Goal: Task Accomplishment & Management: Complete application form

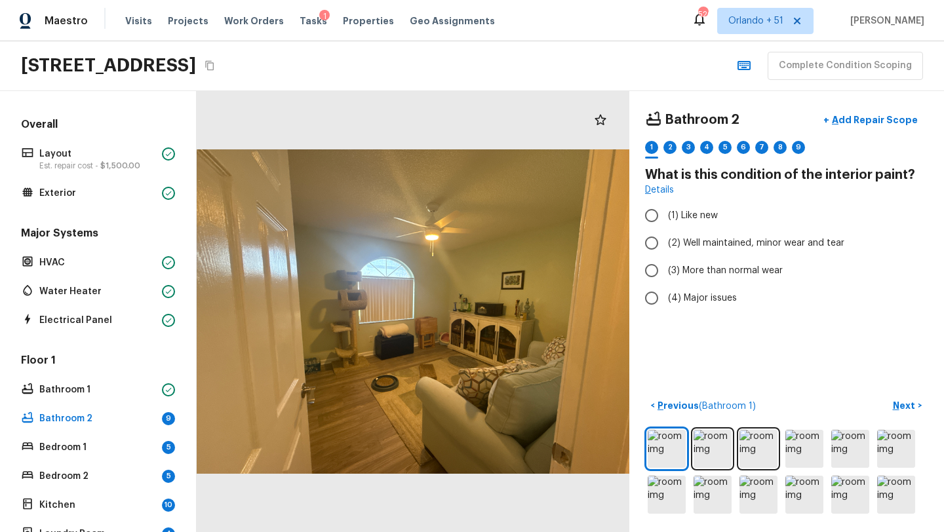
scroll to position [213, 0]
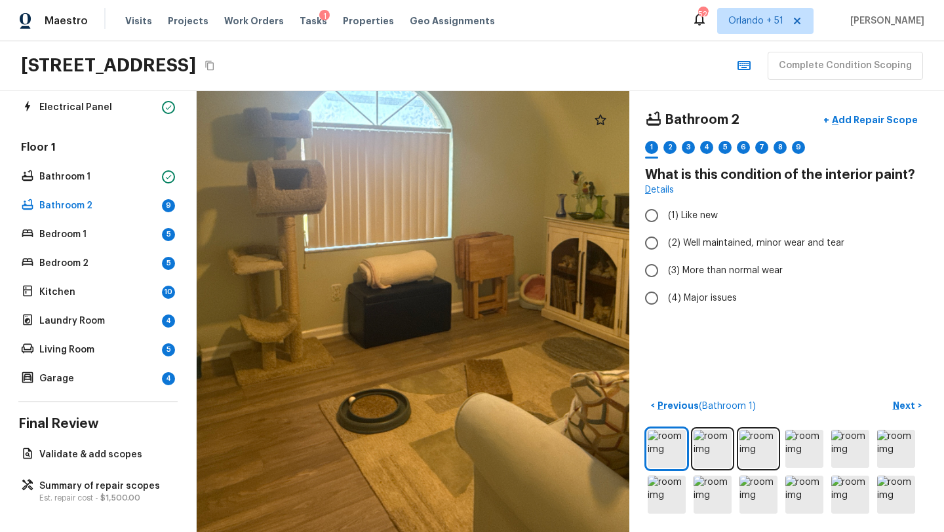
drag, startPoint x: 367, startPoint y: 382, endPoint x: 372, endPoint y: 268, distance: 113.6
click at [367, 268] on div at bounding box center [449, 219] width 1159 height 1182
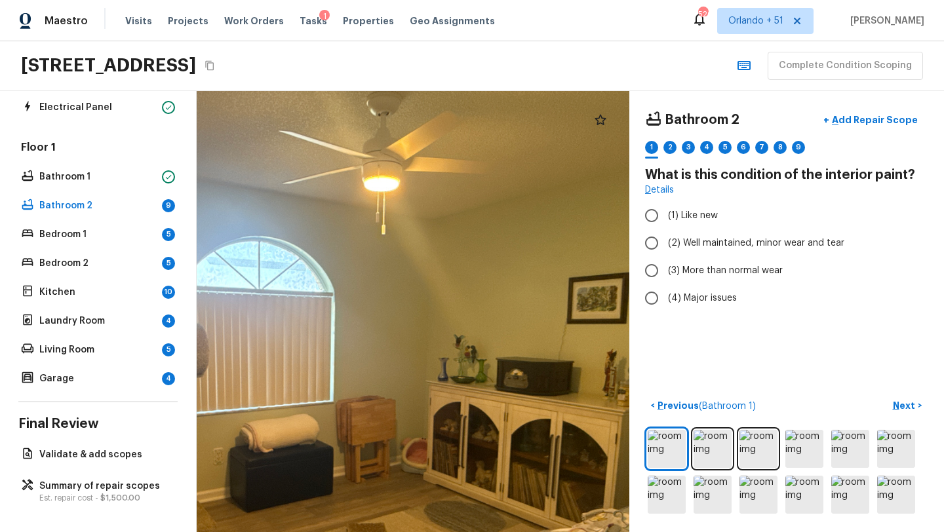
drag, startPoint x: 567, startPoint y: 368, endPoint x: 449, endPoint y: 532, distance: 201.5
click at [449, 532] on html "Maestro Visits Projects Work Orders Tasks 1 Properties Geo Assignments 520 Orla…" at bounding box center [472, 266] width 944 height 532
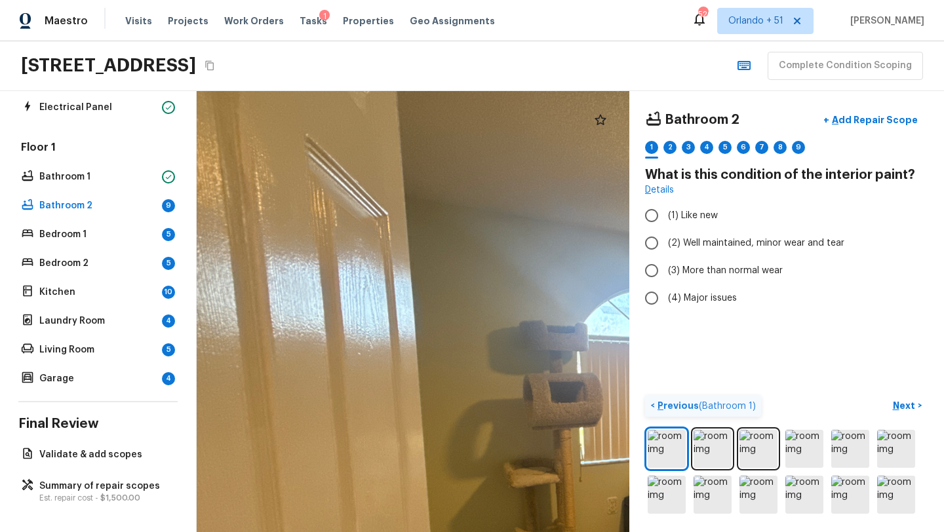
drag, startPoint x: 343, startPoint y: 349, endPoint x: 737, endPoint y: 396, distance: 396.8
click at [737, 396] on div "Bathroom 2 + Add Repair Scope 1 2 3 4 5 6 7 8 9 What is this condition of the i…" at bounding box center [570, 311] width 747 height 441
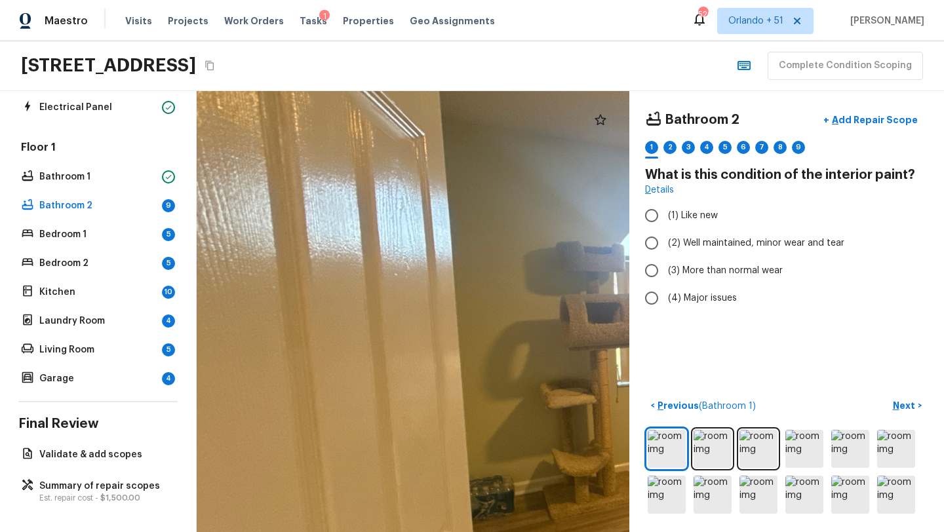
drag, startPoint x: 466, startPoint y: 304, endPoint x: 471, endPoint y: 372, distance: 69.0
click at [471, 372] on div at bounding box center [761, 352] width 1159 height 1182
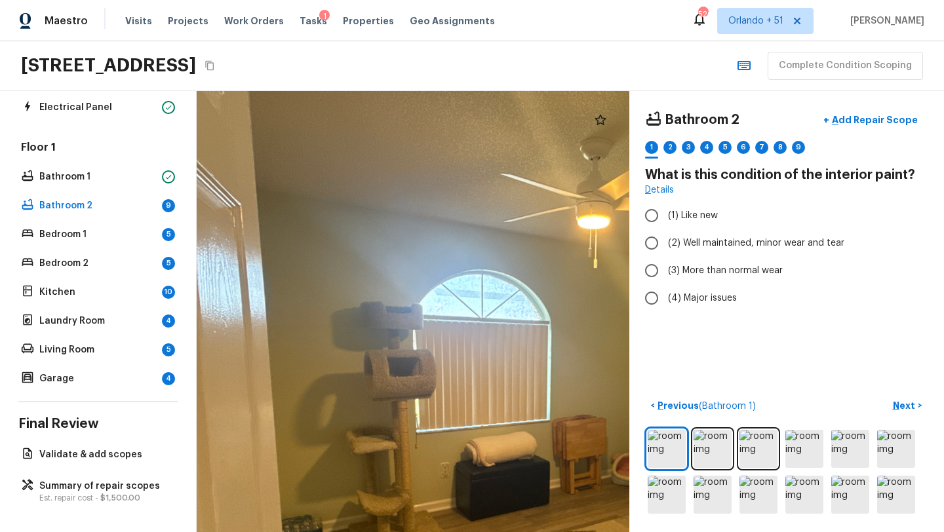
drag, startPoint x: 491, startPoint y: 271, endPoint x: 252, endPoint y: 250, distance: 240.2
click at [262, 245] on div at bounding box center [547, 402] width 1054 height 1075
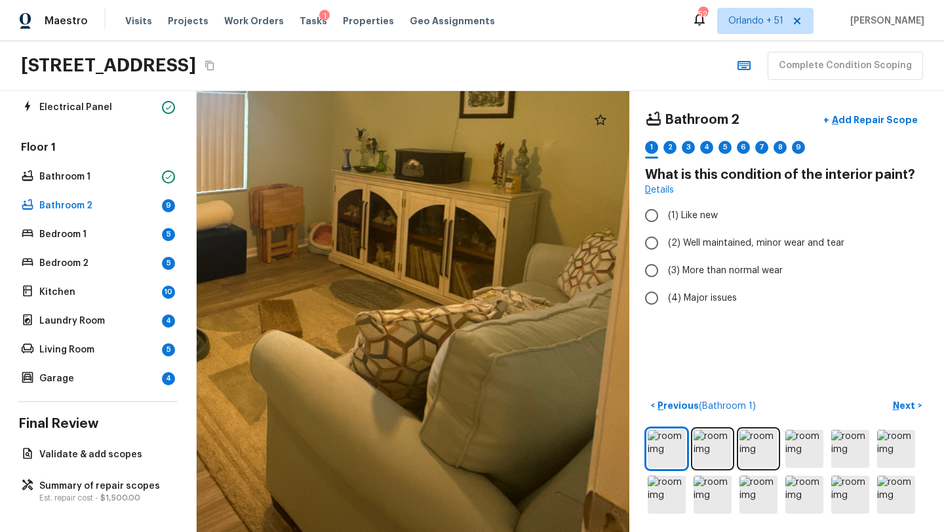
drag, startPoint x: 306, startPoint y: 399, endPoint x: 448, endPoint y: -58, distance: 478.6
click at [448, 0] on html "Maestro Visits Projects Work Orders Tasks 1 Properties Geo Assignments 520 Orla…" at bounding box center [472, 266] width 944 height 532
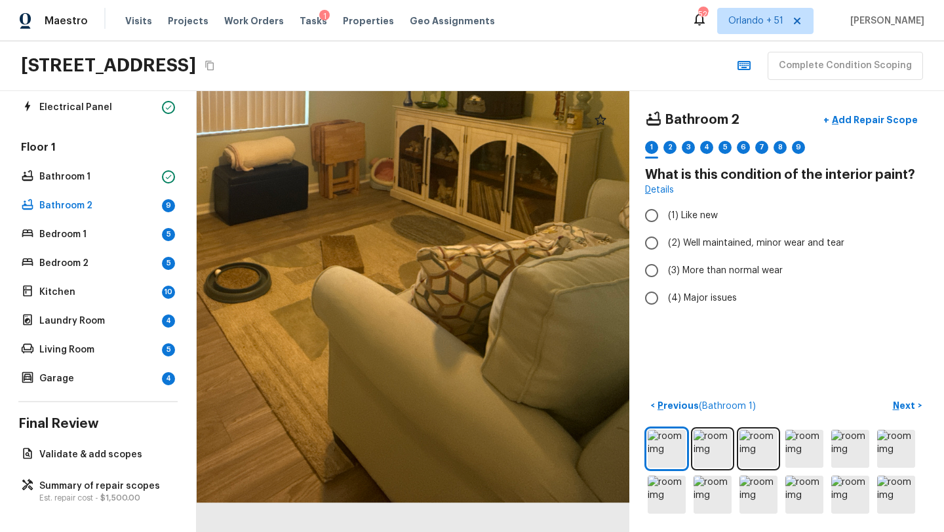
drag, startPoint x: 405, startPoint y: 309, endPoint x: 466, endPoint y: 245, distance: 89.0
click at [466, 245] on div at bounding box center [306, 107] width 1054 height 1075
click at [704, 264] on label "(3) More than normal wear" at bounding box center [778, 271] width 280 height 28
click at [666, 264] on input "(3) More than normal wear" at bounding box center [652, 271] width 28 height 28
radio input "true"
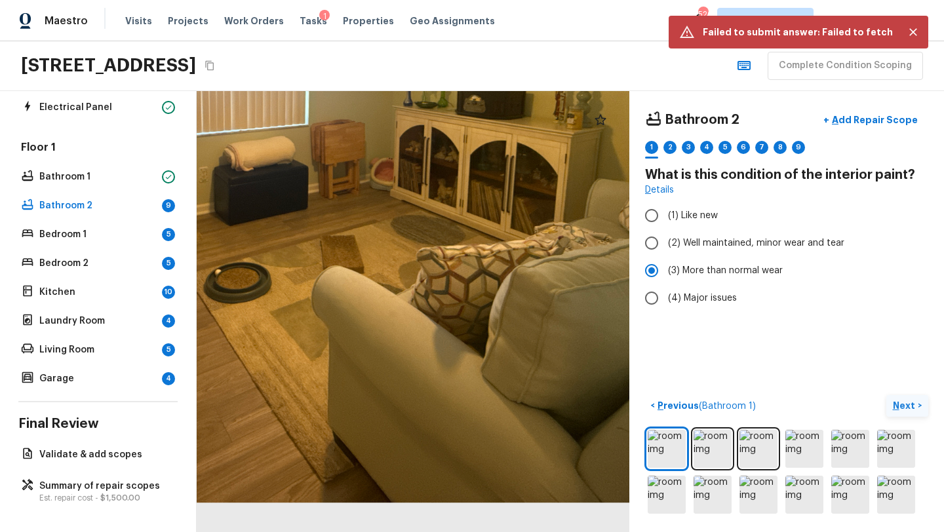
click at [913, 405] on p "Next" at bounding box center [905, 405] width 25 height 13
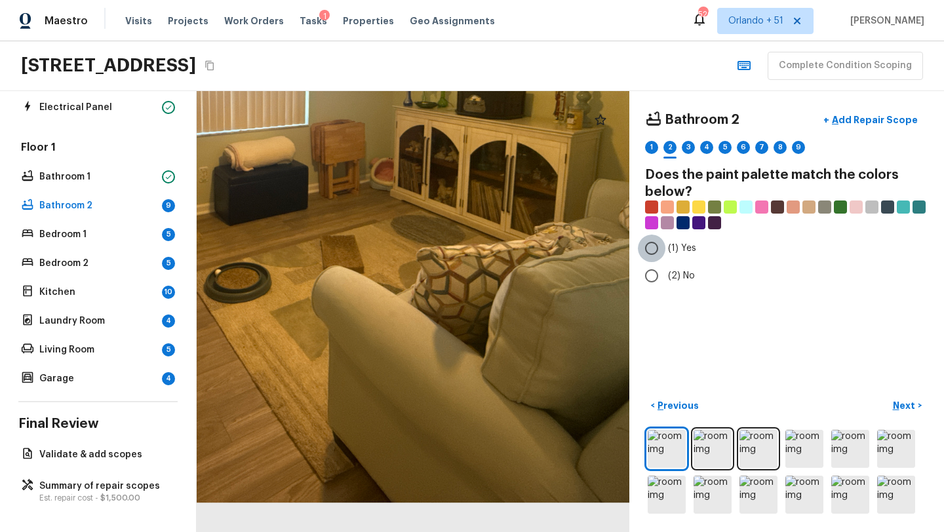
click at [653, 249] on input "(1) Yes" at bounding box center [652, 249] width 28 height 28
radio input "true"
click at [902, 408] on p "Next" at bounding box center [905, 405] width 25 height 13
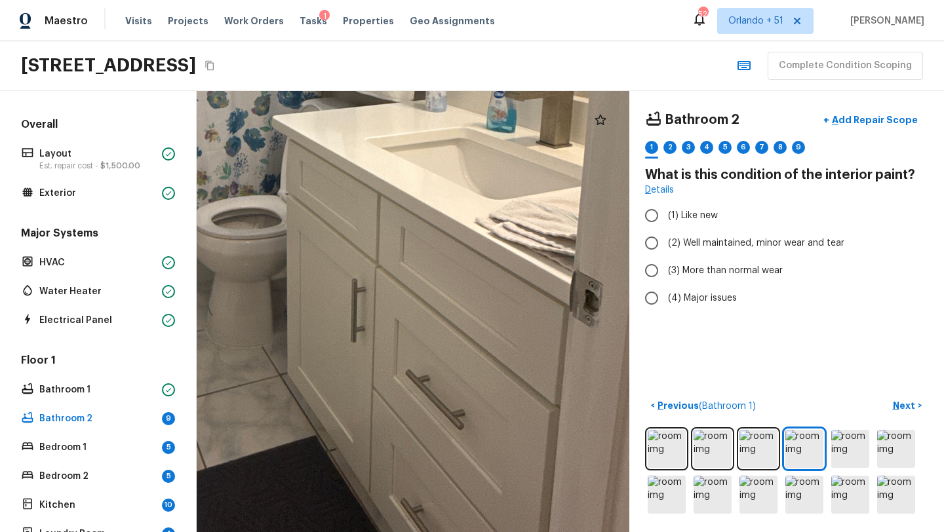
drag, startPoint x: 412, startPoint y: 523, endPoint x: 465, endPoint y: 281, distance: 247.1
click at [465, 281] on div at bounding box center [227, 89] width 1442 height 1471
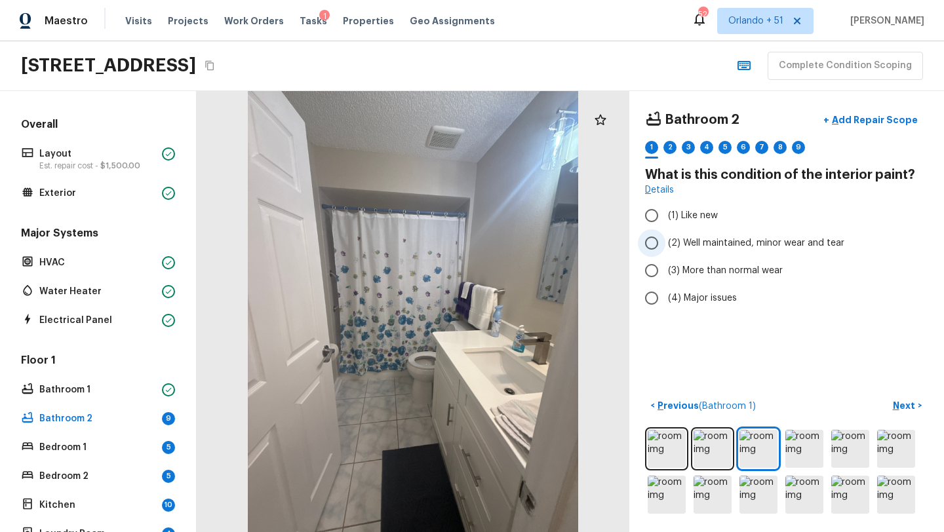
click at [734, 229] on label "(2) Well maintained, minor wear and tear" at bounding box center [778, 243] width 280 height 28
click at [666, 229] on input "(2) Well maintained, minor wear and tear" at bounding box center [652, 243] width 28 height 28
radio input "true"
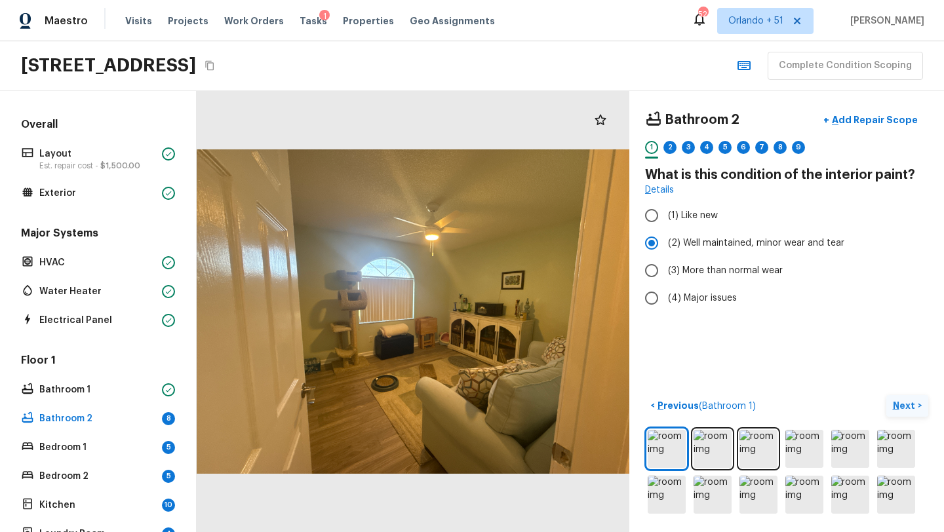
click at [901, 408] on p "Next" at bounding box center [905, 405] width 25 height 13
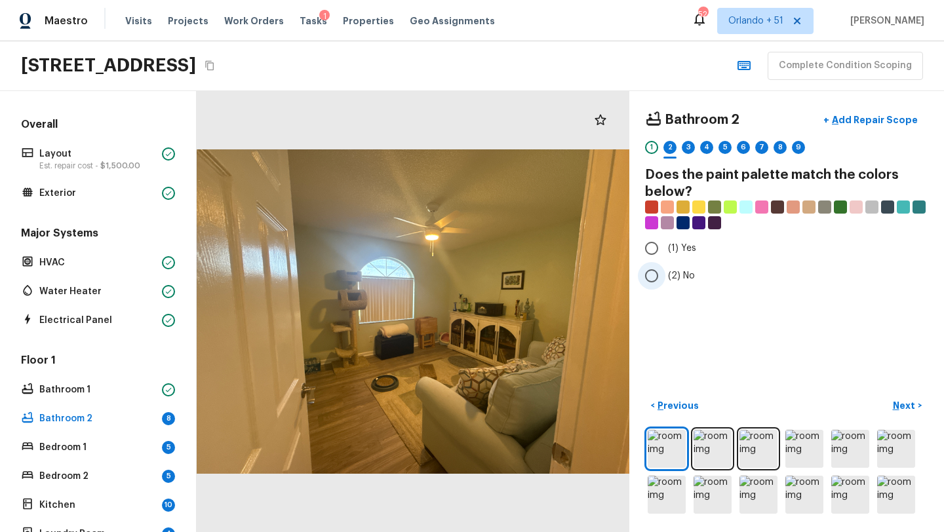
click at [670, 277] on span "(2) No" at bounding box center [681, 275] width 27 height 13
click at [666, 277] on input "(2) No" at bounding box center [652, 276] width 28 height 28
radio input "true"
click at [898, 411] on p "Next" at bounding box center [905, 405] width 25 height 13
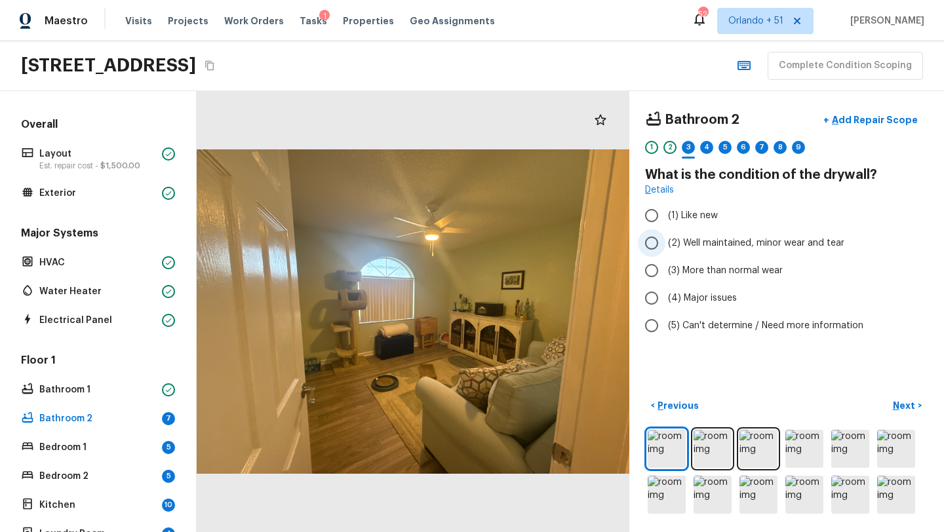
click at [705, 243] on span "(2) Well maintained, minor wear and tear" at bounding box center [756, 243] width 176 height 13
click at [666, 243] on input "(2) Well maintained, minor wear and tear" at bounding box center [652, 243] width 28 height 28
radio input "true"
click at [898, 401] on p "Next" at bounding box center [905, 405] width 25 height 13
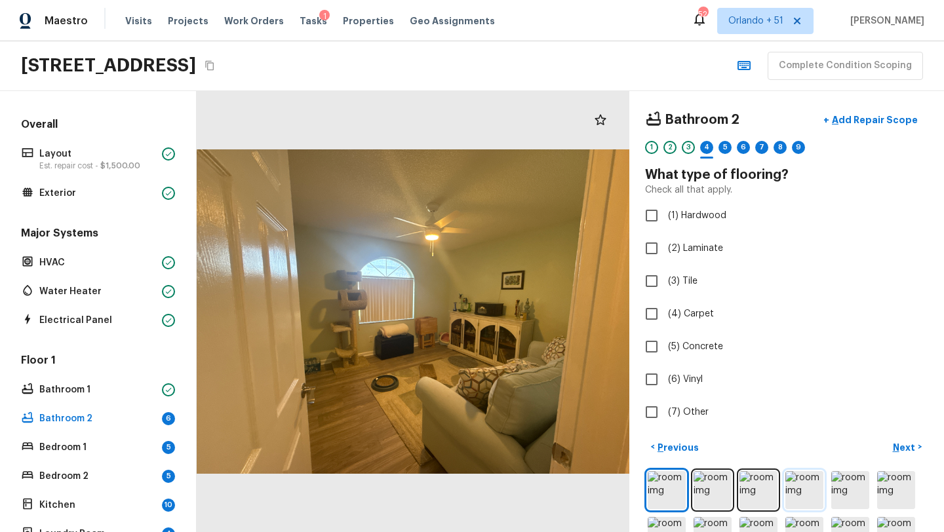
click at [803, 478] on img at bounding box center [804, 490] width 38 height 38
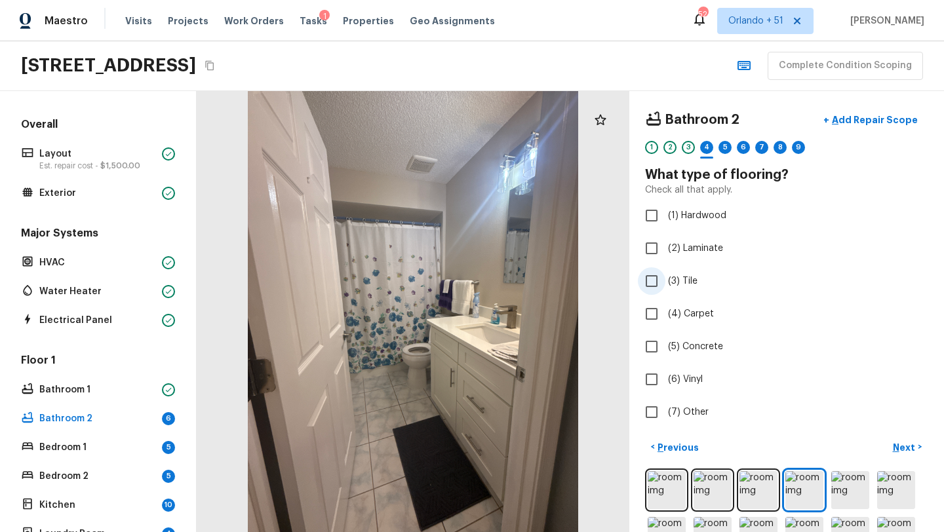
click at [690, 268] on label "(3) Tile" at bounding box center [778, 282] width 280 height 28
click at [666, 268] on input "(3) Tile" at bounding box center [652, 282] width 28 height 28
checkbox input "true"
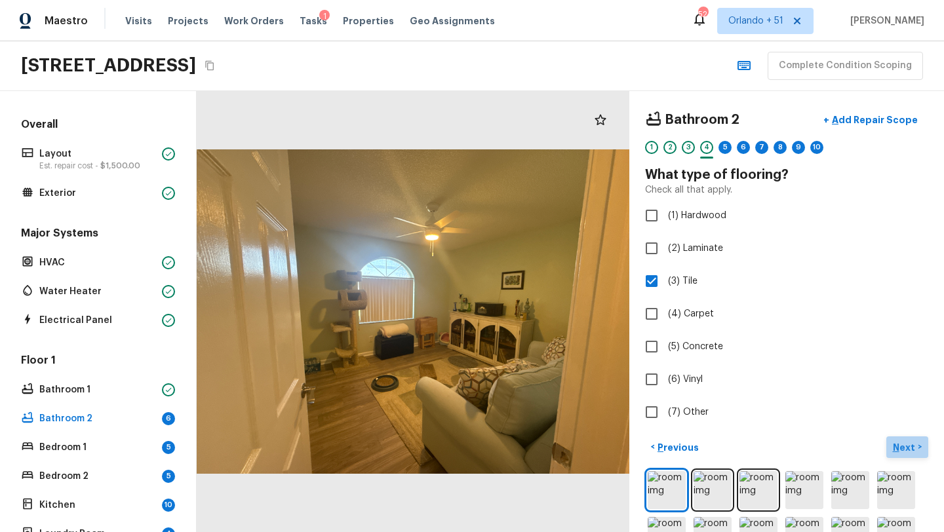
click at [915, 450] on p "Next" at bounding box center [905, 447] width 25 height 13
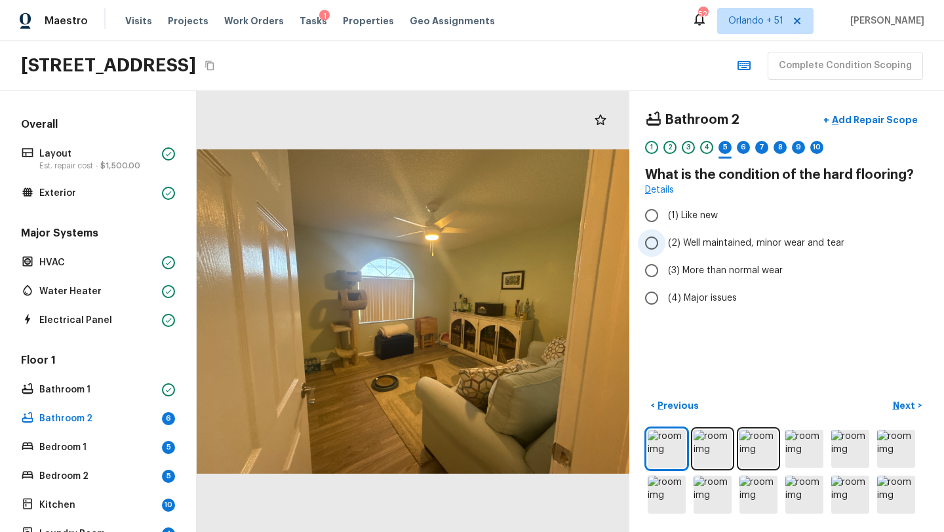
click at [686, 239] on span "(2) Well maintained, minor wear and tear" at bounding box center [756, 243] width 176 height 13
click at [666, 239] on input "(2) Well maintained, minor wear and tear" at bounding box center [652, 243] width 28 height 28
radio input "true"
click at [915, 398] on button "Next >" at bounding box center [907, 406] width 42 height 22
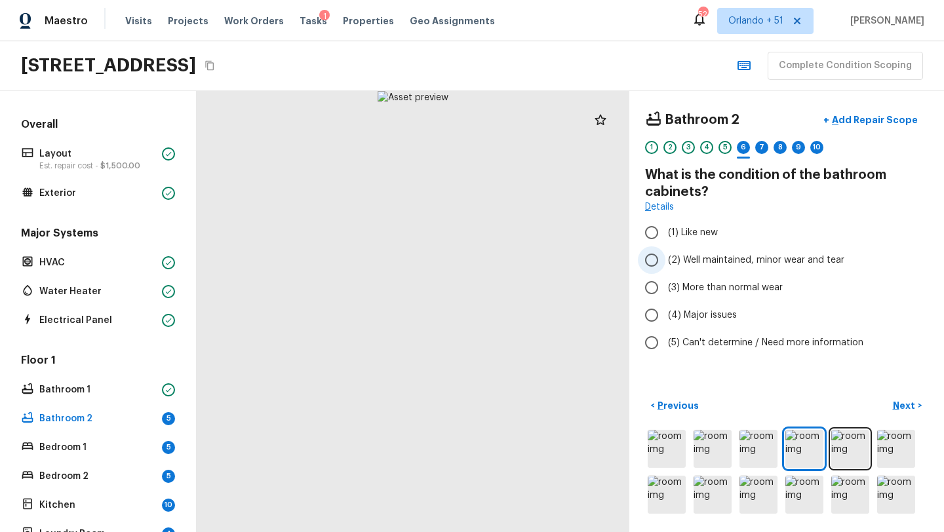
click at [718, 262] on span "(2) Well maintained, minor wear and tear" at bounding box center [756, 260] width 176 height 13
click at [666, 262] on input "(2) Well maintained, minor wear and tear" at bounding box center [652, 261] width 28 height 28
radio input "true"
click at [892, 407] on button "Next >" at bounding box center [907, 406] width 42 height 22
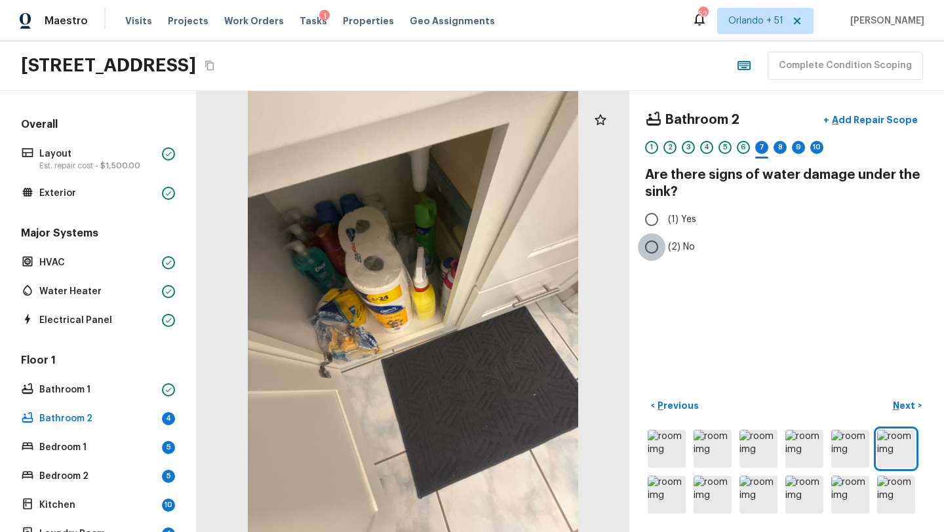
click at [651, 249] on input "(2) No" at bounding box center [652, 247] width 28 height 28
radio input "true"
click at [898, 402] on p "Next" at bounding box center [905, 405] width 25 height 13
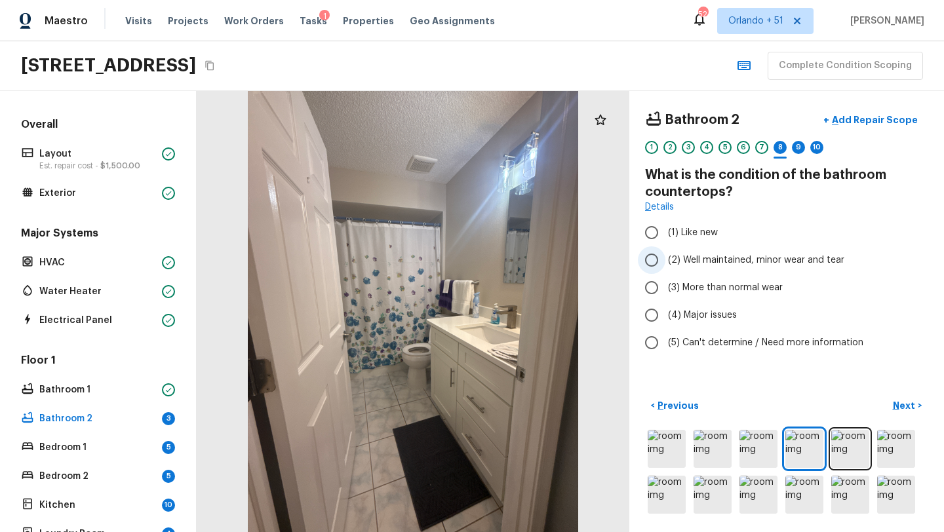
click at [692, 264] on span "(2) Well maintained, minor wear and tear" at bounding box center [756, 260] width 176 height 13
click at [666, 264] on input "(2) Well maintained, minor wear and tear" at bounding box center [652, 261] width 28 height 28
radio input "true"
click at [898, 402] on p "Next" at bounding box center [905, 405] width 25 height 13
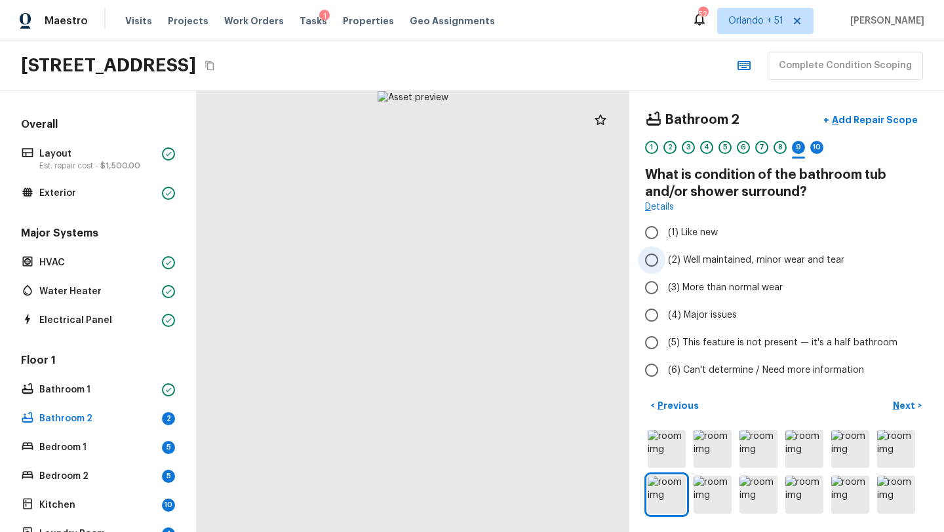
click at [704, 264] on span "(2) Well maintained, minor wear and tear" at bounding box center [756, 260] width 176 height 13
click at [666, 264] on input "(2) Well maintained, minor wear and tear" at bounding box center [652, 261] width 28 height 28
radio input "true"
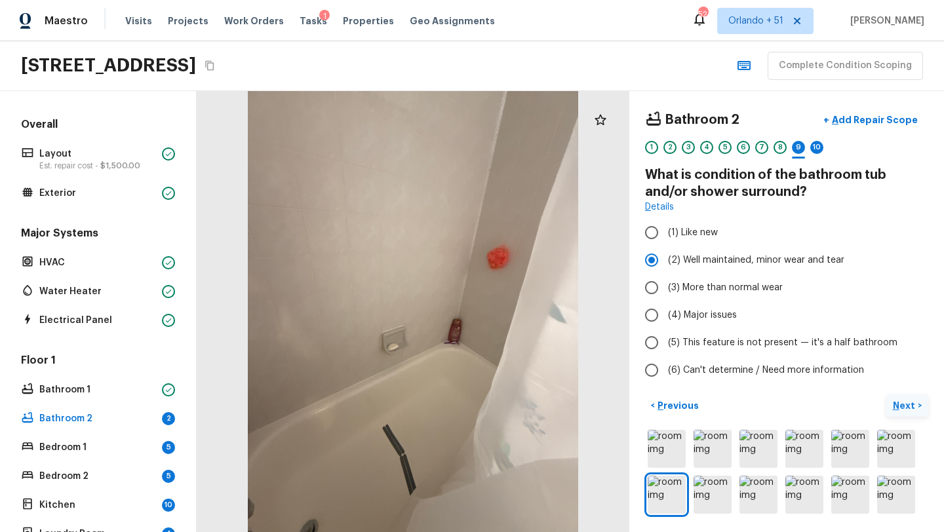
click at [902, 416] on button "Next >" at bounding box center [907, 406] width 42 height 22
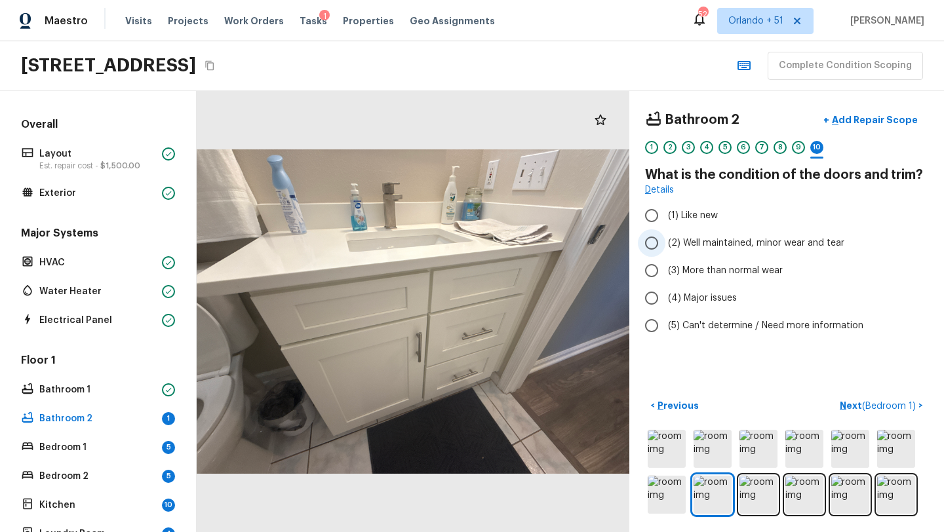
click at [742, 241] on span "(2) Well maintained, minor wear and tear" at bounding box center [756, 243] width 176 height 13
click at [666, 241] on input "(2) Well maintained, minor wear and tear" at bounding box center [652, 243] width 28 height 28
radio input "true"
click at [847, 405] on p "Next ( Bedroom 1 )" at bounding box center [879, 406] width 79 height 14
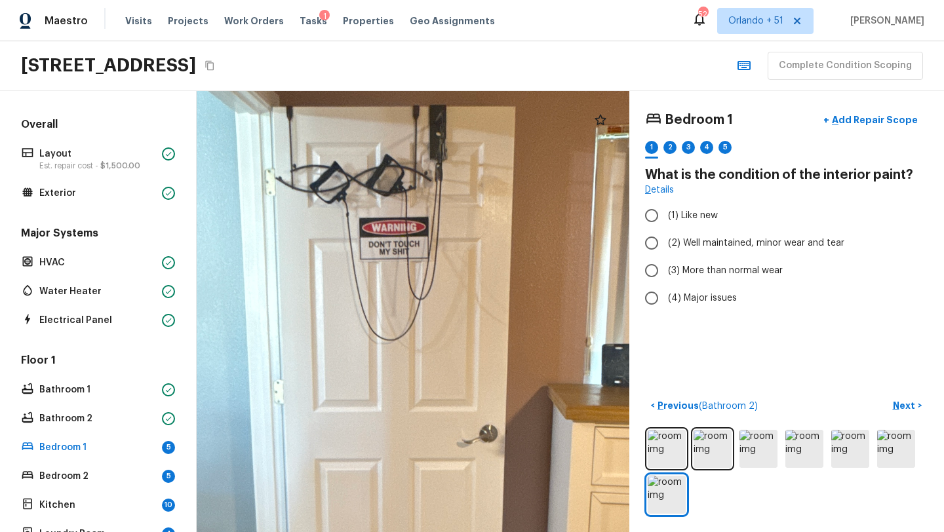
drag, startPoint x: 462, startPoint y: 324, endPoint x: 446, endPoint y: 527, distance: 203.9
click at [447, 528] on div at bounding box center [389, 406] width 1467 height 1496
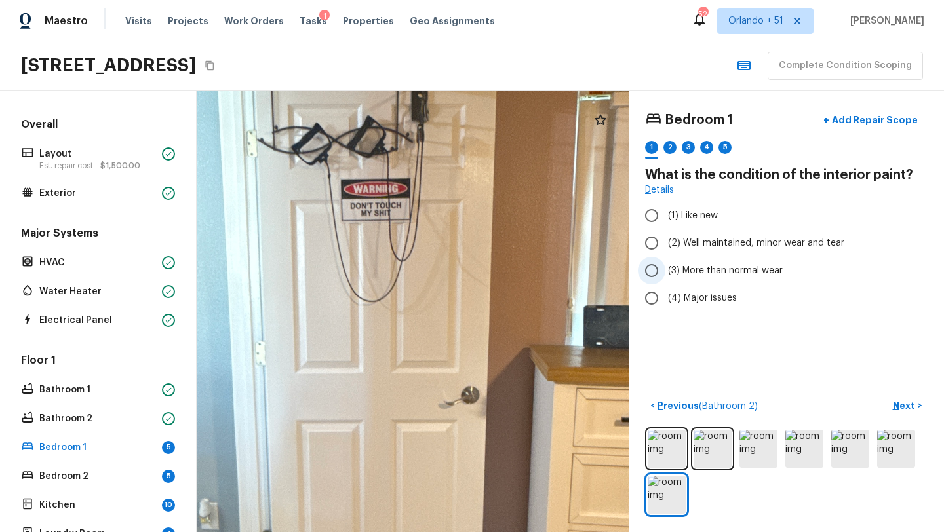
click at [724, 276] on span "(3) More than normal wear" at bounding box center [725, 270] width 115 height 13
click at [666, 276] on input "(3) More than normal wear" at bounding box center [652, 271] width 28 height 28
radio input "true"
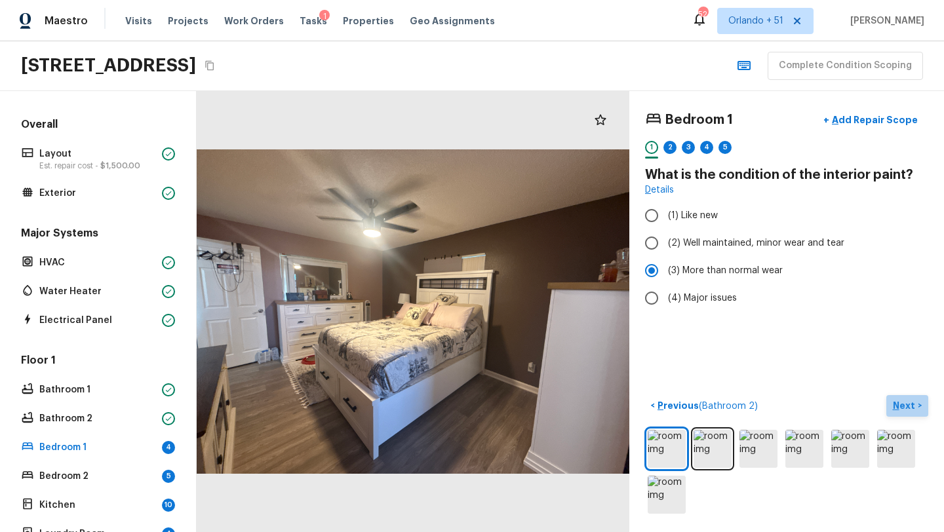
click at [913, 405] on p "Next" at bounding box center [905, 405] width 25 height 13
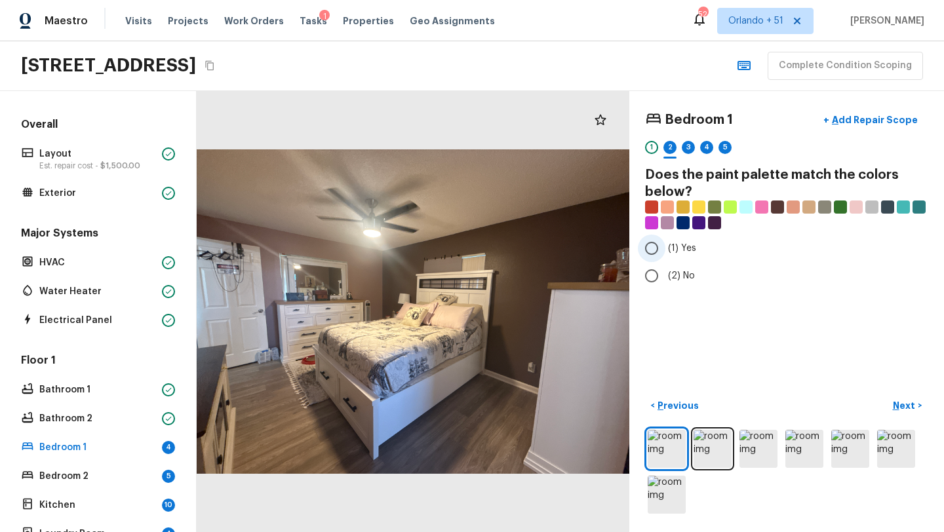
click at [668, 258] on label "(1) Yes" at bounding box center [778, 249] width 280 height 28
click at [666, 258] on input "(1) Yes" at bounding box center [652, 249] width 28 height 28
radio input "true"
click at [909, 400] on p "Next" at bounding box center [905, 405] width 25 height 13
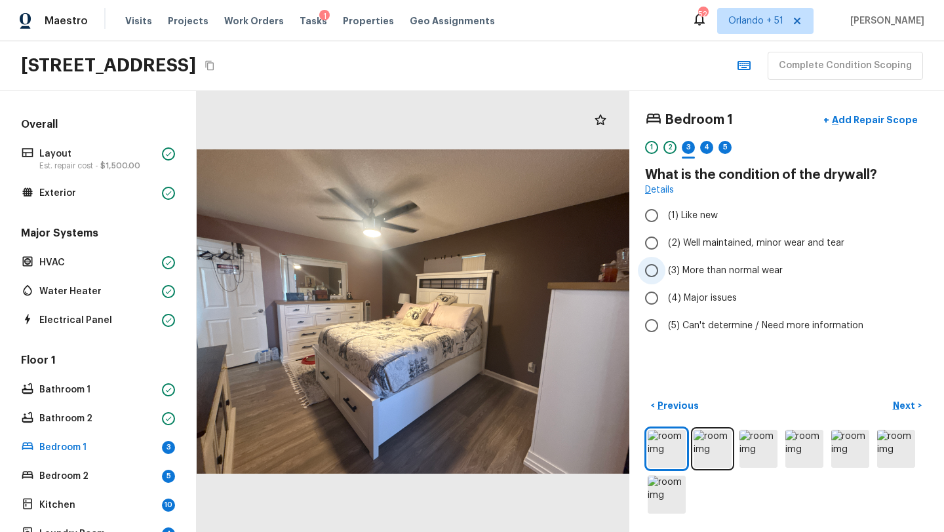
click at [732, 268] on span "(3) More than normal wear" at bounding box center [725, 270] width 115 height 13
click at [666, 268] on input "(3) More than normal wear" at bounding box center [652, 271] width 28 height 28
radio input "true"
click at [892, 401] on button "Next >" at bounding box center [907, 406] width 42 height 22
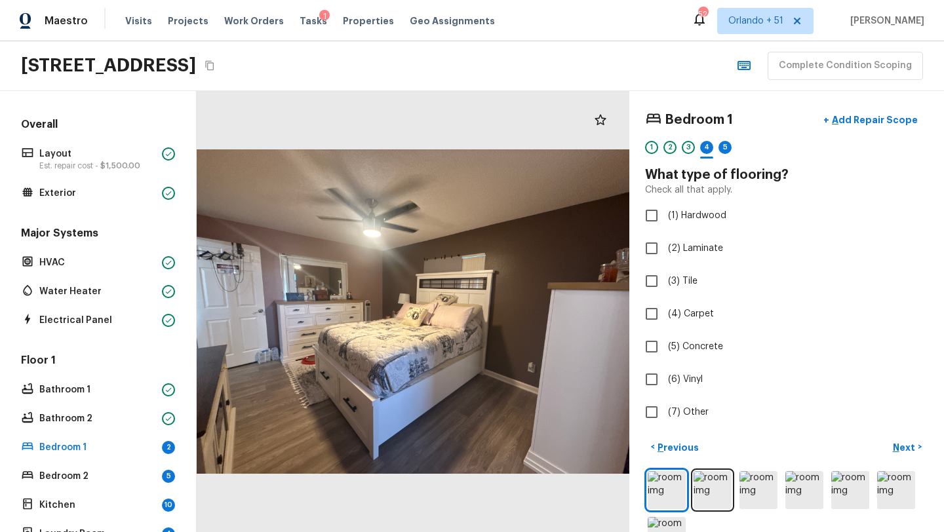
click at [671, 365] on div "Bedroom 1 + Add Repair Scope 1 2 3 4 5 What type of flooring? Check all that ap…" at bounding box center [786, 267] width 283 height 320
click at [671, 376] on span "(6) Vinyl" at bounding box center [685, 379] width 35 height 13
click at [666, 376] on input "(6) Vinyl" at bounding box center [652, 380] width 28 height 28
checkbox input "true"
click at [923, 450] on button "Next >" at bounding box center [907, 448] width 42 height 22
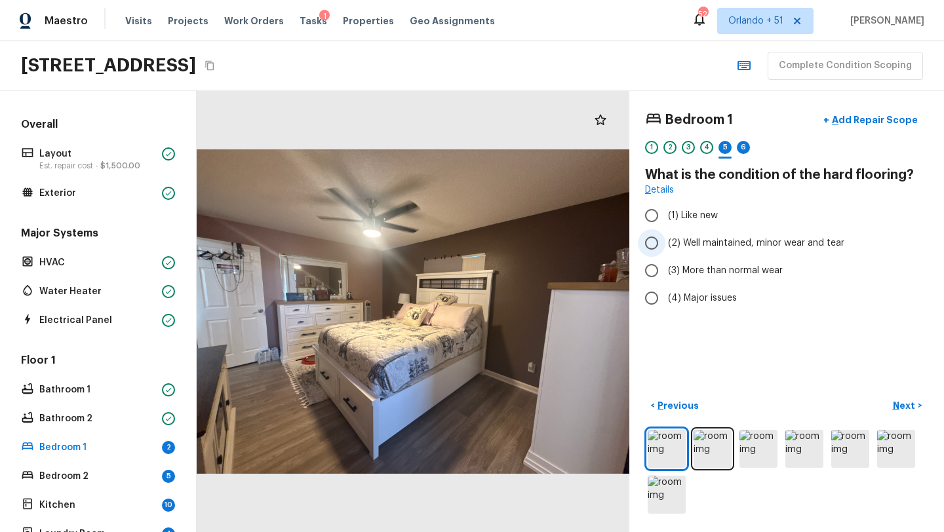
click at [690, 250] on label "(2) Well maintained, minor wear and tear" at bounding box center [778, 243] width 280 height 28
click at [666, 250] on input "(2) Well maintained, minor wear and tear" at bounding box center [652, 243] width 28 height 28
radio input "true"
click at [918, 410] on button "Next >" at bounding box center [907, 406] width 42 height 22
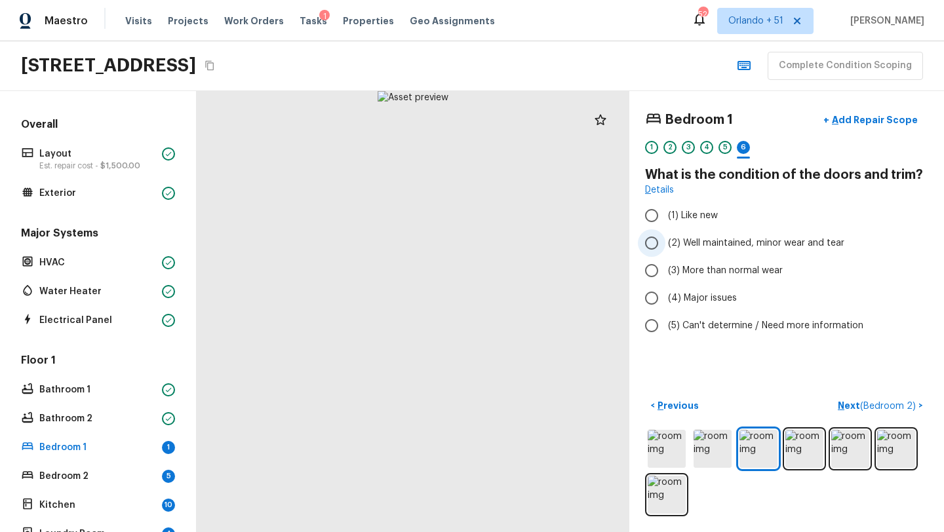
click at [753, 245] on span "(2) Well maintained, minor wear and tear" at bounding box center [756, 243] width 176 height 13
click at [666, 245] on input "(2) Well maintained, minor wear and tear" at bounding box center [652, 243] width 28 height 28
radio input "true"
click at [854, 399] on button "Next ( Bedroom 2 ) >" at bounding box center [881, 406] width 96 height 22
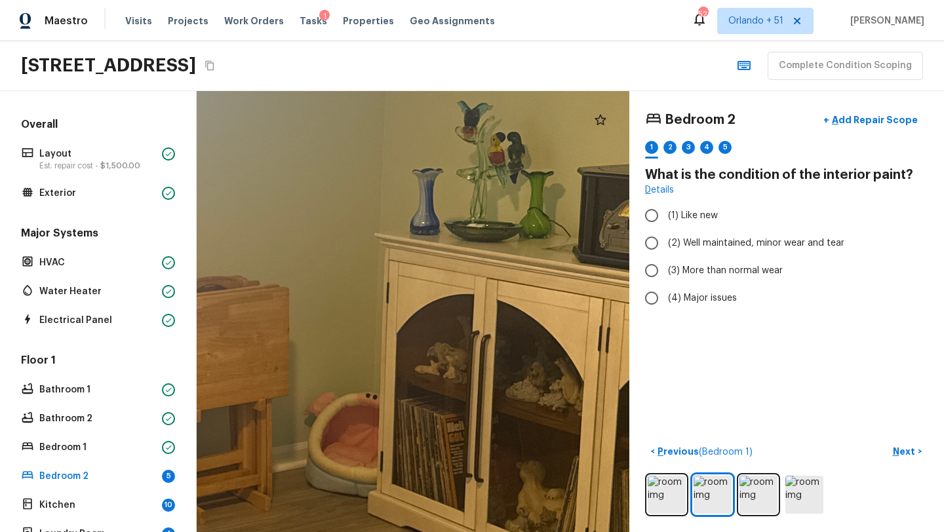
drag, startPoint x: 514, startPoint y: 237, endPoint x: 473, endPoint y: 289, distance: 66.4
click at [473, 289] on div at bounding box center [113, 305] width 1757 height 1792
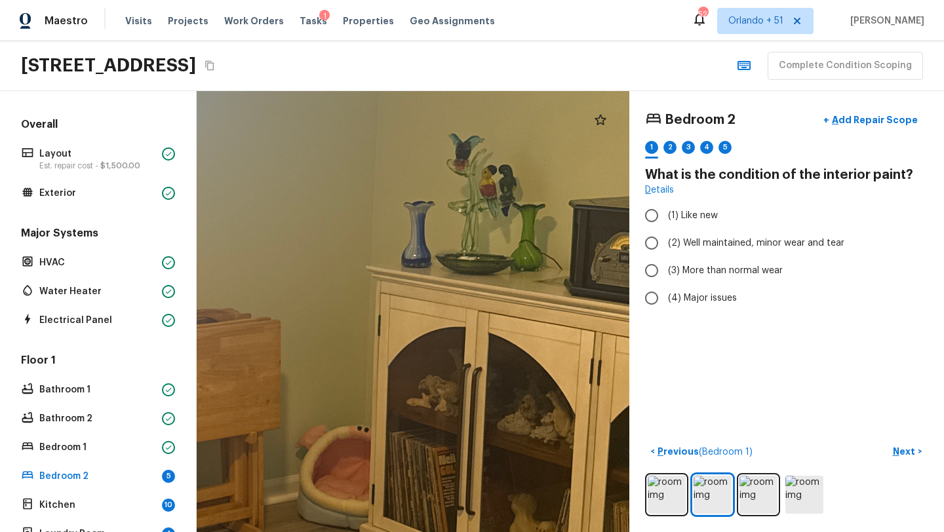
drag, startPoint x: 473, startPoint y: 289, endPoint x: 465, endPoint y: 317, distance: 28.8
click at [465, 321] on div at bounding box center [104, 338] width 1757 height 1792
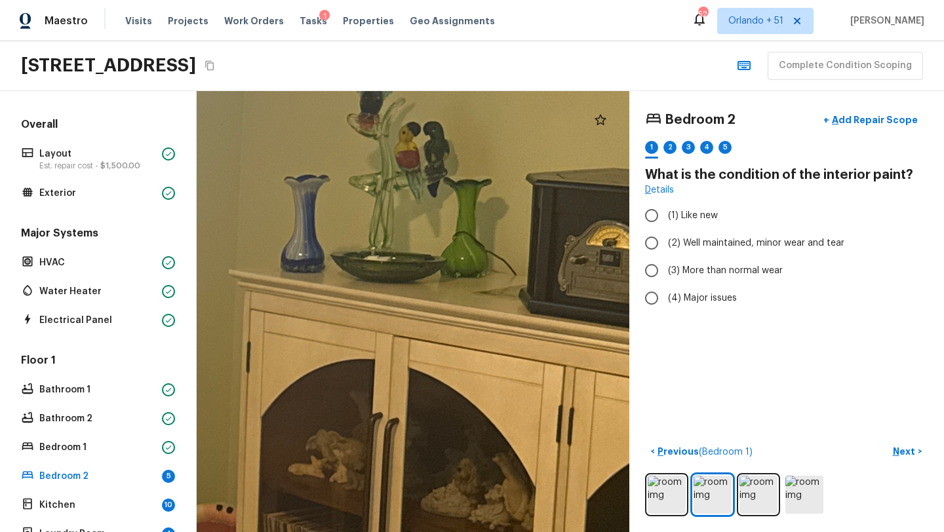
drag, startPoint x: 487, startPoint y: 247, endPoint x: 394, endPoint y: 330, distance: 124.4
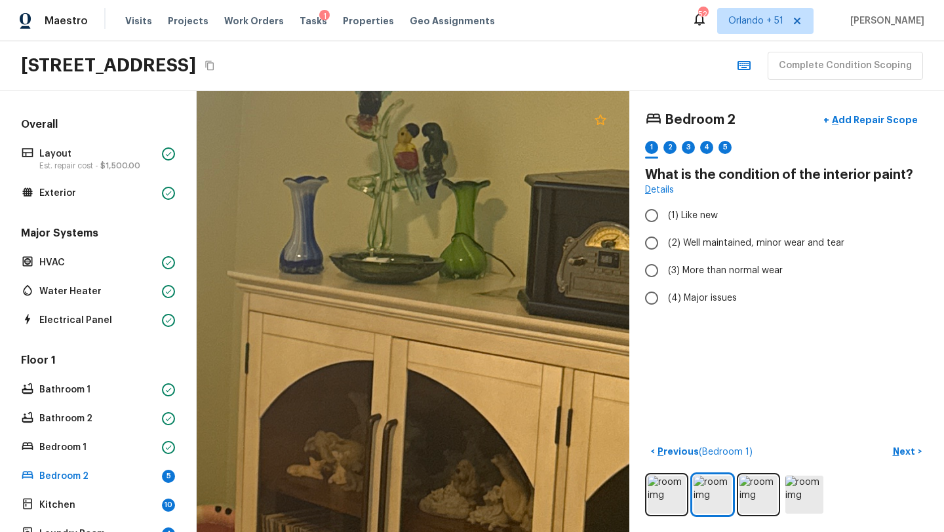
click at [604, 119] on icon at bounding box center [600, 119] width 11 height 10
click at [854, 117] on p "Add Repair Scope" at bounding box center [873, 119] width 89 height 13
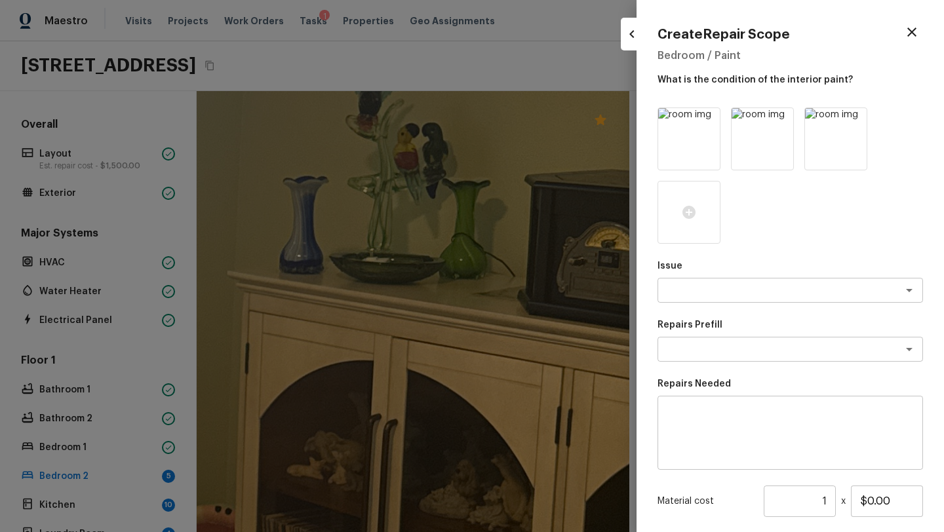
click at [693, 269] on p "Issue" at bounding box center [791, 266] width 266 height 13
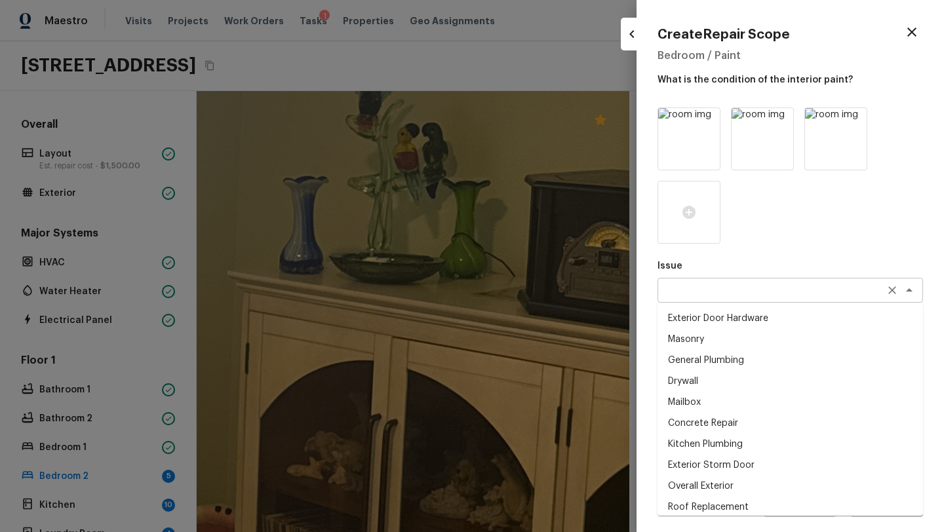
click at [693, 298] on div "x ​" at bounding box center [791, 290] width 266 height 25
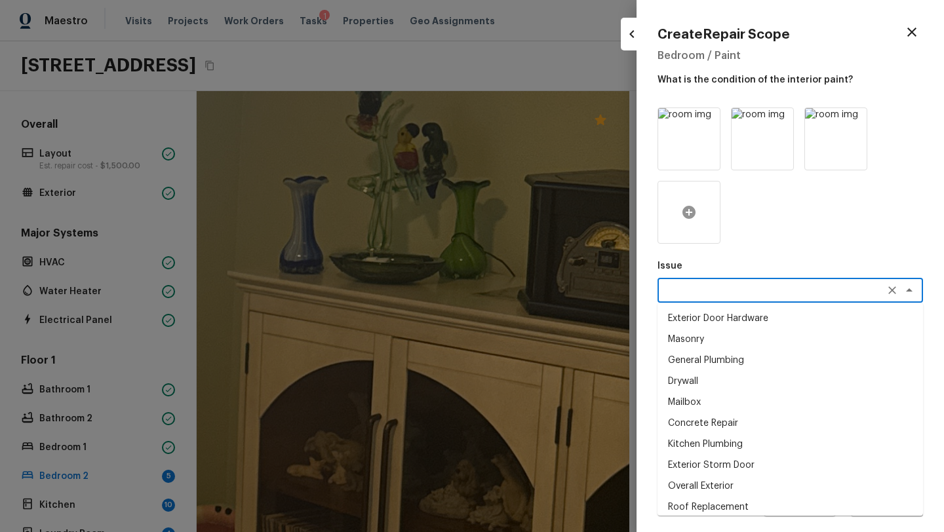
type textarea "i"
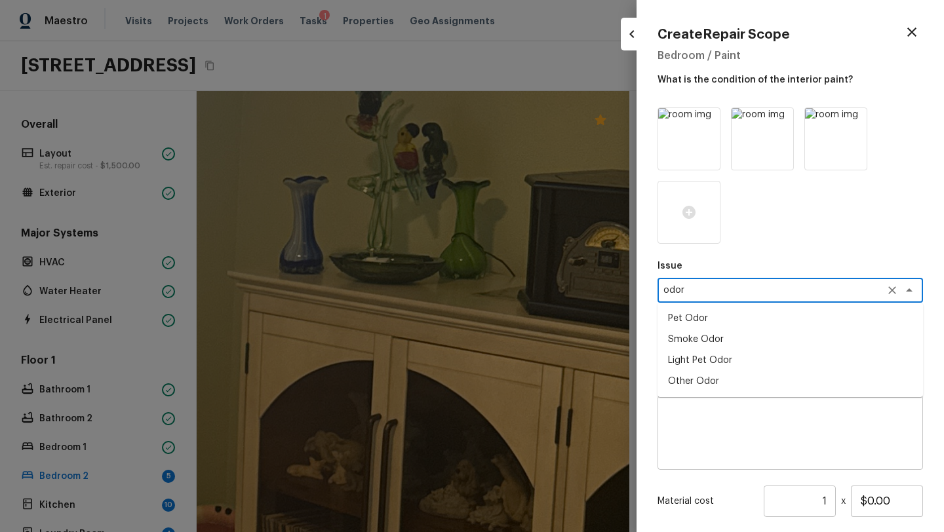
click at [686, 334] on li "Smoke Odor" at bounding box center [791, 339] width 266 height 21
type textarea "Smoke Odor"
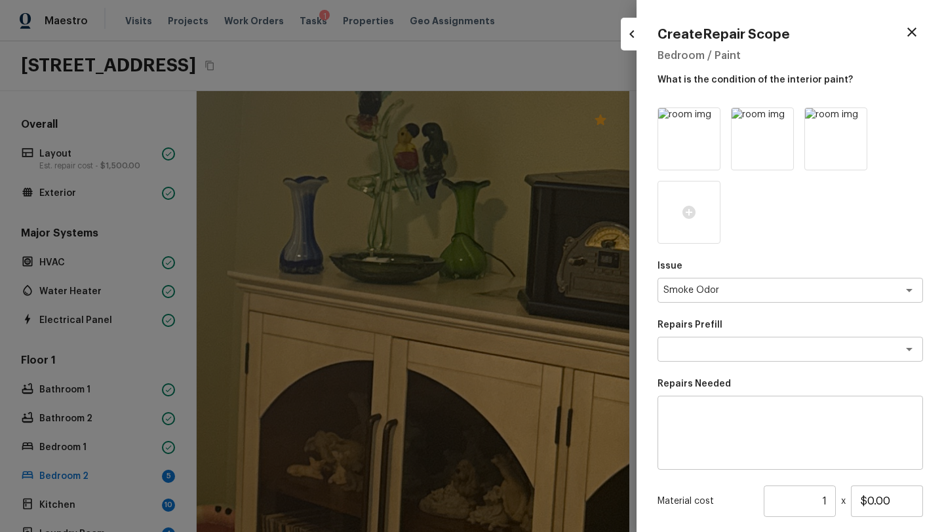
click at [686, 362] on div "Issue Smoke Odor x ​ Repairs Prefill x ​ Repairs Needed x ​ Material cost 1 ​ x…" at bounding box center [791, 374] width 266 height 532
click at [686, 354] on textarea at bounding box center [772, 349] width 217 height 13
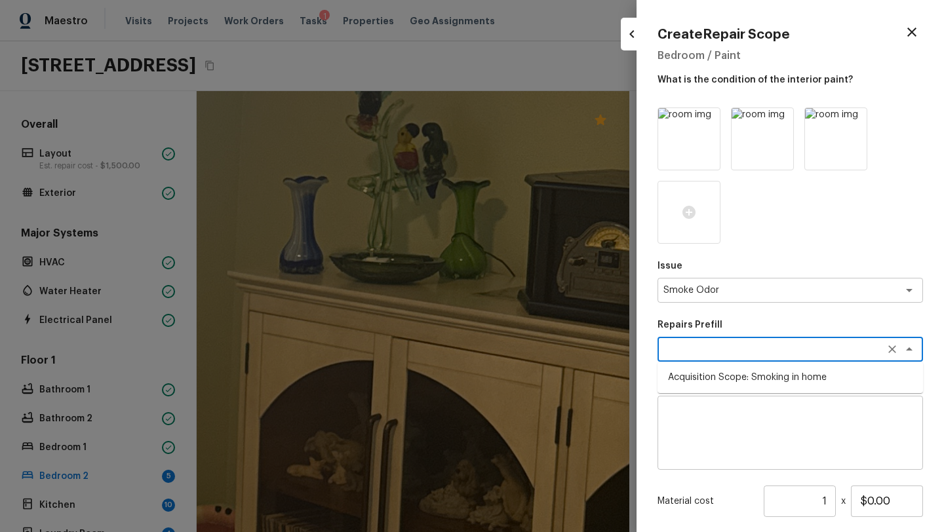
click at [690, 382] on li "Acquisition Scope: Smoking in home" at bounding box center [791, 377] width 266 height 21
type textarea "Acquisition Scope: Smoking in home"
type input "$1,000.00"
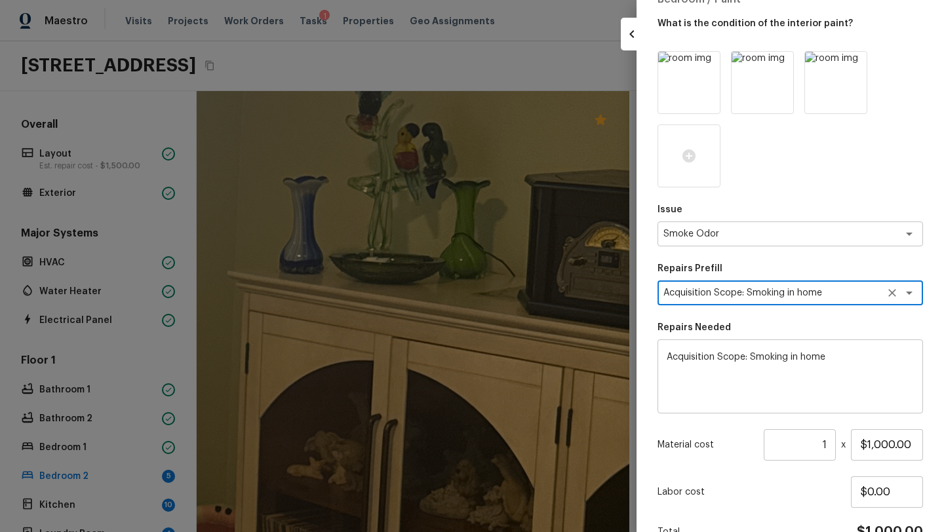
scroll to position [128, 0]
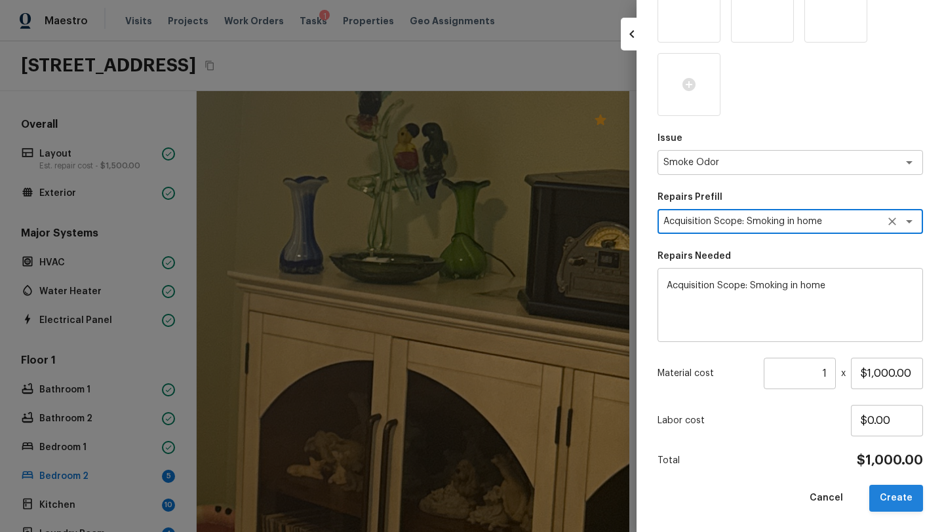
click at [885, 499] on button "Create" at bounding box center [896, 498] width 54 height 27
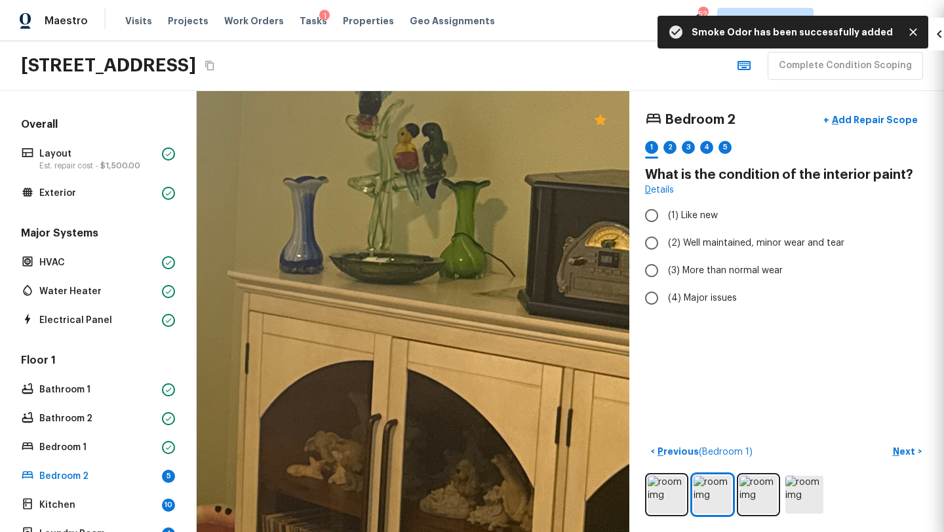
type input "$0.00"
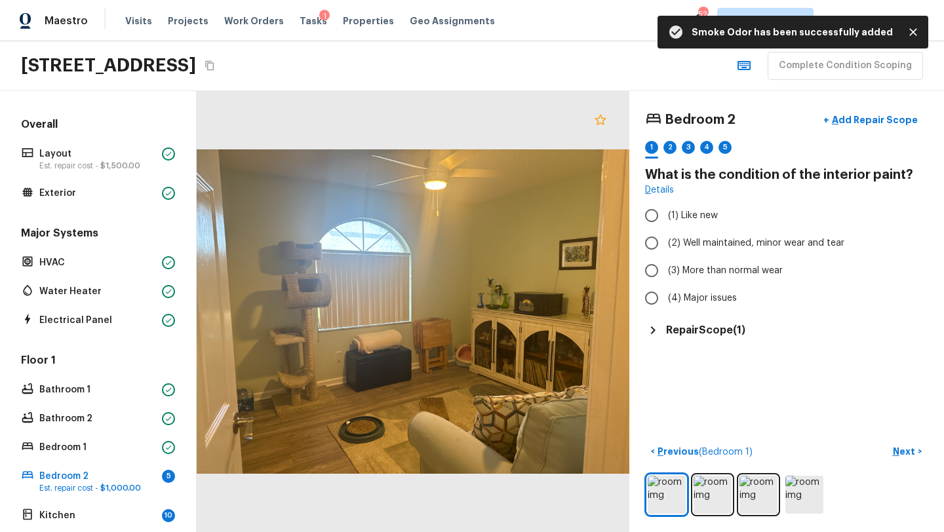
click at [599, 118] on icon at bounding box center [601, 120] width 16 height 16
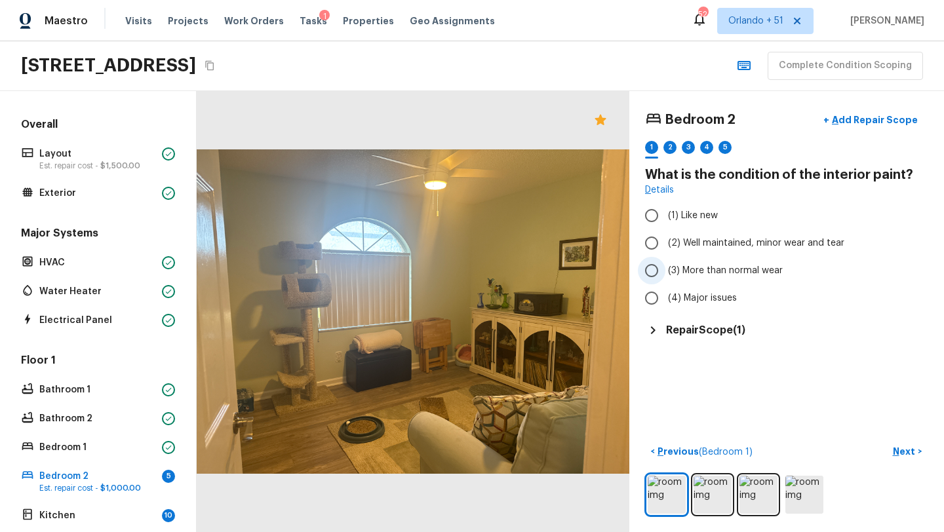
click at [715, 258] on label "(3) More than normal wear" at bounding box center [778, 271] width 280 height 28
click at [666, 258] on input "(3) More than normal wear" at bounding box center [652, 271] width 28 height 28
radio input "true"
click at [894, 452] on p "Next" at bounding box center [905, 451] width 25 height 13
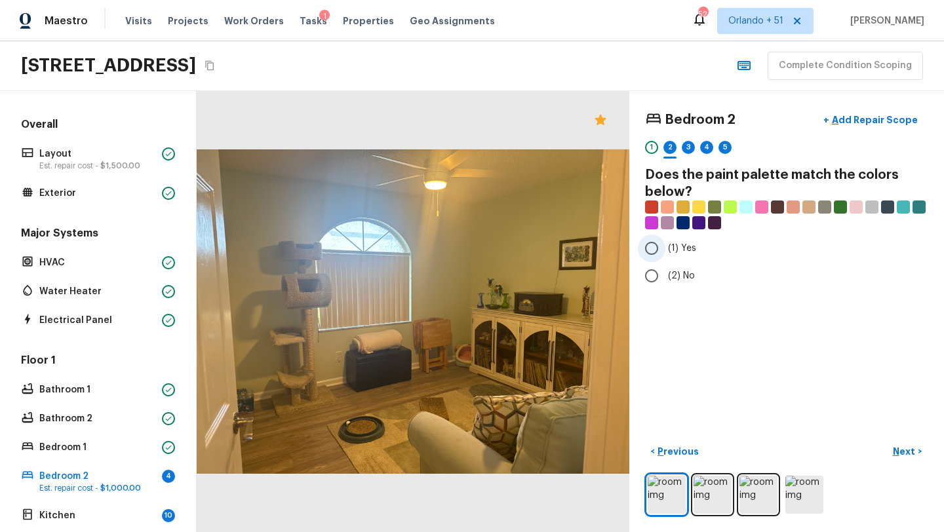
click at [657, 249] on input "(1) Yes" at bounding box center [652, 249] width 28 height 28
radio input "true"
click at [914, 458] on button "Next >" at bounding box center [907, 452] width 42 height 22
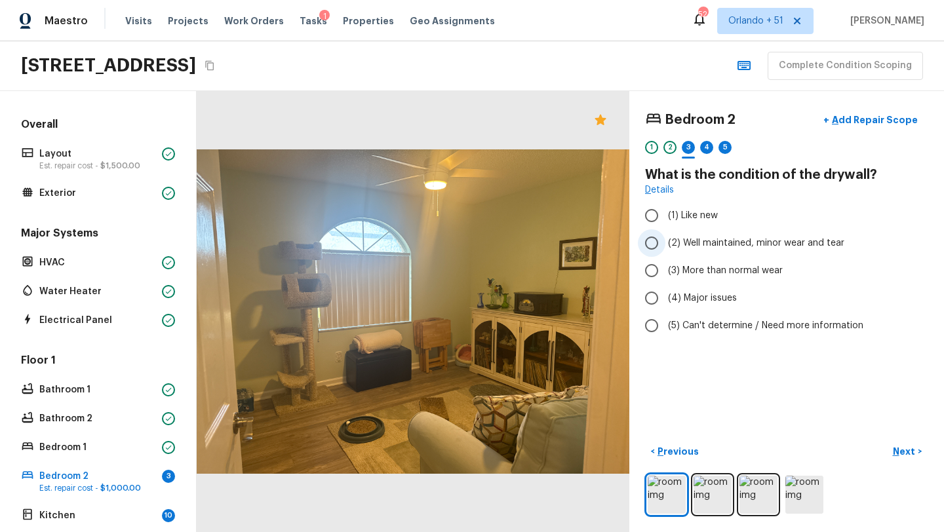
click at [726, 243] on span "(2) Well maintained, minor wear and tear" at bounding box center [756, 243] width 176 height 13
click at [666, 243] on input "(2) Well maintained, minor wear and tear" at bounding box center [652, 243] width 28 height 28
radio input "true"
click at [699, 275] on span "(3) More than normal wear" at bounding box center [725, 270] width 115 height 13
click at [666, 275] on input "(3) More than normal wear" at bounding box center [652, 271] width 28 height 28
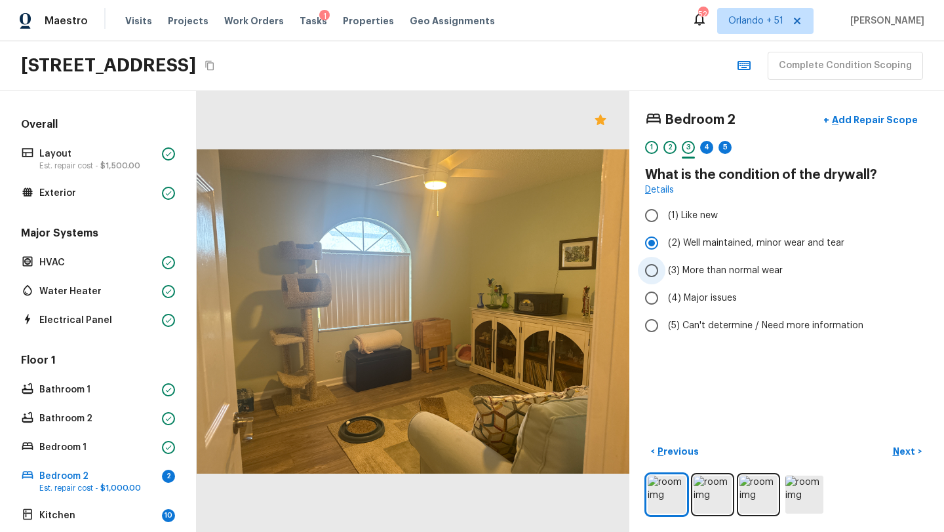
radio input "true"
click at [903, 450] on p "Next" at bounding box center [905, 451] width 25 height 13
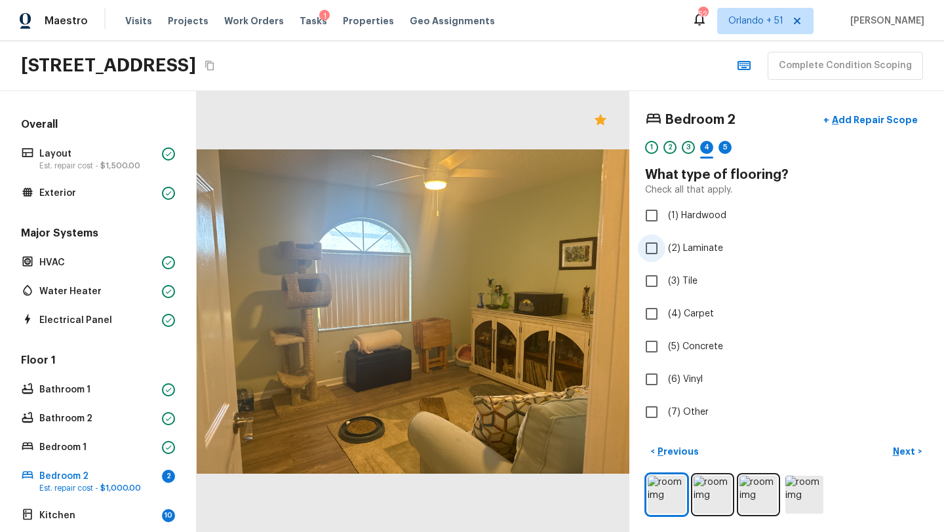
click at [673, 257] on label "(2) Laminate" at bounding box center [778, 249] width 280 height 28
click at [666, 257] on input "(2) Laminate" at bounding box center [652, 249] width 28 height 28
checkbox input "true"
click at [676, 372] on label "(6) Vinyl" at bounding box center [778, 380] width 280 height 28
click at [666, 372] on input "(6) Vinyl" at bounding box center [652, 380] width 28 height 28
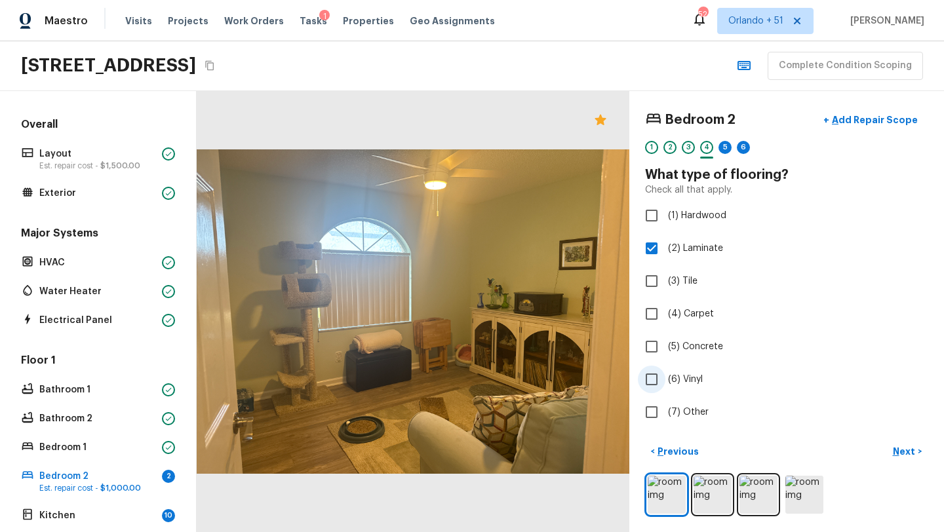
checkbox input "true"
click at [664, 259] on input "(2) Laminate" at bounding box center [652, 249] width 28 height 28
checkbox input "false"
click at [909, 454] on p "Next" at bounding box center [905, 451] width 25 height 13
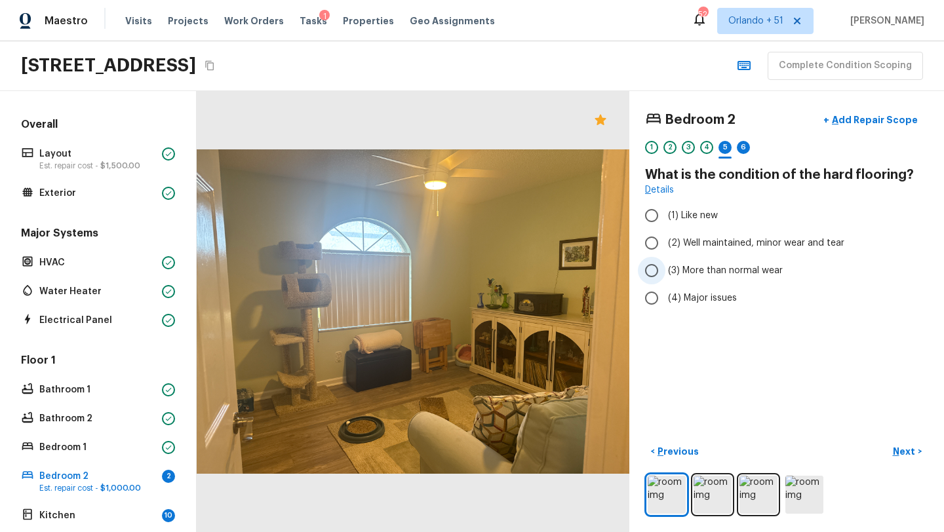
click at [710, 271] on span "(3) More than normal wear" at bounding box center [725, 270] width 115 height 13
click at [666, 271] on input "(3) More than normal wear" at bounding box center [652, 271] width 28 height 28
radio input "true"
click at [898, 456] on p "Next" at bounding box center [905, 451] width 25 height 13
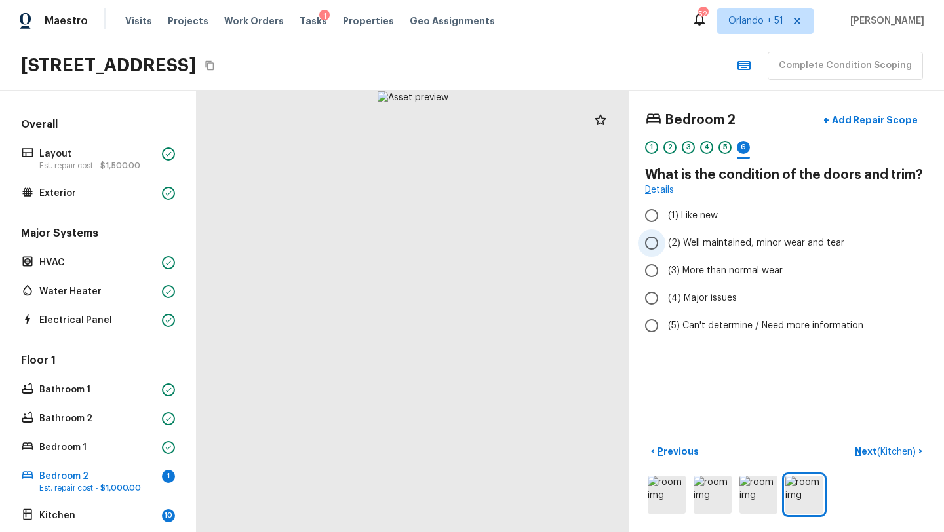
click at [689, 254] on label "(2) Well maintained, minor wear and tear" at bounding box center [778, 243] width 280 height 28
click at [666, 254] on input "(2) Well maintained, minor wear and tear" at bounding box center [652, 243] width 28 height 28
radio input "true"
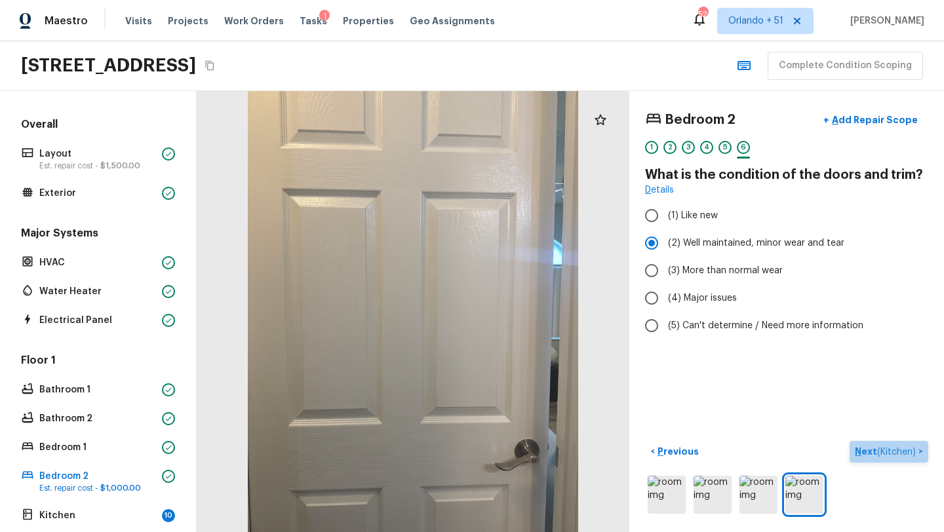
click at [864, 451] on p "Next ( Kitchen )" at bounding box center [887, 452] width 64 height 14
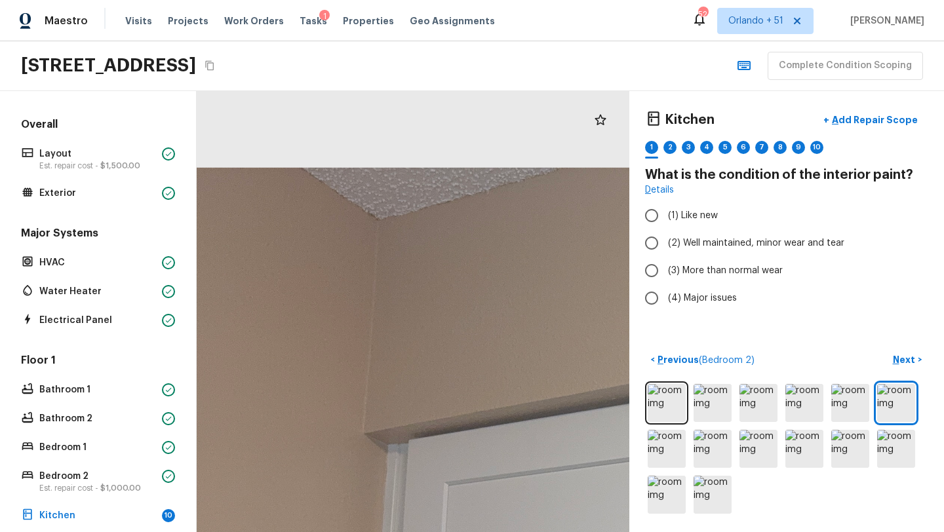
drag, startPoint x: 374, startPoint y: 250, endPoint x: 659, endPoint y: 515, distance: 389.3
click at [659, 517] on div "Kitchen + Add Repair Scope 1 2 3 4 5 6 7 8 9 10 What is the condition of the in…" at bounding box center [570, 311] width 747 height 441
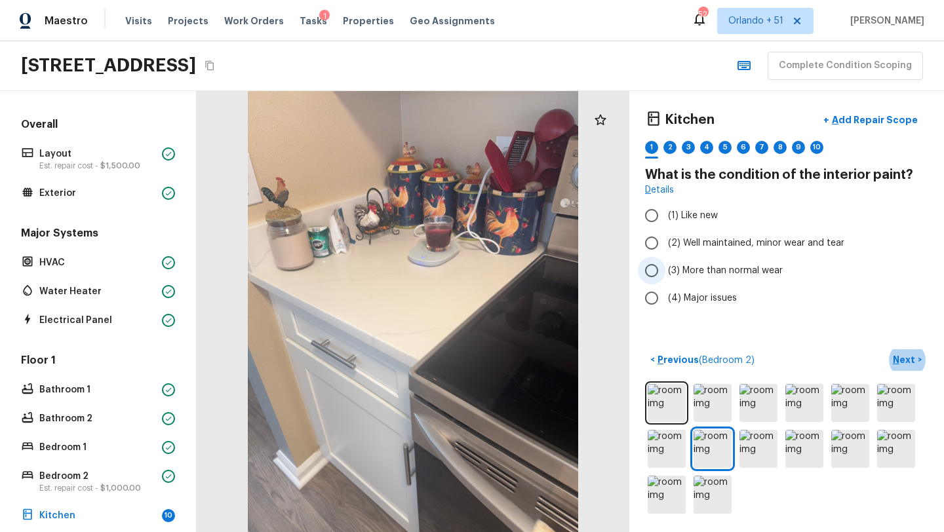
click at [686, 270] on span "(3) More than normal wear" at bounding box center [725, 270] width 115 height 13
click at [666, 270] on input "(3) More than normal wear" at bounding box center [652, 271] width 28 height 28
radio input "true"
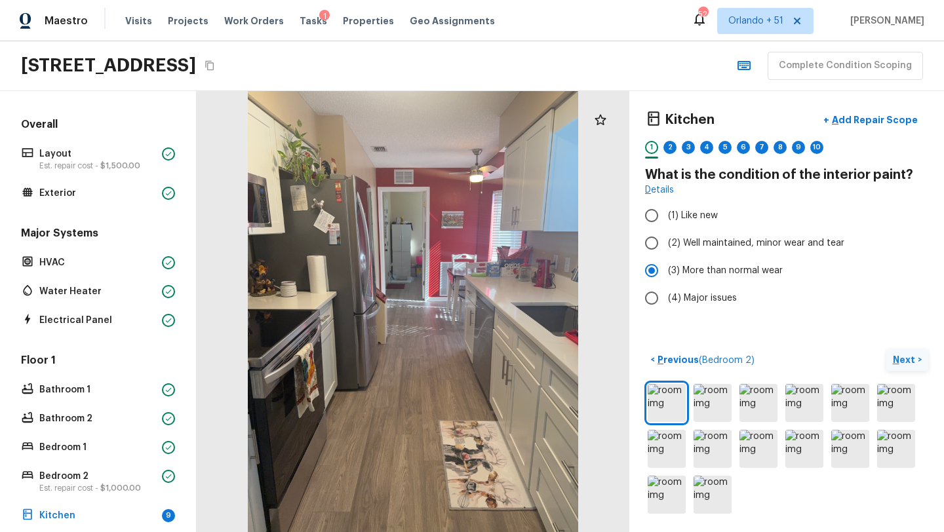
click at [905, 355] on p "Next" at bounding box center [905, 359] width 25 height 13
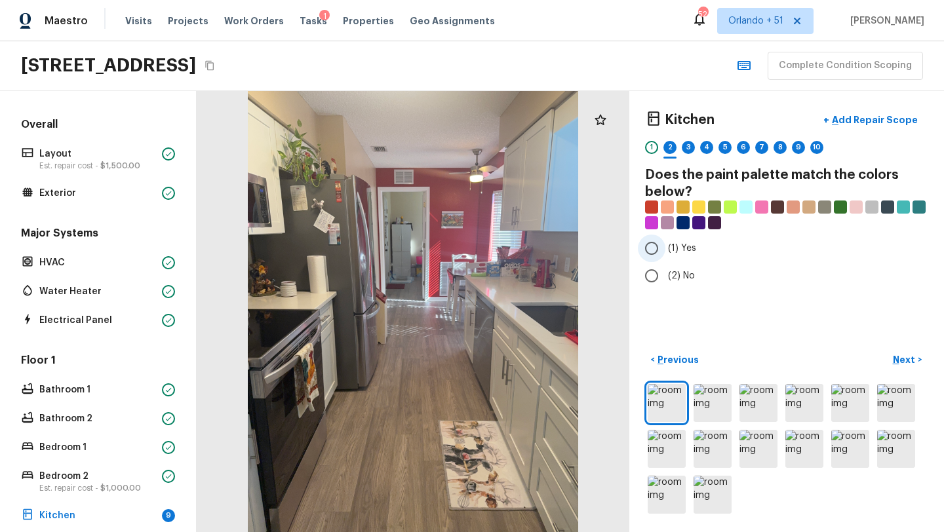
click at [662, 246] on input "(1) Yes" at bounding box center [652, 249] width 28 height 28
radio input "true"
click at [909, 363] on p "Next" at bounding box center [905, 359] width 25 height 13
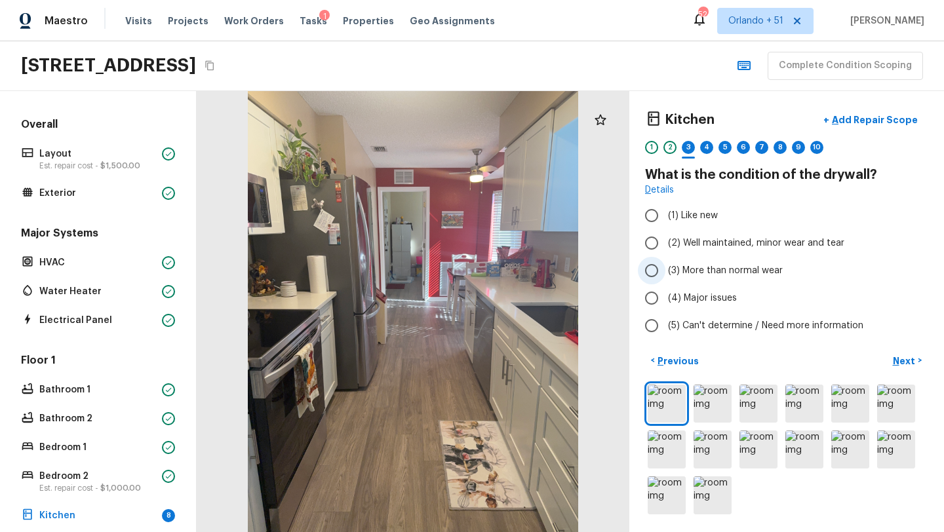
click at [711, 276] on span "(3) More than normal wear" at bounding box center [725, 270] width 115 height 13
click at [666, 276] on input "(3) More than normal wear" at bounding box center [652, 271] width 28 height 28
radio input "true"
click at [912, 363] on p "Next" at bounding box center [905, 361] width 25 height 13
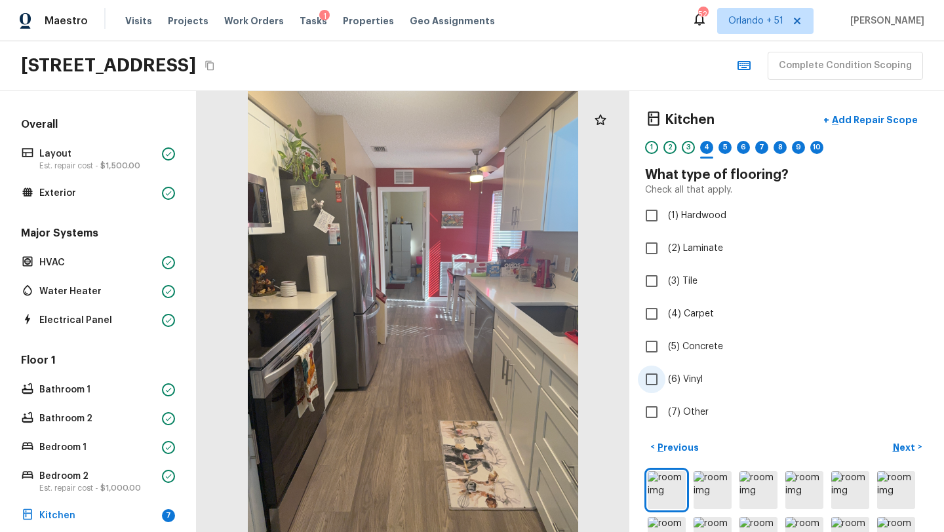
click at [672, 386] on span "(6) Vinyl" at bounding box center [685, 379] width 35 height 13
click at [666, 386] on input "(6) Vinyl" at bounding box center [652, 380] width 28 height 28
checkbox input "true"
click at [900, 450] on p "Next" at bounding box center [905, 447] width 25 height 13
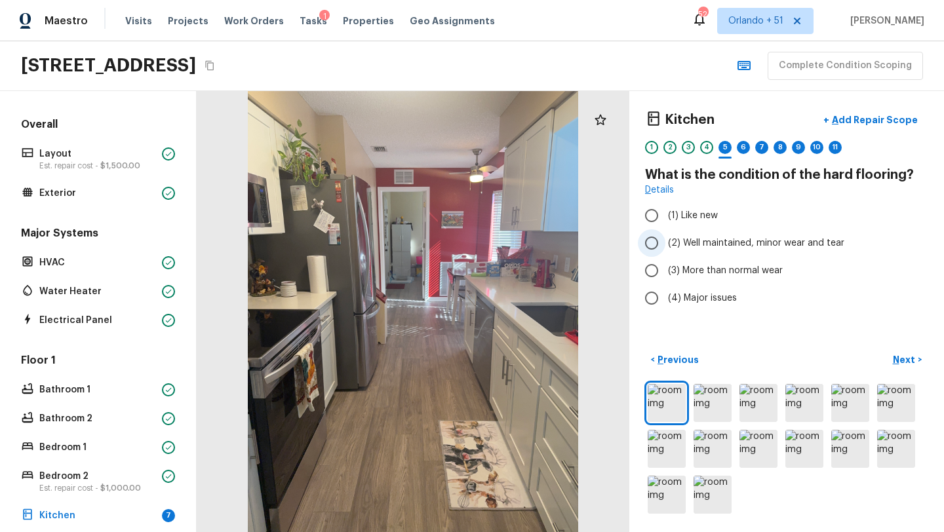
click at [688, 256] on label "(2) Well maintained, minor wear and tear" at bounding box center [778, 243] width 280 height 28
click at [666, 256] on input "(2) Well maintained, minor wear and tear" at bounding box center [652, 243] width 28 height 28
radio input "true"
click at [906, 365] on p "Next" at bounding box center [905, 359] width 25 height 13
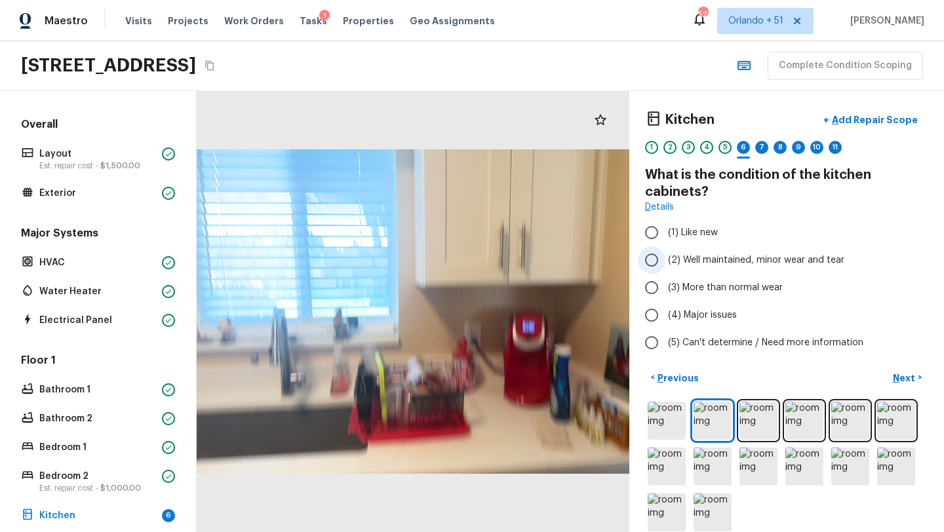
click at [708, 264] on span "(2) Well maintained, minor wear and tear" at bounding box center [756, 260] width 176 height 13
click at [666, 264] on input "(2) Well maintained, minor wear and tear" at bounding box center [652, 261] width 28 height 28
radio input "true"
click at [897, 378] on p "Next" at bounding box center [905, 378] width 25 height 13
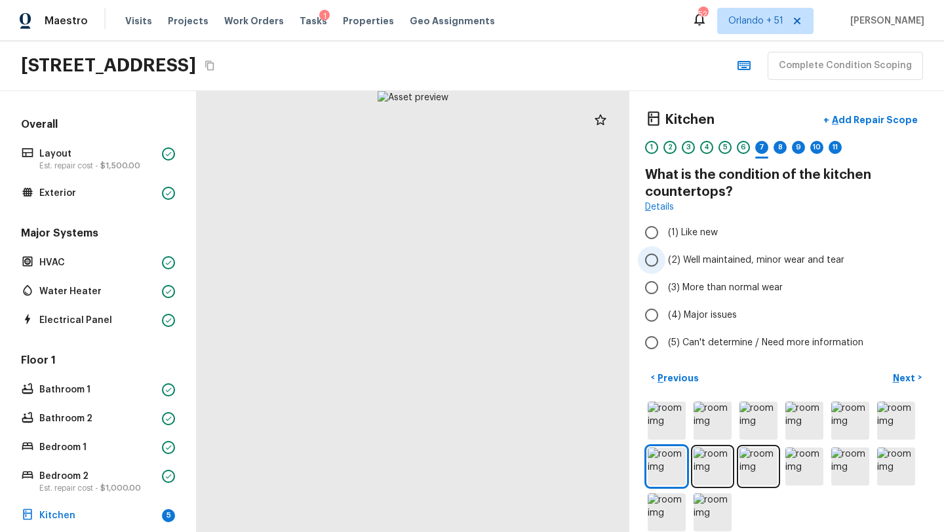
click at [702, 259] on span "(2) Well maintained, minor wear and tear" at bounding box center [756, 260] width 176 height 13
click at [666, 259] on input "(2) Well maintained, minor wear and tear" at bounding box center [652, 261] width 28 height 28
radio input "true"
click at [898, 384] on p "Next" at bounding box center [905, 378] width 25 height 13
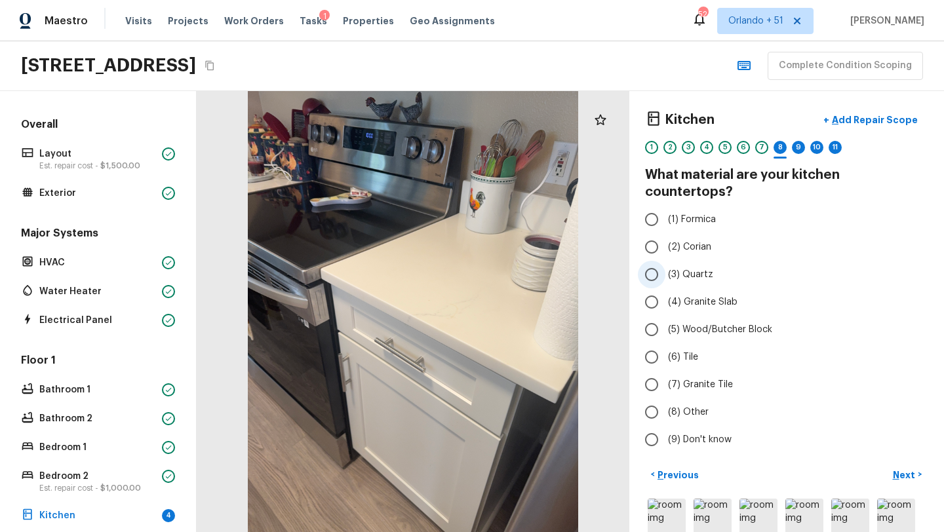
click at [698, 264] on label "(3) Quartz" at bounding box center [778, 275] width 280 height 28
click at [666, 264] on input "(3) Quartz" at bounding box center [652, 275] width 28 height 28
radio input "true"
click at [892, 464] on button "Next >" at bounding box center [907, 475] width 42 height 22
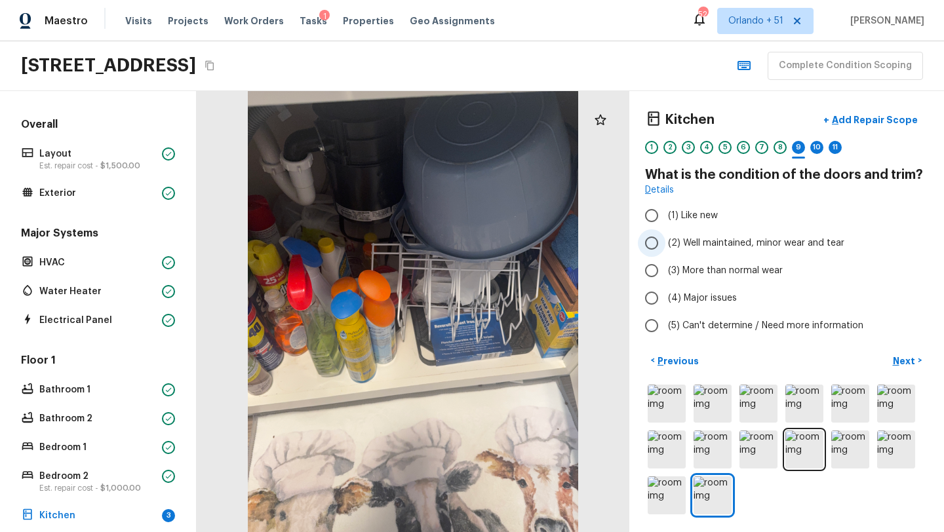
click at [716, 247] on span "(2) Well maintained, minor wear and tear" at bounding box center [756, 243] width 176 height 13
click at [666, 247] on input "(2) Well maintained, minor wear and tear" at bounding box center [652, 243] width 28 height 28
radio input "true"
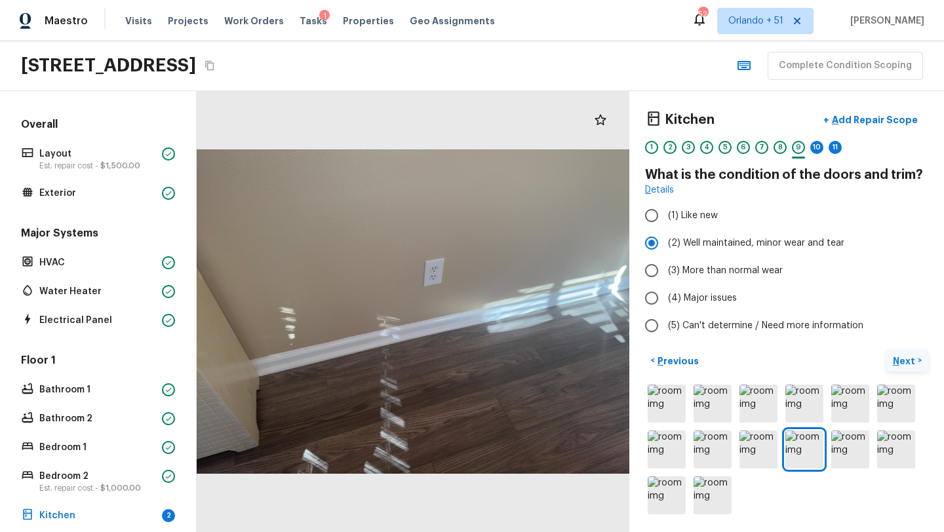
click at [911, 359] on p "Next" at bounding box center [905, 361] width 25 height 13
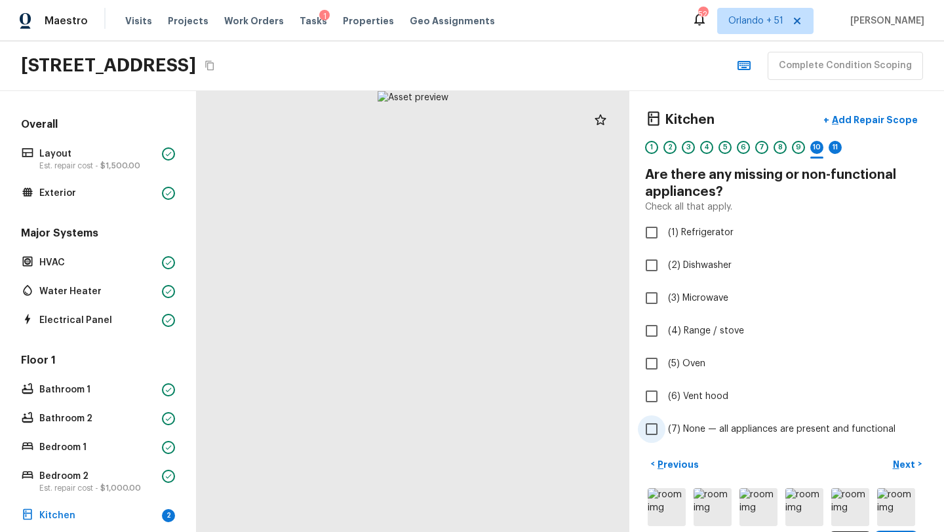
click at [740, 422] on label "(7) None — all appliances are present and functional" at bounding box center [778, 430] width 280 height 28
click at [666, 422] on input "(7) None — all appliances are present and functional" at bounding box center [652, 430] width 28 height 28
checkbox input "true"
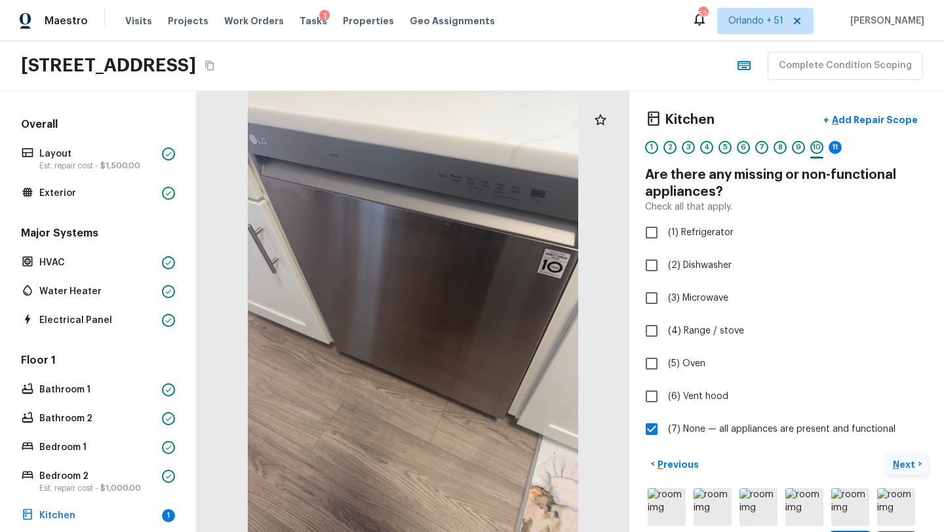
click at [902, 464] on p "Next" at bounding box center [905, 464] width 25 height 13
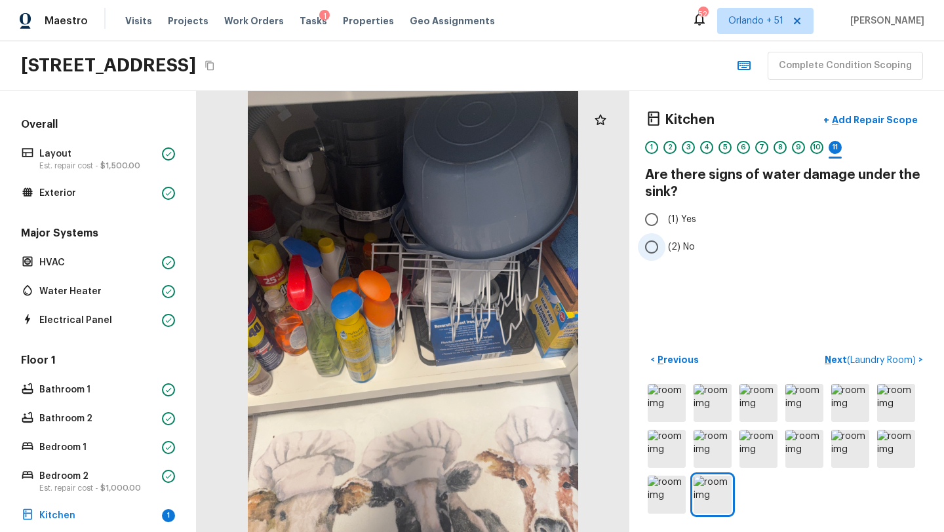
click at [666, 241] on label "(2) No" at bounding box center [778, 247] width 280 height 28
click at [666, 241] on input "(2) No" at bounding box center [652, 247] width 28 height 28
radio input "true"
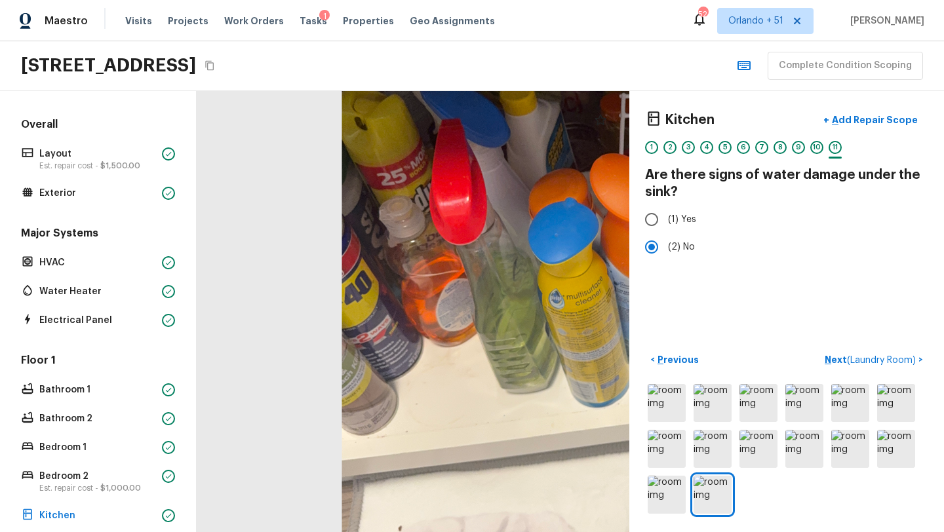
drag, startPoint x: 314, startPoint y: 330, endPoint x: 534, endPoint y: 347, distance: 220.3
click at [534, 348] on div at bounding box center [713, 246] width 972 height 991
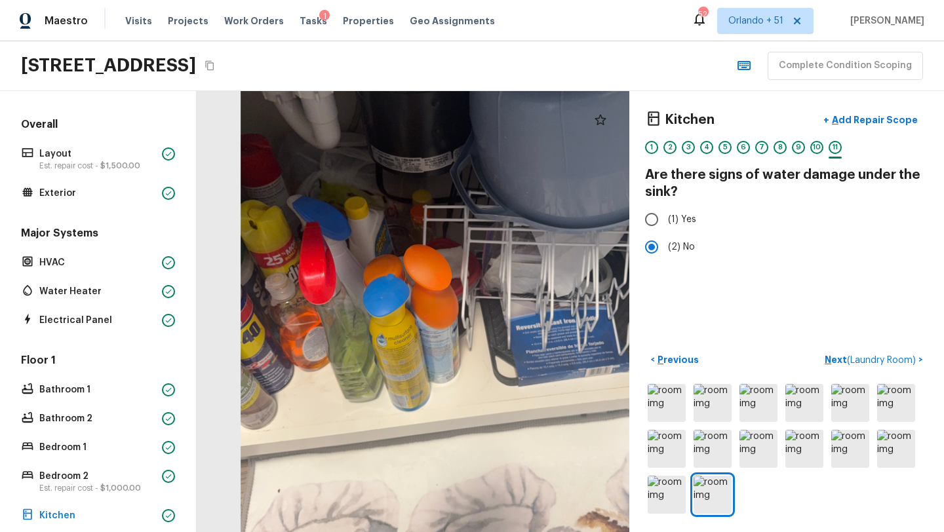
drag, startPoint x: 500, startPoint y: 288, endPoint x: 469, endPoint y: 346, distance: 65.7
click at [469, 349] on div at bounding box center [484, 305] width 639 height 651
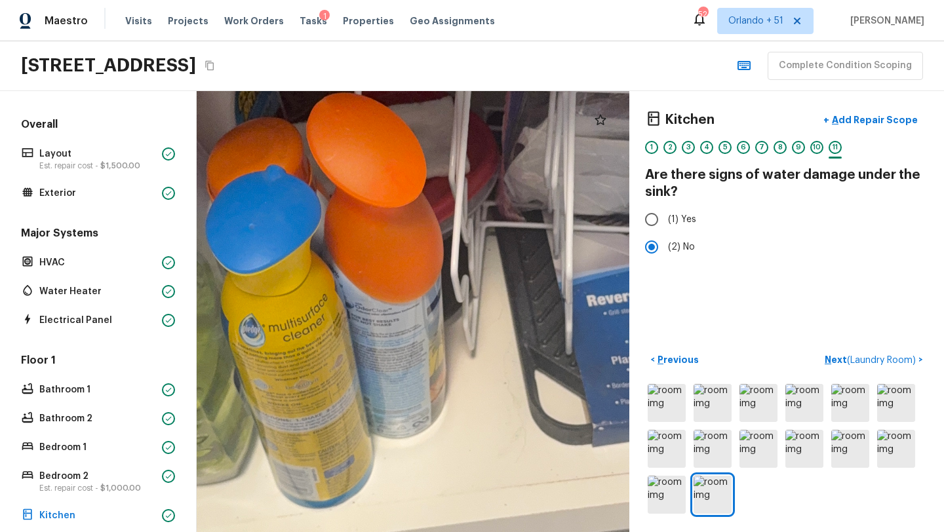
click at [469, 346] on div at bounding box center [508, 245] width 1590 height 1621
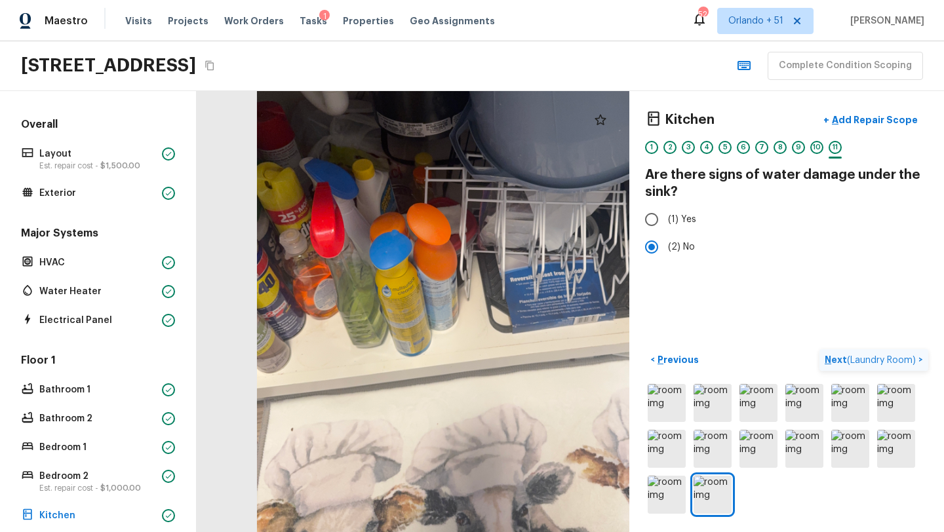
click at [830, 362] on p "Next ( Laundry Room )" at bounding box center [872, 360] width 94 height 14
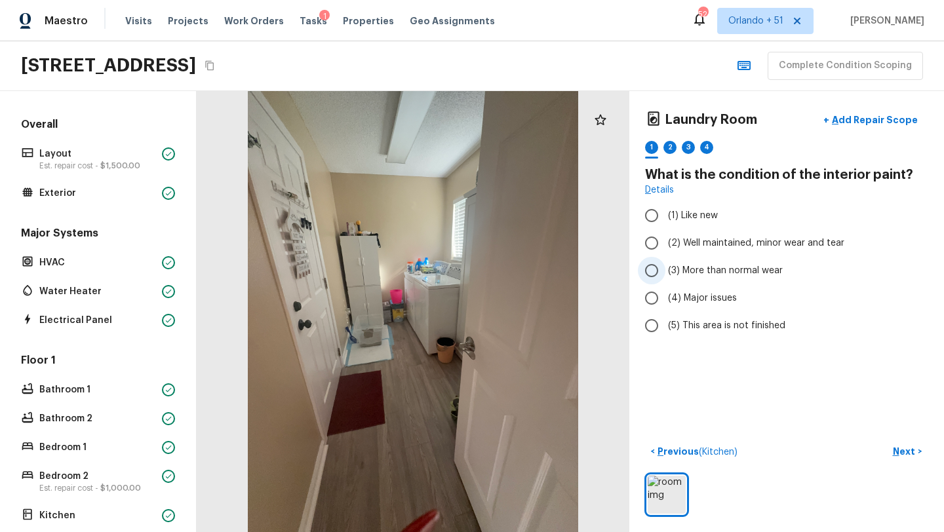
click at [740, 268] on span "(3) More than normal wear" at bounding box center [725, 270] width 115 height 13
click at [666, 268] on input "(3) More than normal wear" at bounding box center [652, 271] width 28 height 28
radio input "true"
click at [906, 456] on p "Next" at bounding box center [905, 451] width 25 height 13
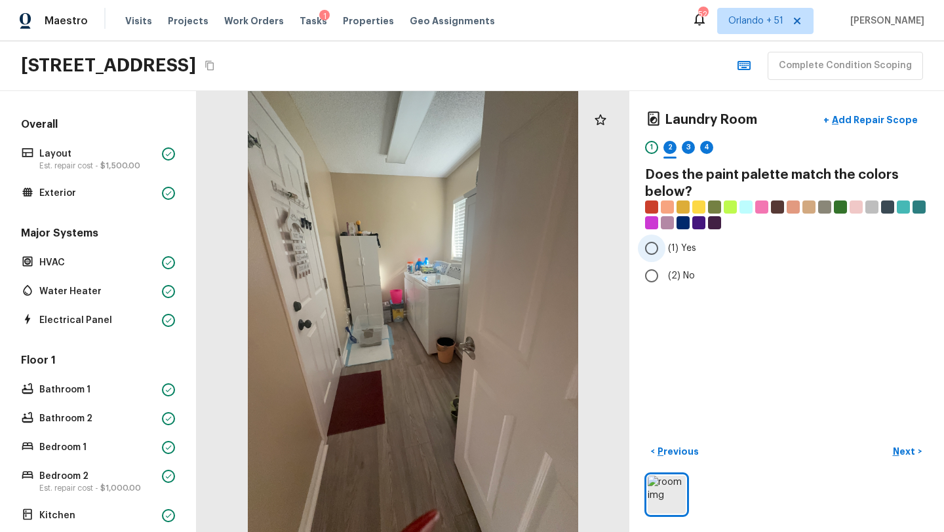
click at [653, 249] on input "(1) Yes" at bounding box center [652, 249] width 28 height 28
radio input "true"
click at [907, 460] on button "Next >" at bounding box center [907, 452] width 42 height 22
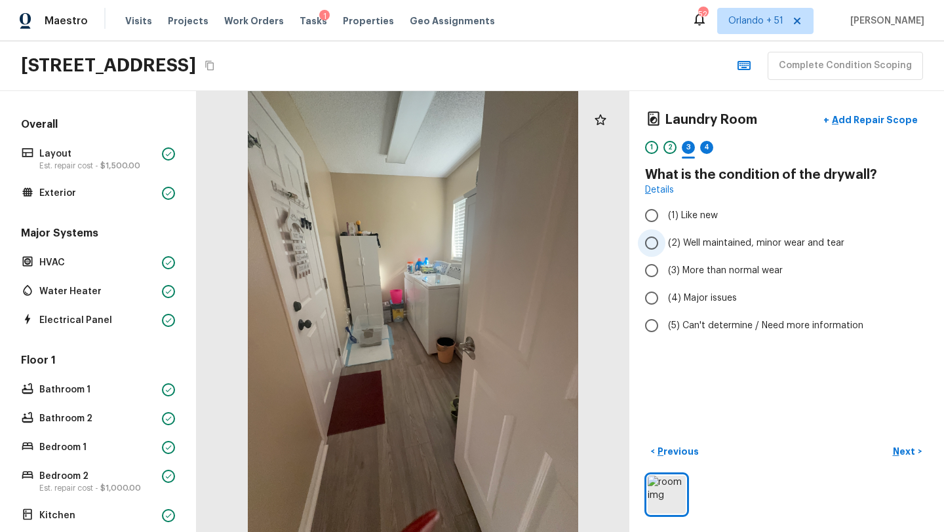
click at [682, 248] on span "(2) Well maintained, minor wear and tear" at bounding box center [756, 243] width 176 height 13
click at [666, 248] on input "(2) Well maintained, minor wear and tear" at bounding box center [652, 243] width 28 height 28
radio input "true"
click at [896, 443] on button "Next >" at bounding box center [907, 452] width 42 height 22
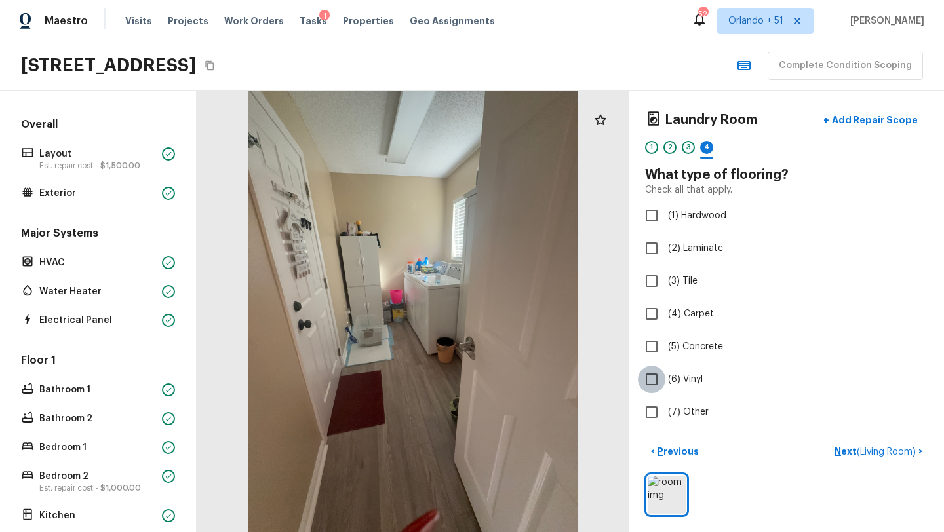
click at [665, 390] on input "(6) Vinyl" at bounding box center [652, 380] width 28 height 28
checkbox input "true"
click at [896, 447] on p "Next" at bounding box center [905, 451] width 25 height 13
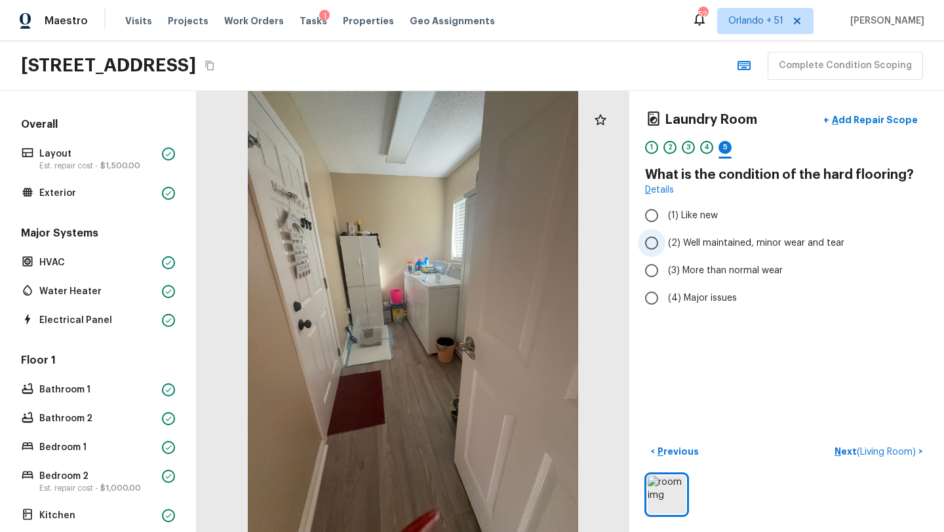
click at [739, 247] on span "(2) Well maintained, minor wear and tear" at bounding box center [756, 243] width 176 height 13
click at [666, 247] on input "(2) Well maintained, minor wear and tear" at bounding box center [652, 243] width 28 height 28
radio input "true"
click at [845, 456] on p "Next ( Living Room )" at bounding box center [877, 452] width 84 height 14
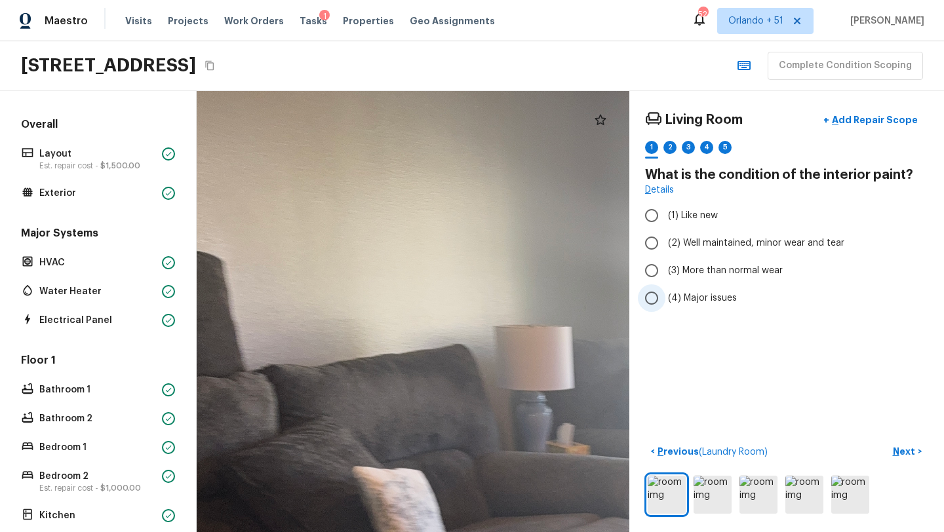
drag, startPoint x: 454, startPoint y: 191, endPoint x: 824, endPoint y: 296, distance: 385.2
click at [824, 297] on div "Living Room + Add Repair Scope 1 2 3 4 5 What is the condition of the interior …" at bounding box center [570, 311] width 747 height 441
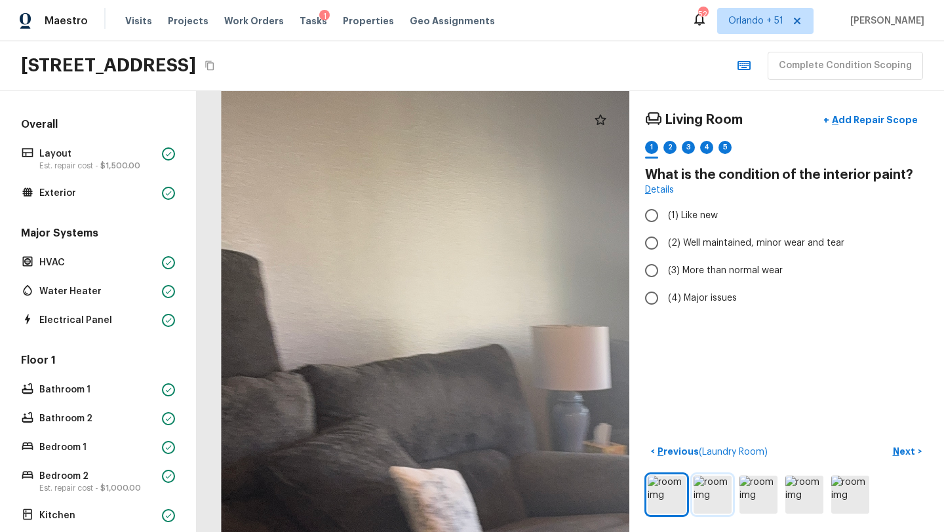
click at [709, 491] on img at bounding box center [713, 495] width 38 height 38
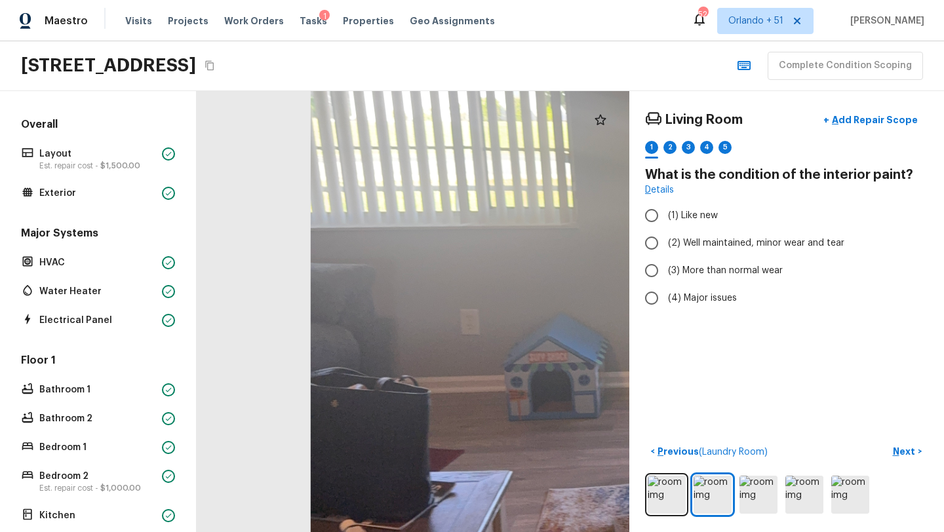
drag, startPoint x: 438, startPoint y: 225, endPoint x: 844, endPoint y: 104, distance: 423.4
click at [844, 104] on div "Living Room + Add Repair Scope 1 2 3 4 5 What is the condition of the interior …" at bounding box center [570, 311] width 747 height 441
click at [763, 488] on img at bounding box center [759, 495] width 38 height 38
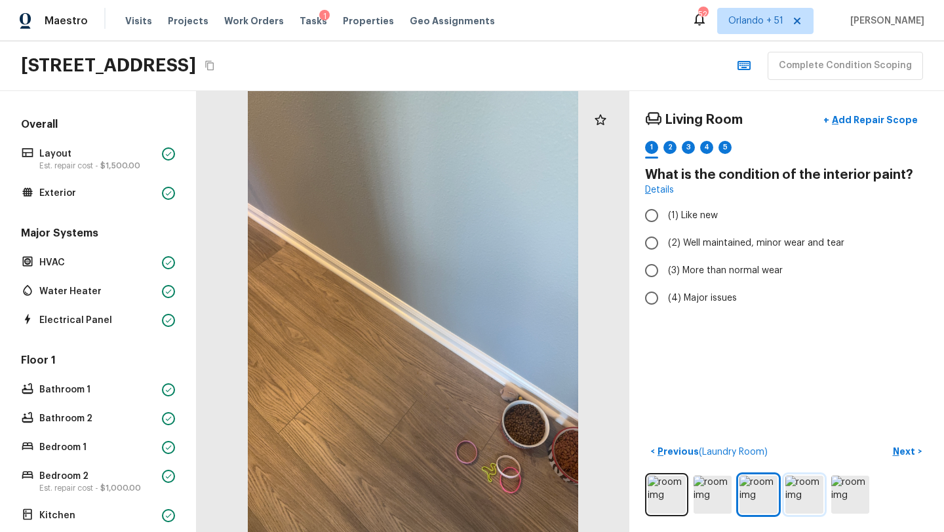
click at [819, 488] on img at bounding box center [804, 495] width 38 height 38
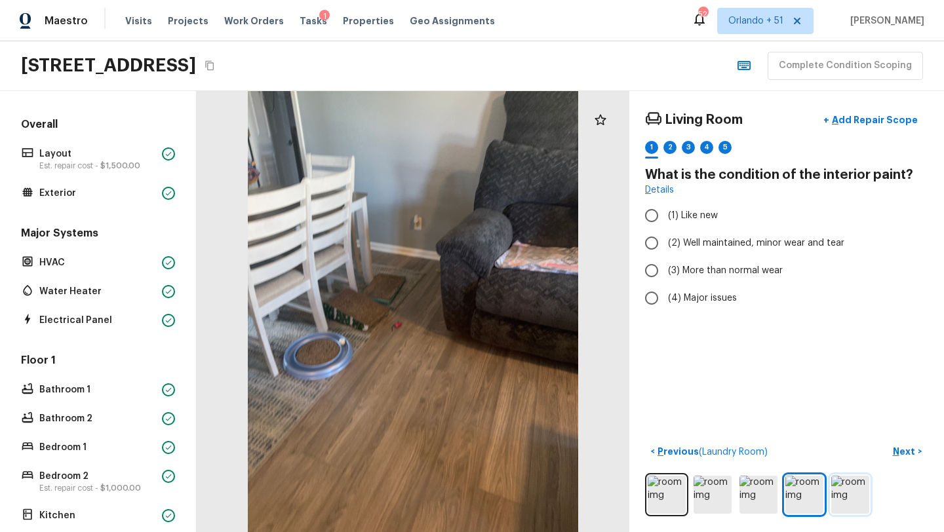
click at [843, 488] on img at bounding box center [850, 495] width 38 height 38
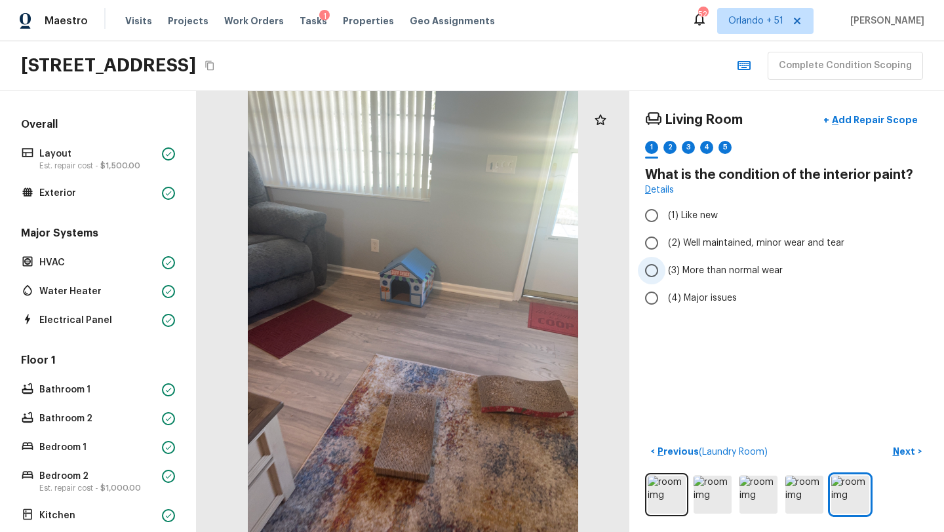
click at [688, 264] on span "(3) More than normal wear" at bounding box center [725, 270] width 115 height 13
click at [666, 264] on input "(3) More than normal wear" at bounding box center [652, 271] width 28 height 28
radio input "true"
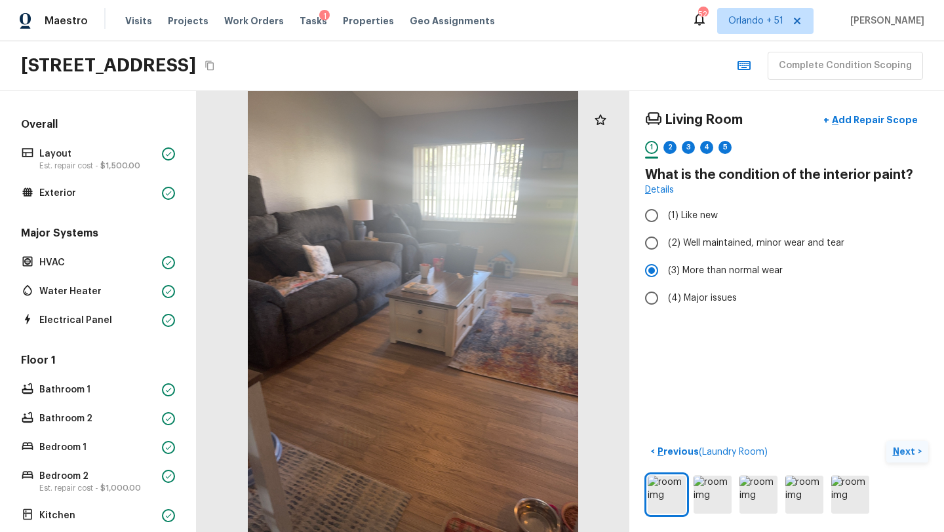
click at [899, 454] on p "Next" at bounding box center [905, 451] width 25 height 13
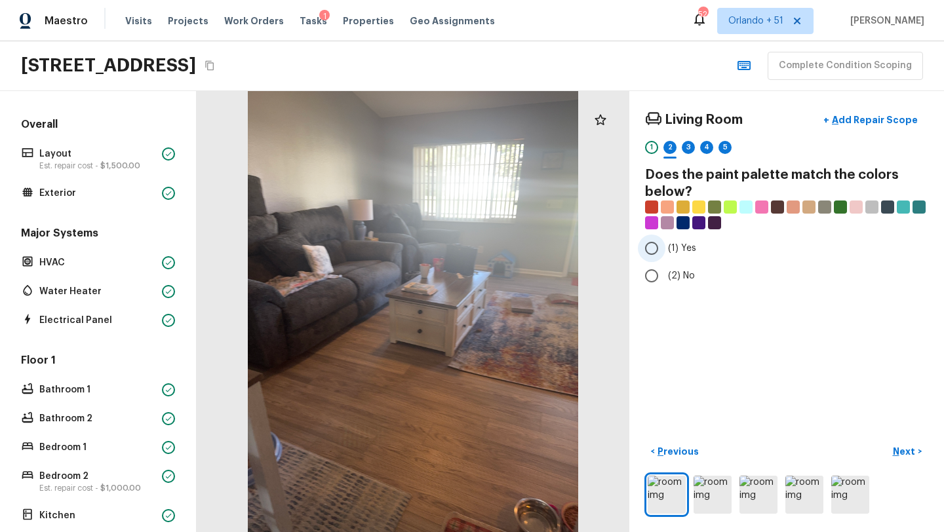
click at [700, 245] on label "(1) Yes" at bounding box center [778, 249] width 280 height 28
click at [666, 245] on input "(1) Yes" at bounding box center [652, 249] width 28 height 28
radio input "true"
click at [912, 460] on button "Next >" at bounding box center [907, 452] width 42 height 22
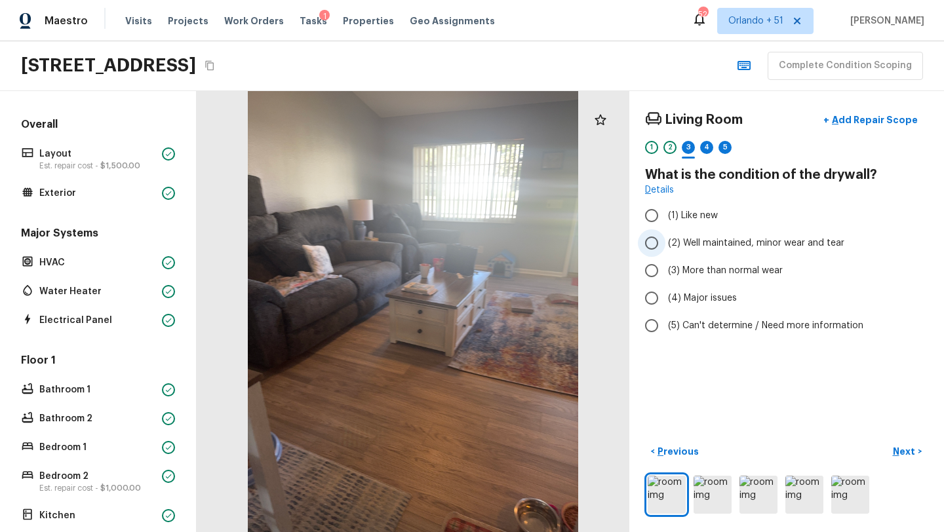
click at [719, 247] on span "(2) Well maintained, minor wear and tear" at bounding box center [756, 243] width 176 height 13
click at [666, 247] on input "(2) Well maintained, minor wear and tear" at bounding box center [652, 243] width 28 height 28
radio input "true"
click at [742, 261] on label "(3) More than normal wear" at bounding box center [778, 271] width 280 height 28
click at [666, 261] on input "(3) More than normal wear" at bounding box center [652, 271] width 28 height 28
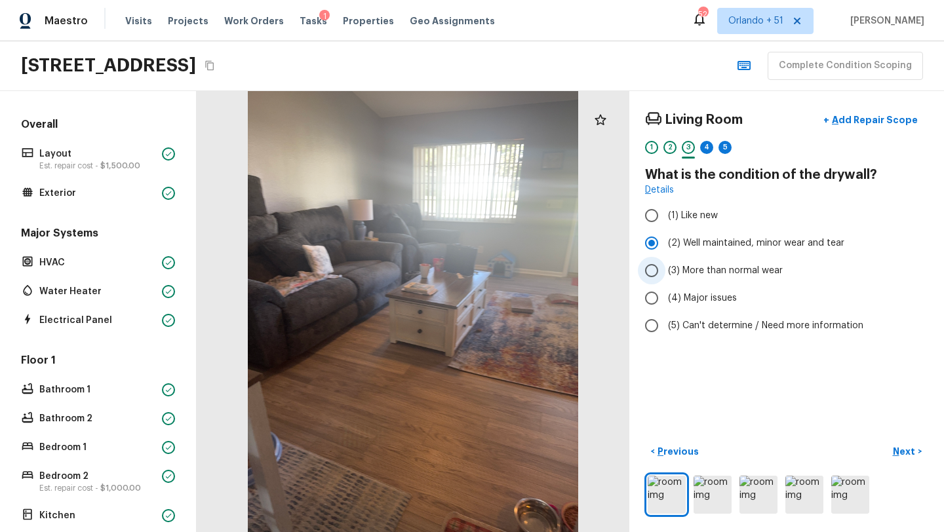
radio input "true"
click at [904, 450] on p "Next" at bounding box center [905, 451] width 25 height 13
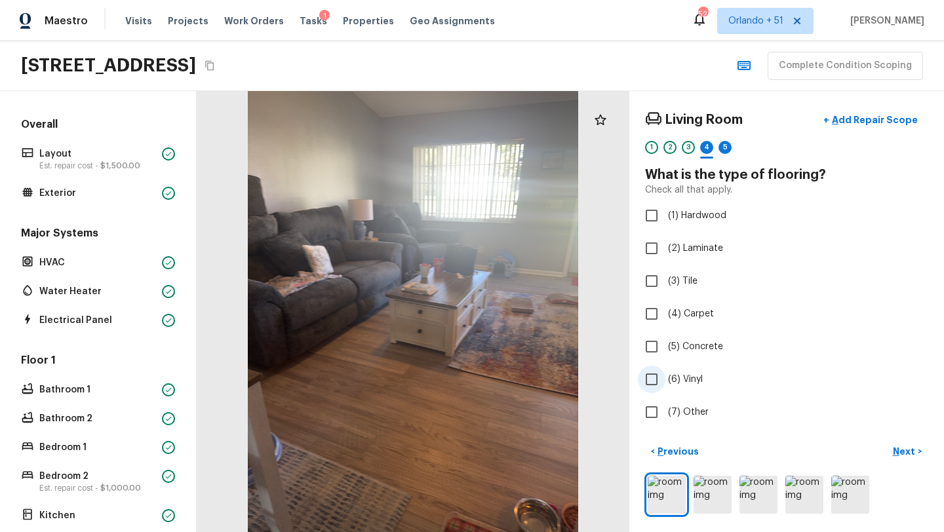
click at [675, 383] on span "(6) Vinyl" at bounding box center [685, 379] width 35 height 13
click at [666, 383] on input "(6) Vinyl" at bounding box center [652, 380] width 28 height 28
checkbox input "true"
click at [900, 455] on p "Next" at bounding box center [905, 451] width 25 height 13
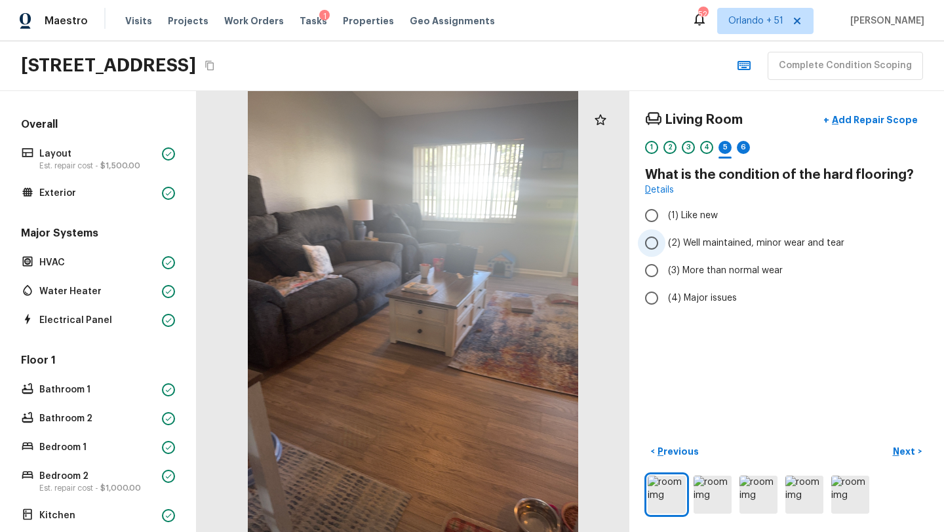
click at [715, 249] on span "(2) Well maintained, minor wear and tear" at bounding box center [756, 243] width 176 height 13
click at [666, 249] on input "(2) Well maintained, minor wear and tear" at bounding box center [652, 243] width 28 height 28
radio input "true"
click at [914, 451] on p "Next" at bounding box center [905, 451] width 25 height 13
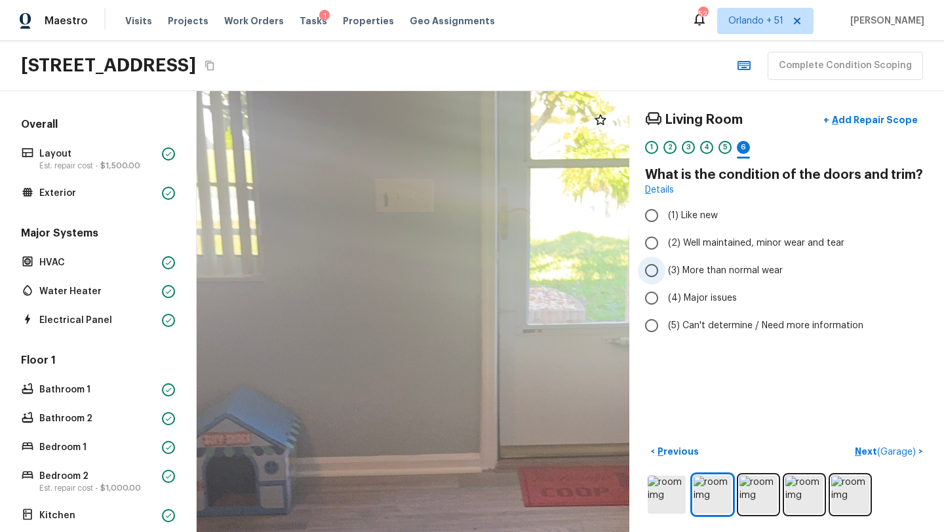
click at [667, 272] on label "(3) More than normal wear" at bounding box center [778, 271] width 280 height 28
click at [666, 272] on input "(3) More than normal wear" at bounding box center [652, 271] width 28 height 28
radio input "true"
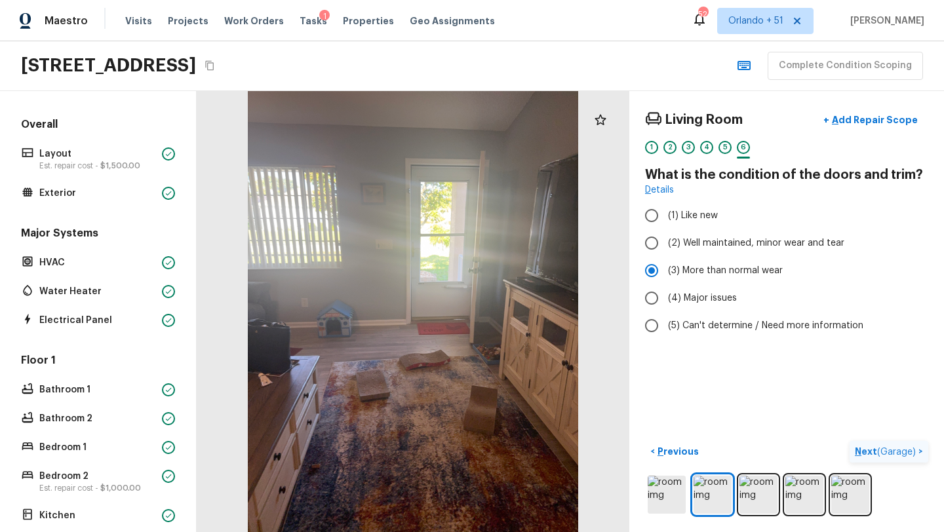
click at [866, 452] on p "Next ( Garage )" at bounding box center [887, 452] width 64 height 14
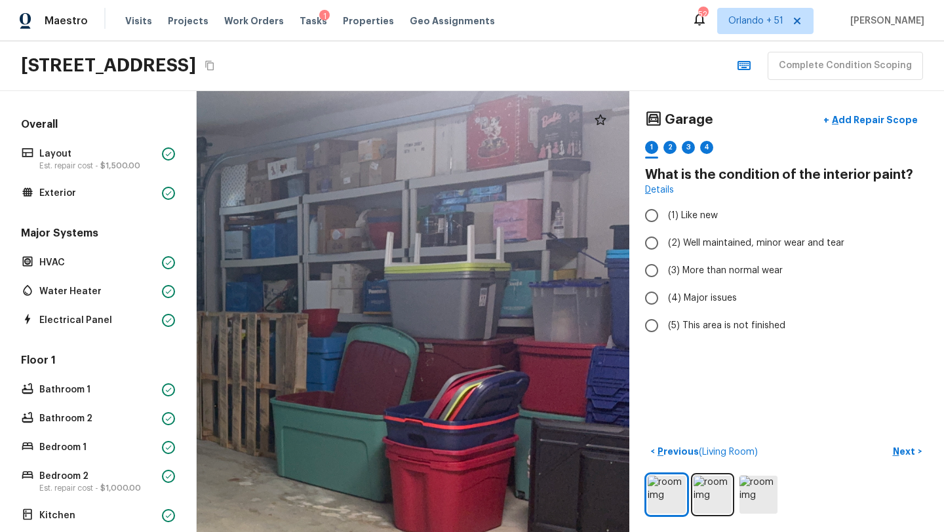
drag, startPoint x: 377, startPoint y: 365, endPoint x: 0, endPoint y: 528, distance: 410.8
click at [0, 528] on div "Overall Layout Est. repair cost - $1,500.00 Exterior Major Systems HVAC Water H…" at bounding box center [472, 311] width 944 height 441
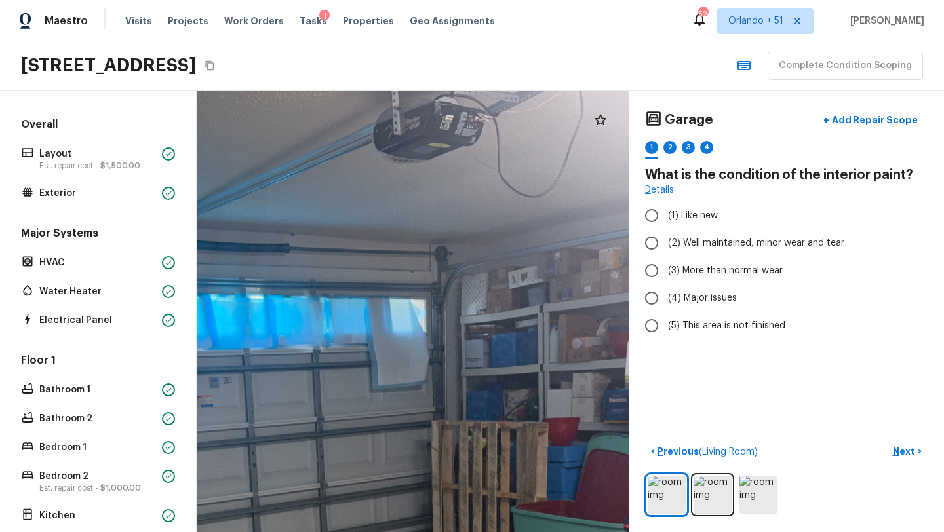
drag, startPoint x: 493, startPoint y: 421, endPoint x: 734, endPoint y: 532, distance: 264.9
click at [734, 532] on html "Maestro Visits Projects Work Orders Tasks 1 Properties Geo Assignments 524 Orla…" at bounding box center [472, 266] width 944 height 532
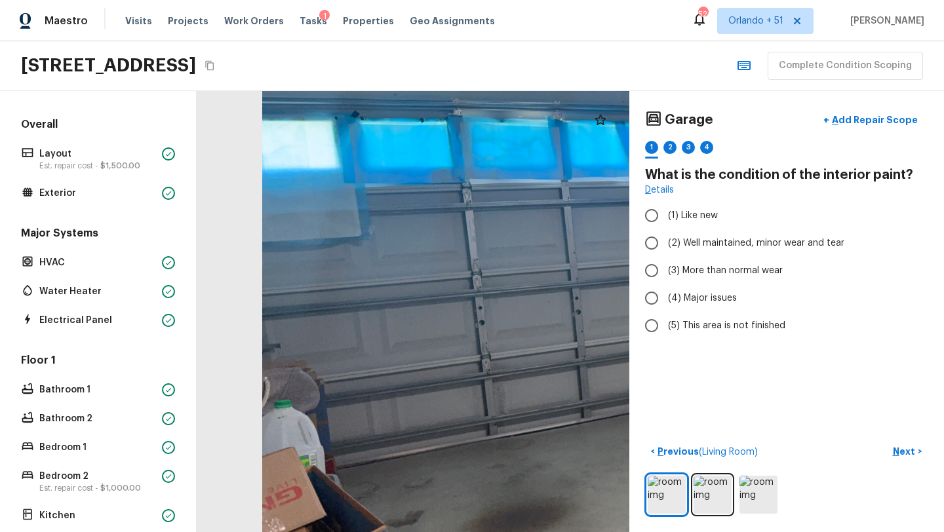
drag, startPoint x: 410, startPoint y: 433, endPoint x: 934, endPoint y: 258, distance: 552.4
click at [934, 258] on div "Garage + Add Repair Scope 1 2 3 4 What is the condition of the interior paint? …" at bounding box center [570, 311] width 747 height 441
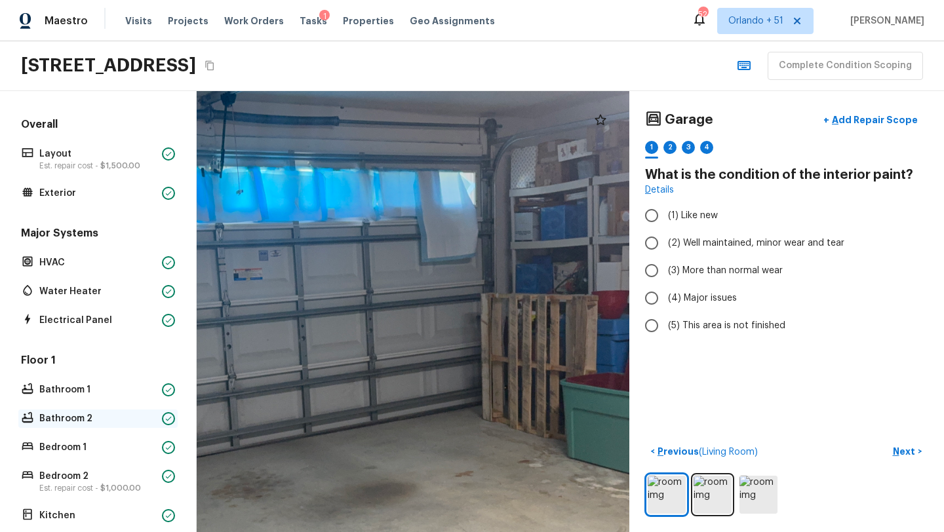
drag, startPoint x: 520, startPoint y: 327, endPoint x: 115, endPoint y: 416, distance: 415.0
click at [115, 416] on div "Overall Layout Est. repair cost - $1,500.00 Exterior Major Systems HVAC Water H…" at bounding box center [472, 311] width 944 height 441
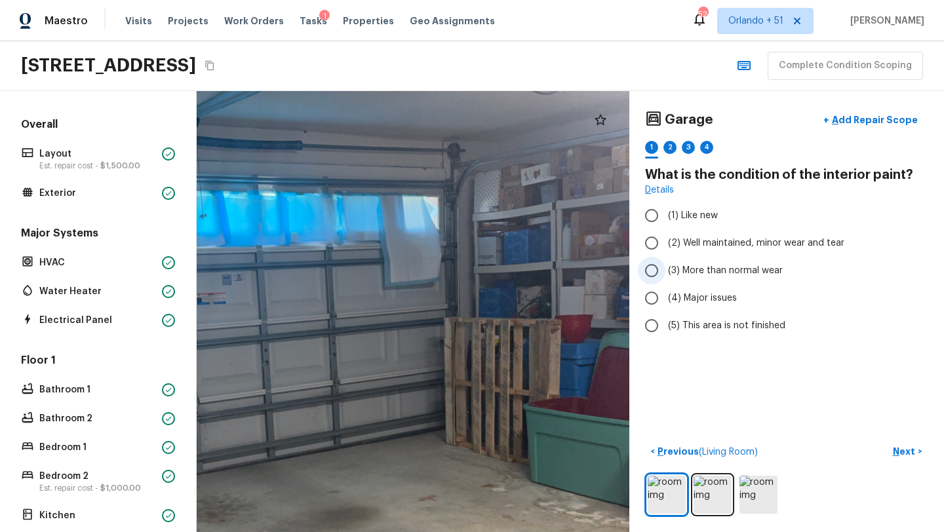
click at [719, 271] on span "(3) More than normal wear" at bounding box center [725, 270] width 115 height 13
click at [666, 271] on input "(3) More than normal wear" at bounding box center [652, 271] width 28 height 28
radio input "true"
click at [719, 271] on span "(3) More than normal wear" at bounding box center [725, 270] width 115 height 13
click at [666, 271] on input "(3) More than normal wear" at bounding box center [652, 271] width 28 height 28
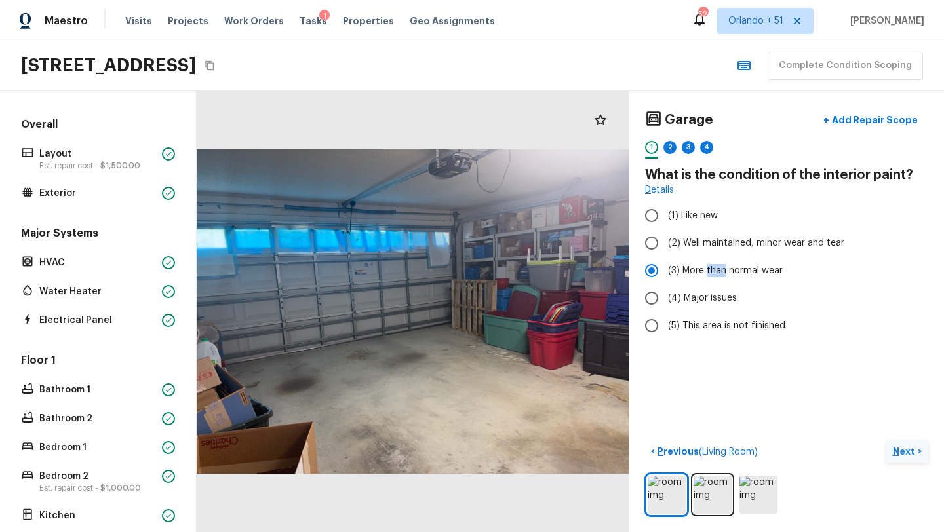
click at [912, 452] on p "Next" at bounding box center [905, 451] width 25 height 13
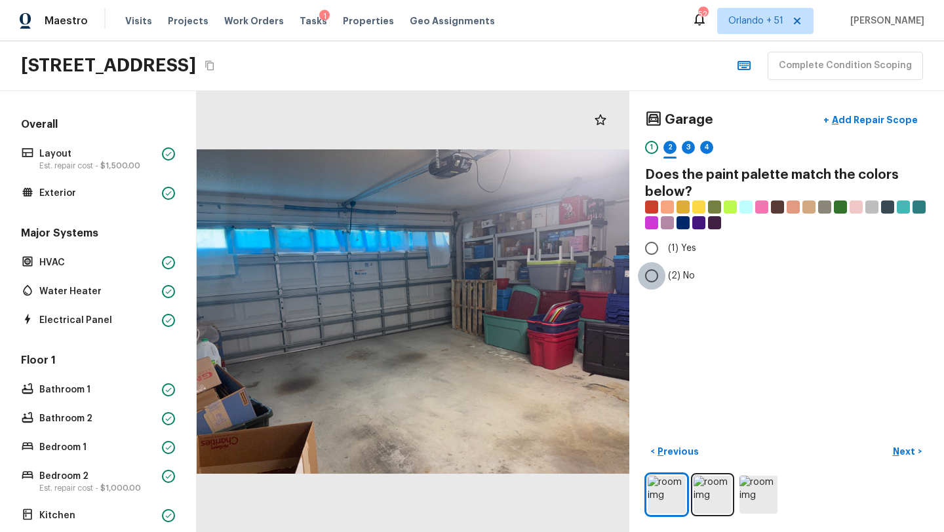
click at [654, 289] on input "(2) No" at bounding box center [652, 276] width 28 height 28
radio input "true"
click at [906, 452] on p "Next" at bounding box center [905, 451] width 25 height 13
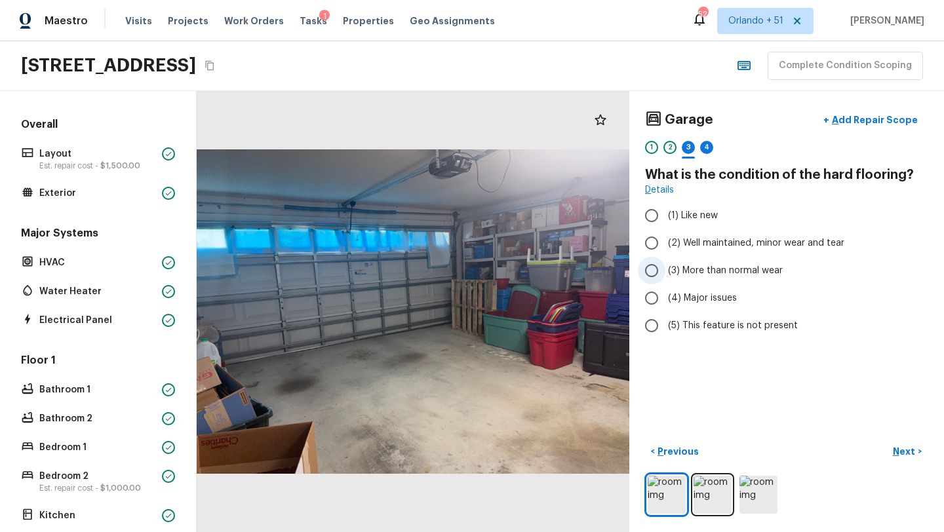
click at [724, 282] on label "(3) More than normal wear" at bounding box center [778, 271] width 280 height 28
click at [666, 282] on input "(3) More than normal wear" at bounding box center [652, 271] width 28 height 28
radio input "true"
click at [904, 447] on p "Next" at bounding box center [905, 451] width 25 height 13
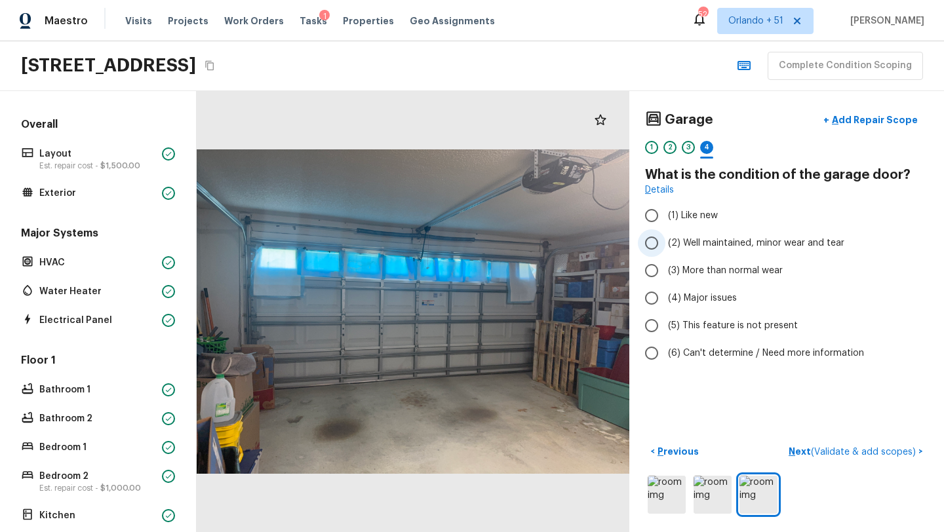
click at [746, 247] on span "(2) Well maintained, minor wear and tear" at bounding box center [756, 243] width 176 height 13
click at [666, 247] on input "(2) Well maintained, minor wear and tear" at bounding box center [652, 243] width 28 height 28
radio input "true"
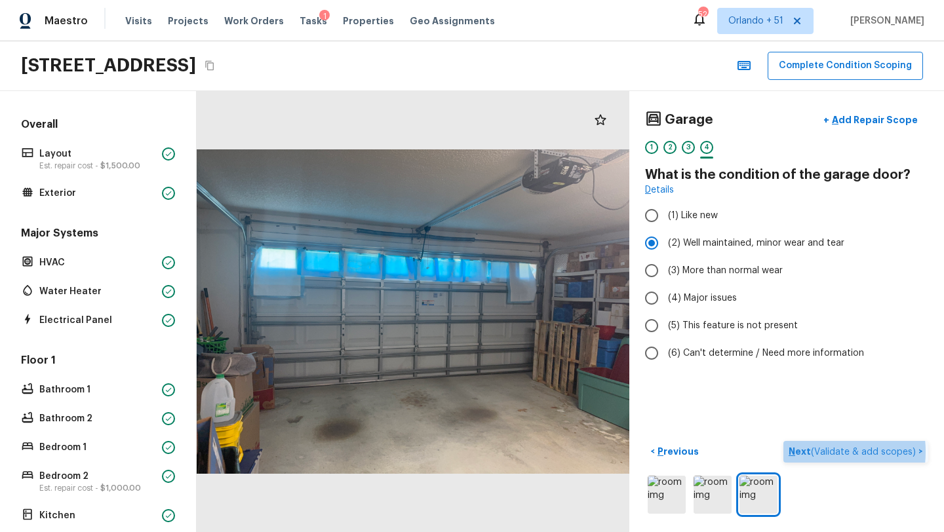
click at [808, 452] on p "Next ( Validate & add scopes )" at bounding box center [854, 452] width 130 height 14
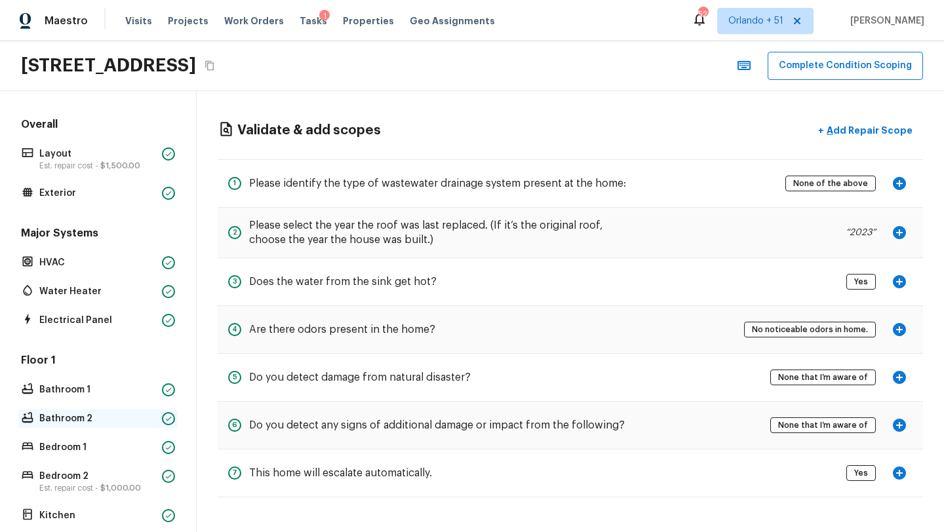
scroll to position [224, 0]
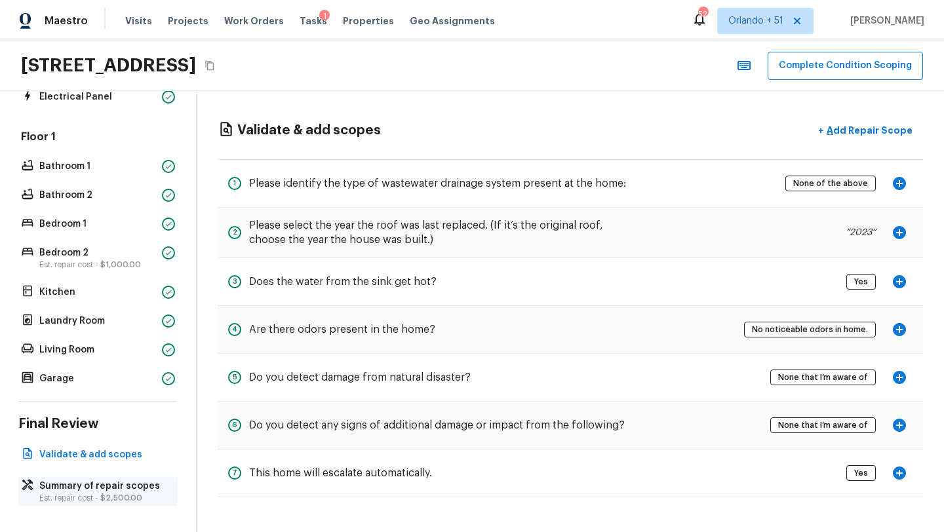
click at [78, 488] on p "Summary of repair scopes" at bounding box center [104, 486] width 130 height 13
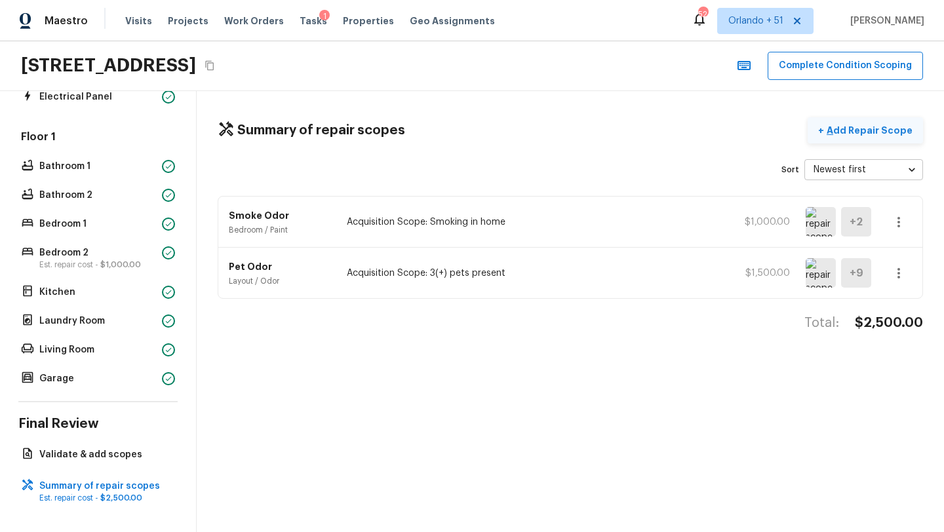
click at [862, 125] on p "Add Repair Scope" at bounding box center [868, 130] width 89 height 13
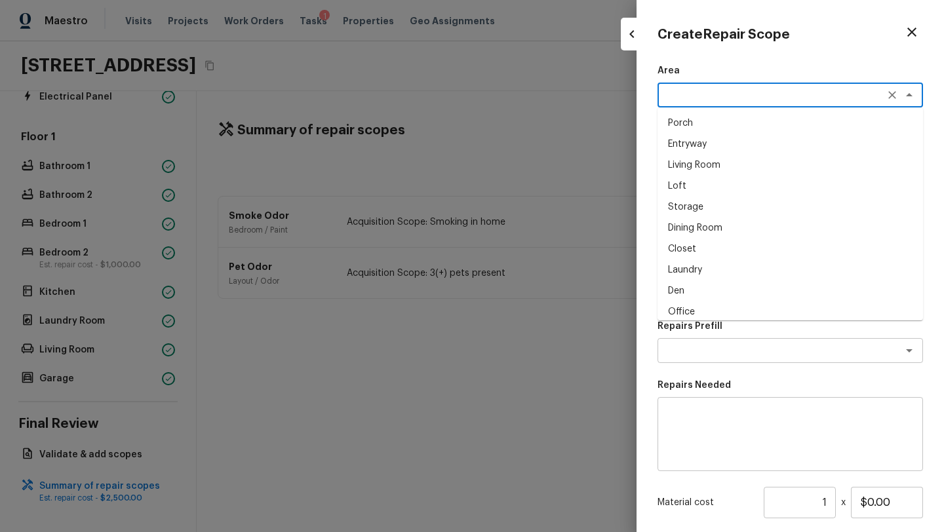
click at [679, 92] on textarea at bounding box center [772, 95] width 217 height 13
click at [697, 128] on li "Interior Overall" at bounding box center [791, 123] width 266 height 21
type textarea "Interior Overall"
click at [698, 157] on textarea at bounding box center [772, 154] width 217 height 13
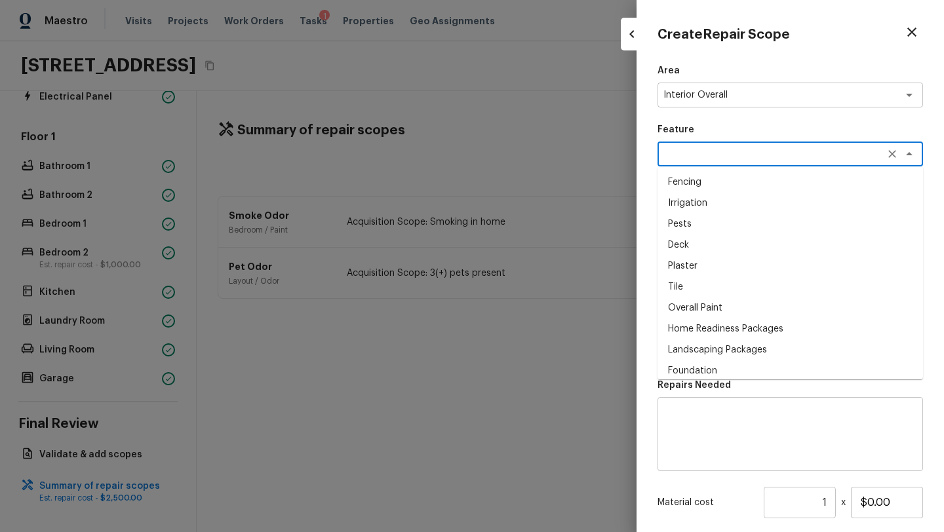
click at [694, 300] on li "Overall Paint" at bounding box center [791, 308] width 266 height 21
type textarea "Overall Paint"
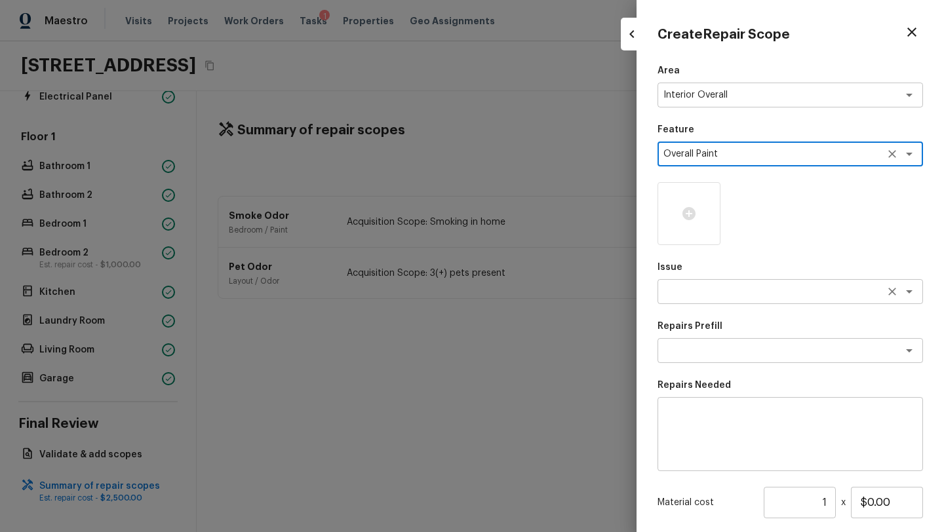
click at [706, 284] on div "x ​" at bounding box center [791, 291] width 266 height 25
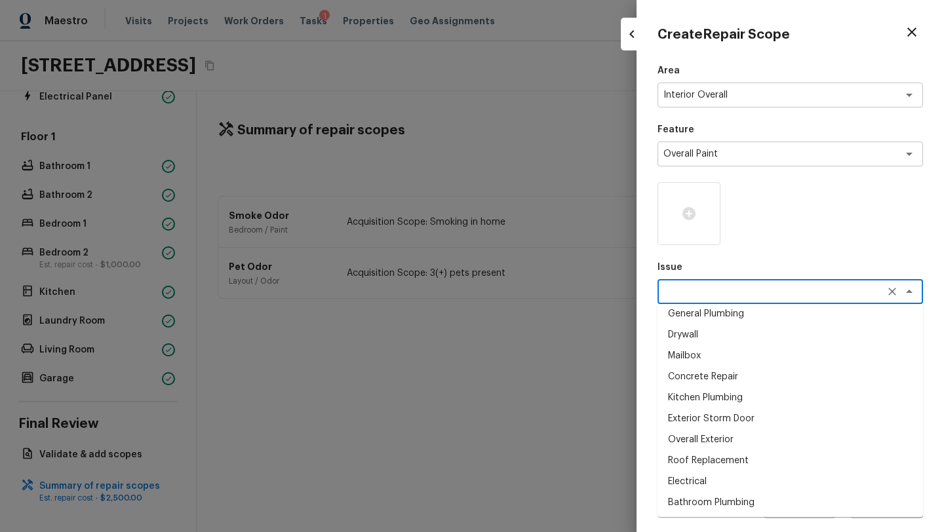
scroll to position [0, 0]
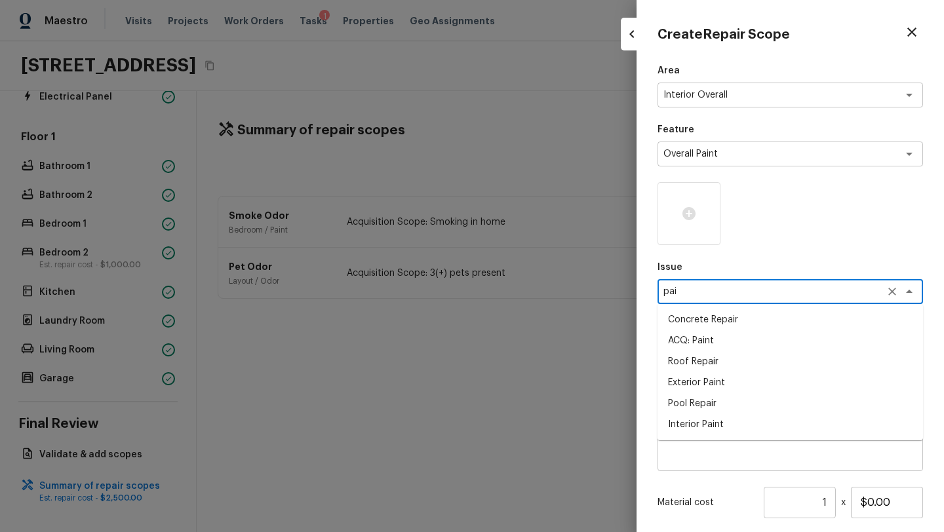
click at [702, 348] on li "ACQ: Paint" at bounding box center [791, 340] width 266 height 21
type textarea "ACQ: Paint"
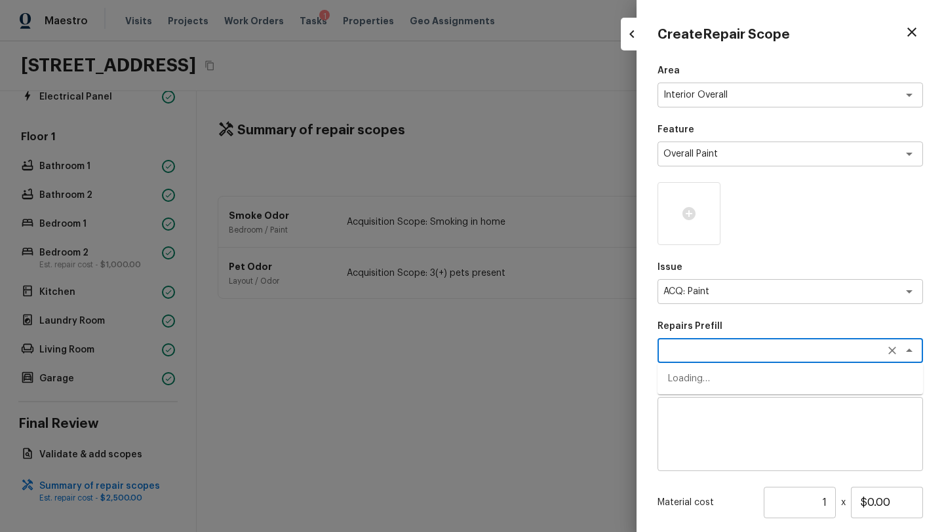
click at [702, 350] on textarea at bounding box center [772, 350] width 217 height 13
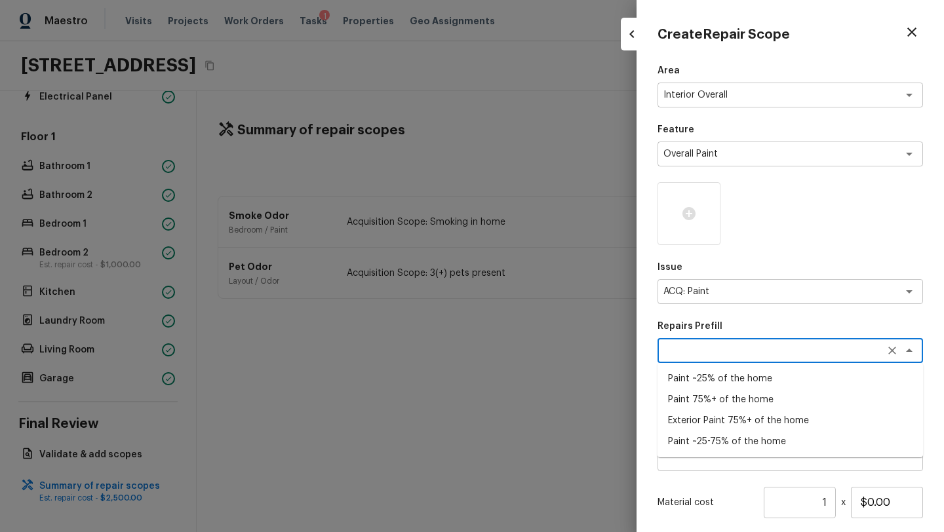
click at [710, 405] on li "Paint 75%+ of the home" at bounding box center [791, 399] width 266 height 21
type textarea "Paint 75%+ of the home"
type textarea "Acquisition Scope: 75%+ of the home will likely require interior paint"
type input "$1.60"
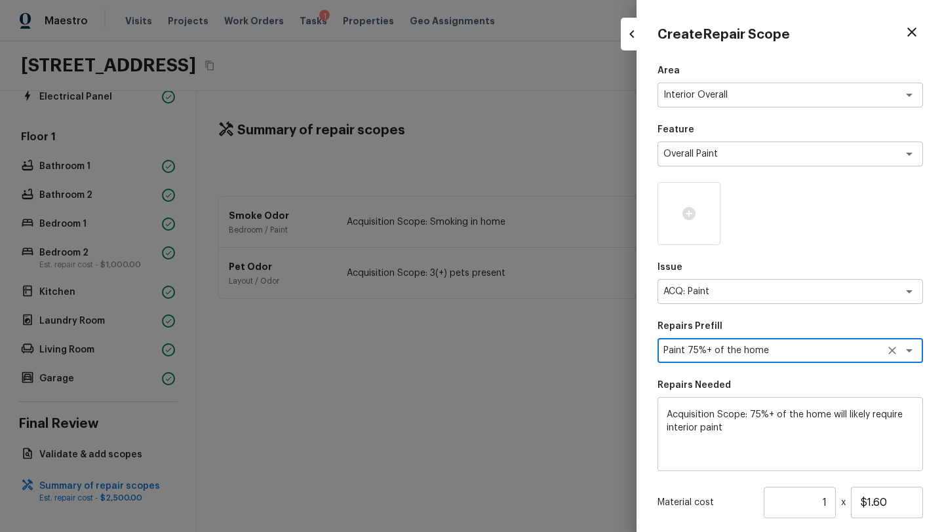
scroll to position [65, 0]
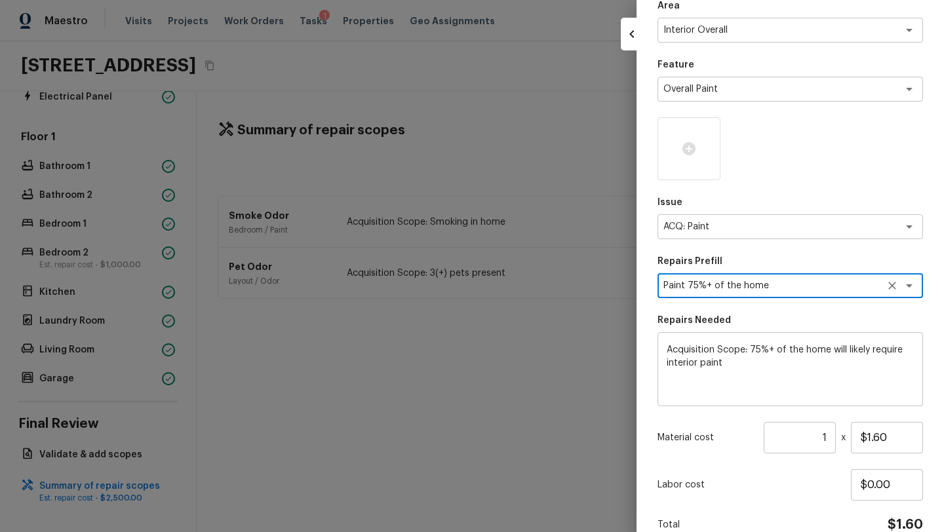
click at [818, 444] on input "1" at bounding box center [800, 437] width 72 height 31
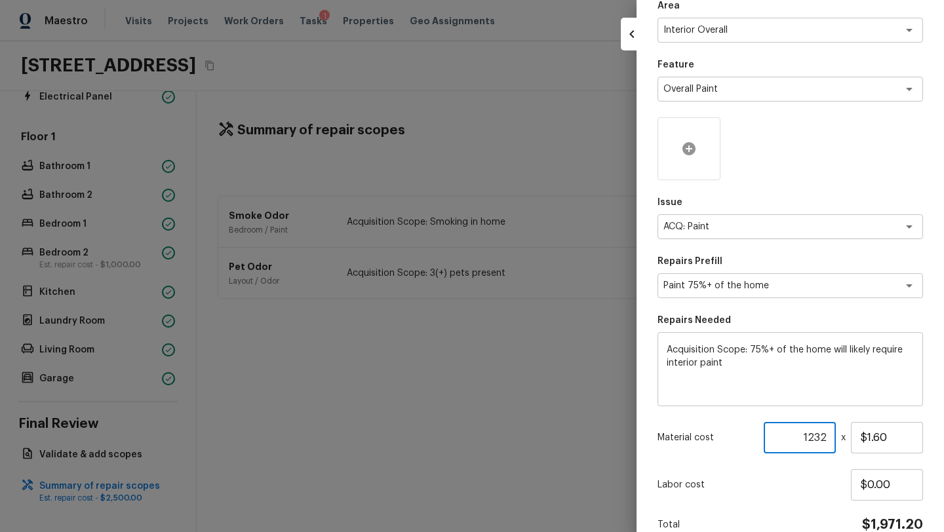
type input "1232"
click at [693, 148] on icon at bounding box center [689, 148] width 13 height 13
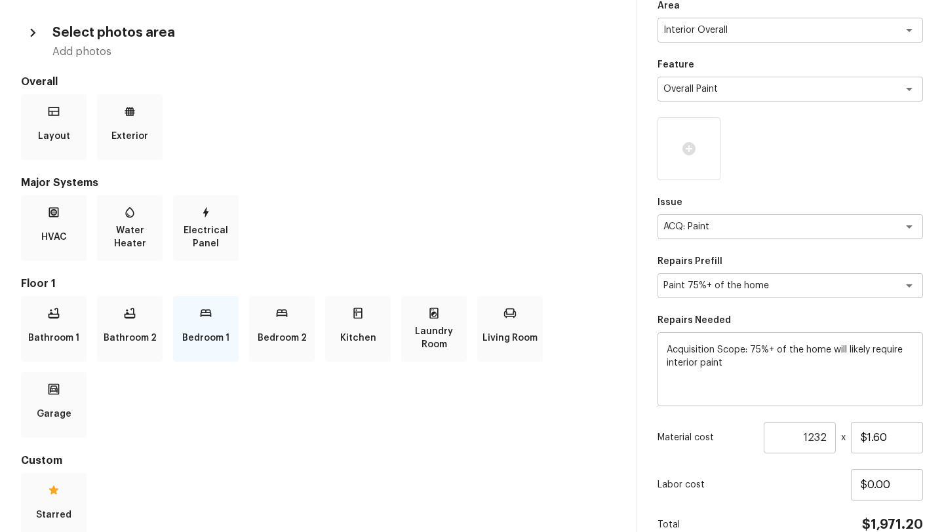
click at [216, 341] on p "Bedroom 1" at bounding box center [205, 338] width 47 height 26
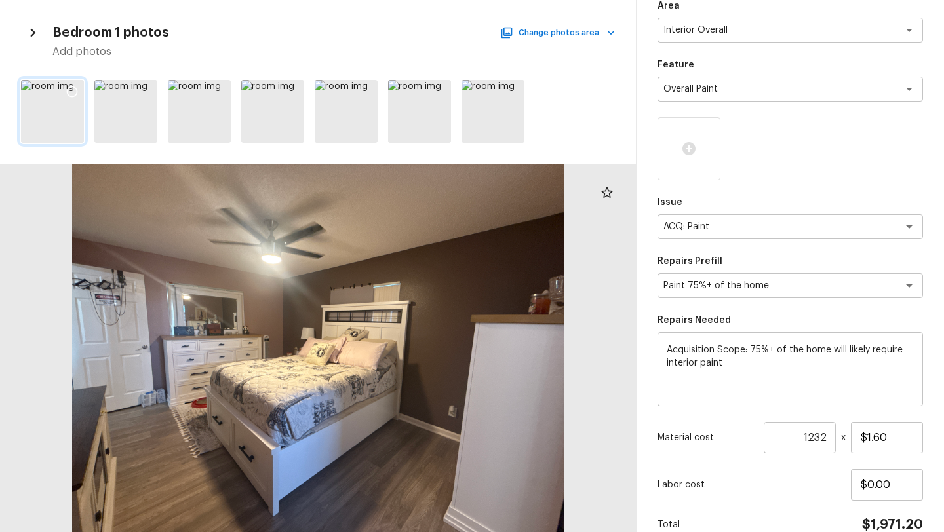
click at [77, 85] on icon at bounding box center [72, 91] width 13 height 13
click at [144, 85] on icon at bounding box center [145, 91] width 13 height 13
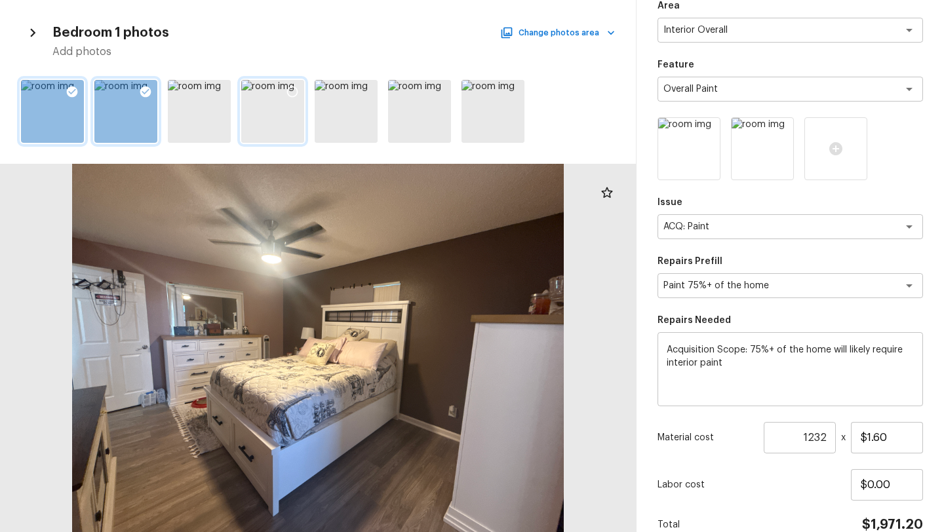
click at [298, 83] on div at bounding box center [293, 94] width 24 height 28
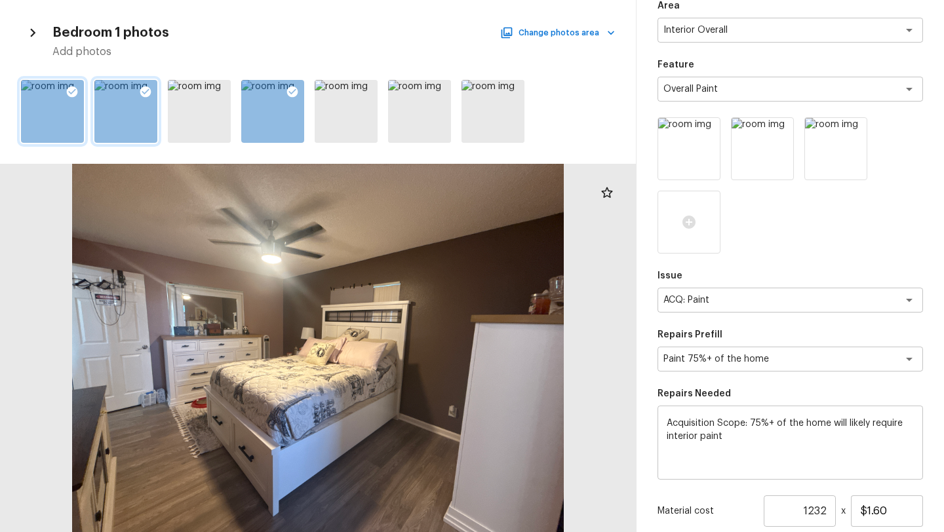
click at [530, 43] on div "Bedroom 1 photos Change photos area Add photos" at bounding box center [318, 40] width 594 height 38
click at [549, 24] on button "Change photos area" at bounding box center [559, 32] width 112 height 17
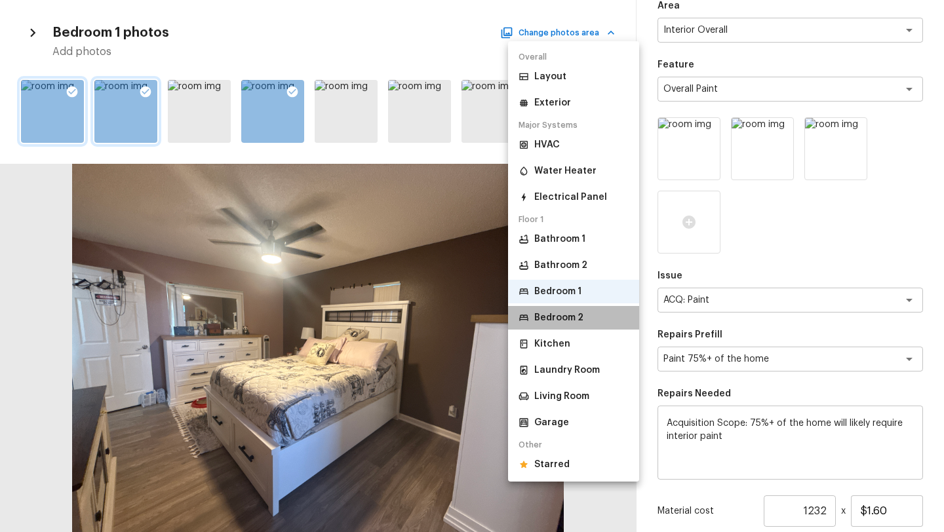
click at [551, 308] on li "Bedroom 2" at bounding box center [573, 318] width 131 height 24
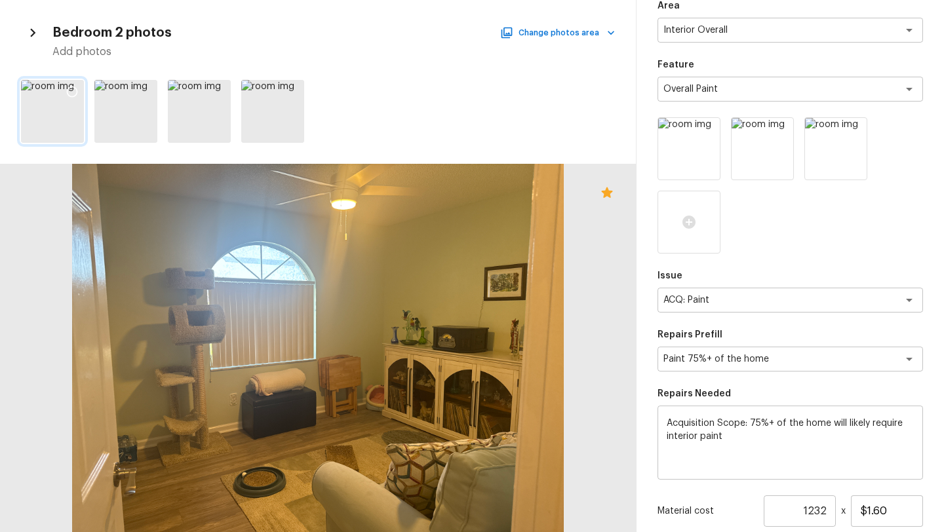
click at [68, 89] on icon at bounding box center [72, 92] width 11 height 11
click at [141, 88] on icon at bounding box center [145, 91] width 13 height 13
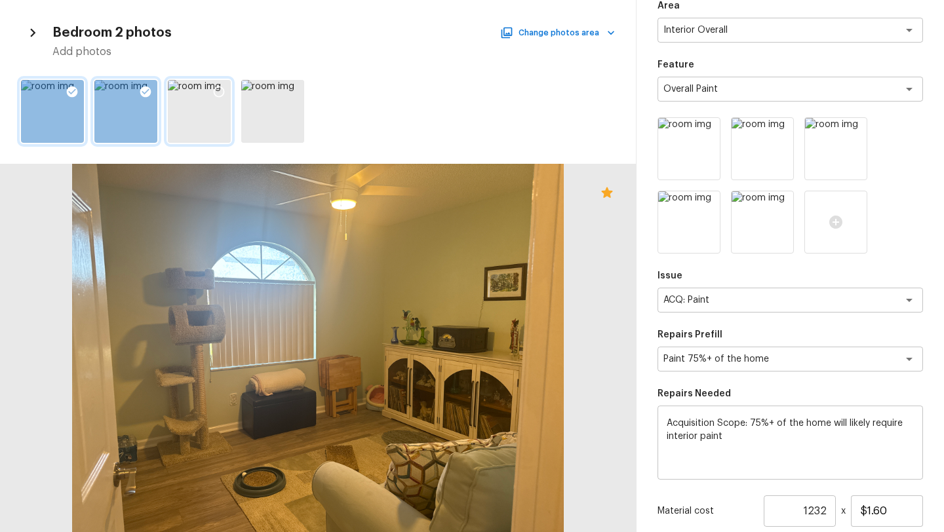
click at [224, 94] on icon at bounding box center [219, 92] width 11 height 11
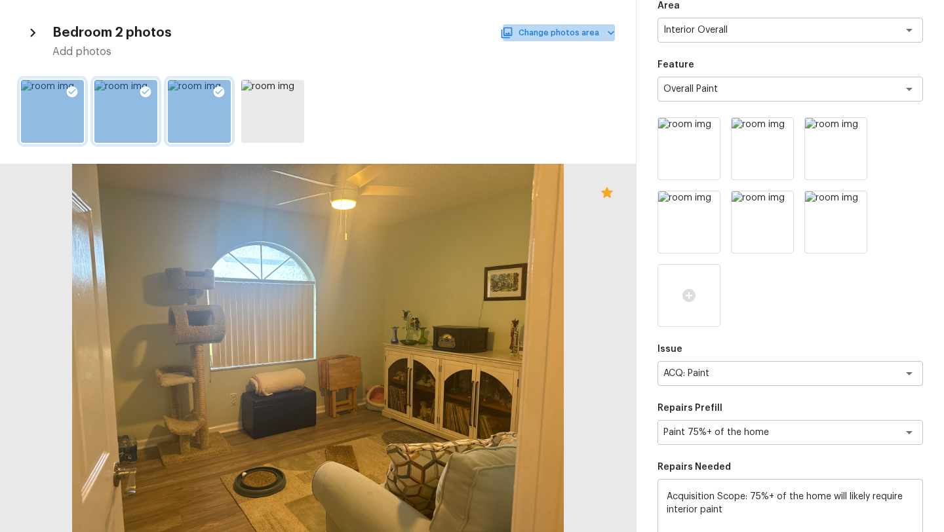
click at [565, 35] on button "Change photos area" at bounding box center [559, 32] width 112 height 17
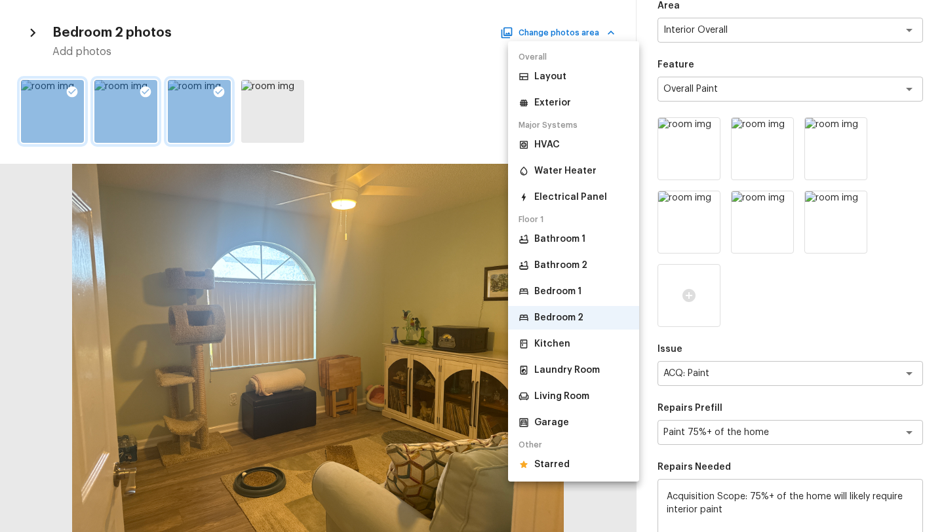
click at [553, 355] on li "Kitchen" at bounding box center [573, 344] width 131 height 24
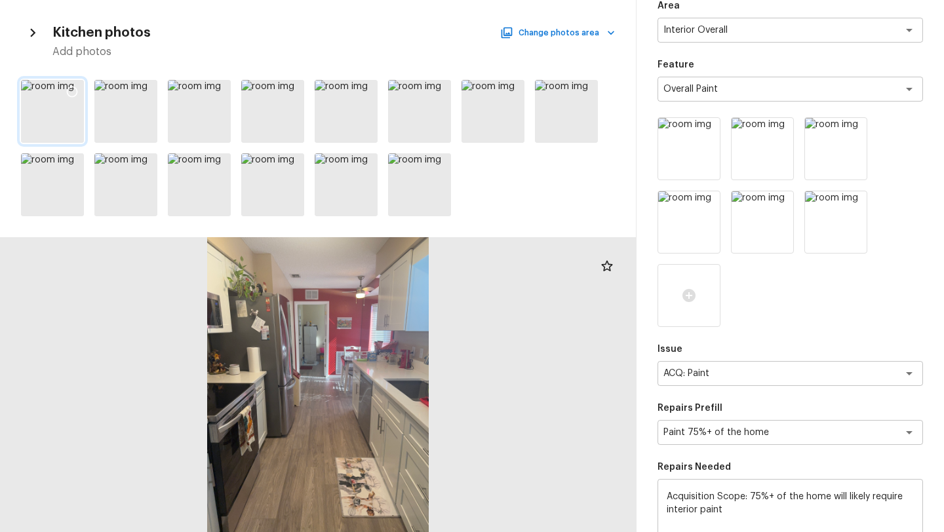
click at [77, 89] on icon at bounding box center [72, 91] width 13 height 13
click at [284, 82] on div at bounding box center [293, 94] width 24 height 28
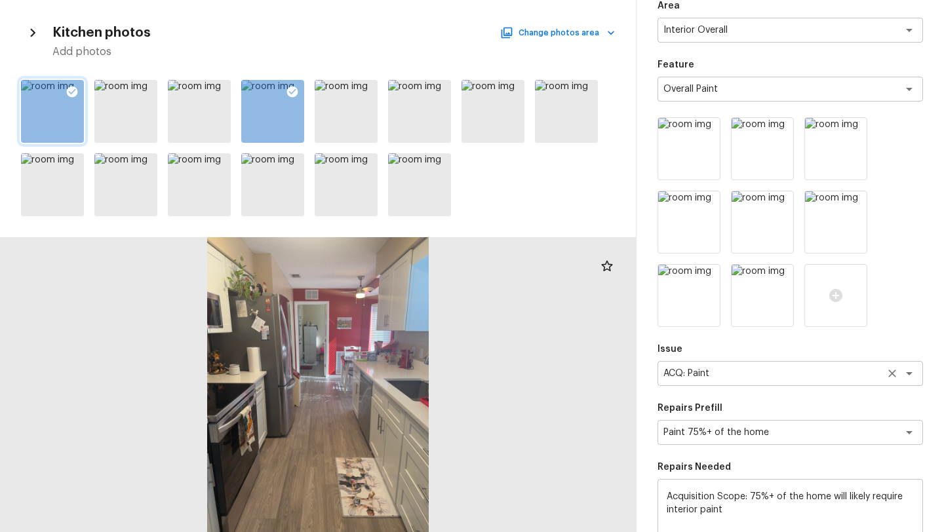
scroll to position [276, 0]
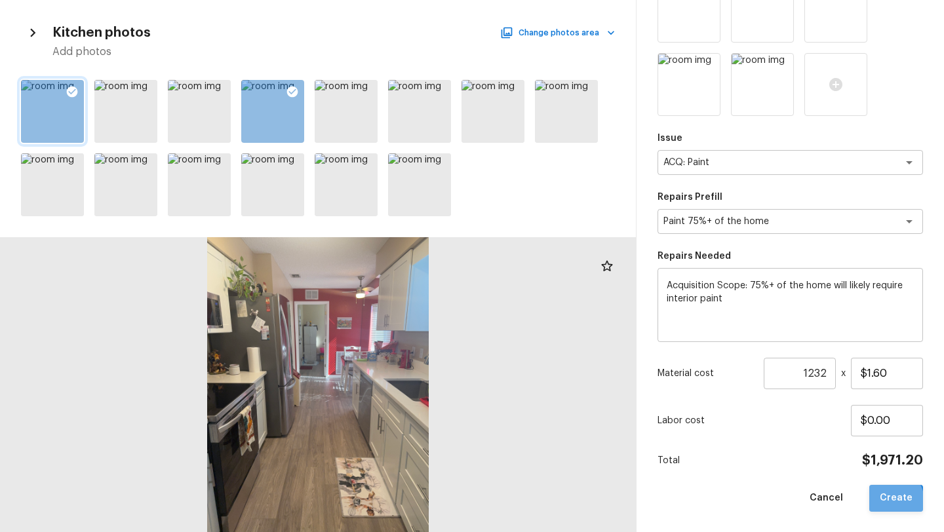
click at [890, 501] on button "Create" at bounding box center [896, 498] width 54 height 27
type input "1"
type input "$0.00"
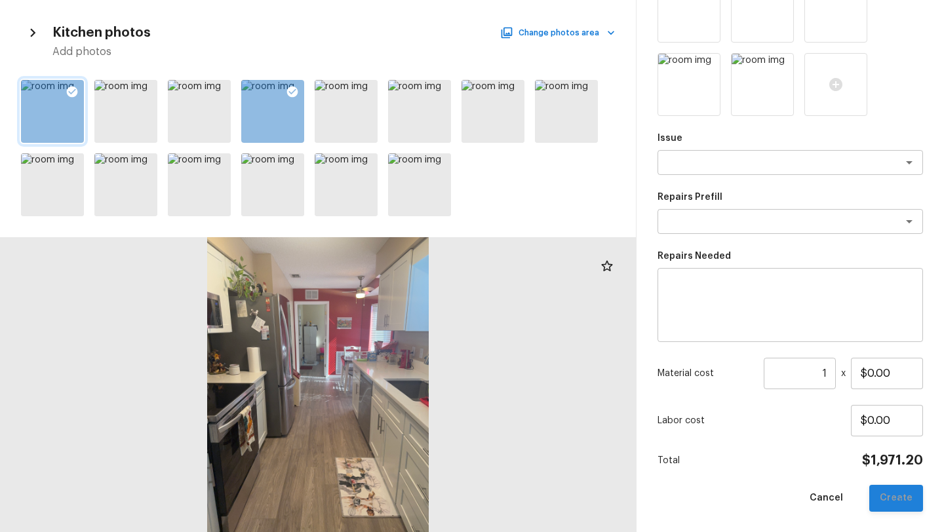
scroll to position [129, 0]
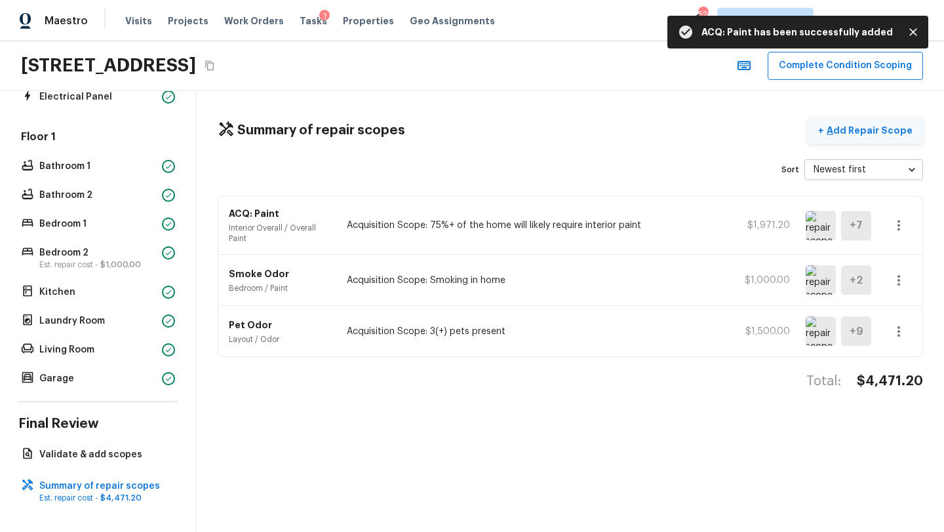
click at [862, 135] on p "Add Repair Scope" at bounding box center [868, 130] width 89 height 13
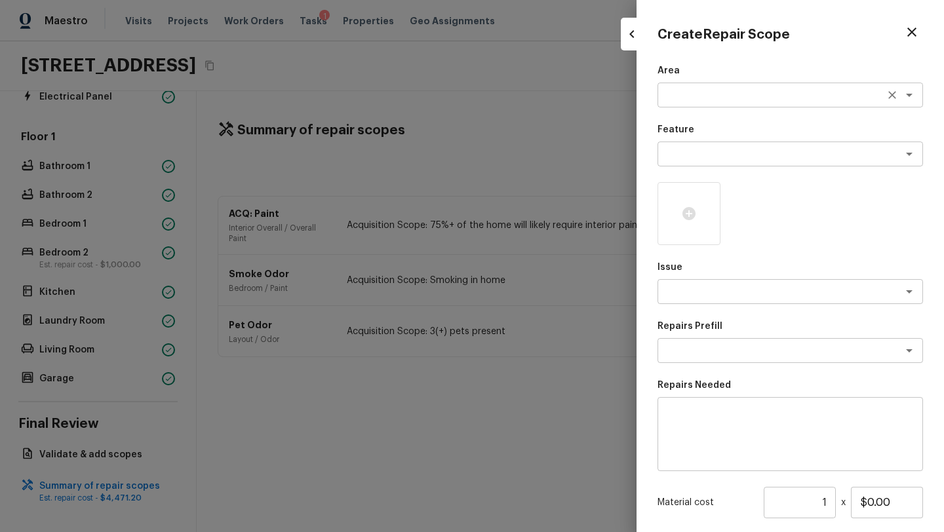
click at [695, 100] on textarea at bounding box center [772, 95] width 217 height 13
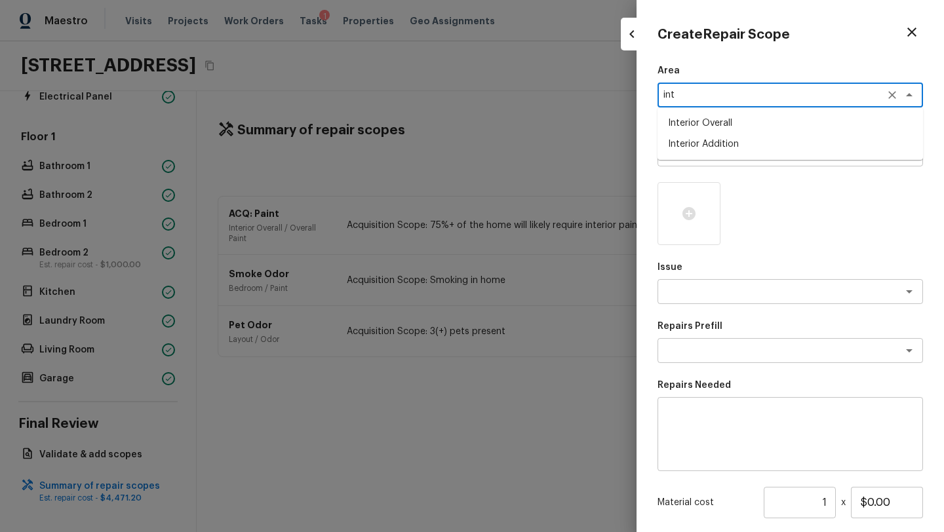
click at [704, 118] on li "Interior Overall" at bounding box center [791, 123] width 266 height 21
type textarea "Interior Overall"
click at [704, 156] on textarea at bounding box center [772, 154] width 217 height 13
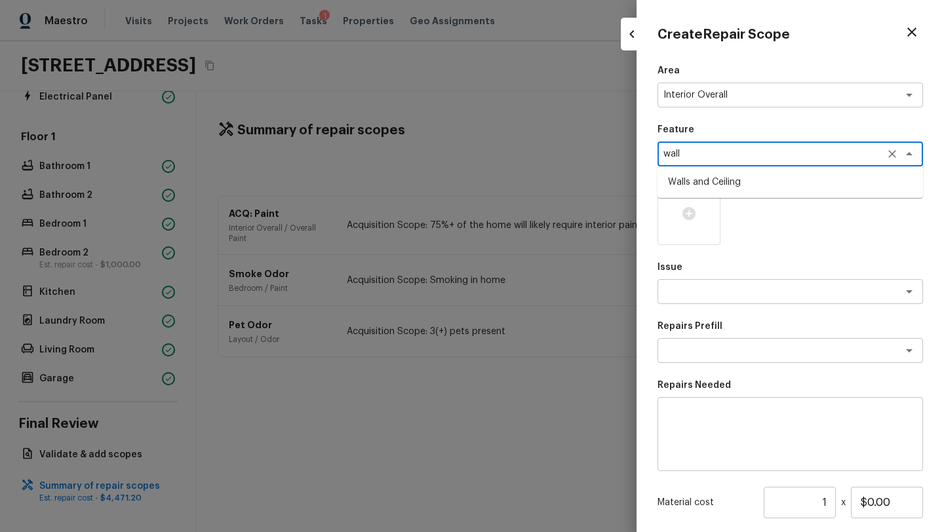
click at [705, 174] on li "Walls and Ceiling" at bounding box center [791, 182] width 266 height 21
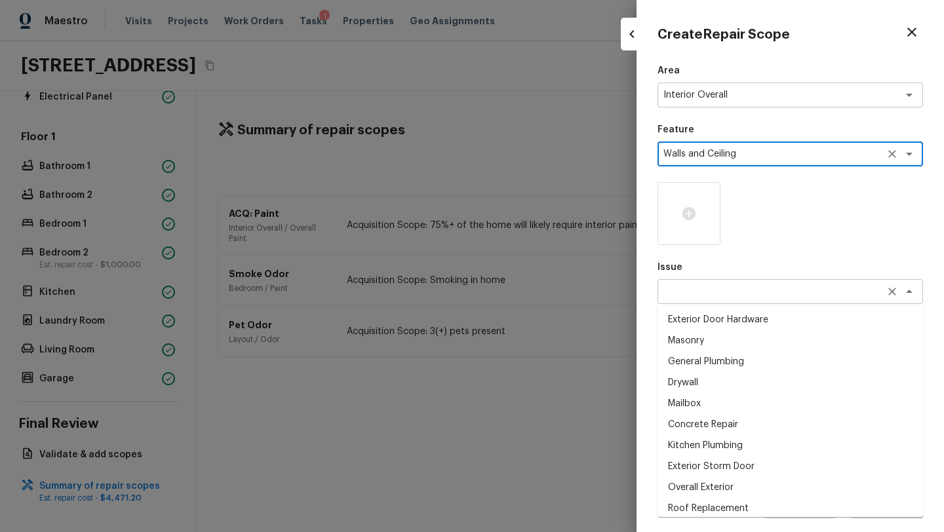
click at [704, 303] on div "x ​" at bounding box center [791, 291] width 266 height 25
type textarea "Walls and Ceiling"
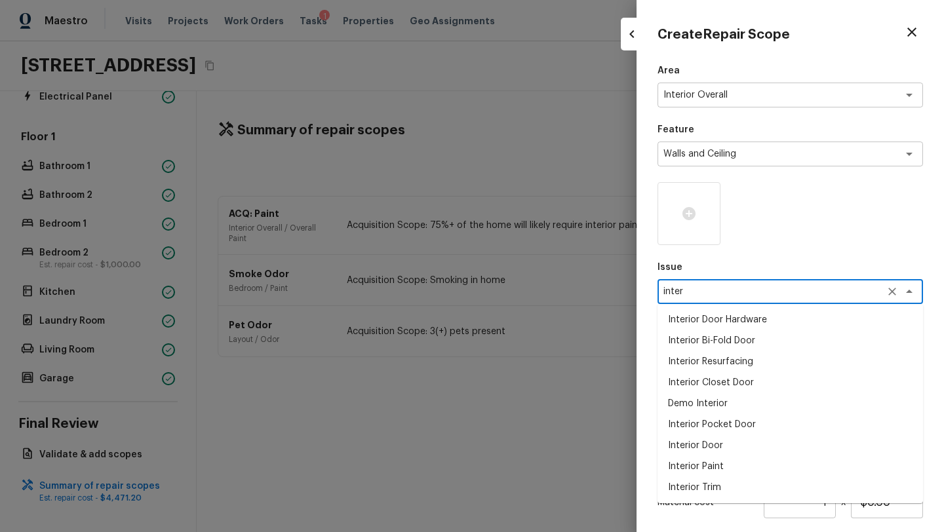
click at [714, 465] on li "Interior Paint" at bounding box center [791, 466] width 266 height 21
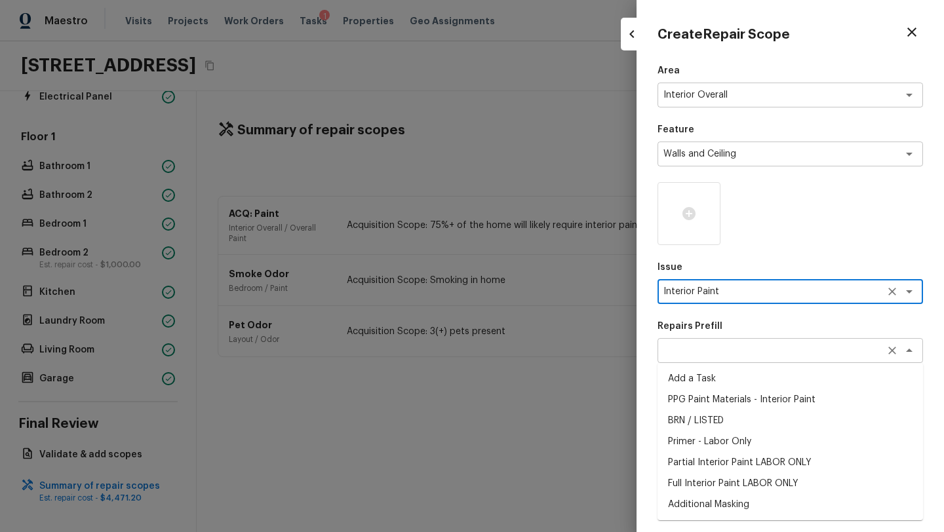
click at [738, 361] on div "x ​" at bounding box center [791, 350] width 266 height 25
type textarea "Interior Paint"
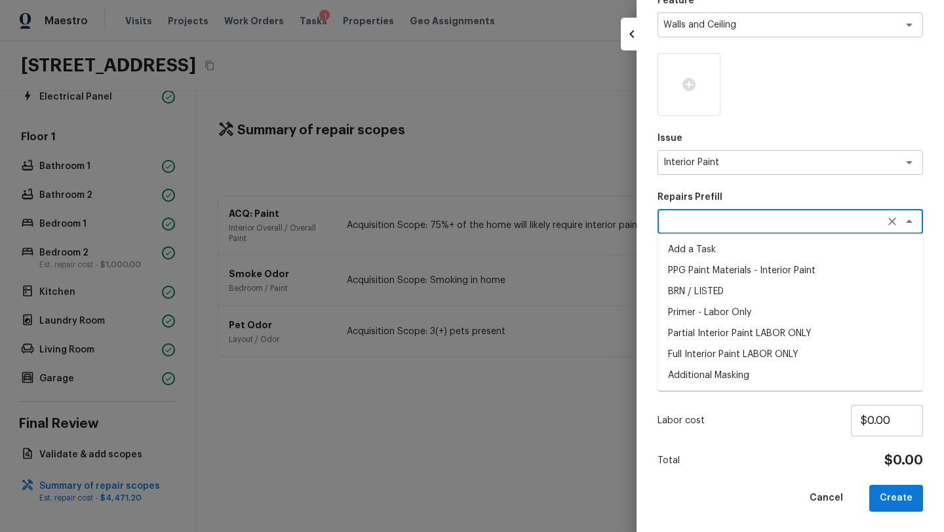
click at [732, 317] on li "Primer - Labor Only" at bounding box center [791, 312] width 266 height 21
type textarea "Primer - Labor Only"
type textarea "Interior primer - PRIMER PROVIDED BY OPENDOOR - All nails, screws, drywall anch…"
type input "$0.40"
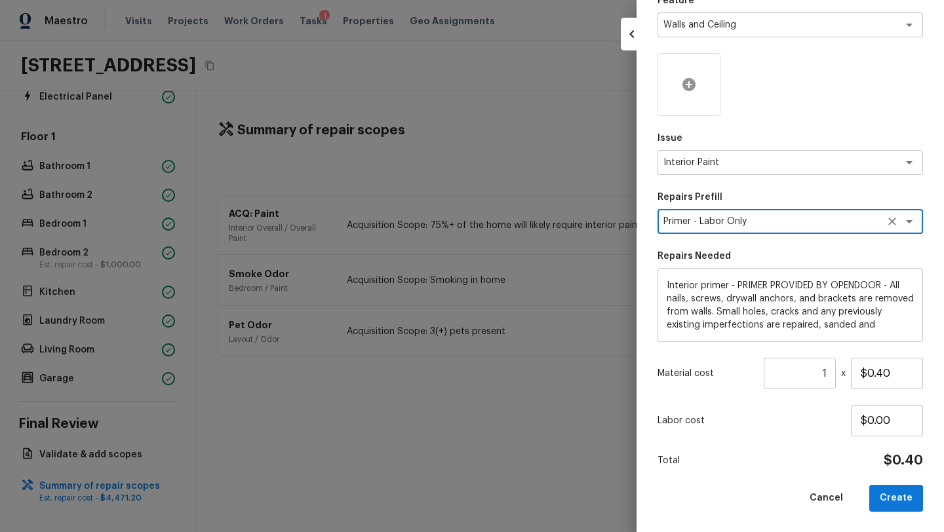
click at [696, 90] on icon at bounding box center [689, 85] width 16 height 16
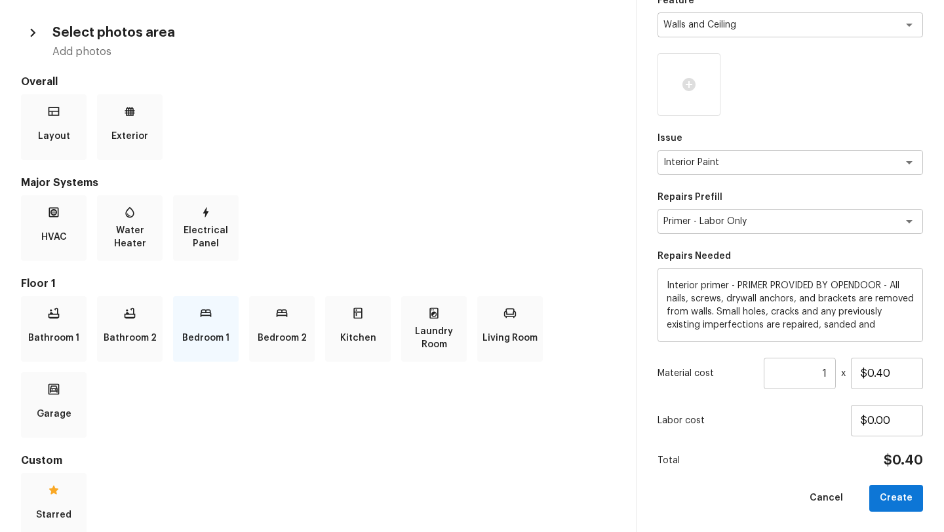
click at [222, 336] on p "Bedroom 1" at bounding box center [205, 338] width 47 height 26
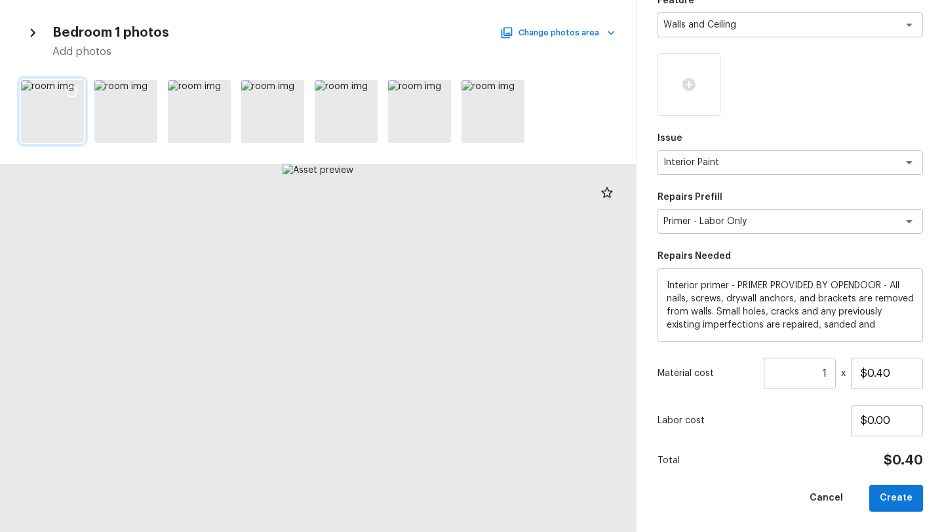
click at [72, 85] on icon at bounding box center [72, 91] width 13 height 13
click at [144, 92] on icon at bounding box center [145, 91] width 13 height 13
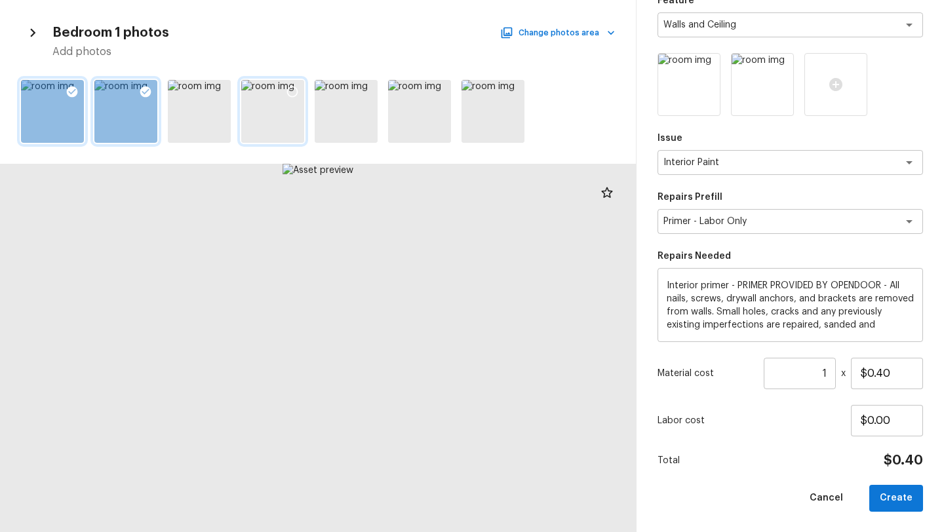
click at [295, 86] on icon at bounding box center [292, 91] width 13 height 13
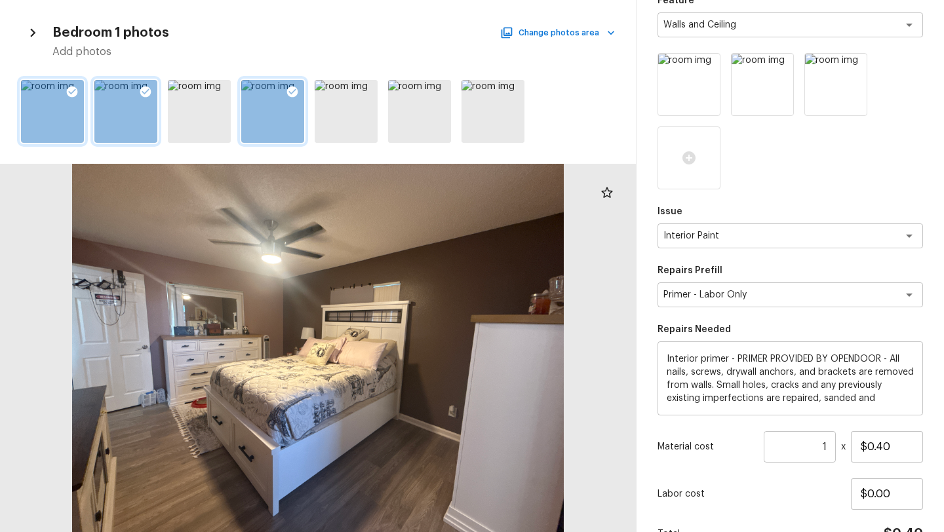
click at [380, 87] on div at bounding box center [318, 111] width 636 height 73
click at [441, 92] on icon at bounding box center [439, 91] width 13 height 13
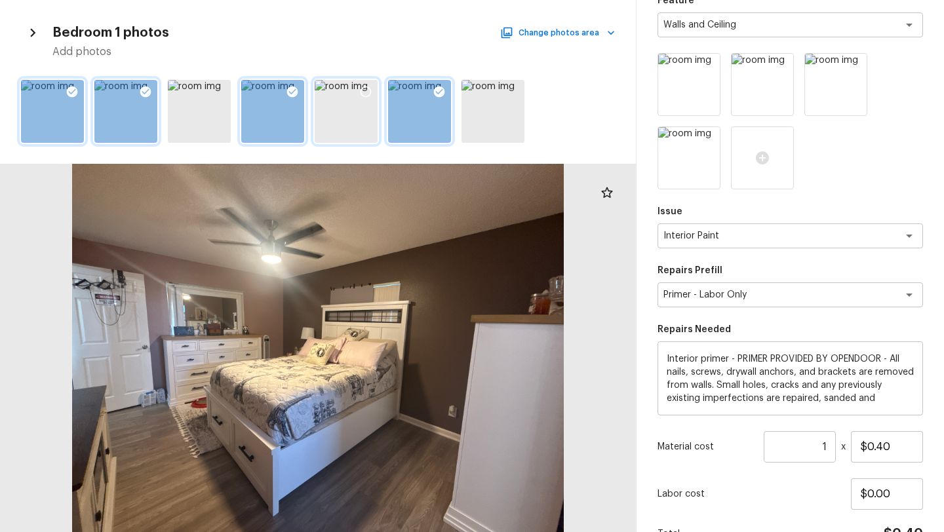
click at [372, 90] on div at bounding box center [366, 94] width 24 height 28
click at [511, 91] on icon at bounding box center [512, 91] width 13 height 13
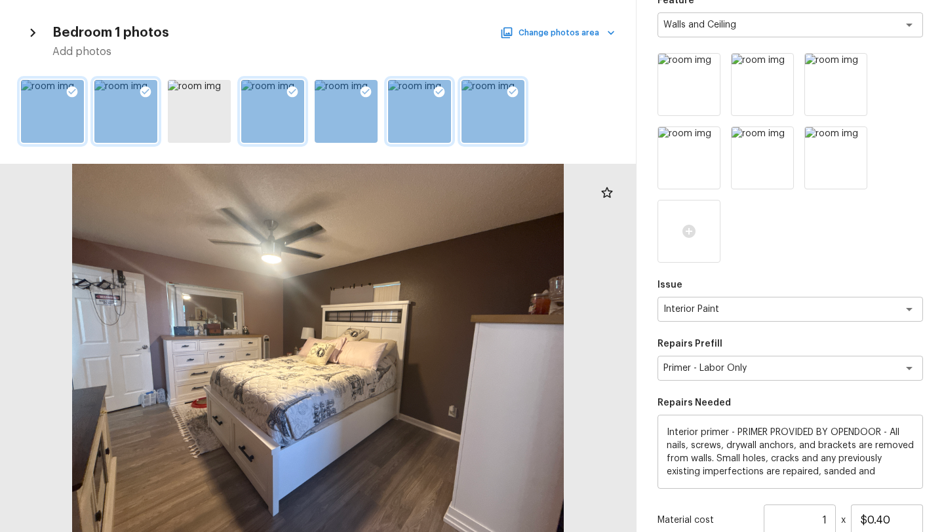
click at [553, 33] on button "Change photos area" at bounding box center [559, 32] width 112 height 17
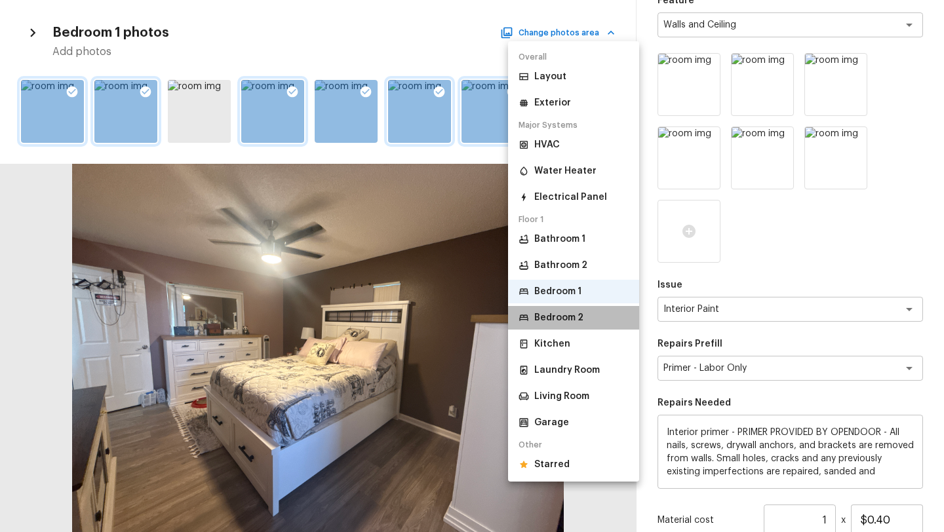
click at [536, 312] on p "Bedroom 2" at bounding box center [558, 317] width 49 height 13
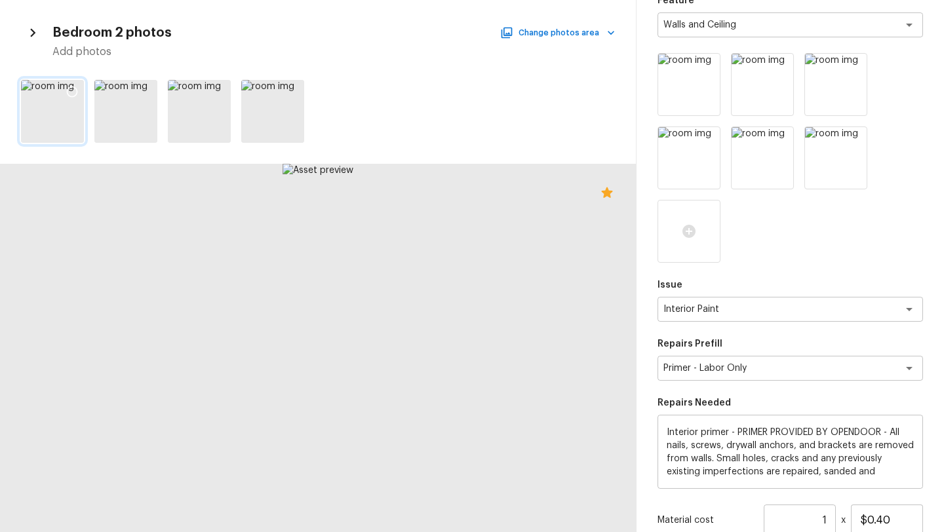
click at [68, 93] on icon at bounding box center [72, 91] width 13 height 13
click at [146, 92] on icon at bounding box center [145, 91] width 13 height 13
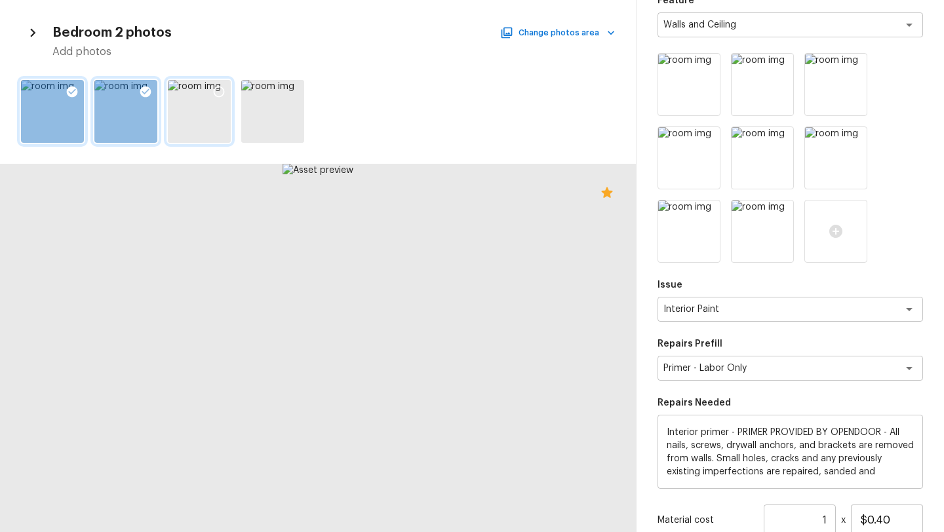
click at [226, 91] on div at bounding box center [219, 94] width 24 height 28
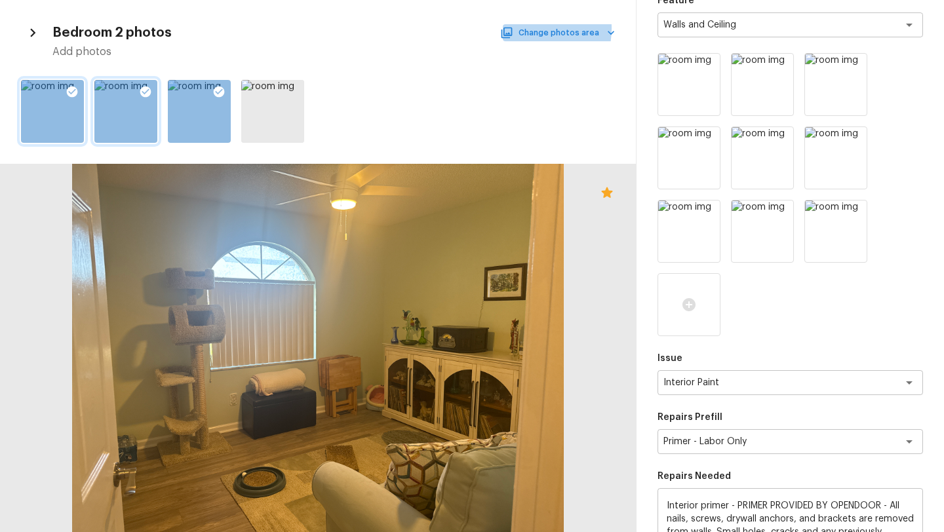
click at [528, 28] on button "Change photos area" at bounding box center [559, 32] width 112 height 17
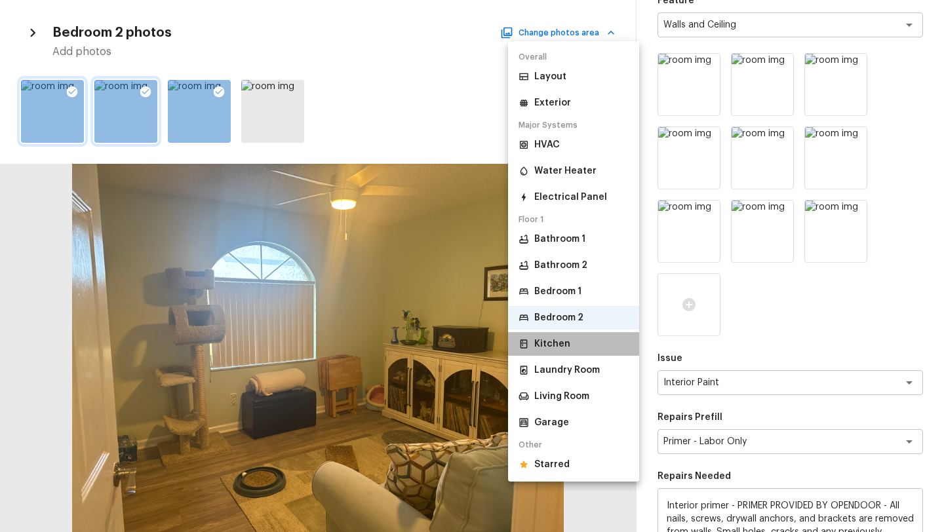
click at [548, 349] on p "Kitchen" at bounding box center [552, 344] width 36 height 13
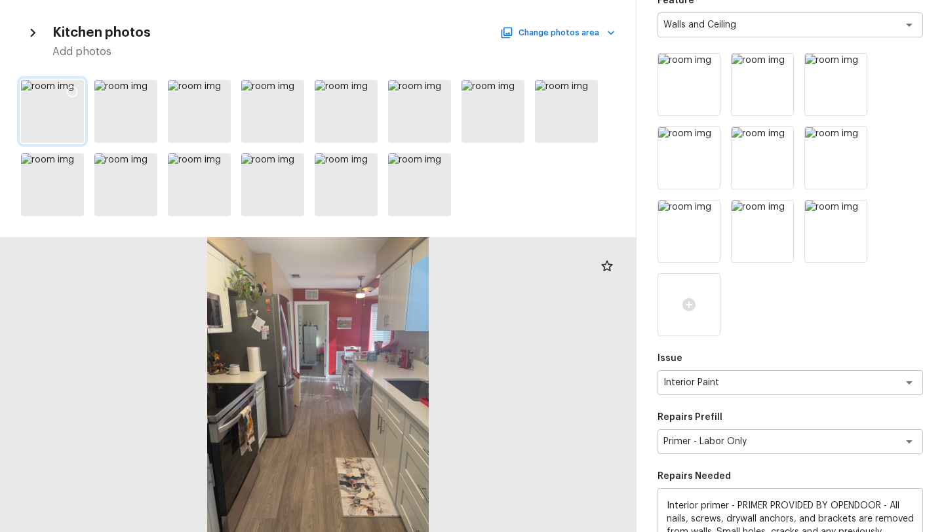
click at [68, 89] on icon at bounding box center [72, 92] width 11 height 11
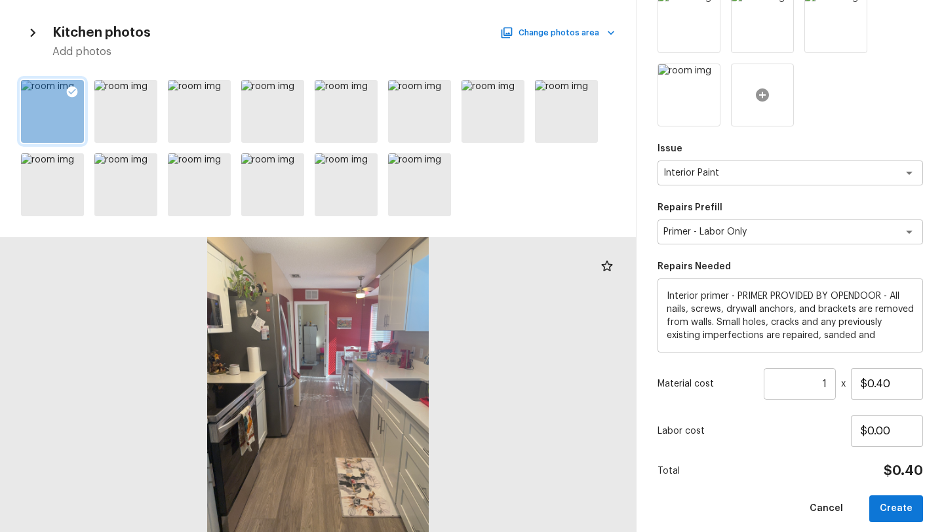
scroll to position [349, 0]
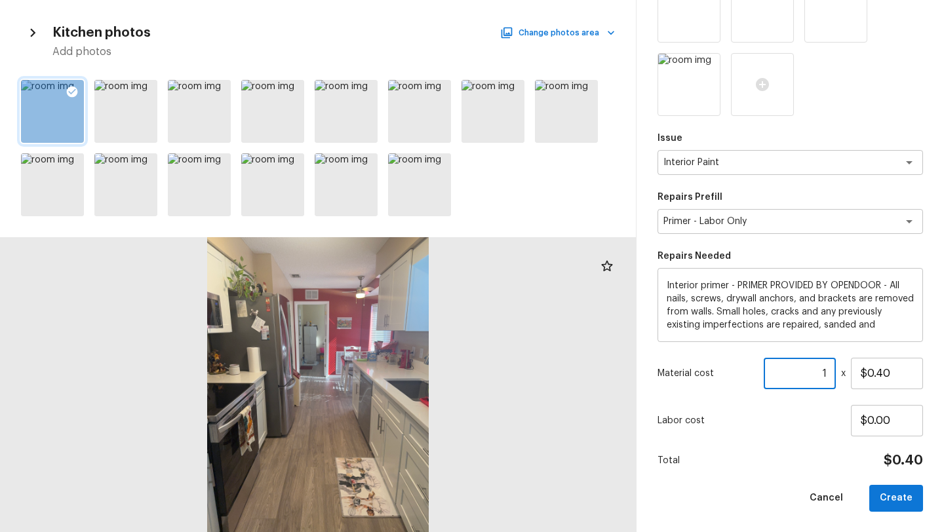
click at [827, 376] on input "1" at bounding box center [800, 373] width 72 height 31
type input "1232"
click at [890, 496] on button "Create" at bounding box center [896, 498] width 54 height 27
type input "1"
type input "$0.00"
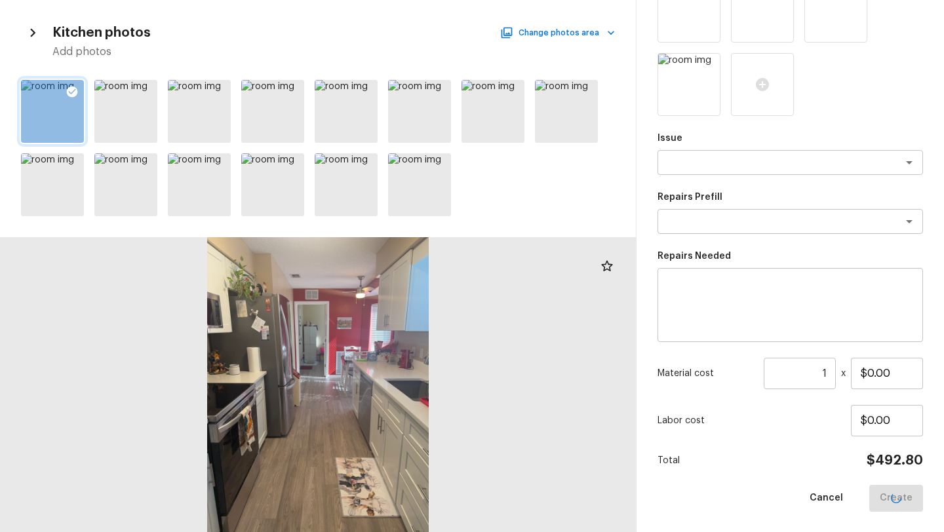
scroll to position [129, 0]
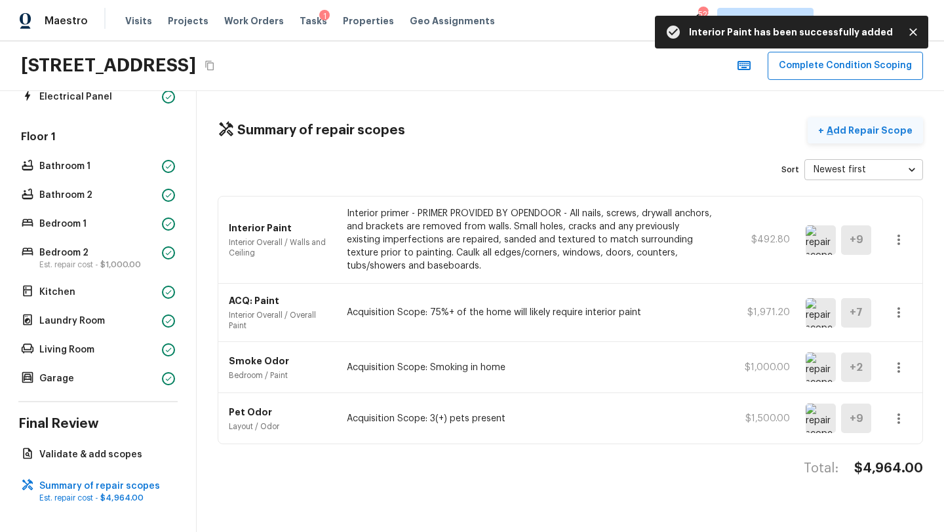
click at [860, 131] on p "Add Repair Scope" at bounding box center [868, 130] width 89 height 13
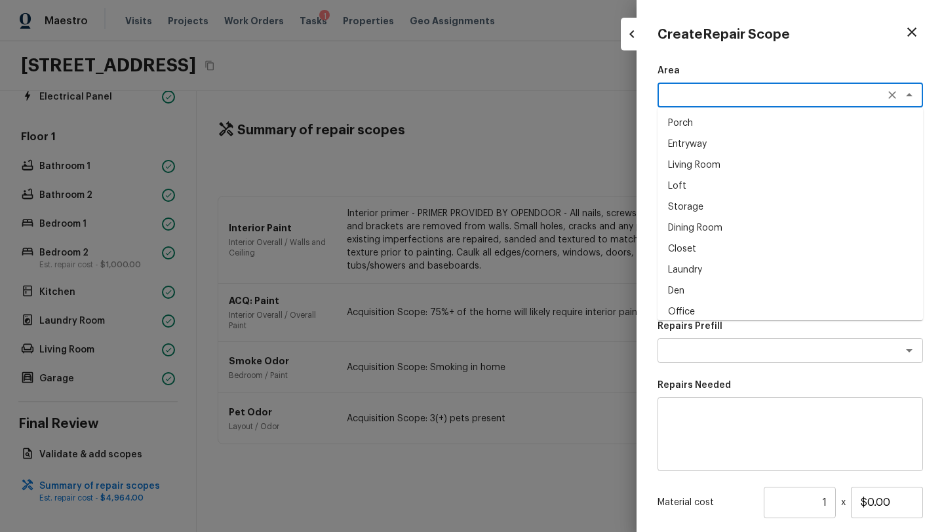
click at [675, 100] on textarea at bounding box center [772, 95] width 217 height 13
click at [678, 132] on li "Interior Overall" at bounding box center [791, 123] width 266 height 21
type textarea "Interior Overall"
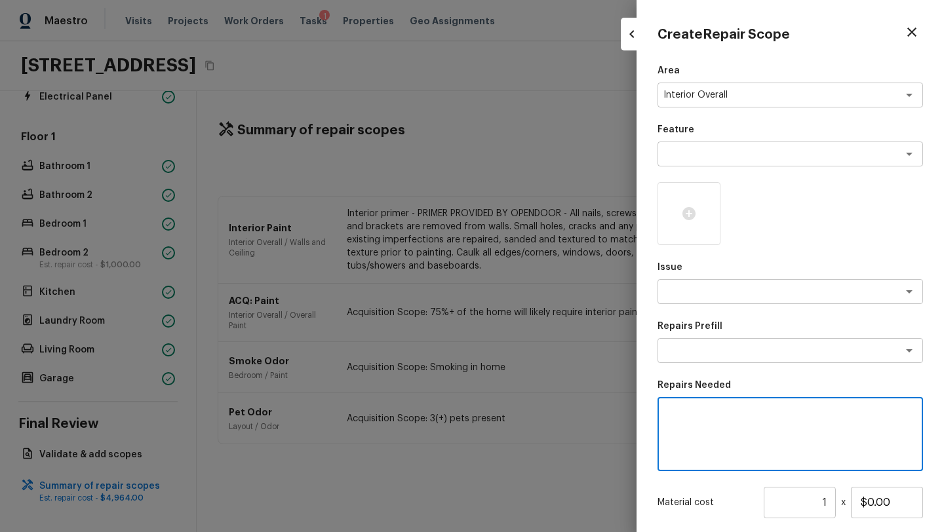
click at [702, 447] on textarea at bounding box center [790, 434] width 247 height 52
type textarea "repaint front door"
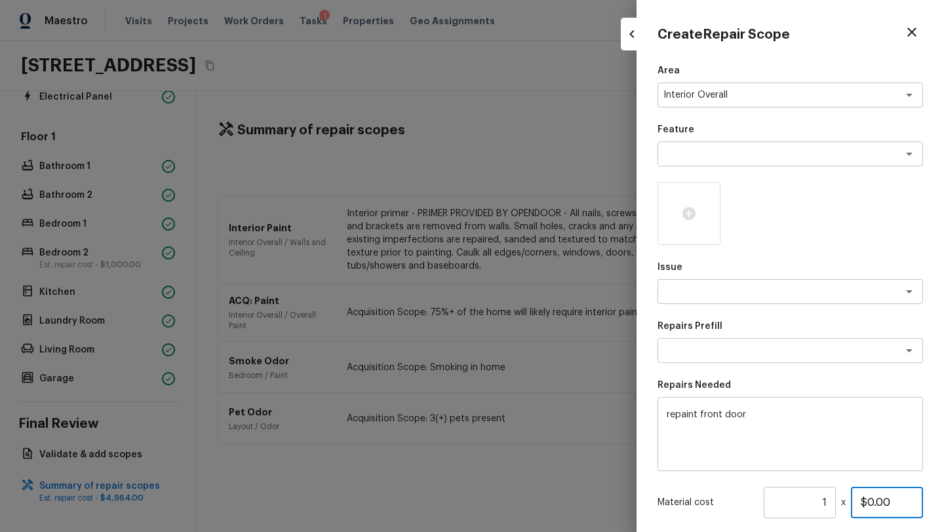
drag, startPoint x: 871, startPoint y: 503, endPoint x: 913, endPoint y: 502, distance: 42.6
click at [913, 503] on input "$0.00" at bounding box center [887, 502] width 72 height 31
type input "$50.00"
click at [888, 437] on textarea "repaint front door" at bounding box center [790, 434] width 247 height 52
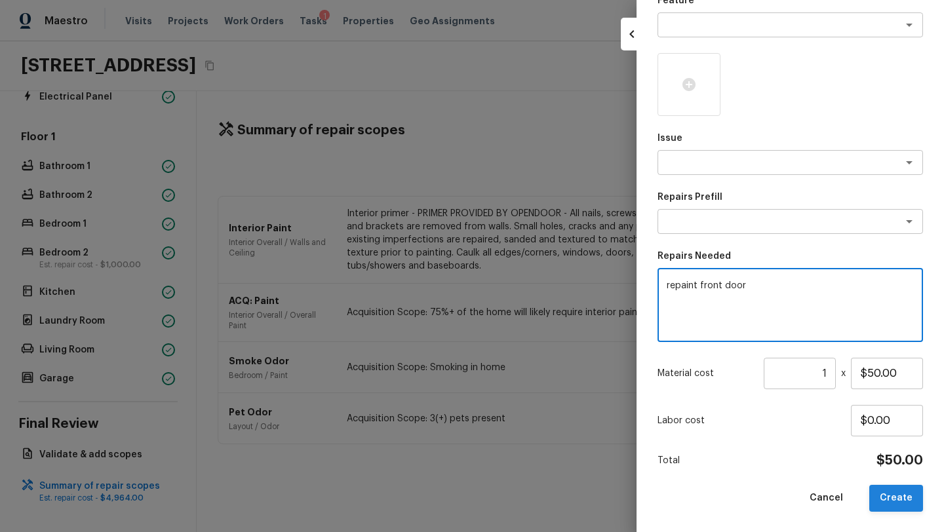
click at [904, 502] on button "Create" at bounding box center [896, 498] width 54 height 27
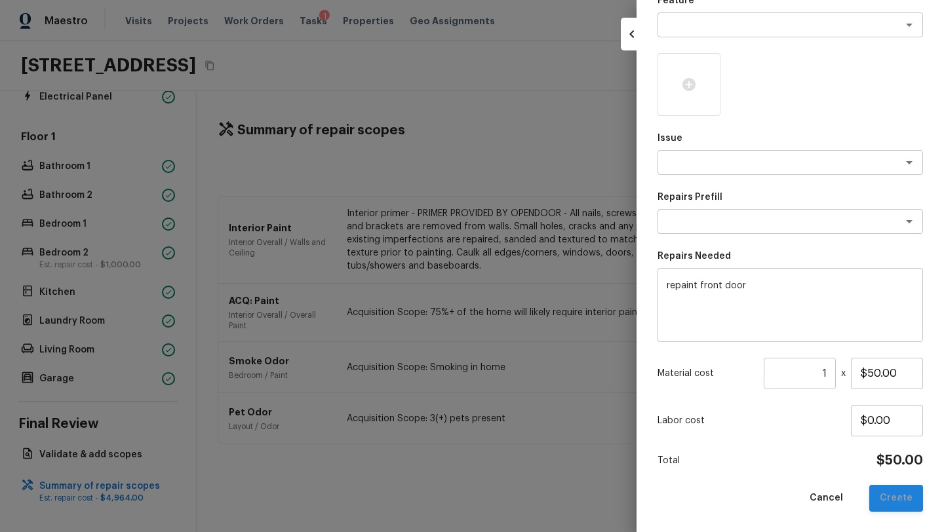
type input "$0.00"
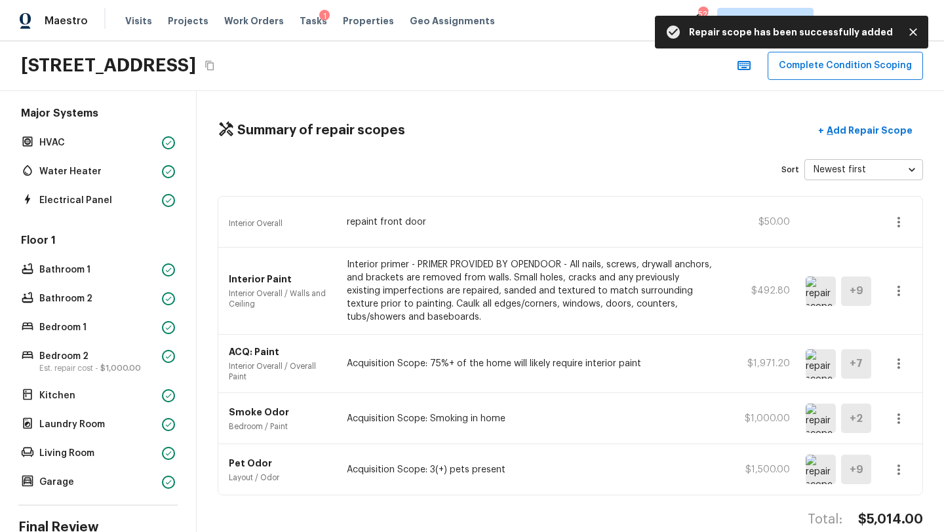
scroll to position [0, 0]
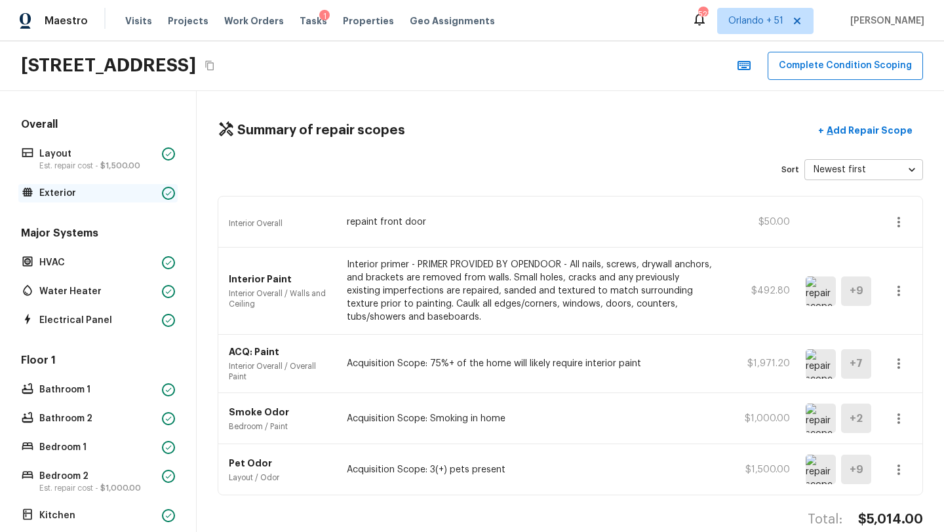
click at [84, 192] on p "Exterior" at bounding box center [97, 193] width 117 height 13
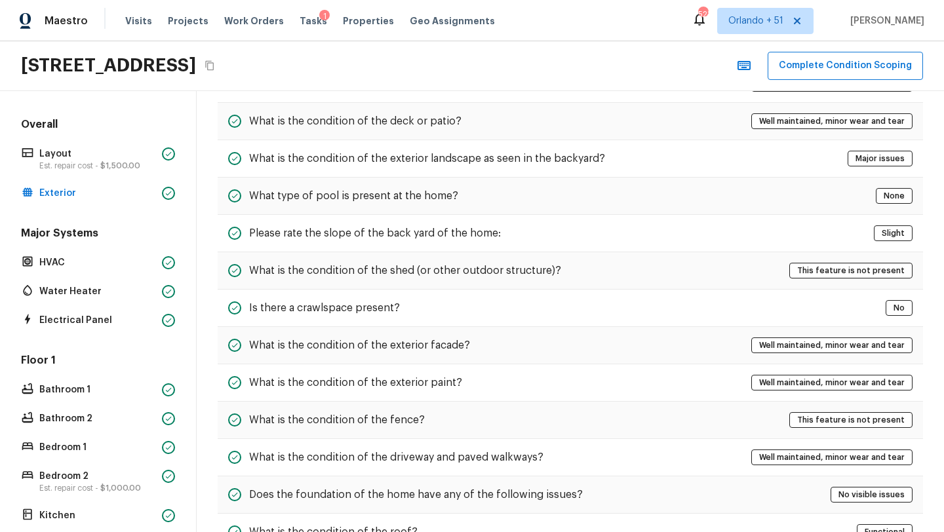
scroll to position [439, 0]
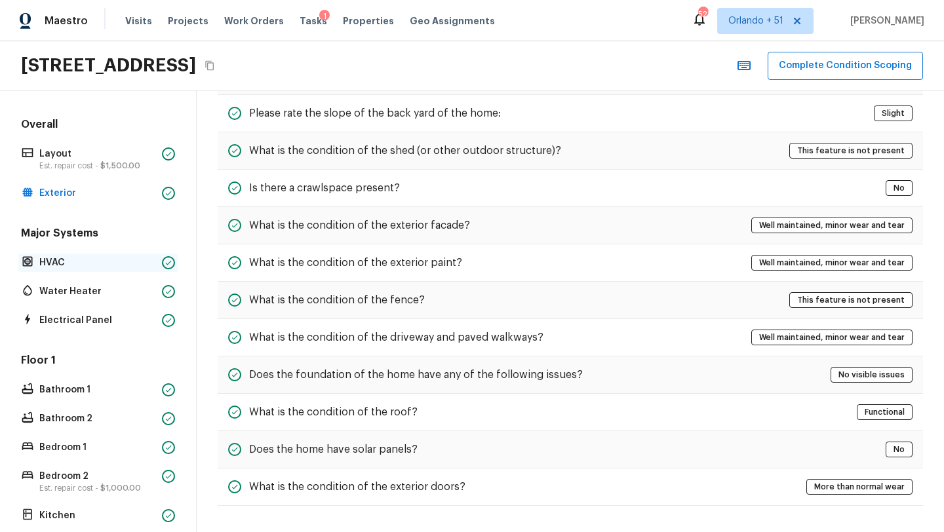
click at [107, 265] on p "HVAC" at bounding box center [97, 262] width 117 height 13
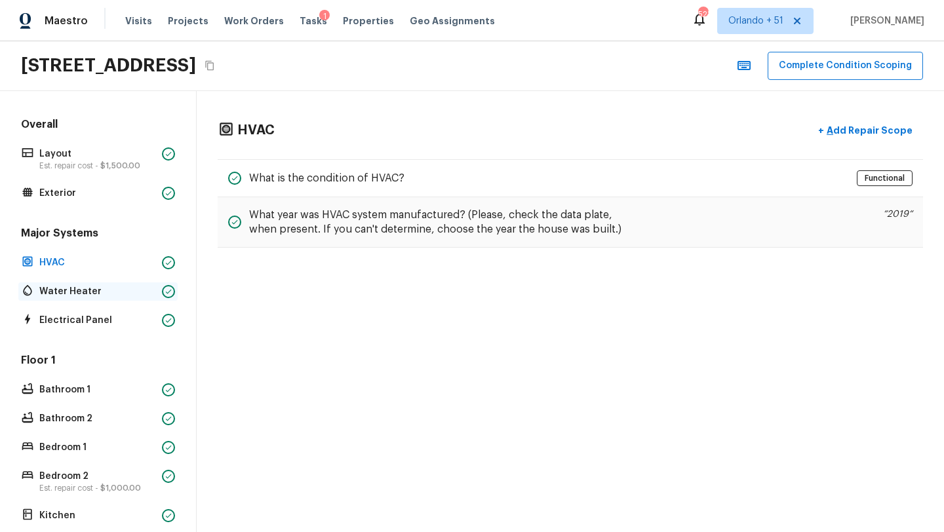
click at [113, 296] on p "Water Heater" at bounding box center [97, 291] width 117 height 13
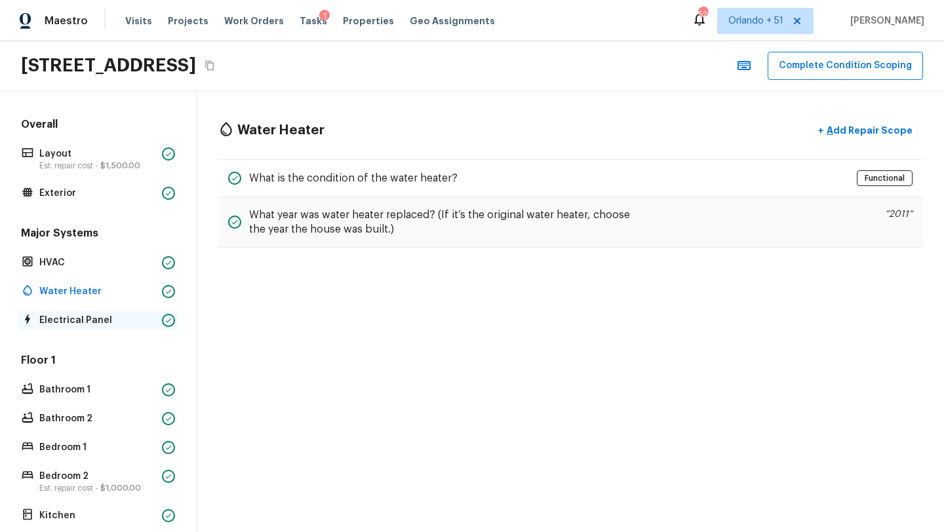
click at [118, 314] on p "Electrical Panel" at bounding box center [97, 320] width 117 height 13
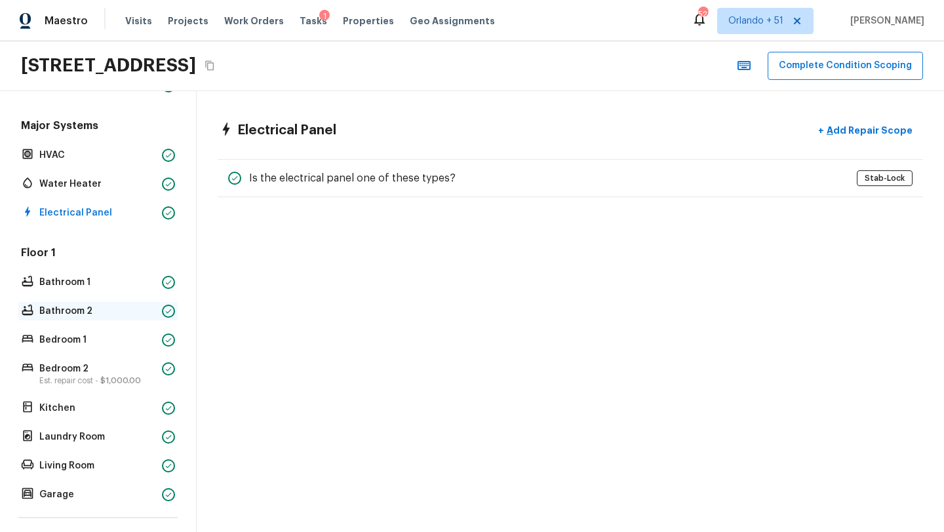
scroll to position [146, 0]
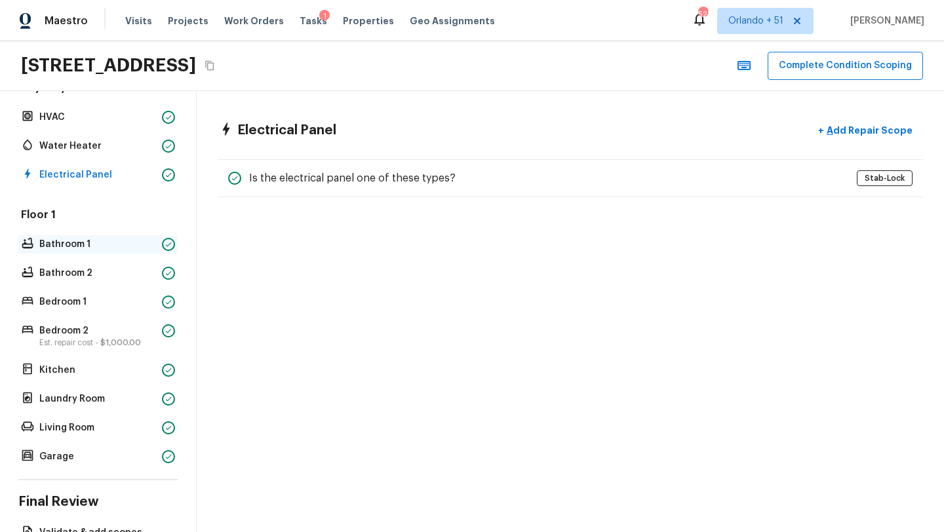
click at [88, 244] on p "Bathroom 1" at bounding box center [97, 244] width 117 height 13
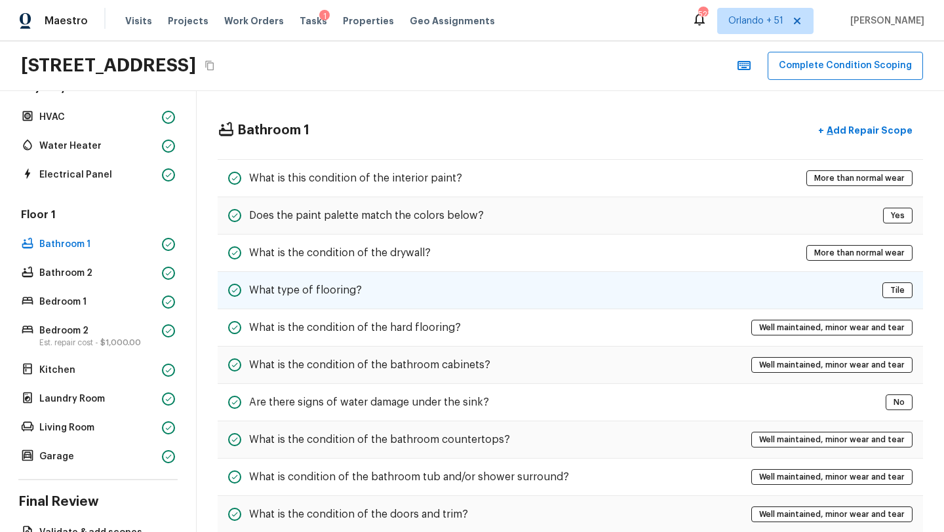
scroll to position [28, 0]
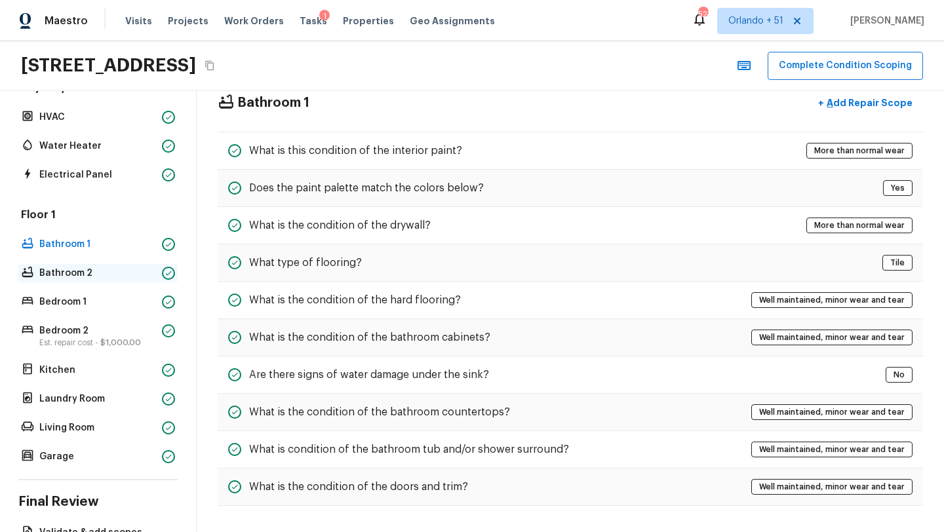
click at [105, 277] on p "Bathroom 2" at bounding box center [97, 273] width 117 height 13
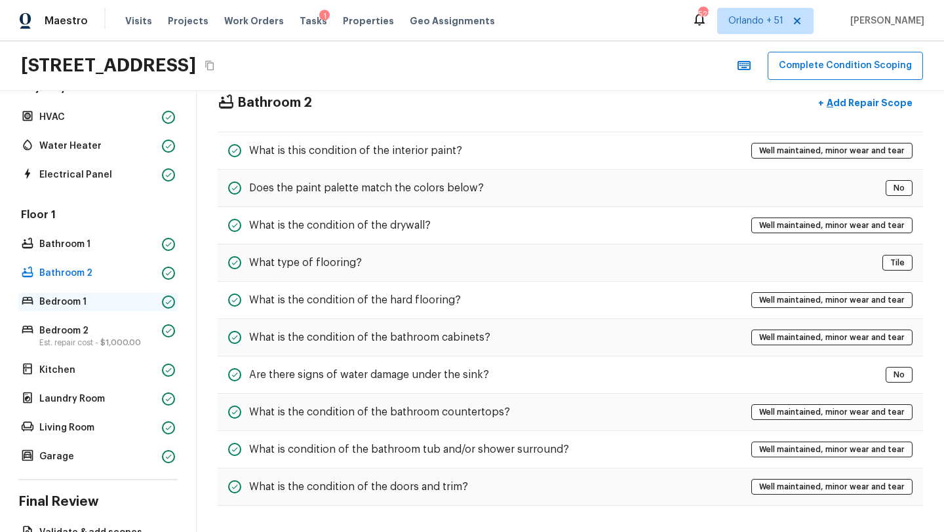
click at [90, 298] on p "Bedroom 1" at bounding box center [97, 302] width 117 height 13
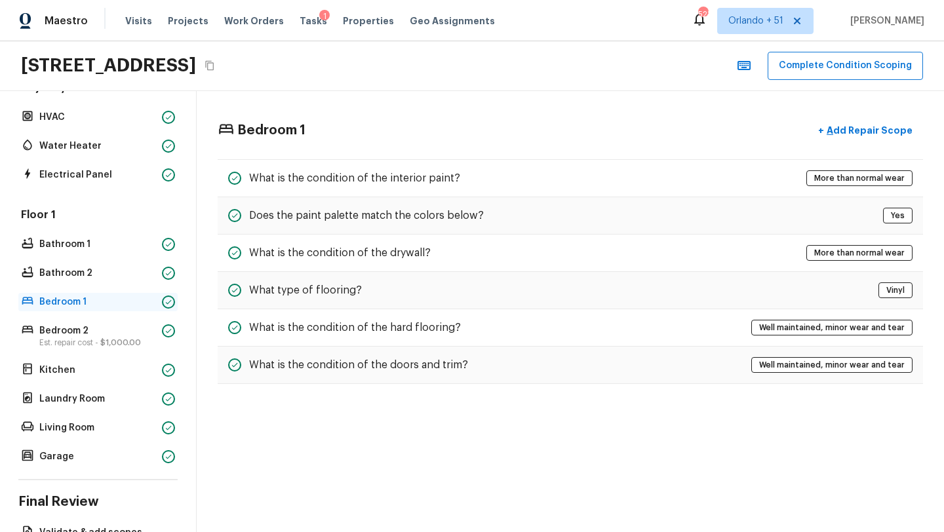
scroll to position [0, 0]
click at [112, 339] on span "$1,000.00" at bounding box center [120, 343] width 41 height 8
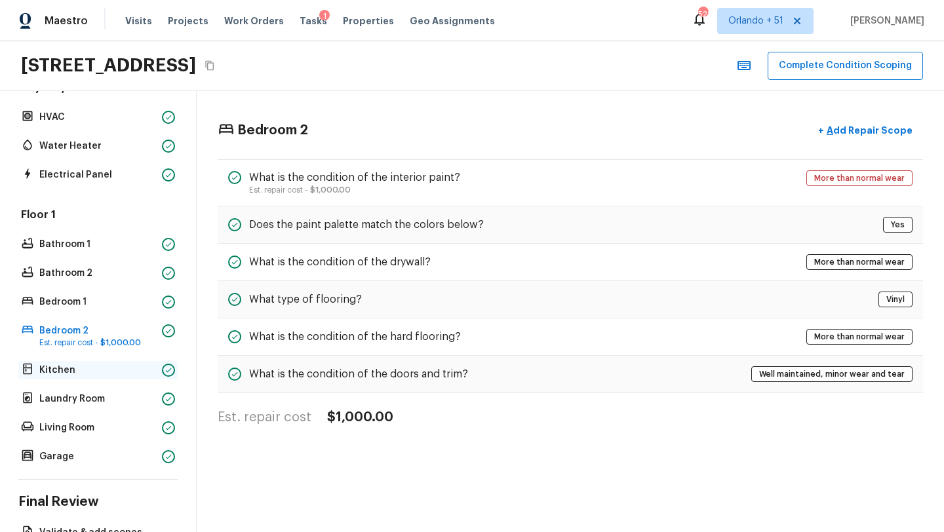
click at [93, 378] on div "Kitchen" at bounding box center [97, 370] width 159 height 18
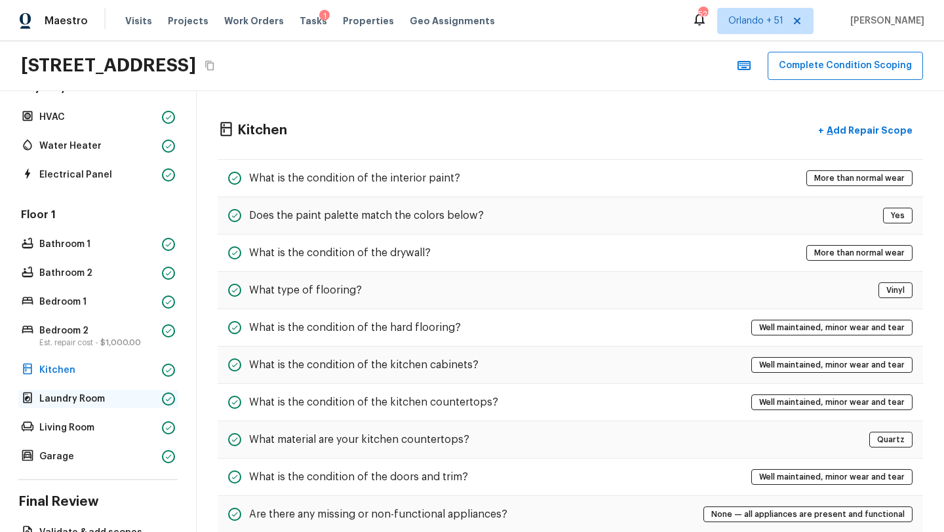
click at [100, 399] on p "Laundry Room" at bounding box center [97, 399] width 117 height 13
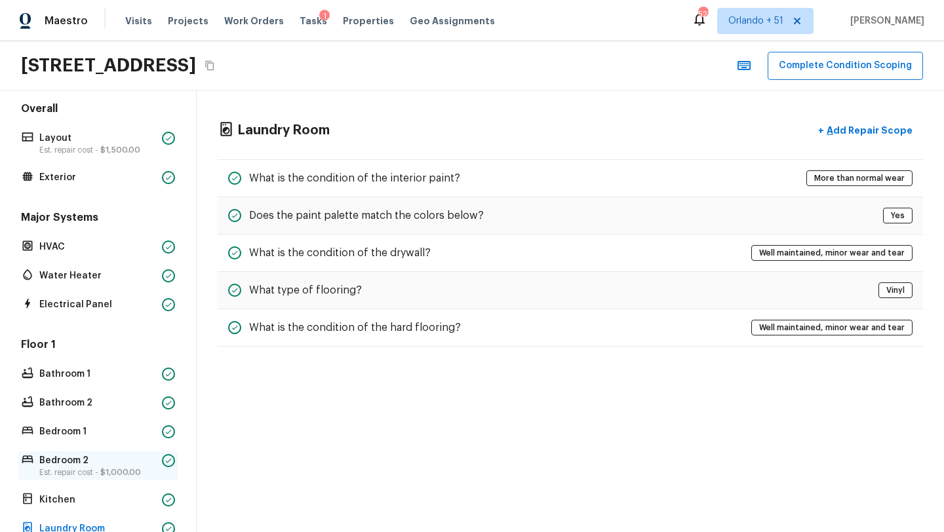
scroll to position [224, 0]
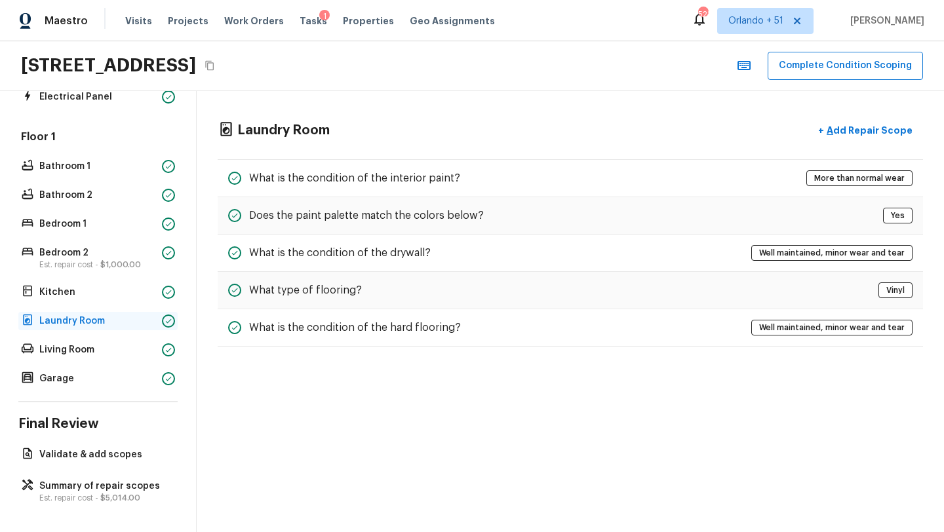
click at [115, 327] on p "Laundry Room" at bounding box center [97, 321] width 117 height 13
click at [115, 344] on p "Living Room" at bounding box center [97, 350] width 117 height 13
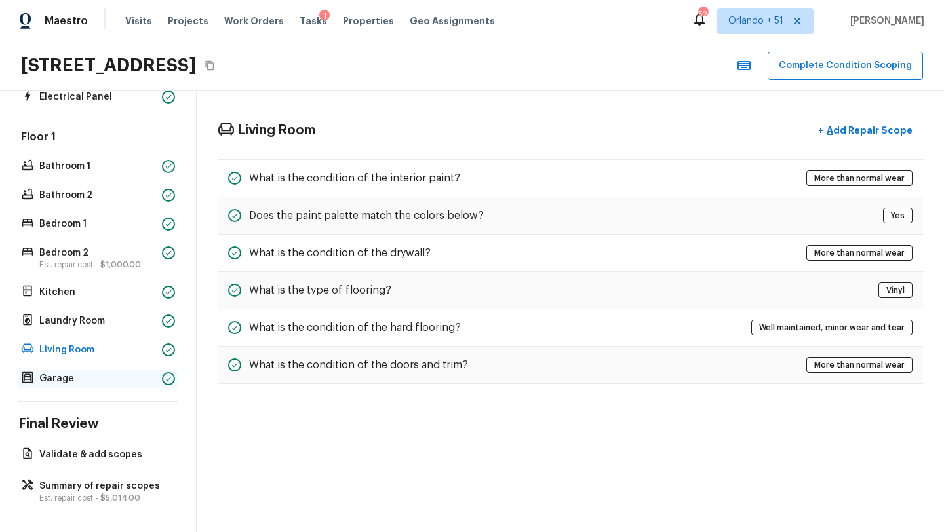
click at [111, 379] on p "Garage" at bounding box center [97, 378] width 117 height 13
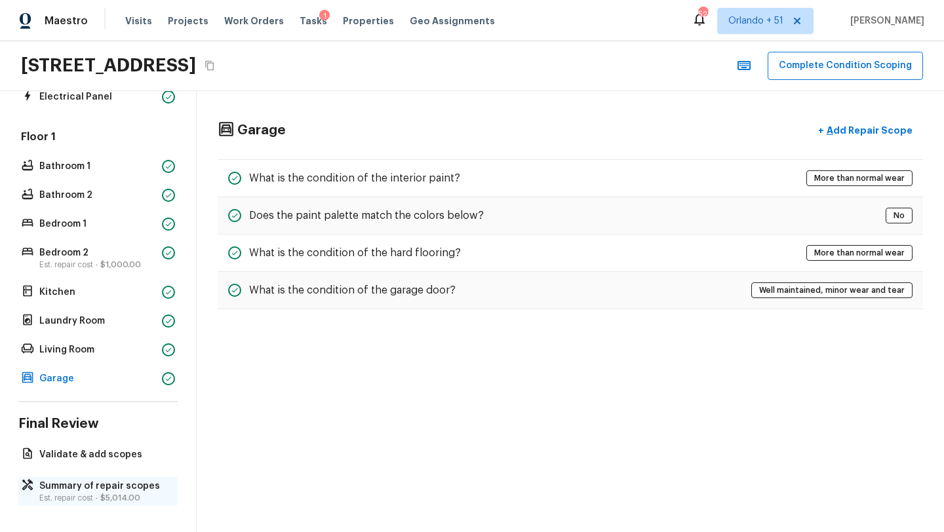
click at [90, 488] on p "Summary of repair scopes" at bounding box center [104, 486] width 130 height 13
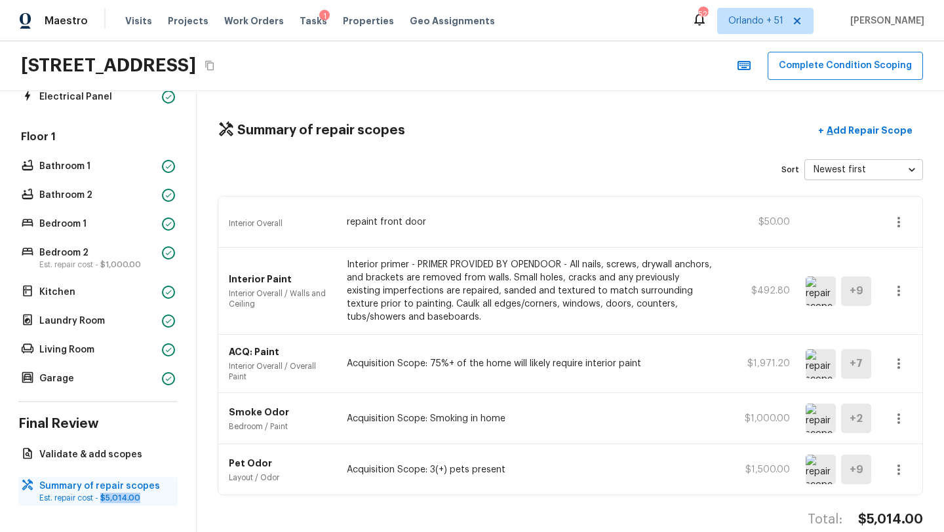
drag, startPoint x: 102, startPoint y: 498, endPoint x: 145, endPoint y: 498, distance: 43.3
click at [145, 498] on p "Est. repair cost - $5,014.00" at bounding box center [104, 498] width 130 height 10
copy span "$5,014.00"
click at [214, 70] on icon "Copy Address" at bounding box center [209, 66] width 9 height 10
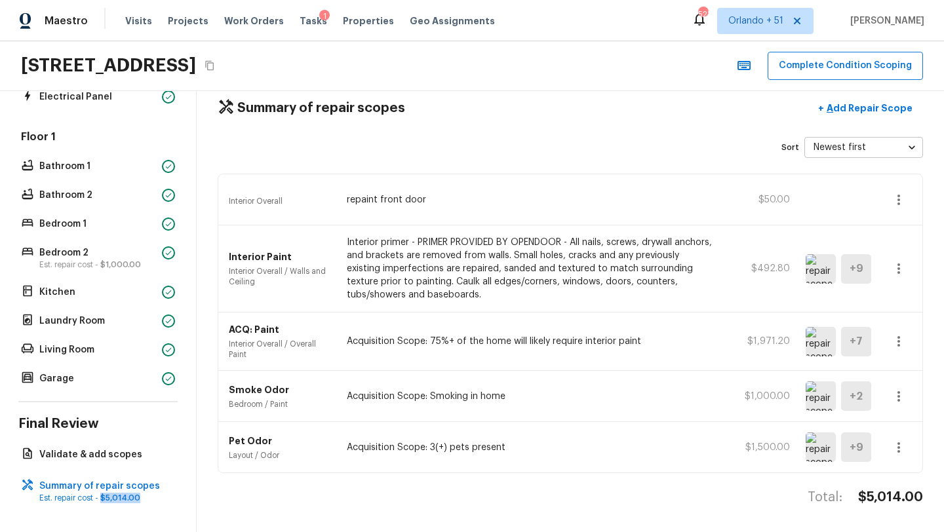
scroll to position [0, 0]
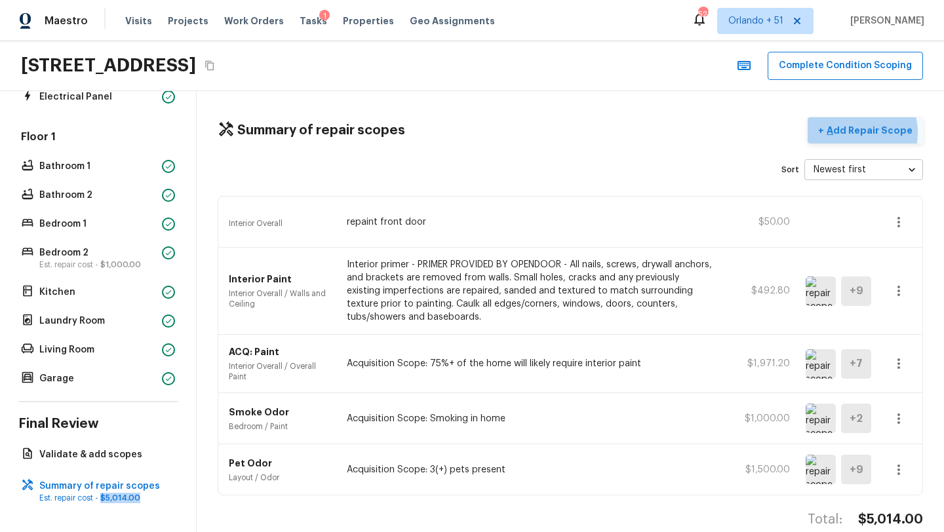
click at [859, 132] on p "Add Repair Scope" at bounding box center [868, 130] width 89 height 13
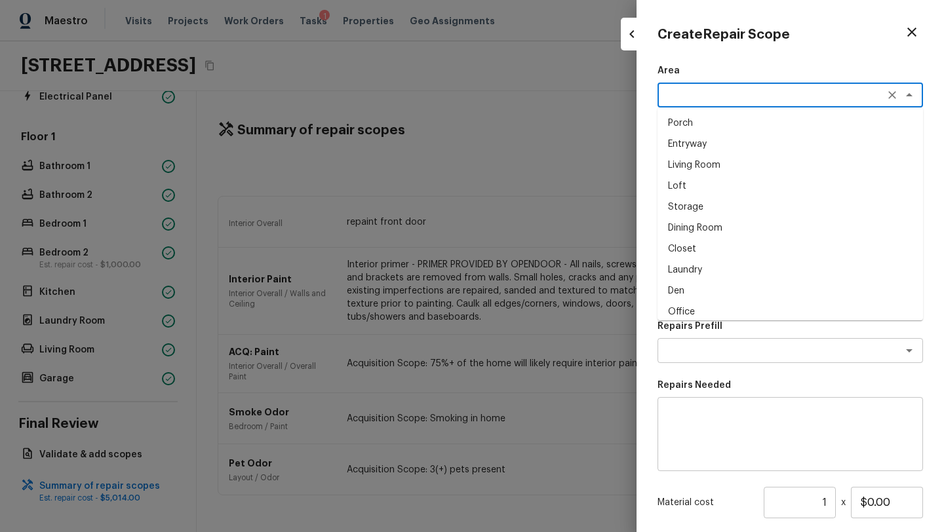
click at [721, 96] on textarea at bounding box center [772, 95] width 217 height 13
click at [734, 127] on li "Exterior Overall" at bounding box center [791, 123] width 266 height 21
type textarea "Exterior Overall"
click at [732, 149] on textarea at bounding box center [772, 154] width 217 height 13
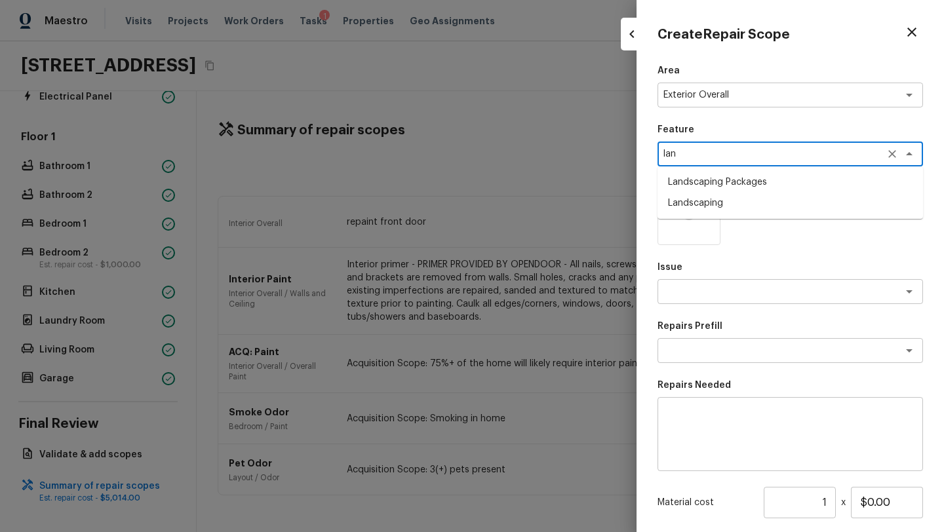
click at [732, 174] on li "Landscaping Packages" at bounding box center [791, 182] width 266 height 21
type textarea "Landscaping Packages"
click at [711, 298] on textarea at bounding box center [772, 291] width 217 height 13
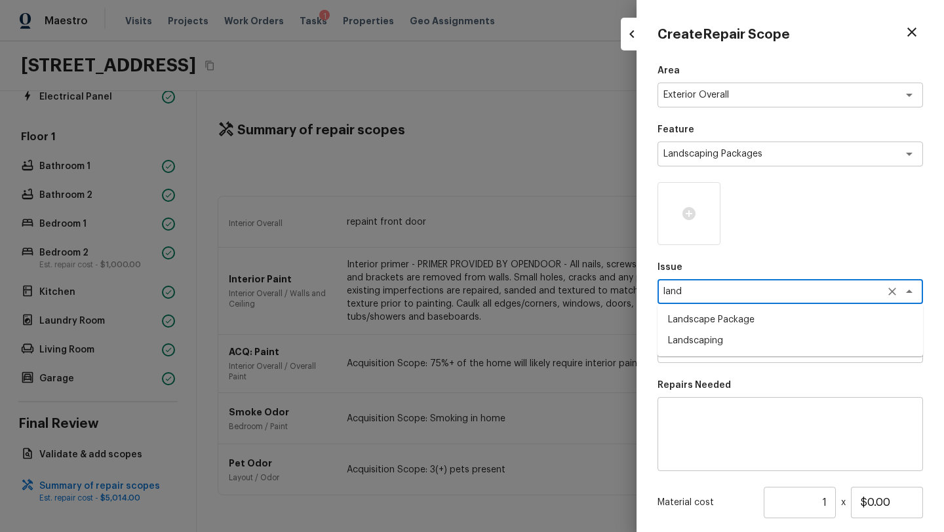
click at [713, 325] on li "Landscape Package" at bounding box center [791, 319] width 266 height 21
type textarea "Landscape Package"
click at [713, 356] on textarea at bounding box center [772, 350] width 217 height 13
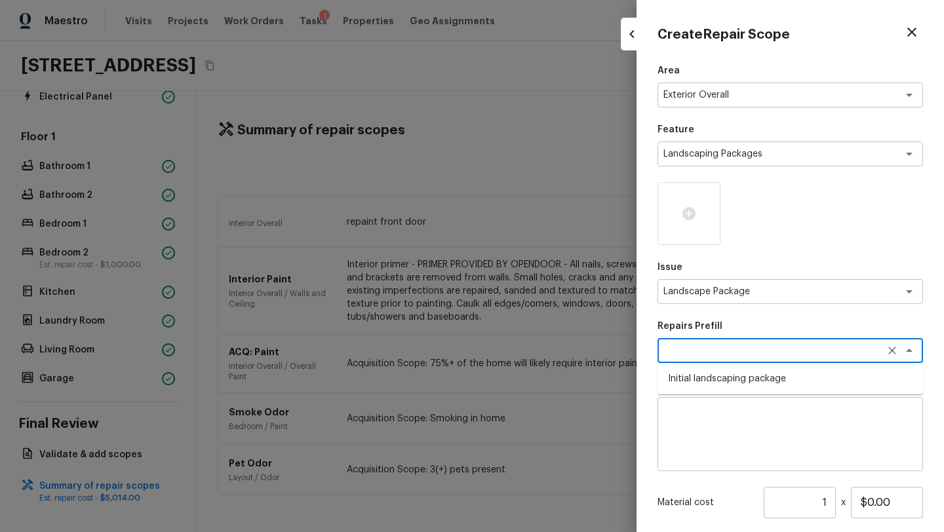
click at [714, 380] on li "Initial landscaping package" at bounding box center [791, 378] width 266 height 21
type textarea "Initial landscaping package"
type textarea "Mowing of grass up to 6" in height. Mow, edge along driveways & sidewalks, trim…"
type input "$300.00"
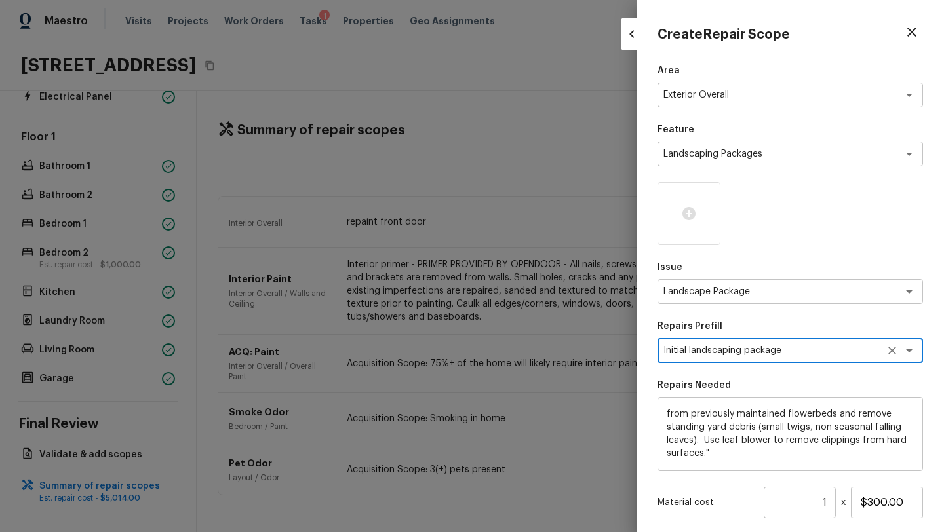
scroll to position [129, 0]
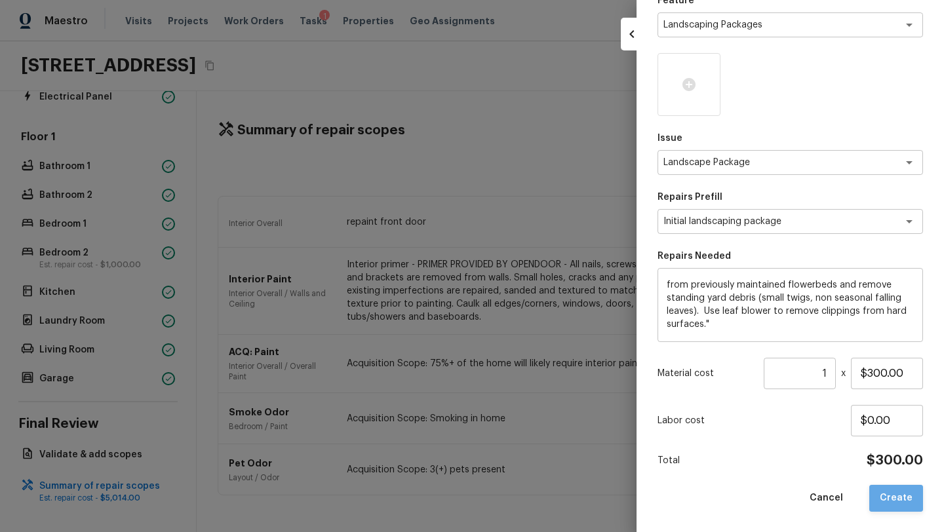
click at [906, 490] on button "Create" at bounding box center [896, 498] width 54 height 27
type input "$0.00"
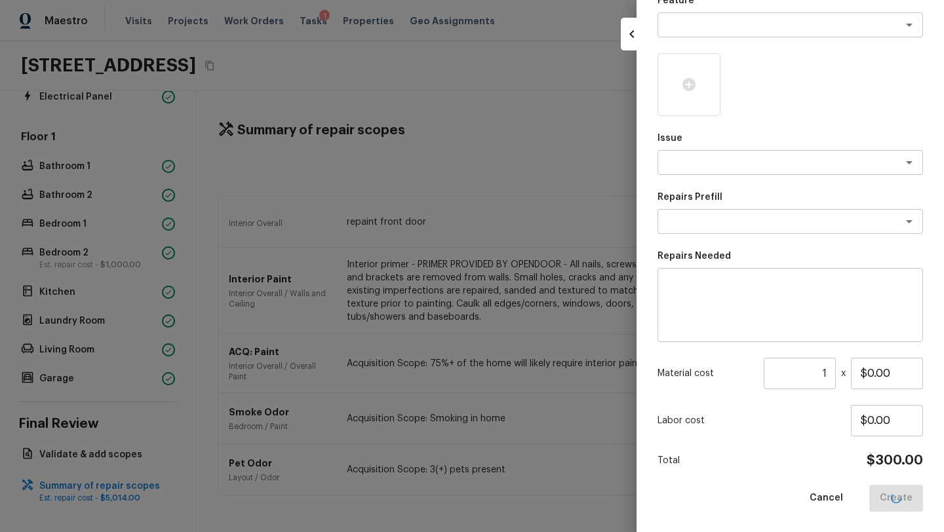
scroll to position [0, 0]
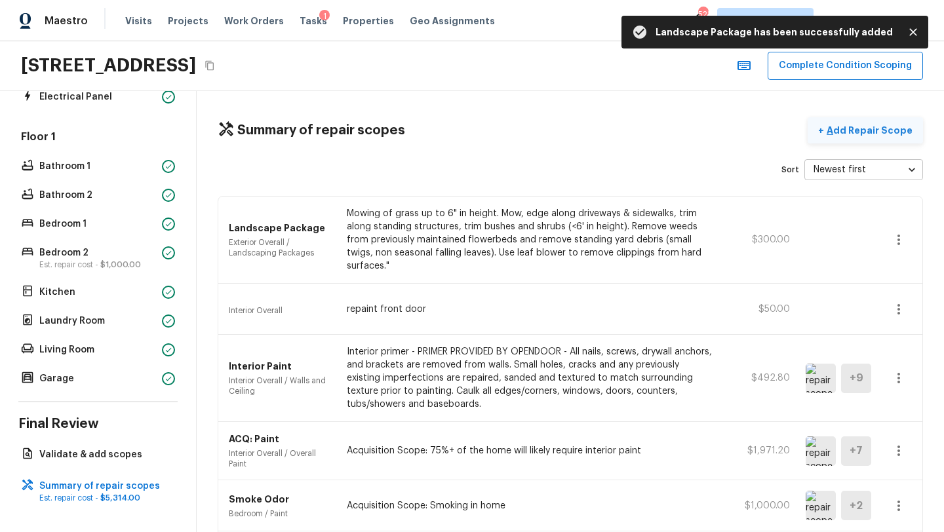
click at [856, 136] on p "Add Repair Scope" at bounding box center [868, 130] width 89 height 13
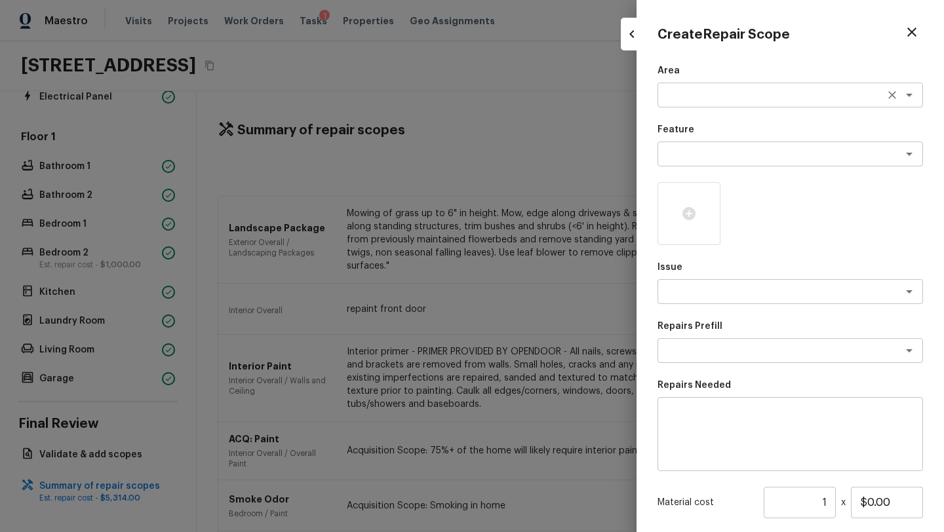
click at [677, 98] on textarea at bounding box center [772, 95] width 217 height 13
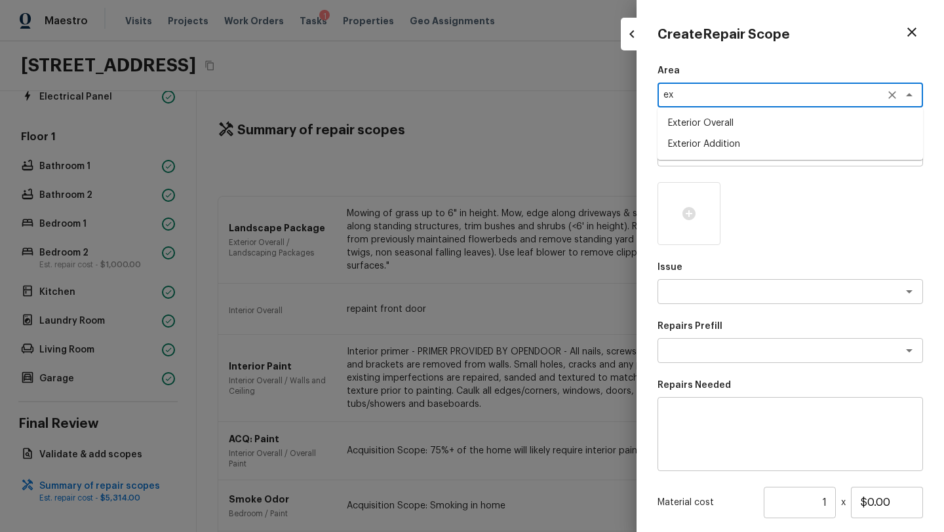
click at [682, 121] on li "Exterior Overall" at bounding box center [791, 123] width 266 height 21
click at [682, 161] on div "x ​" at bounding box center [791, 154] width 266 height 25
type textarea "Exterior Overall"
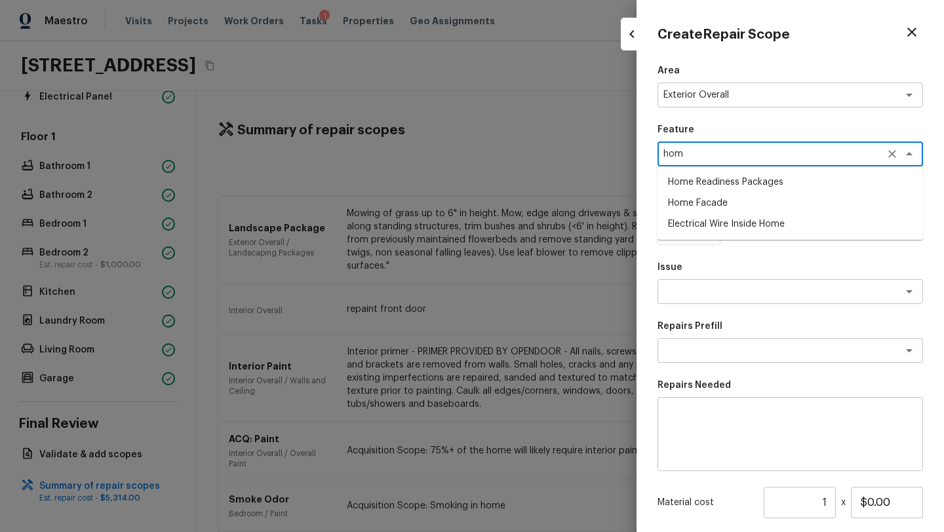
click at [683, 180] on li "Home Readiness Packages" at bounding box center [791, 182] width 266 height 21
click at [687, 282] on div "x ​" at bounding box center [791, 291] width 266 height 25
type textarea "Home Readiness Packages"
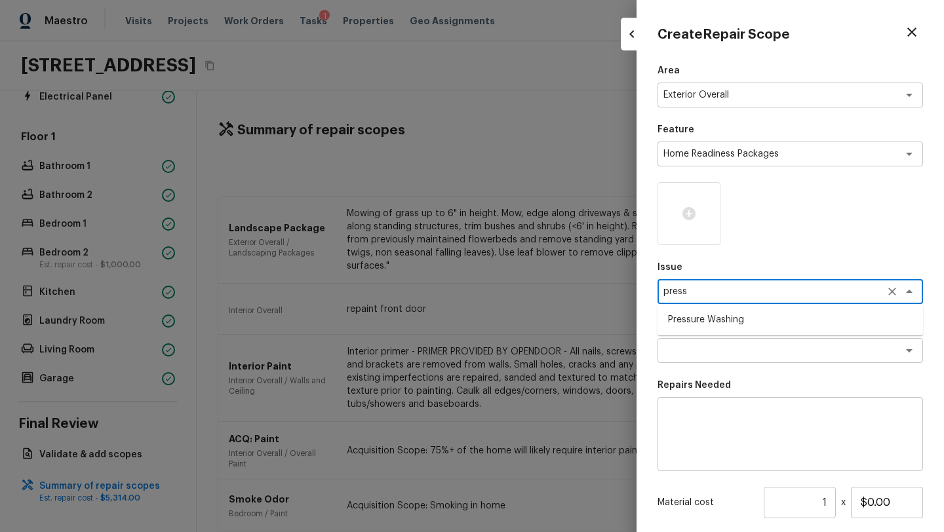
click at [696, 323] on li "Pressure Washing" at bounding box center [791, 319] width 266 height 21
click at [696, 340] on div "x ​" at bounding box center [791, 350] width 266 height 25
type textarea "Pressure Washing"
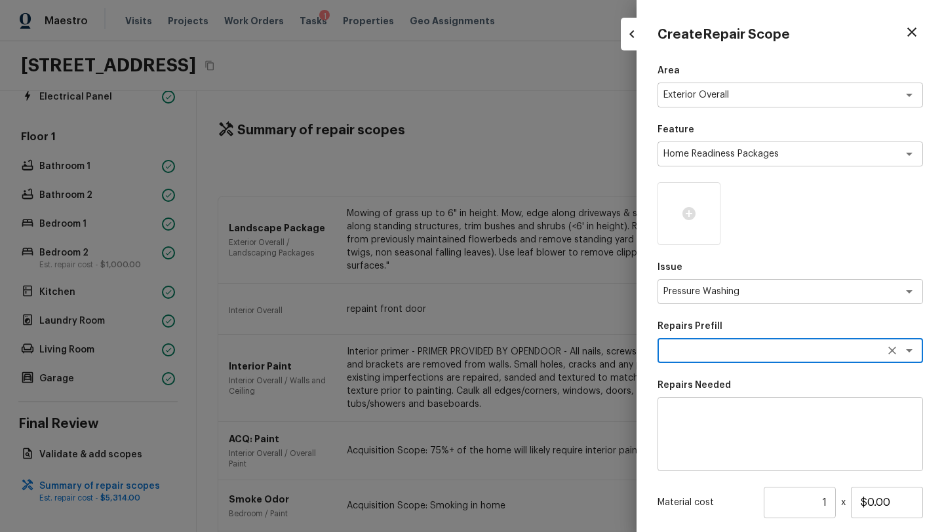
click at [781, 454] on textarea at bounding box center [790, 434] width 247 height 52
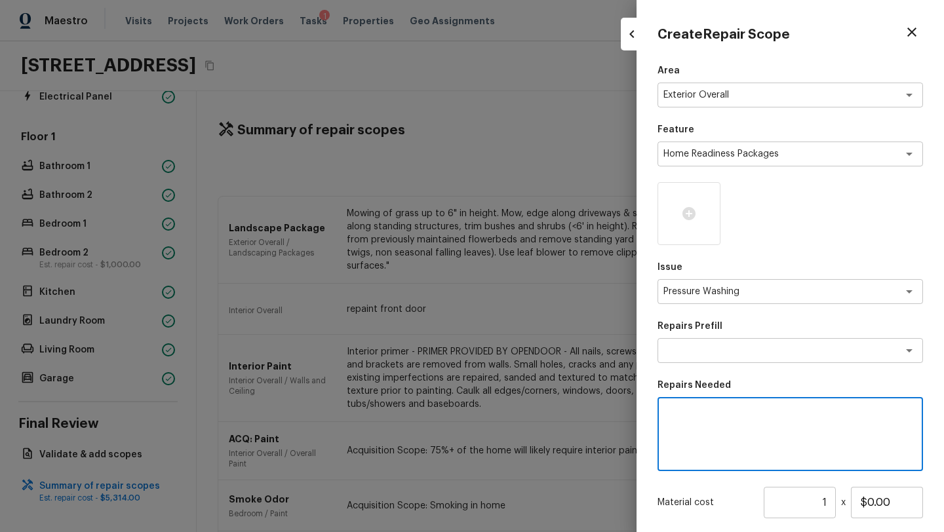
paste textarea "Pressure wash home, driveway, walkways/sidewalks and patio. Must use a surface …"
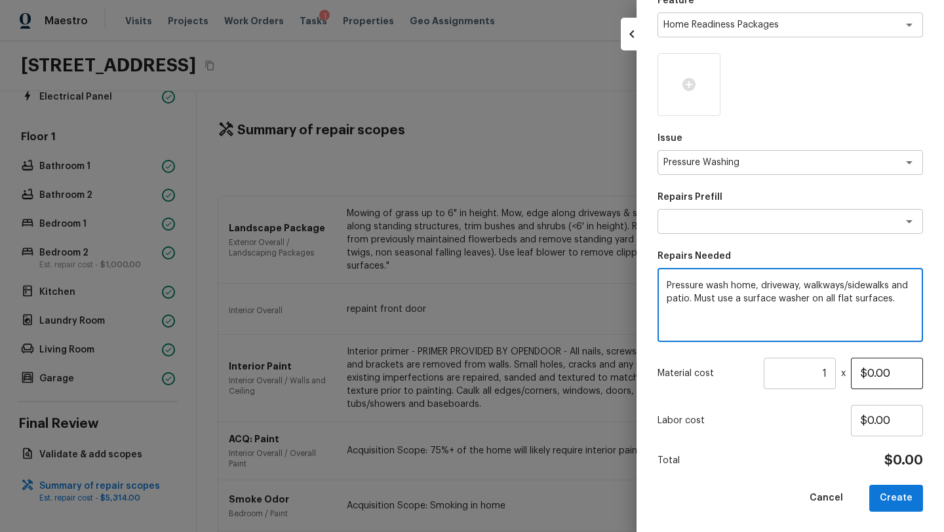
type textarea "Pressure wash home, driveway, walkways/sidewalks and patio. Must use a surface …"
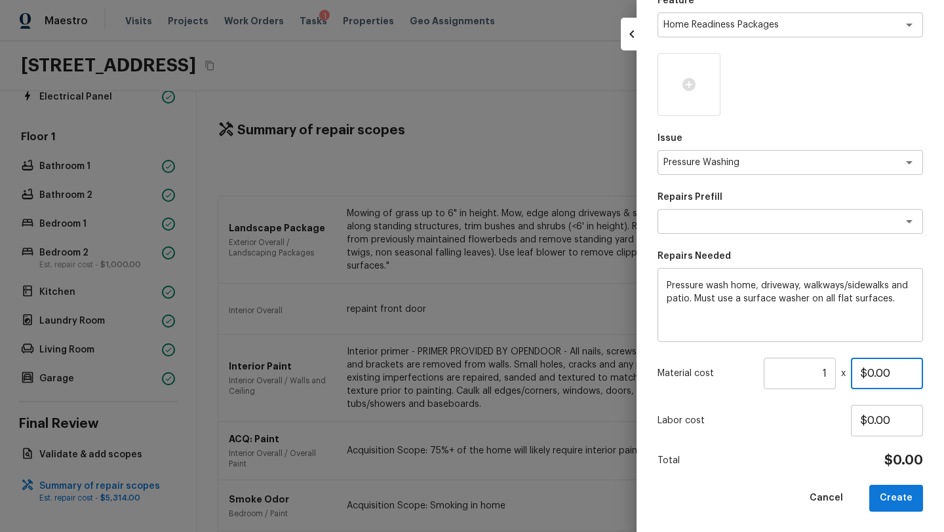
drag, startPoint x: 867, startPoint y: 368, endPoint x: 895, endPoint y: 368, distance: 28.2
click at [895, 368] on input "$0.00" at bounding box center [887, 373] width 72 height 31
type input "$400.00"
click at [780, 473] on div "Area Exterior Overall x ​ Feature Home Readiness Packages x ​ Issue Pressure Wa…" at bounding box center [791, 223] width 266 height 577
click at [917, 500] on button "Create" at bounding box center [896, 498] width 54 height 27
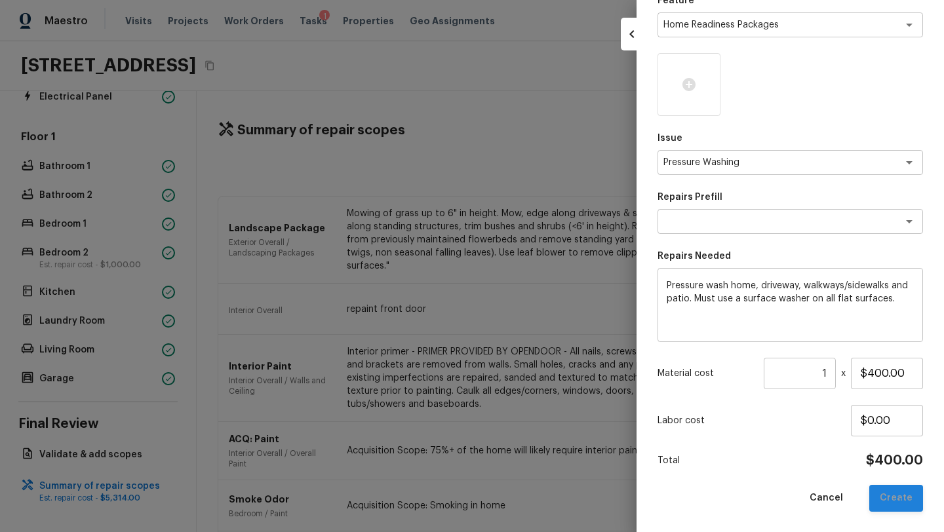
type input "$0.00"
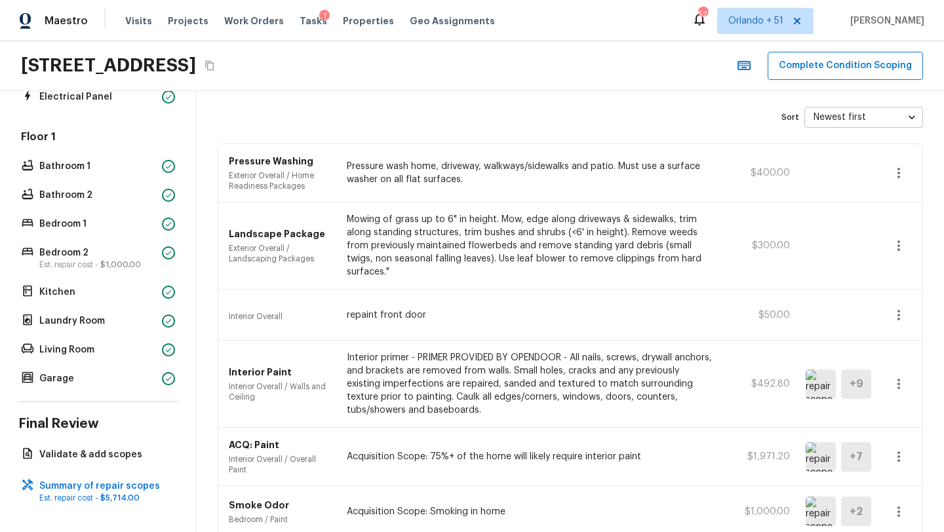
scroll to position [0, 0]
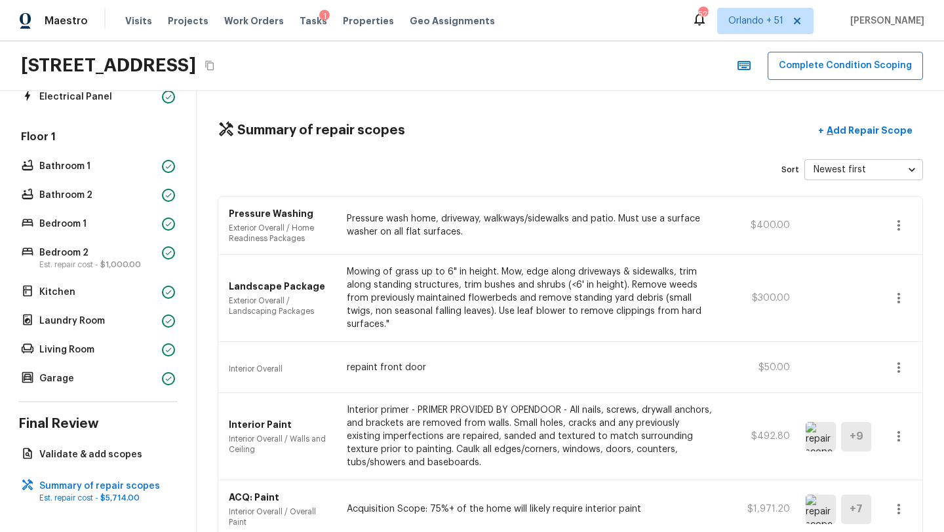
click at [880, 111] on div "Summary of repair scopes + Add Repair Scope Sort Newest first newestFirst ​ Pre…" at bounding box center [570, 311] width 747 height 441
click at [880, 129] on p "Add Repair Scope" at bounding box center [868, 130] width 89 height 13
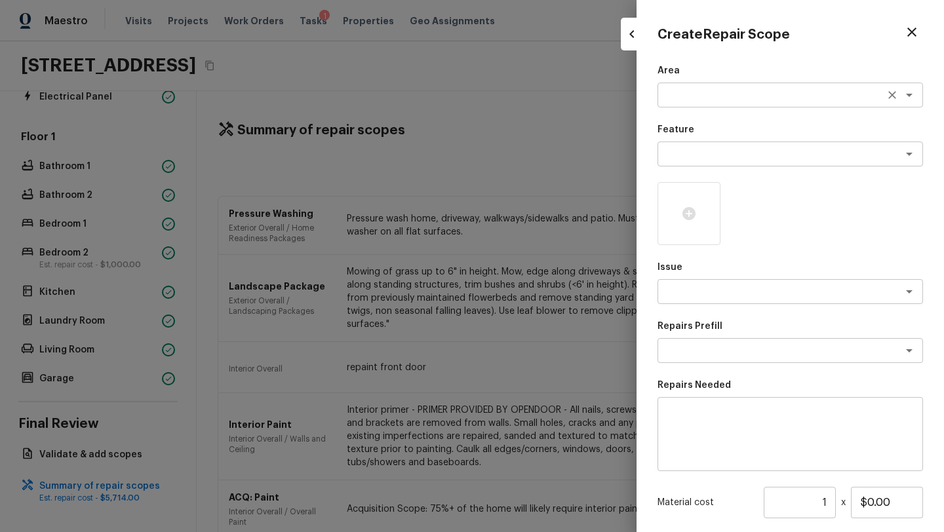
click at [700, 101] on textarea at bounding box center [772, 95] width 217 height 13
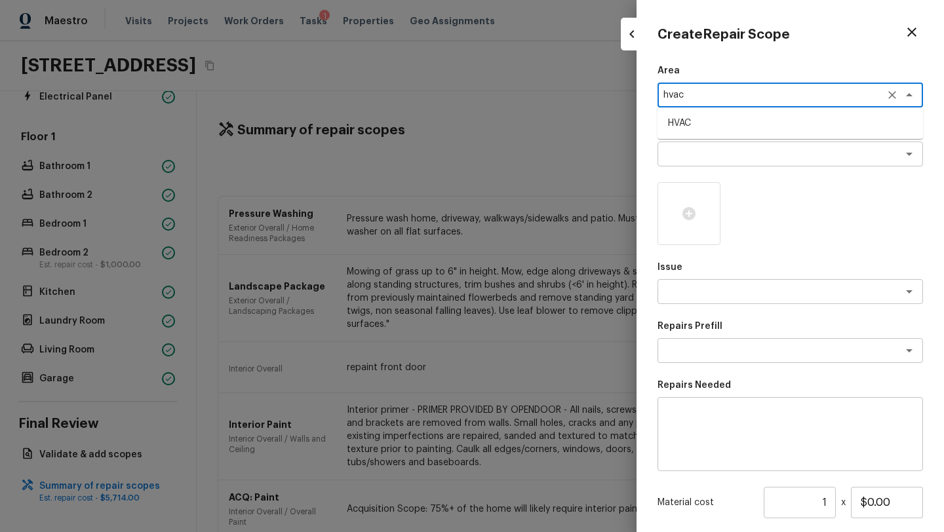
click at [700, 123] on li "HVAC" at bounding box center [791, 123] width 266 height 21
type textarea "HVAC"
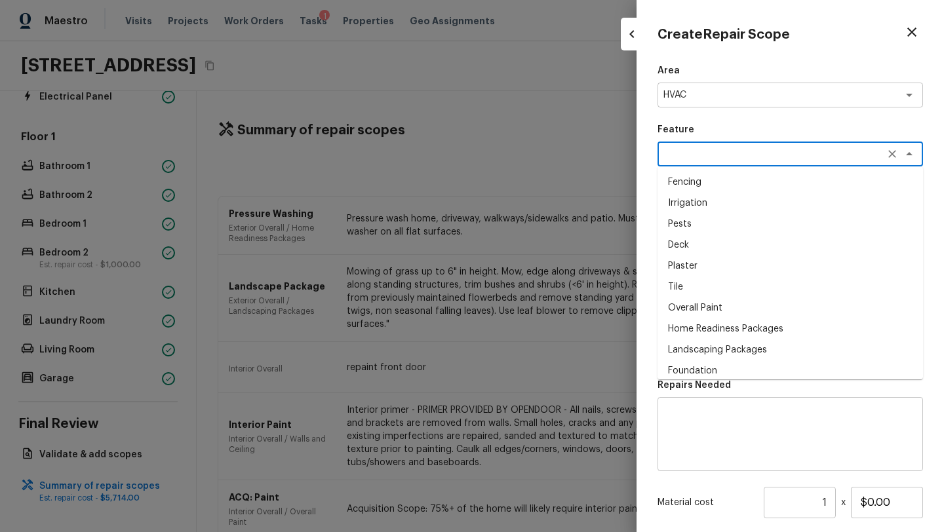
click at [700, 148] on textarea at bounding box center [772, 154] width 217 height 13
click at [685, 182] on li "HVAC" at bounding box center [791, 182] width 266 height 21
type textarea "HVAC"
click at [683, 288] on textarea at bounding box center [772, 291] width 217 height 13
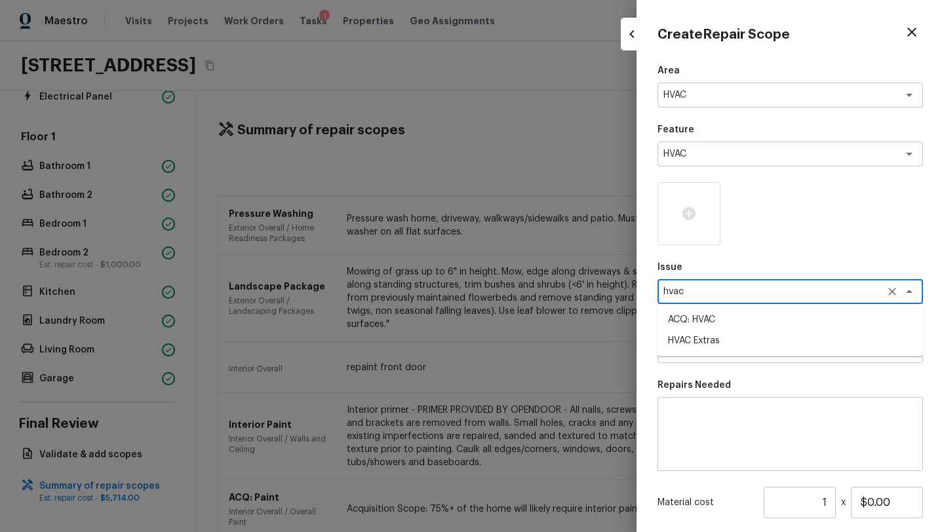
click at [683, 340] on li "HVAC Extras" at bounding box center [791, 340] width 266 height 21
type textarea "HVAC Extras"
click at [683, 356] on textarea at bounding box center [772, 350] width 217 height 13
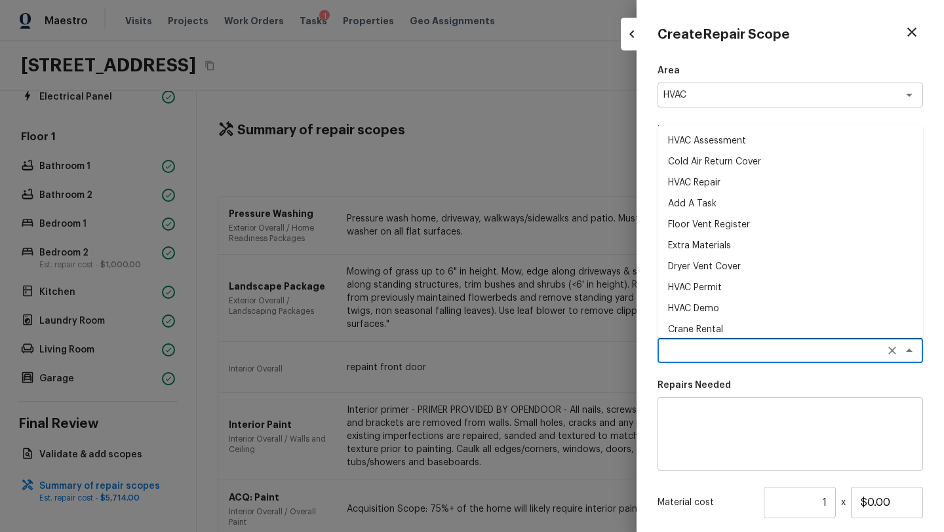
scroll to position [28, 0]
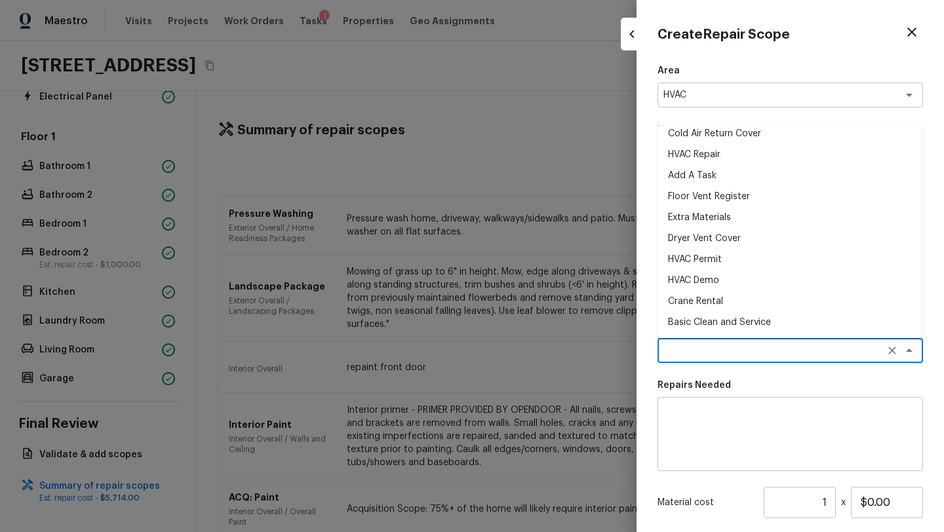
click at [706, 317] on li "Basic Clean and Service" at bounding box center [791, 322] width 266 height 21
type textarea "Basic Clean and Service"
type textarea "General Service HVAC system including: cleaning condenser and evaporator coils,…"
type input "$350.00"
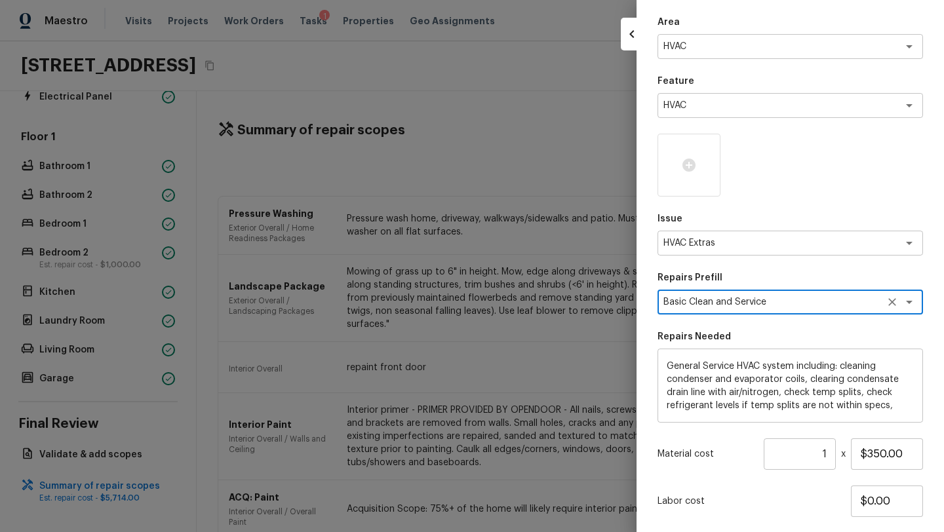
scroll to position [129, 0]
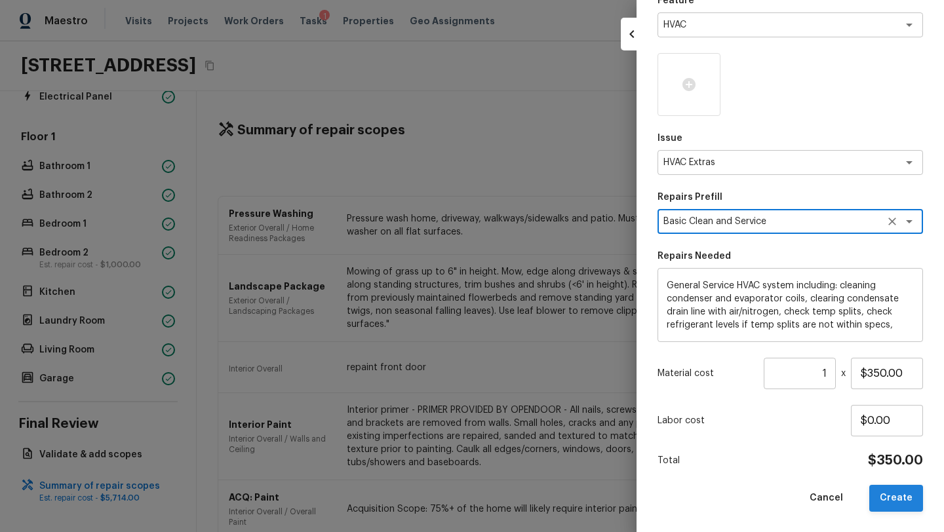
click at [894, 496] on button "Create" at bounding box center [896, 498] width 54 height 27
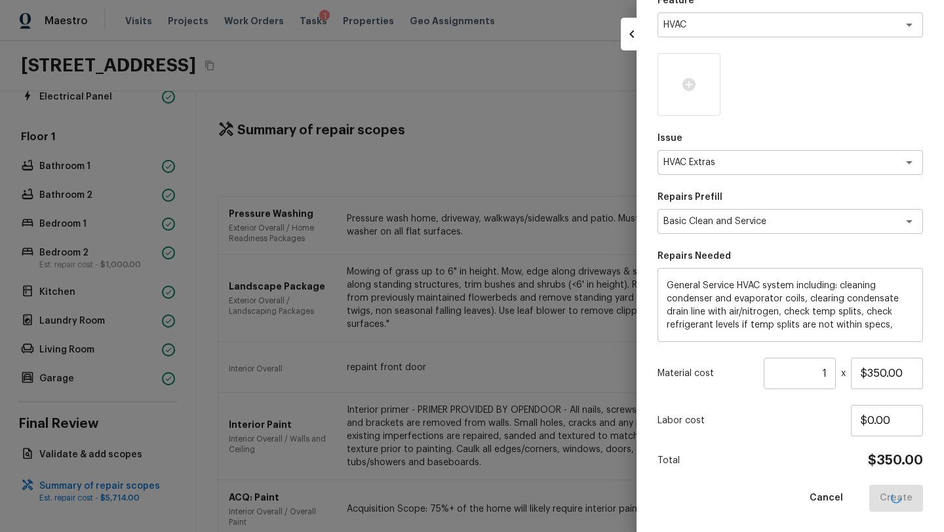
type input "$0.00"
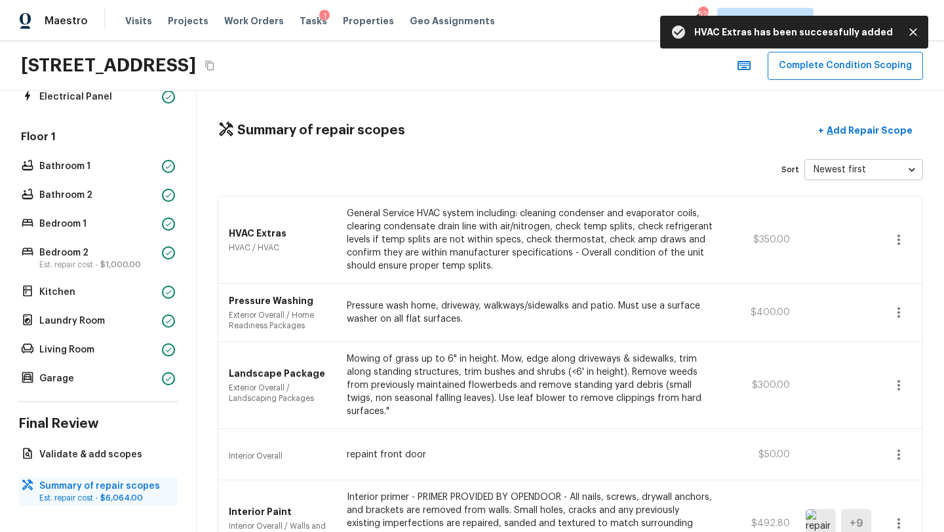
click at [119, 502] on p "Est. repair cost - $6,064.00" at bounding box center [104, 498] width 130 height 10
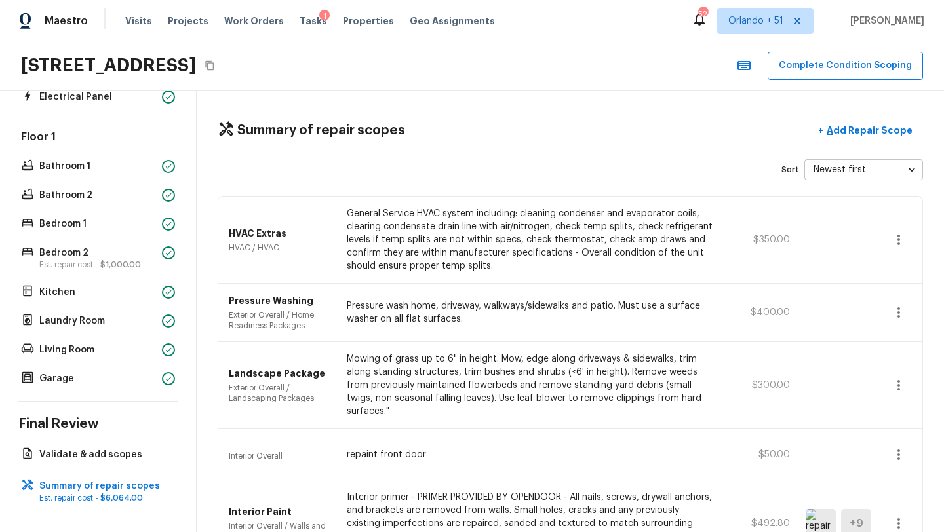
scroll to position [242, 0]
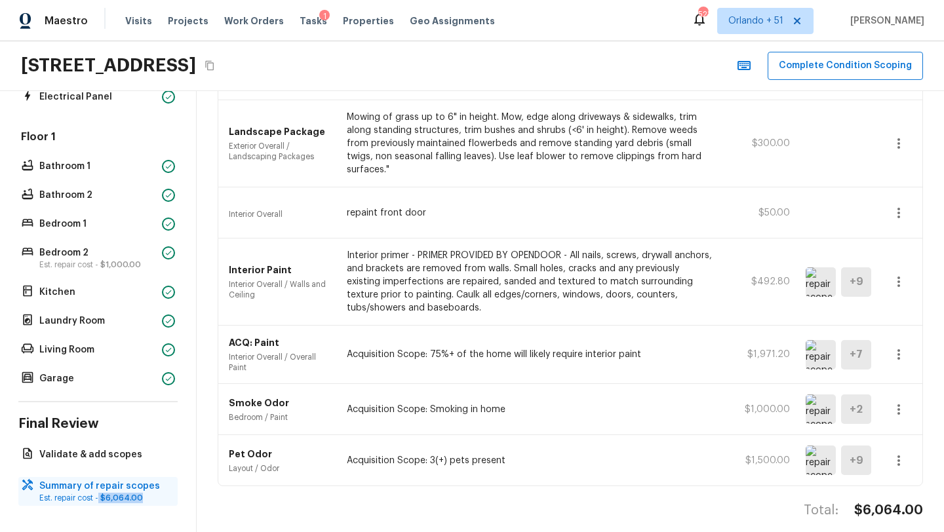
drag, startPoint x: 98, startPoint y: 497, endPoint x: 147, endPoint y: 498, distance: 48.5
click at [147, 498] on p "Est. repair cost - $6,064.00" at bounding box center [104, 498] width 130 height 10
copy p "$6,064.00"
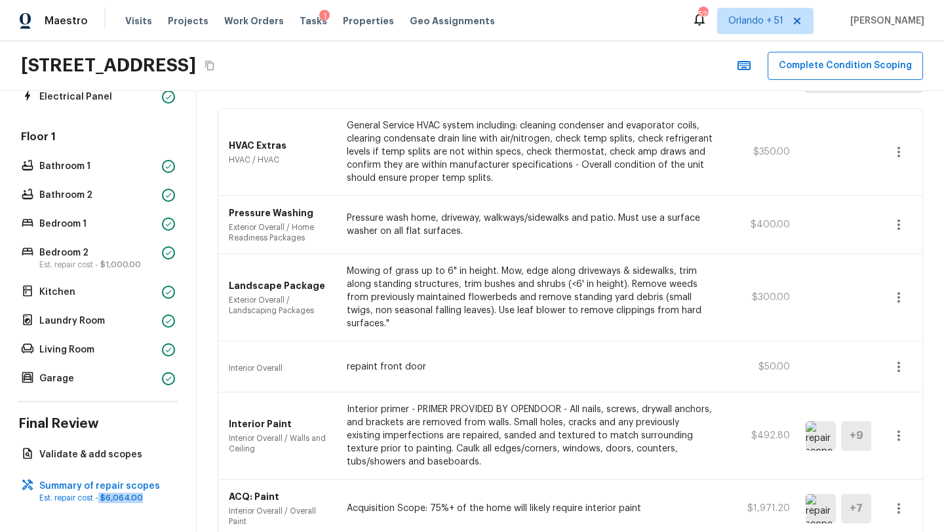
scroll to position [0, 0]
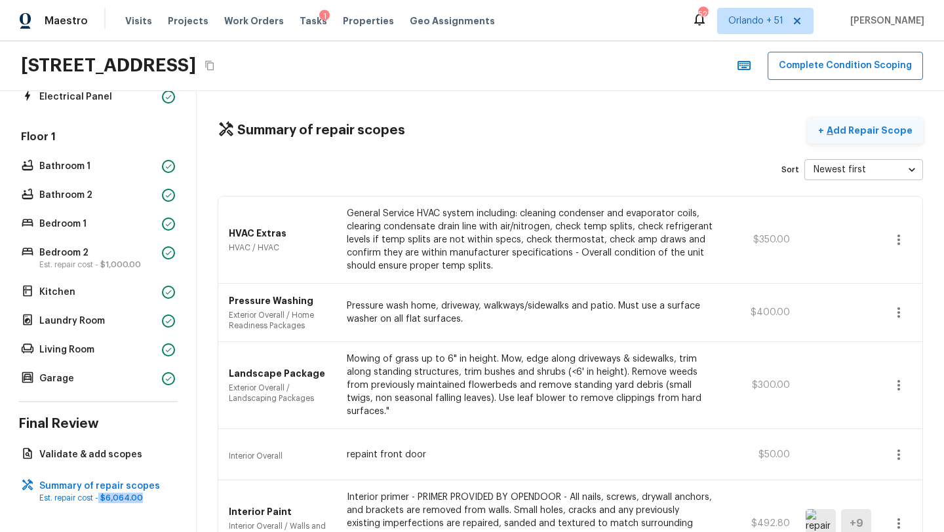
click at [864, 129] on p "Add Repair Scope" at bounding box center [868, 130] width 89 height 13
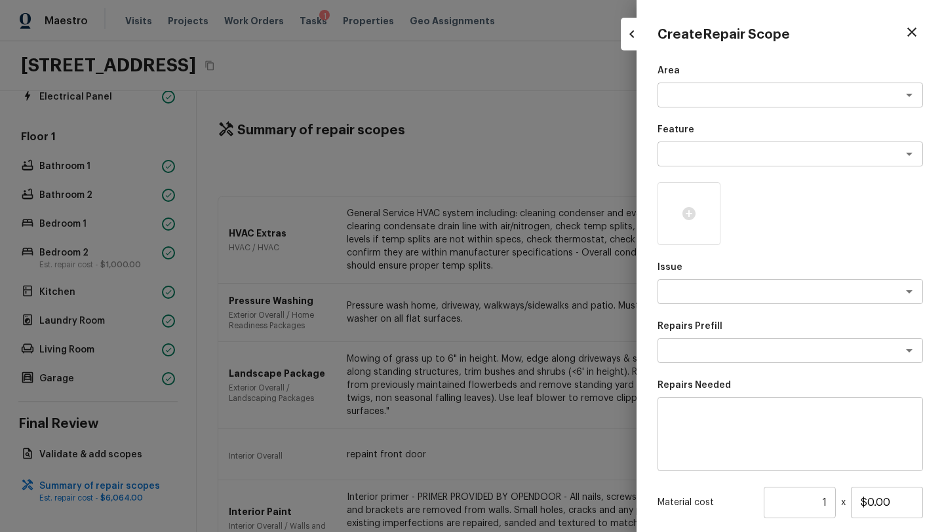
click at [697, 77] on div "Area x ​" at bounding box center [791, 85] width 266 height 43
click at [697, 89] on textarea at bounding box center [772, 95] width 217 height 13
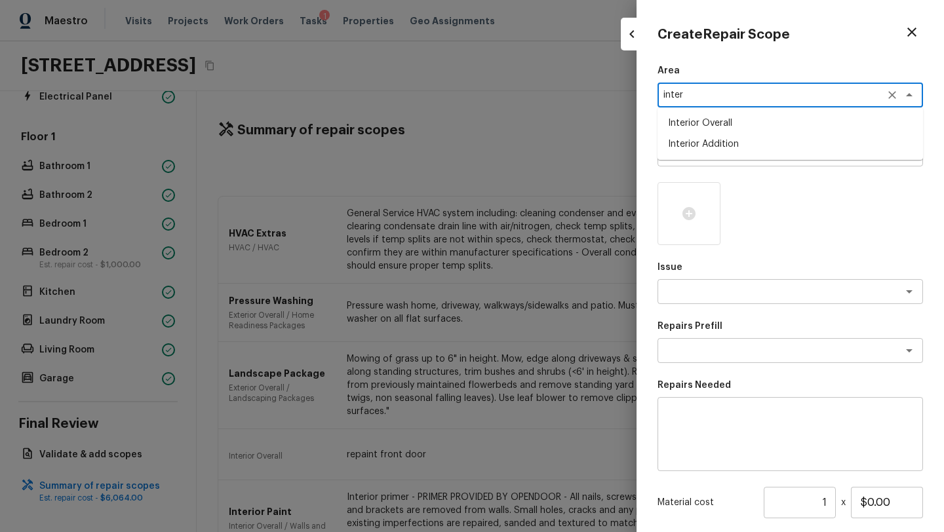
click at [698, 127] on li "Interior Overall" at bounding box center [791, 123] width 266 height 21
type textarea "Interior Overall"
click at [698, 154] on textarea at bounding box center [772, 154] width 217 height 13
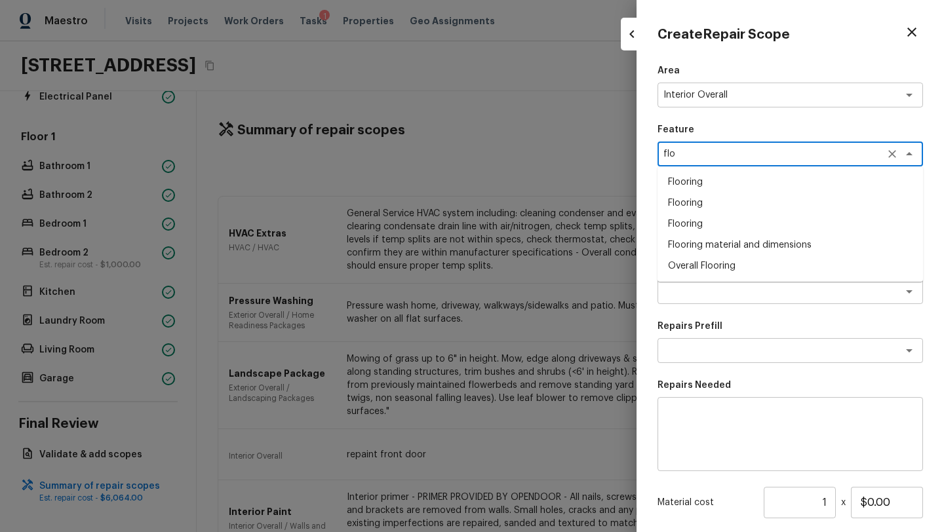
click at [714, 271] on li "Overall Flooring" at bounding box center [791, 266] width 266 height 21
type textarea "Overall Flooring"
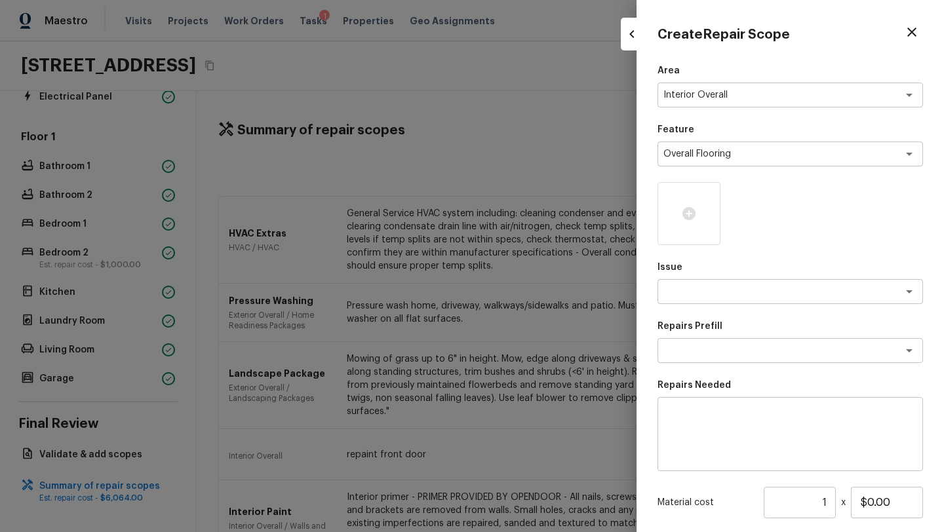
click at [713, 277] on div "Issue x ​" at bounding box center [791, 282] width 266 height 43
click at [713, 289] on textarea at bounding box center [772, 291] width 217 height 13
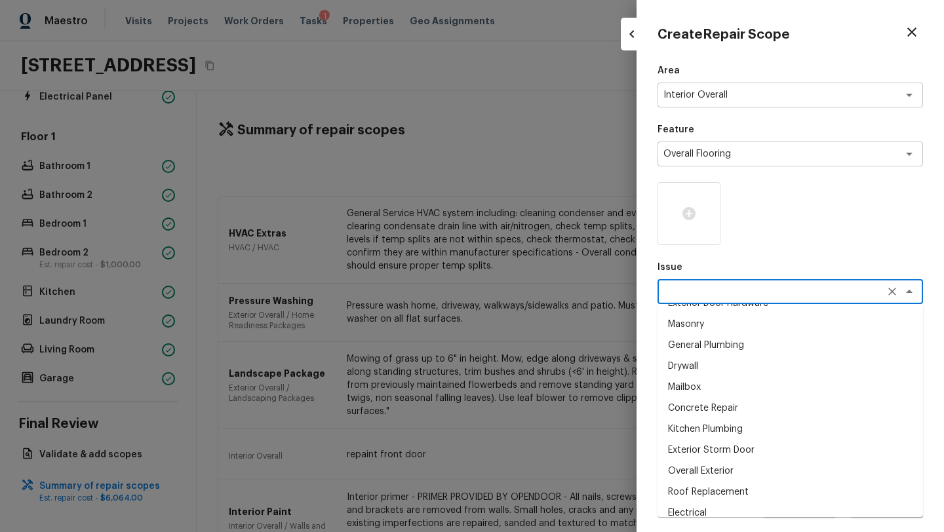
scroll to position [19, 0]
click at [698, 388] on li "Mailbox" at bounding box center [791, 384] width 266 height 21
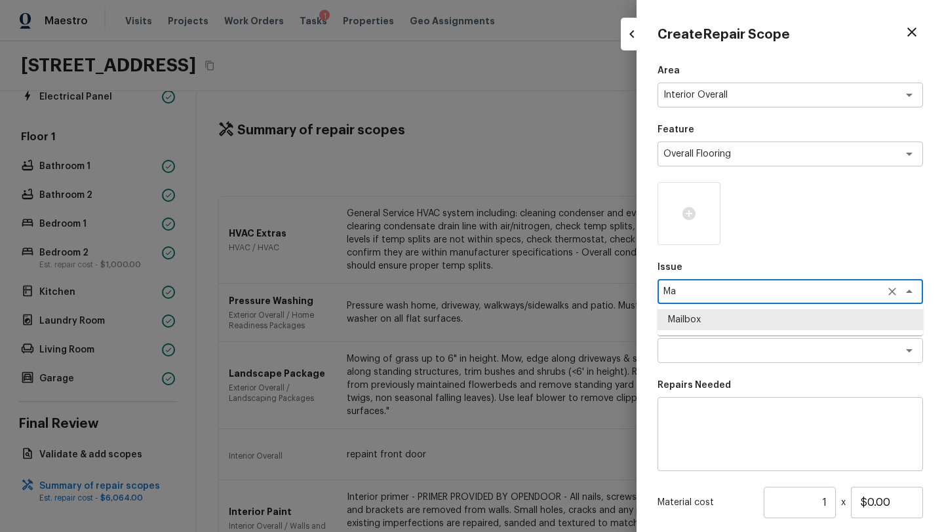
type textarea "M"
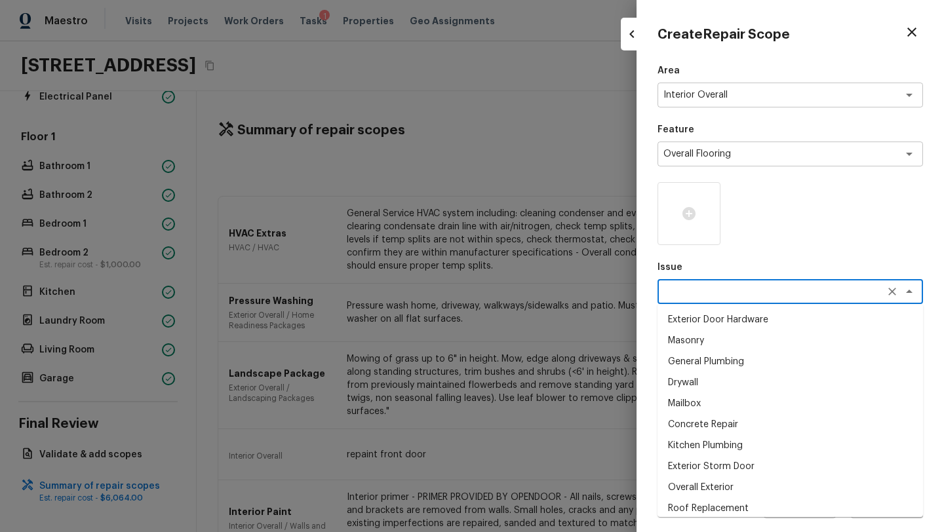
type textarea "g"
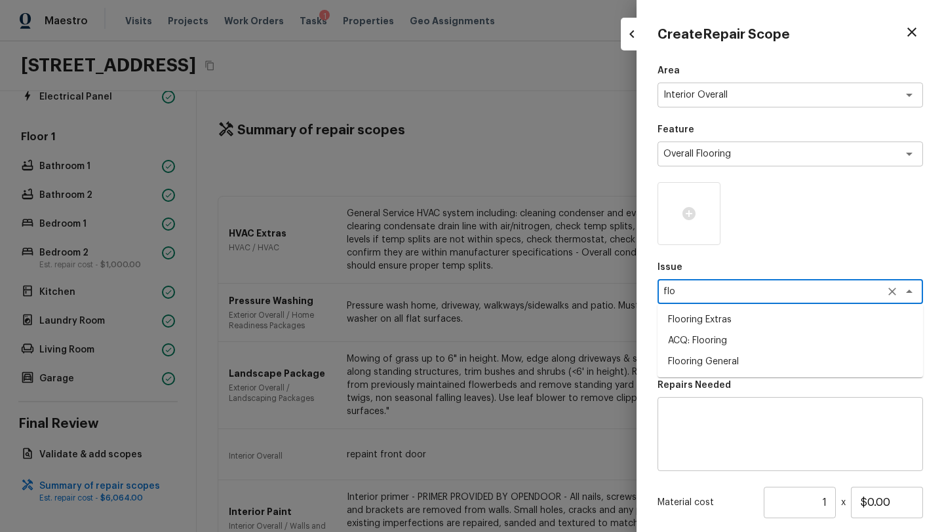
click at [723, 350] on li "ACQ: Flooring" at bounding box center [791, 340] width 266 height 21
type textarea "ACQ: Flooring"
click at [723, 350] on textarea at bounding box center [772, 350] width 217 height 13
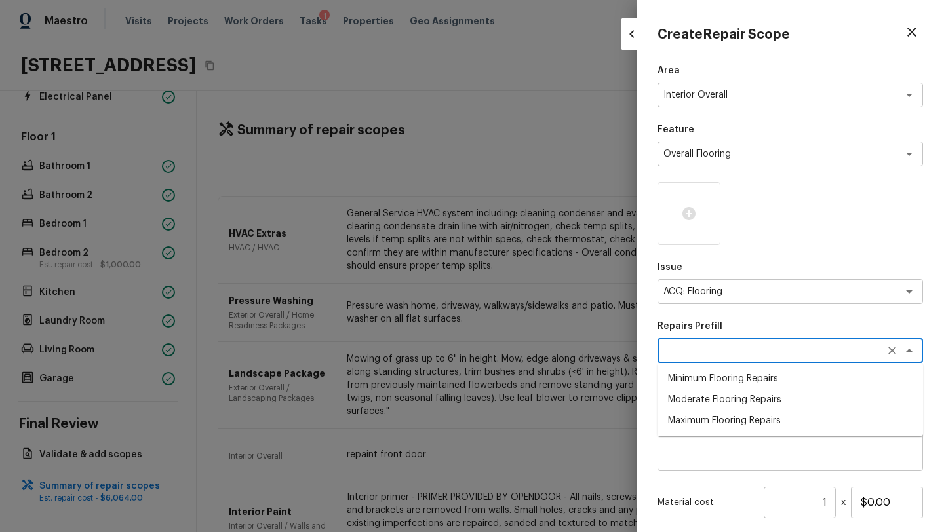
click at [720, 374] on li "Minimum Flooring Repairs" at bounding box center [791, 378] width 266 height 21
type textarea "Minimum Flooring Repairs"
type textarea "Acquisition Scope: Minimum flooring repairs"
type input "$0.20"
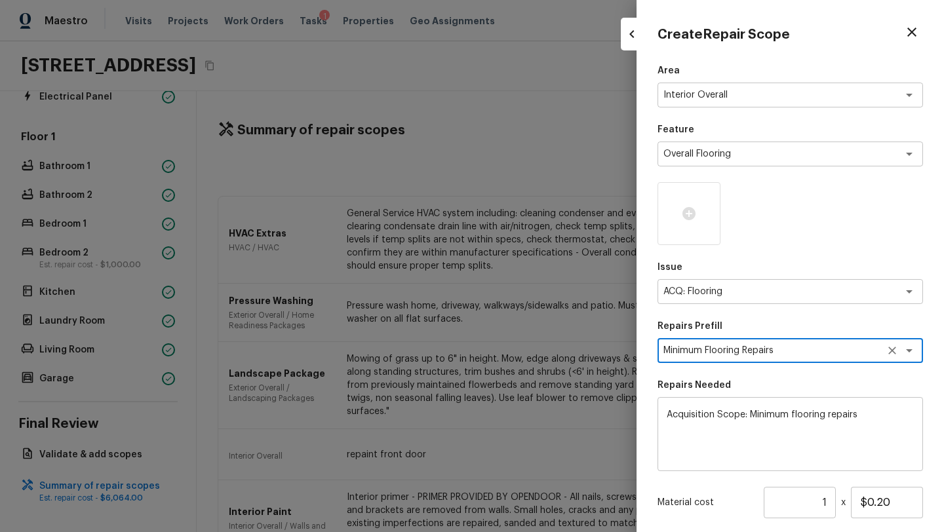
scroll to position [129, 0]
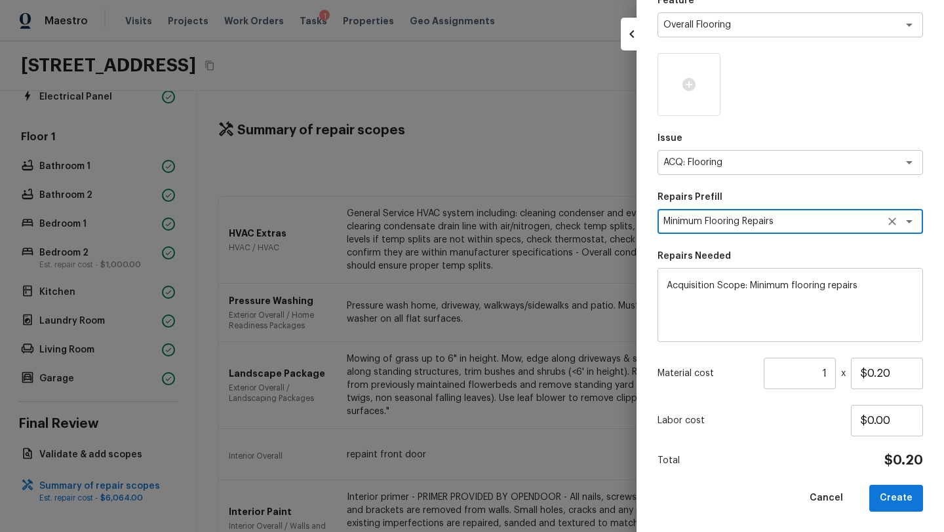
click at [829, 370] on input "1" at bounding box center [800, 373] width 72 height 31
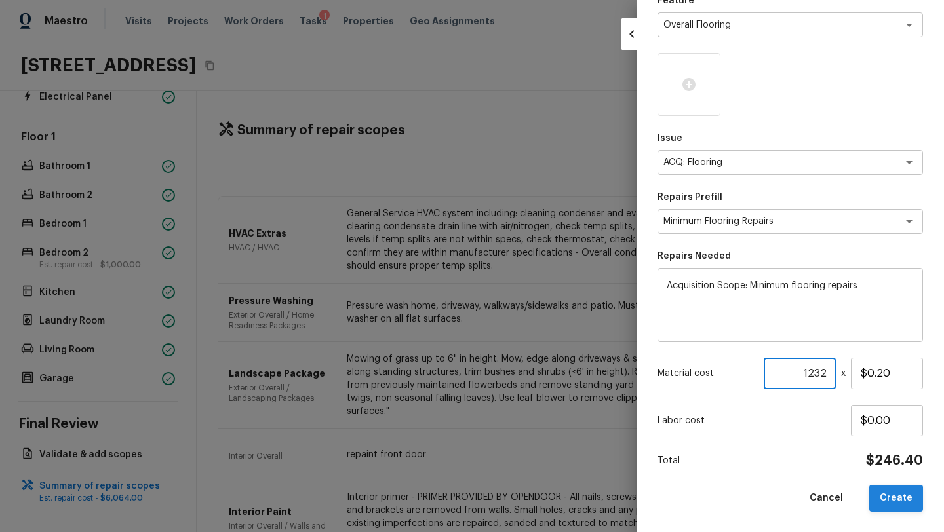
type input "1232"
click at [890, 490] on button "Create" at bounding box center [896, 498] width 54 height 27
type input "1"
type input "$0.00"
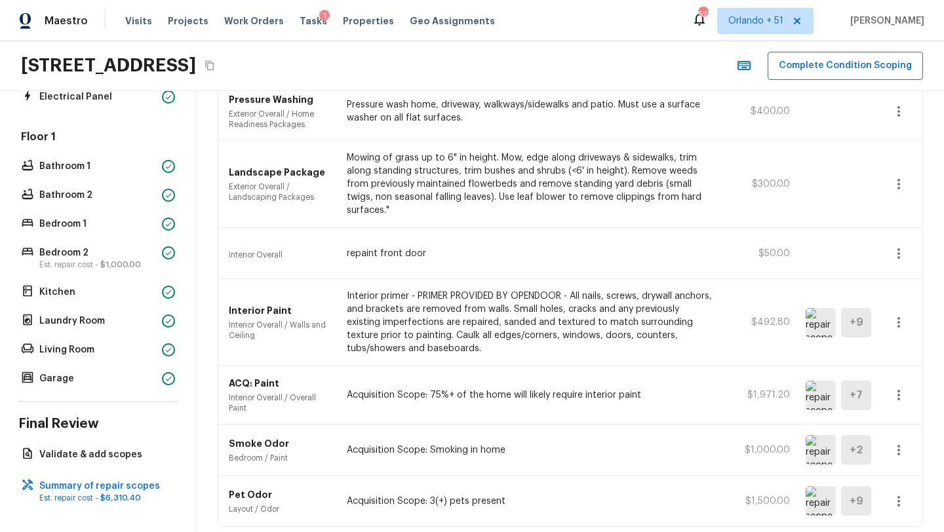
scroll to position [300, 0]
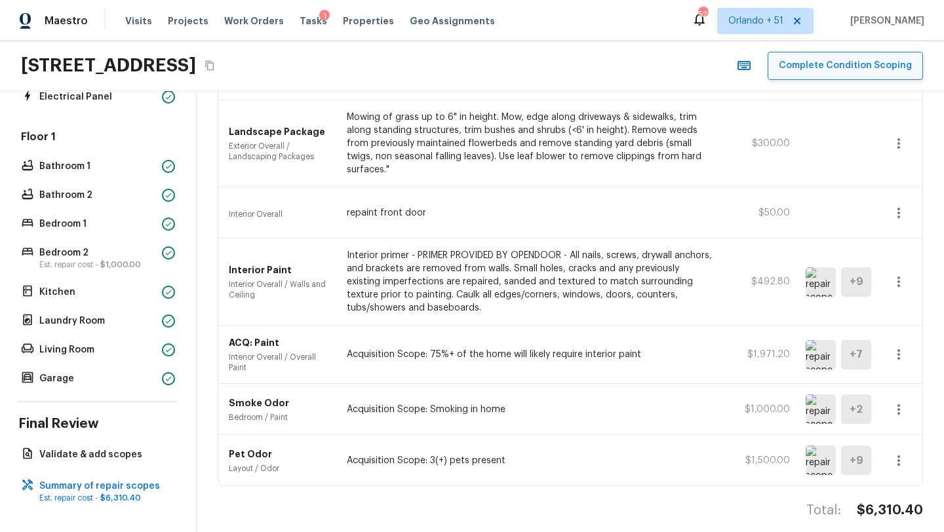
click at [810, 73] on button "Complete Condition Scoping" at bounding box center [845, 66] width 155 height 28
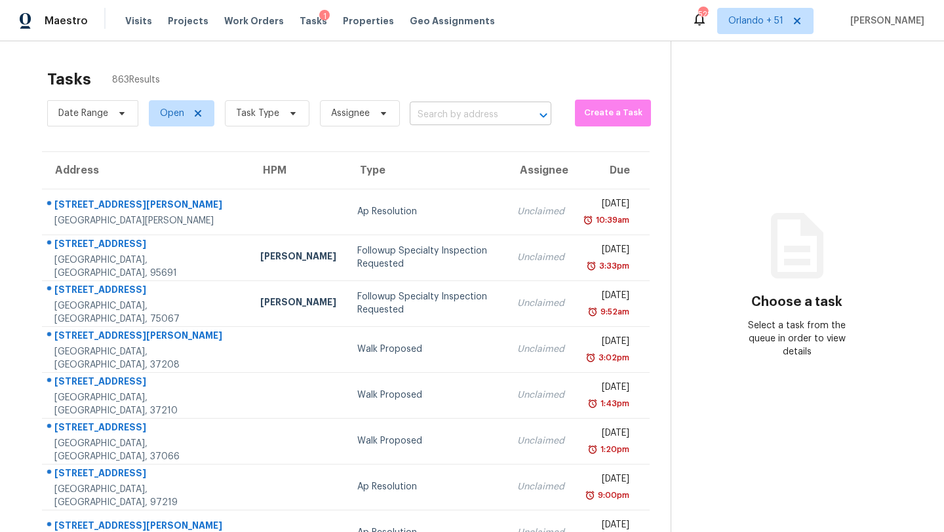
click at [498, 118] on input "text" at bounding box center [462, 115] width 105 height 20
click at [172, 116] on span "Open" at bounding box center [172, 113] width 24 height 13
click at [183, 184] on label "Blocked" at bounding box center [182, 187] width 52 height 13
click at [165, 184] on input "Blocked" at bounding box center [160, 185] width 9 height 9
checkbox input "true"
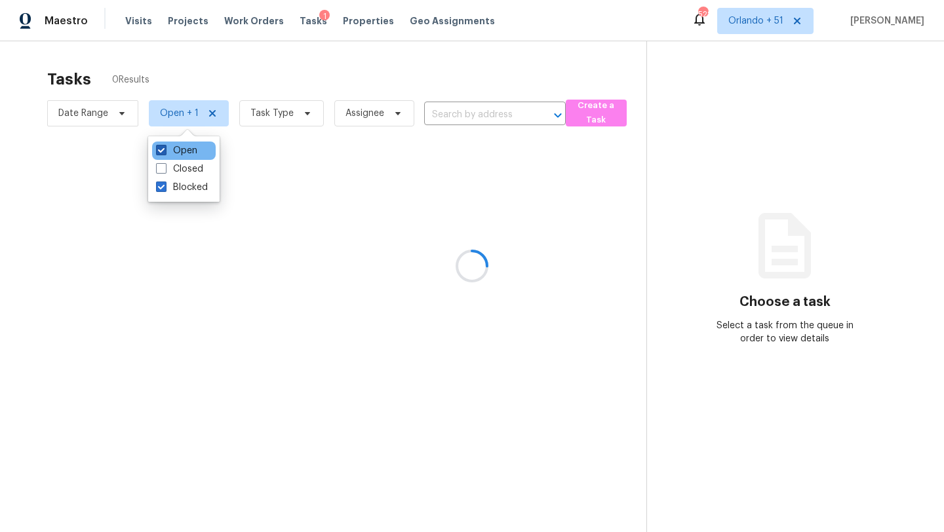
click at [174, 151] on label "Open" at bounding box center [176, 150] width 41 height 13
click at [165, 151] on input "Open" at bounding box center [160, 148] width 9 height 9
checkbox input "false"
click at [462, 118] on div at bounding box center [472, 266] width 944 height 532
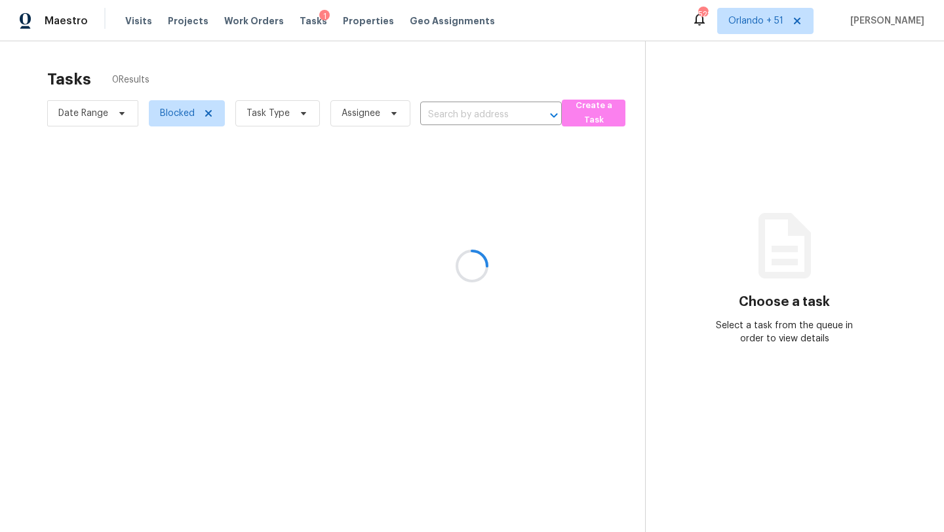
click at [462, 117] on div at bounding box center [472, 266] width 944 height 532
click at [462, 115] on div at bounding box center [472, 266] width 944 height 532
click at [462, 114] on div at bounding box center [472, 266] width 944 height 532
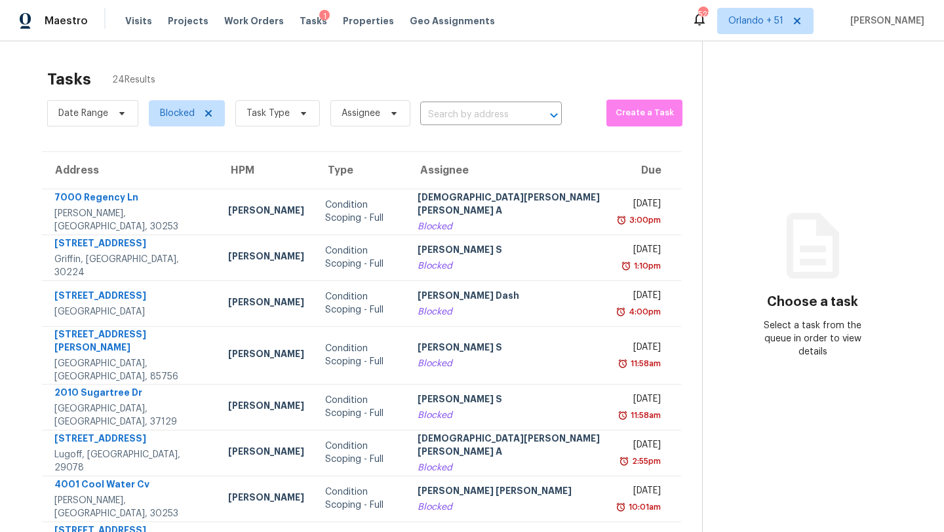
click at [462, 114] on input "text" at bounding box center [472, 115] width 105 height 20
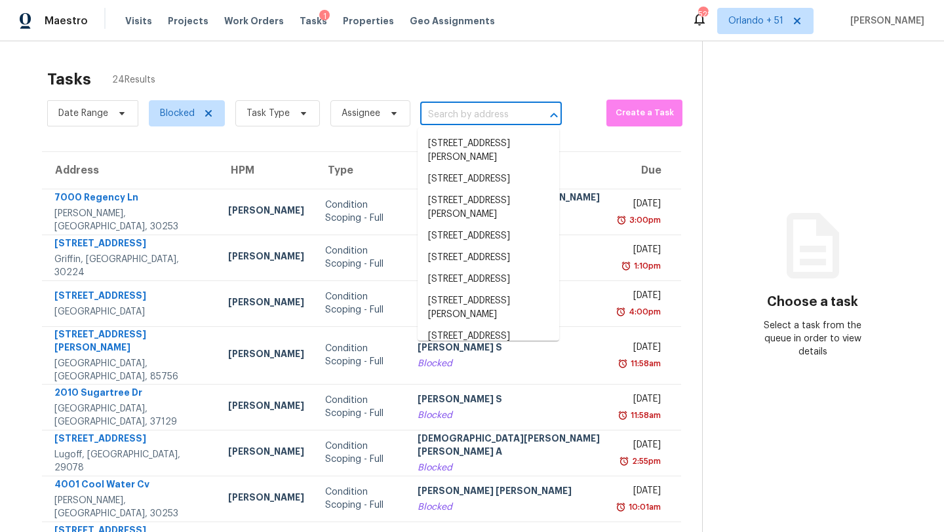
paste input "Need finished basement video"
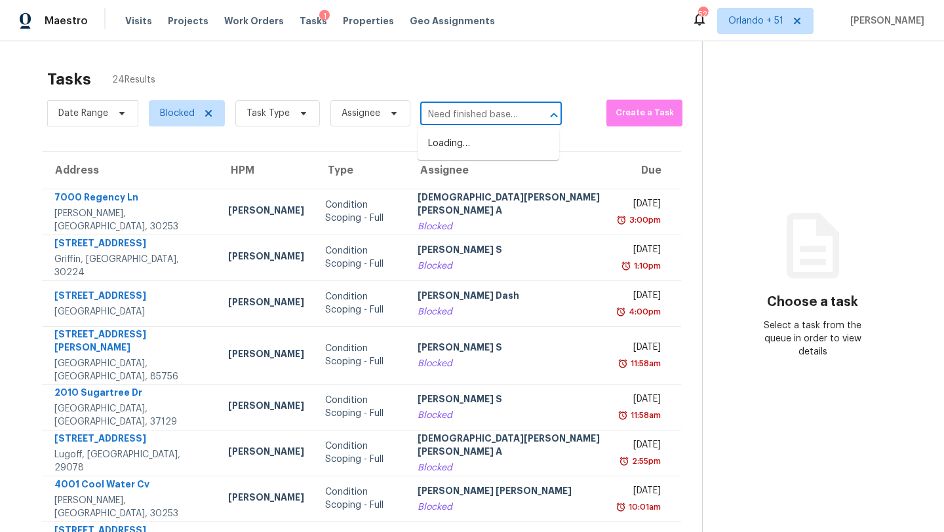
scroll to position [0, 33]
click at [458, 116] on input "Need finished basement video" at bounding box center [472, 115] width 105 height 20
click at [460, 113] on input "Need finished basement video" at bounding box center [472, 115] width 105 height 20
type input "Need finished basement video"
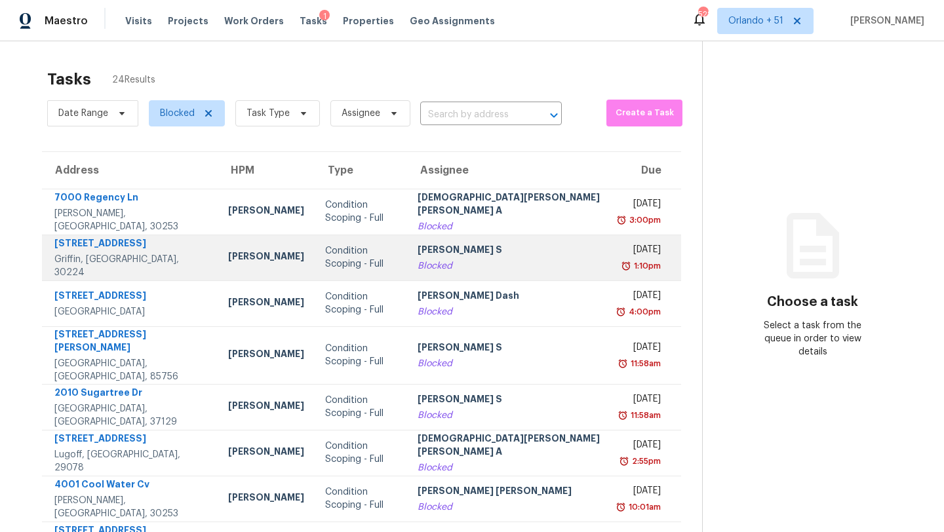
click at [368, 278] on td "Condition Scoping - Full" at bounding box center [361, 258] width 92 height 46
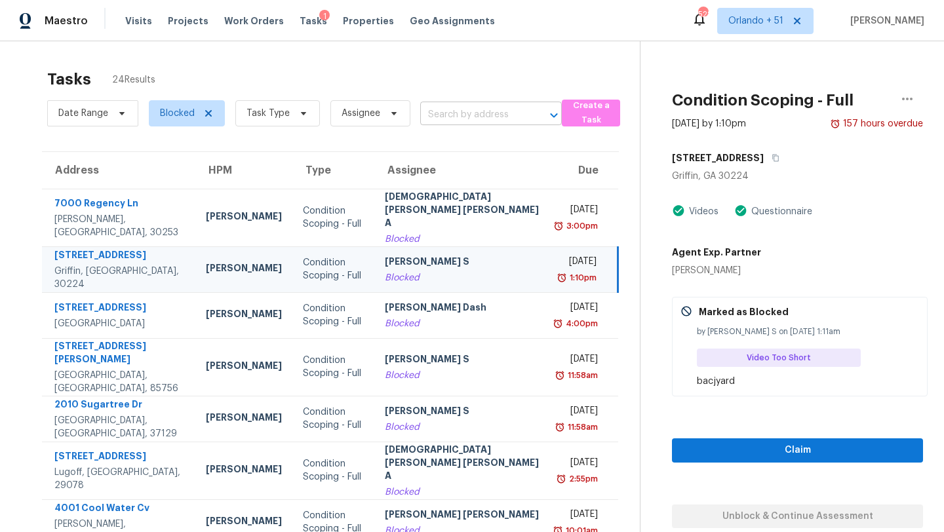
click at [462, 112] on input "text" at bounding box center [472, 115] width 105 height 20
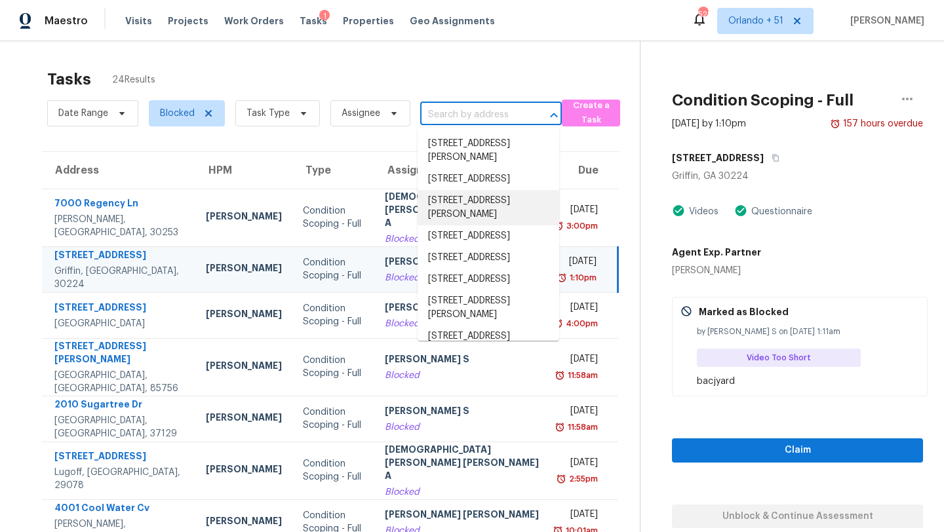
paste input "550 Palmetto Oaks Trl, Palmetto, GA 30268"
type input "550 Palmetto Oaks Trl, Palmetto, GA 30268"
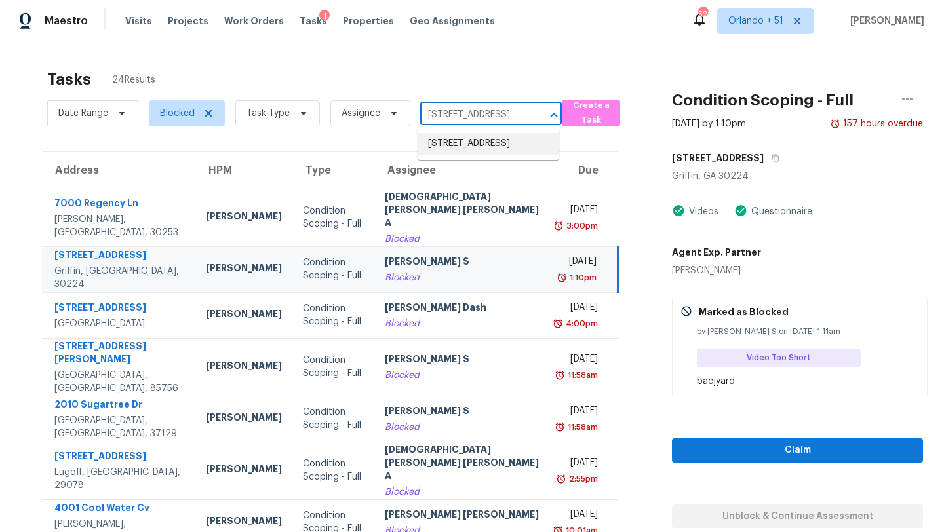
click at [457, 143] on li "550 Palmetto Oaks Trl, Palmetto, GA 30268" at bounding box center [489, 144] width 142 height 22
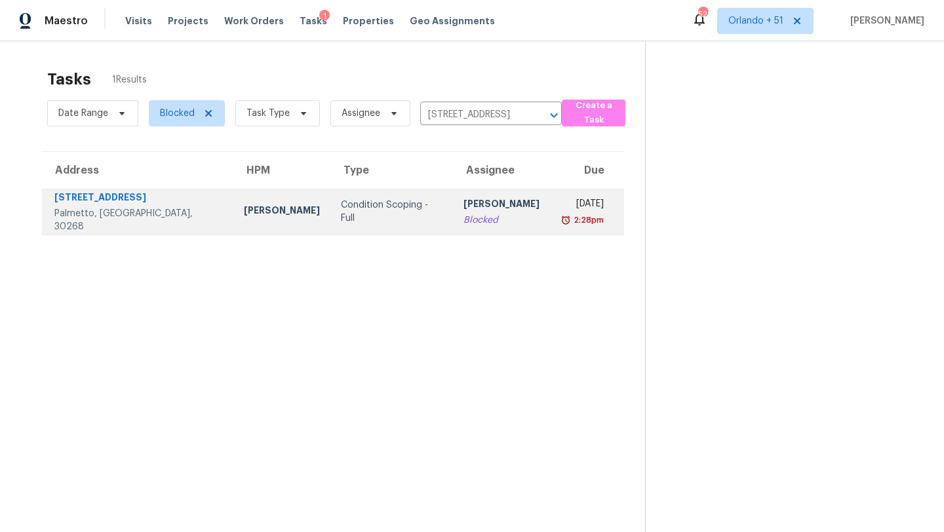
click at [453, 226] on td "Rajesh M Blocked" at bounding box center [501, 212] width 97 height 46
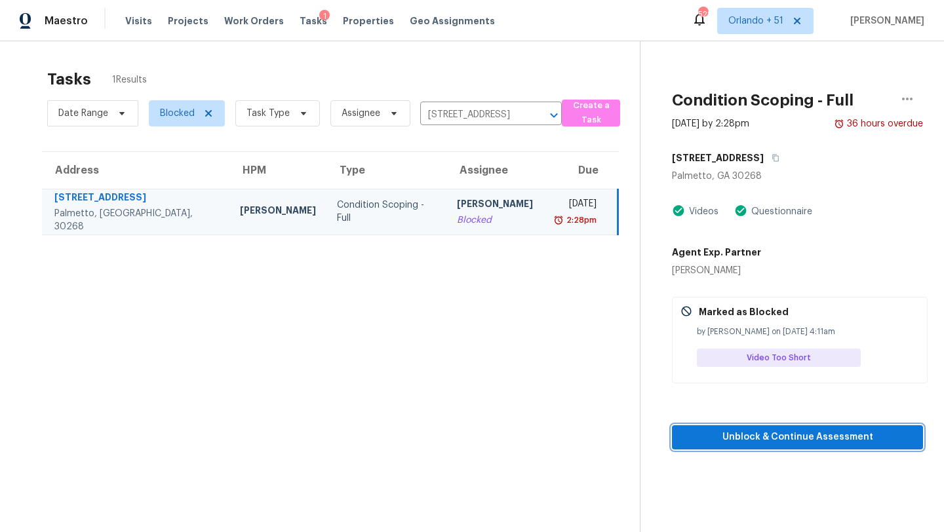
click at [753, 441] on span "Unblock & Continue Assessment" at bounding box center [798, 437] width 230 height 16
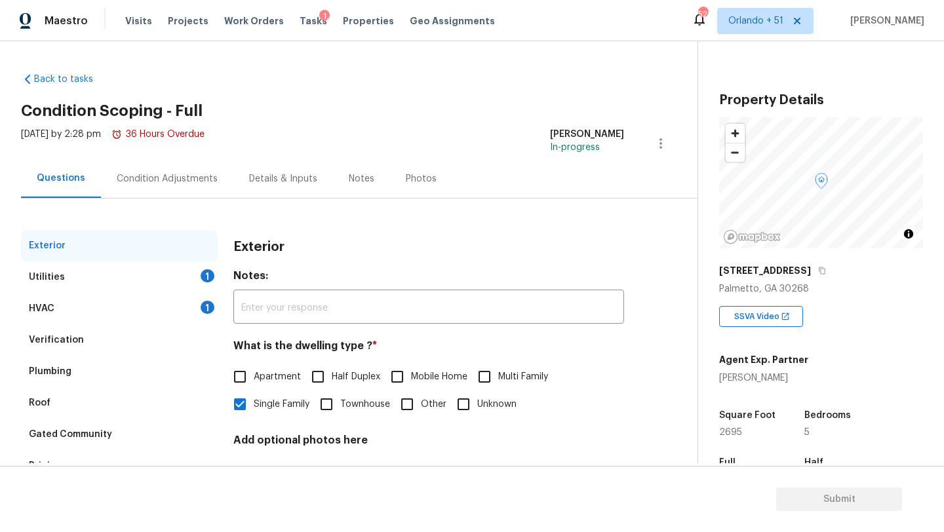
click at [820, 269] on div "550 Palmetto Oaks Trl" at bounding box center [821, 271] width 204 height 24
click at [833, 270] on div "550 Palmetto Oaks Trl" at bounding box center [821, 271] width 204 height 24
click at [826, 269] on icon "button" at bounding box center [822, 271] width 8 height 8
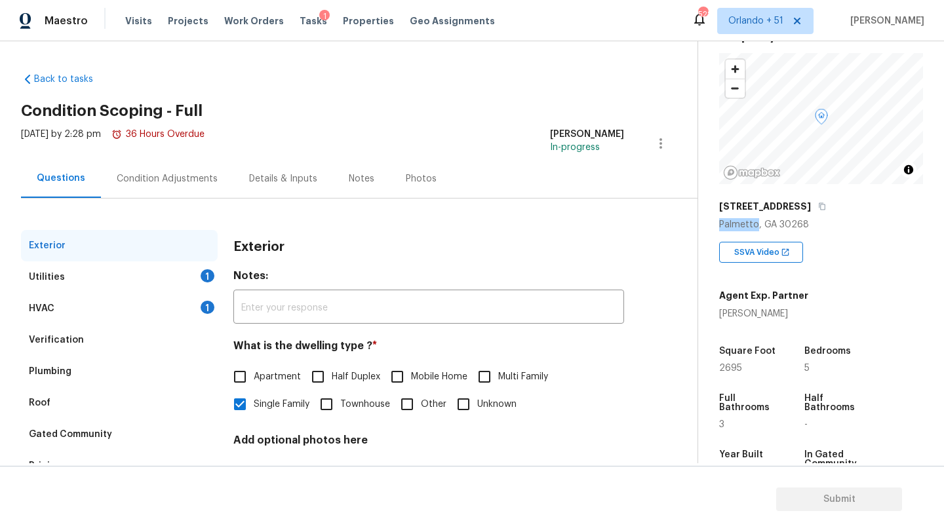
scroll to position [142, 0]
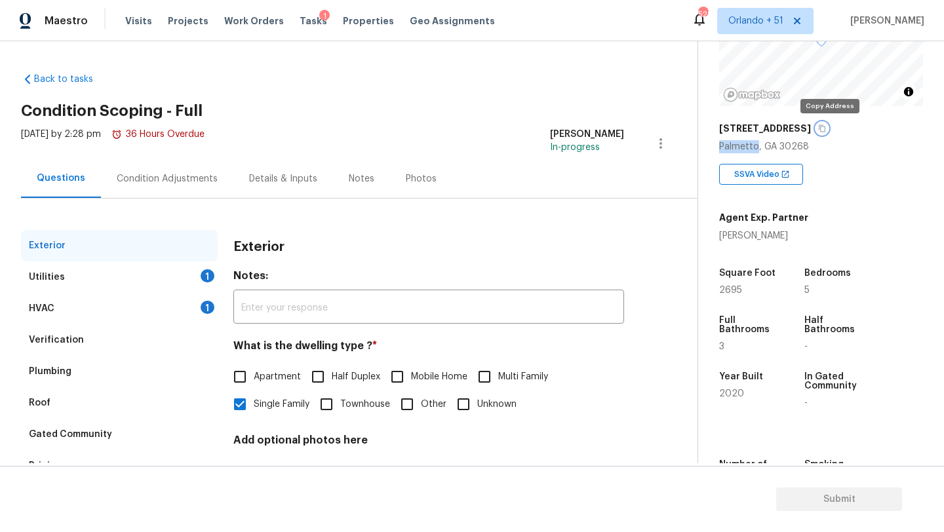
click at [825, 132] on icon "button" at bounding box center [822, 128] width 7 height 7
click at [209, 186] on div "Condition Adjustments" at bounding box center [167, 178] width 132 height 39
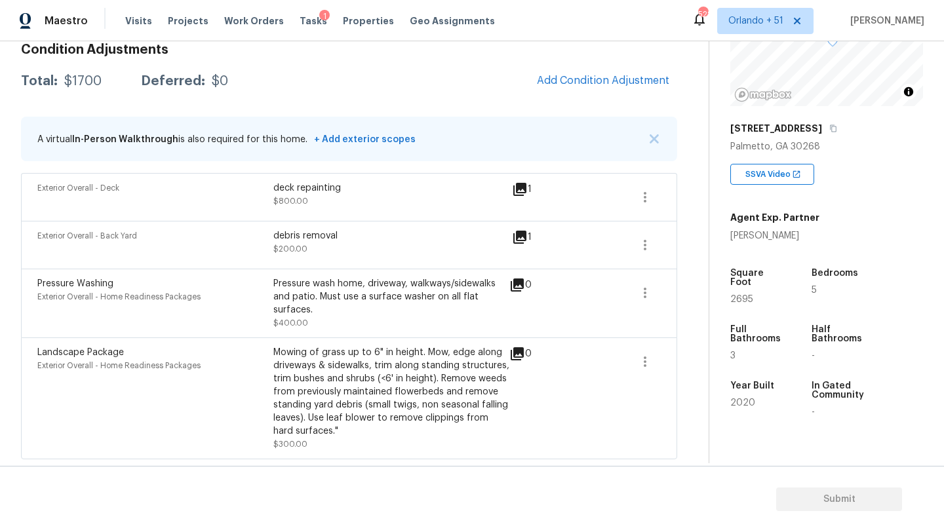
scroll to position [178, 0]
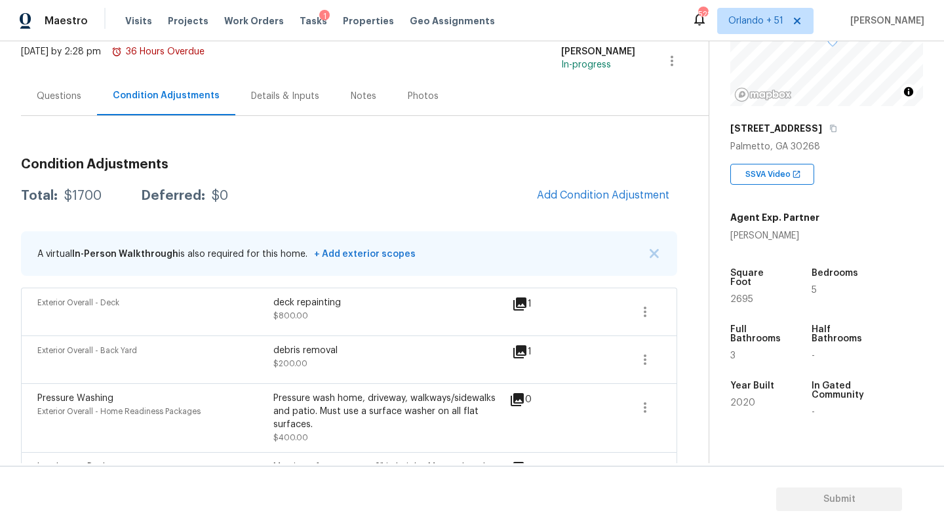
click at [73, 107] on div "Questions" at bounding box center [59, 96] width 76 height 39
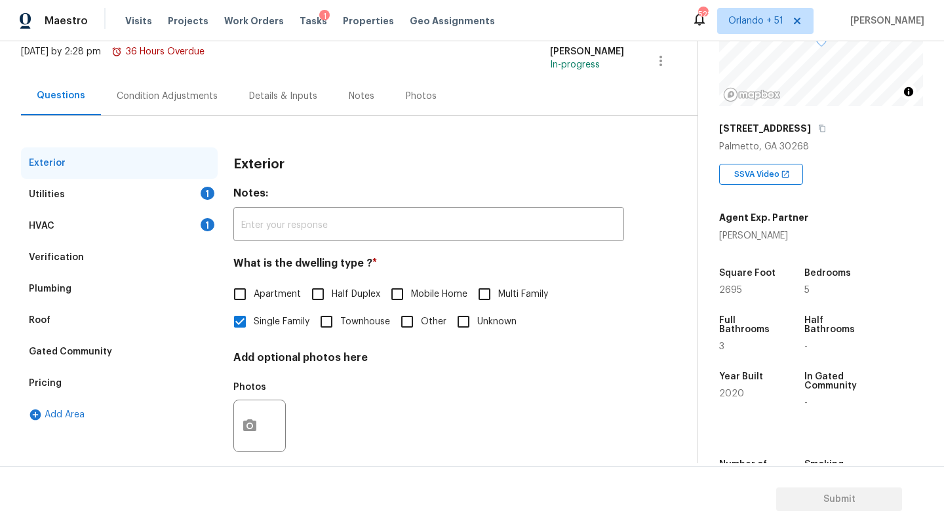
click at [75, 376] on div "Pricing" at bounding box center [119, 383] width 197 height 31
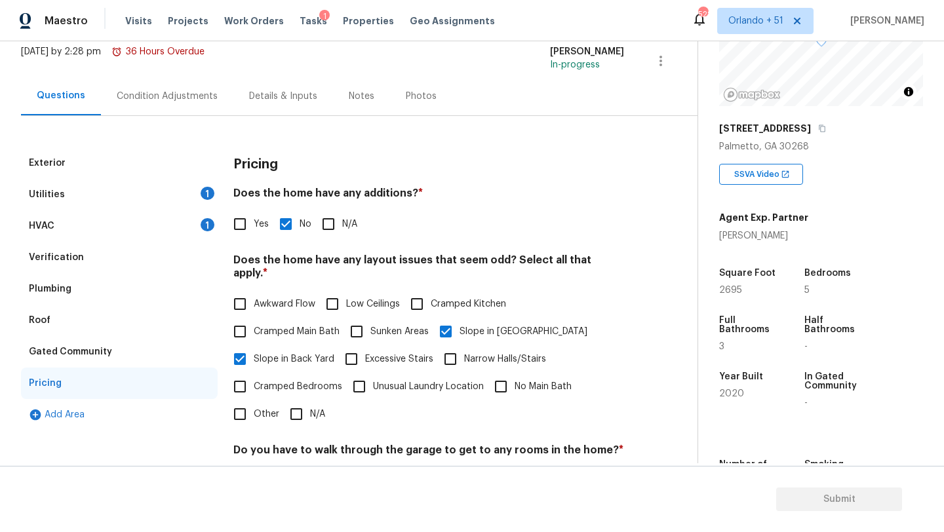
scroll to position [254, 0]
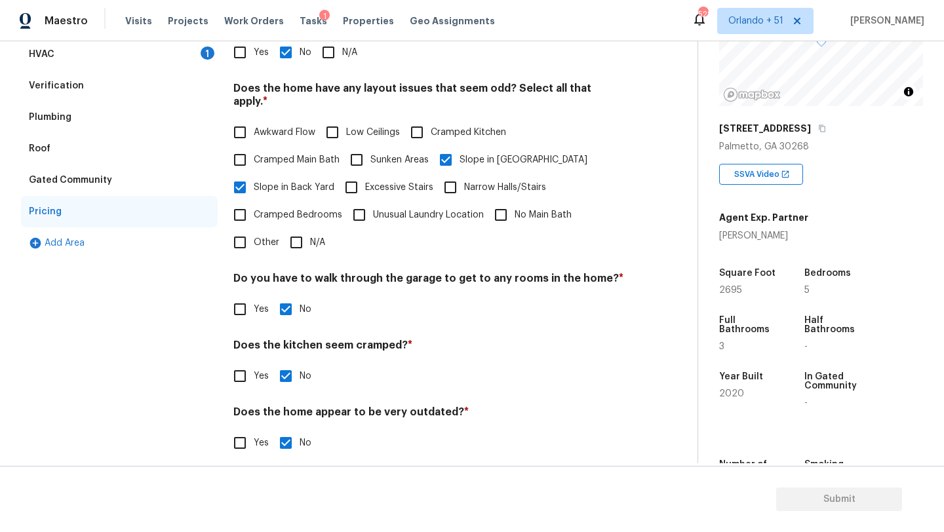
click at [239, 229] on input "Other" at bounding box center [240, 243] width 28 height 28
checkbox input "true"
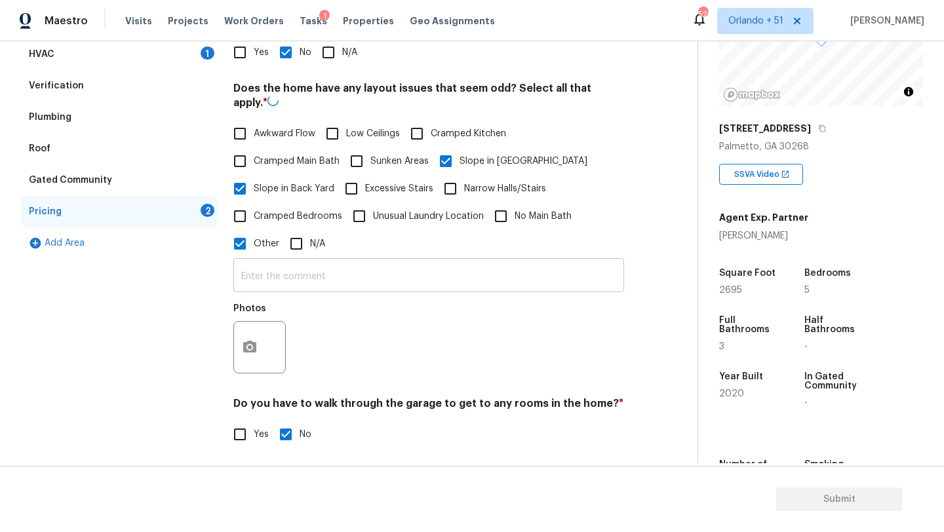
click at [276, 263] on input "text" at bounding box center [428, 277] width 391 height 31
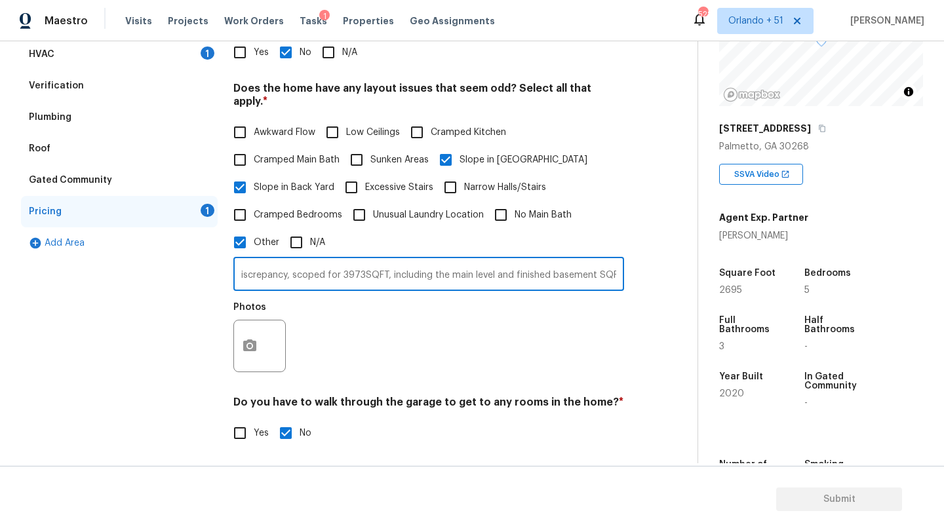
scroll to position [0, 34]
type input "SQFT discrepancy, scoped for 3973SQFT, including the main level and finished ba…"
click at [246, 339] on button "button" at bounding box center [249, 346] width 31 height 51
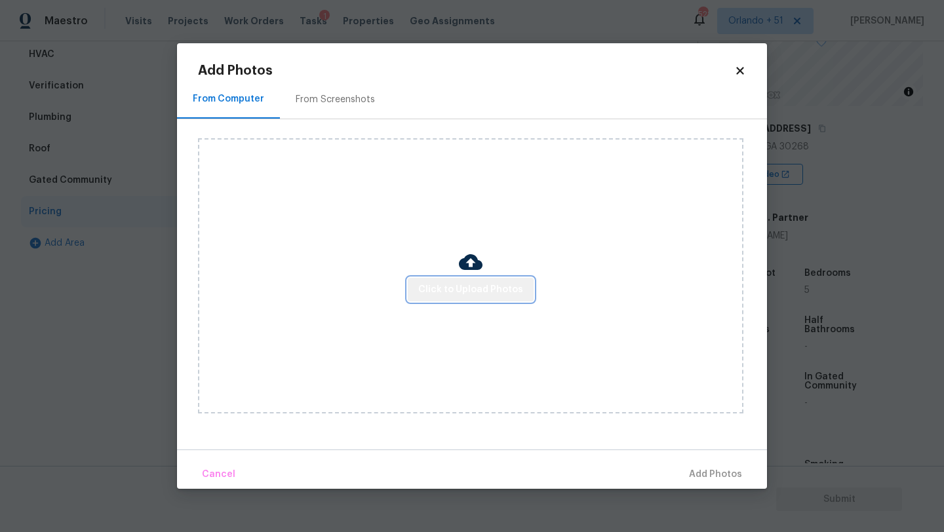
click at [509, 287] on span "Click to Upload Photos" at bounding box center [470, 290] width 105 height 16
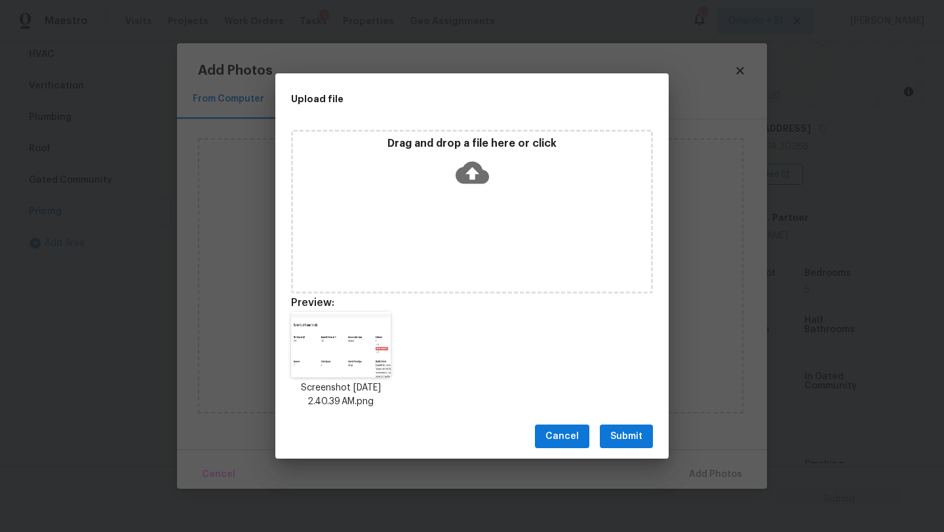
click at [620, 432] on span "Submit" at bounding box center [626, 437] width 32 height 16
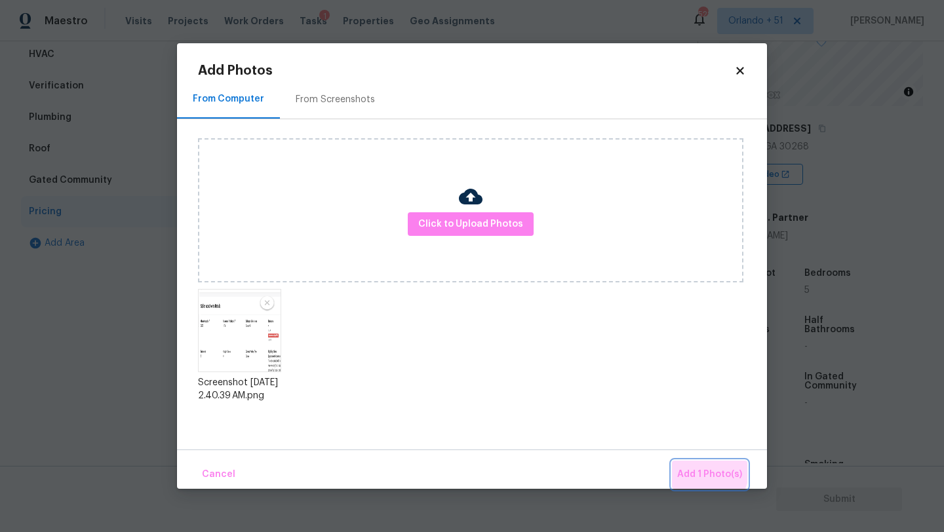
click at [686, 465] on button "Add 1 Photo(s)" at bounding box center [709, 475] width 75 height 28
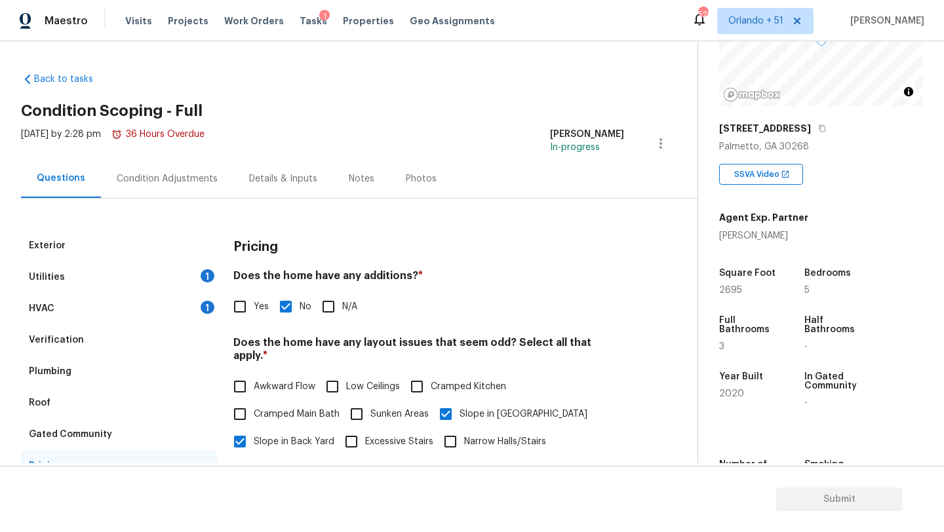
click at [142, 304] on div "HVAC 1" at bounding box center [119, 308] width 197 height 31
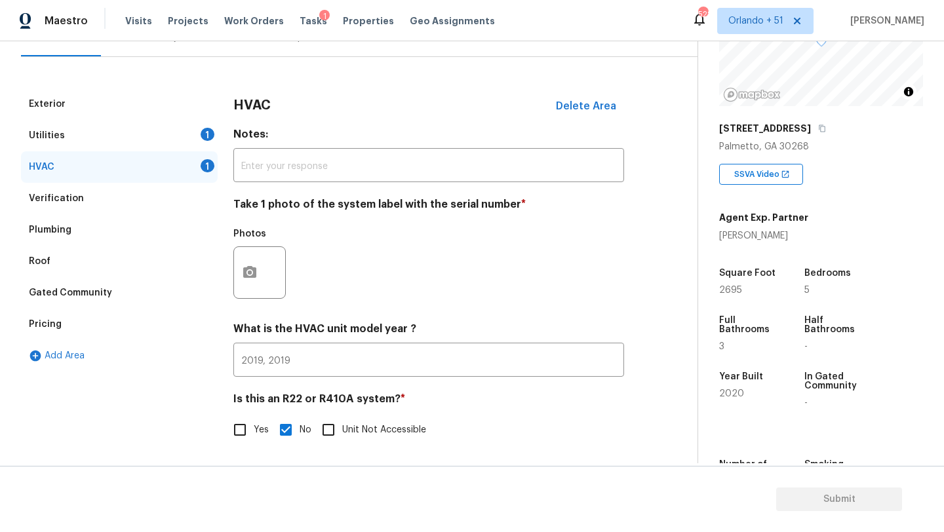
scroll to position [60, 0]
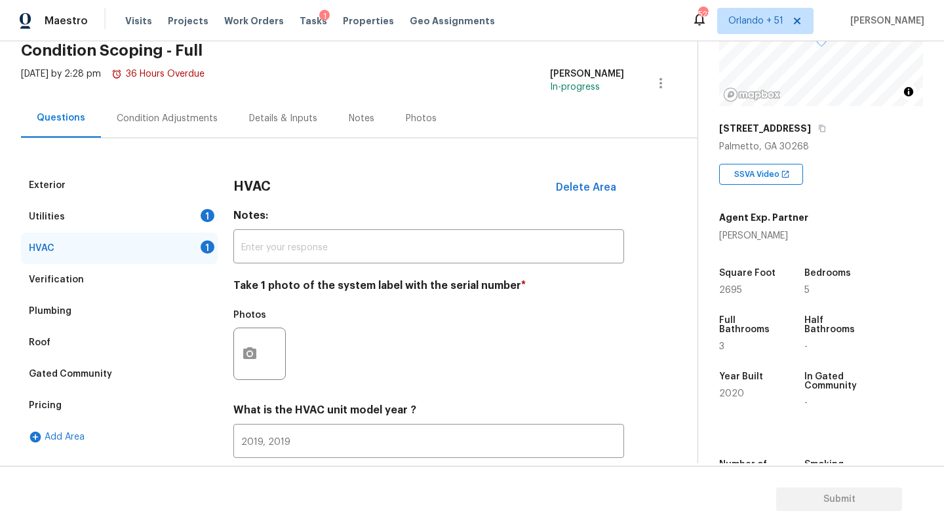
click at [188, 130] on div "Condition Adjustments" at bounding box center [167, 118] width 132 height 39
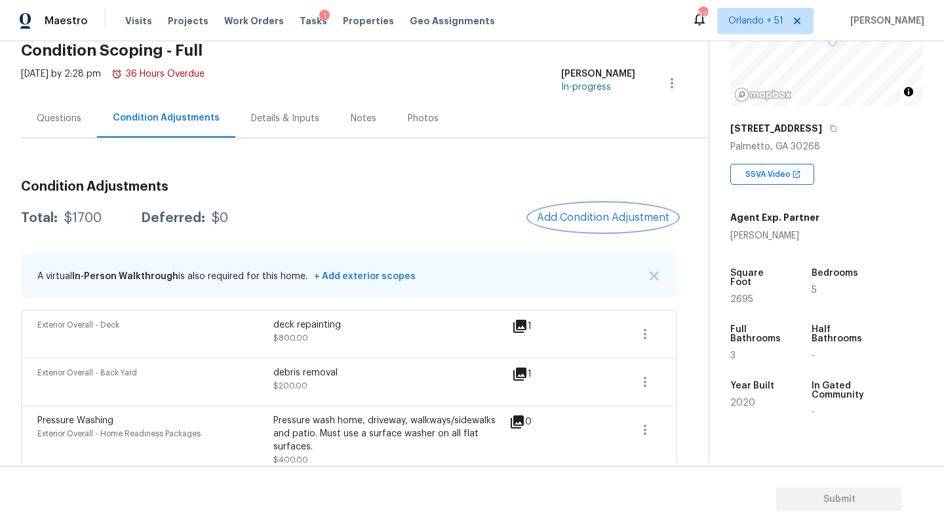
click at [591, 231] on button "Add Condition Adjustment" at bounding box center [603, 218] width 148 height 28
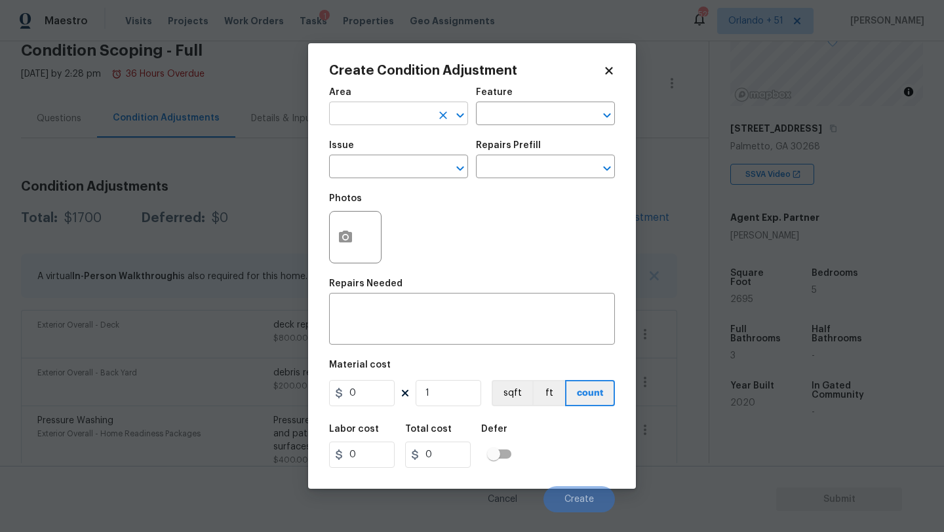
click at [379, 112] on input "text" at bounding box center [380, 115] width 102 height 20
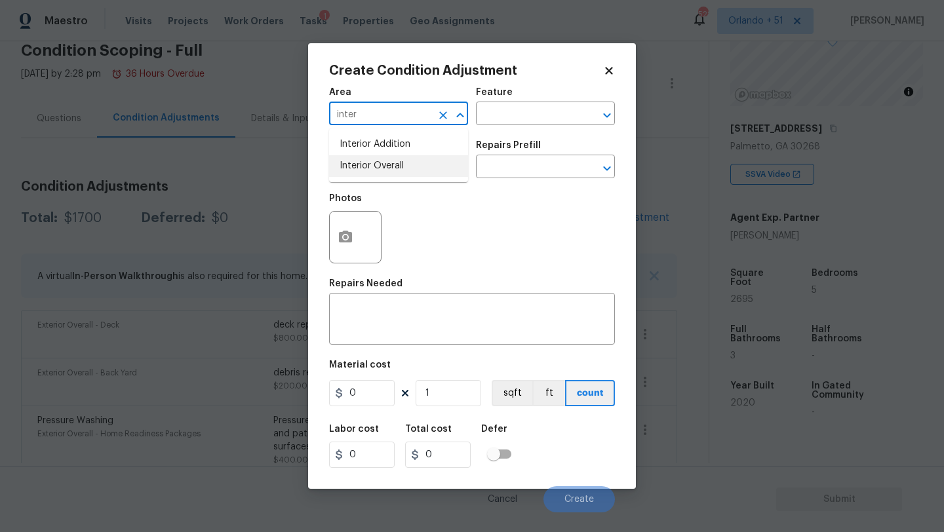
drag, startPoint x: 386, startPoint y: 167, endPoint x: 468, endPoint y: 137, distance: 87.9
click at [386, 167] on li "Interior Overall" at bounding box center [398, 166] width 139 height 22
type input "Interior Overall"
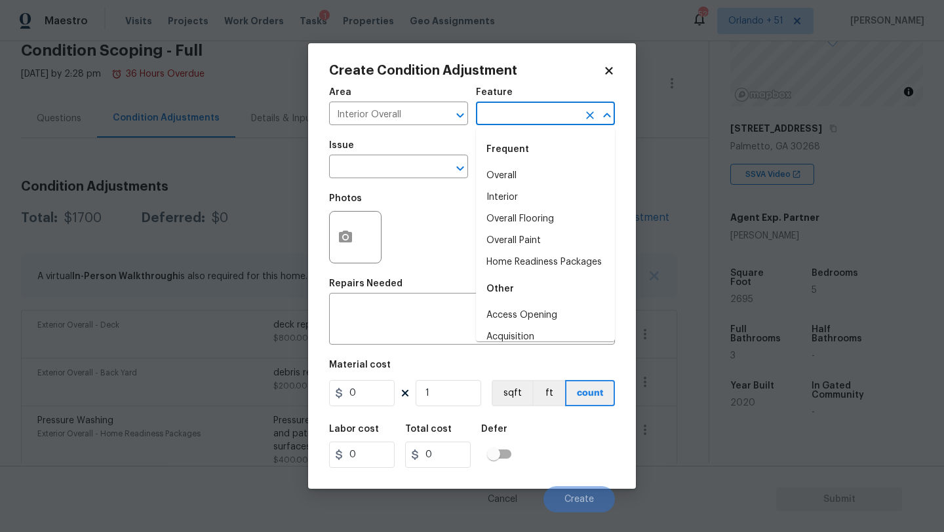
click at [517, 122] on input "text" at bounding box center [527, 115] width 102 height 20
click at [517, 226] on li "Overall Flooring" at bounding box center [545, 220] width 139 height 22
type input "Overall Flooring"
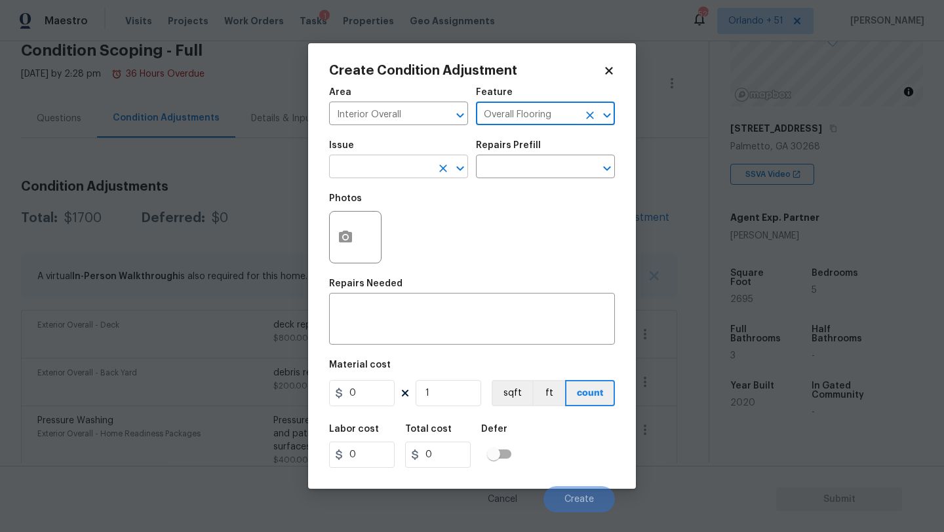
click at [422, 169] on input "text" at bounding box center [380, 168] width 102 height 20
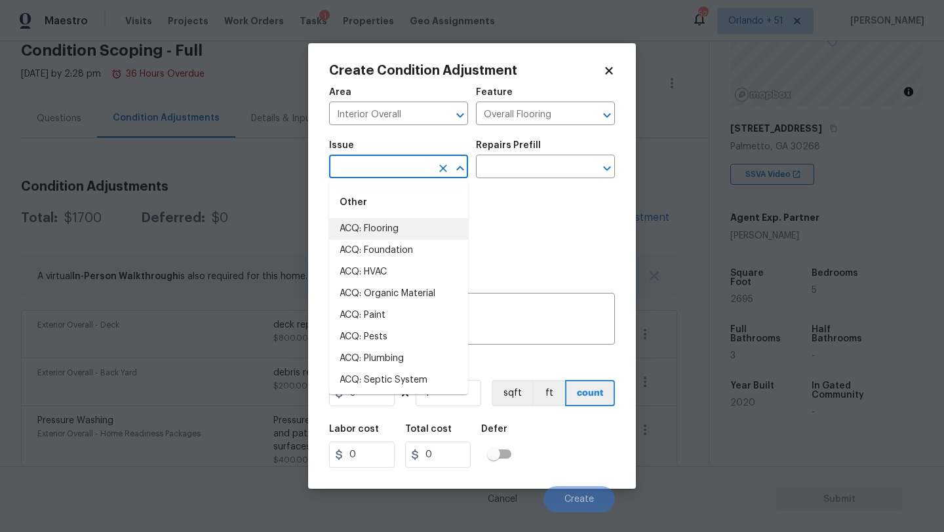
click at [397, 232] on li "ACQ: Flooring" at bounding box center [398, 229] width 139 height 22
type input "ACQ: Flooring"
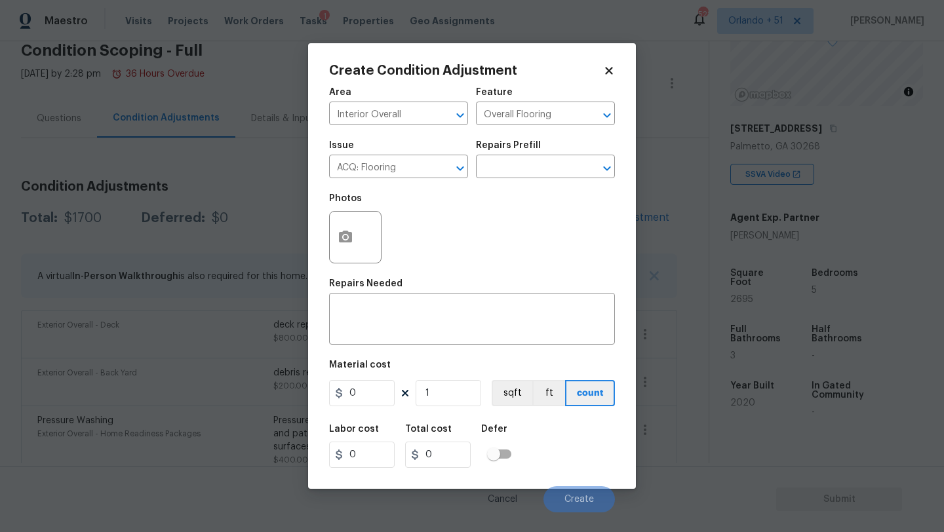
click at [556, 154] on div "Repairs Prefill" at bounding box center [545, 149] width 139 height 17
click at [556, 166] on input "text" at bounding box center [527, 168] width 102 height 20
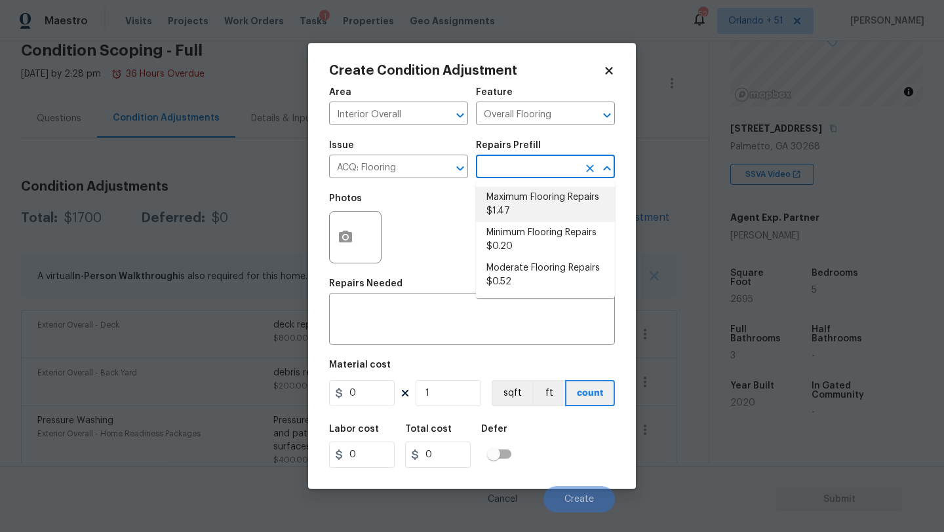
click at [525, 212] on li "Maximum Flooring Repairs $1.47" at bounding box center [545, 204] width 139 height 35
type input "Acquisition"
type textarea "Acquisition Scope: Maximum flooring repairs"
type input "1.47"
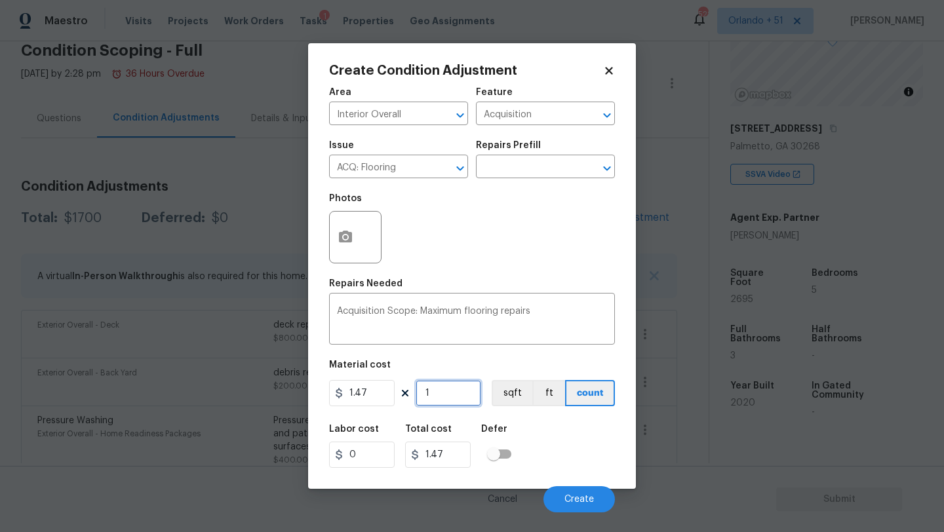
click at [438, 394] on input "1" at bounding box center [449, 393] width 66 height 26
click at [456, 392] on input "1" at bounding box center [449, 393] width 66 height 26
type input "3"
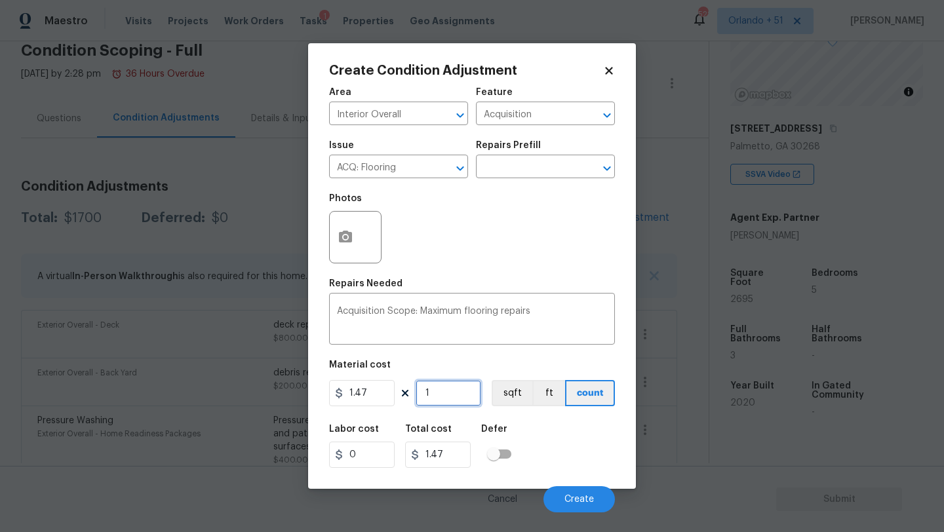
type input "4.41"
type input "39"
type input "57.33"
type input "397"
type input "583.59"
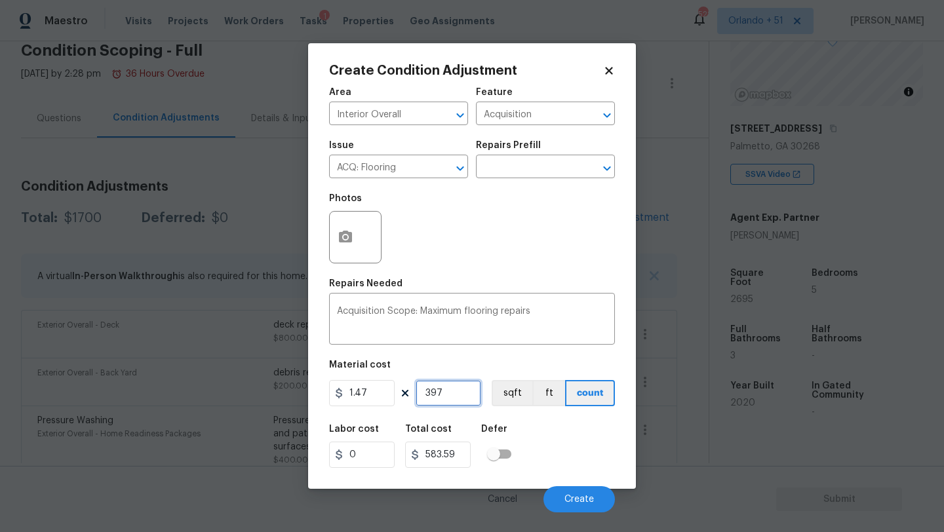
type input "3973"
type input "5840.31"
type input "3973"
click at [353, 241] on button "button" at bounding box center [345, 237] width 31 height 51
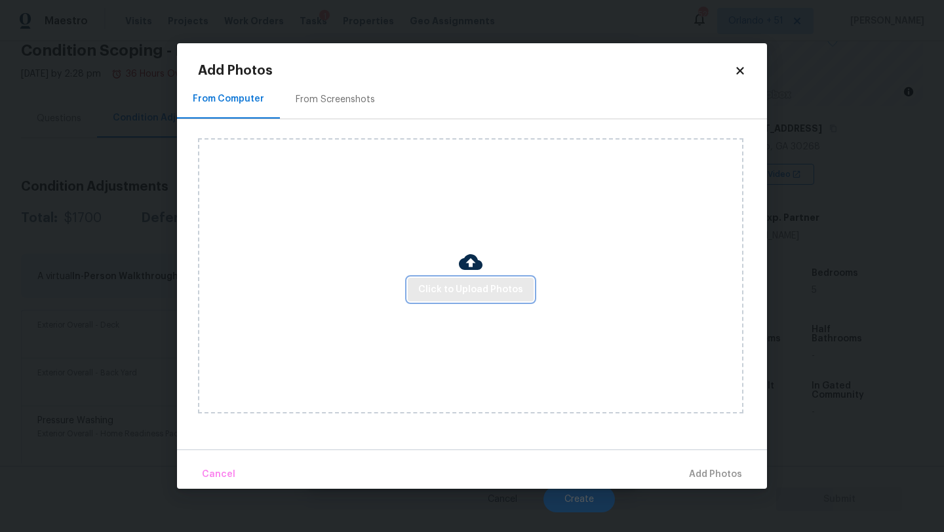
click at [444, 294] on span "Click to Upload Photos" at bounding box center [470, 290] width 105 height 16
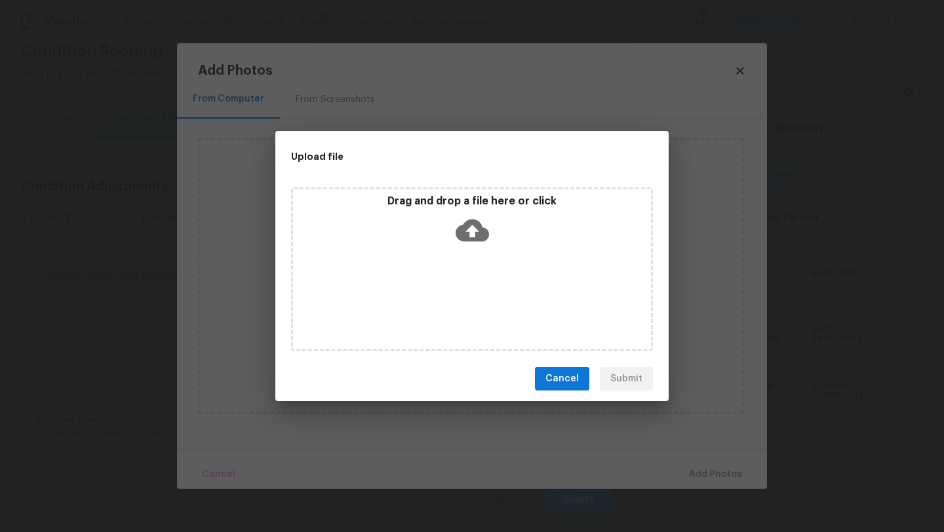
click at [478, 245] on icon at bounding box center [472, 230] width 33 height 33
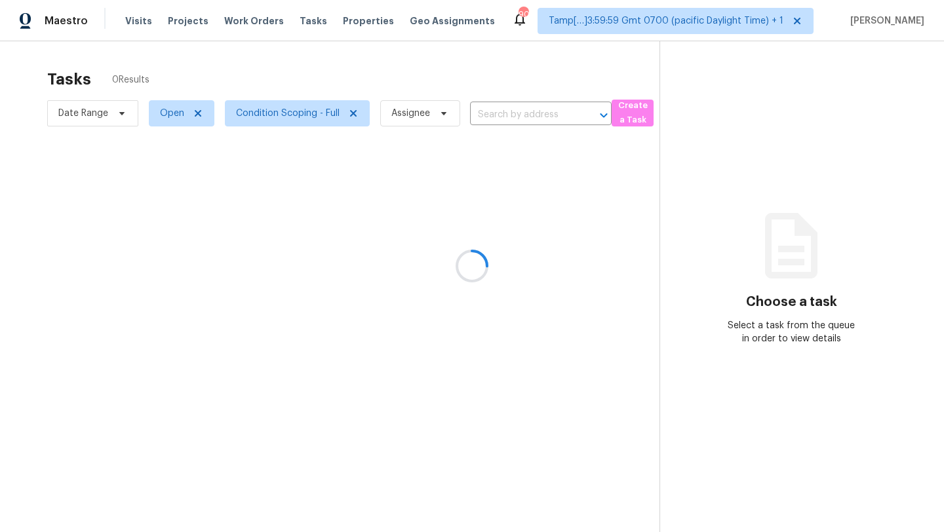
click at [325, 252] on div at bounding box center [472, 266] width 944 height 532
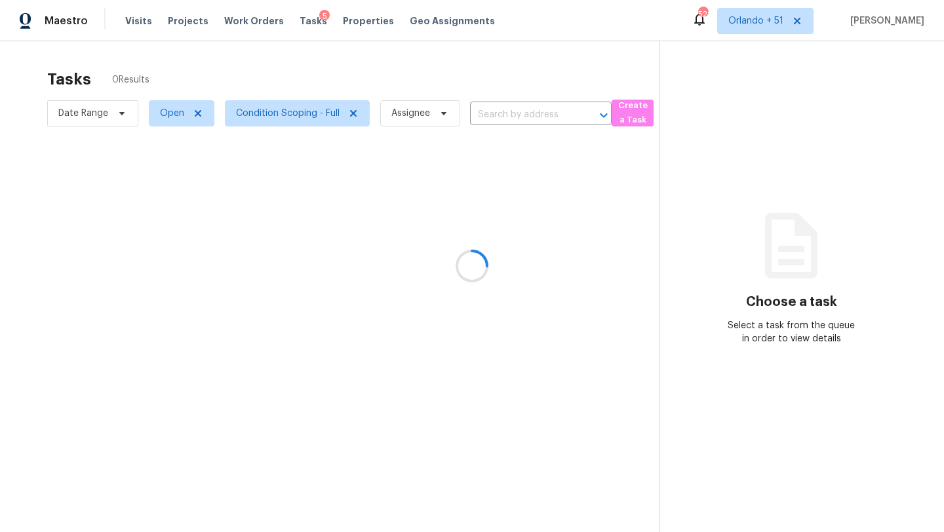
click at [533, 114] on div at bounding box center [472, 266] width 944 height 532
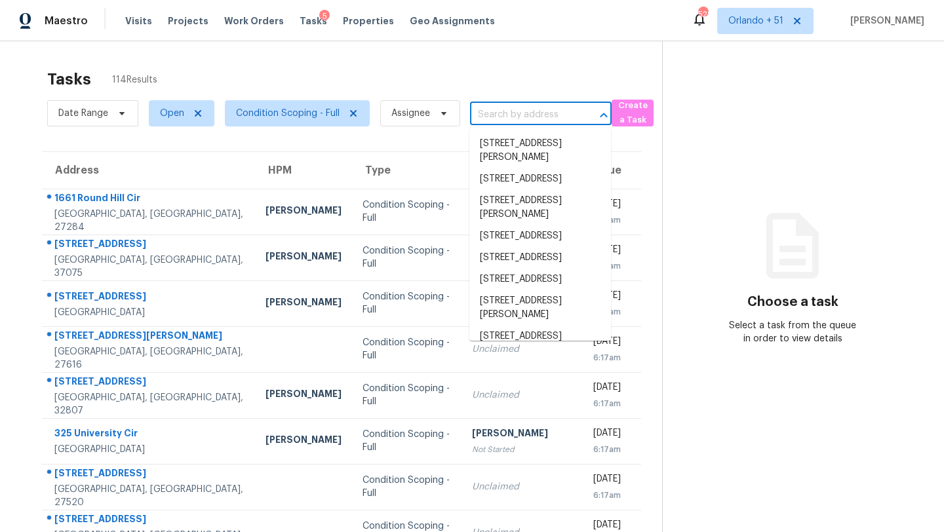
click at [533, 114] on input "text" at bounding box center [522, 115] width 105 height 20
paste input "2729 Gabel Oak Dr North Port, FL, 34289"
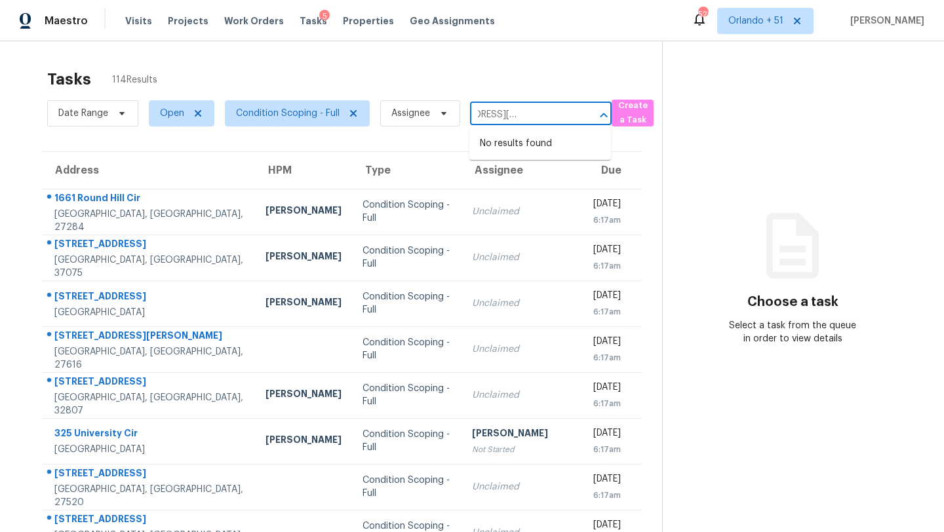
type input "2729 Gabel Oak Dr North Port, FL, 34289"
click at [517, 113] on input "text" at bounding box center [522, 115] width 105 height 20
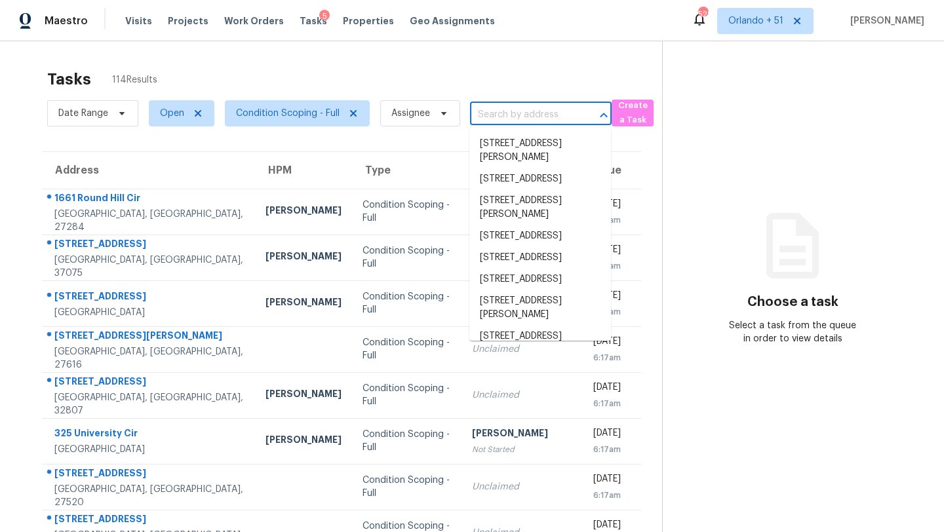
paste input "2729 Gabel Oak Dr North Port, FL, 34289"
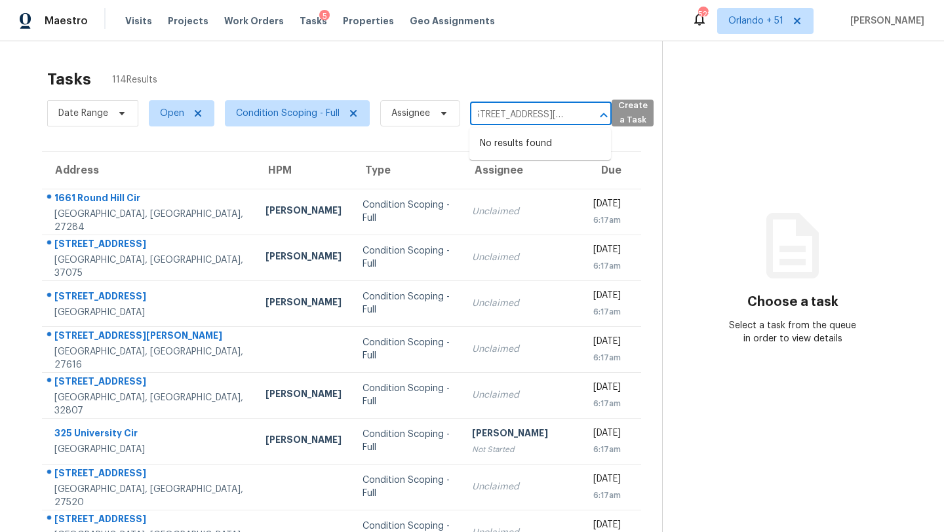
scroll to position [0, 77]
drag, startPoint x: 545, startPoint y: 115, endPoint x: 620, endPoint y: 119, distance: 74.9
click at [620, 119] on div "Date Range Open Condition Scoping - Full Assignee 2729 Gabel Oak Dr North Port,…" at bounding box center [354, 113] width 615 height 34
type input "2729 Gabel Oak"
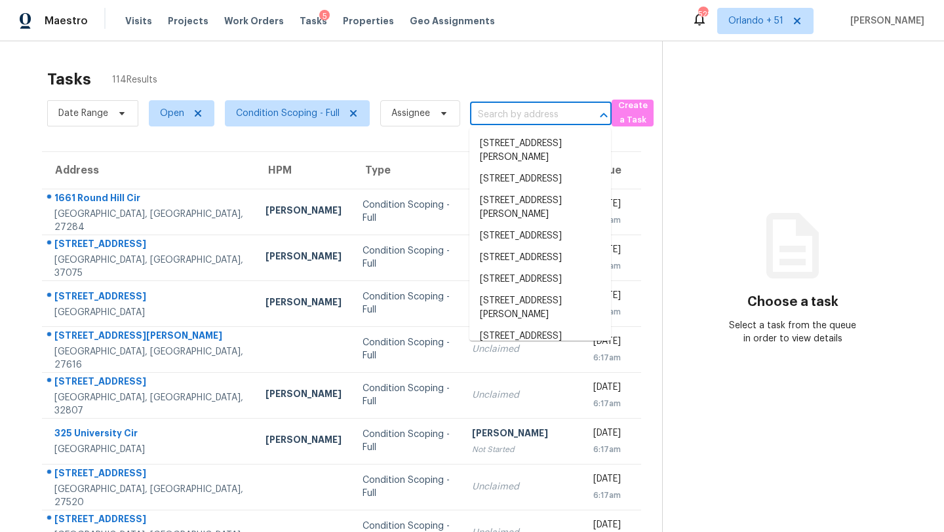
click at [506, 115] on input "text" at bounding box center [522, 115] width 105 height 20
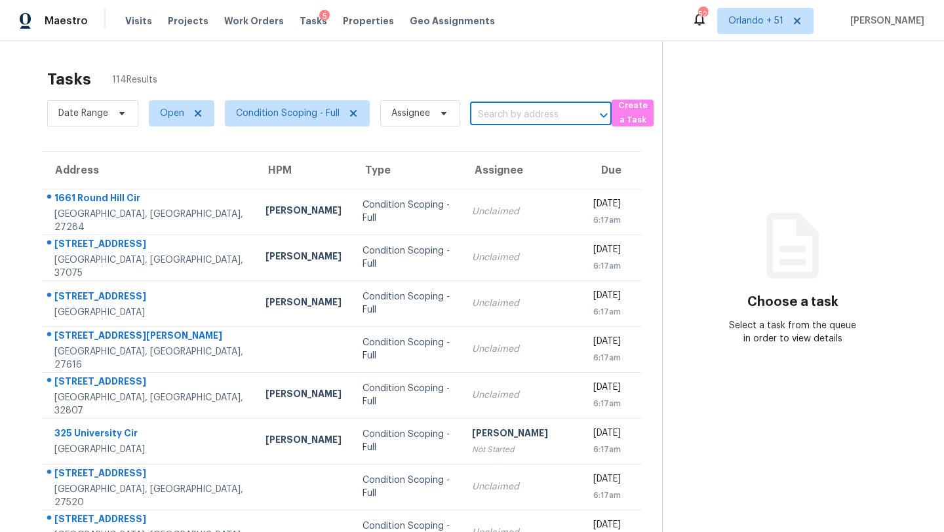
paste input "9521 86th Ave Seminole, FL, 33777"
type input "9521 86th Ave Seminole, FL, 33777"
click at [757, 23] on span "Orlando + 51" at bounding box center [765, 21] width 96 height 26
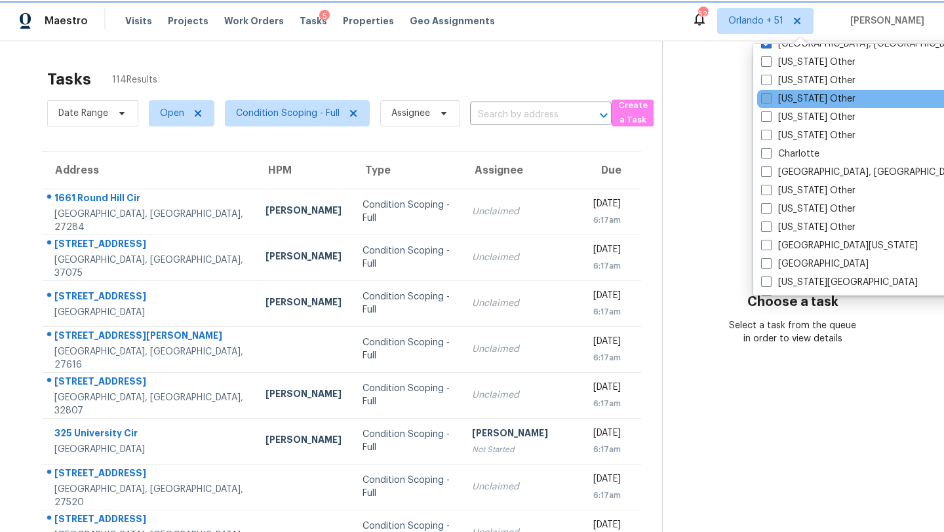
scroll to position [940, 0]
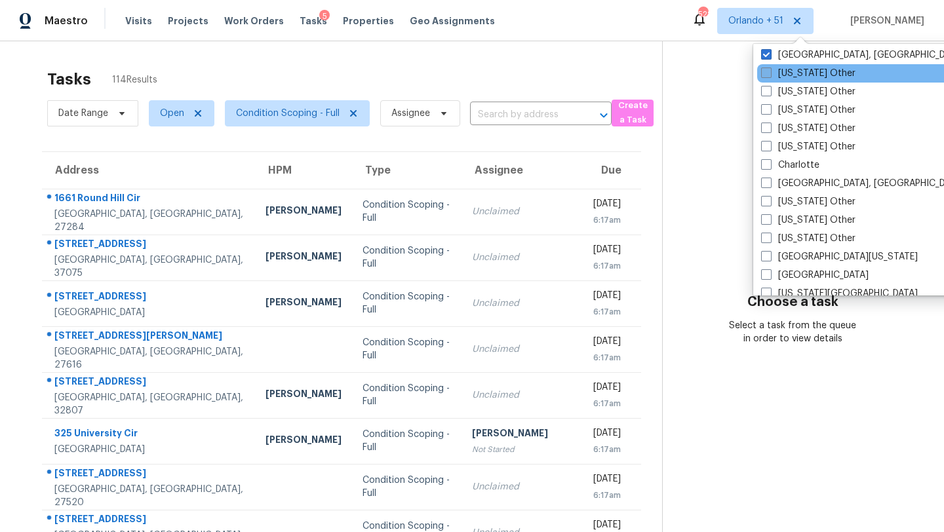
click at [805, 75] on label "Alabama Other" at bounding box center [808, 73] width 94 height 13
click at [770, 75] on input "Alabama Other" at bounding box center [765, 71] width 9 height 9
checkbox input "true"
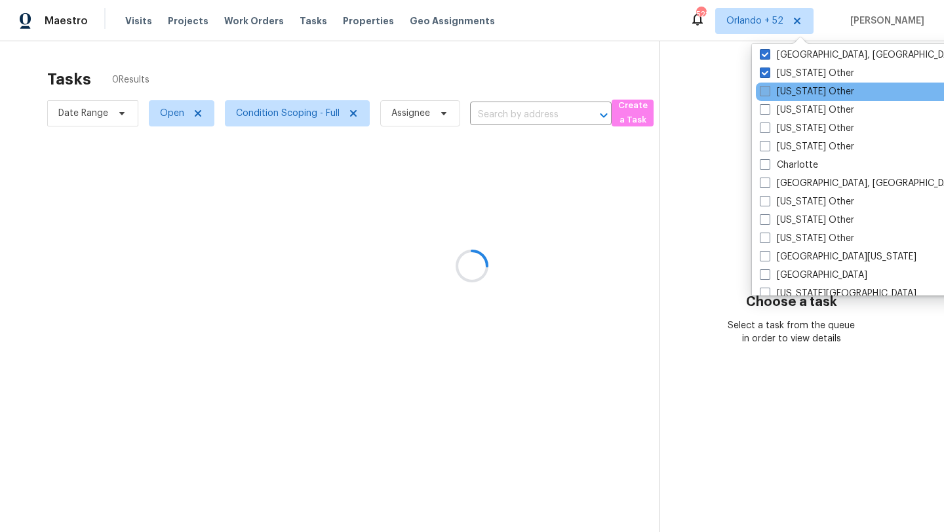
click at [805, 87] on label "Alaska Other" at bounding box center [807, 91] width 94 height 13
click at [768, 87] on input "Alaska Other" at bounding box center [764, 89] width 9 height 9
checkbox input "true"
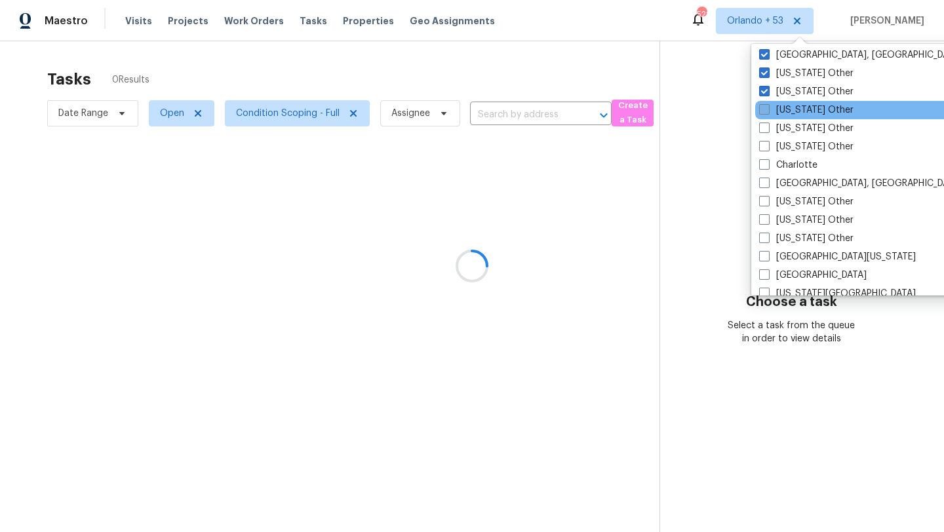
click at [805, 104] on label "Arizona Other" at bounding box center [806, 110] width 94 height 13
click at [768, 104] on input "Arizona Other" at bounding box center [763, 108] width 9 height 9
checkbox input "true"
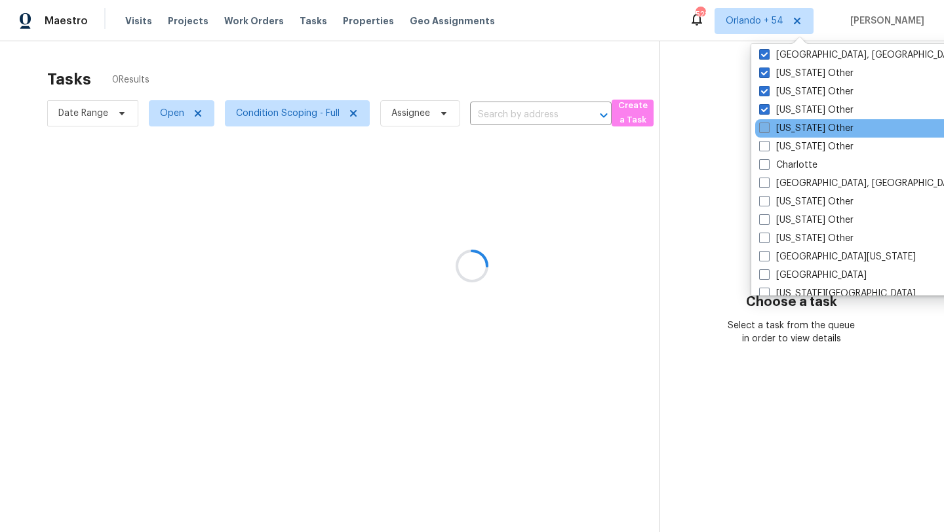
click at [805, 124] on label "Arkansas Other" at bounding box center [806, 128] width 94 height 13
click at [768, 124] on input "Arkansas Other" at bounding box center [763, 126] width 9 height 9
checkbox input "true"
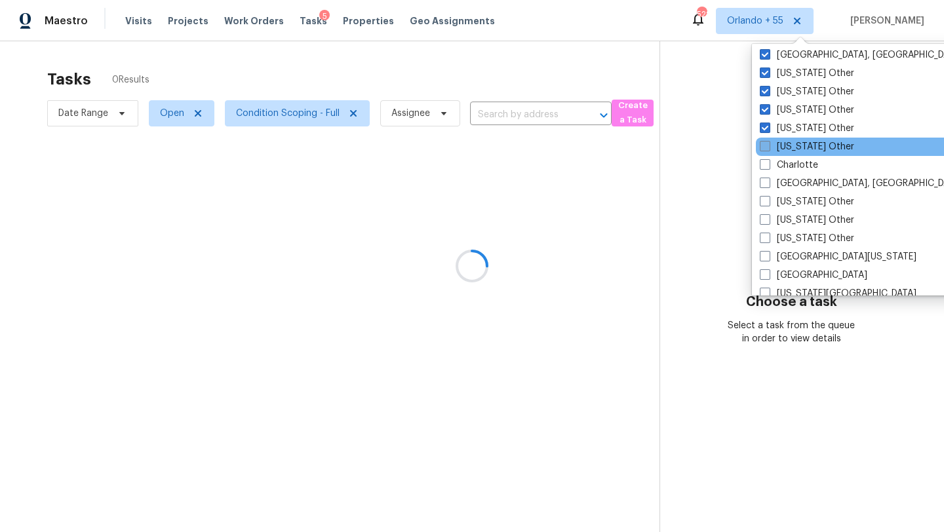
click at [793, 149] on label "California Other" at bounding box center [807, 146] width 94 height 13
click at [768, 149] on input "California Other" at bounding box center [764, 144] width 9 height 9
checkbox input "true"
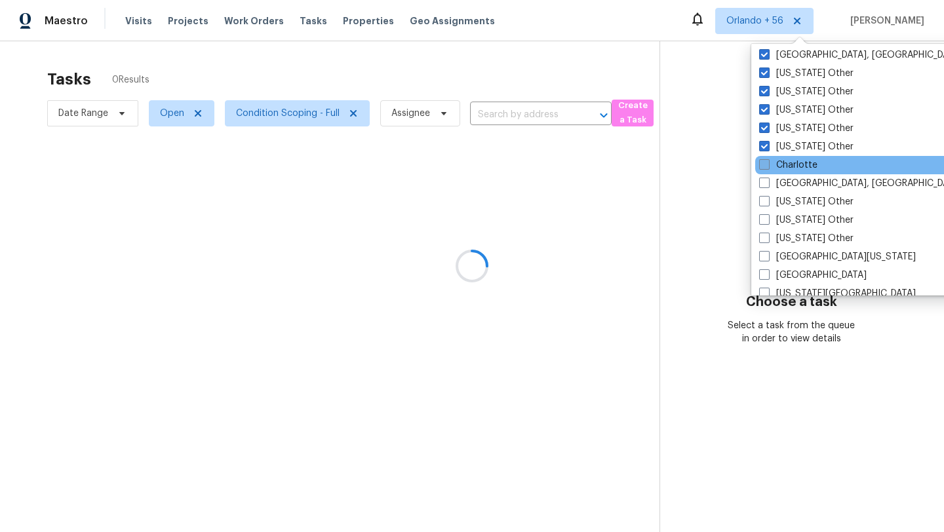
click at [793, 165] on label "Charlotte" at bounding box center [788, 165] width 58 height 13
click at [768, 165] on input "Charlotte" at bounding box center [763, 163] width 9 height 9
checkbox input "true"
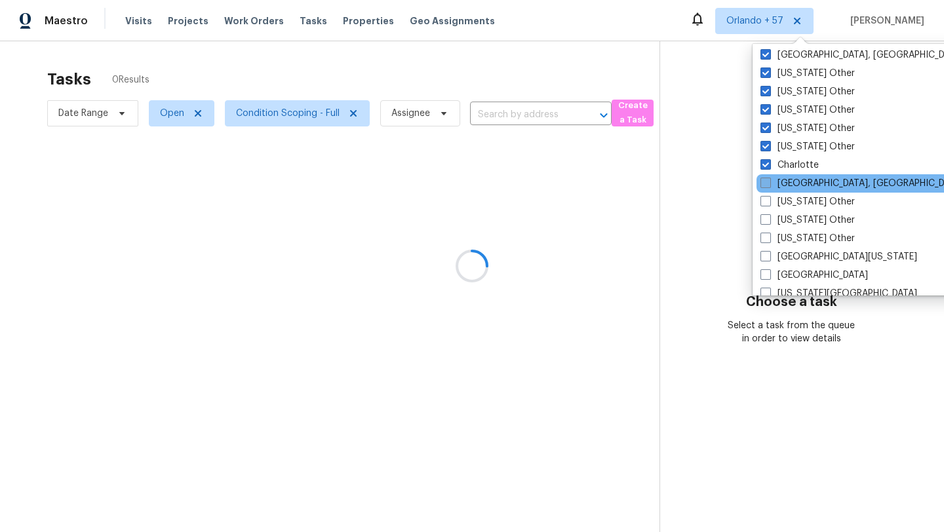
click at [793, 184] on label "Cincinnati, OH" at bounding box center [862, 183] width 203 height 13
click at [769, 184] on input "Cincinnati, OH" at bounding box center [765, 181] width 9 height 9
checkbox input "true"
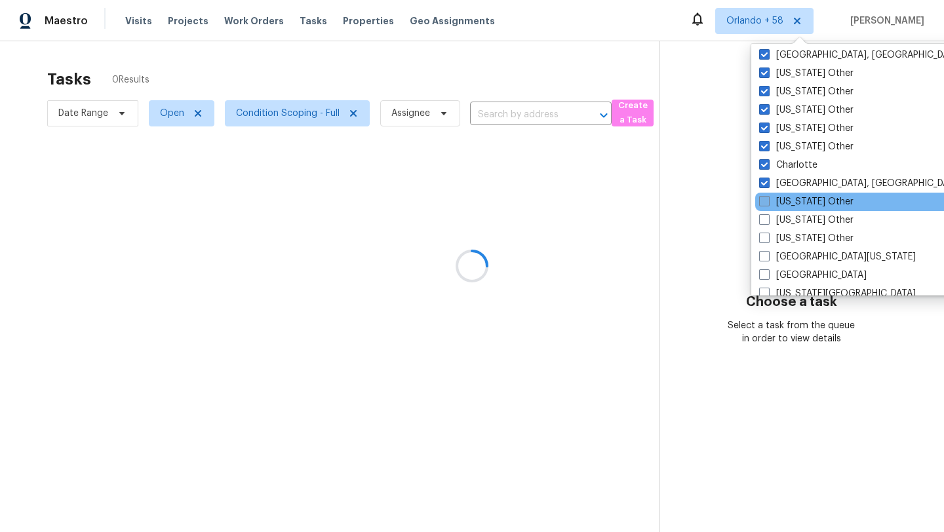
click at [793, 198] on label "Colorado Other" at bounding box center [806, 201] width 94 height 13
click at [768, 198] on input "Colorado Other" at bounding box center [763, 199] width 9 height 9
checkbox input "true"
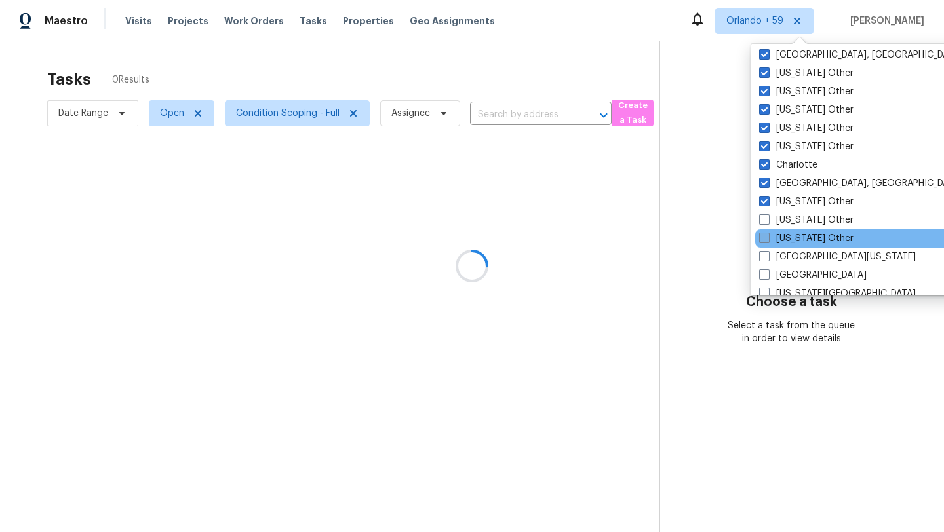
click at [793, 233] on label "Delaware Other" at bounding box center [806, 238] width 94 height 13
click at [768, 233] on input "Delaware Other" at bounding box center [763, 236] width 9 height 9
checkbox input "true"
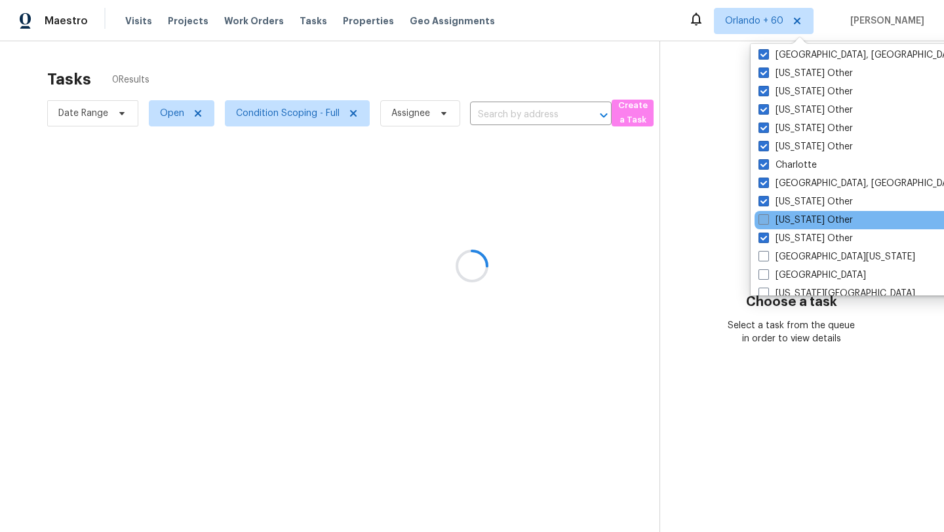
click at [793, 218] on label "Connecticut Other" at bounding box center [806, 220] width 94 height 13
click at [767, 218] on input "Connecticut Other" at bounding box center [763, 218] width 9 height 9
checkbox input "true"
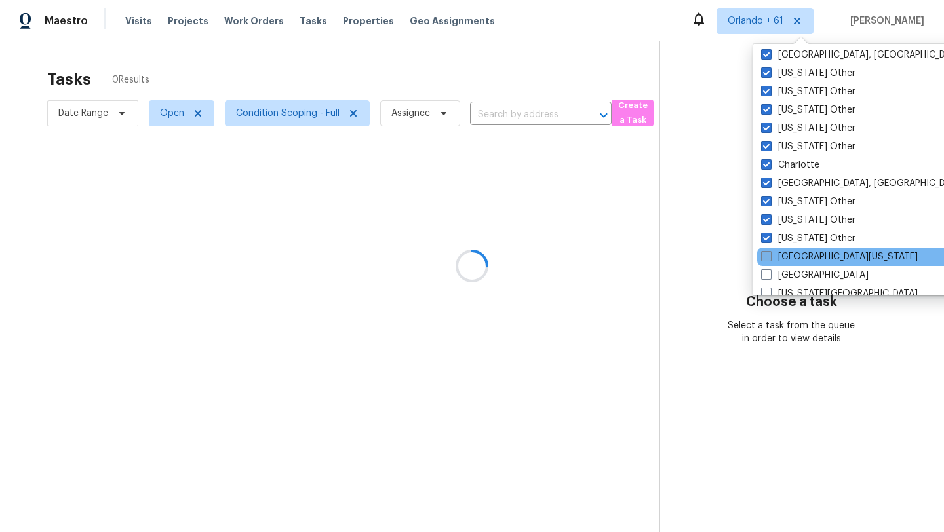
click at [793, 256] on label "East Texas" at bounding box center [839, 256] width 157 height 13
click at [770, 256] on input "East Texas" at bounding box center [765, 254] width 9 height 9
checkbox input "true"
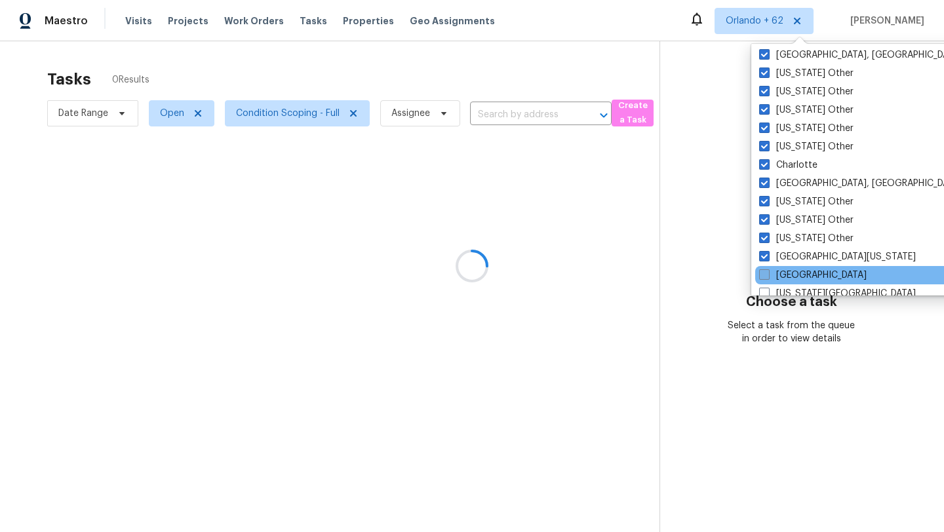
click at [793, 277] on label "El Paso" at bounding box center [813, 275] width 108 height 13
click at [768, 277] on input "El Paso" at bounding box center [763, 273] width 9 height 9
checkbox input "true"
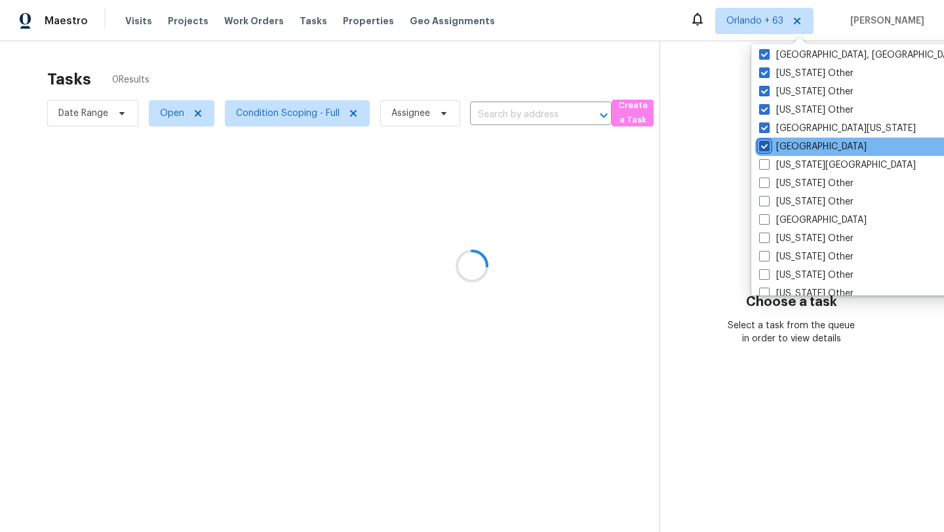
scroll to position [1081, 0]
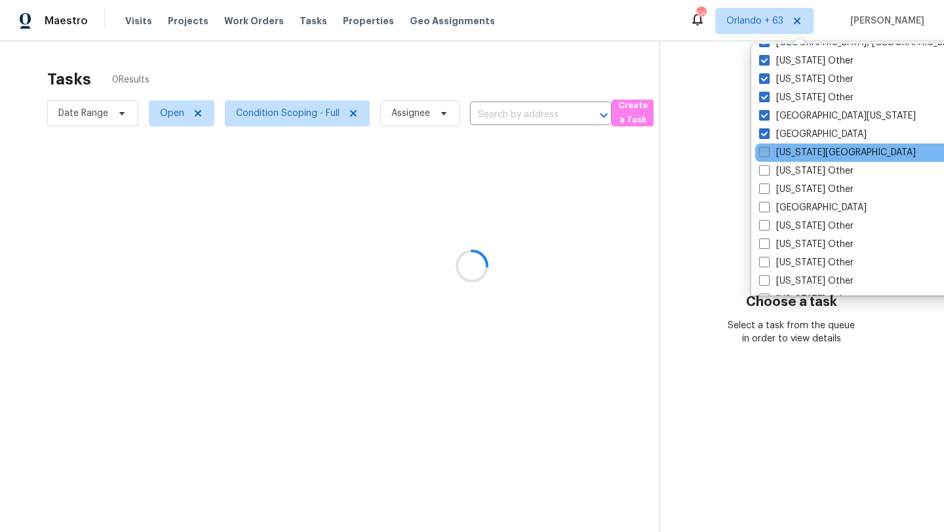
click at [786, 157] on label "Florida Panhandle" at bounding box center [837, 152] width 157 height 13
click at [768, 155] on input "Florida Panhandle" at bounding box center [763, 150] width 9 height 9
checkbox input "true"
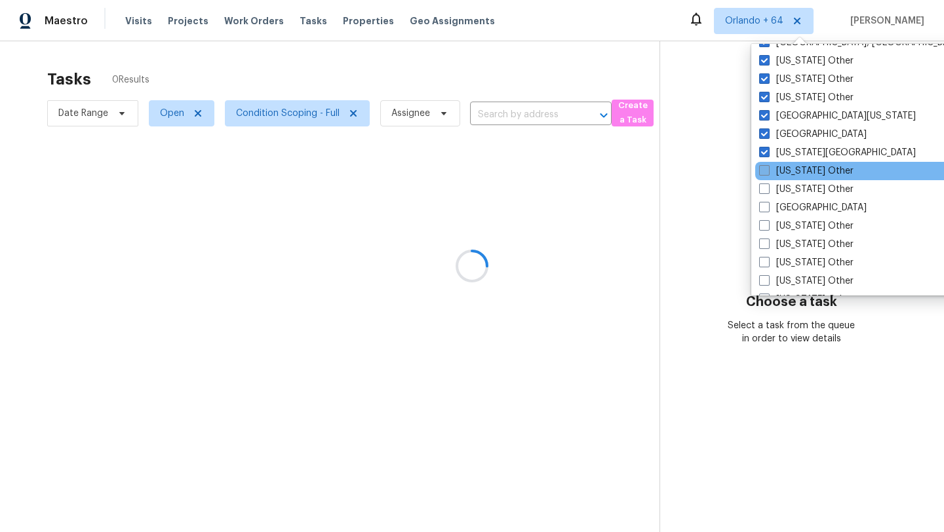
click at [787, 168] on label "Georgia Other" at bounding box center [806, 171] width 94 height 13
click at [768, 168] on input "Georgia Other" at bounding box center [763, 169] width 9 height 9
checkbox input "true"
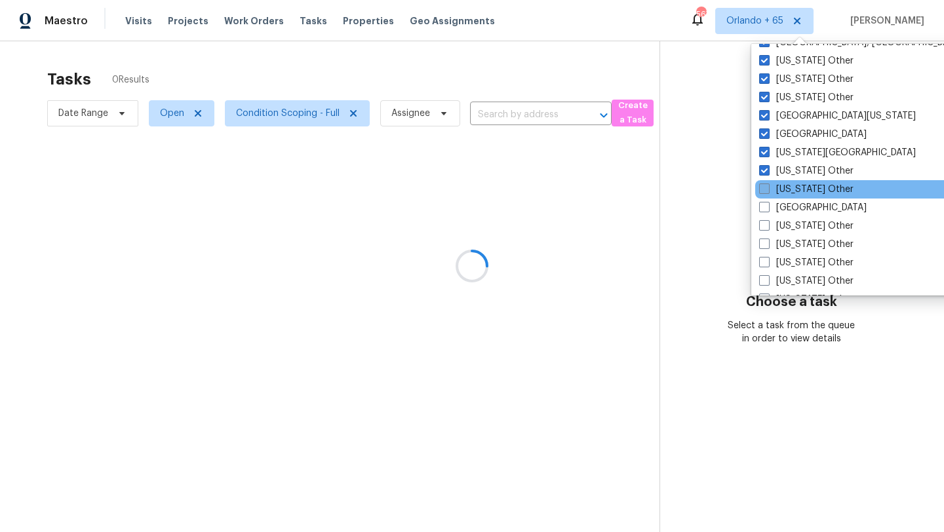
click at [789, 185] on label "Hawaii Other" at bounding box center [806, 189] width 94 height 13
click at [768, 185] on input "Hawaii Other" at bounding box center [763, 187] width 9 height 9
checkbox input "true"
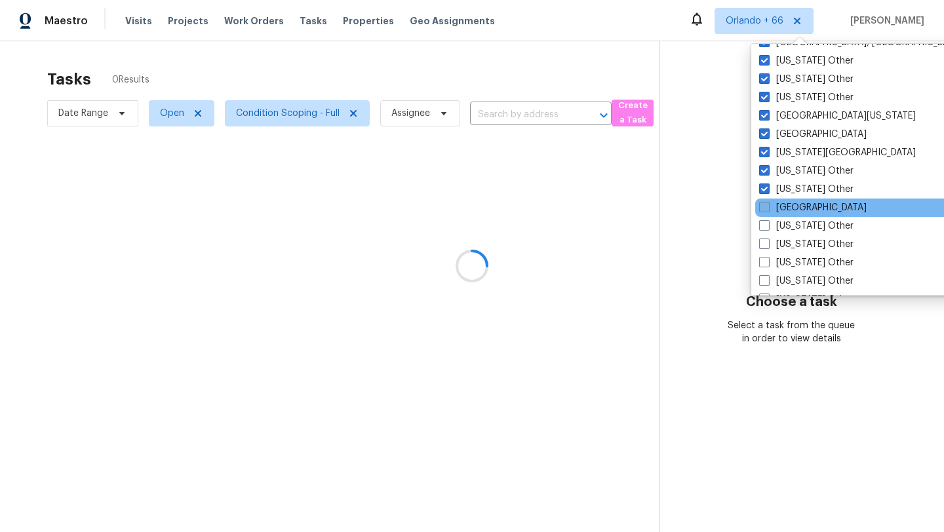
click at [789, 214] on label "Houston" at bounding box center [813, 207] width 108 height 13
click at [768, 210] on input "Houston" at bounding box center [763, 205] width 9 height 9
checkbox input "true"
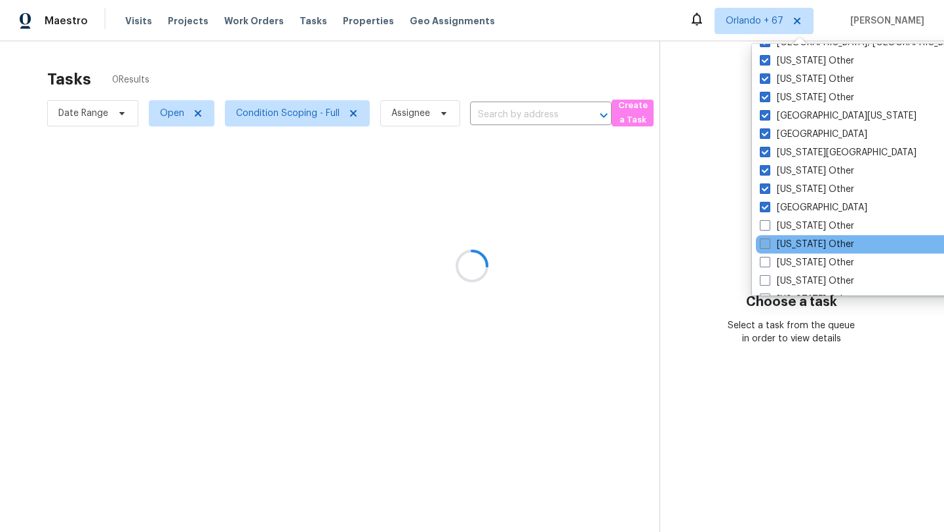
click at [789, 240] on label "Illinois Other" at bounding box center [807, 244] width 94 height 13
click at [768, 240] on input "Illinois Other" at bounding box center [764, 242] width 9 height 9
checkbox input "true"
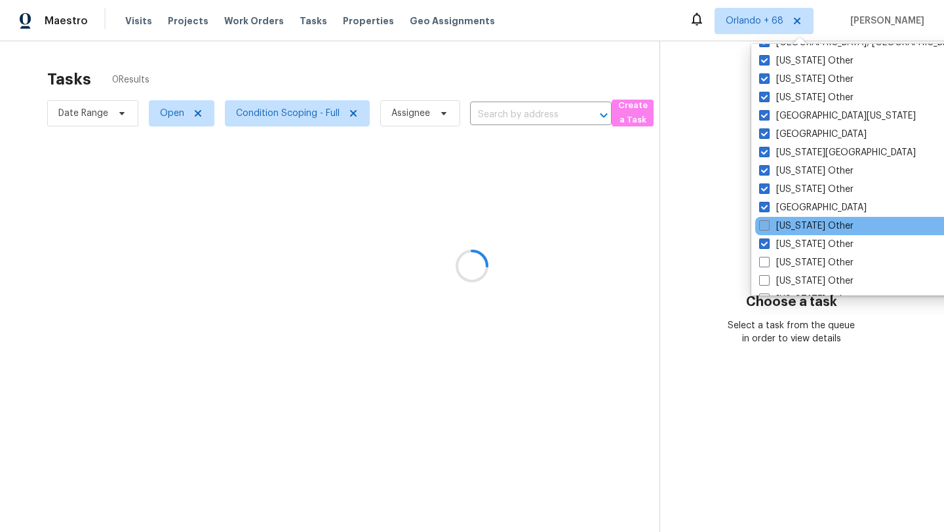
click at [789, 232] on label "Idaho Other" at bounding box center [806, 226] width 94 height 13
click at [768, 228] on input "Idaho Other" at bounding box center [763, 224] width 9 height 9
checkbox input "true"
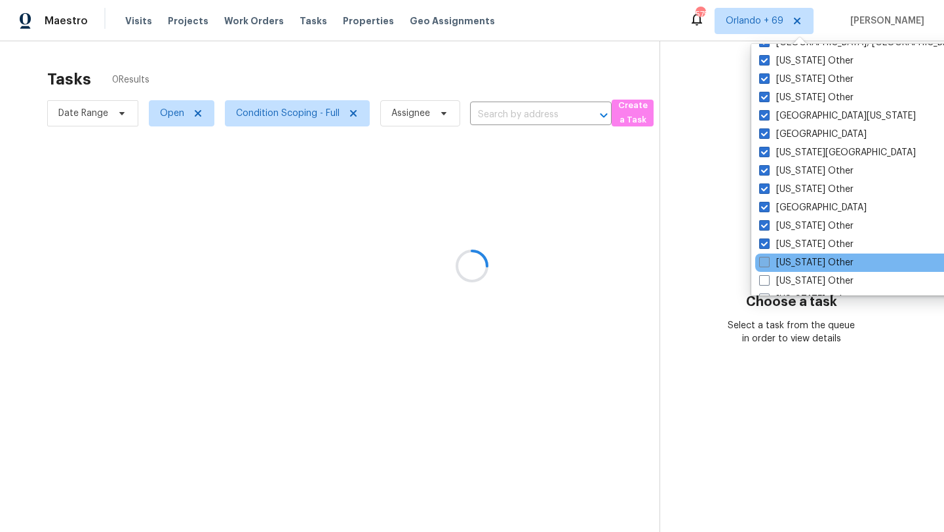
click at [788, 263] on label "Indiana Other" at bounding box center [806, 262] width 94 height 13
click at [768, 263] on input "Indiana Other" at bounding box center [763, 260] width 9 height 9
checkbox input "true"
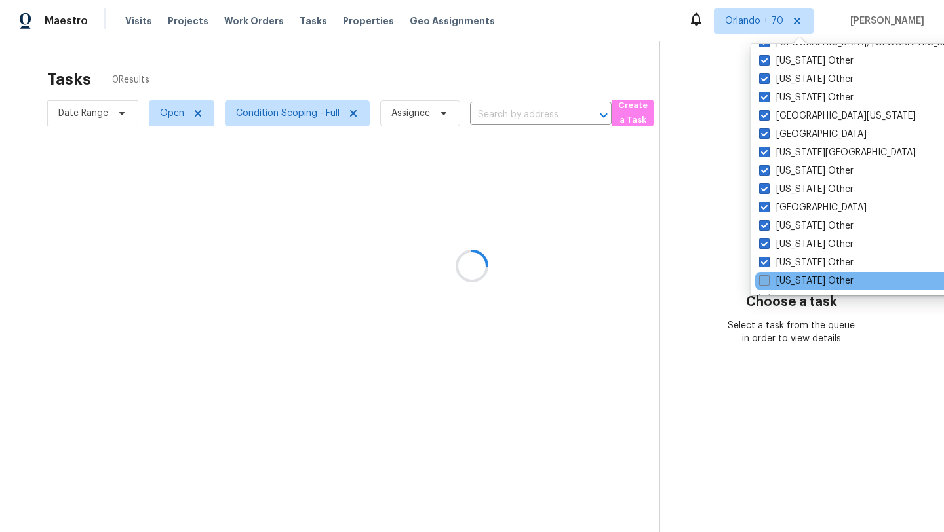
click at [788, 283] on label "Iowa Other" at bounding box center [806, 281] width 94 height 13
click at [768, 283] on input "Iowa Other" at bounding box center [763, 279] width 9 height 9
checkbox input "true"
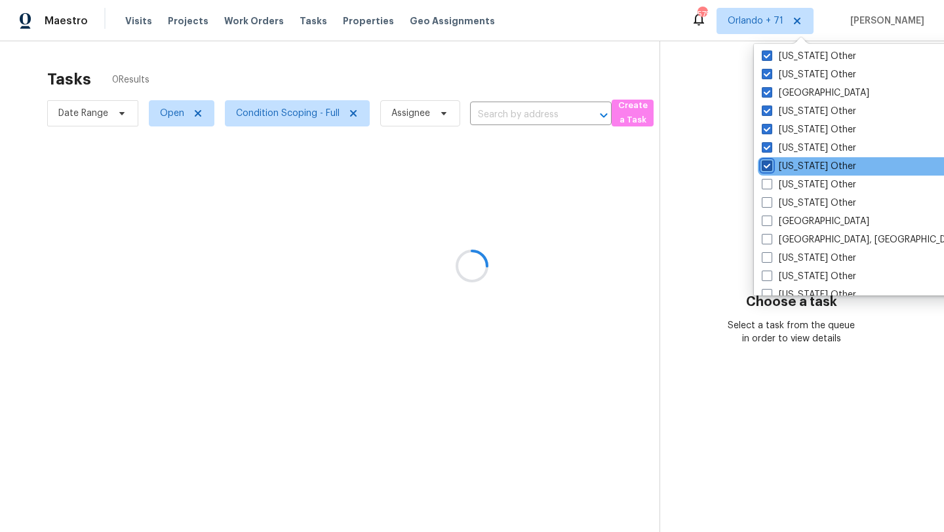
scroll to position [1233, 0]
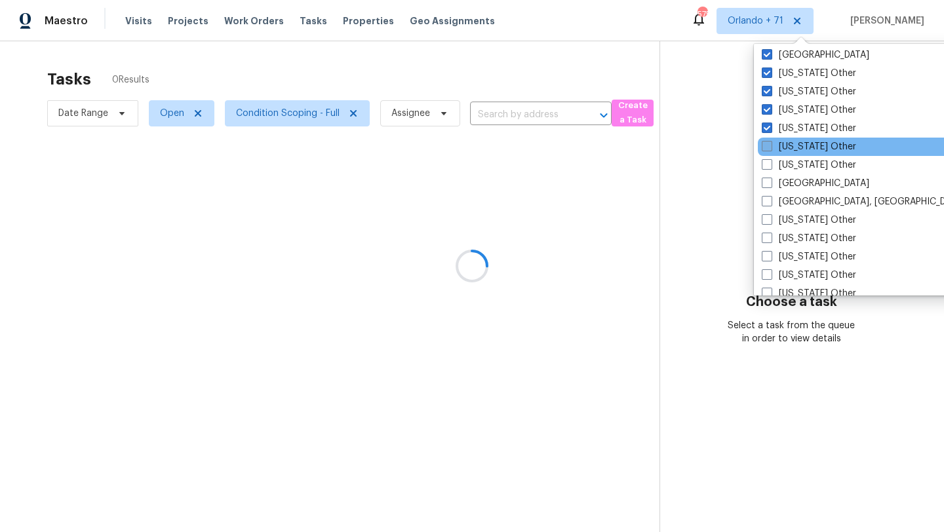
click at [783, 153] on label "Kansas Other" at bounding box center [809, 146] width 94 height 13
click at [770, 149] on input "Kansas Other" at bounding box center [766, 144] width 9 height 9
checkbox input "true"
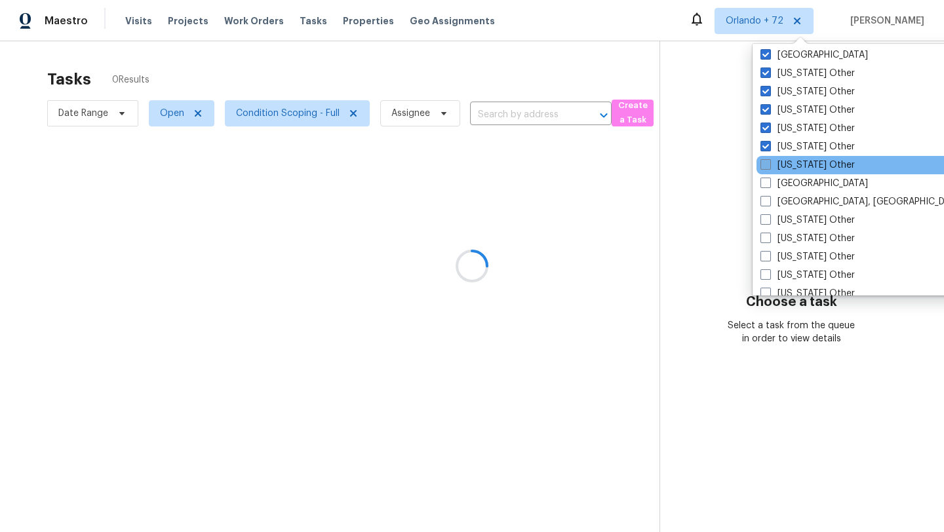
click at [783, 164] on label "Kentucky Other" at bounding box center [808, 165] width 94 height 13
click at [769, 164] on input "Kentucky Other" at bounding box center [765, 163] width 9 height 9
checkbox input "true"
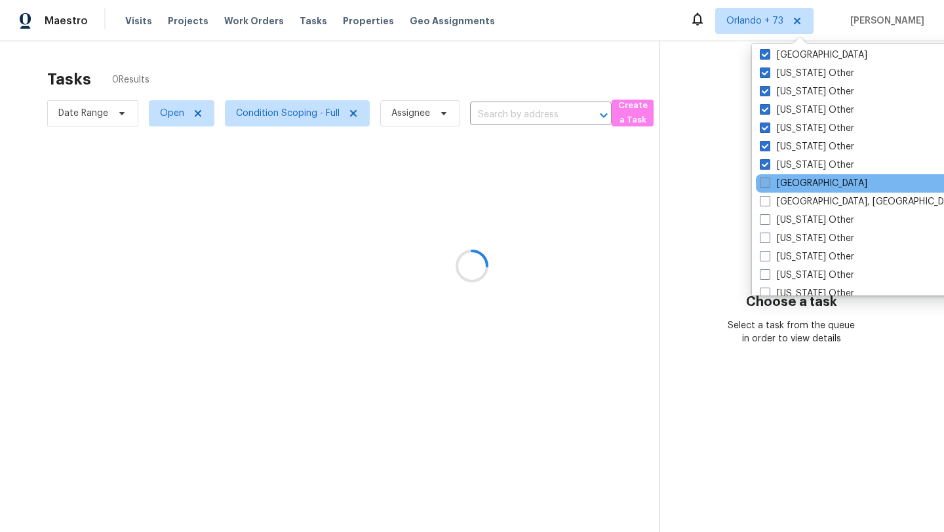
click at [783, 180] on label "Las Vegas" at bounding box center [814, 183] width 108 height 13
click at [768, 180] on input "Las Vegas" at bounding box center [764, 181] width 9 height 9
checkbox input "true"
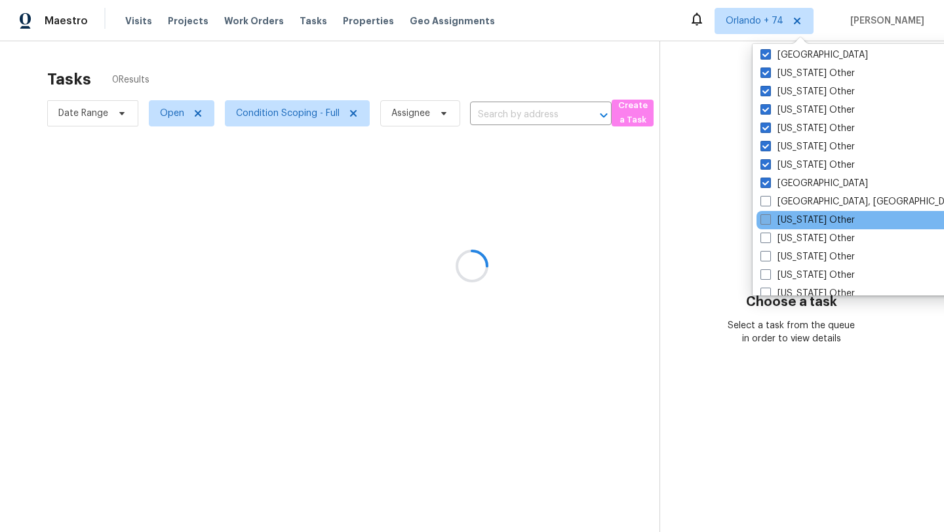
click at [783, 214] on label "Louisiana Other" at bounding box center [808, 220] width 94 height 13
click at [769, 214] on input "Louisiana Other" at bounding box center [765, 218] width 9 height 9
checkbox input "true"
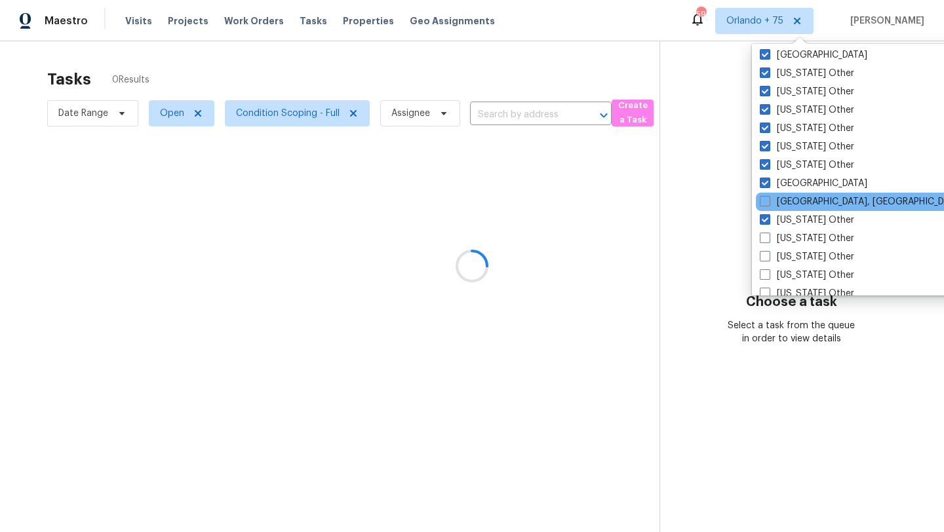
click at [783, 209] on div "Little Rock, AR" at bounding box center [888, 202] width 264 height 18
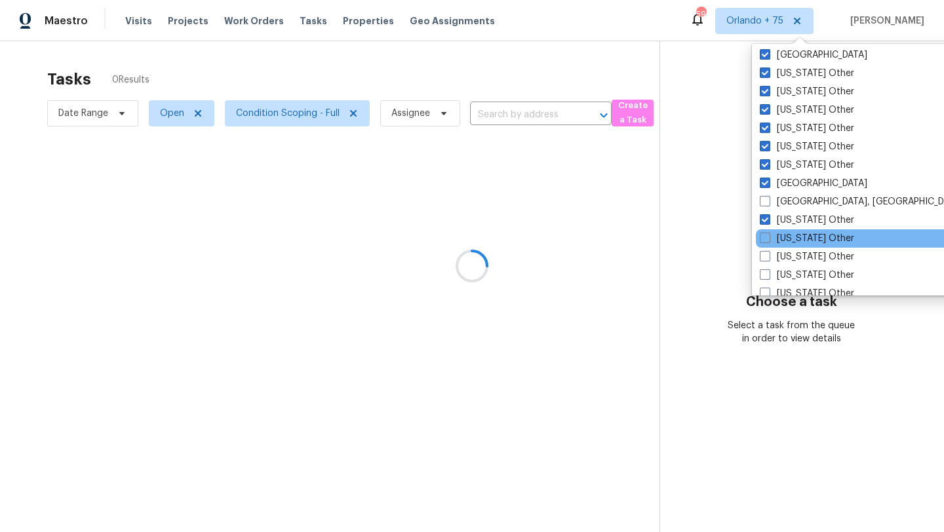
click at [783, 229] on div "Maine Other" at bounding box center [888, 238] width 264 height 18
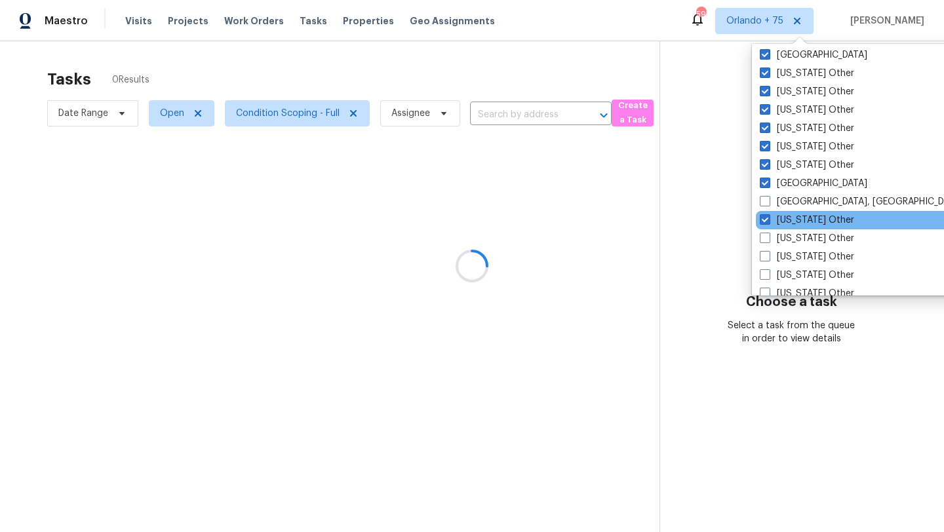
click at [781, 212] on div "Louisiana Other" at bounding box center [888, 220] width 264 height 18
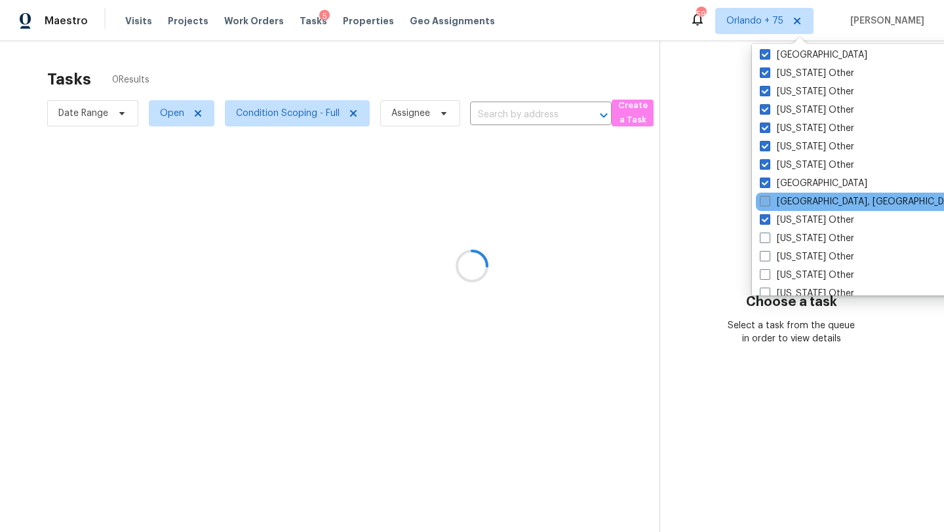
click at [781, 208] on label "Little Rock, AR" at bounding box center [861, 201] width 203 height 13
click at [768, 204] on input "Little Rock, AR" at bounding box center [764, 199] width 9 height 9
checkbox input "true"
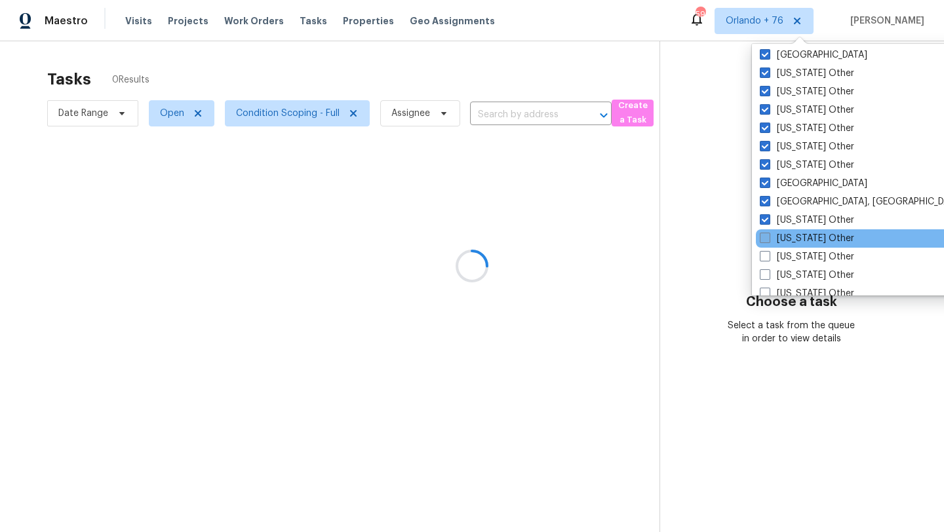
click at [782, 239] on label "Maine Other" at bounding box center [807, 238] width 94 height 13
click at [768, 239] on input "Maine Other" at bounding box center [764, 236] width 9 height 9
checkbox input "true"
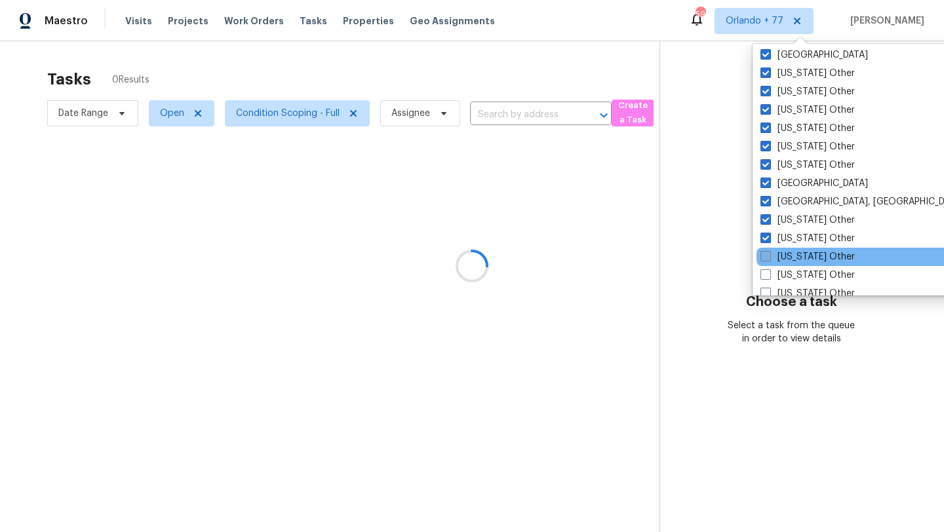
click at [783, 258] on label "Maryland Other" at bounding box center [808, 256] width 94 height 13
click at [769, 258] on input "Maryland Other" at bounding box center [765, 254] width 9 height 9
checkbox input "true"
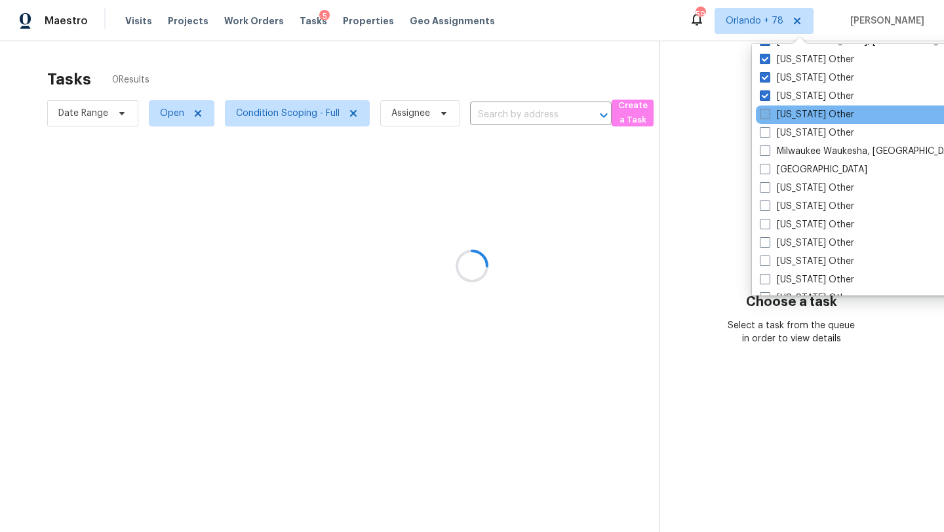
click at [782, 115] on label "Massachusetts Other" at bounding box center [807, 114] width 94 height 13
click at [768, 115] on input "Massachusetts Other" at bounding box center [764, 112] width 9 height 9
checkbox input "true"
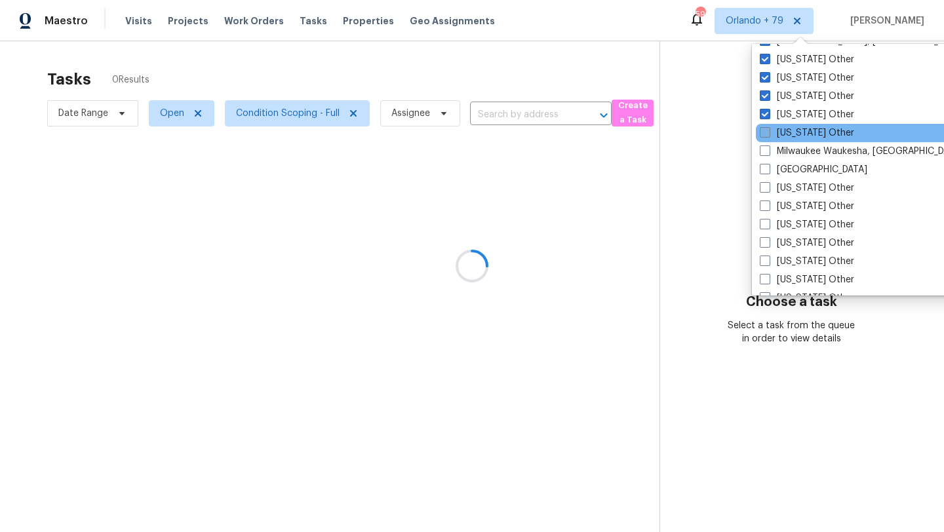
click at [782, 137] on label "Michigan Other" at bounding box center [807, 133] width 94 height 13
click at [768, 135] on input "Michigan Other" at bounding box center [764, 131] width 9 height 9
checkbox input "true"
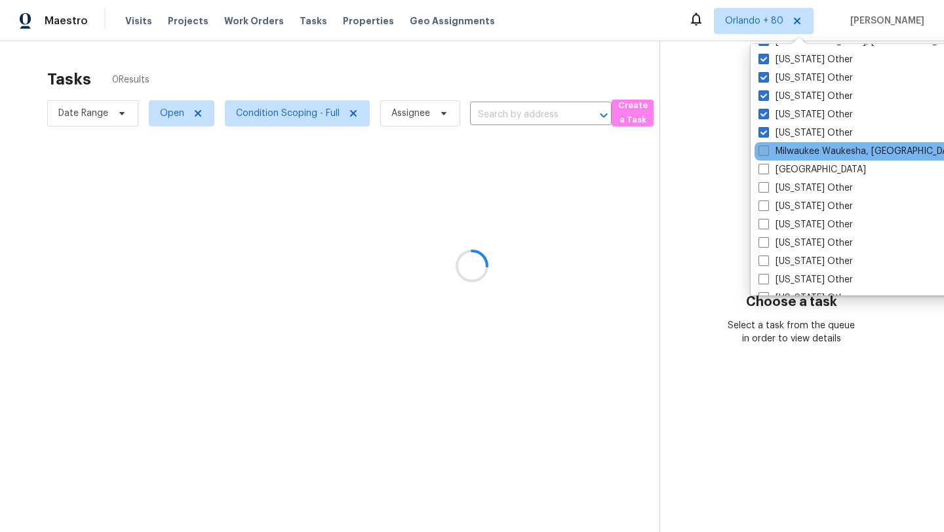
click at [782, 149] on label "Milwaukee Waukesha, WI" at bounding box center [860, 151] width 203 height 13
click at [767, 149] on input "Milwaukee Waukesha, WI" at bounding box center [763, 149] width 9 height 9
checkbox input "true"
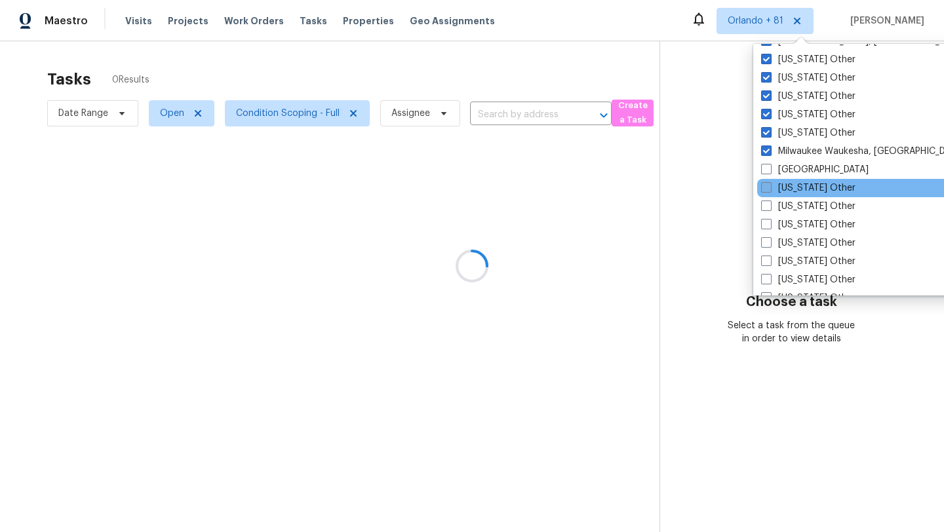
click at [782, 182] on label "Minnesota Other" at bounding box center [808, 188] width 94 height 13
click at [770, 182] on input "Minnesota Other" at bounding box center [765, 186] width 9 height 9
checkbox input "true"
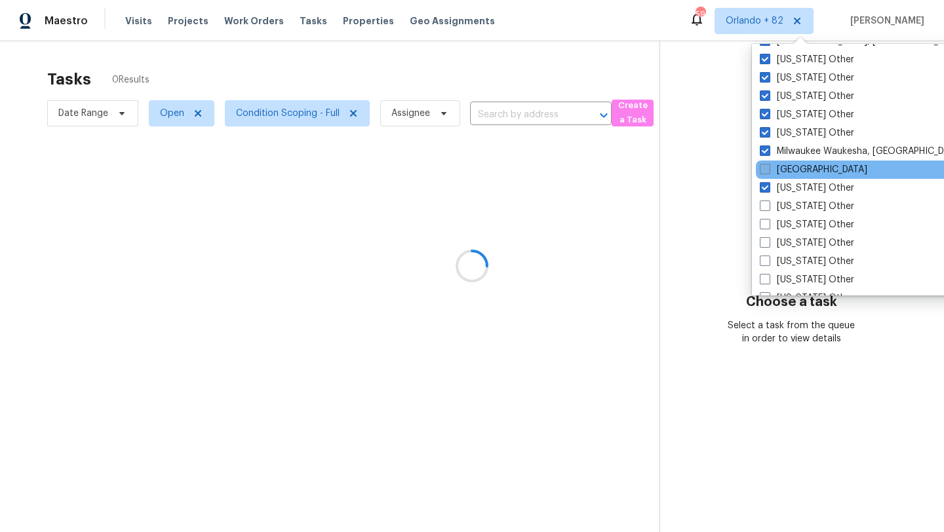
click at [784, 167] on label "Minneapolis" at bounding box center [814, 169] width 108 height 13
click at [768, 167] on input "Minneapolis" at bounding box center [764, 167] width 9 height 9
checkbox input "true"
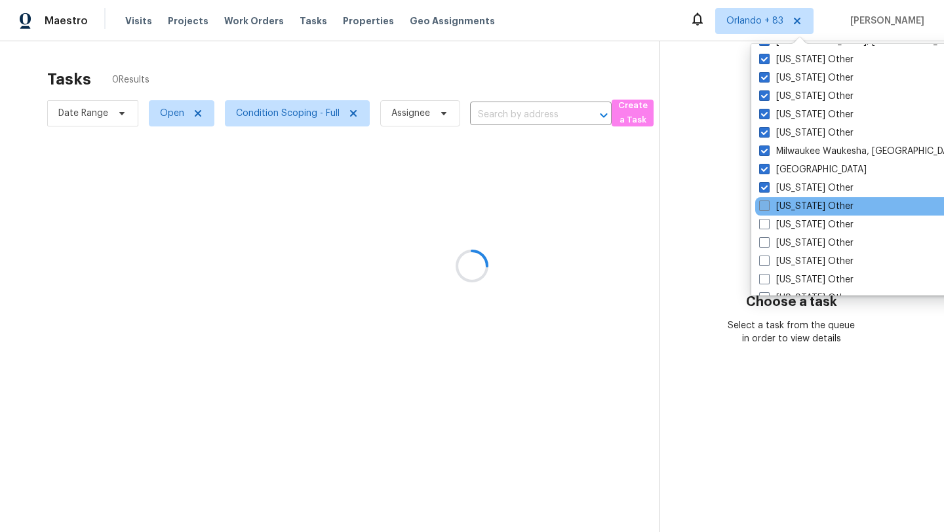
click at [783, 207] on label "Mississippi Other" at bounding box center [806, 206] width 94 height 13
click at [768, 207] on input "Mississippi Other" at bounding box center [763, 204] width 9 height 9
checkbox input "true"
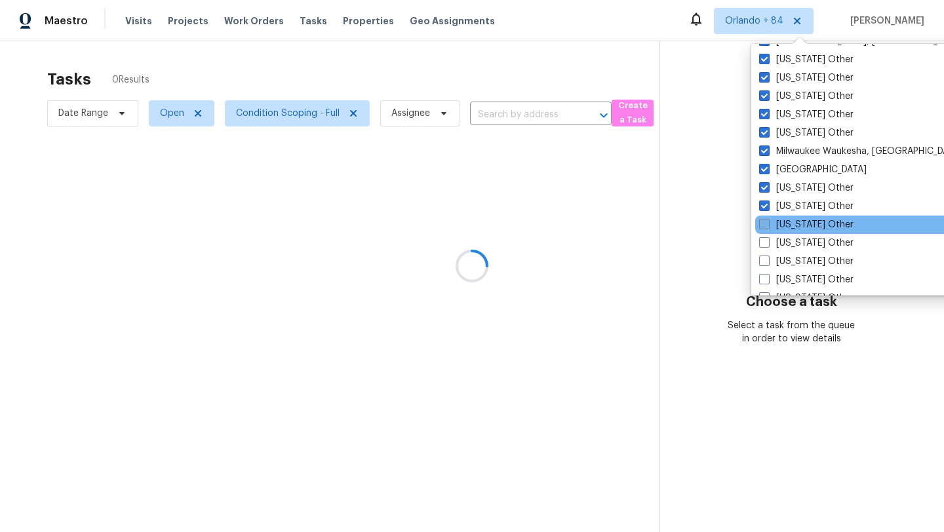
click at [783, 226] on label "Missouri Other" at bounding box center [806, 224] width 94 height 13
click at [768, 226] on input "Missouri Other" at bounding box center [763, 222] width 9 height 9
checkbox input "true"
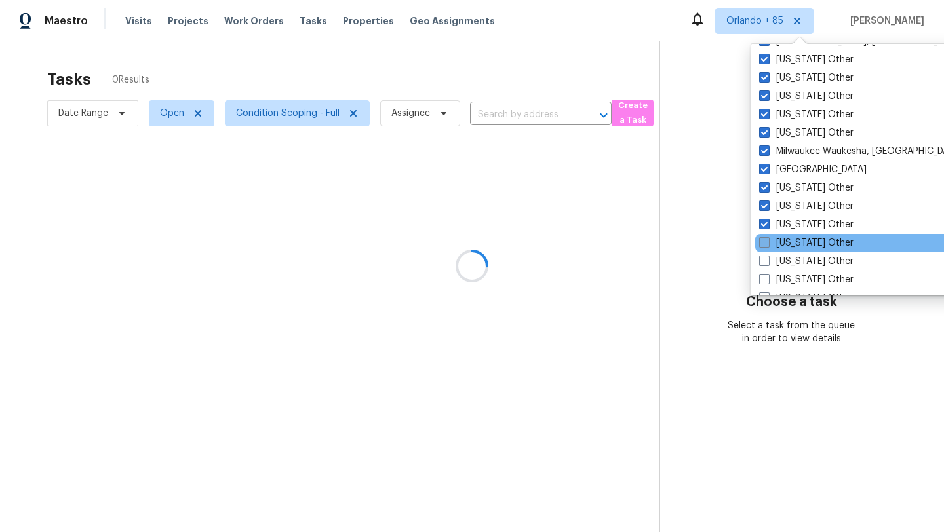
click at [783, 247] on label "Montana Other" at bounding box center [806, 243] width 94 height 13
click at [768, 245] on input "Montana Other" at bounding box center [763, 241] width 9 height 9
checkbox input "true"
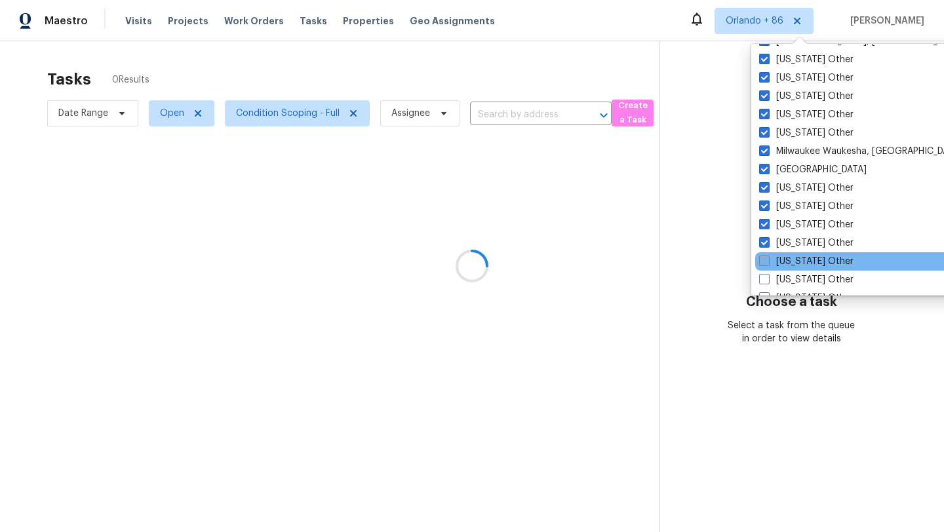
click at [783, 260] on label "Nebraska Other" at bounding box center [806, 261] width 94 height 13
click at [768, 260] on input "Nebraska Other" at bounding box center [763, 259] width 9 height 9
checkbox input "true"
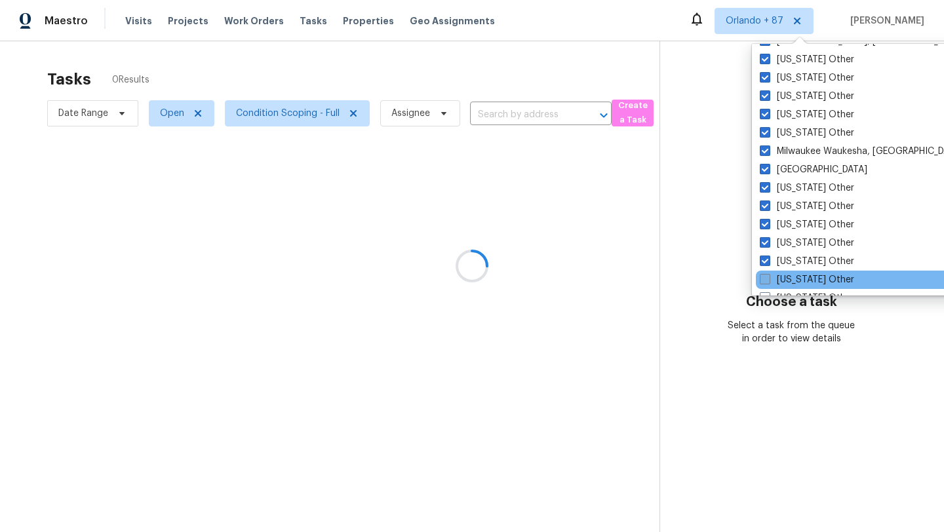
click at [783, 277] on label "Nevada Other" at bounding box center [807, 279] width 94 height 13
click at [768, 277] on input "Nevada Other" at bounding box center [764, 277] width 9 height 9
checkbox input "true"
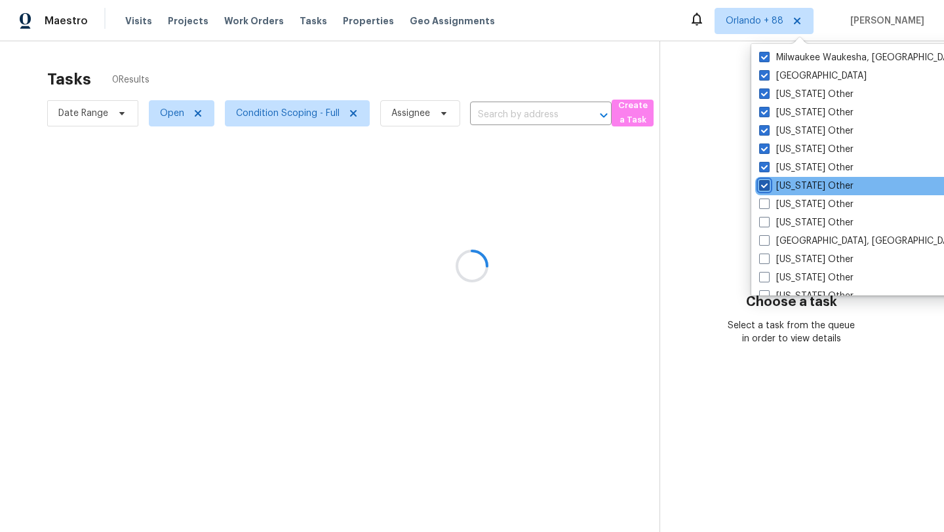
scroll to position [1571, 0]
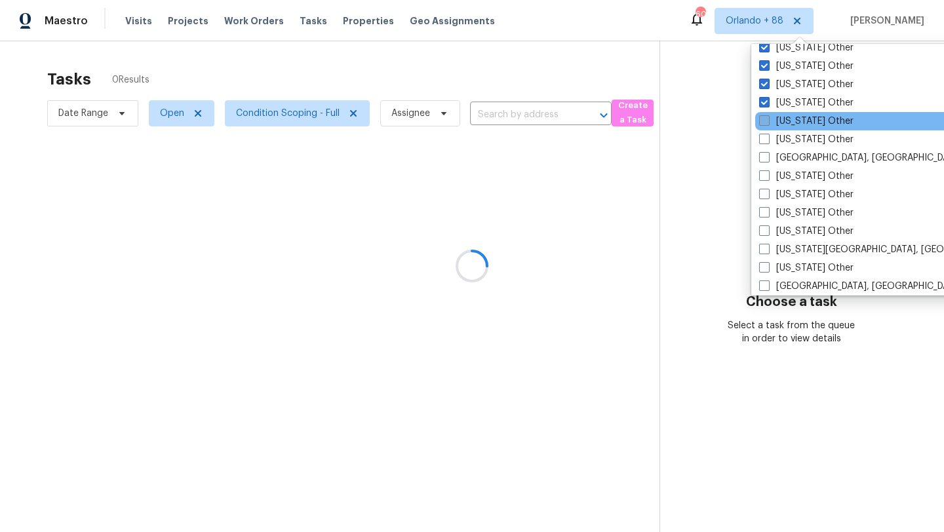
click at [776, 127] on label "New Hampshire Other" at bounding box center [806, 121] width 94 height 13
click at [768, 123] on input "New Hampshire Other" at bounding box center [763, 119] width 9 height 9
checkbox input "true"
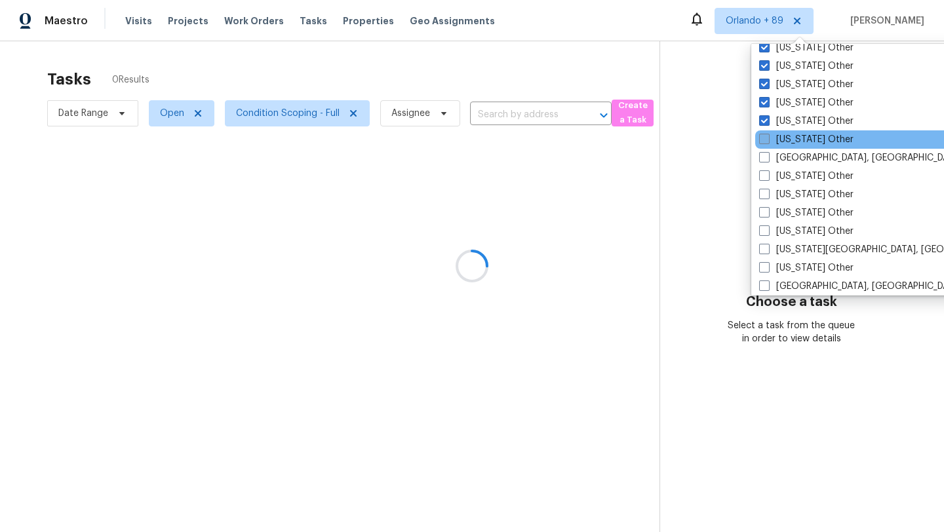
click at [776, 141] on label "New Mexico Other" at bounding box center [806, 139] width 94 height 13
click at [768, 141] on input "New Mexico Other" at bounding box center [763, 137] width 9 height 9
checkbox input "true"
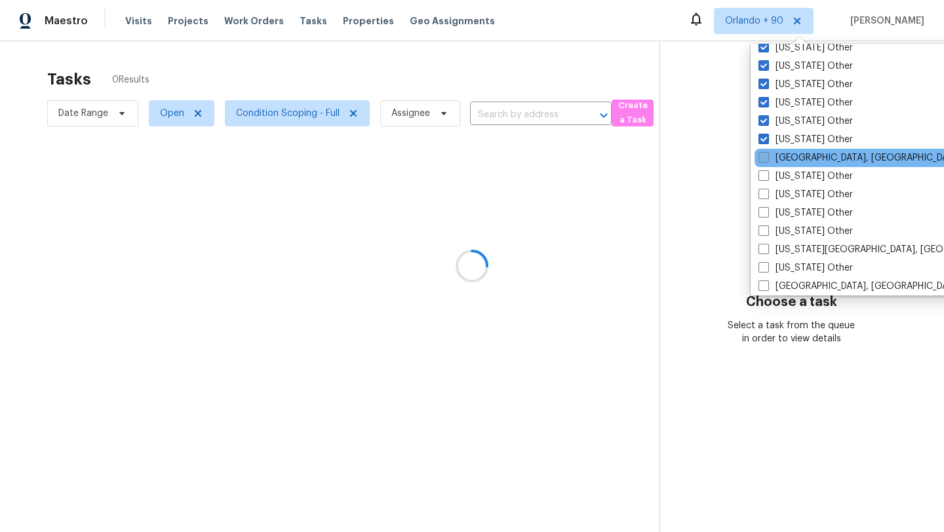
click at [776, 161] on label "New Orleans, LA" at bounding box center [860, 157] width 203 height 13
click at [767, 160] on input "New Orleans, LA" at bounding box center [763, 155] width 9 height 9
checkbox input "true"
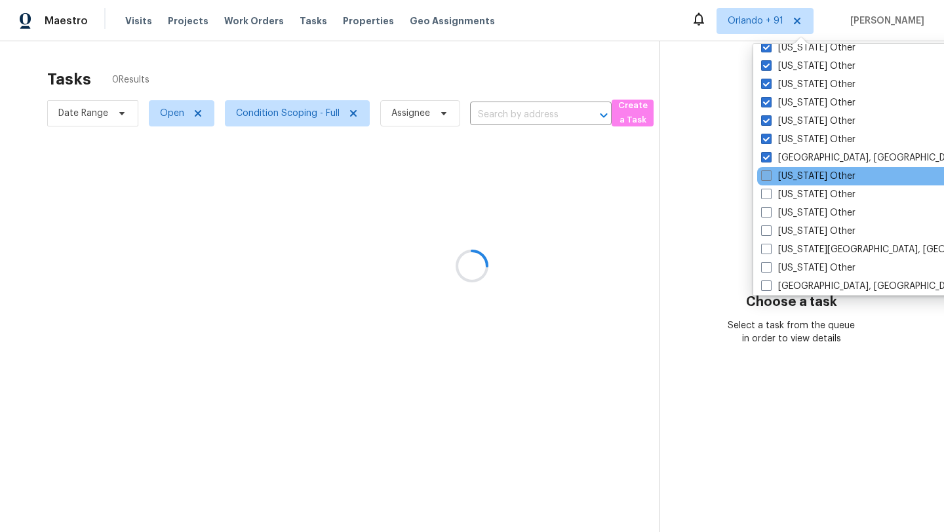
click at [776, 179] on label "New York Other" at bounding box center [808, 176] width 94 height 13
click at [770, 178] on input "New York Other" at bounding box center [765, 174] width 9 height 9
checkbox input "true"
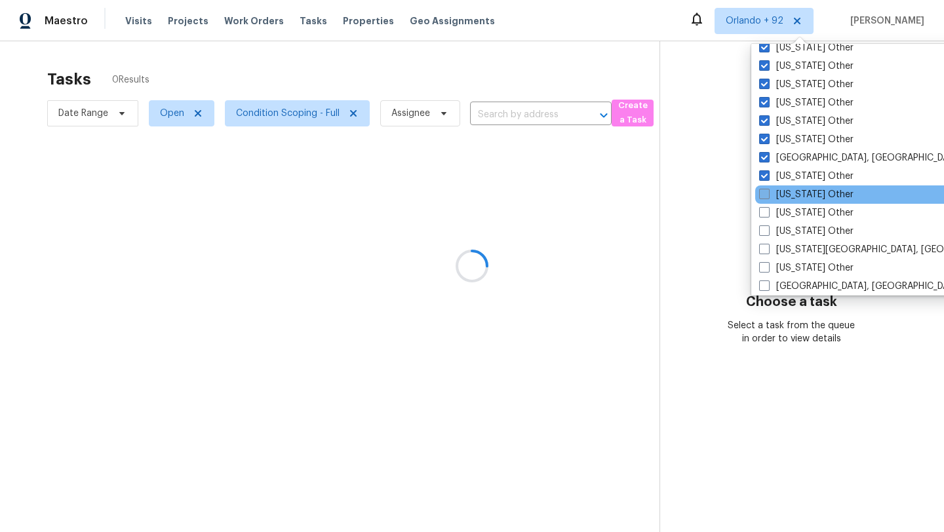
click at [776, 198] on label "North Carolina Other" at bounding box center [806, 194] width 94 height 13
click at [768, 197] on input "North Carolina Other" at bounding box center [763, 192] width 9 height 9
checkbox input "true"
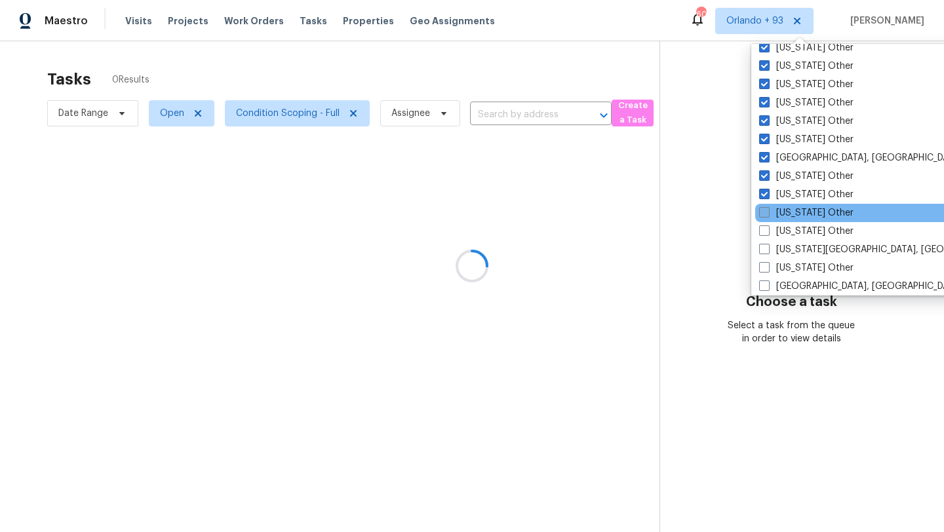
click at [776, 219] on label "North Dakota Other" at bounding box center [806, 213] width 94 height 13
click at [768, 215] on input "North Dakota Other" at bounding box center [763, 211] width 9 height 9
checkbox input "true"
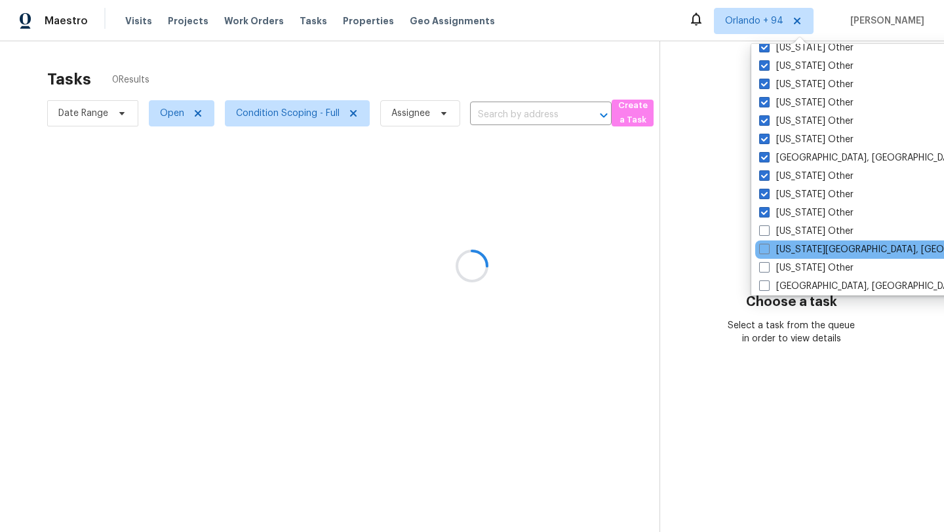
click at [776, 241] on div "Oklahoma City, OK" at bounding box center [887, 250] width 264 height 18
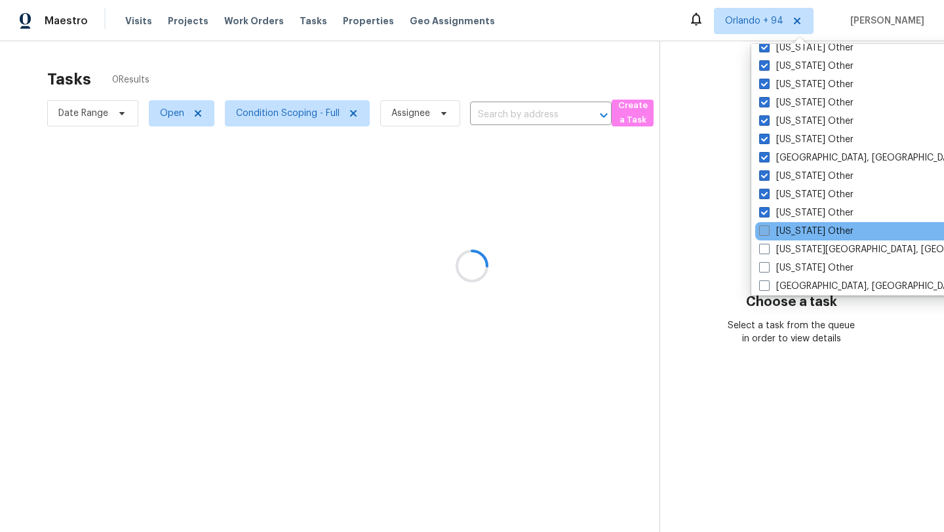
click at [776, 236] on label "Ohio Other" at bounding box center [806, 231] width 94 height 13
click at [768, 233] on input "Ohio Other" at bounding box center [763, 229] width 9 height 9
checkbox input "true"
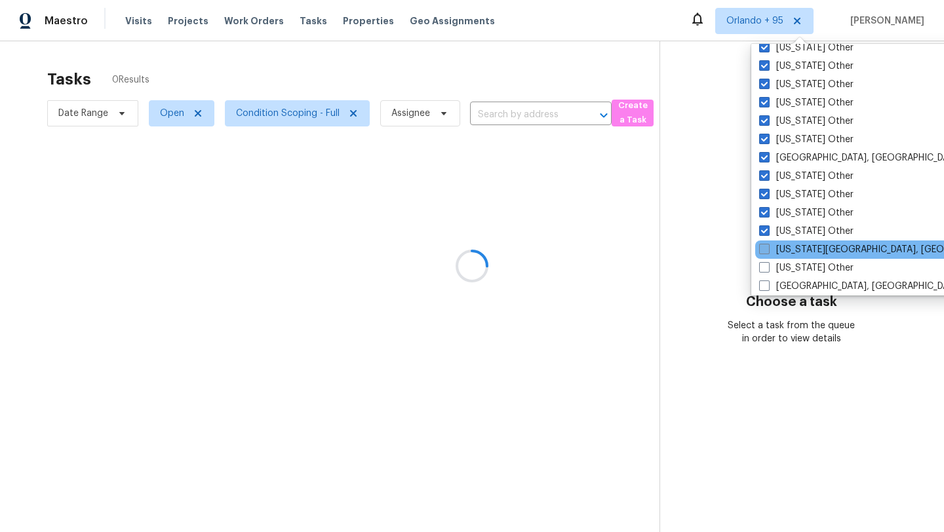
click at [780, 246] on label "Oklahoma City, OK" at bounding box center [885, 249] width 252 height 13
click at [768, 246] on input "Oklahoma City, OK" at bounding box center [763, 247] width 9 height 9
checkbox input "true"
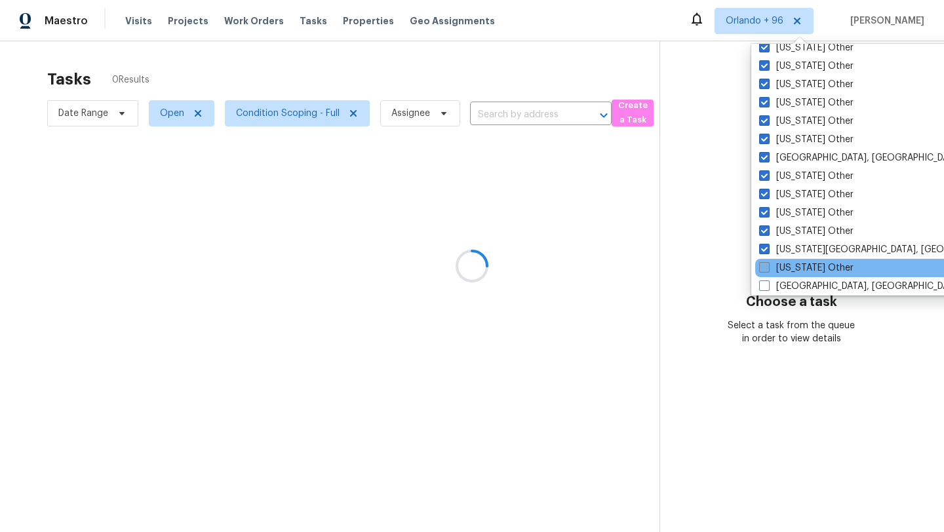
click at [780, 263] on label "Oklahoma Other" at bounding box center [806, 268] width 94 height 13
click at [768, 263] on input "Oklahoma Other" at bounding box center [763, 266] width 9 height 9
checkbox input "true"
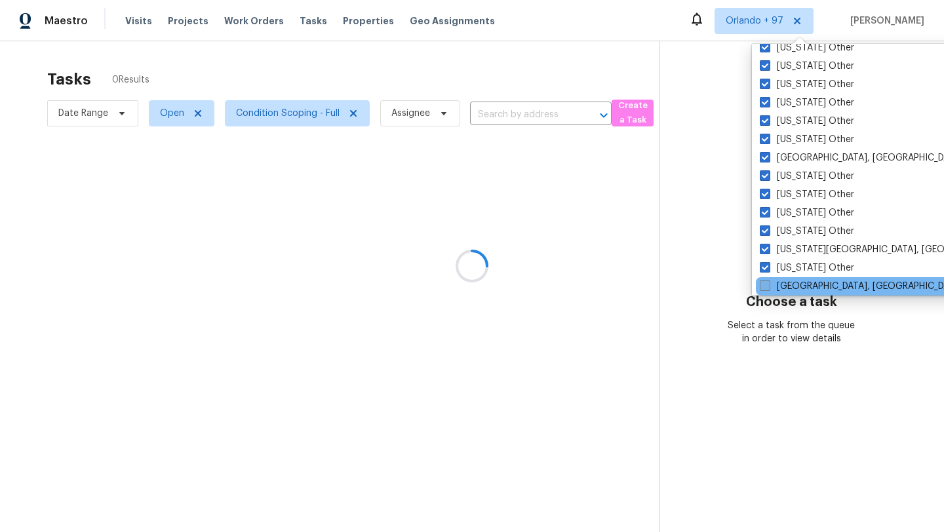
click at [780, 281] on label "Omaha, NE" at bounding box center [861, 286] width 203 height 13
click at [768, 281] on input "Omaha, NE" at bounding box center [764, 284] width 9 height 9
checkbox input "true"
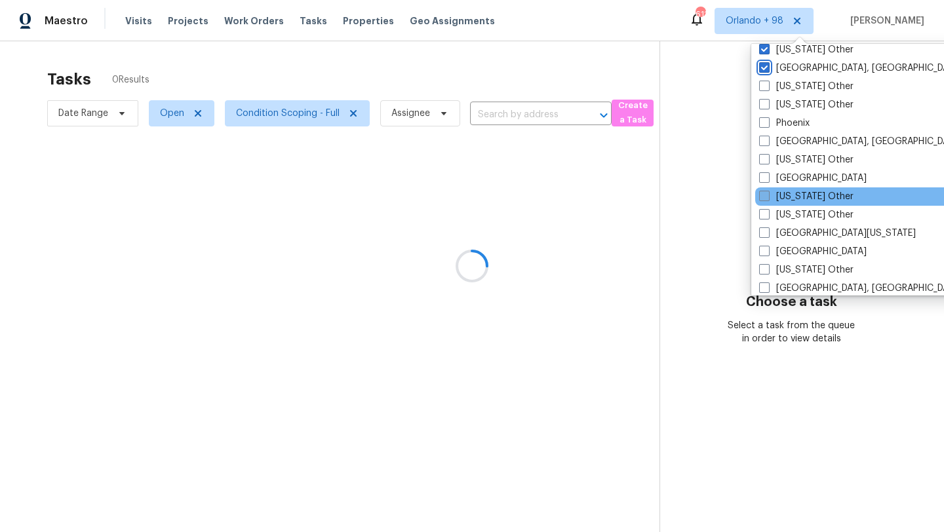
scroll to position [1715, 0]
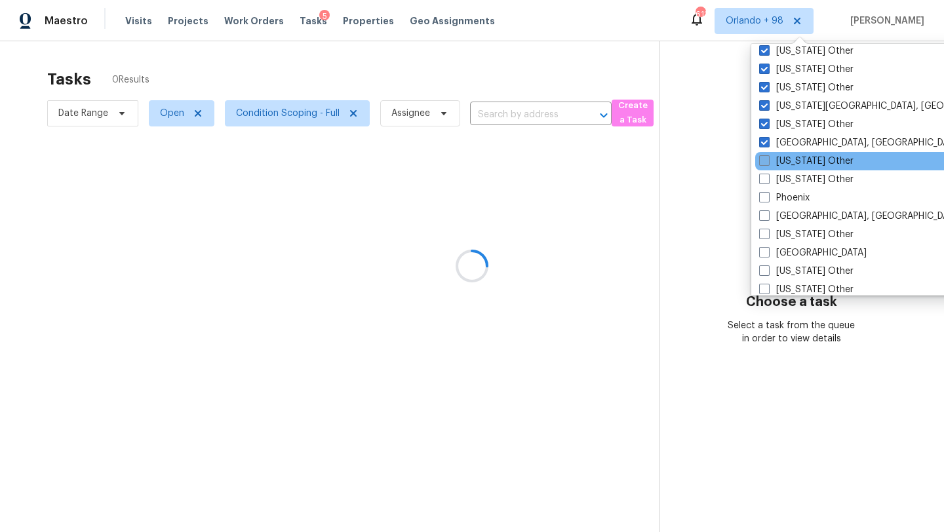
click at [784, 158] on label "Oregon Other" at bounding box center [806, 161] width 94 height 13
click at [768, 158] on input "Oregon Other" at bounding box center [763, 159] width 9 height 9
checkbox input "true"
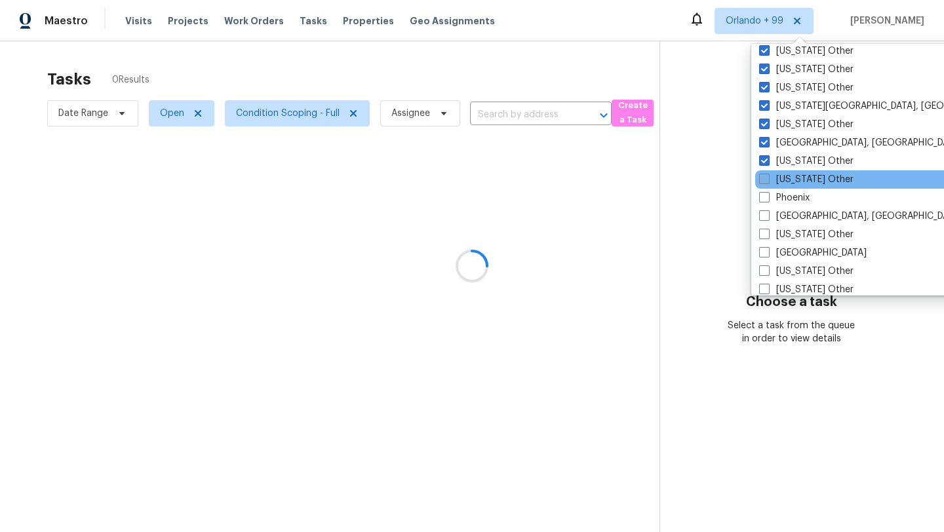
click at [784, 184] on label "Pennsylvania Other" at bounding box center [806, 179] width 94 height 13
click at [768, 182] on input "Pennsylvania Other" at bounding box center [763, 177] width 9 height 9
checkbox input "true"
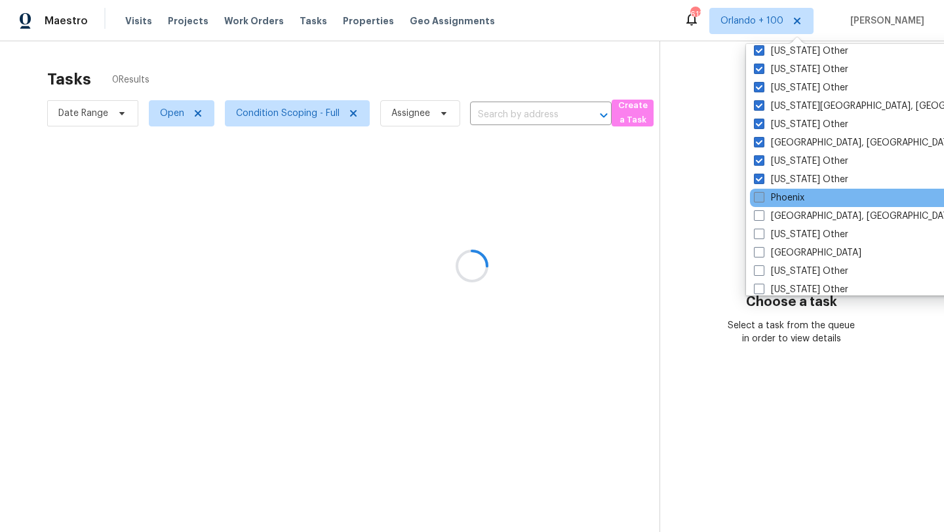
click at [778, 200] on label "Phoenix" at bounding box center [779, 197] width 50 height 13
click at [763, 200] on input "Phoenix" at bounding box center [758, 195] width 9 height 9
checkbox input "true"
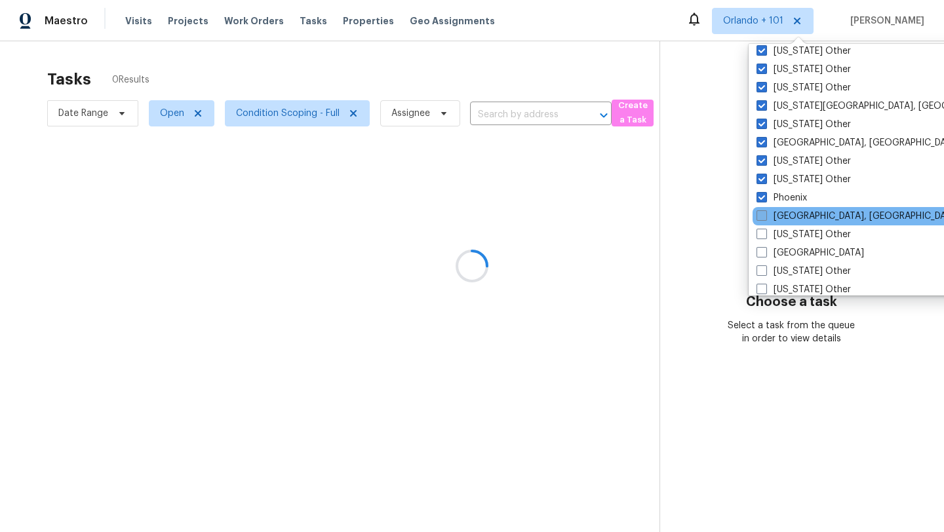
click at [779, 217] on label "Pittsburgh, PA" at bounding box center [858, 216] width 203 height 13
click at [765, 217] on input "Pittsburgh, PA" at bounding box center [761, 214] width 9 height 9
checkbox input "true"
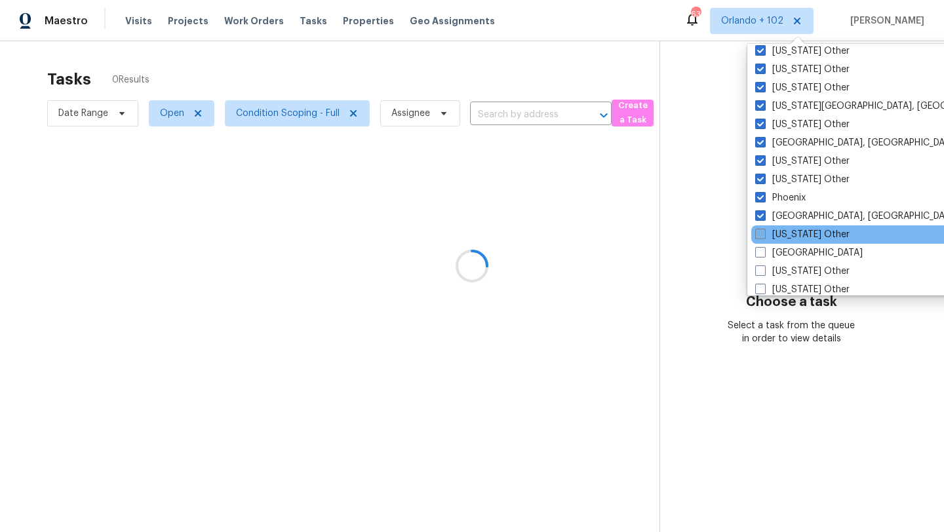
click at [779, 238] on label "Puerto Rico Other" at bounding box center [802, 234] width 94 height 13
click at [764, 237] on input "Puerto Rico Other" at bounding box center [759, 232] width 9 height 9
checkbox input "true"
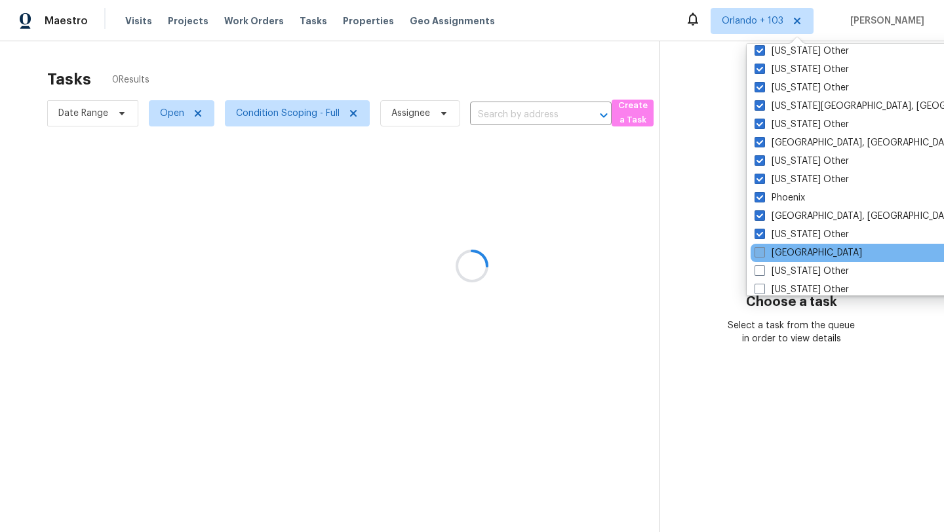
click at [779, 252] on label "Riverside" at bounding box center [809, 253] width 108 height 13
click at [763, 252] on input "Riverside" at bounding box center [759, 251] width 9 height 9
checkbox input "true"
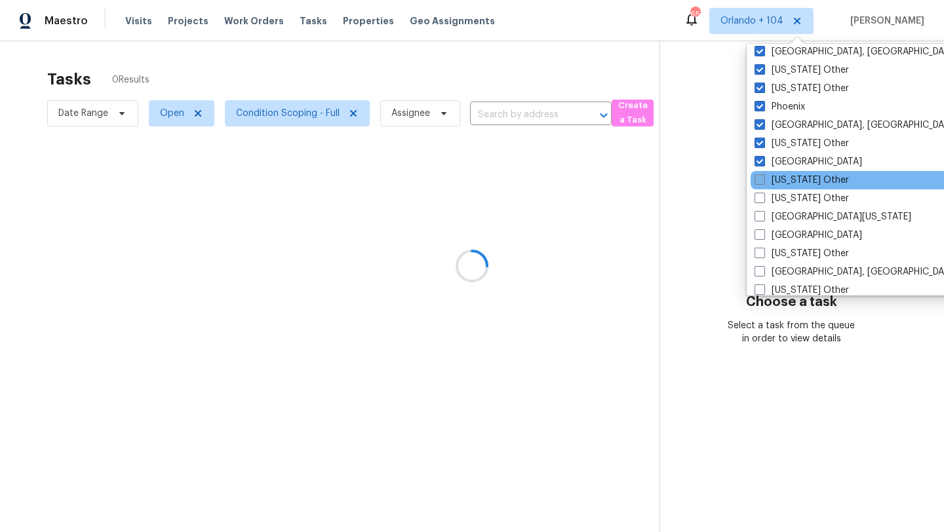
click at [784, 186] on label "South Carolina Other" at bounding box center [802, 180] width 94 height 13
click at [763, 182] on input "South Carolina Other" at bounding box center [759, 178] width 9 height 9
checkbox input "true"
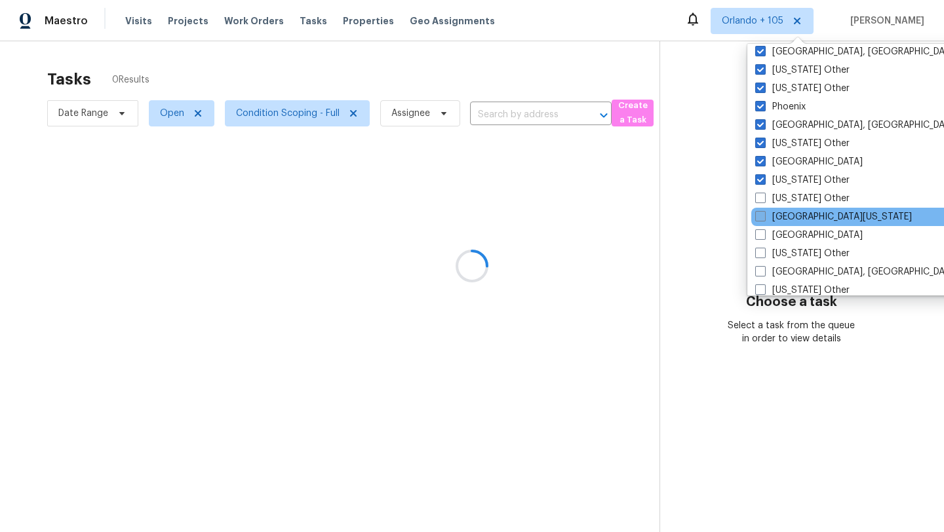
click at [784, 210] on label "South Texas" at bounding box center [833, 216] width 157 height 13
click at [764, 210] on input "South Texas" at bounding box center [759, 214] width 9 height 9
checkbox input "true"
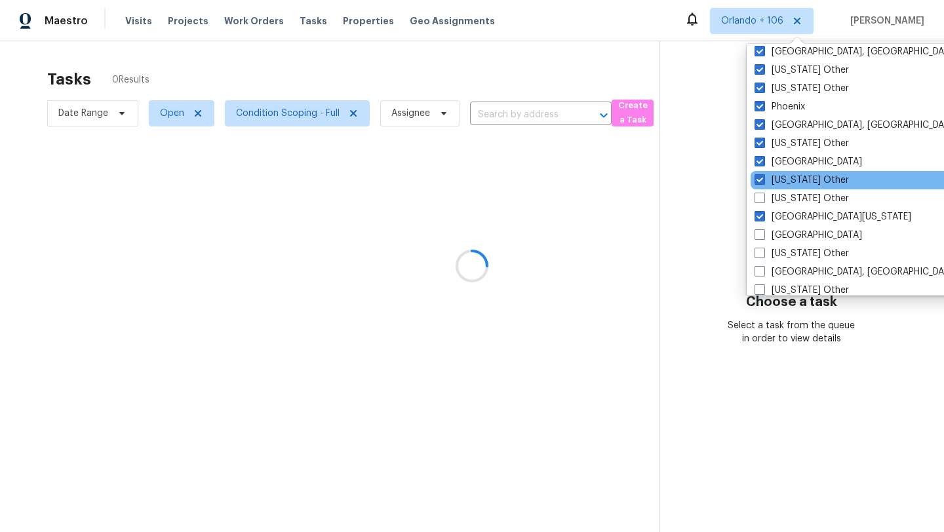
click at [784, 187] on div "South Carolina Other" at bounding box center [883, 180] width 264 height 18
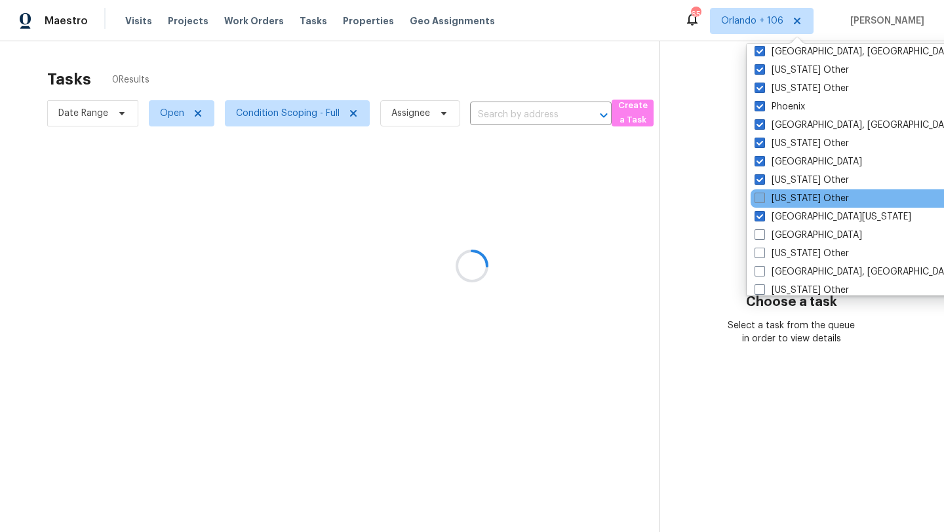
click at [784, 197] on label "South Dakota Other" at bounding box center [802, 198] width 94 height 13
click at [763, 197] on input "South Dakota Other" at bounding box center [759, 196] width 9 height 9
checkbox input "true"
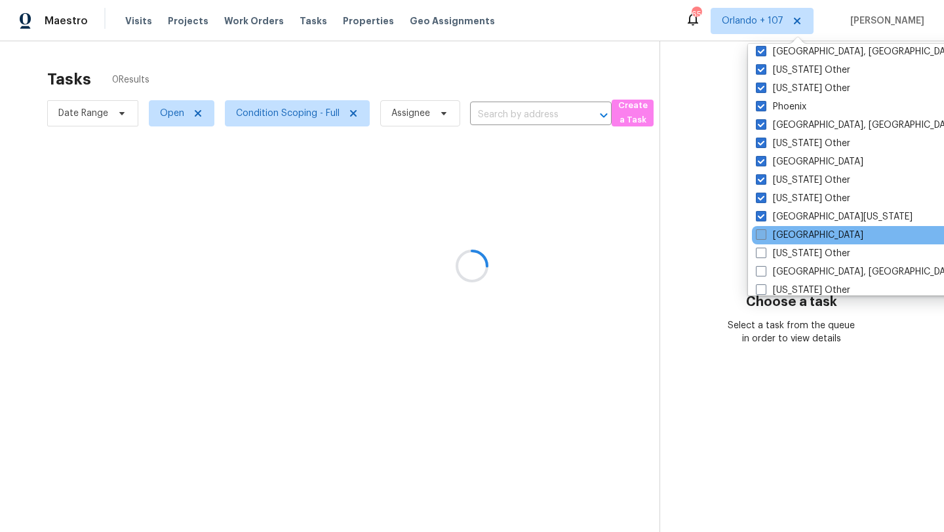
click at [785, 230] on label "Tampa" at bounding box center [810, 235] width 108 height 13
click at [765, 230] on input "Tampa" at bounding box center [760, 233] width 9 height 9
checkbox input "true"
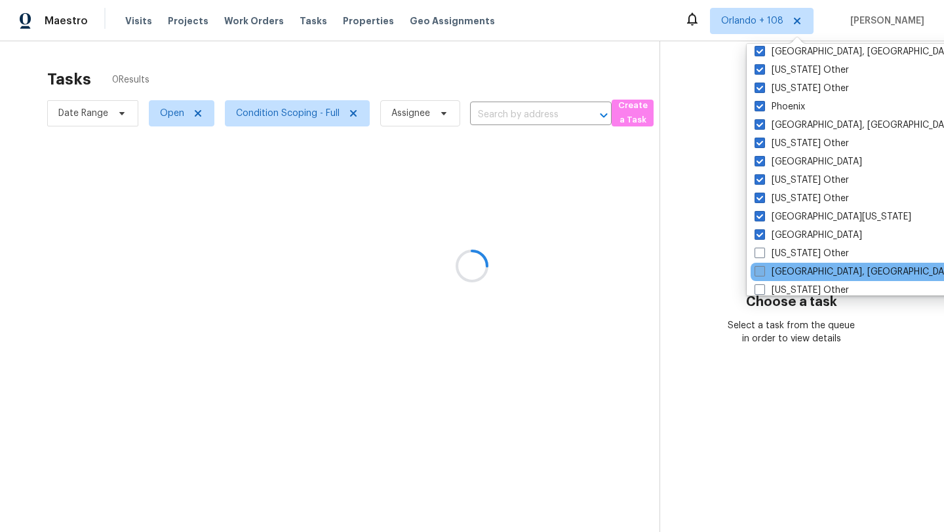
click at [785, 272] on label "Tulsa, OK" at bounding box center [856, 272] width 203 height 13
click at [763, 272] on input "Tulsa, OK" at bounding box center [759, 270] width 9 height 9
checkbox input "true"
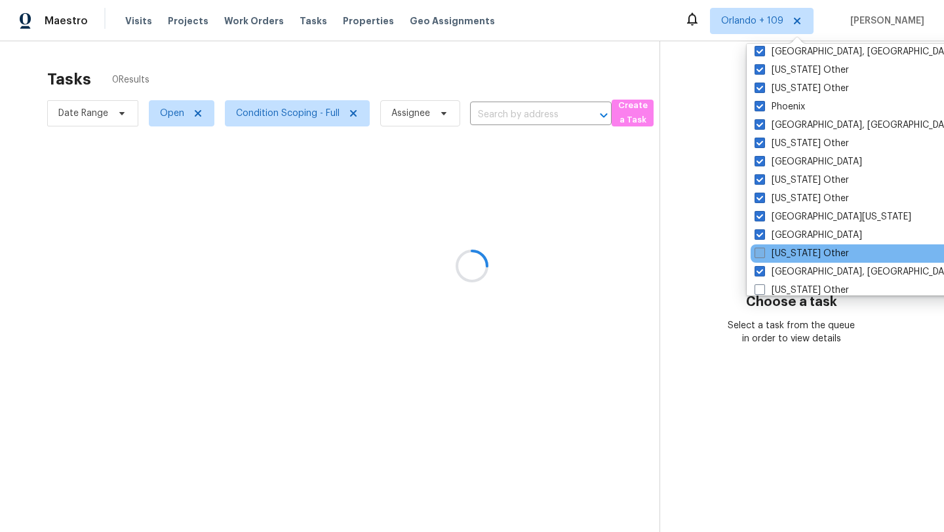
click at [785, 256] on label "Tennessee Other" at bounding box center [802, 253] width 94 height 13
click at [763, 256] on input "Tennessee Other" at bounding box center [759, 251] width 9 height 9
checkbox input "true"
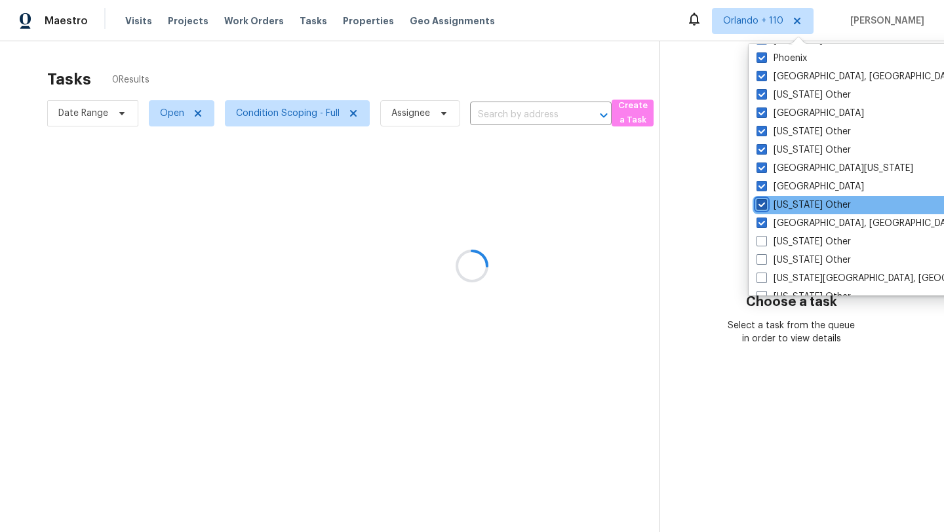
scroll to position [1874, 0]
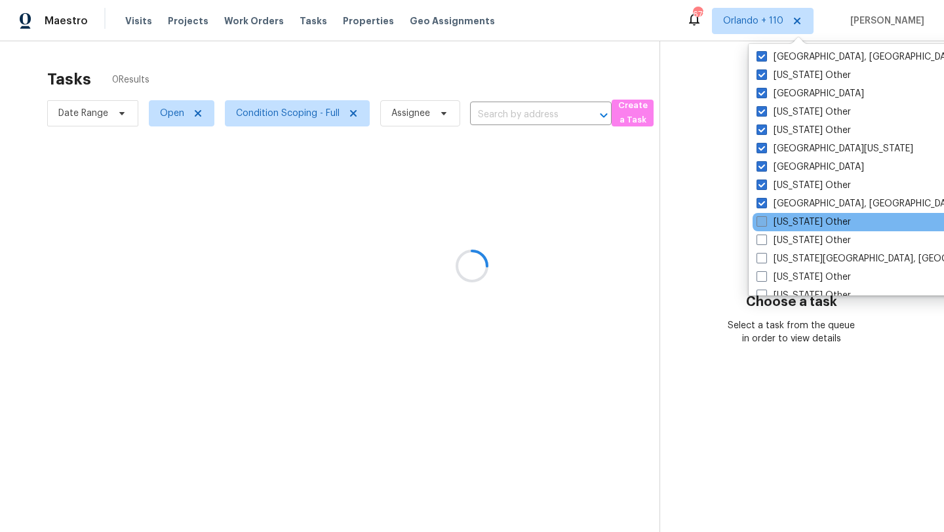
click at [785, 226] on label "Utah Other" at bounding box center [804, 222] width 94 height 13
click at [765, 224] on input "Utah Other" at bounding box center [761, 220] width 9 height 9
checkbox input "true"
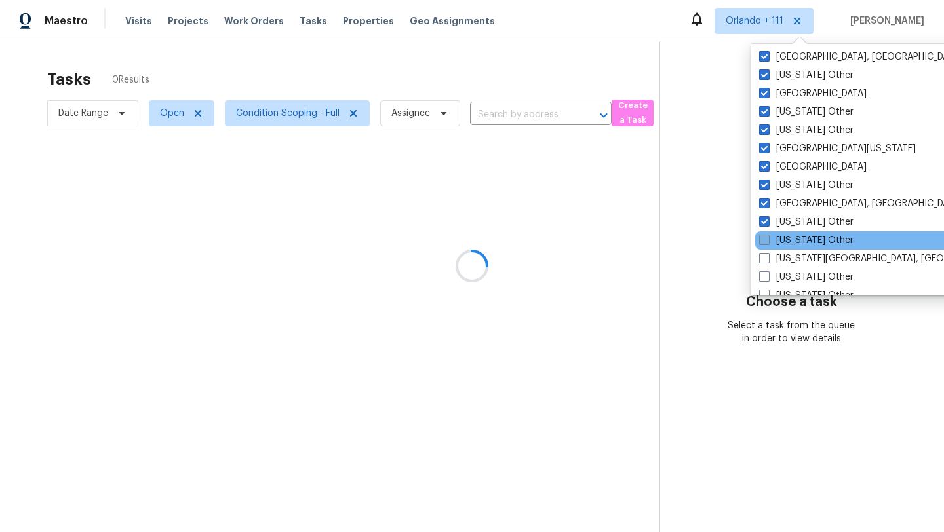
click at [785, 240] on label "Vermont Other" at bounding box center [806, 240] width 94 height 13
click at [768, 240] on input "Vermont Other" at bounding box center [763, 238] width 9 height 9
checkbox input "true"
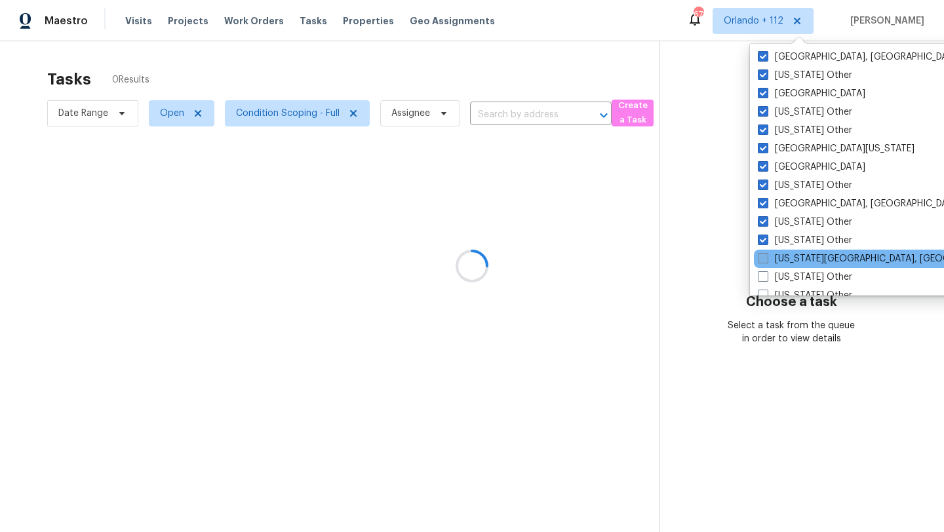
click at [786, 255] on label "Virginia Beach, VA" at bounding box center [884, 258] width 252 height 13
click at [766, 255] on input "Virginia Beach, VA" at bounding box center [762, 256] width 9 height 9
checkbox input "true"
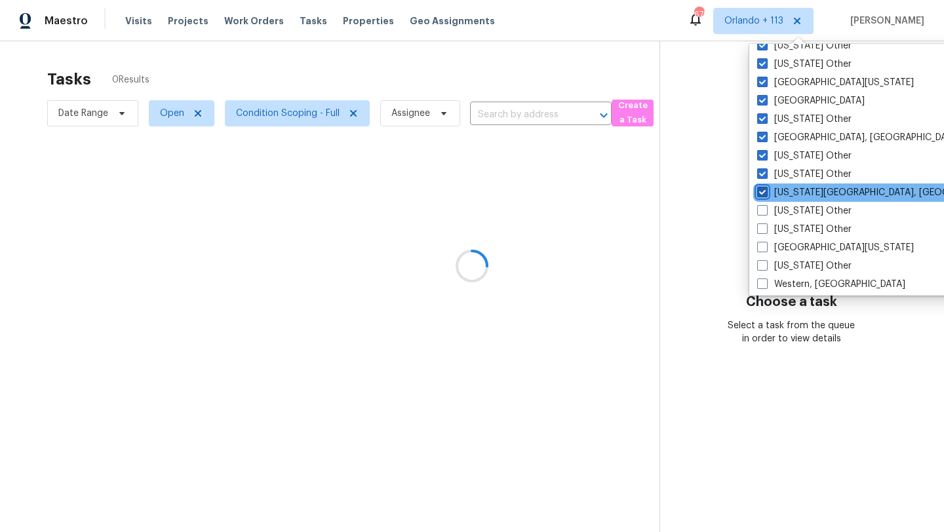
scroll to position [1980, 0]
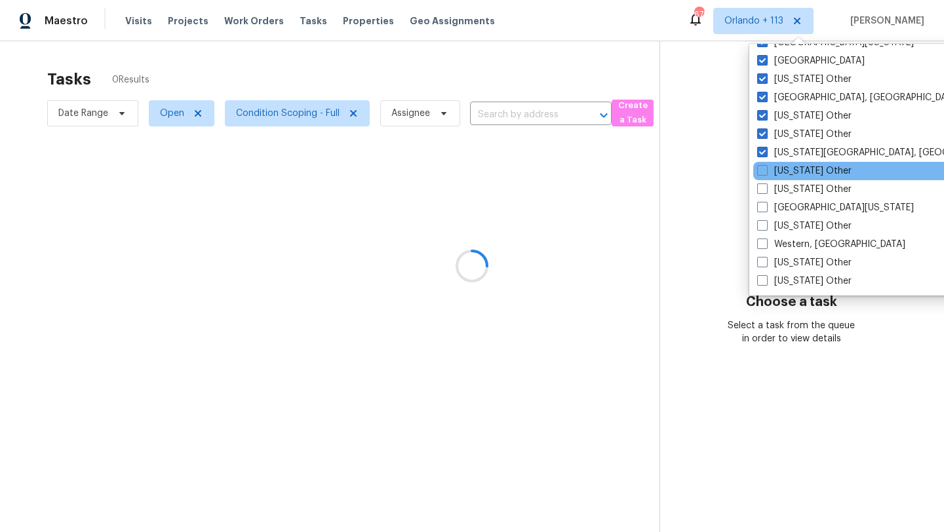
click at [785, 163] on div "Virginia Other" at bounding box center [885, 171] width 264 height 18
click at [786, 174] on label "Virginia Other" at bounding box center [804, 171] width 94 height 13
click at [766, 173] on input "Virginia Other" at bounding box center [761, 169] width 9 height 9
checkbox input "true"
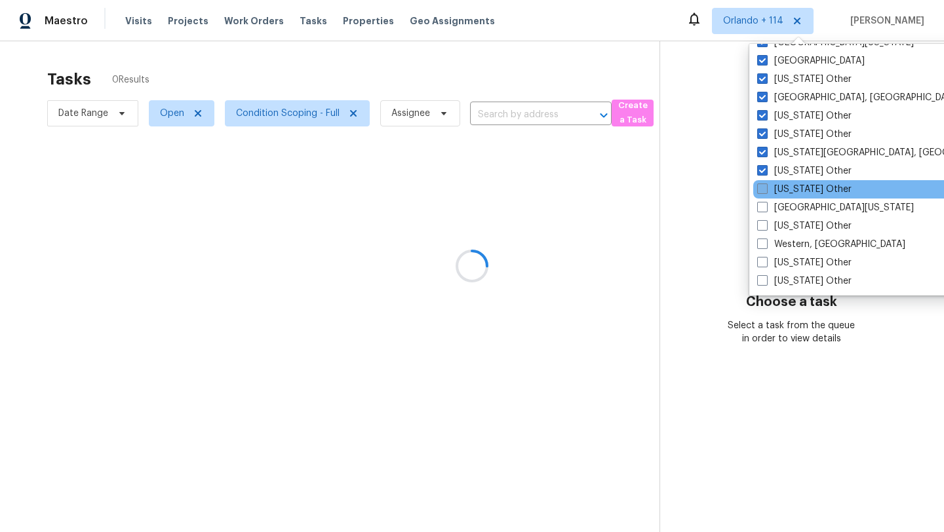
click at [786, 184] on label "Washington Other" at bounding box center [804, 189] width 94 height 13
click at [766, 184] on input "Washington Other" at bounding box center [761, 187] width 9 height 9
checkbox input "true"
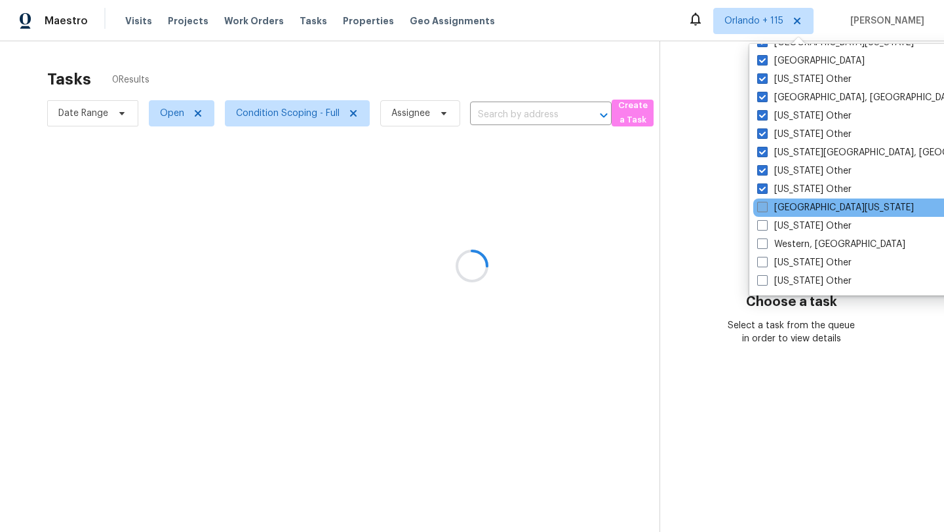
click at [786, 207] on label "West Texas" at bounding box center [835, 207] width 157 height 13
click at [766, 207] on input "West Texas" at bounding box center [761, 205] width 9 height 9
checkbox input "true"
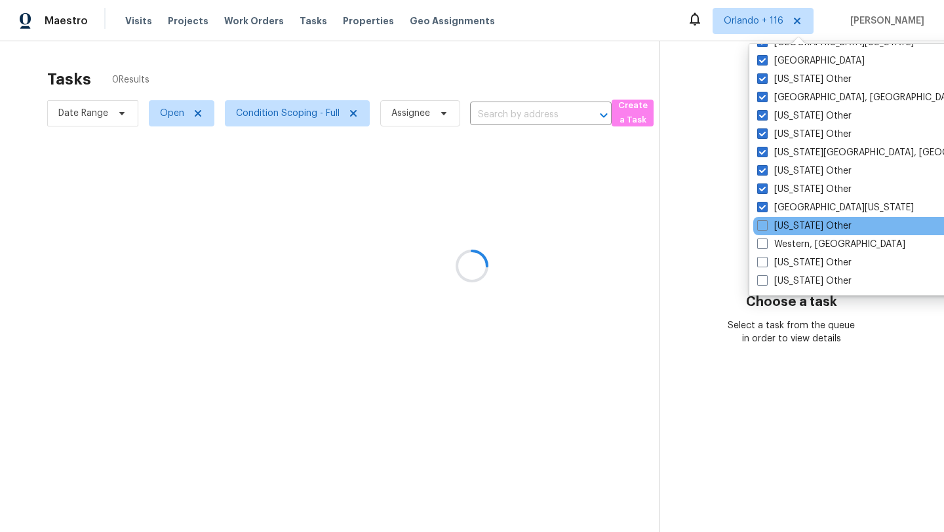
click at [786, 233] on div "West Virginia Other" at bounding box center [885, 226] width 264 height 18
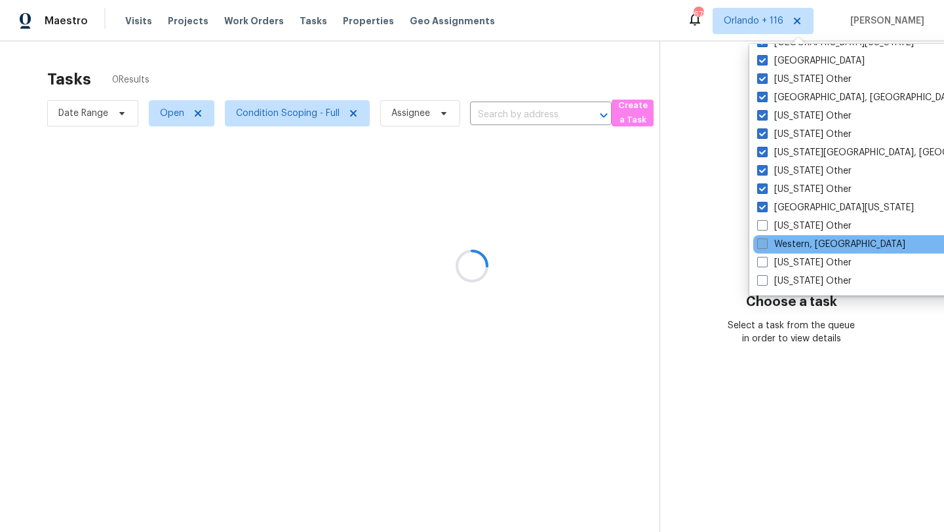
click at [786, 245] on label "Western, NY" at bounding box center [831, 244] width 148 height 13
click at [766, 245] on input "Western, NY" at bounding box center [761, 242] width 9 height 9
checkbox input "true"
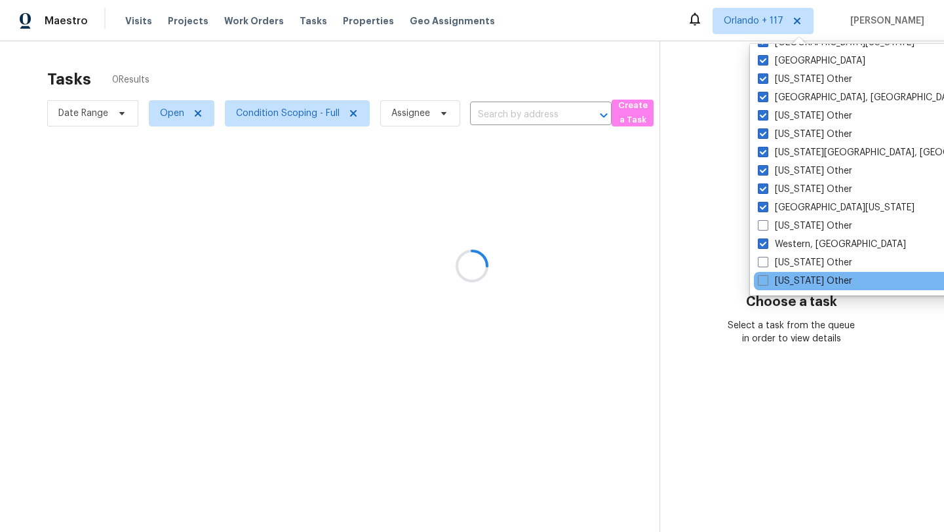
click at [786, 273] on div "Wyoming Other" at bounding box center [886, 281] width 264 height 18
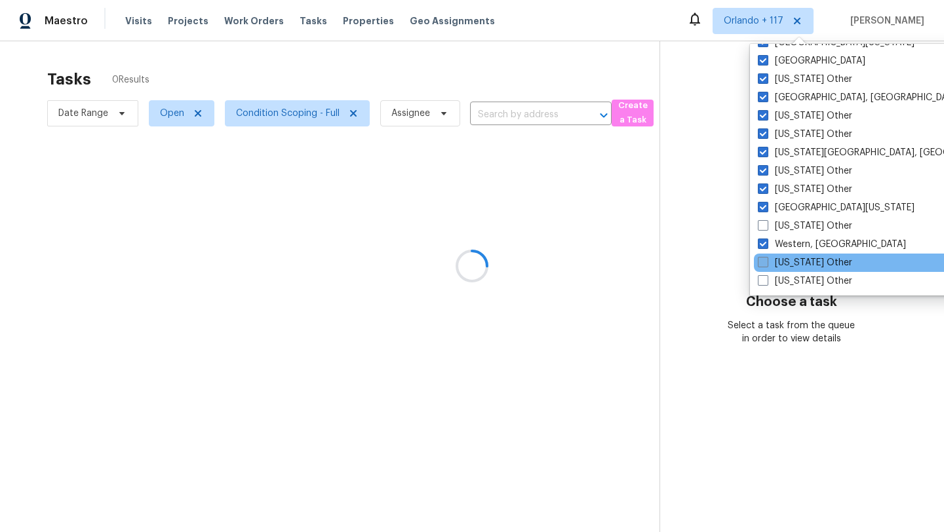
click at [786, 264] on label "Wisconsin Other" at bounding box center [805, 262] width 94 height 13
click at [766, 264] on input "Wisconsin Other" at bounding box center [762, 260] width 9 height 9
checkbox input "true"
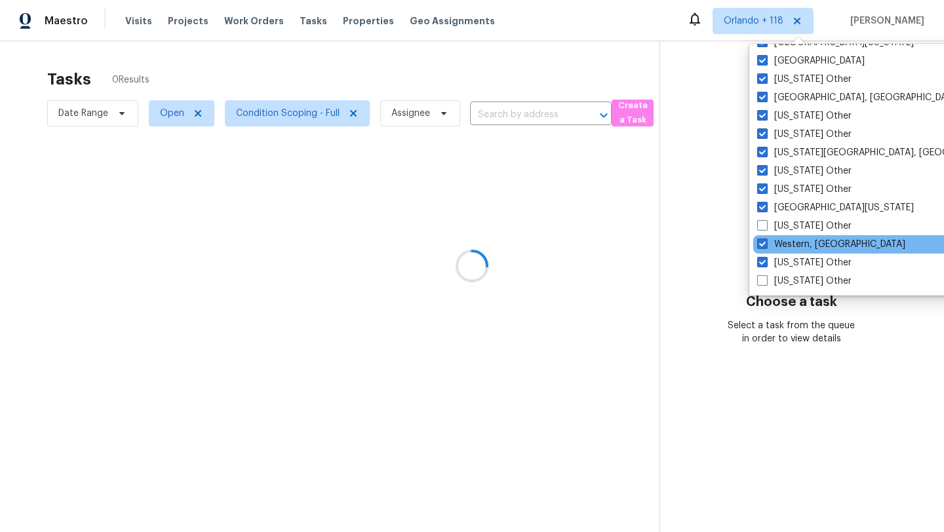
click at [793, 237] on div "Western, NY" at bounding box center [885, 244] width 264 height 18
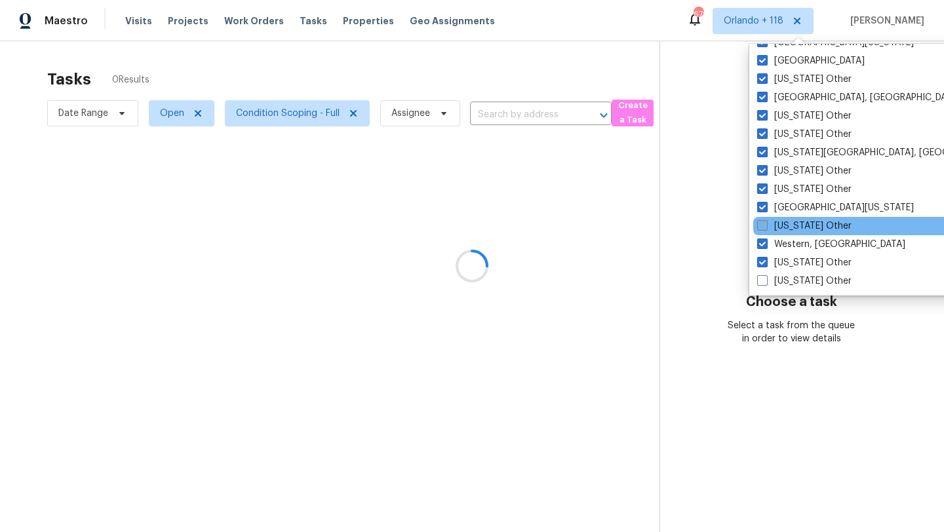
click at [794, 228] on label "West Virginia Other" at bounding box center [804, 226] width 94 height 13
click at [766, 228] on input "West Virginia Other" at bounding box center [761, 224] width 9 height 9
checkbox input "true"
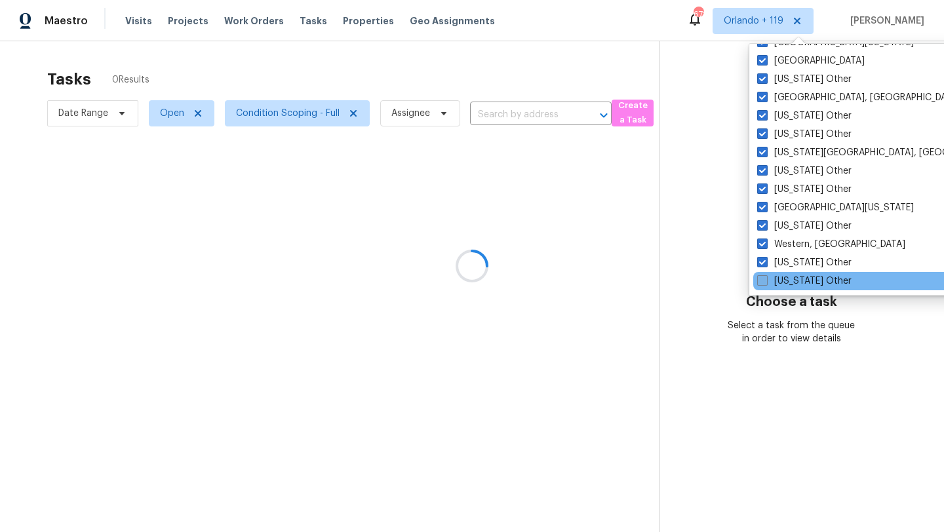
click at [789, 284] on label "Wyoming Other" at bounding box center [804, 281] width 94 height 13
click at [766, 283] on input "Wyoming Other" at bounding box center [761, 279] width 9 height 9
checkbox input "true"
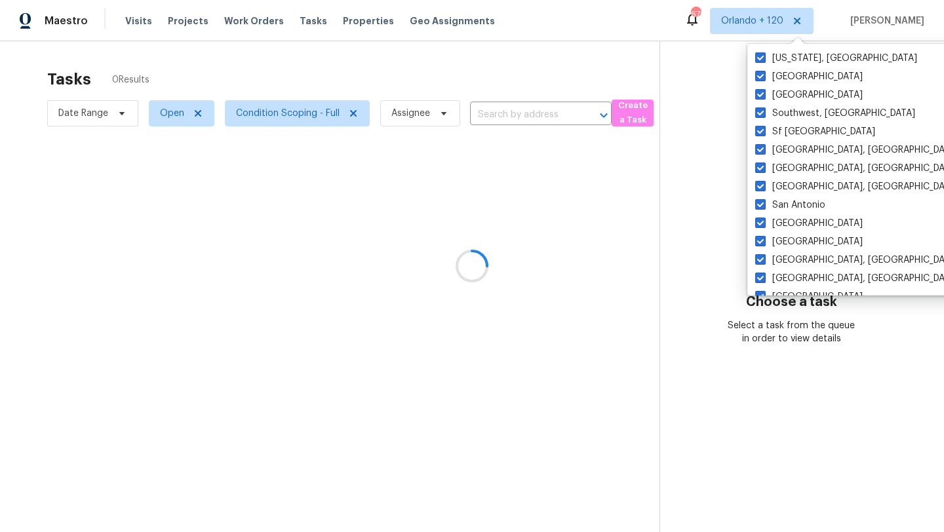
click at [546, 54] on div at bounding box center [472, 266] width 944 height 532
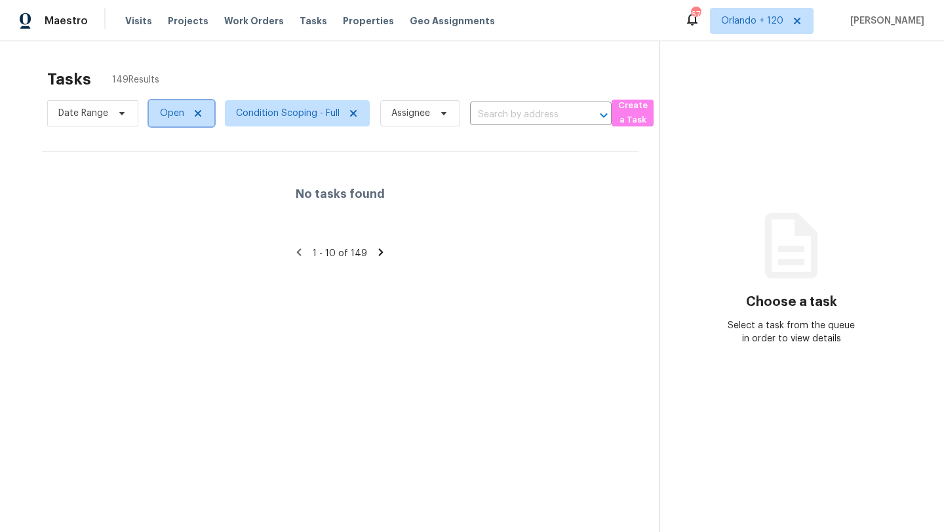
click at [184, 122] on span "Open" at bounding box center [182, 113] width 66 height 26
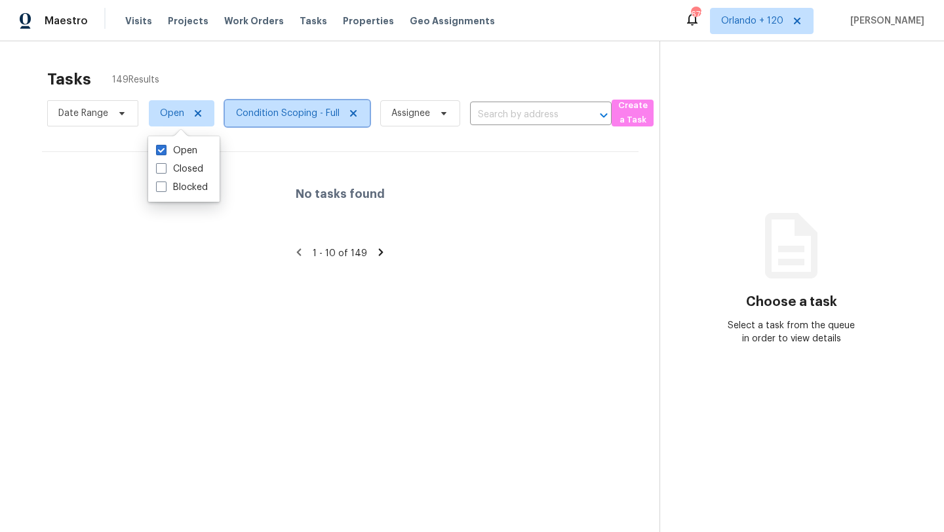
click at [270, 117] on span "Condition Scoping - Full" at bounding box center [288, 113] width 104 height 13
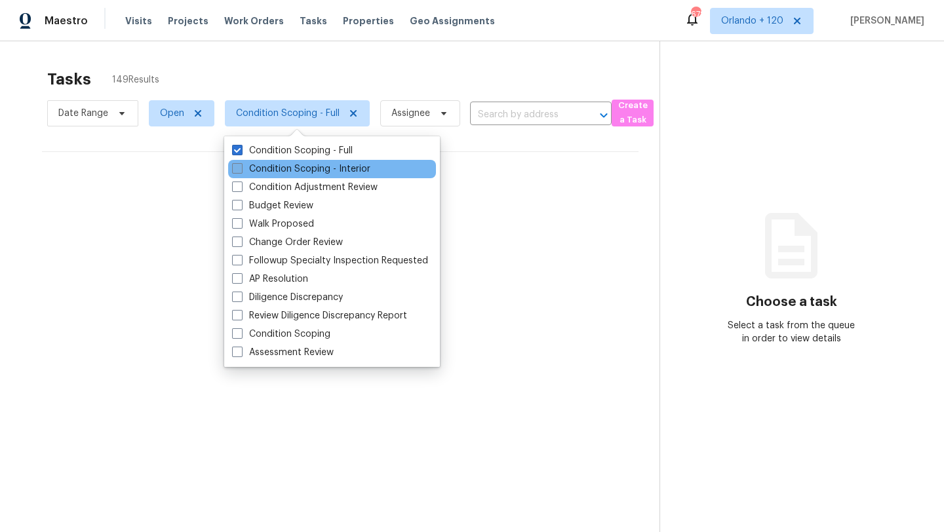
click at [332, 174] on label "Condition Scoping - Interior" at bounding box center [301, 169] width 138 height 13
click at [241, 171] on input "Condition Scoping - Interior" at bounding box center [236, 167] width 9 height 9
checkbox input "true"
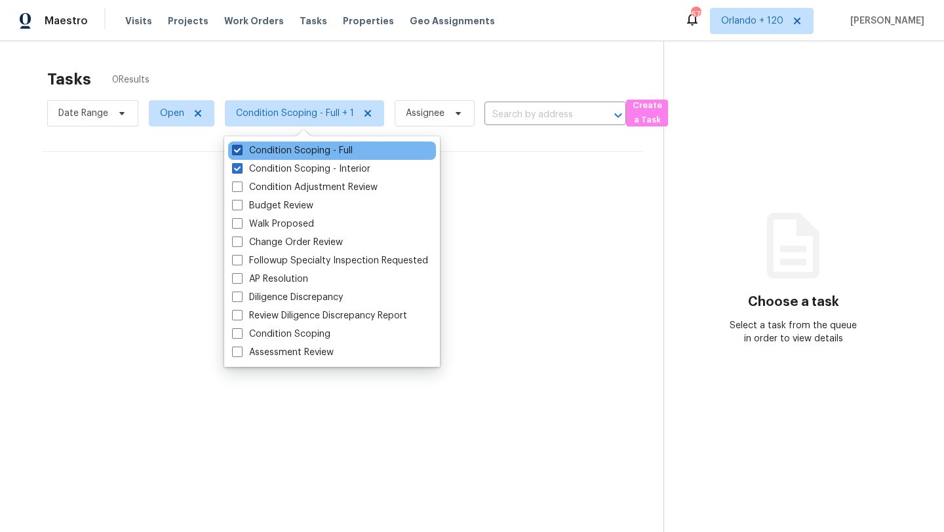
click at [333, 153] on label "Condition Scoping - Full" at bounding box center [292, 150] width 121 height 13
click at [241, 153] on input "Condition Scoping - Full" at bounding box center [236, 148] width 9 height 9
checkbox input "false"
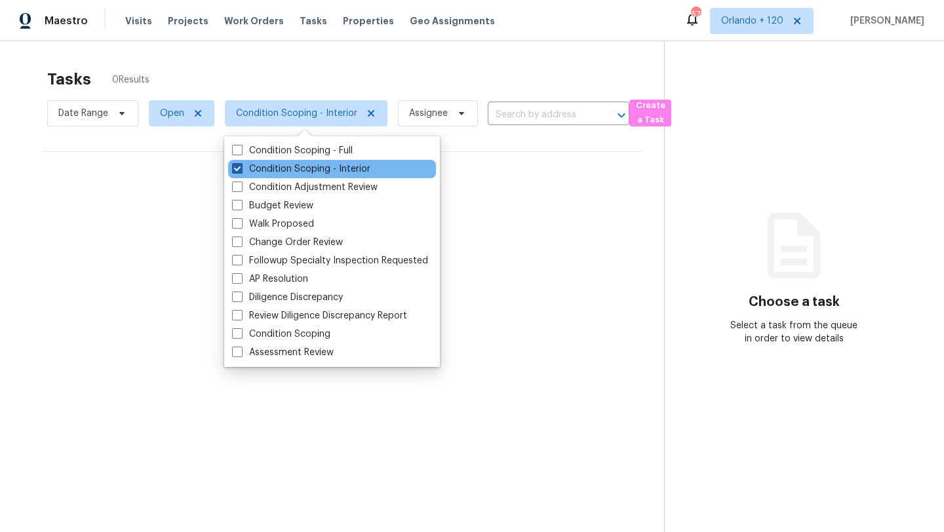
click at [333, 169] on label "Condition Scoping - Interior" at bounding box center [301, 169] width 138 height 13
click at [241, 169] on input "Condition Scoping - Interior" at bounding box center [236, 167] width 9 height 9
checkbox input "false"
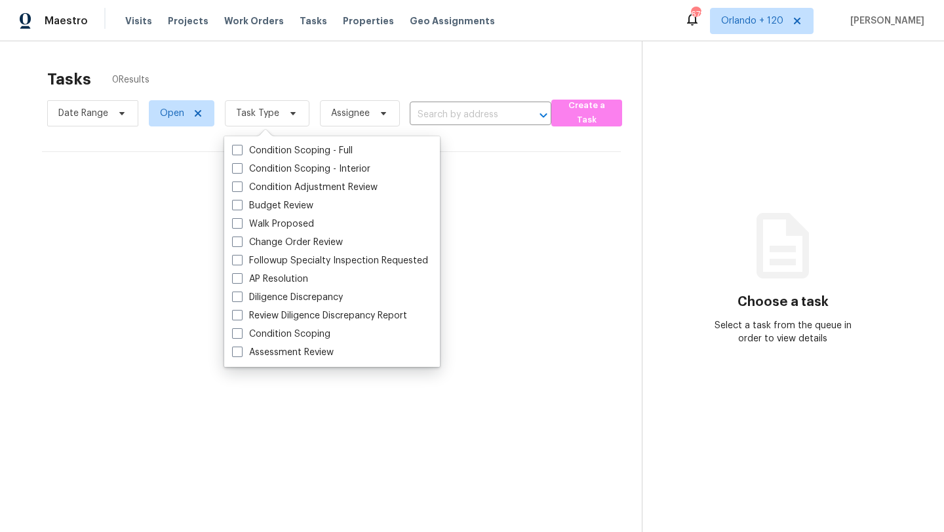
click at [418, 67] on div "Tasks 0 Results" at bounding box center [344, 79] width 595 height 34
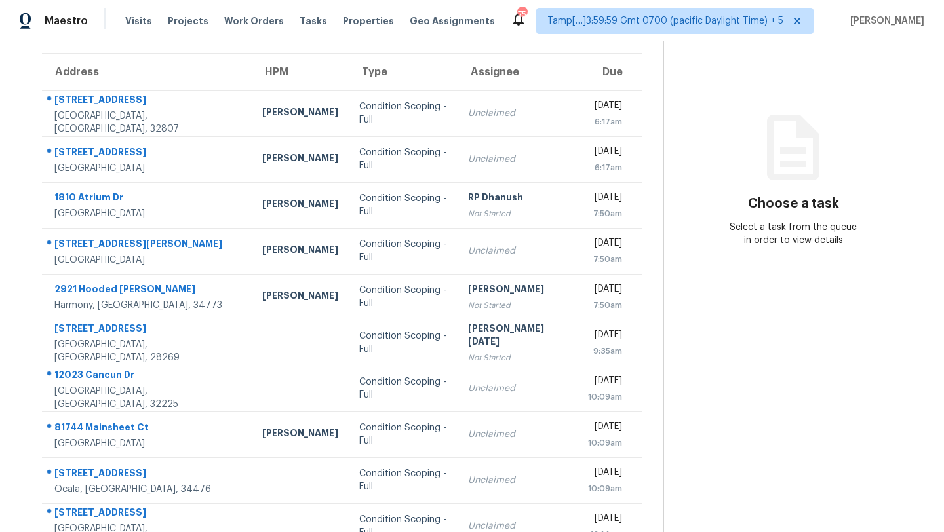
scroll to position [121, 0]
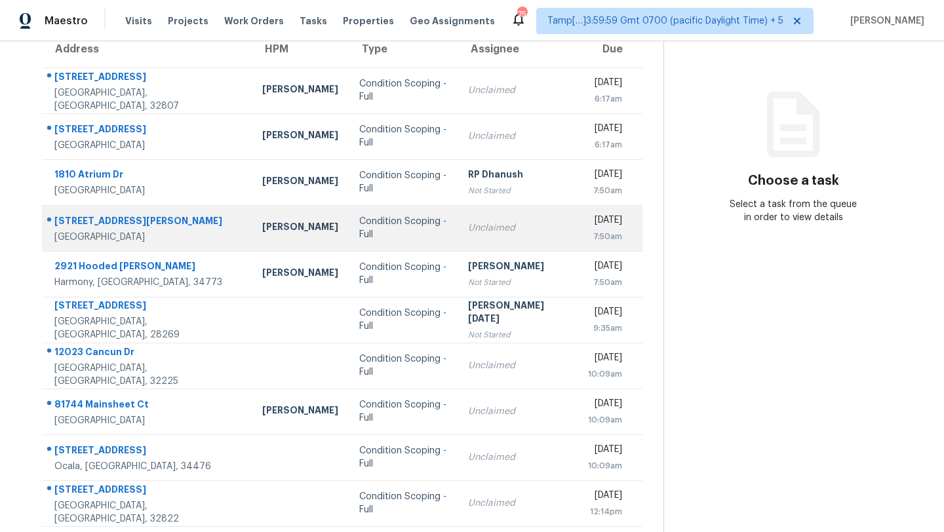
click at [458, 231] on td "Unclaimed" at bounding box center [518, 228] width 120 height 46
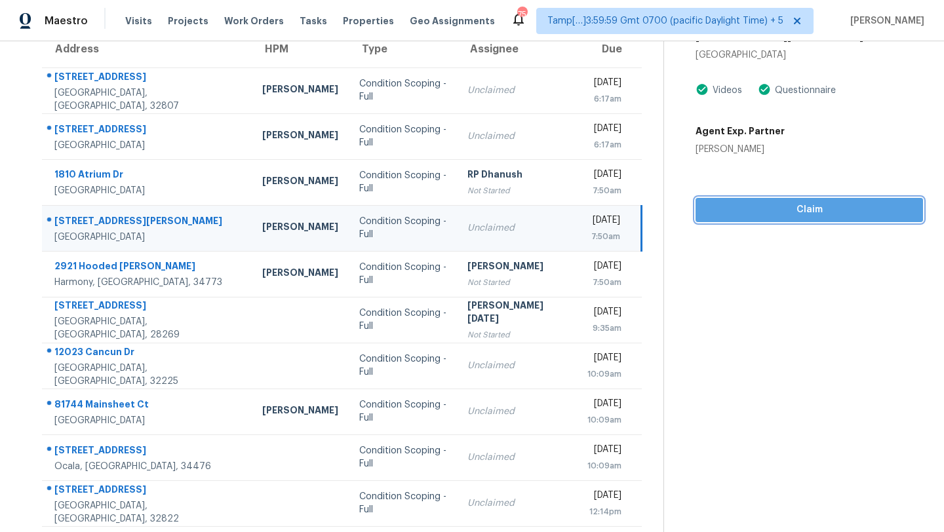
click at [750, 220] on button "Claim" at bounding box center [810, 210] width 228 height 24
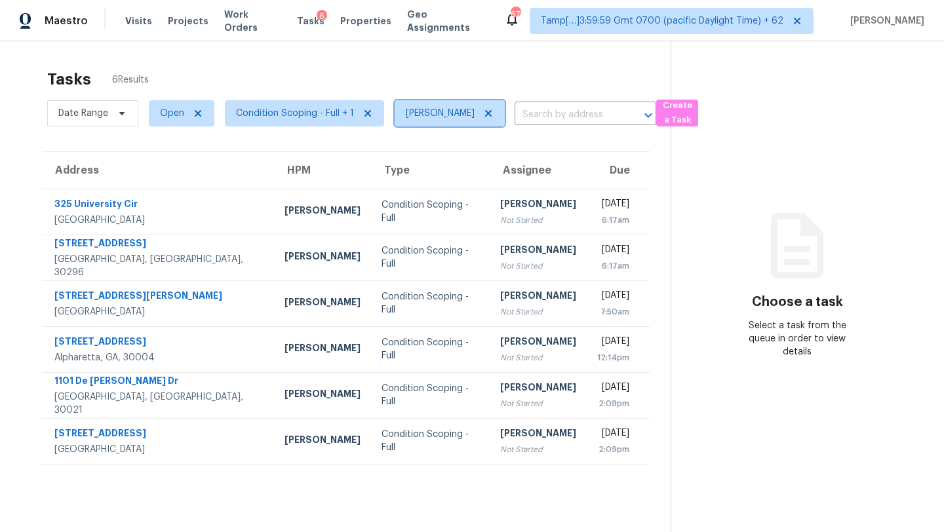
click at [483, 111] on icon at bounding box center [488, 113] width 10 height 10
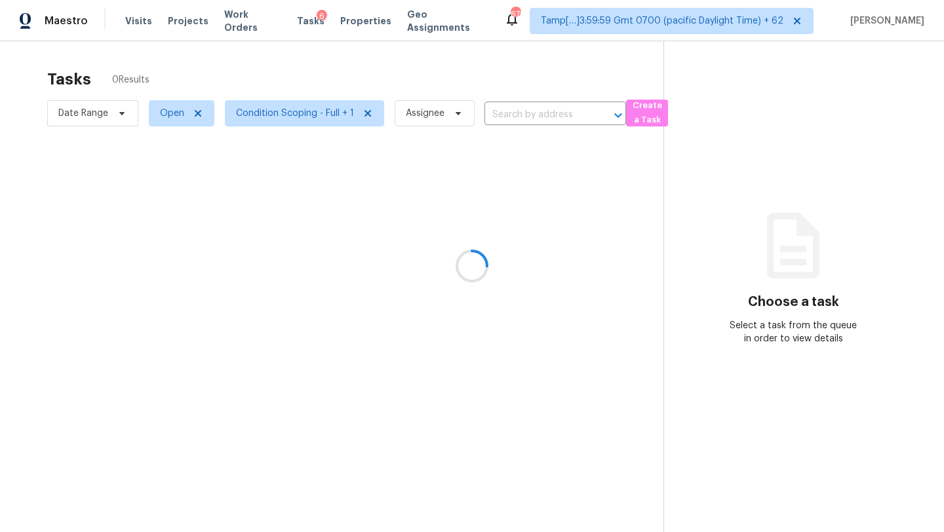
click at [498, 115] on div at bounding box center [472, 266] width 944 height 532
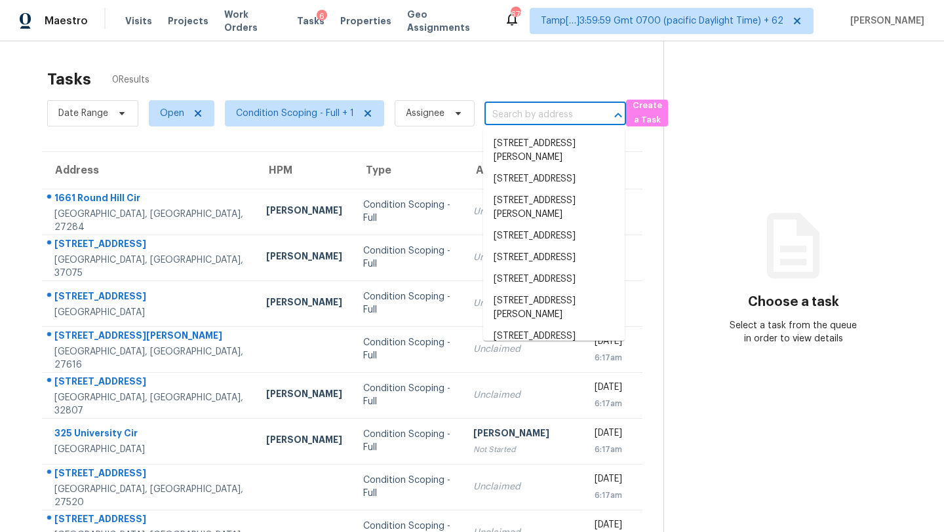
click at [517, 117] on input "text" at bounding box center [537, 115] width 105 height 20
paste input "9521 86th Ave Seminole, FL, 33777"
type input "9521 86th Ave Seminole, FL, 33777"
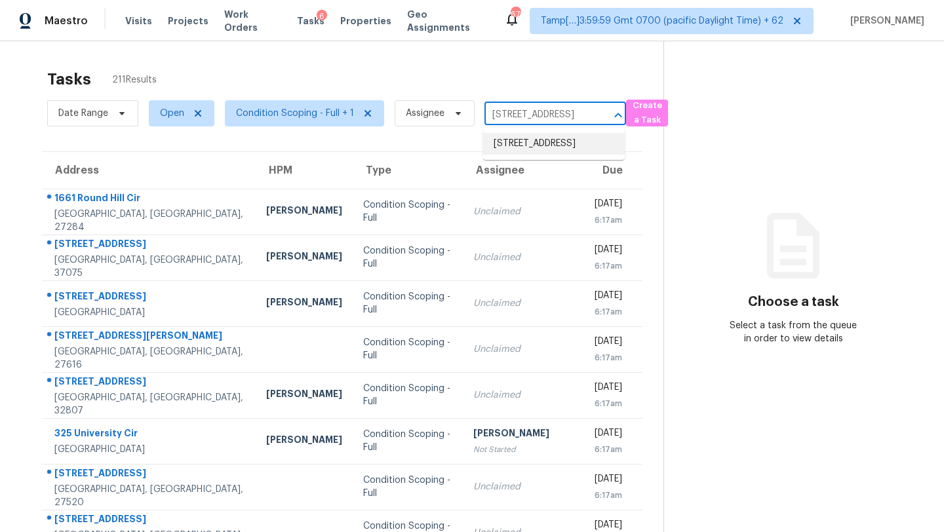
click at [517, 144] on li "9521 86th Ave, Seminole, FL 33777" at bounding box center [554, 144] width 142 height 22
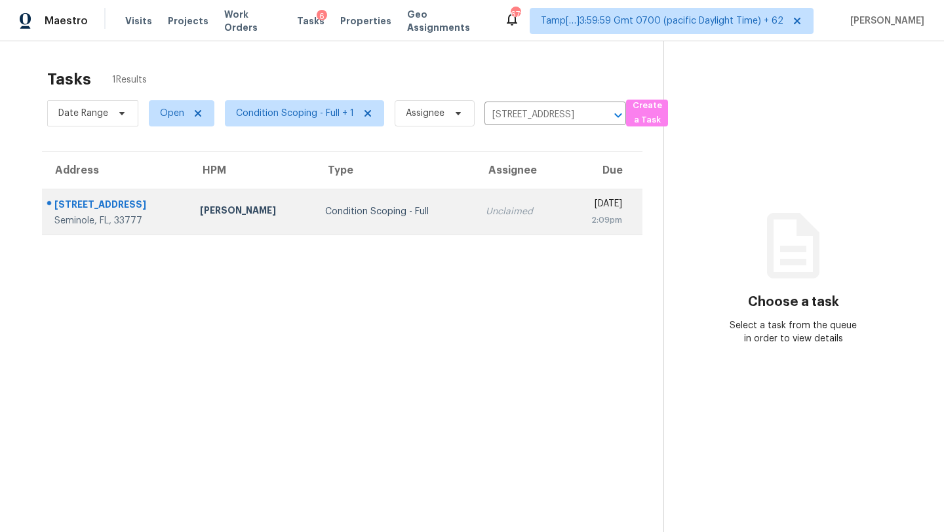
click at [488, 218] on td "Unclaimed" at bounding box center [519, 212] width 88 height 46
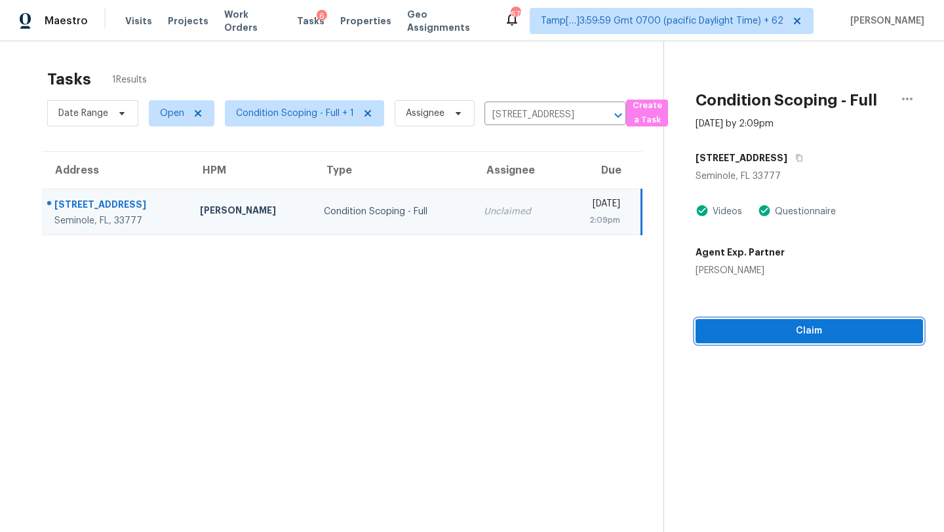
click at [740, 339] on button "Claim" at bounding box center [810, 331] width 228 height 24
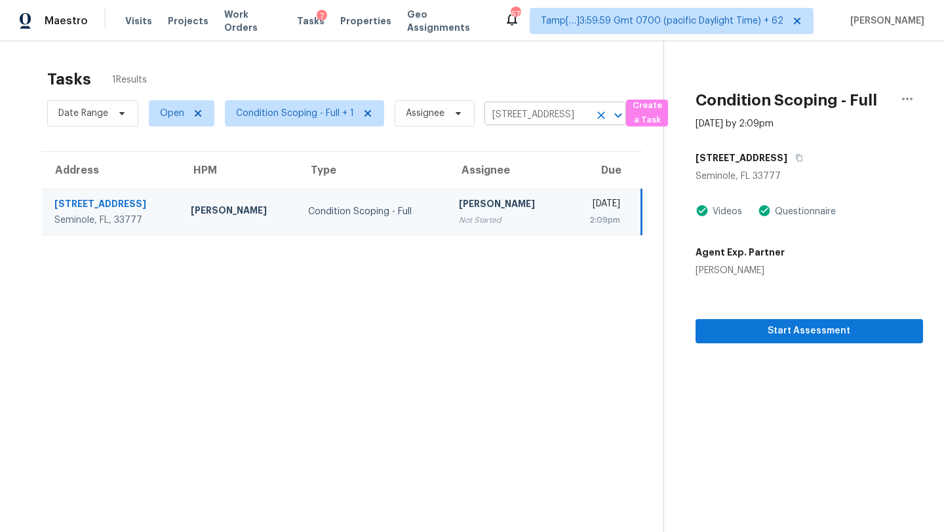
click at [500, 115] on input "9521 86th Ave, Seminole, FL 33777" at bounding box center [537, 115] width 105 height 20
paste input "229 Rustic Loop Sanford, FL, 32771"
type input "229 Rustic Loop Sanford, FL, 32771"
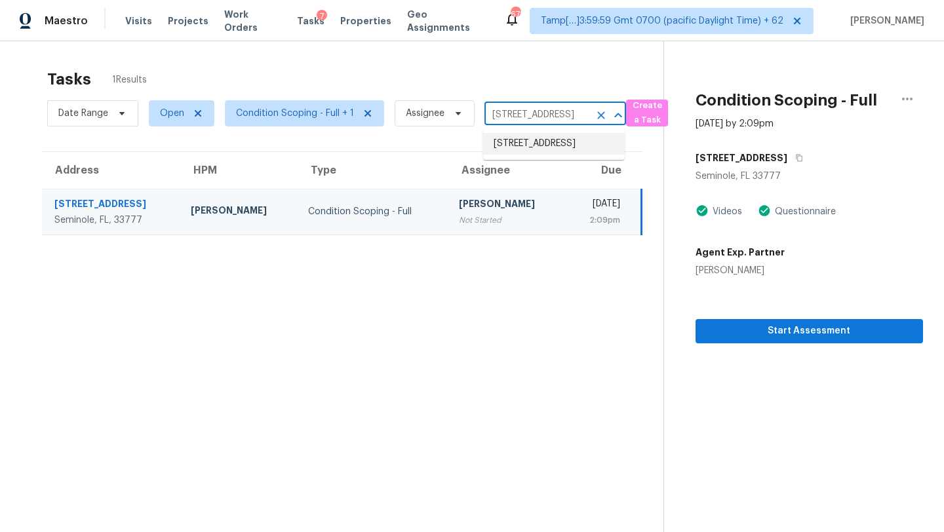
click at [541, 152] on li "229 Rustic Loop, Sanford, FL 32771" at bounding box center [554, 144] width 142 height 22
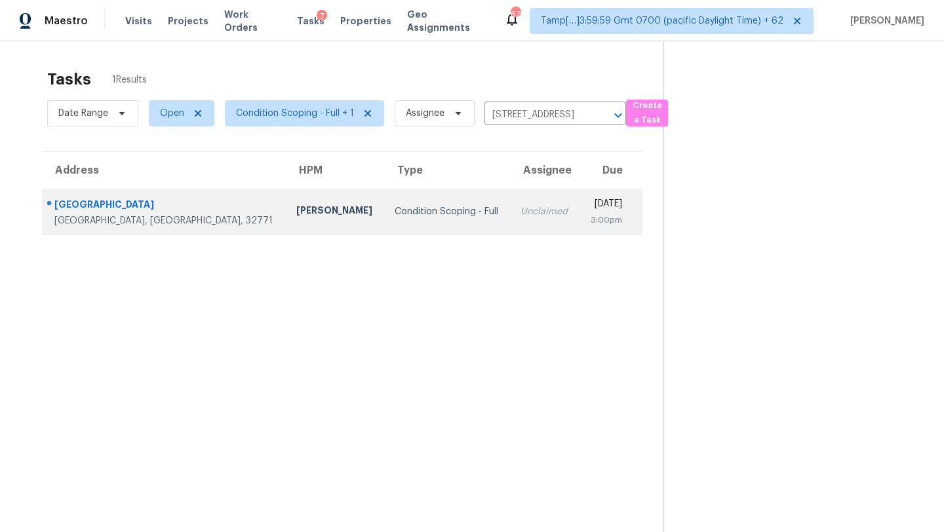
click at [590, 200] on div "[DATE]" at bounding box center [606, 205] width 32 height 16
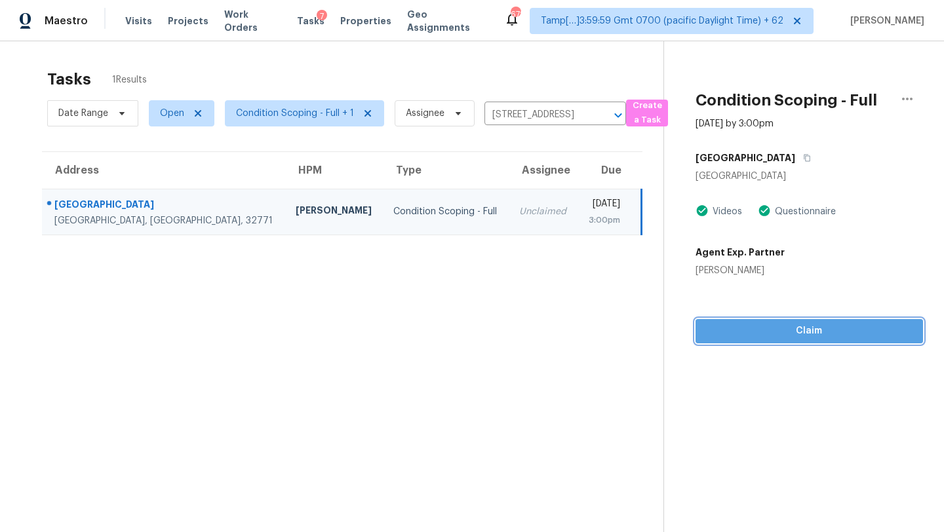
click at [766, 325] on span "Claim" at bounding box center [809, 331] width 207 height 16
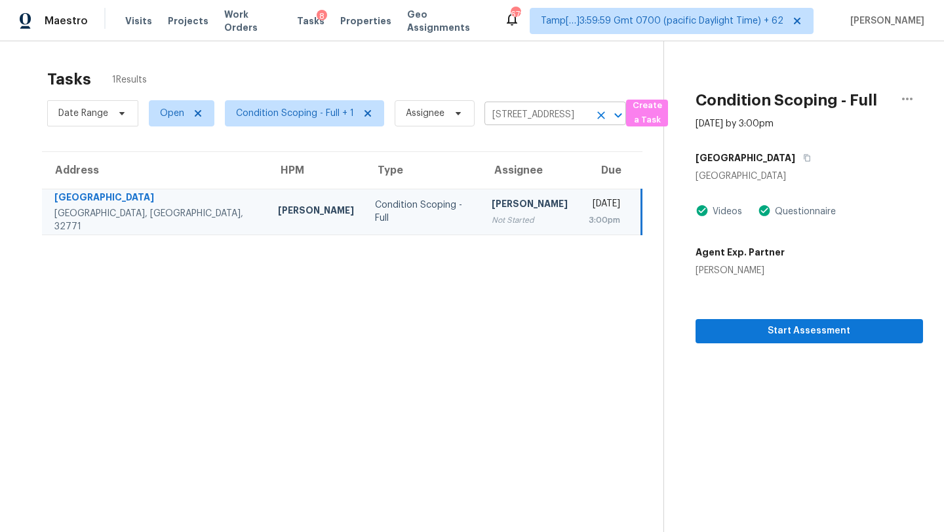
click at [499, 113] on input "229 Rustic Loop, Sanford, FL 32771" at bounding box center [537, 115] width 105 height 20
paste input "32 Hensley Hill Pl Holly Springs, NC, 27540"
type input "232 Hensley Hill Pl Holly Springs, NC, 27540"
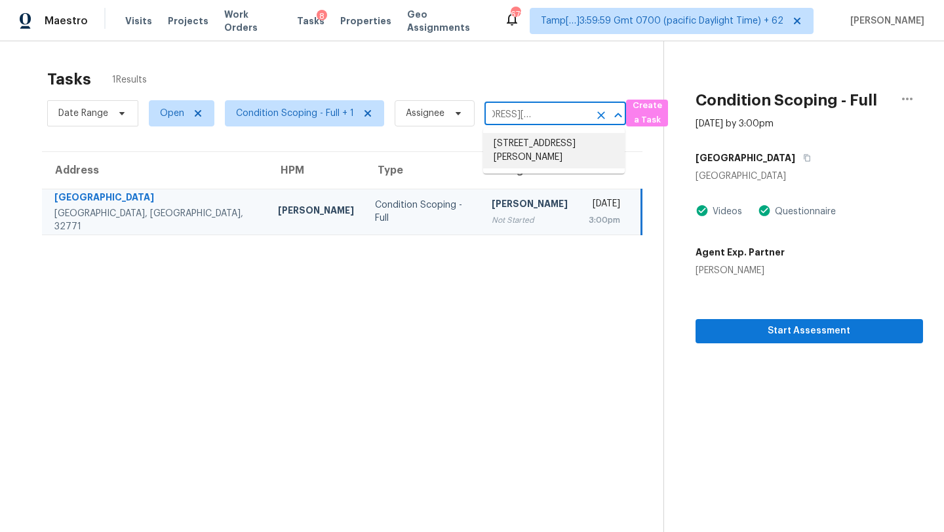
click at [508, 158] on li "232 Hensley Hill Pl, Holly Springs, NC 27540" at bounding box center [554, 150] width 142 height 35
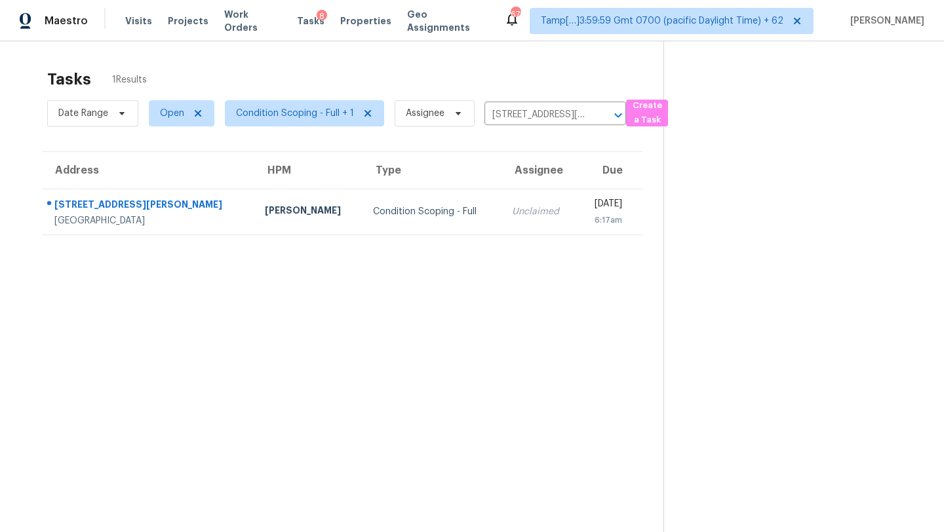
click at [512, 209] on div "Unclaimed" at bounding box center [539, 211] width 55 height 13
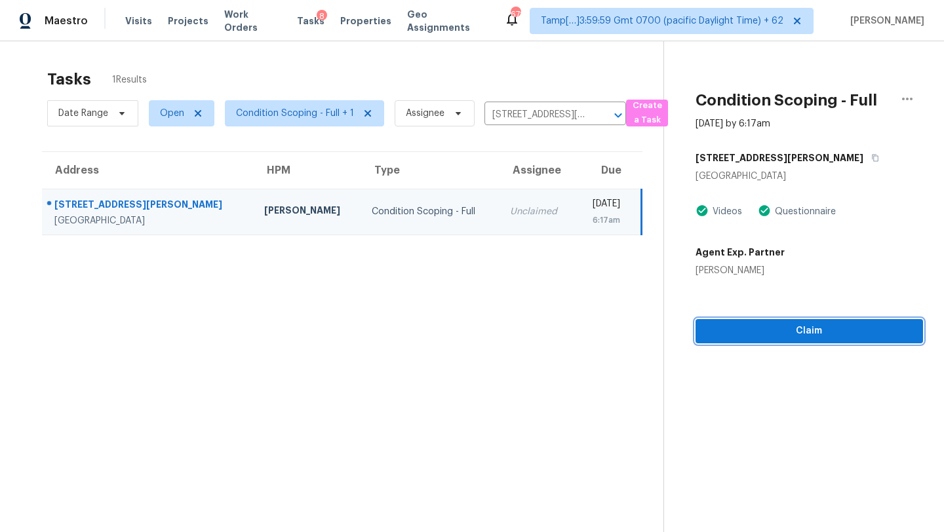
click at [761, 325] on span "Claim" at bounding box center [809, 331] width 207 height 16
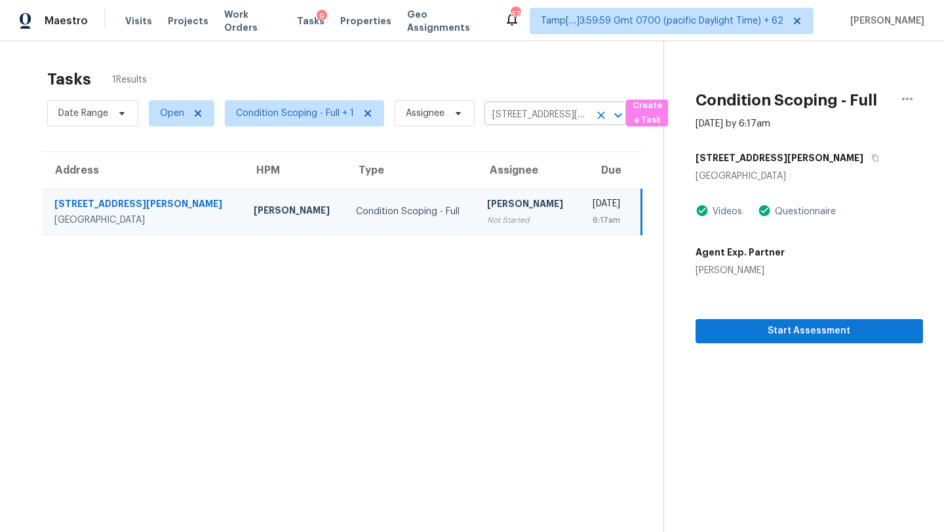
click at [530, 122] on input "232 Hensley Hill Pl, Holly Springs, NC 27540" at bounding box center [537, 115] width 105 height 20
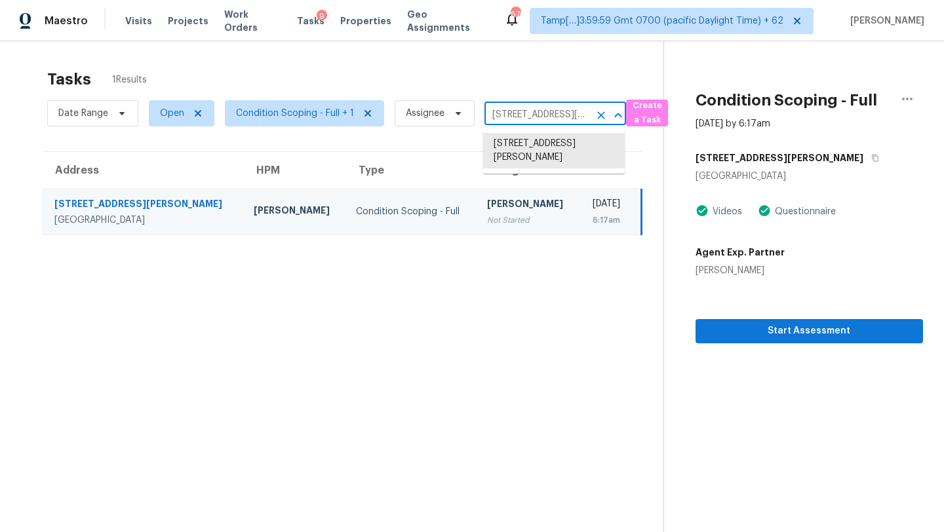
click at [530, 122] on input "232 Hensley Hill Pl, Holly Springs, NC 27540" at bounding box center [537, 115] width 105 height 20
paste input "5603 Rush Springs Ct Summerfield, NC, 27358"
type input "5603 Rush Springs Ct Summerfield, NC, 27358"
click at [530, 152] on li "5603 Rush Springs Ct, Summerfield, NC 27358" at bounding box center [554, 144] width 142 height 22
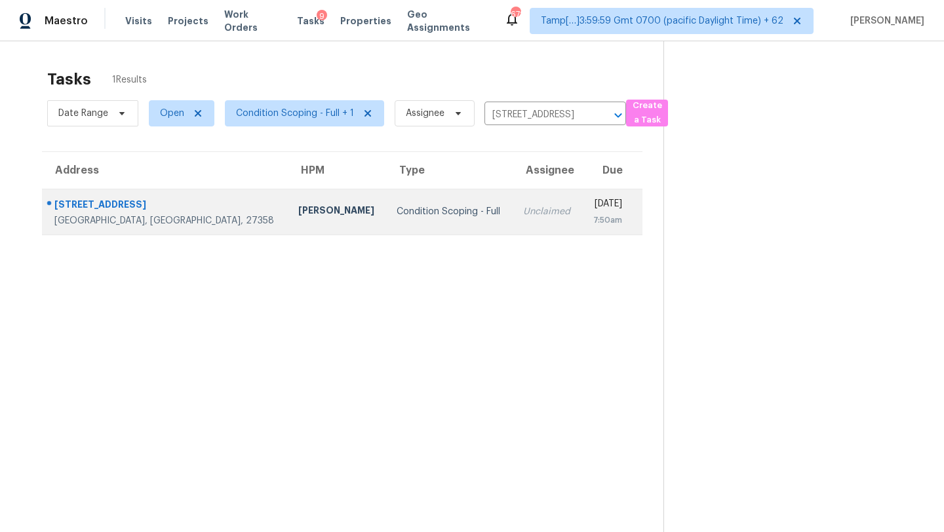
click at [582, 197] on td "Thu, Oct 2nd 2025 7:50am" at bounding box center [612, 212] width 60 height 46
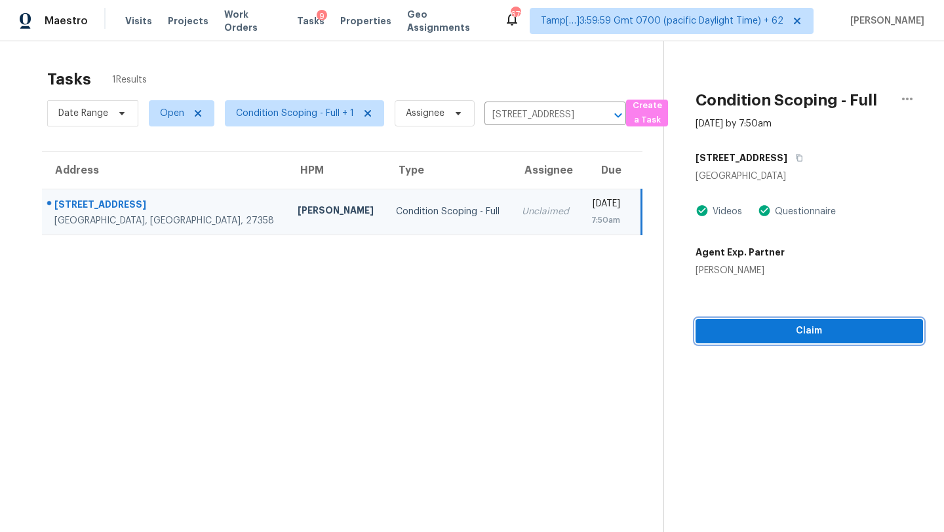
click at [807, 337] on span "Claim" at bounding box center [809, 331] width 207 height 16
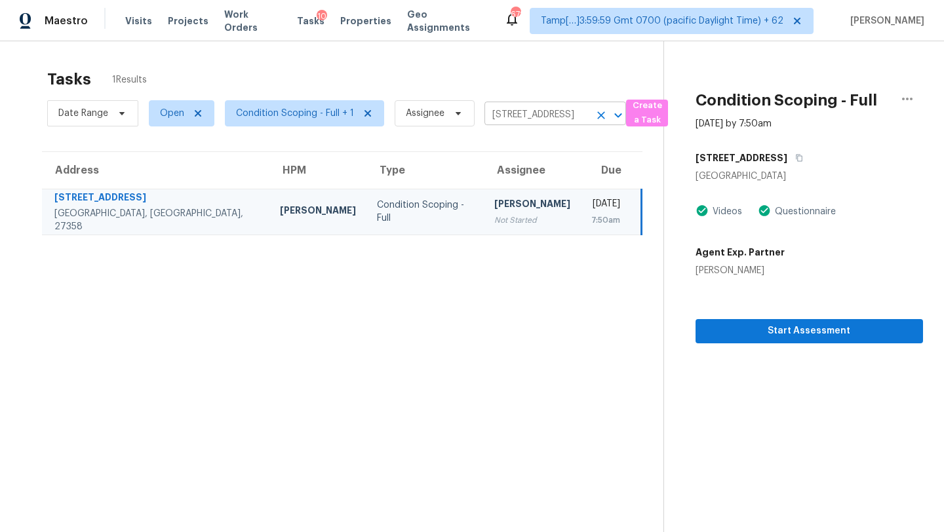
click at [519, 111] on input "5603 Rush Springs Ct, Summerfield, NC 27358" at bounding box center [537, 115] width 105 height 20
paste input "901 Presentation St Knightdale, NC, 27545"
type input "5901 Presentation St Knightdale, NC, 27545"
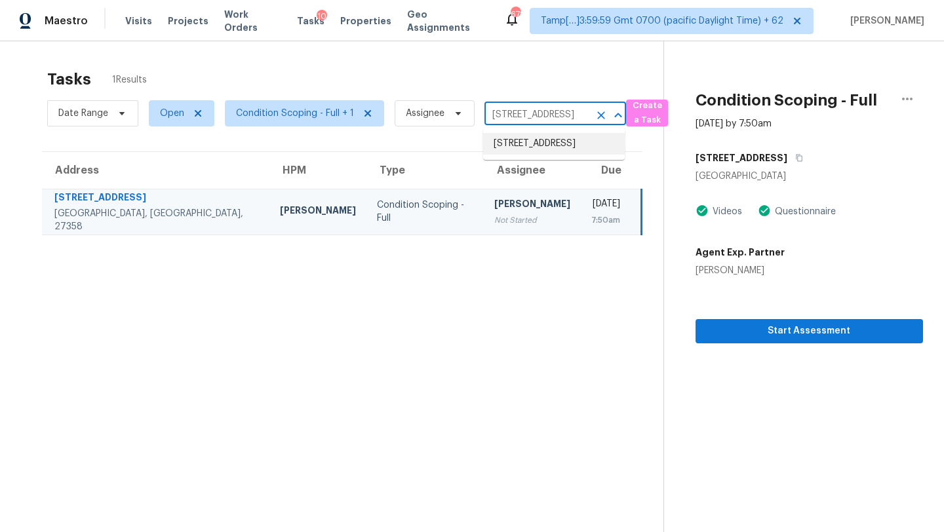
click at [519, 148] on li "5901 Presentation St, Knightdale, NC 27545" at bounding box center [554, 144] width 142 height 22
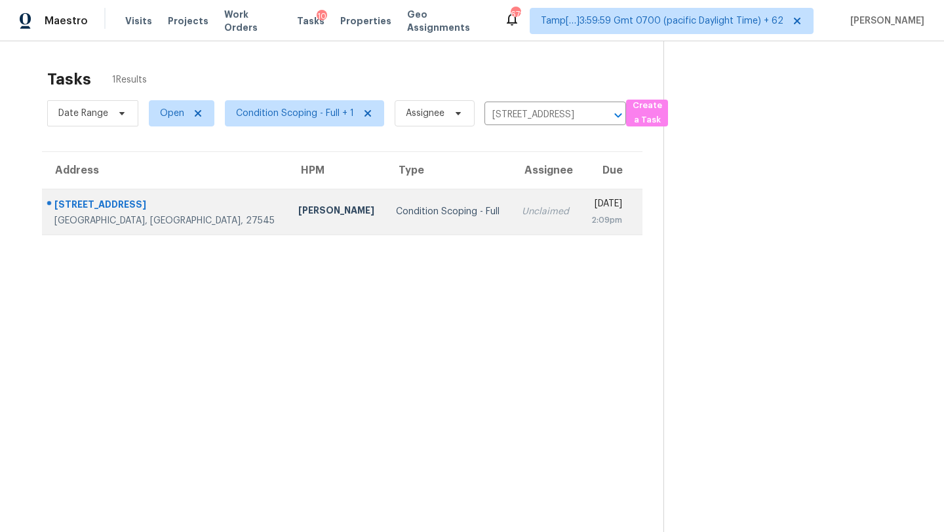
click at [591, 224] on div "2:09pm" at bounding box center [606, 220] width 31 height 13
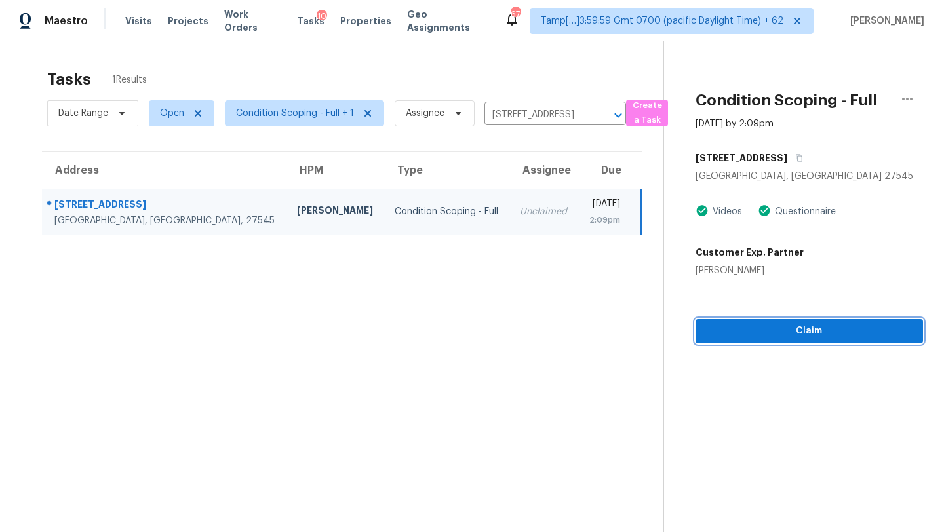
click at [781, 336] on span "Claim" at bounding box center [809, 331] width 207 height 16
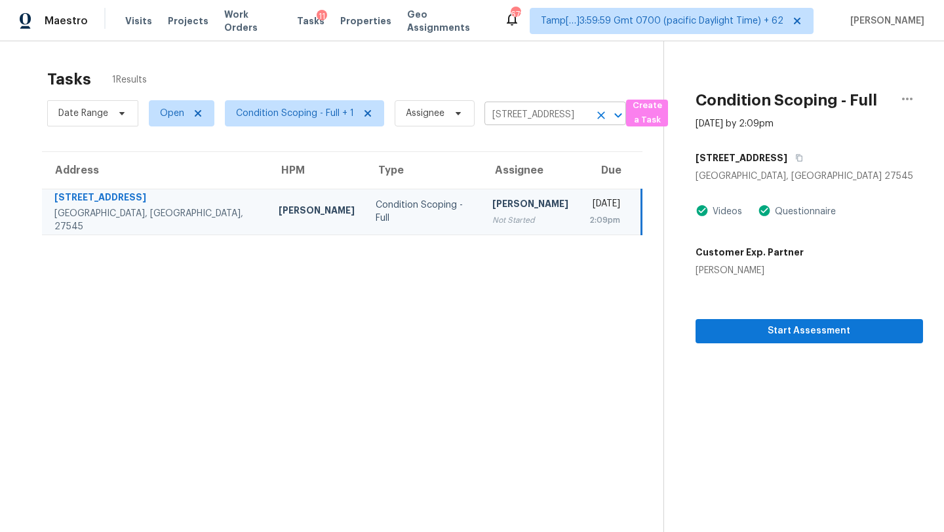
click at [492, 110] on input "5901 Presentation St, Knightdale, NC 27545" at bounding box center [537, 115] width 105 height 20
paste input "1118 Slate Ridge Rd Matthews, NC, 28104"
type input "1118 Slate Ridge Rd Matthews, NC, 28104"
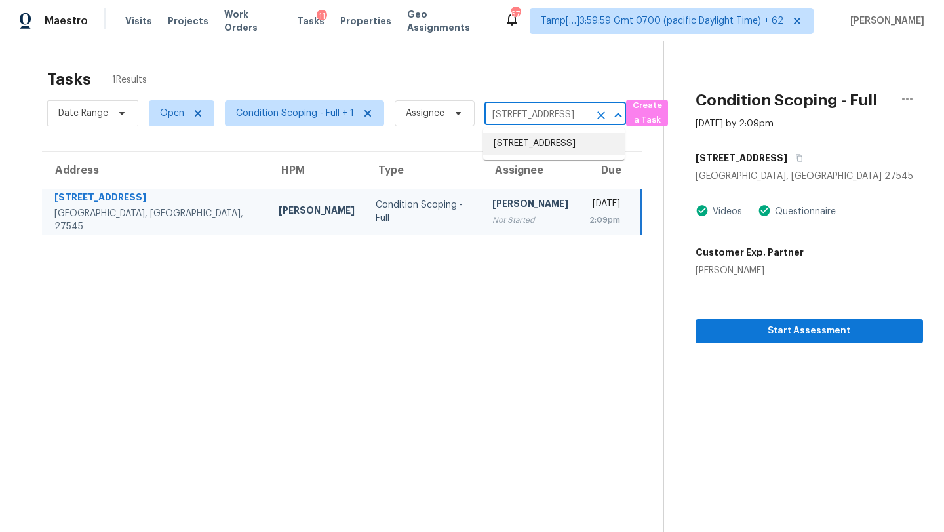
click at [516, 142] on li "1118 Slate Ridge Rd, Matthews, NC 28104" at bounding box center [554, 144] width 142 height 22
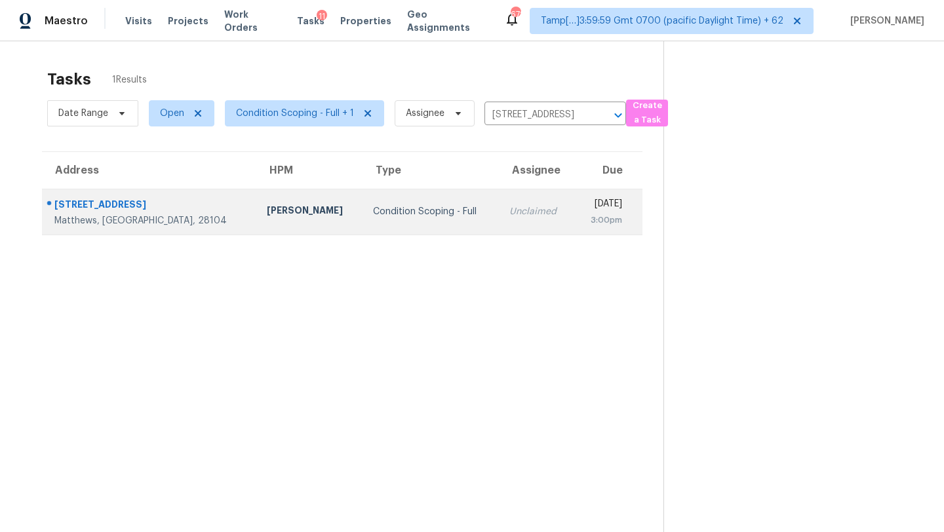
click at [509, 207] on div "Unclaimed" at bounding box center [536, 211] width 54 height 13
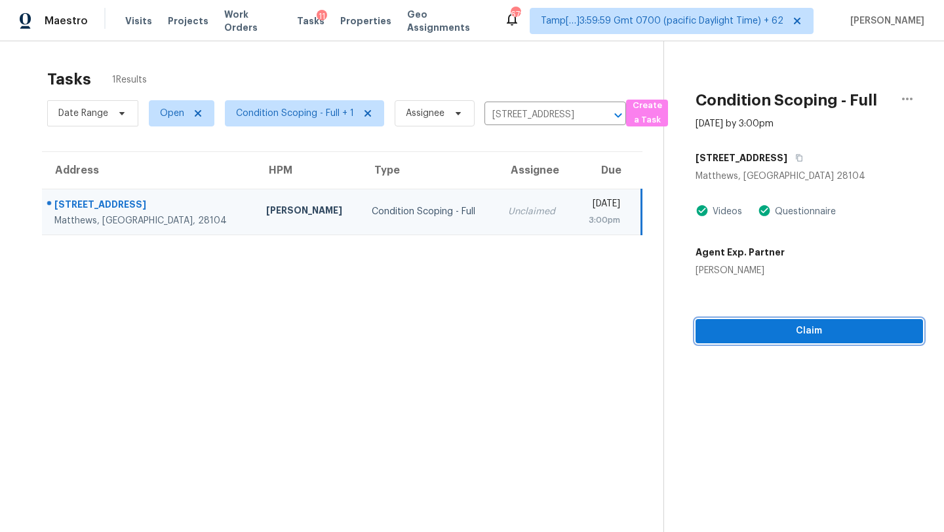
click at [815, 323] on span "Claim" at bounding box center [809, 331] width 207 height 16
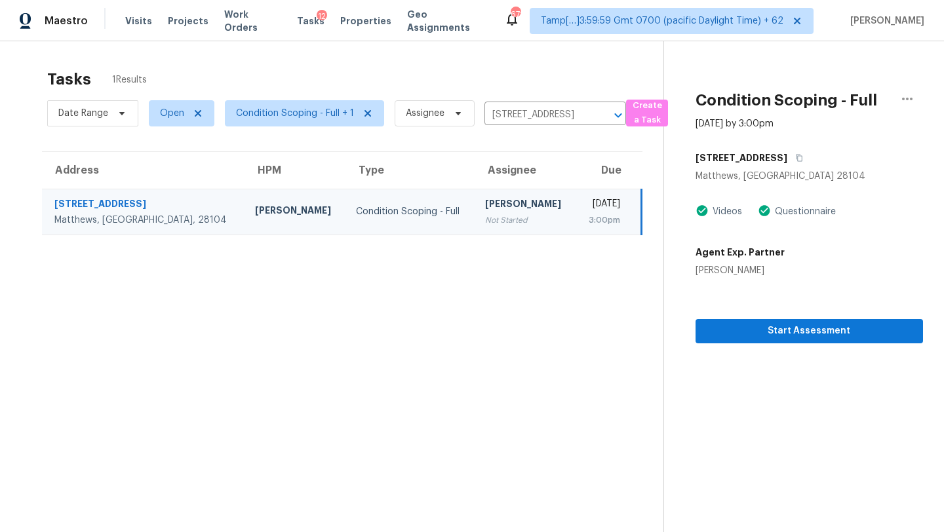
click at [517, 104] on div "Date Range Open Condition Scoping - Full + 1 Assignee 1118 Slate Ridge Rd, Matt…" at bounding box center [336, 113] width 579 height 34
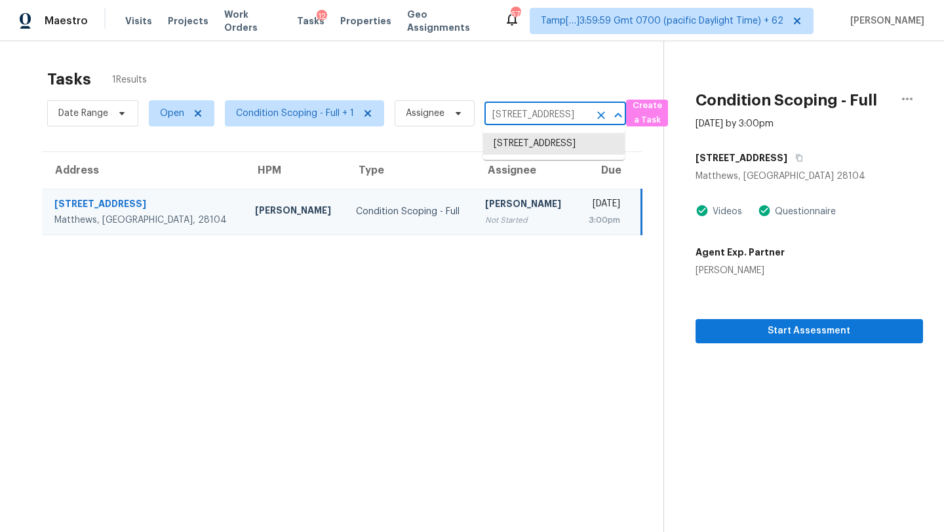
click at [517, 113] on input "1118 Slate Ridge Rd, Matthews, NC 28104" at bounding box center [537, 115] width 105 height 20
paste input "515 Valley View Dr Cedar Hill, TX, 75"
type input "1515 Valley View Dr Cedar Hill, TX, 75104"
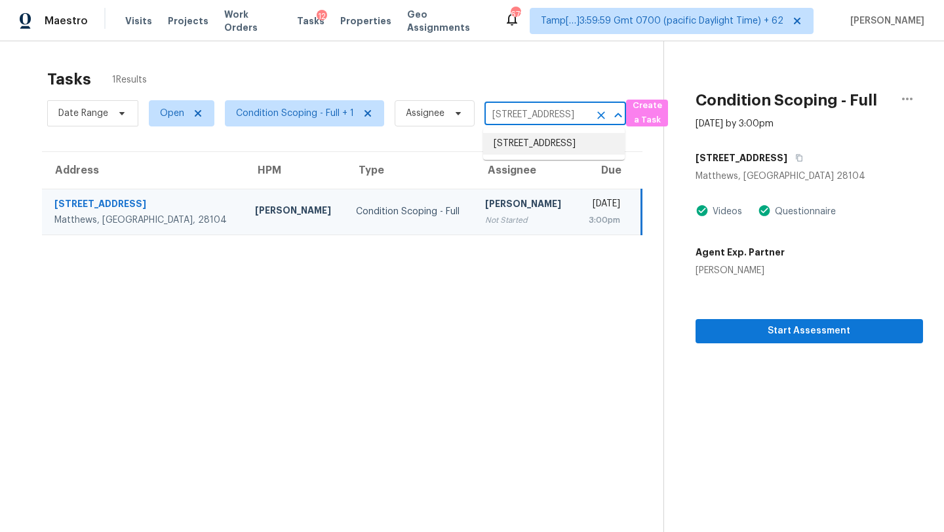
click at [521, 138] on li "1515 Valley View Dr, Cedar Hill, TX 75104" at bounding box center [554, 144] width 142 height 22
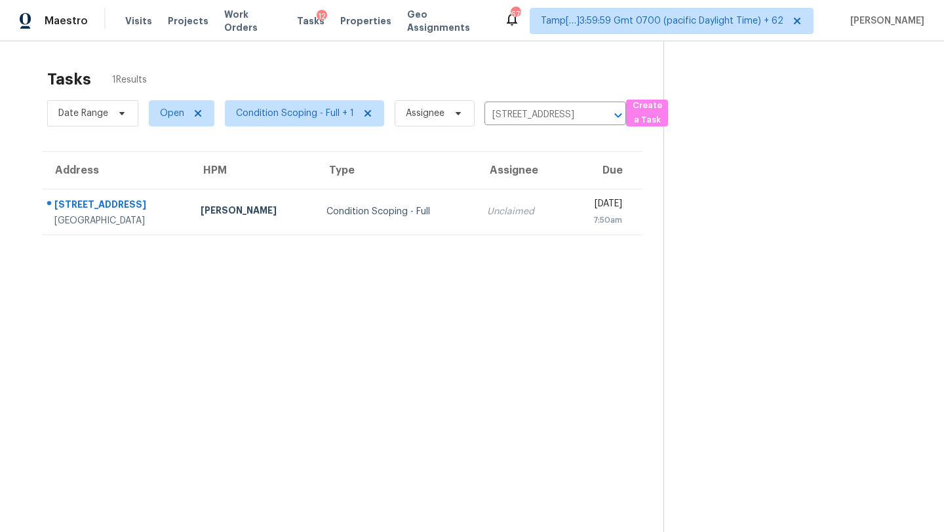
click at [576, 209] on div "Thu, Oct 2nd 2025" at bounding box center [599, 205] width 47 height 16
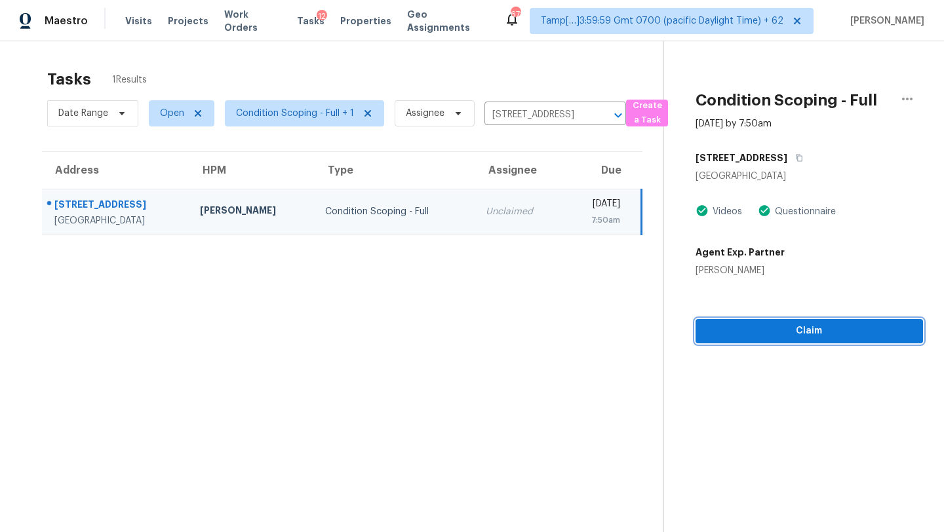
click at [792, 339] on button "Claim" at bounding box center [810, 331] width 228 height 24
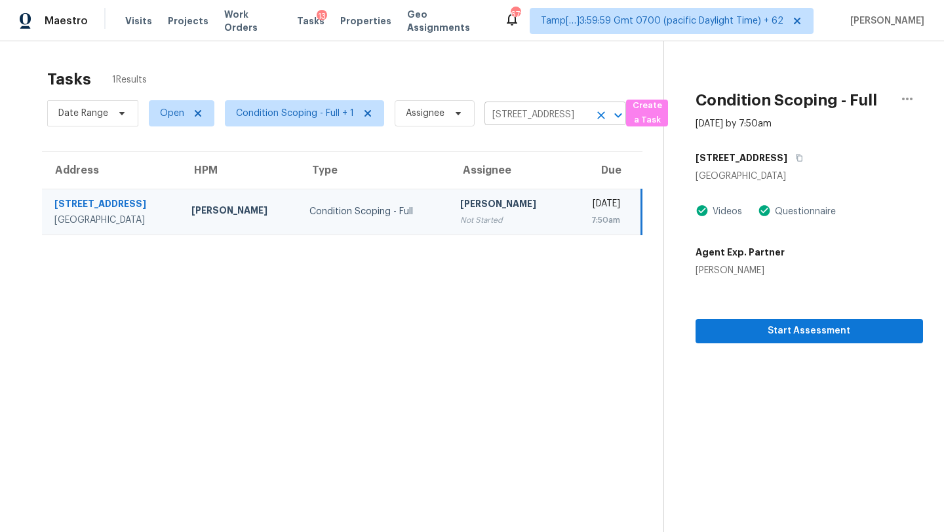
click at [531, 118] on input "1515 Valley View Dr, Cedar Hill, TX 75104" at bounding box center [537, 115] width 105 height 20
paste input "852 Kings Canyon Cir Fort Worth, TX, 7613"
type input "1852 Kings Canyon Cir Fort Worth, TX, 76134"
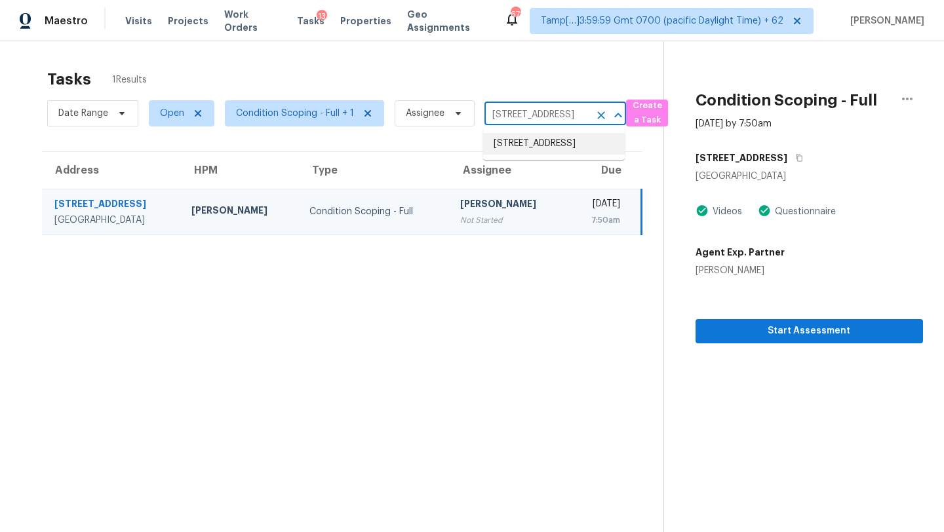
click at [535, 152] on li "1852 Kings Canyon Cir, Fort Worth, TX 76134" at bounding box center [554, 144] width 142 height 22
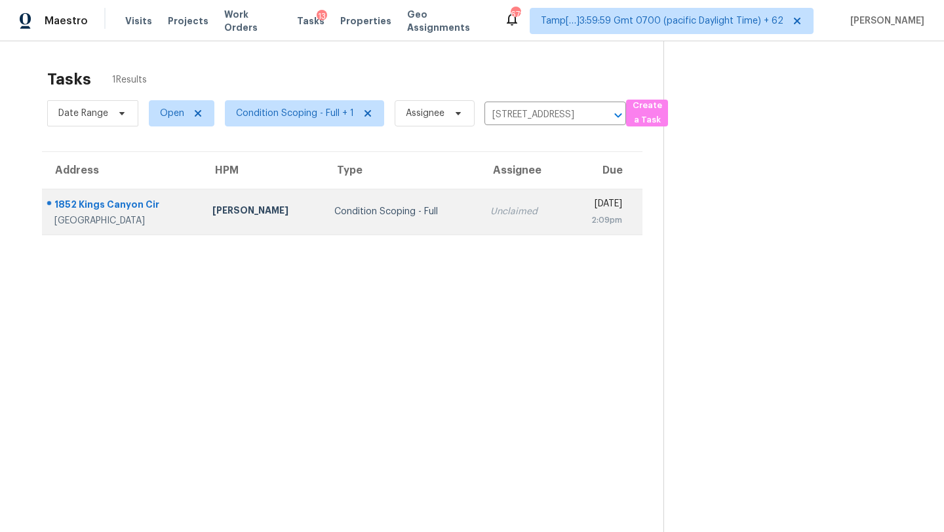
click at [509, 196] on td "Unclaimed" at bounding box center [522, 212] width 85 height 46
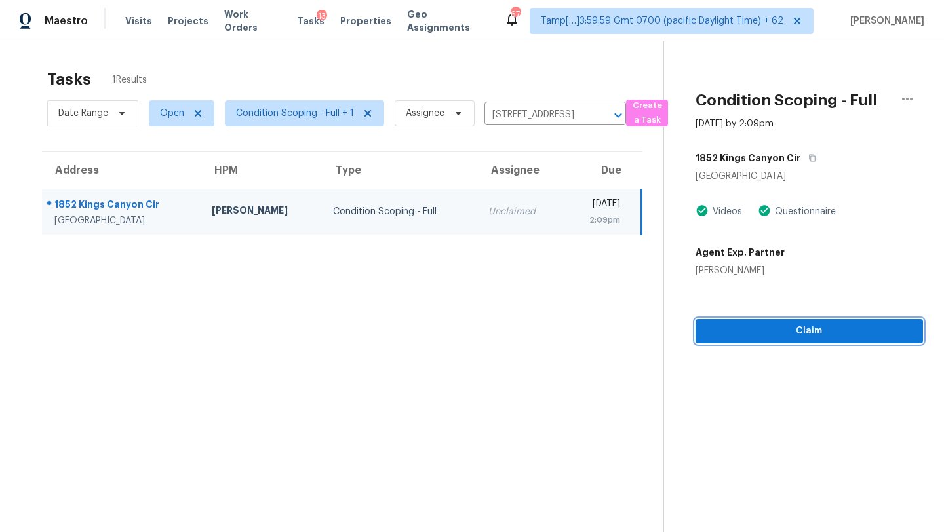
click at [798, 330] on span "Claim" at bounding box center [809, 331] width 207 height 16
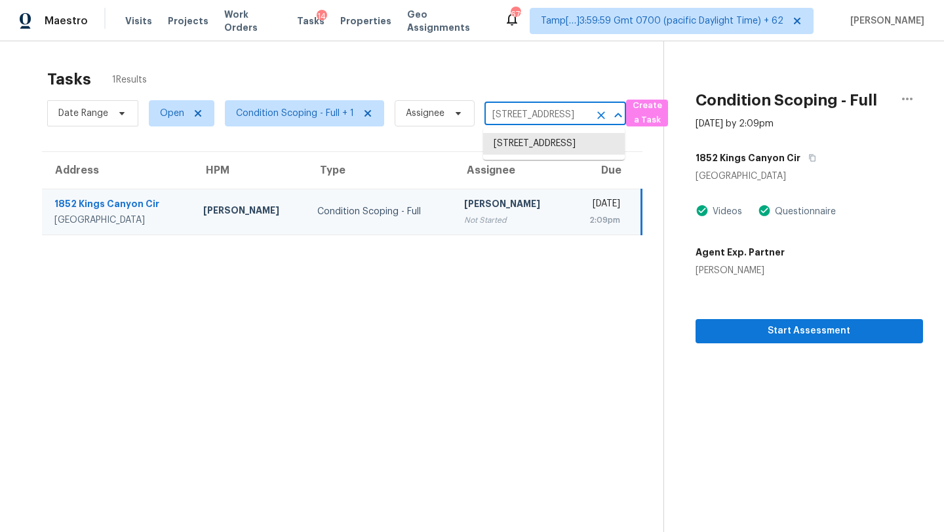
click at [517, 121] on input "1852 Kings Canyon Cir, Fort Worth, TX 76134" at bounding box center [537, 115] width 105 height 20
paste input "2226 Brigadoon Ct Arlington, TX, 76013"
type input "2226 Brigadoon Ct Arlington, TX, 76013"
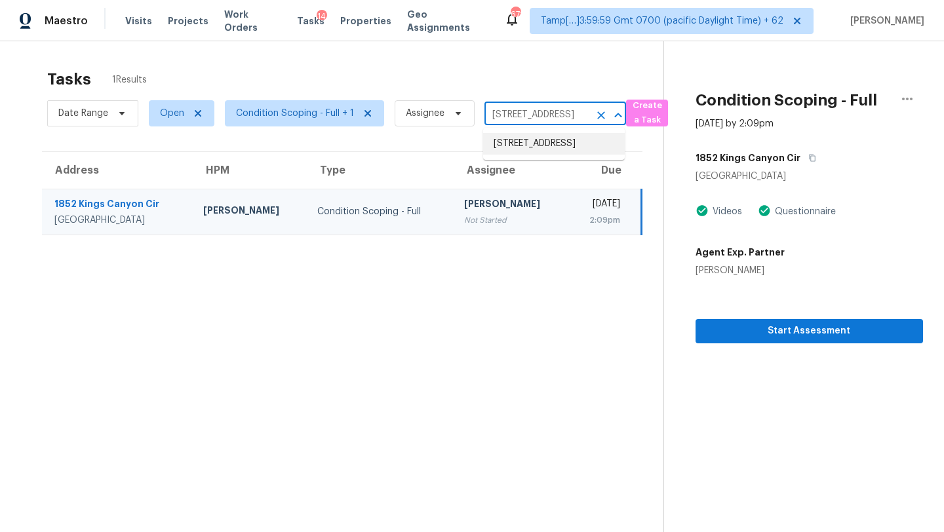
click at [508, 155] on li "2226 Brigadoon Ct, Arlington, TX 76013" at bounding box center [554, 144] width 142 height 22
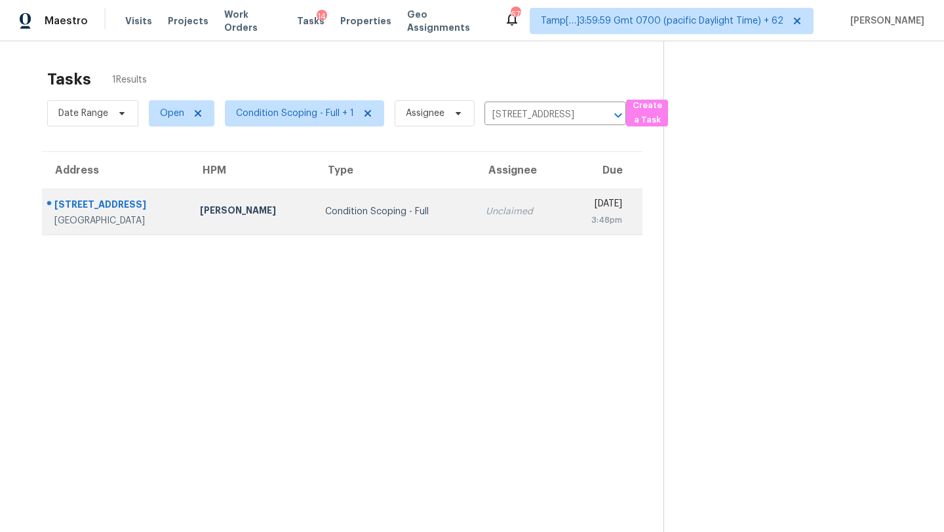
click at [502, 201] on td "Unclaimed" at bounding box center [519, 212] width 88 height 46
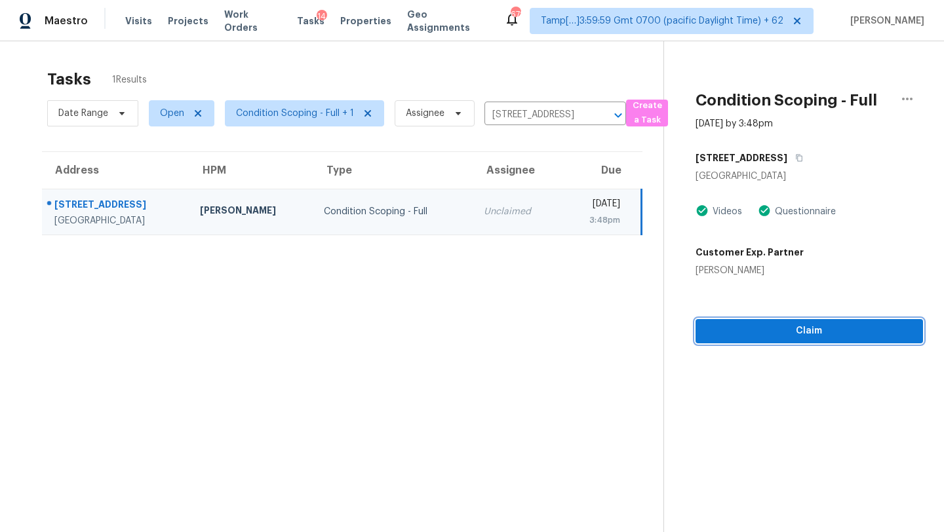
click at [824, 340] on button "Claim" at bounding box center [810, 331] width 228 height 24
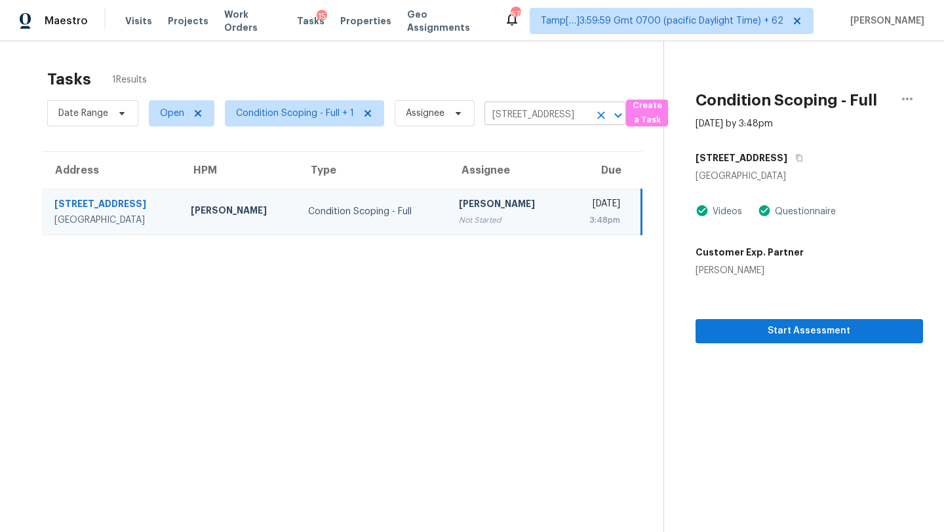
click at [504, 113] on input "2226 Brigadoon Ct, Arlington, TX 76013" at bounding box center [537, 115] width 105 height 20
paste input "11218 Green St Carmel, IN, 4603"
type input "11218 Green St Carmel, IN, 46033"
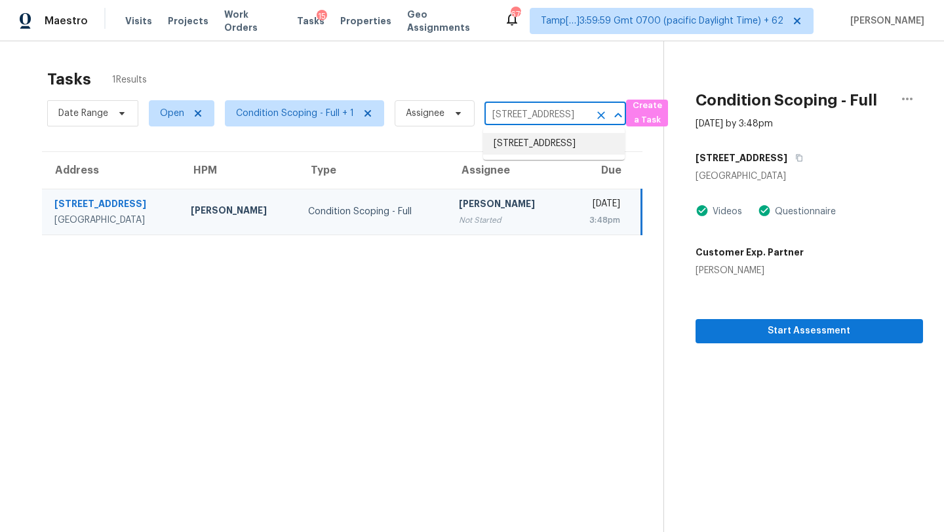
click at [549, 155] on li "11218 Green St, Carmel, IN 46033" at bounding box center [554, 144] width 142 height 22
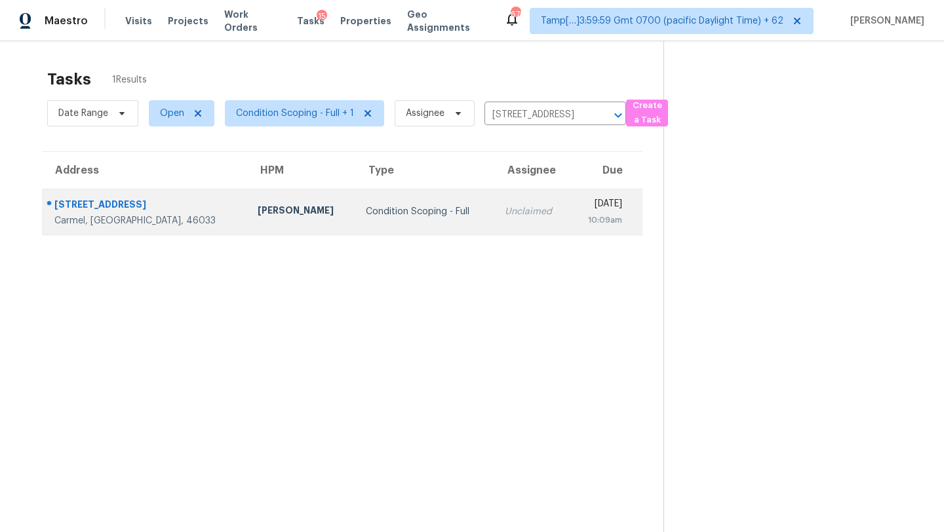
click at [580, 225] on div "10:09am" at bounding box center [600, 220] width 41 height 13
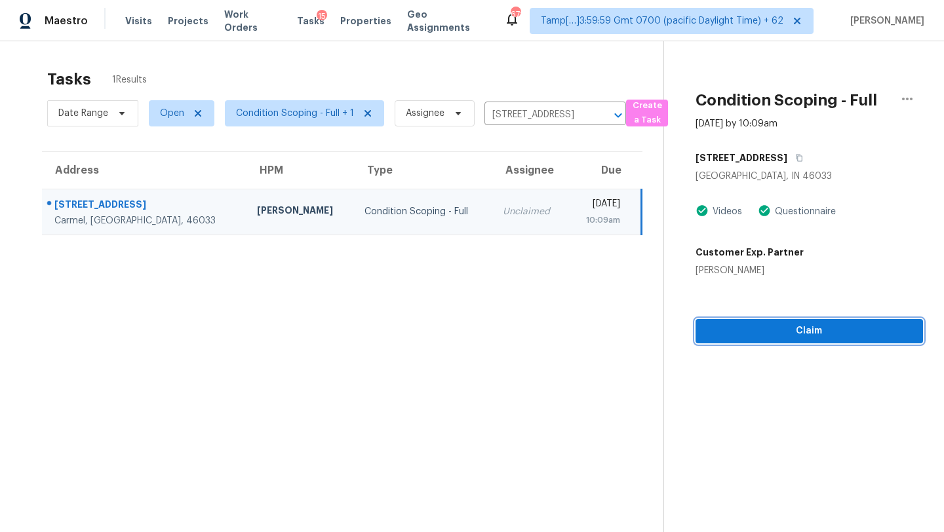
click at [776, 338] on span "Claim" at bounding box center [809, 331] width 207 height 16
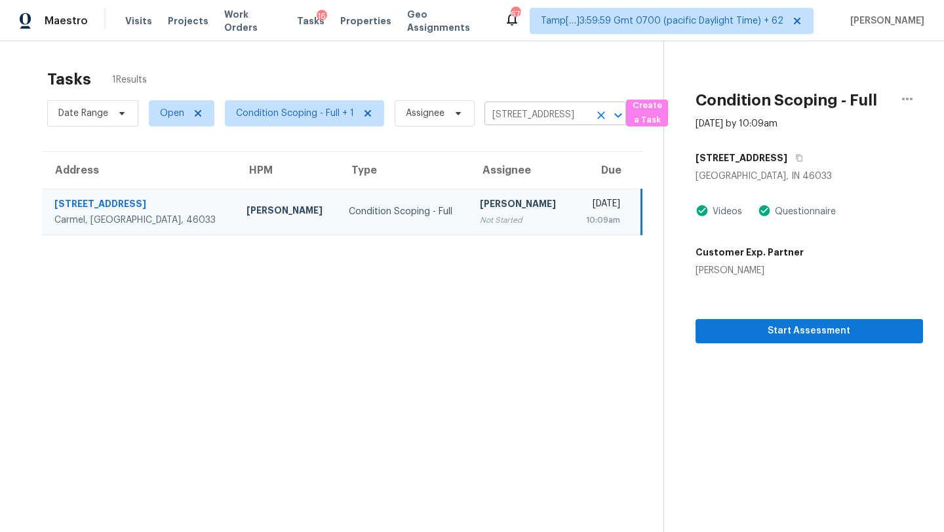
click at [531, 105] on input "11218 Green St, Carmel, IN 46033" at bounding box center [537, 115] width 105 height 20
paste input "912 Rice St Longmont, CO, 80501"
type input "1912 Rice St Longmont, CO, 80501"
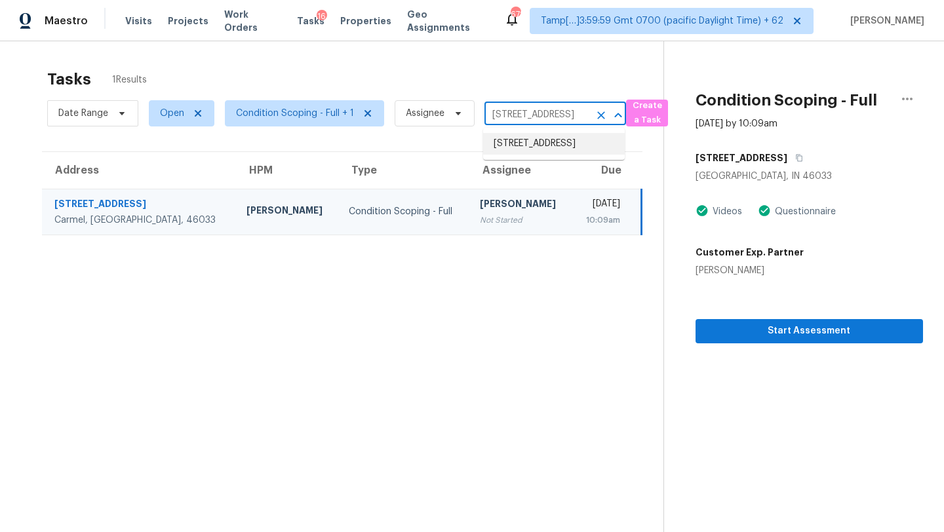
click at [527, 141] on li "1912 Rice St, Longmont, CO 80501" at bounding box center [554, 144] width 142 height 22
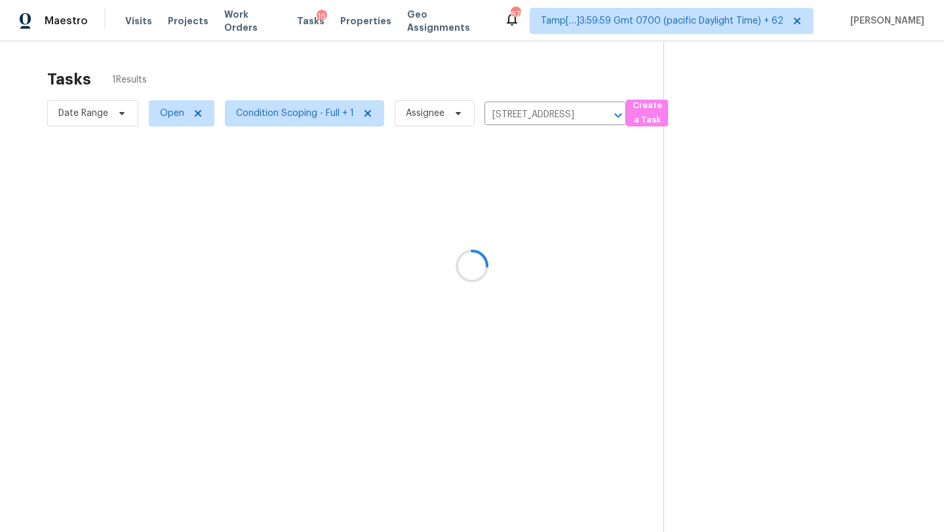
click at [479, 210] on div at bounding box center [472, 266] width 944 height 532
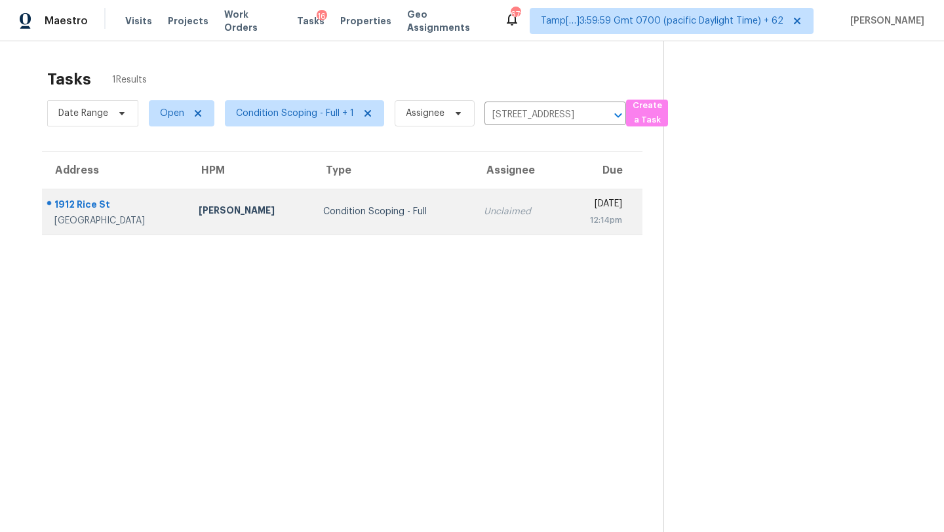
click at [479, 226] on td "Unclaimed" at bounding box center [517, 212] width 88 height 46
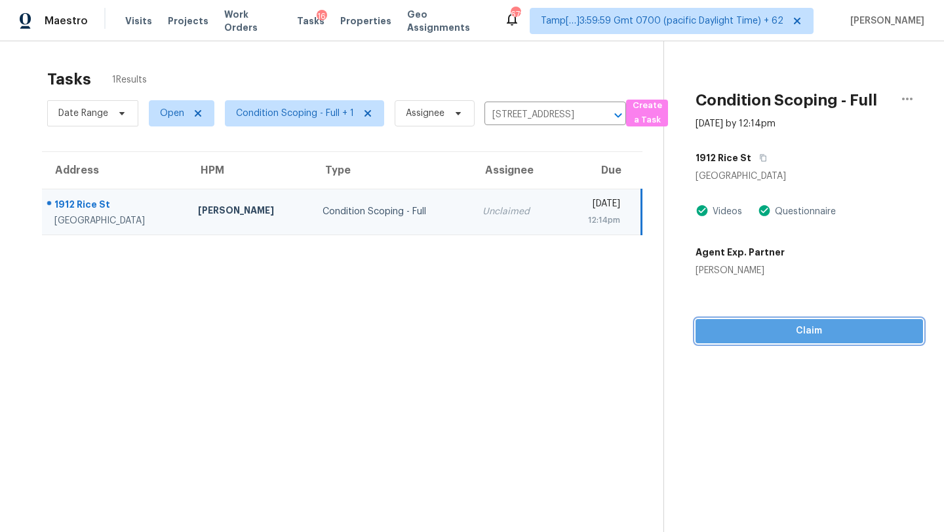
click at [732, 328] on span "Claim" at bounding box center [809, 331] width 207 height 16
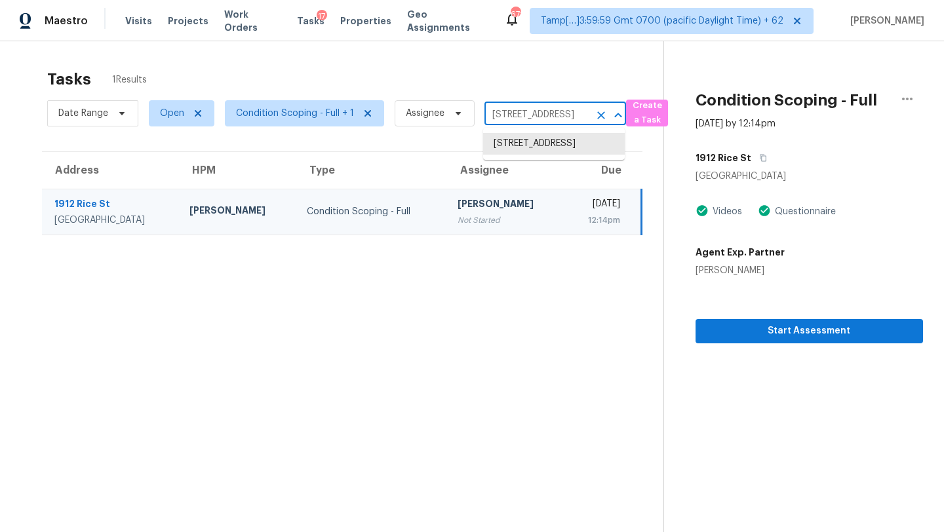
click at [515, 110] on input "1912 Rice St, Longmont, CO 80501" at bounding box center [537, 115] width 105 height 20
paste input "740 Rittenhouse St NW Washington, DC, 2001"
type input "740 Rittenhouse St NW Washington, DC, 20011"
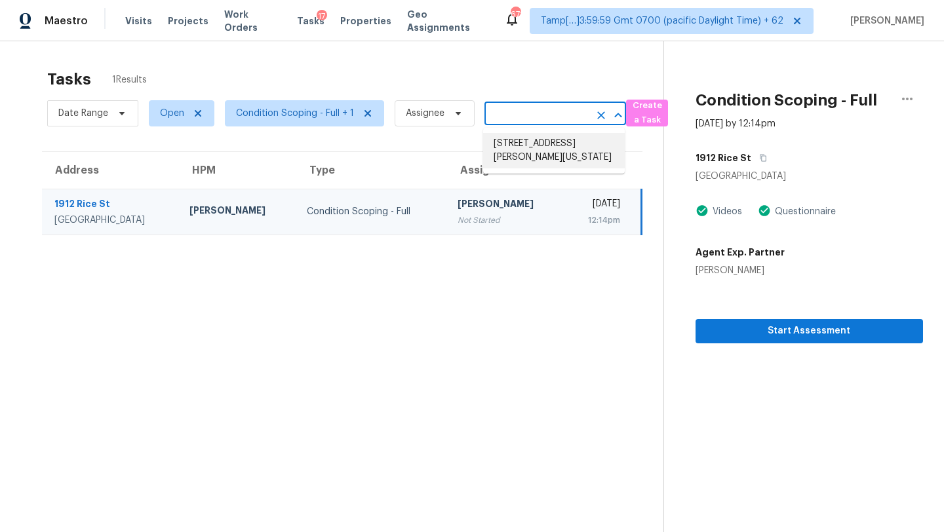
click at [518, 140] on li "740 Rittenhouse St NW, Washington, DC 20011" at bounding box center [554, 150] width 142 height 35
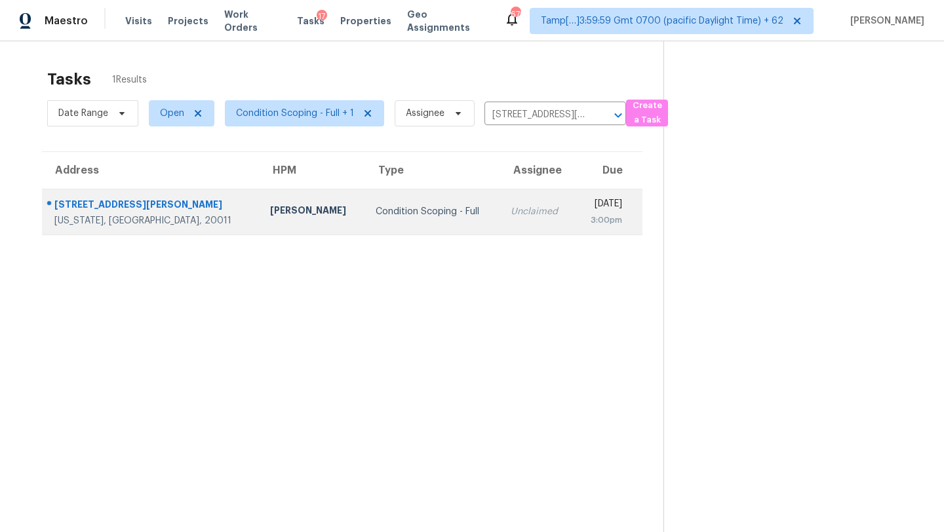
click at [516, 200] on td "Unclaimed" at bounding box center [537, 212] width 74 height 46
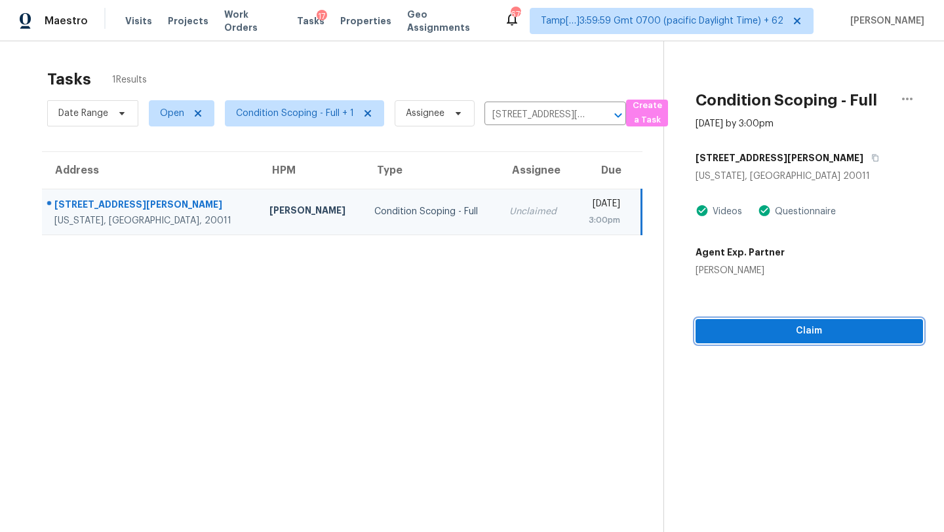
click at [800, 321] on button "Claim" at bounding box center [810, 331] width 228 height 24
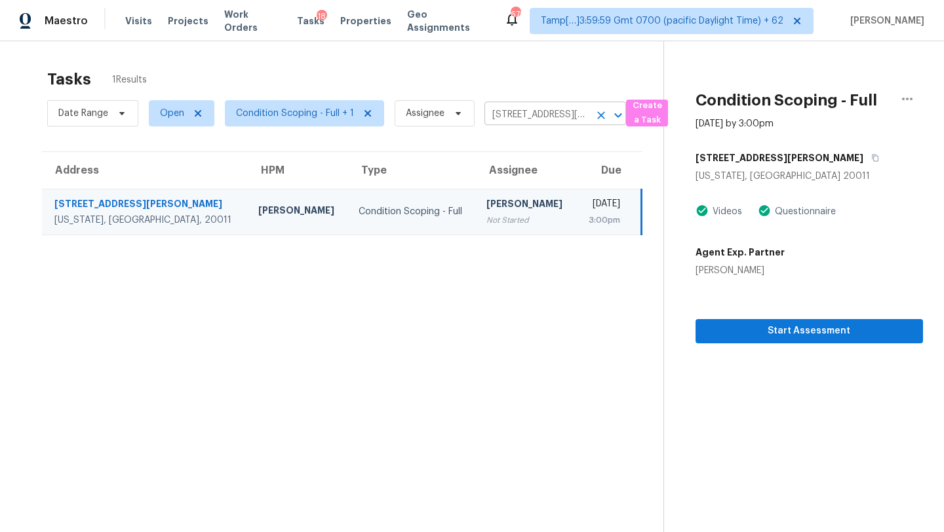
click at [519, 116] on input "740 Rittenhouse St NW, Washington, DC 20011" at bounding box center [537, 115] width 105 height 20
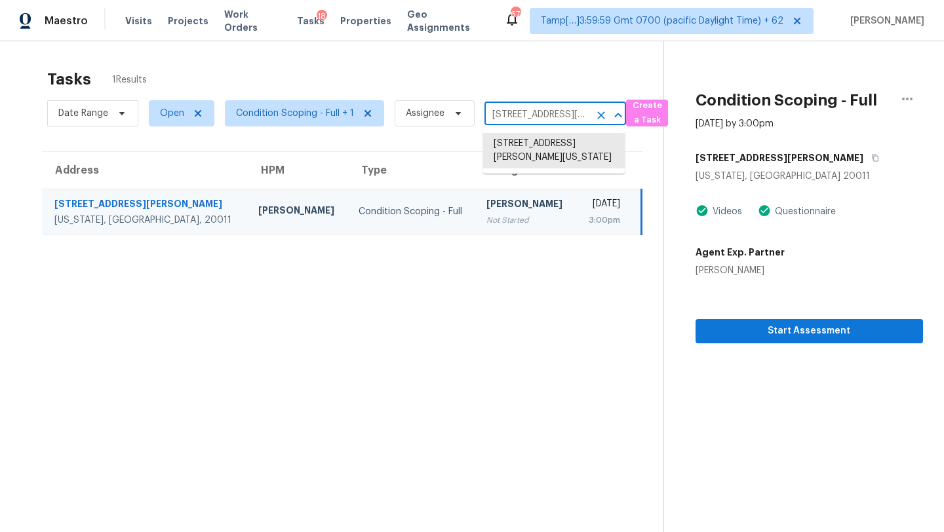
click at [519, 116] on input "740 Rittenhouse St NW, Washington, DC 20011" at bounding box center [537, 115] width 105 height 20
paste input "1130 Adam Dr Cottontown, TN, 37048"
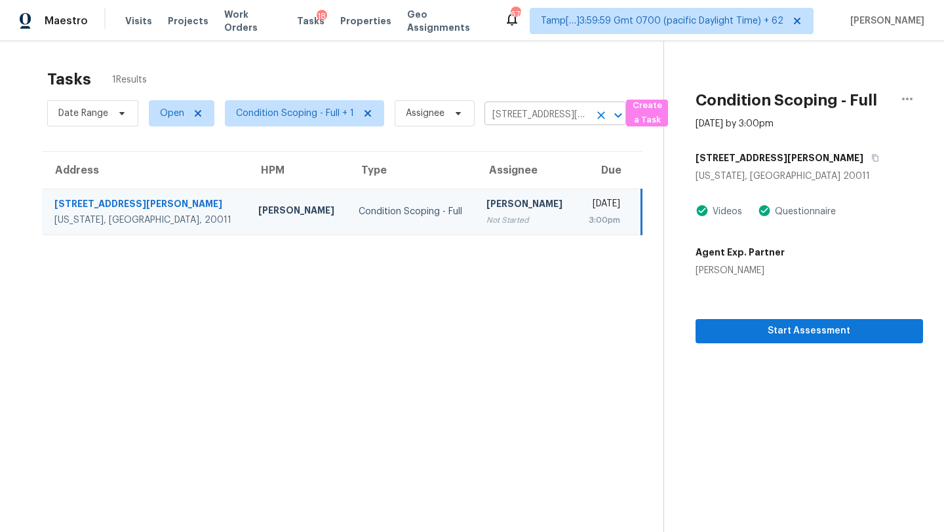
click at [519, 119] on input "740 Rittenhouse St NW, Washington, DC 20011" at bounding box center [537, 115] width 105 height 20
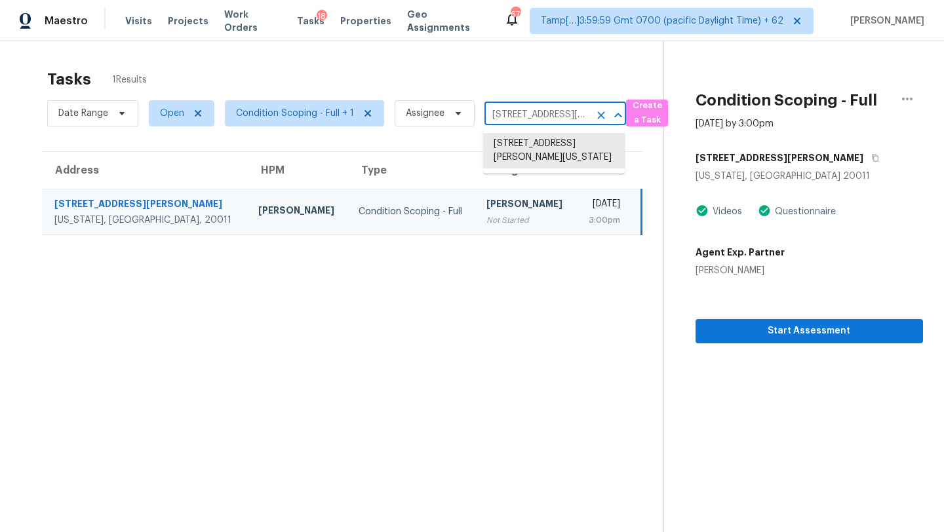
click at [519, 119] on input "740 Rittenhouse St NW, Washington, DC 20011" at bounding box center [537, 115] width 105 height 20
paste input "1130 Adam Dr Cottontown, TN, 37048"
type input "740 Rittenhouse St NW, Washington, DC 20011"
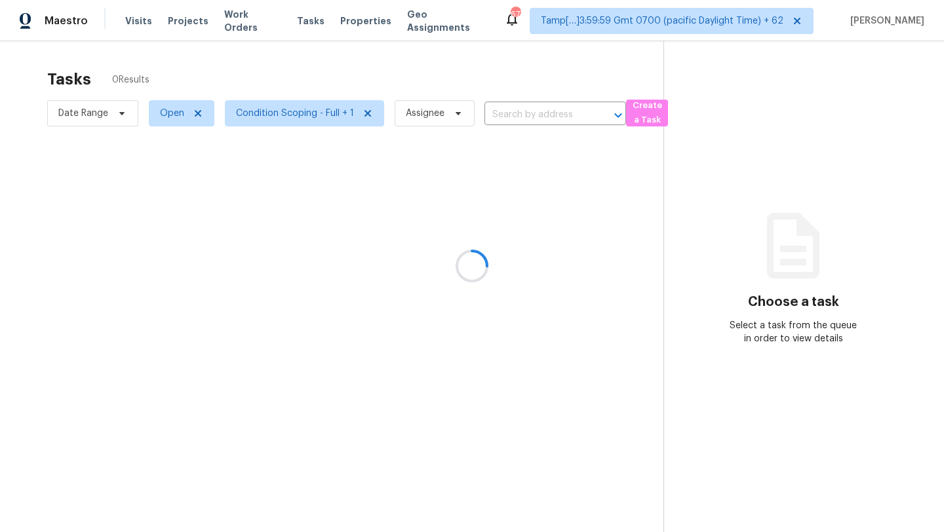
click at [535, 112] on div at bounding box center [472, 266] width 944 height 532
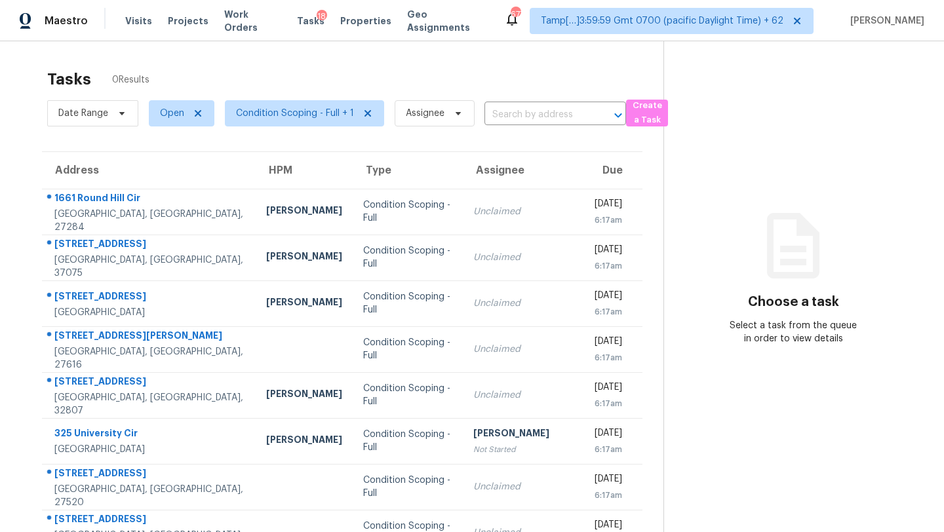
click at [535, 112] on input "text" at bounding box center [537, 115] width 105 height 20
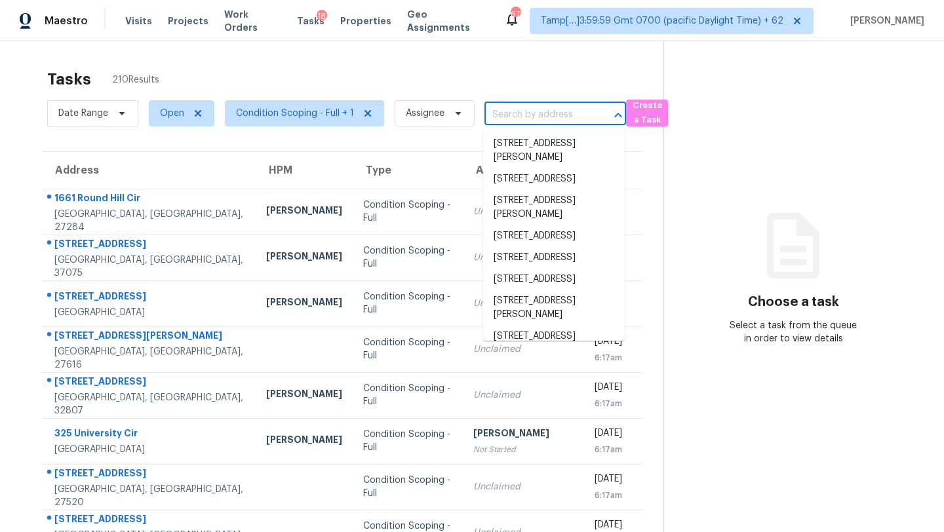
paste input "[STREET_ADDRESS][PERSON_NAME][PERSON_NAME]"
type input "[STREET_ADDRESS][PERSON_NAME][PERSON_NAME]"
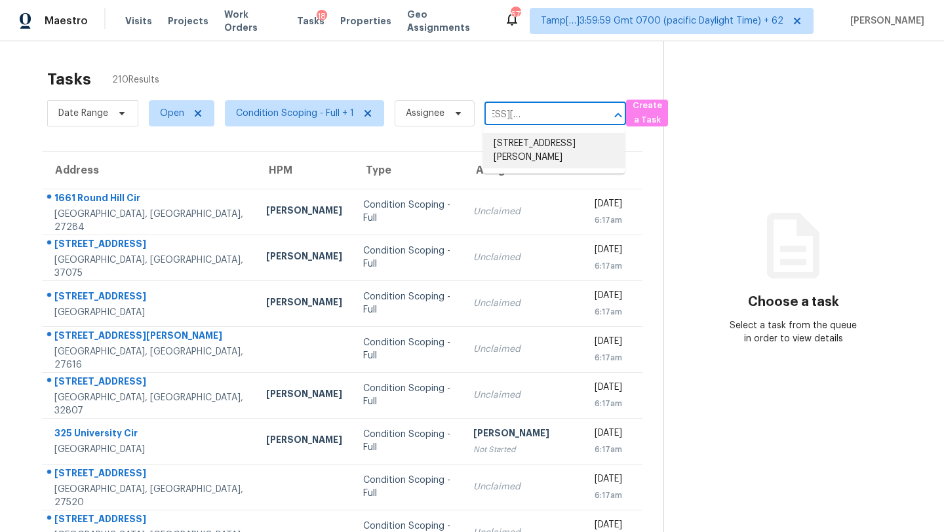
click at [534, 142] on li "[STREET_ADDRESS][PERSON_NAME]" at bounding box center [554, 150] width 142 height 35
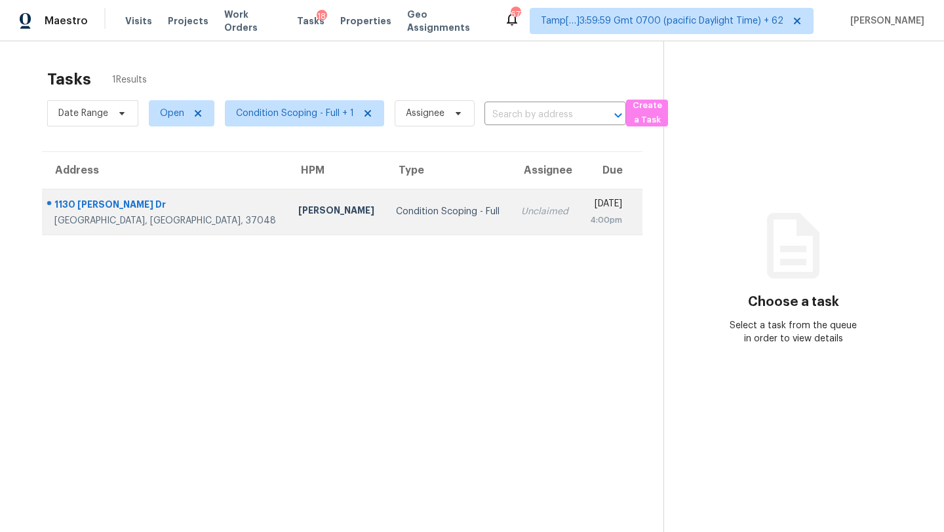
click at [589, 199] on div "[DATE]" at bounding box center [605, 205] width 33 height 16
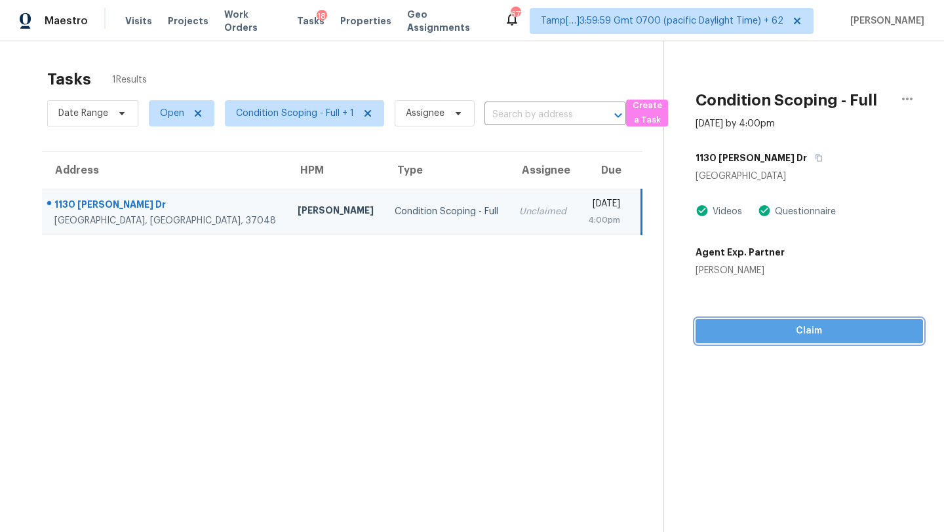
click at [793, 336] on span "Claim" at bounding box center [809, 331] width 207 height 16
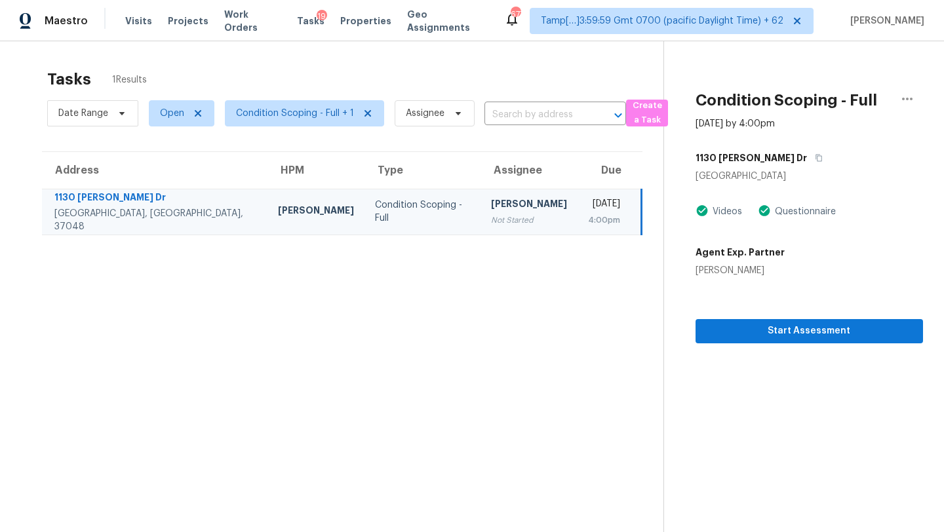
click at [586, 67] on div "Tasks 1 Results" at bounding box center [355, 79] width 616 height 34
click at [542, 113] on input "text" at bounding box center [537, 115] width 105 height 20
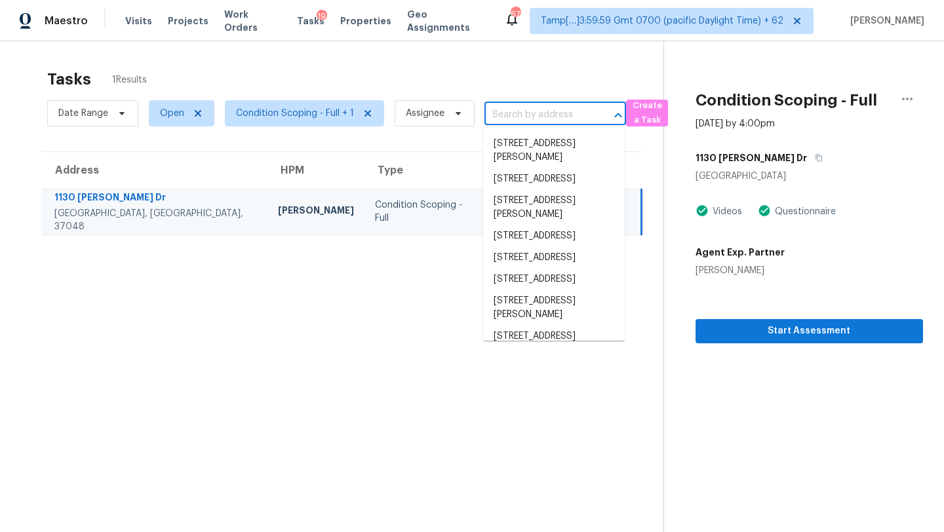
paste input "[STREET_ADDRESS]"
type input "[STREET_ADDRESS]"
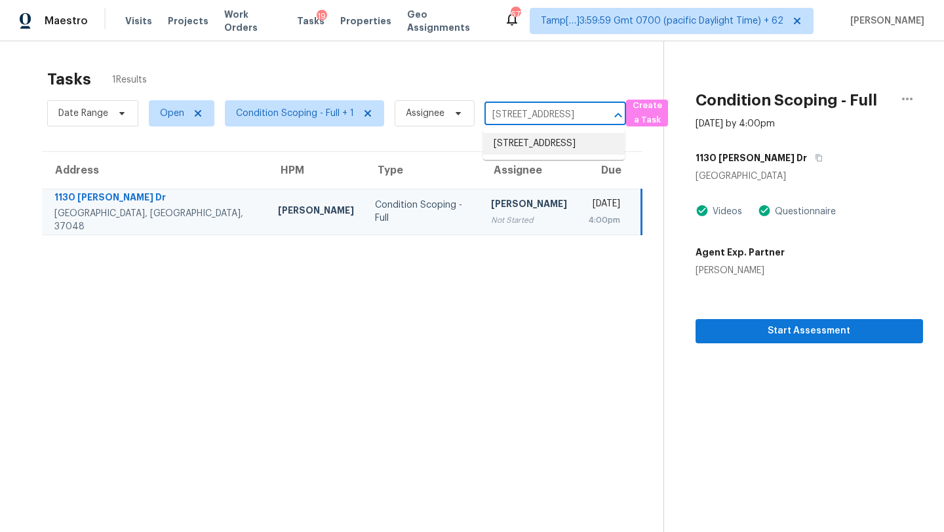
click at [525, 147] on li "[STREET_ADDRESS]" at bounding box center [554, 144] width 142 height 22
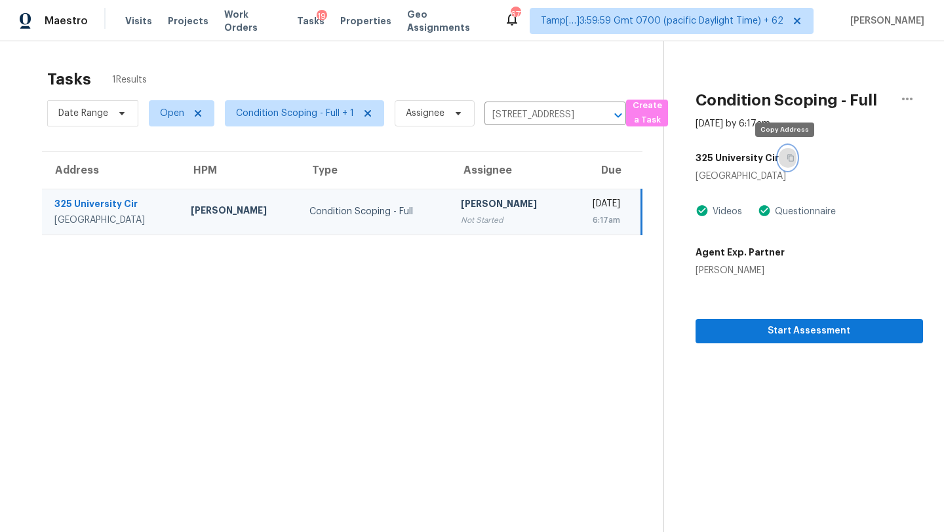
click at [787, 161] on icon "button" at bounding box center [790, 158] width 7 height 7
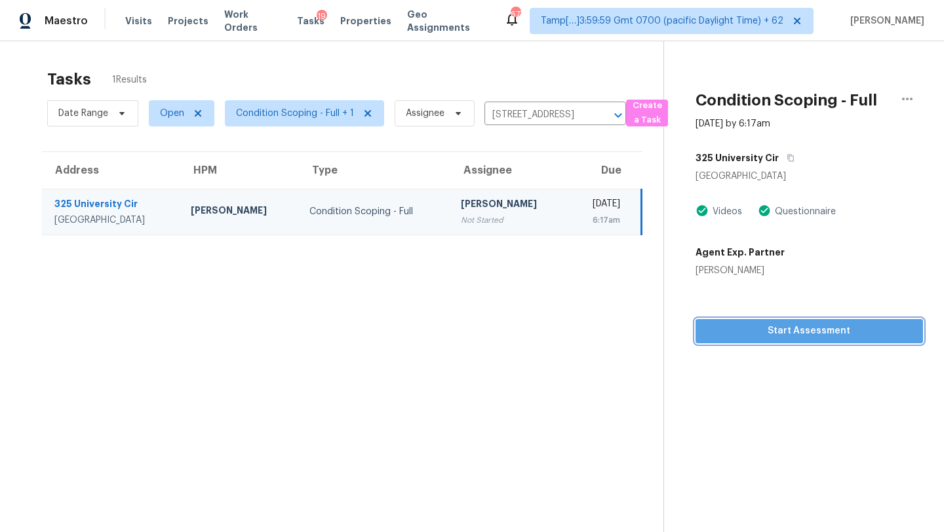
click at [755, 324] on span "Start Assessment" at bounding box center [809, 331] width 207 height 16
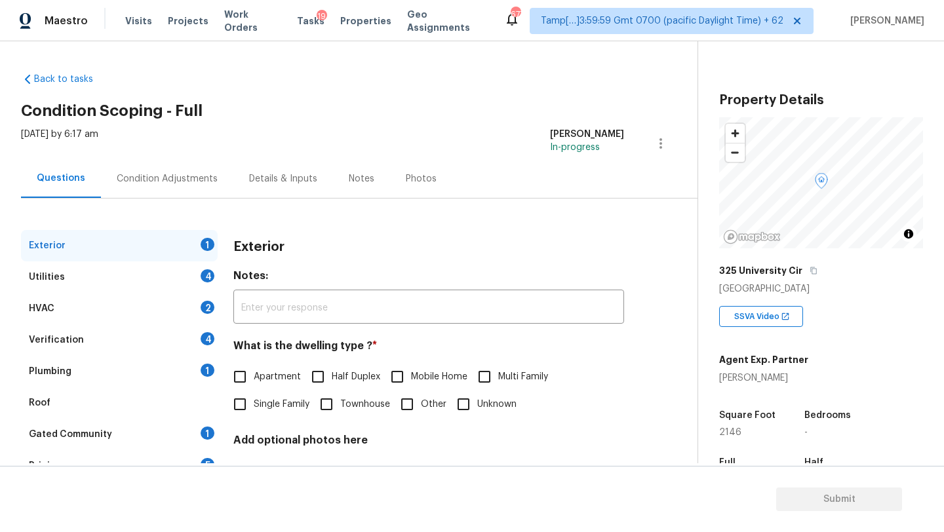
scroll to position [257, 0]
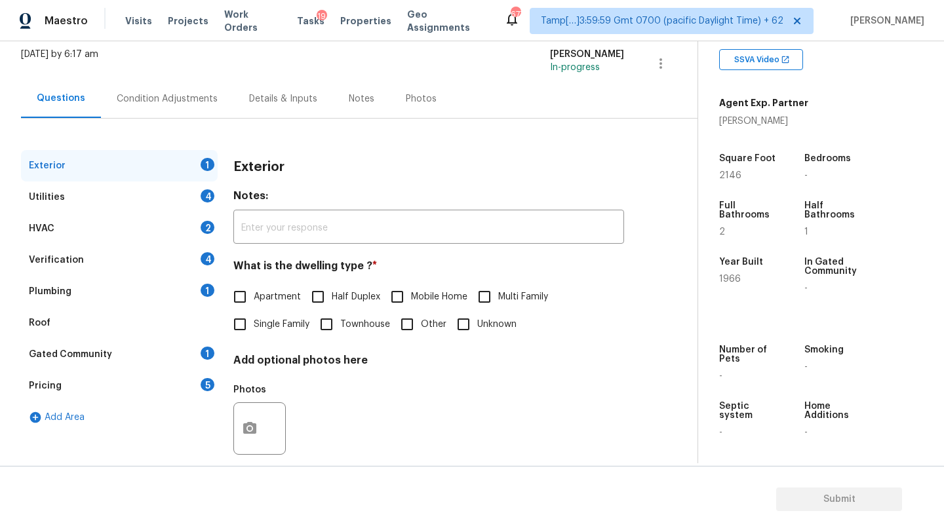
click at [122, 351] on div "Gated Community 1" at bounding box center [119, 354] width 197 height 31
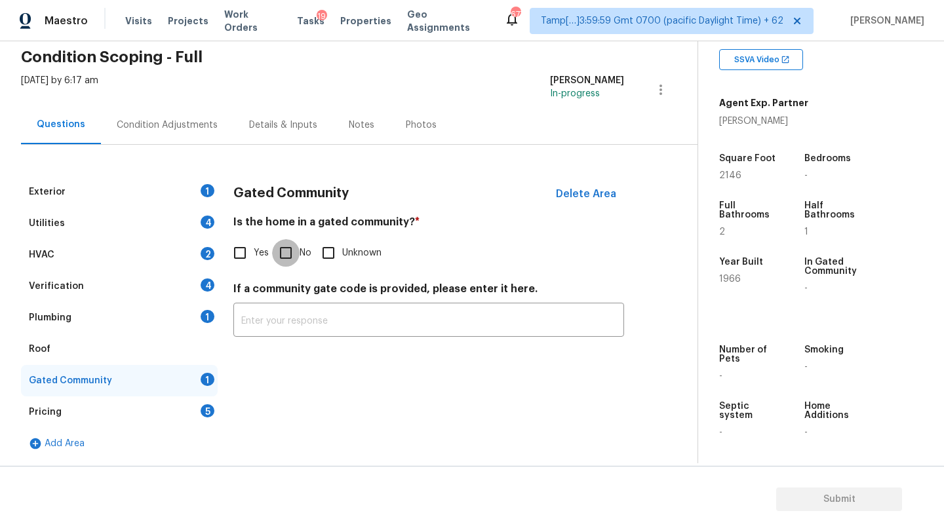
click at [279, 262] on input "No" at bounding box center [286, 253] width 28 height 28
checkbox input "true"
click at [59, 345] on div "Roof" at bounding box center [119, 349] width 197 height 31
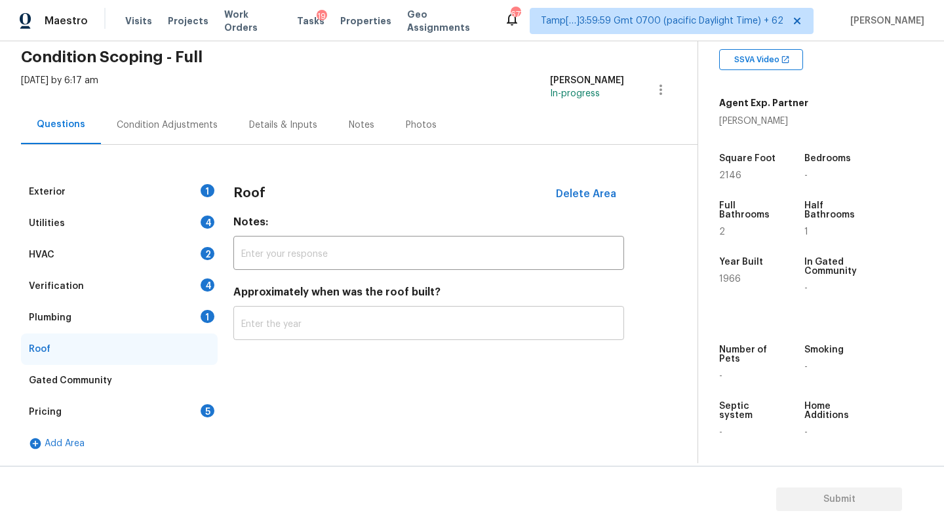
click at [253, 323] on input "text" at bounding box center [428, 324] width 391 height 31
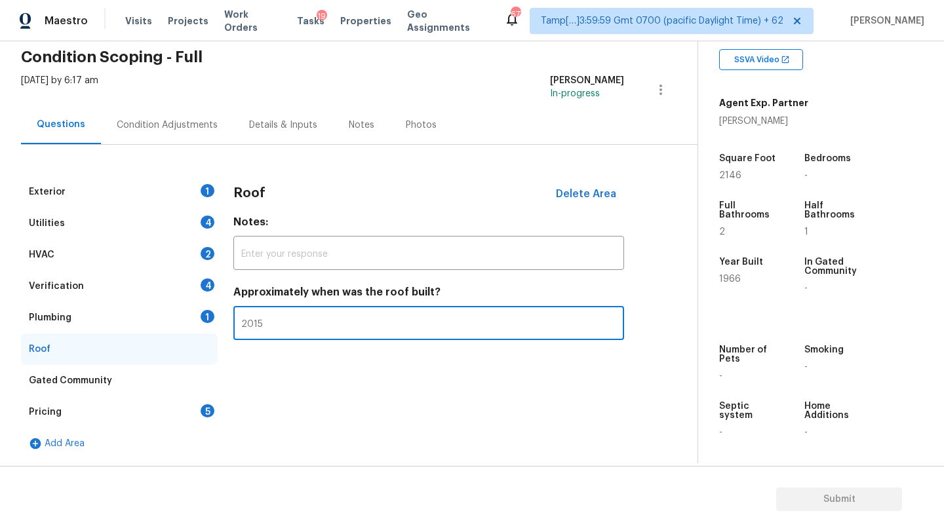
type input "2015"
click at [182, 313] on div "Plumbing 1" at bounding box center [119, 317] width 197 height 31
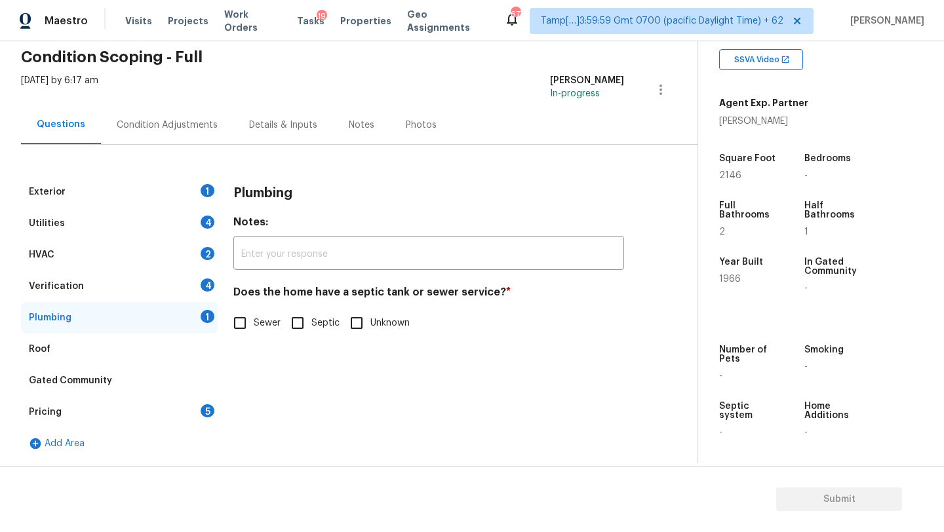
click at [241, 321] on input "Sewer" at bounding box center [240, 323] width 28 height 28
checkbox input "true"
click at [184, 292] on div "Verification 4" at bounding box center [119, 286] width 197 height 31
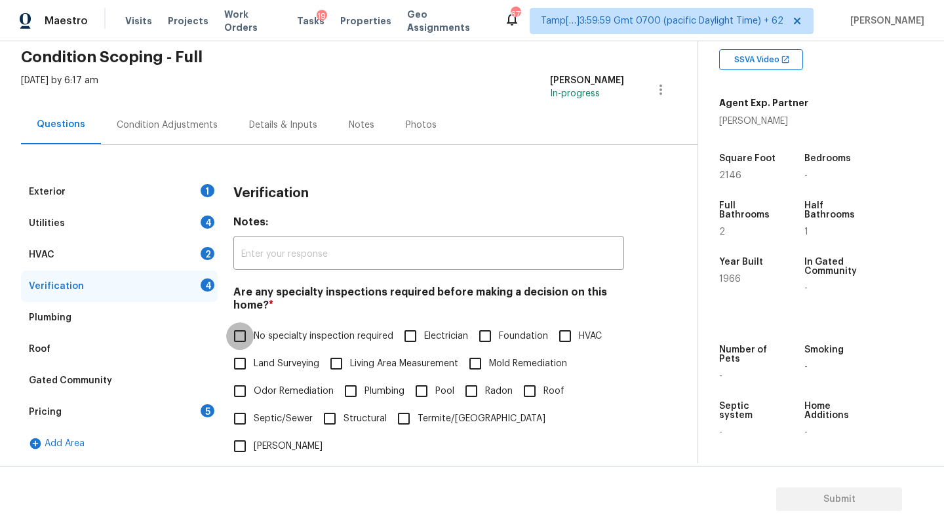
click at [247, 337] on input "No specialty inspection required" at bounding box center [240, 337] width 28 height 28
checkbox input "true"
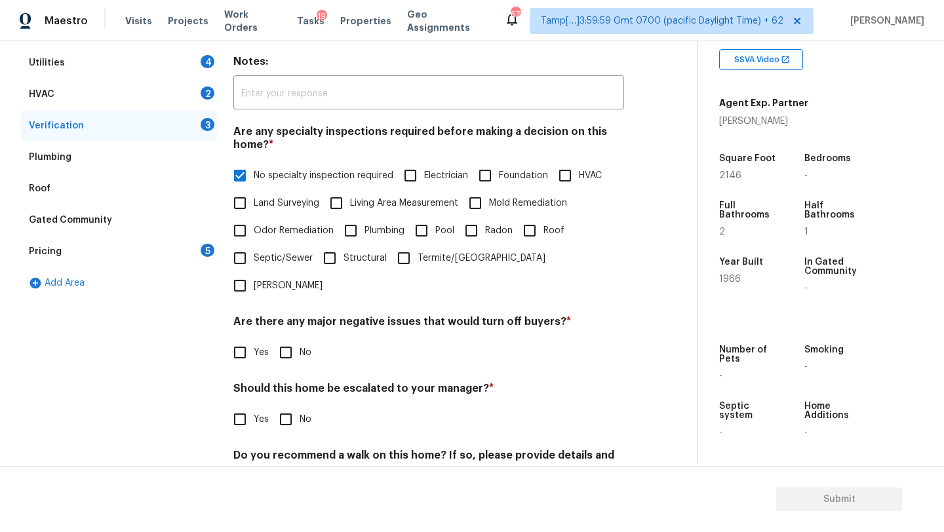
click at [294, 339] on input "No" at bounding box center [286, 353] width 28 height 28
checkbox input "true"
click at [292, 406] on input "No" at bounding box center [286, 420] width 28 height 28
checkbox input "true"
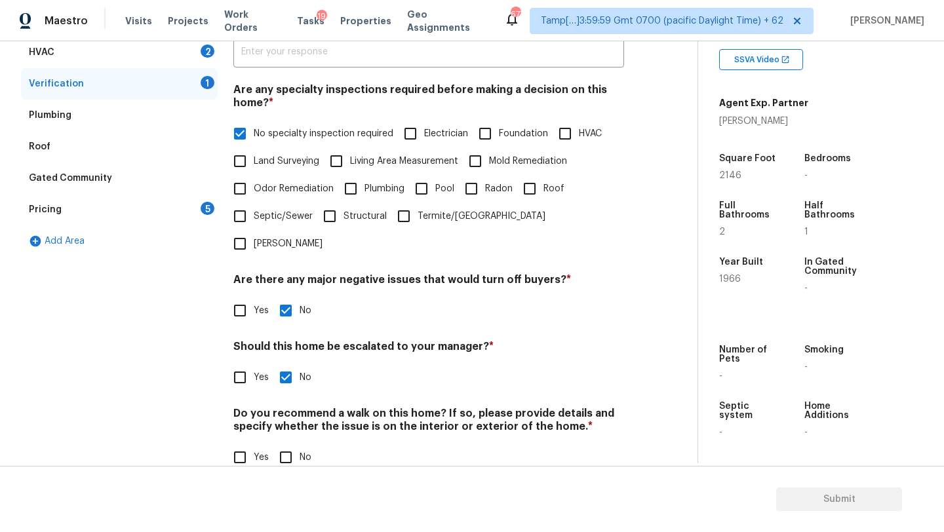
click at [283, 444] on input "No" at bounding box center [286, 458] width 28 height 28
checkbox input "true"
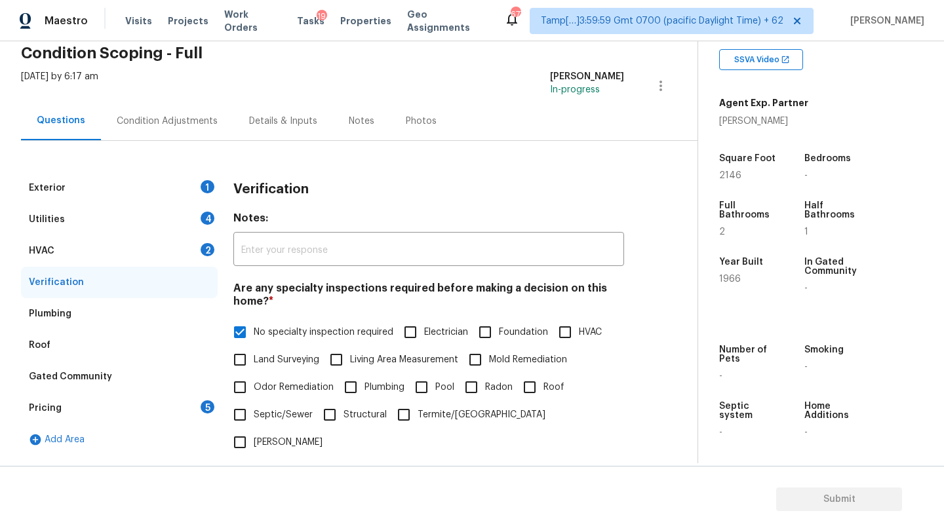
click at [117, 245] on div "HVAC 2" at bounding box center [119, 250] width 197 height 31
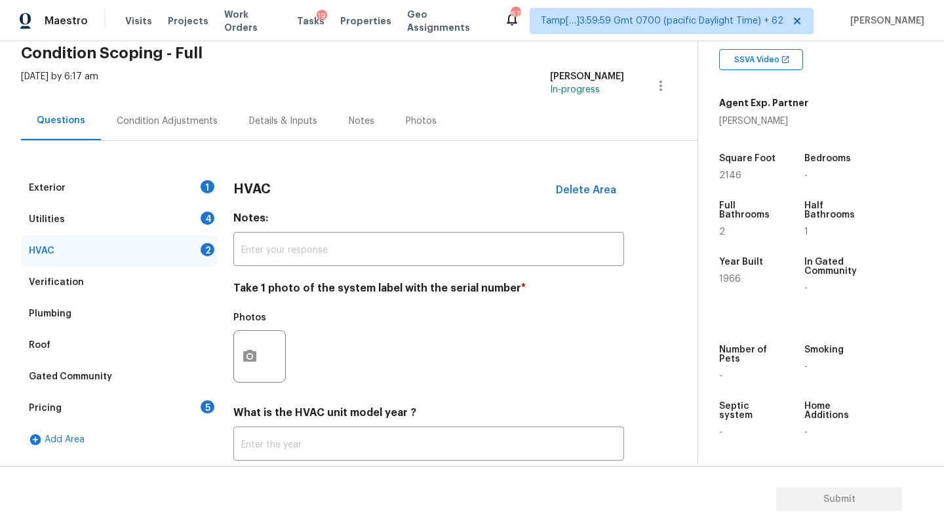
scroll to position [139, 0]
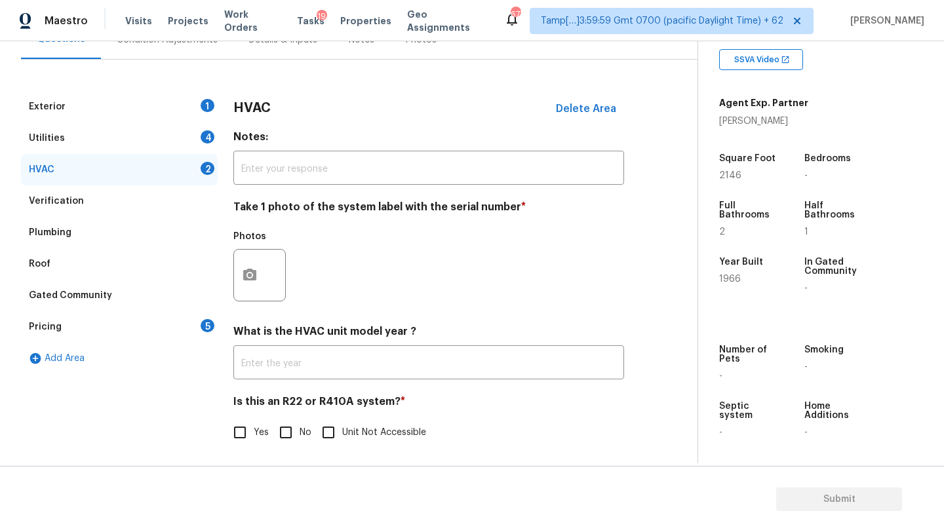
click at [294, 348] on div "What is the HVAC unit model year ? ​" at bounding box center [428, 352] width 391 height 54
click at [291, 371] on input "text" at bounding box center [428, 364] width 391 height 31
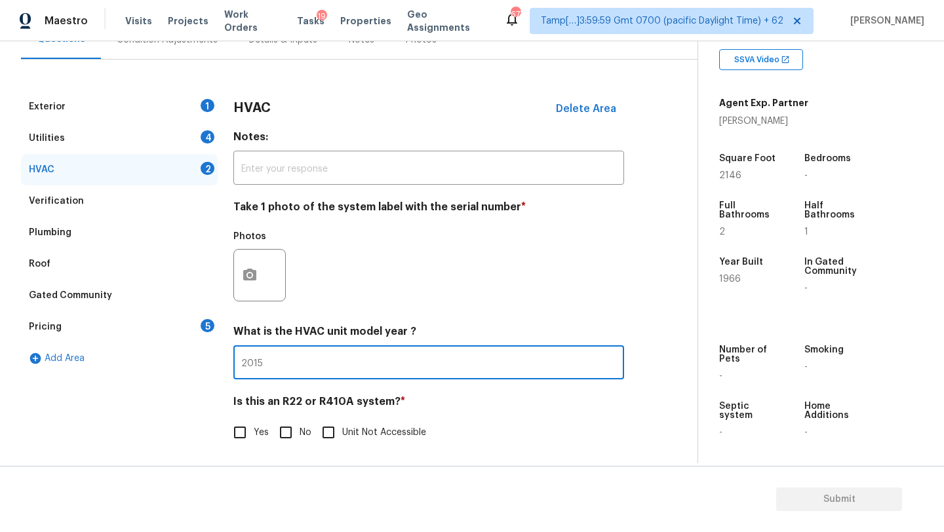
scroll to position [142, 0]
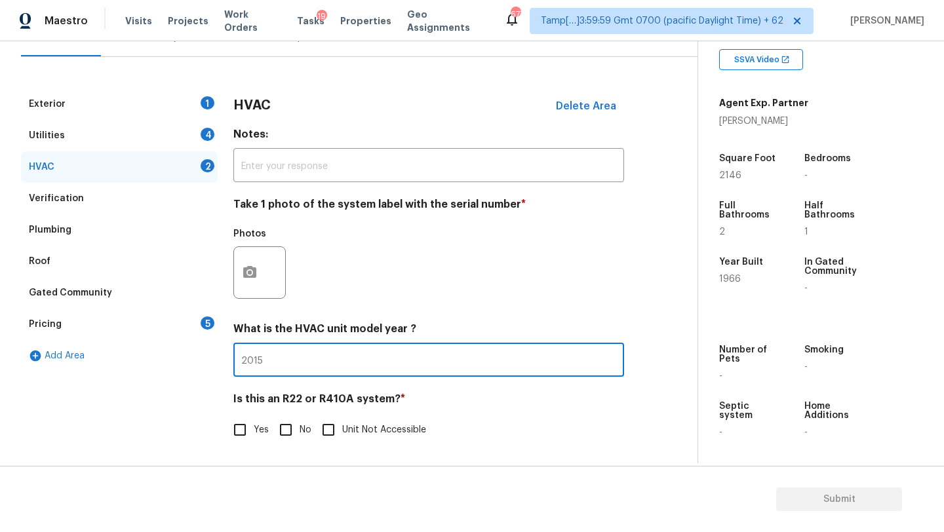
type input "2015"
click at [292, 430] on input "No" at bounding box center [286, 430] width 28 height 28
checkbox input "true"
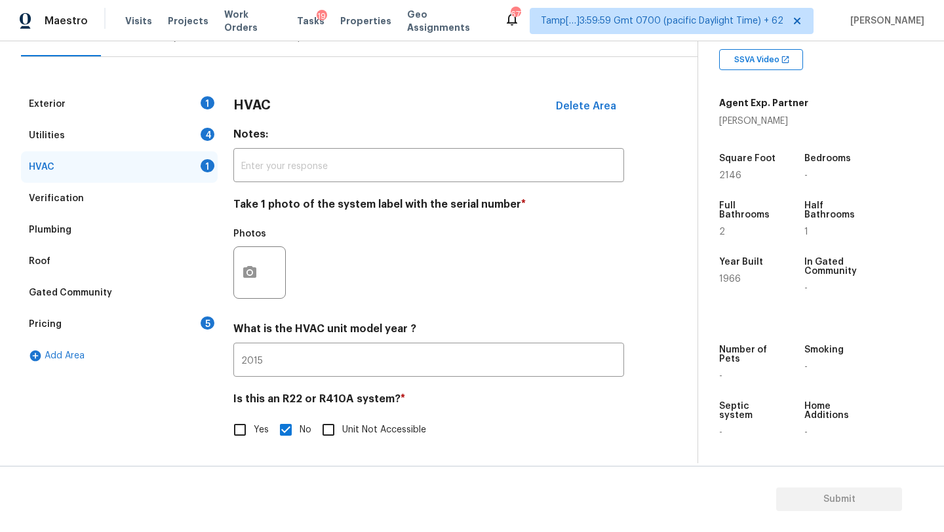
click at [105, 130] on div "Utilities 4" at bounding box center [119, 135] width 197 height 31
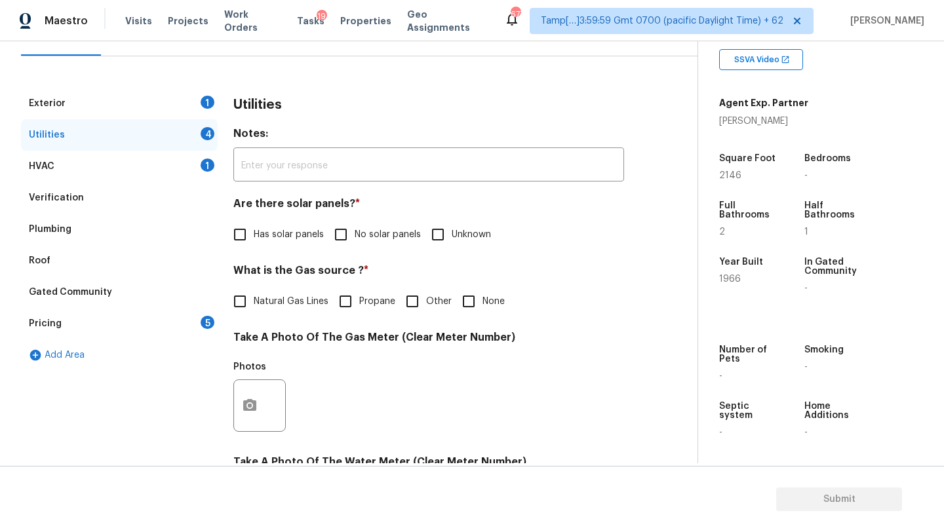
click at [344, 240] on input "No solar panels" at bounding box center [341, 235] width 28 height 28
checkbox input "true"
click at [278, 310] on label "Natural Gas Lines" at bounding box center [277, 302] width 102 height 28
click at [254, 310] on input "Natural Gas Lines" at bounding box center [240, 302] width 28 height 28
checkbox input "true"
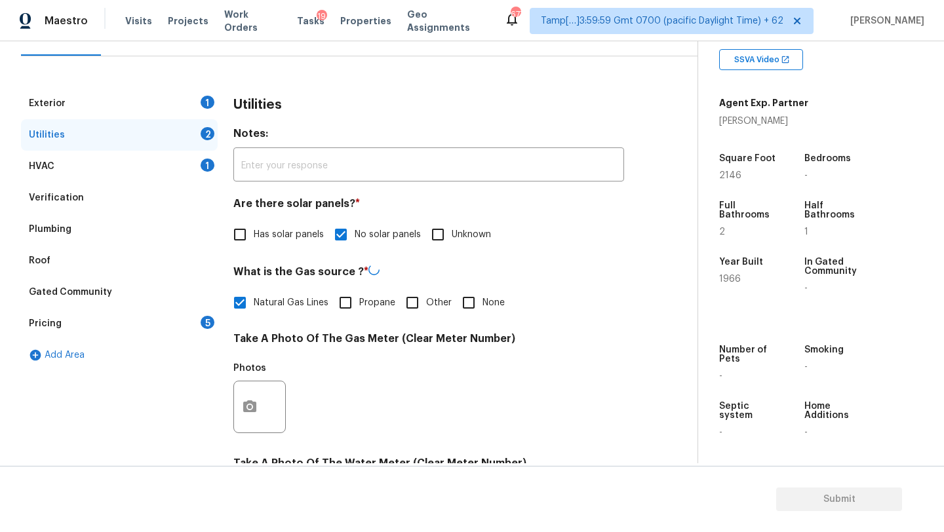
scroll to position [424, 0]
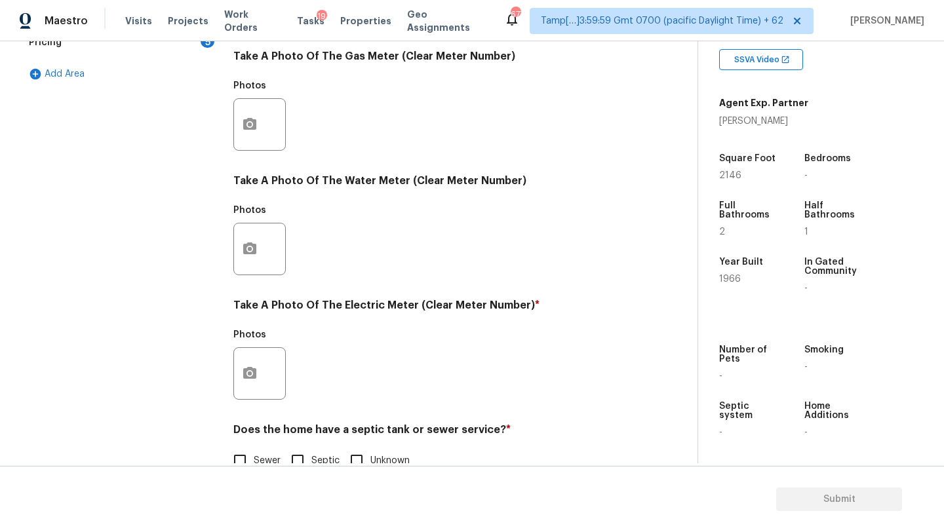
click at [252, 450] on input "Sewer" at bounding box center [240, 461] width 28 height 28
checkbox input "true"
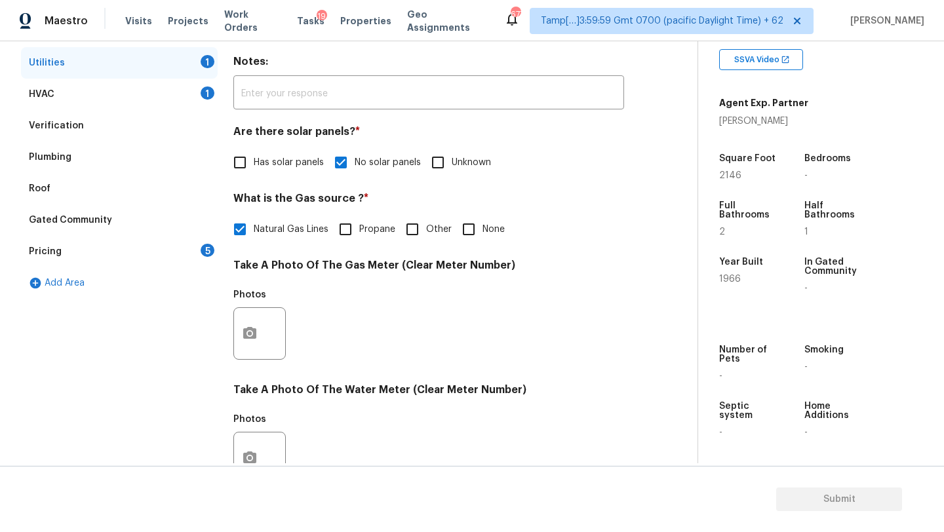
click at [75, 88] on div "HVAC 1" at bounding box center [119, 94] width 197 height 31
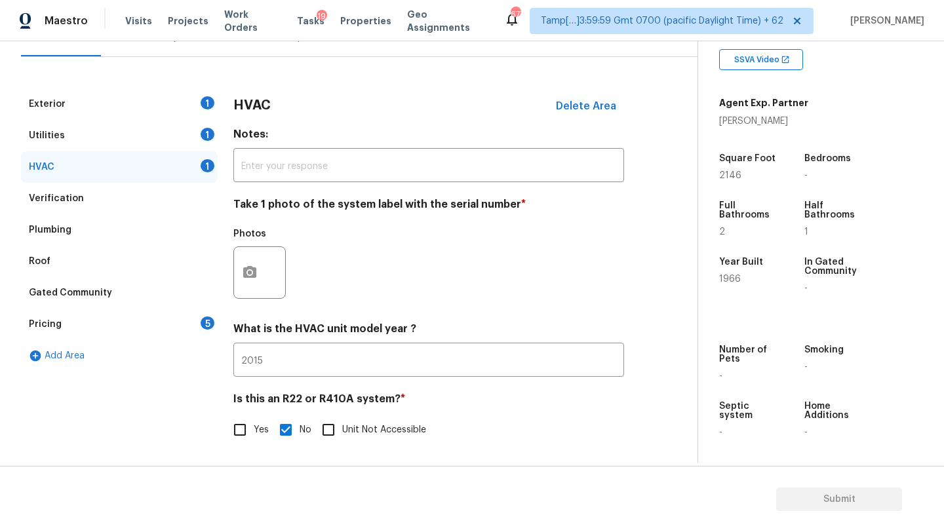
scroll to position [142, 0]
click at [110, 118] on div "Exterior 1" at bounding box center [119, 104] width 197 height 31
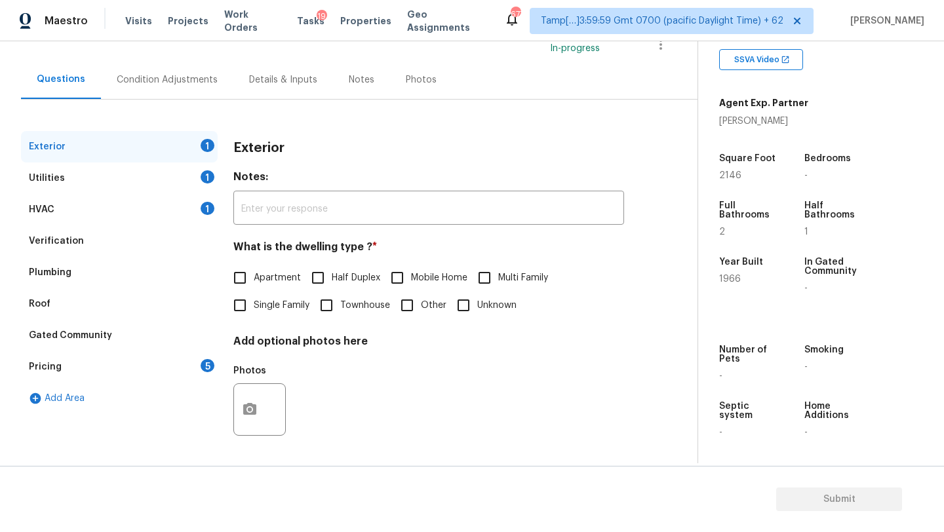
click at [248, 296] on input "Single Family" at bounding box center [240, 306] width 28 height 28
checkbox input "true"
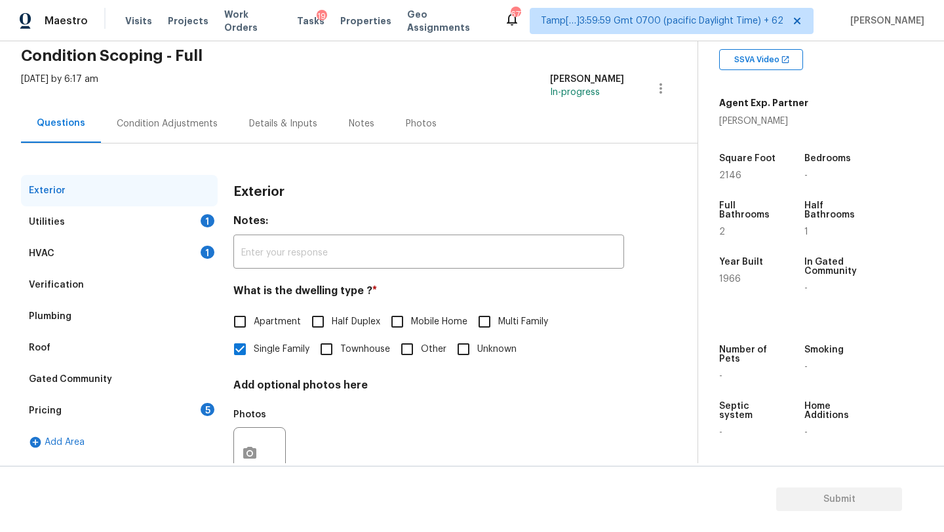
click at [92, 218] on div "Utilities 1" at bounding box center [119, 222] width 197 height 31
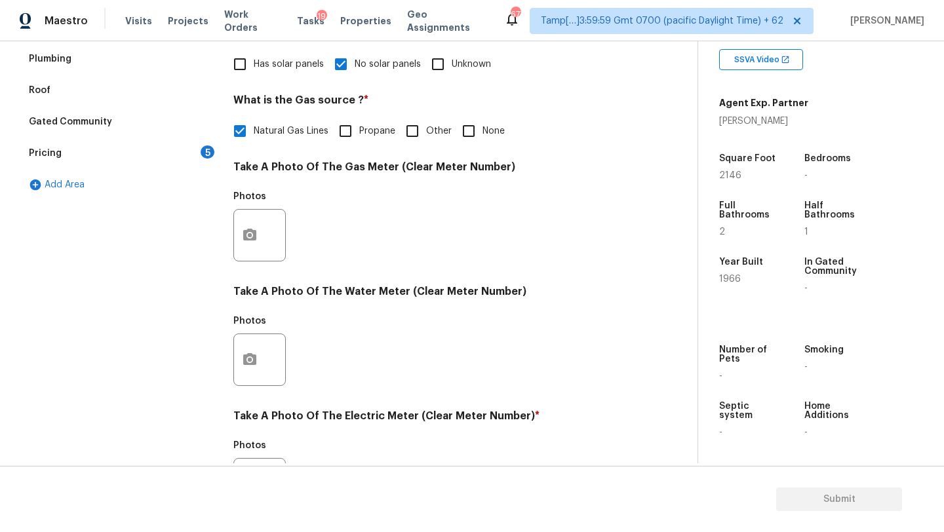
click at [135, 158] on div "Pricing 5" at bounding box center [119, 153] width 197 height 31
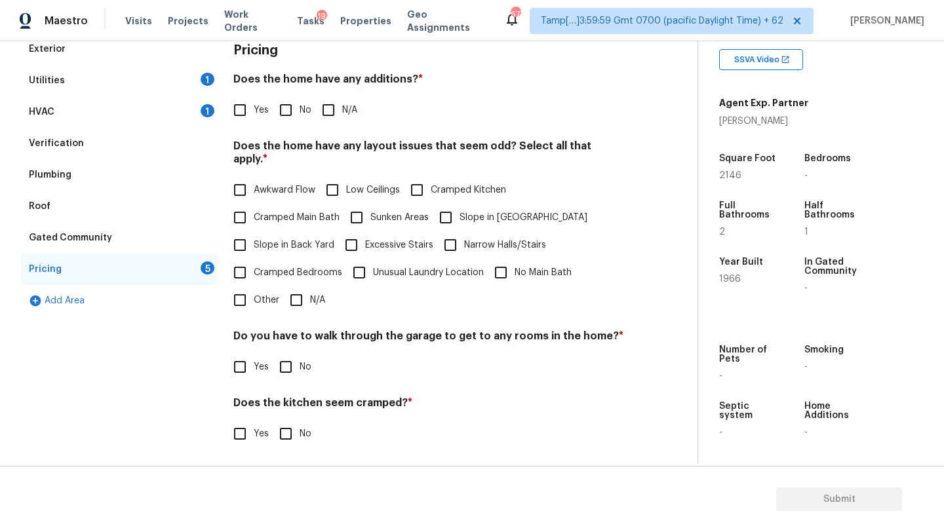
scroll to position [163, 0]
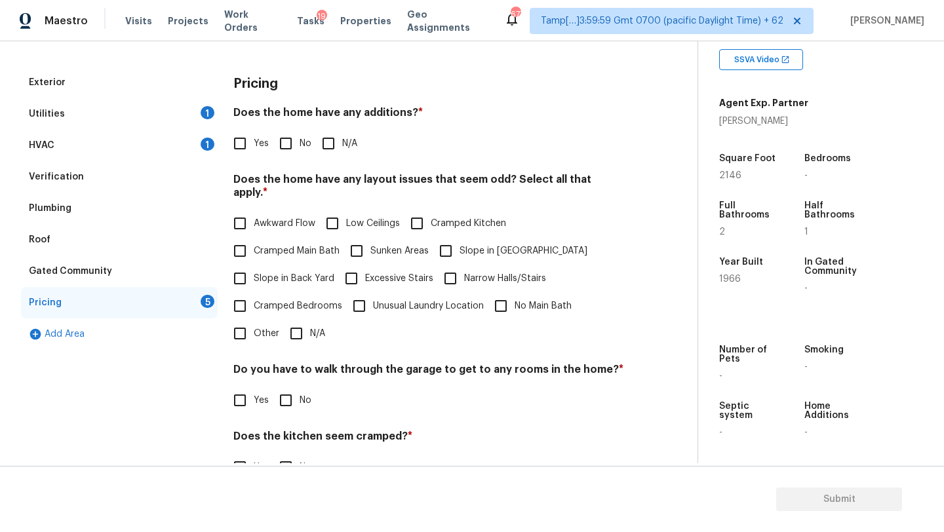
click at [290, 149] on input "No" at bounding box center [286, 144] width 28 height 28
checkbox input "true"
click at [302, 320] on input "N/A" at bounding box center [297, 334] width 28 height 28
checkbox input "true"
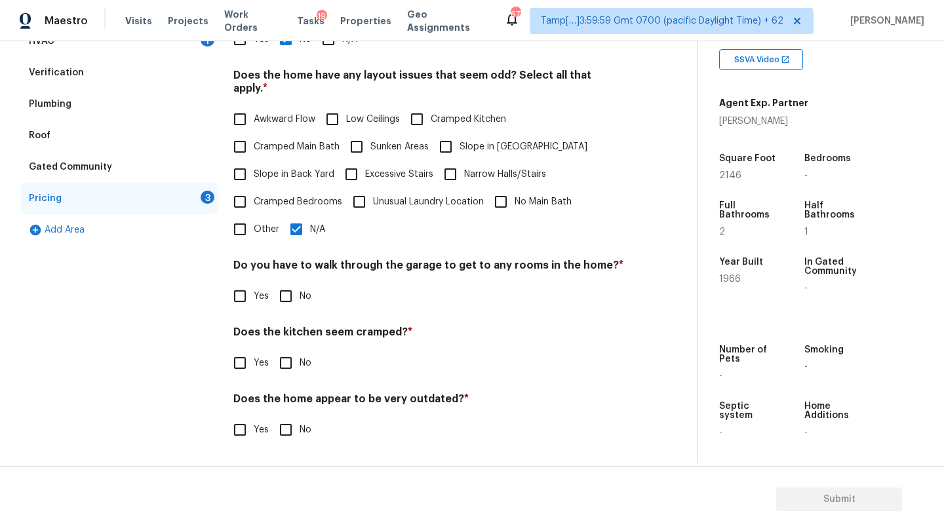
scroll to position [254, 0]
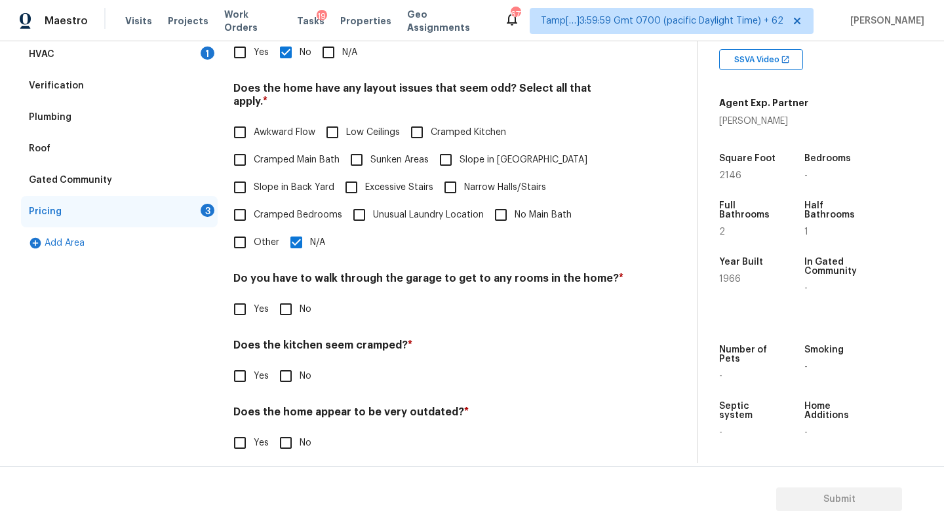
click at [290, 308] on input "No" at bounding box center [286, 310] width 28 height 28
checkbox input "true"
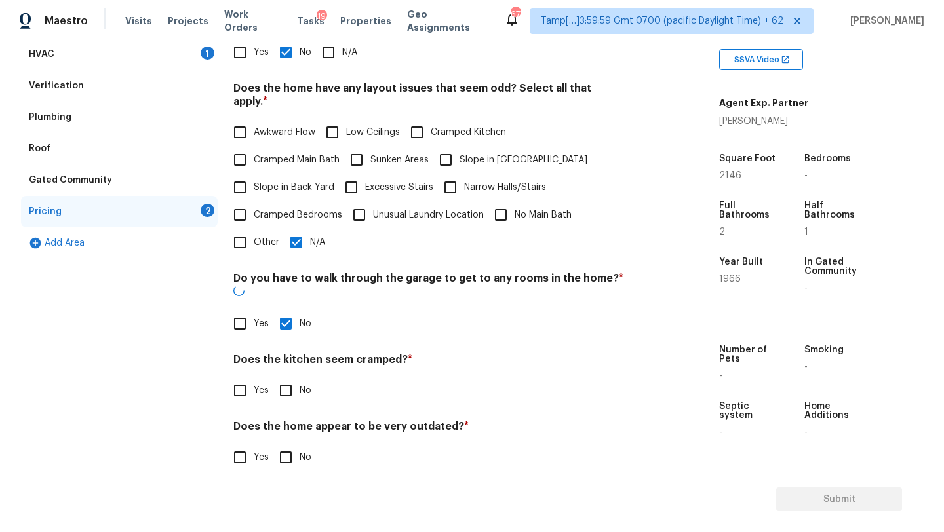
click at [290, 390] on div "Pricing Does the home have any additions? * Yes No N/A Does the home have any l…" at bounding box center [428, 231] width 391 height 511
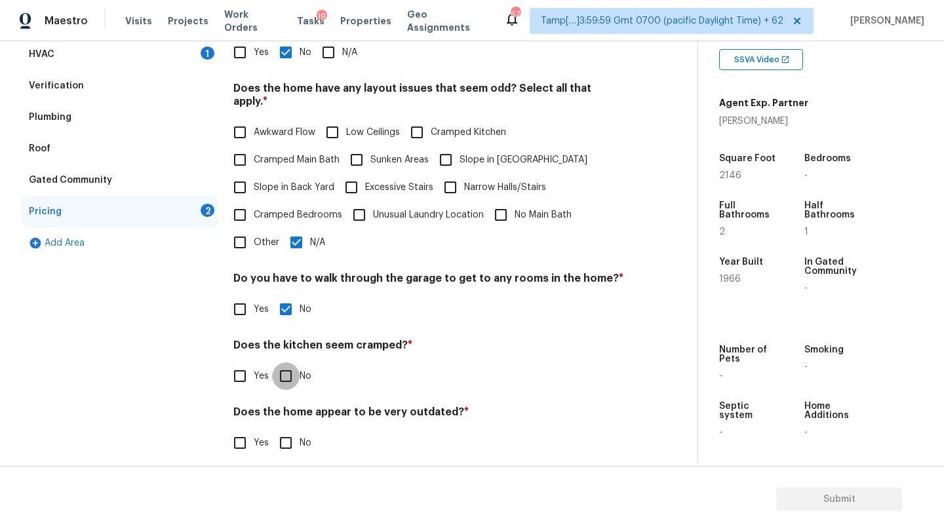
click at [290, 363] on input "No" at bounding box center [286, 377] width 28 height 28
checkbox input "true"
click at [291, 429] on input "No" at bounding box center [286, 443] width 28 height 28
checkbox input "true"
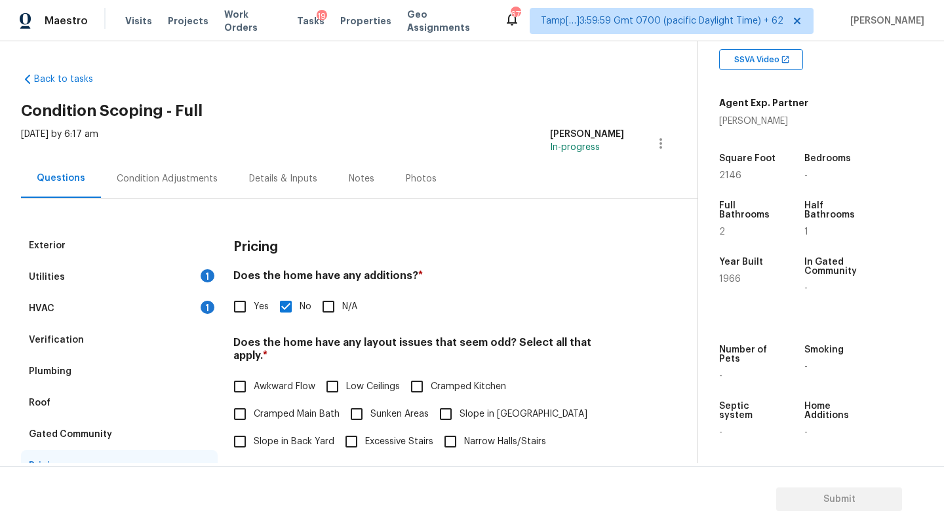
click at [172, 189] on div "Condition Adjustments" at bounding box center [167, 178] width 132 height 39
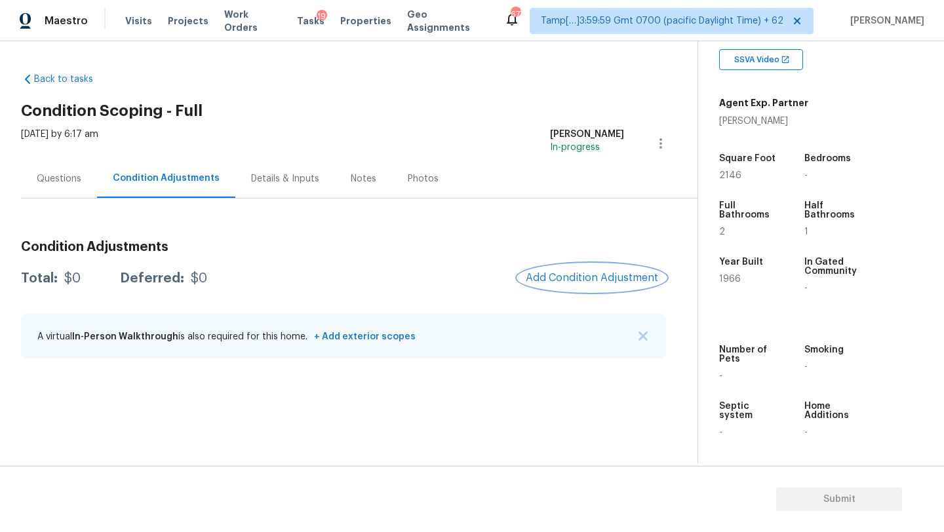
click at [610, 288] on button "Add Condition Adjustment" at bounding box center [592, 278] width 148 height 28
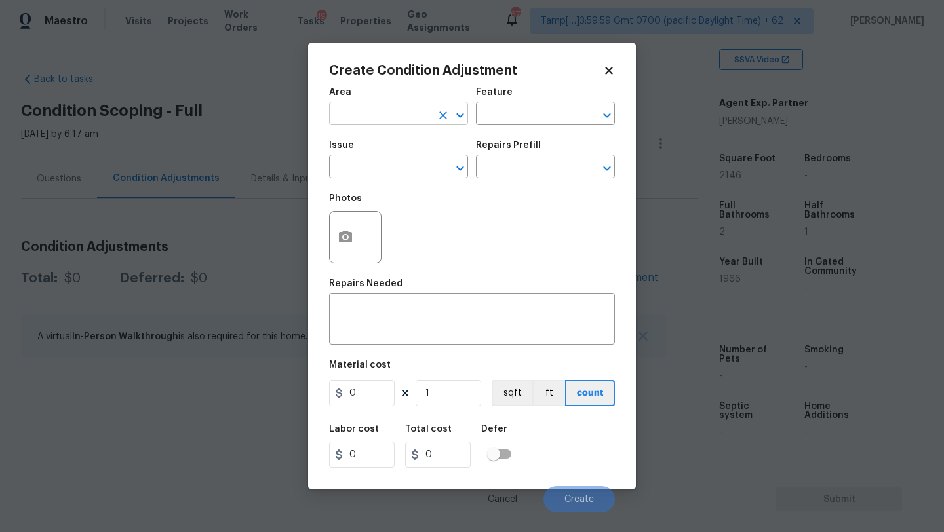
click at [382, 120] on input "text" at bounding box center [380, 115] width 102 height 20
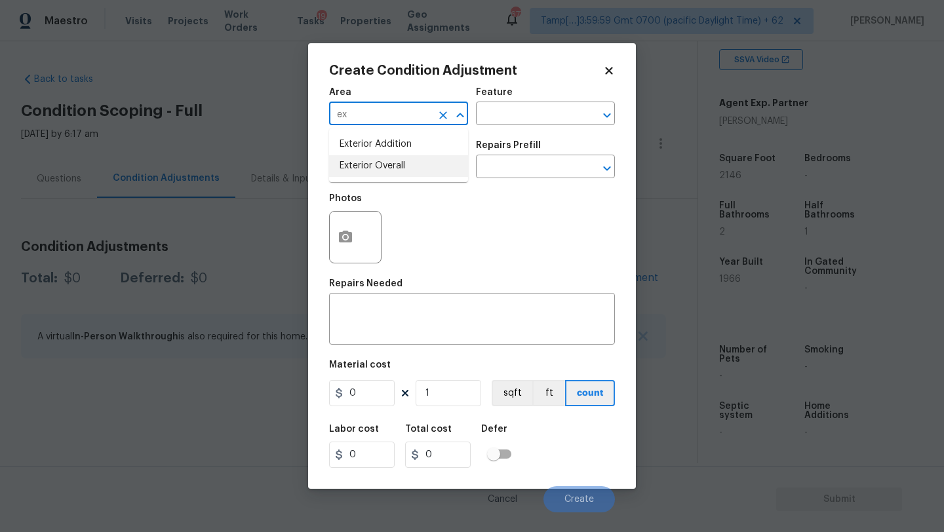
click at [395, 162] on li "Exterior Overall" at bounding box center [398, 166] width 139 height 22
type input "Exterior Overall"
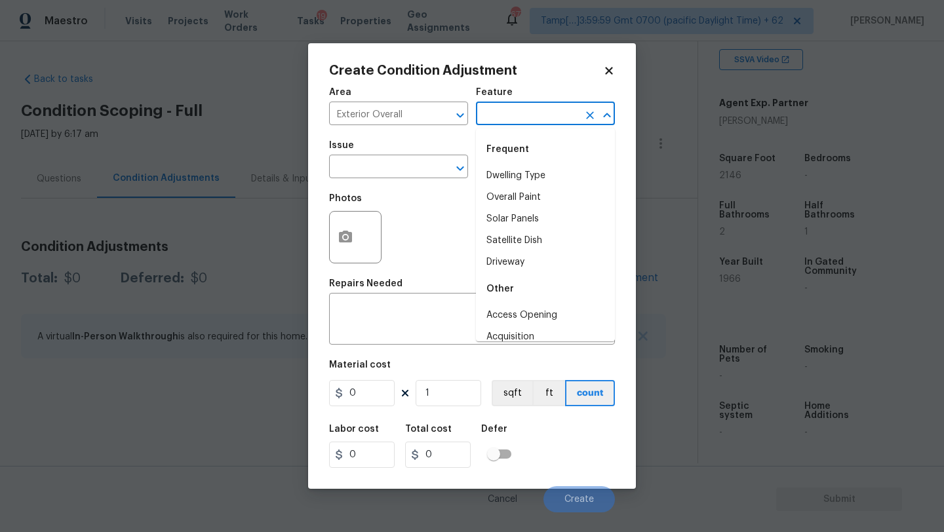
click at [514, 118] on input "text" at bounding box center [527, 115] width 102 height 20
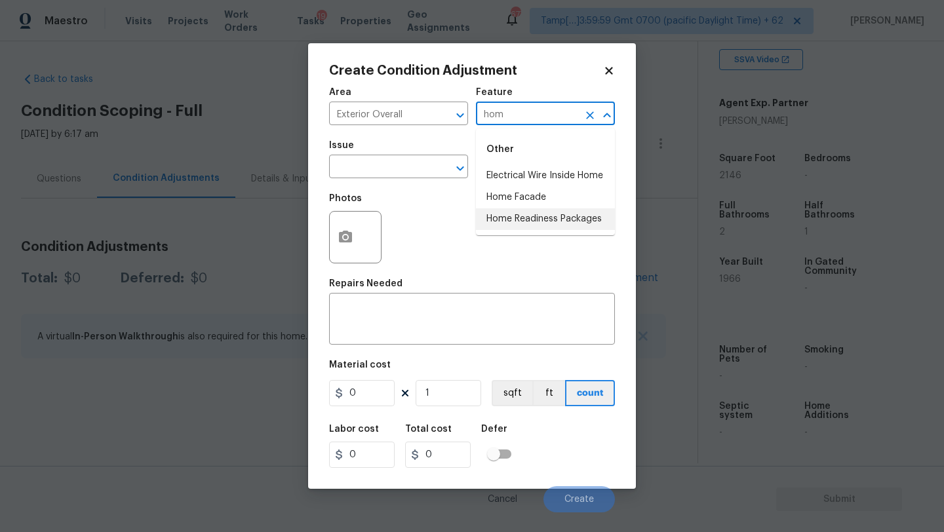
click at [511, 223] on li "Home Readiness Packages" at bounding box center [545, 220] width 139 height 22
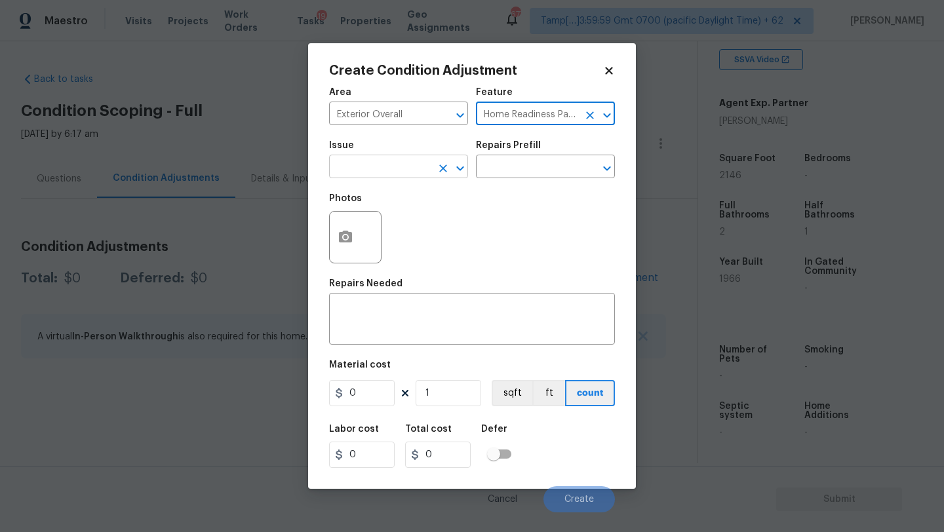
type input "Home Readiness Packages"
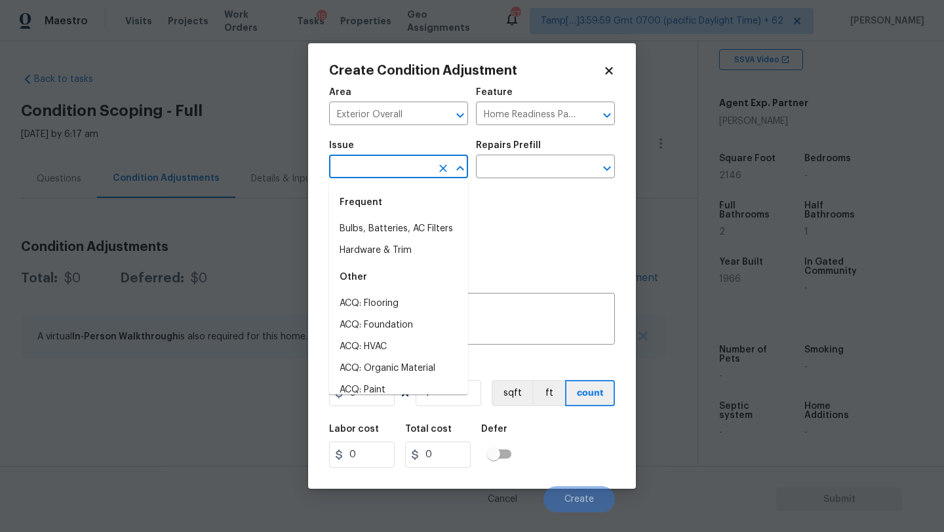
click at [383, 170] on input "text" at bounding box center [380, 168] width 102 height 20
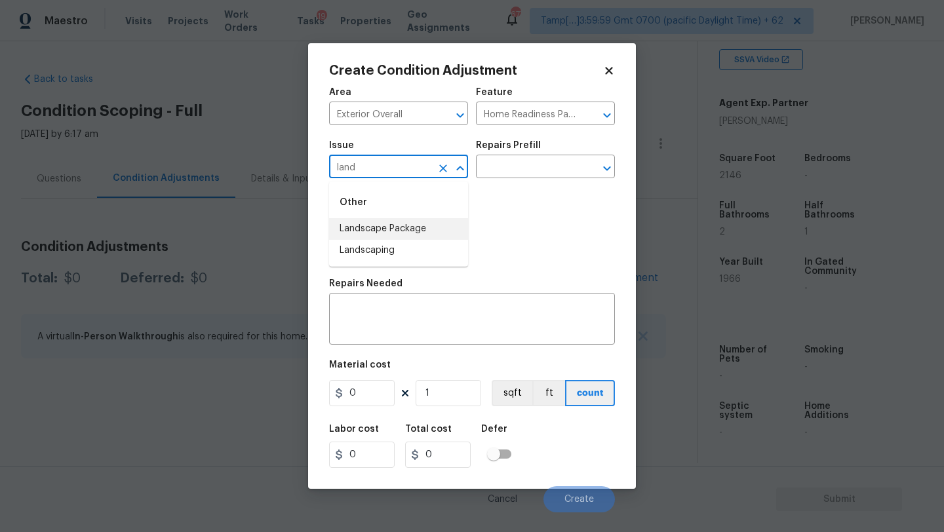
click at [389, 233] on li "Landscape Package" at bounding box center [398, 229] width 139 height 22
type input "Landscape Package"
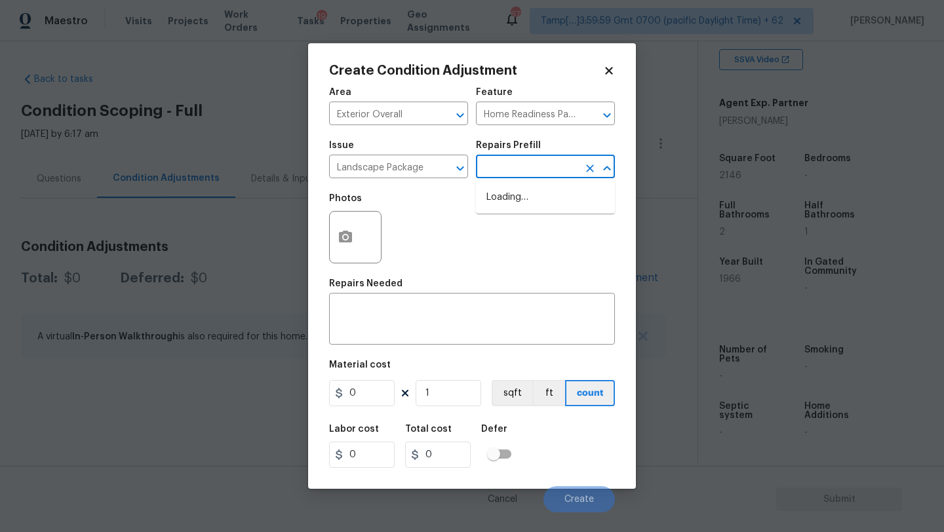
click at [540, 159] on input "text" at bounding box center [527, 168] width 102 height 20
click at [520, 216] on li "Initial landscaping package $70.00" at bounding box center [545, 204] width 139 height 35
type textarea "Mowing of grass up to 6" in height. Mow, edge along driveways & sidewalks, trim…"
type input "70"
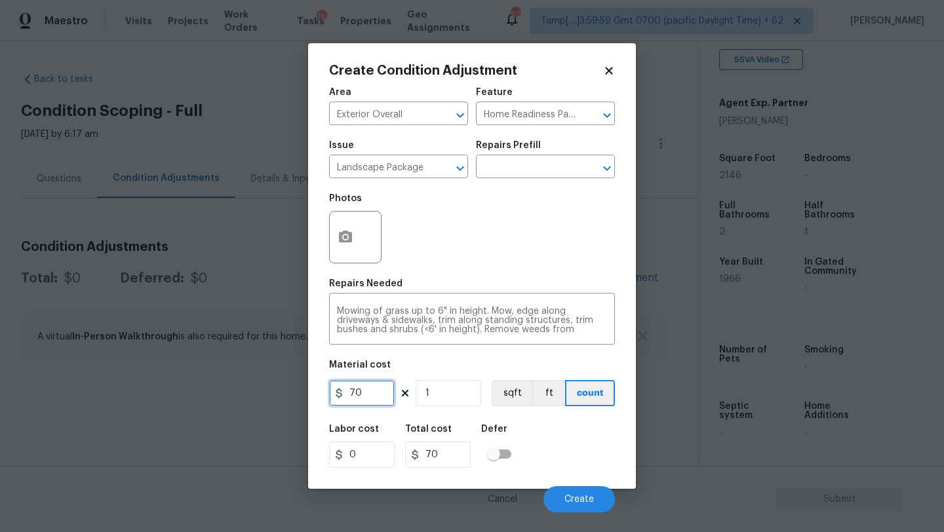
click at [384, 386] on input "70" at bounding box center [362, 393] width 66 height 26
type input "300"
click at [344, 262] on button "button" at bounding box center [345, 237] width 31 height 51
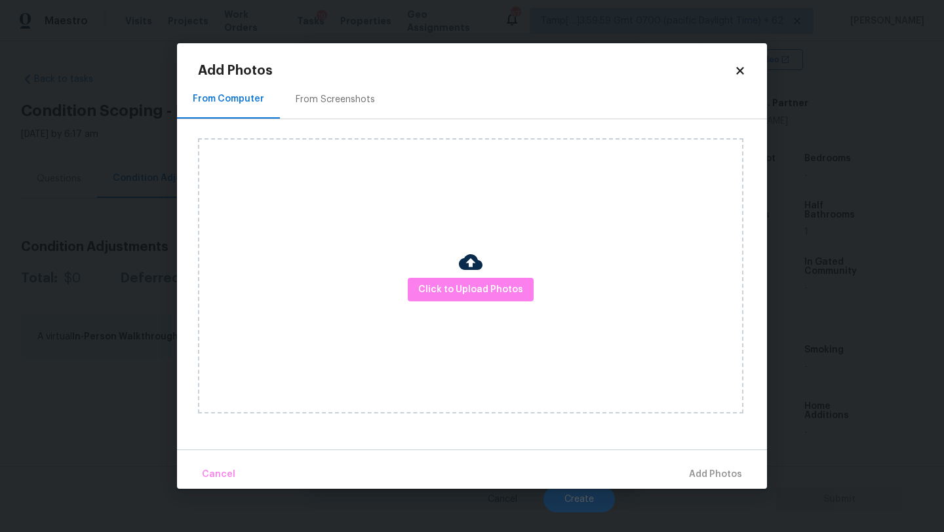
click at [325, 111] on div "From Screenshots" at bounding box center [335, 99] width 111 height 39
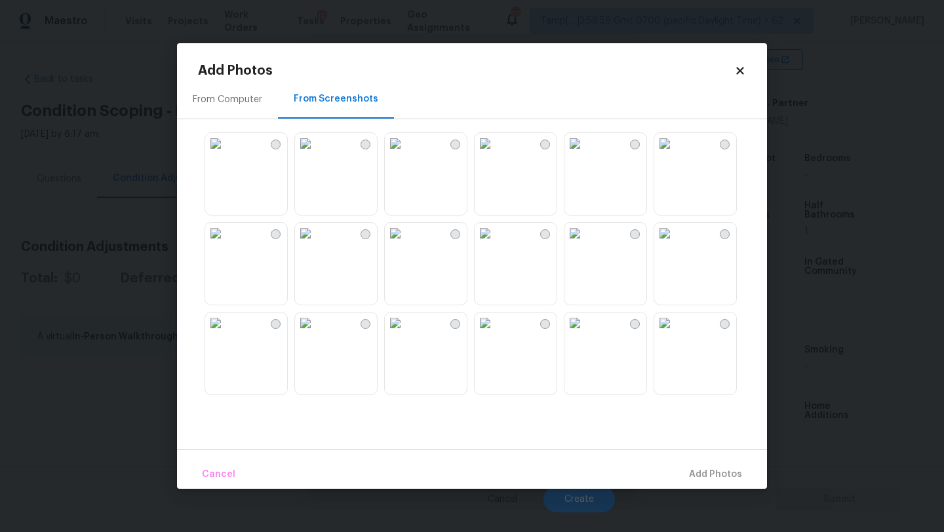
click at [586, 154] on img at bounding box center [575, 143] width 21 height 21
click at [496, 334] on img at bounding box center [485, 323] width 21 height 21
click at [675, 242] on img at bounding box center [664, 233] width 21 height 21
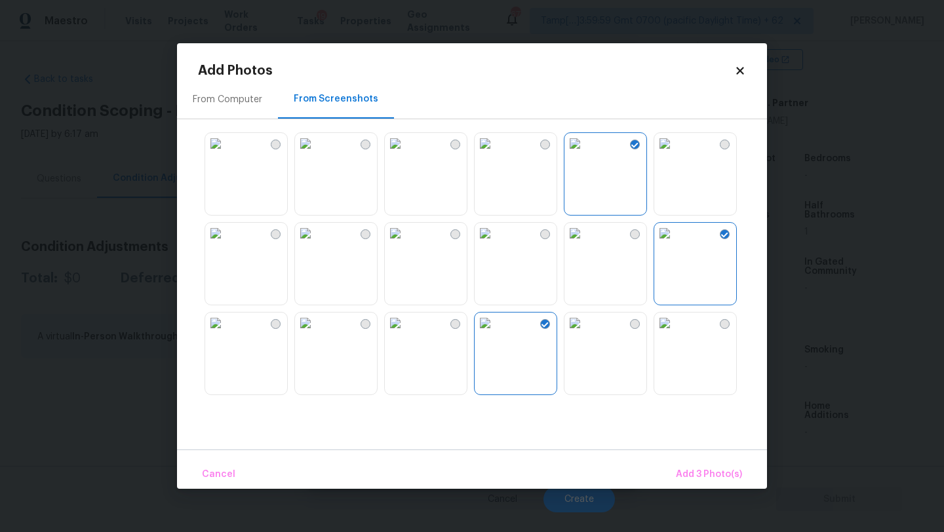
click at [313, 244] on img at bounding box center [305, 233] width 21 height 21
click at [313, 154] on img at bounding box center [305, 143] width 21 height 21
click at [226, 154] on img at bounding box center [215, 143] width 21 height 21
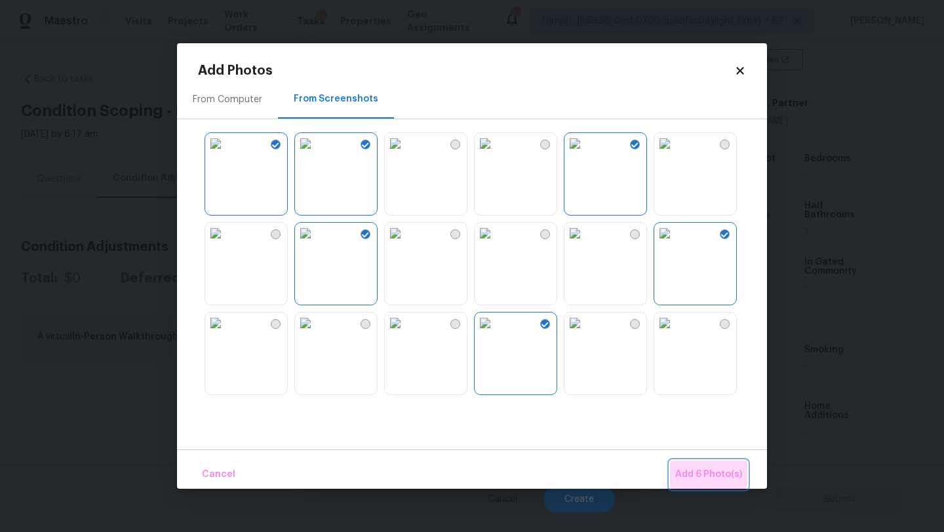
click at [673, 462] on button "Add 6 Photo(s)" at bounding box center [708, 475] width 77 height 28
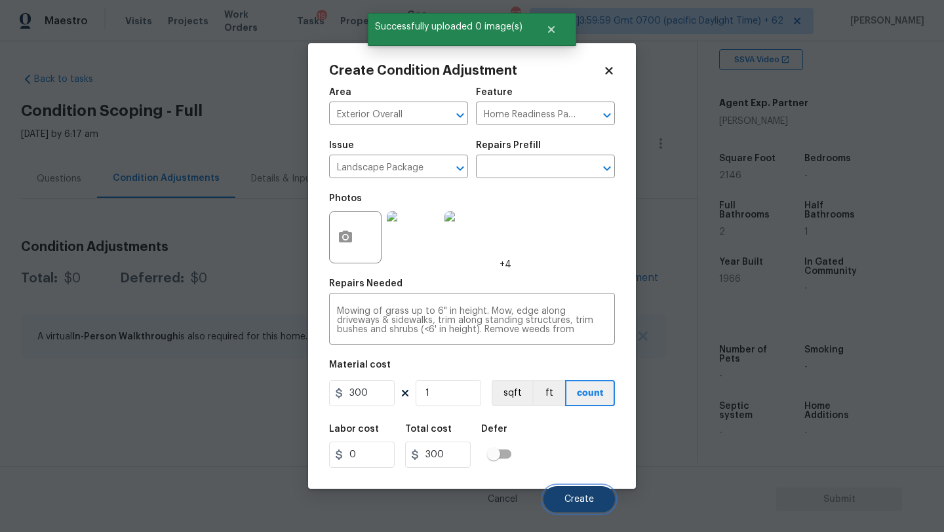
click at [568, 496] on span "Create" at bounding box center [580, 500] width 30 height 10
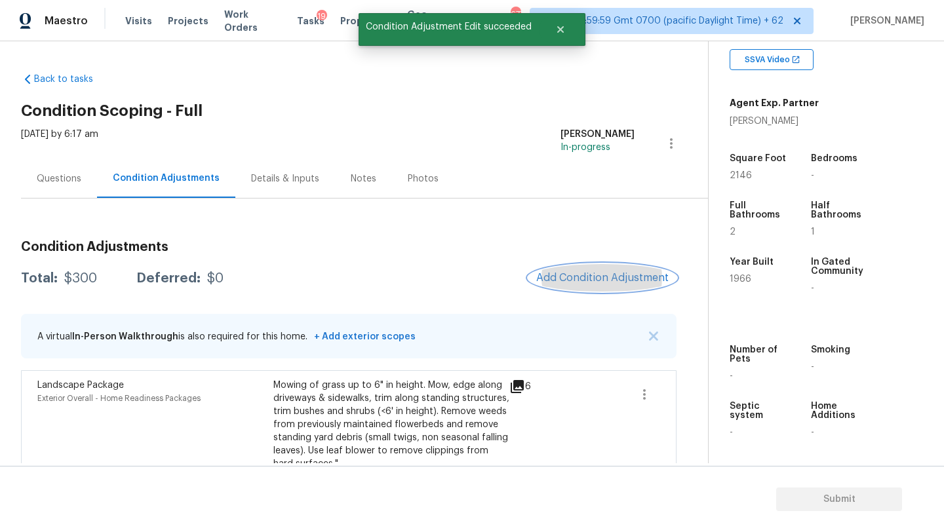
click at [610, 265] on button "Add Condition Adjustment" at bounding box center [602, 278] width 148 height 28
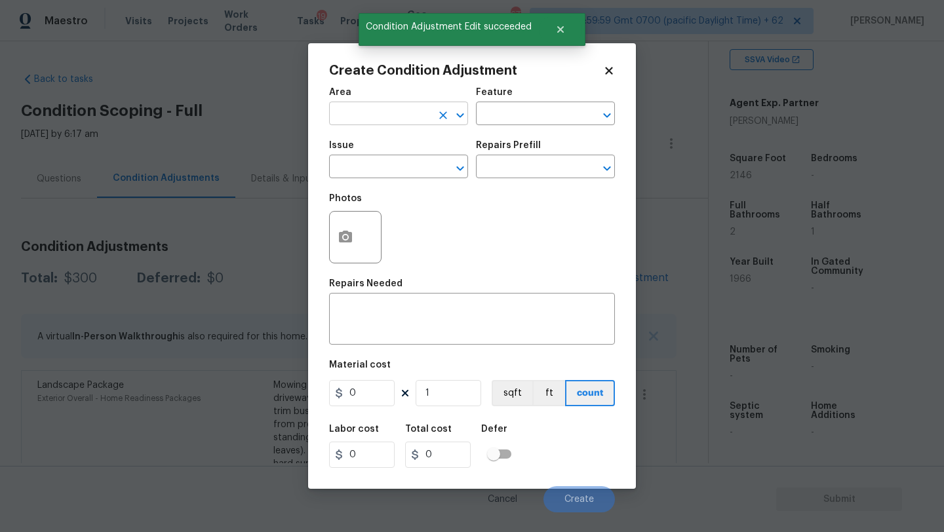
click at [359, 113] on input "text" at bounding box center [380, 115] width 102 height 20
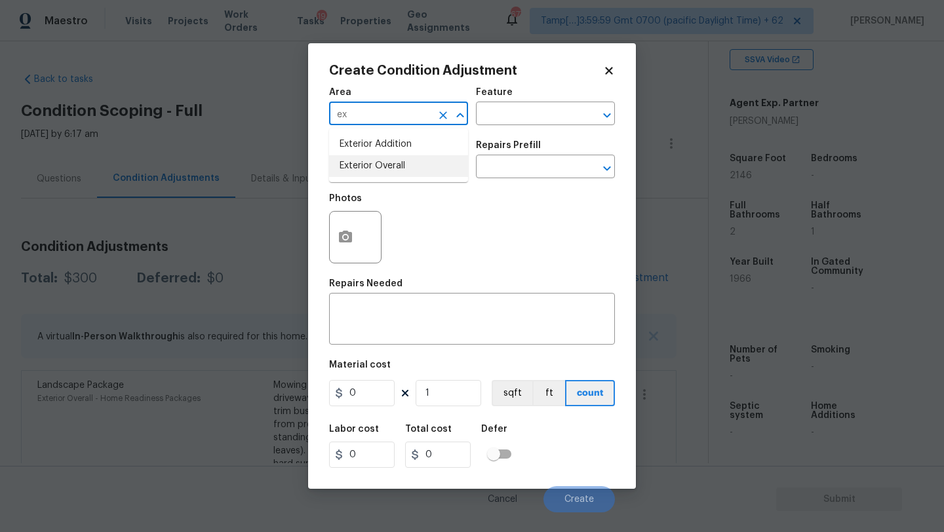
click at [368, 167] on li "Exterior Overall" at bounding box center [398, 166] width 139 height 22
type input "Exterior Overall"
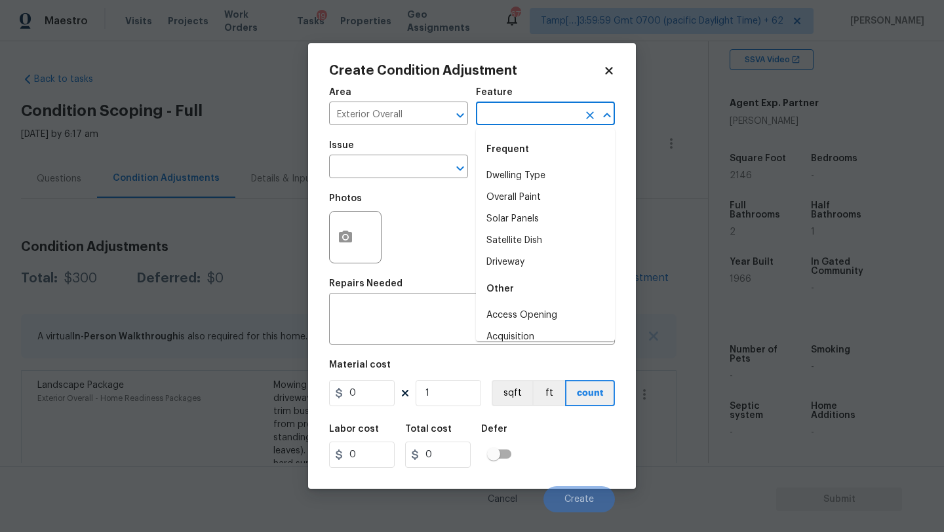
click at [508, 113] on input "text" at bounding box center [527, 115] width 102 height 20
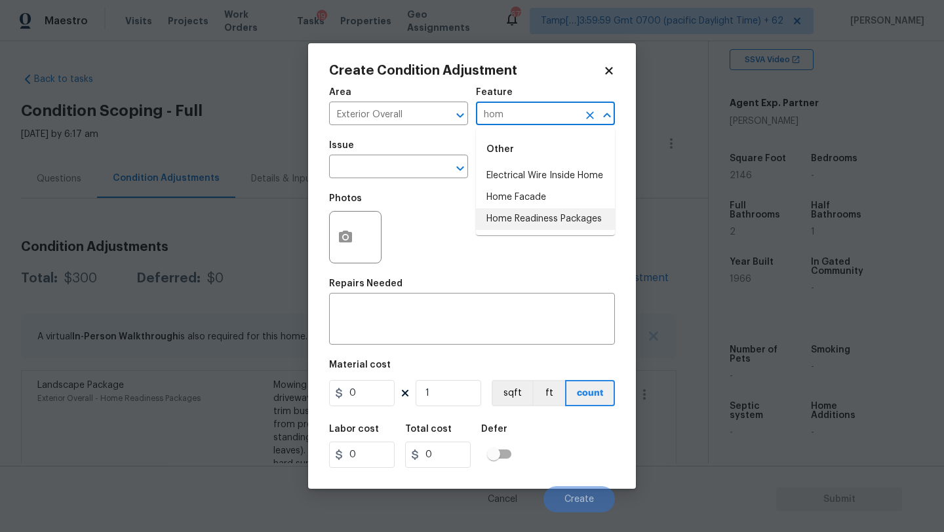
click at [537, 209] on li "Home Readiness Packages" at bounding box center [545, 220] width 139 height 22
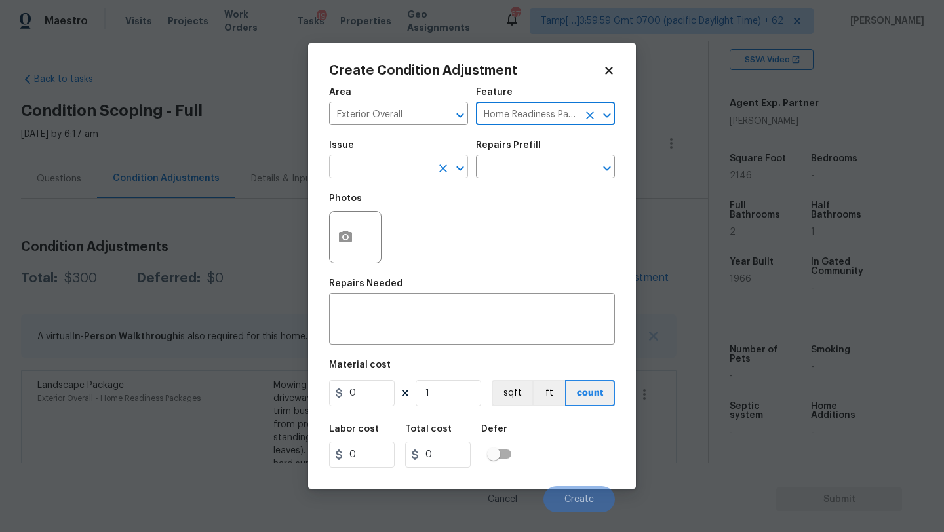
type input "Home Readiness Packages"
click at [411, 172] on input "text" at bounding box center [380, 168] width 102 height 20
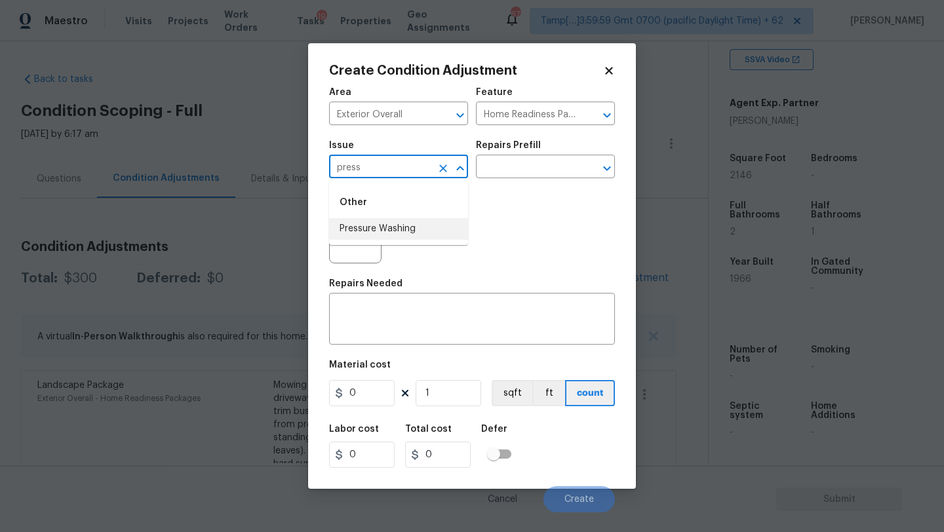
click at [410, 226] on li "Pressure Washing" at bounding box center [398, 229] width 139 height 22
type input "Pressure Washing"
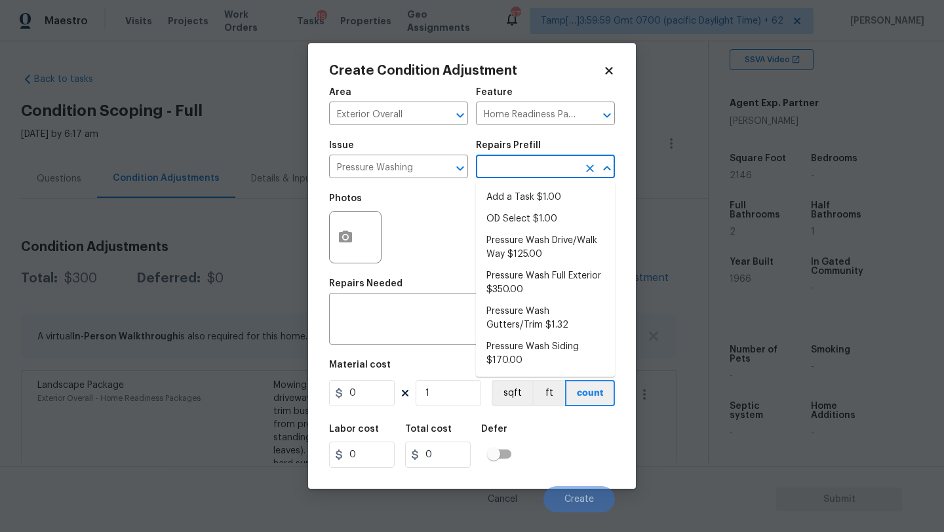
click at [571, 163] on input "text" at bounding box center [527, 168] width 102 height 20
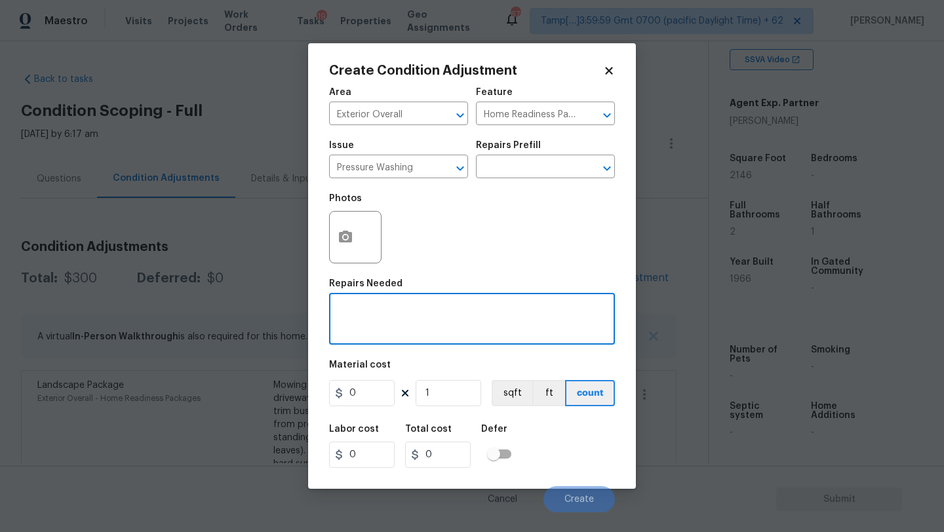
click at [422, 308] on textarea at bounding box center [472, 321] width 270 height 28
click at [424, 330] on textarea at bounding box center [472, 321] width 270 height 28
paste textarea "Pressure wash home, driveway, walkways/sidewalks and patio. Must use a surface …"
type textarea "Pressure wash home, driveway, walkways/sidewalks and patio. Must use a surface …"
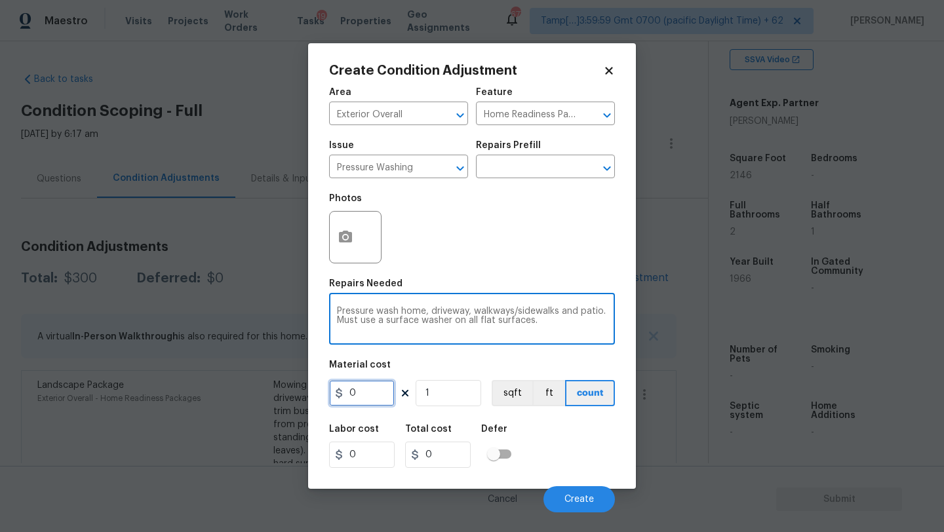
click at [368, 393] on input "0" at bounding box center [362, 393] width 66 height 26
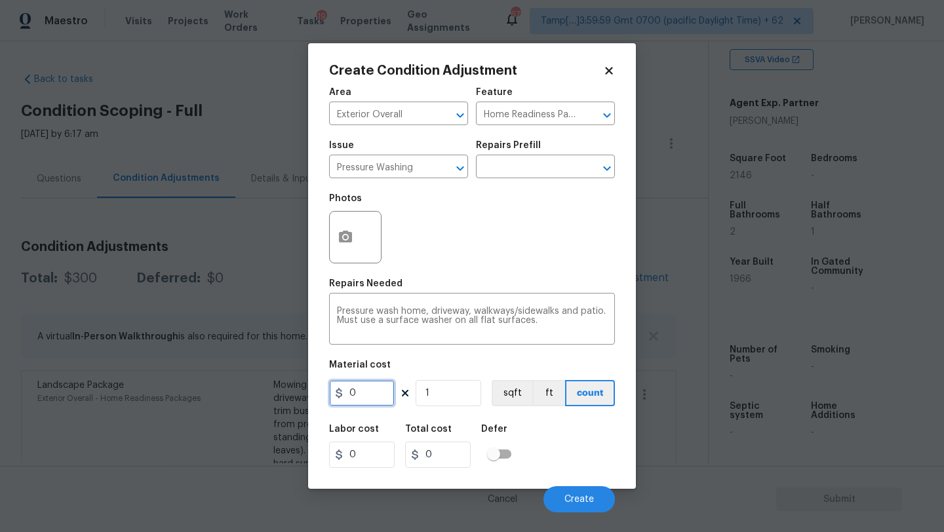
click at [368, 393] on input "0" at bounding box center [362, 393] width 66 height 26
type input "400"
click at [589, 490] on button "Create" at bounding box center [579, 500] width 71 height 26
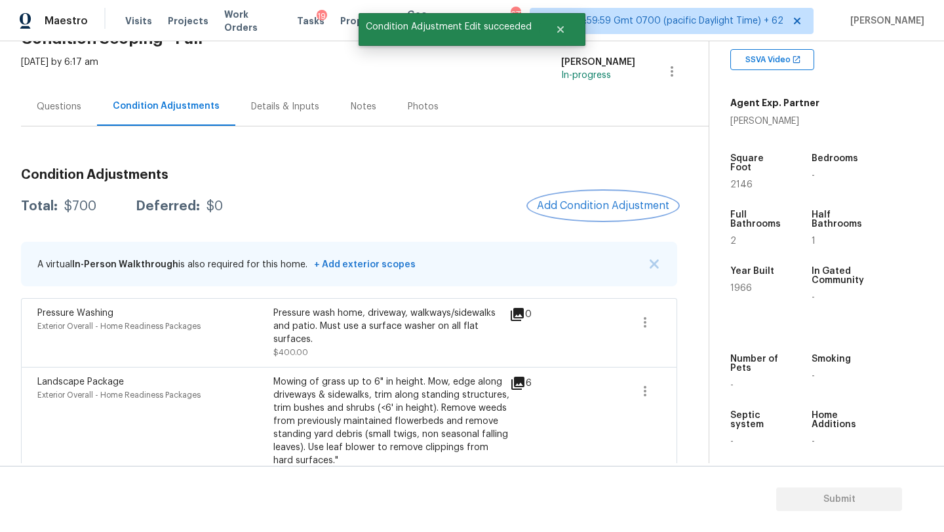
scroll to position [102, 0]
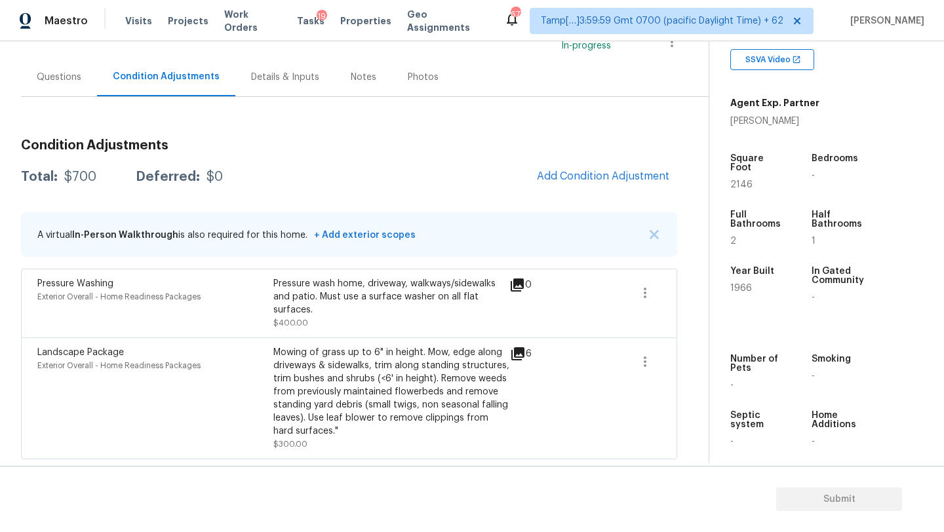
click at [72, 83] on div "Questions" at bounding box center [59, 77] width 76 height 39
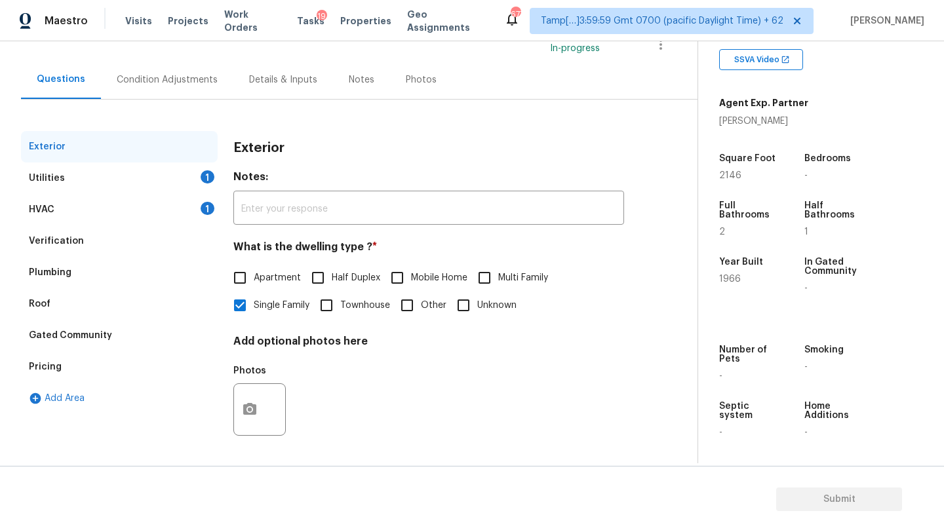
scroll to position [99, 0]
click at [71, 351] on div "Pricing" at bounding box center [119, 366] width 197 height 31
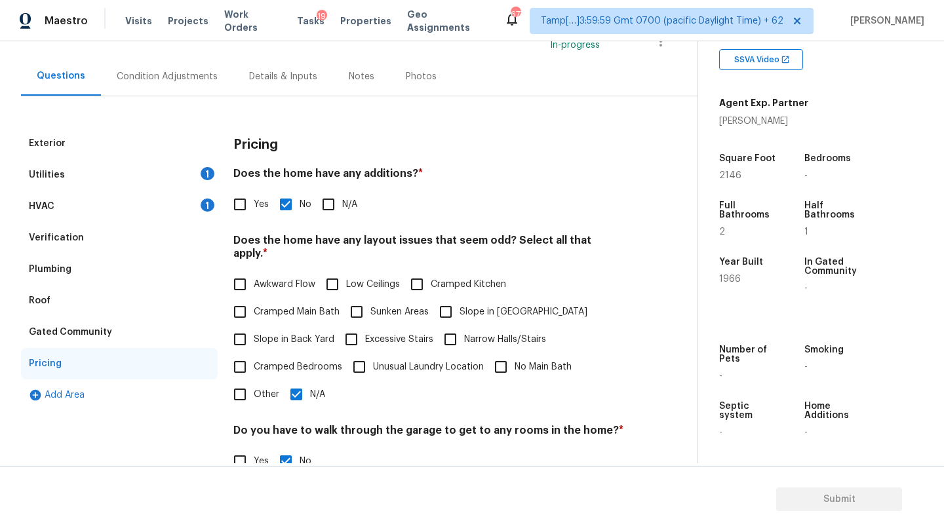
scroll to position [254, 0]
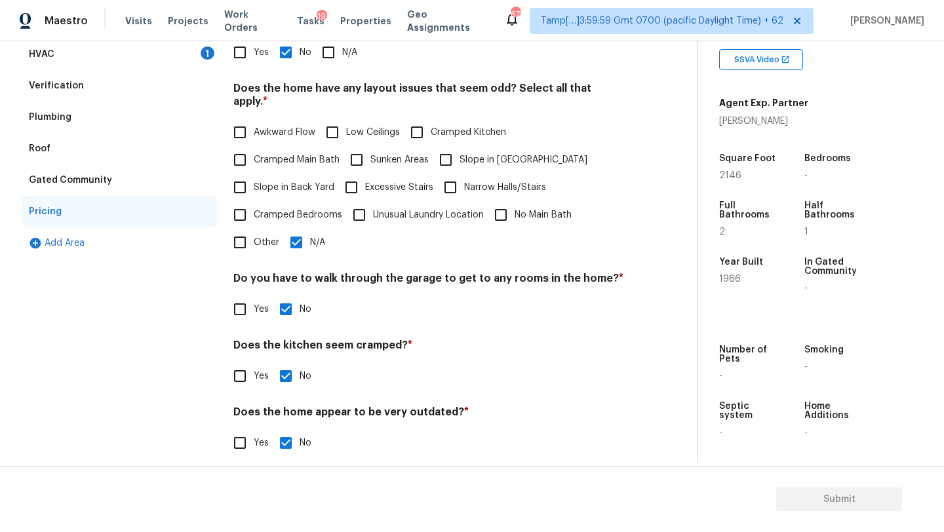
click at [242, 174] on input "Slope in Back Yard" at bounding box center [240, 188] width 28 height 28
checkbox input "true"
click at [451, 149] on input "Slope in [GEOGRAPHIC_DATA]" at bounding box center [446, 160] width 28 height 28
checkbox input "true"
click at [299, 236] on input "N/A" at bounding box center [297, 243] width 28 height 28
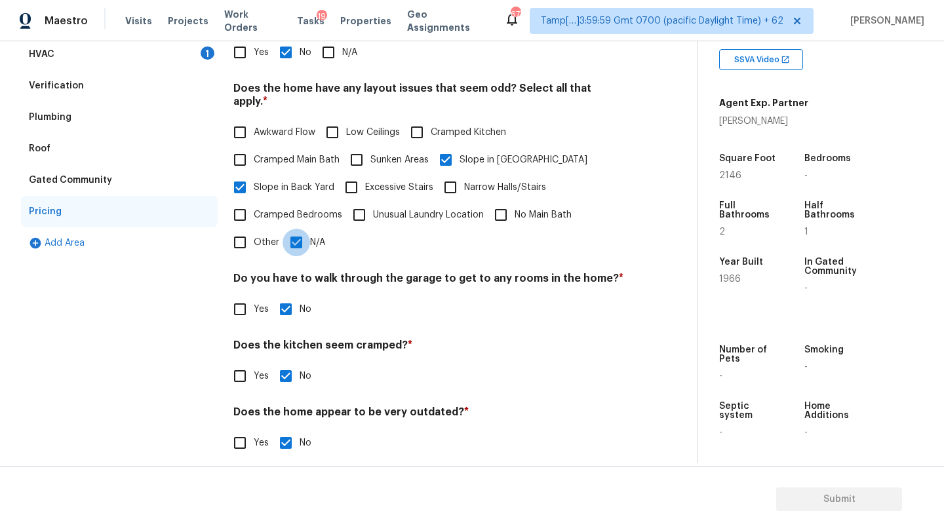
checkbox input "false"
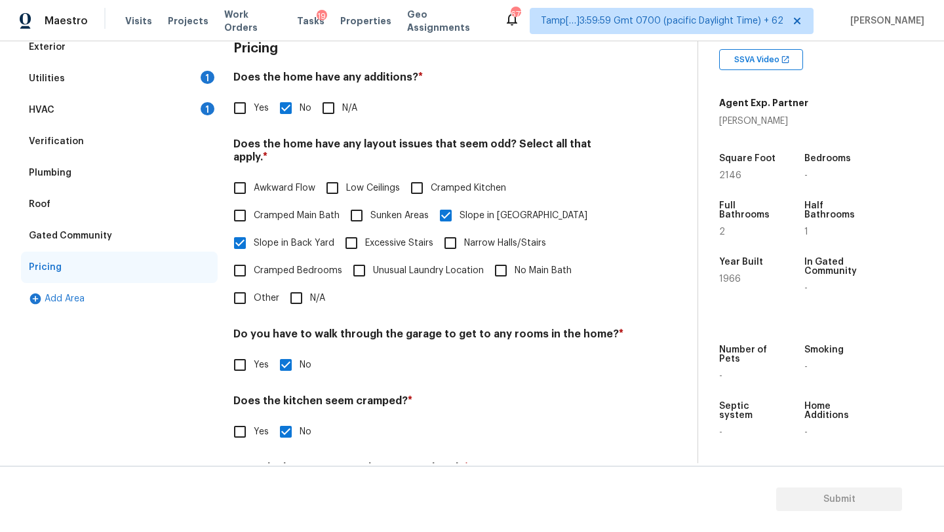
scroll to position [139, 0]
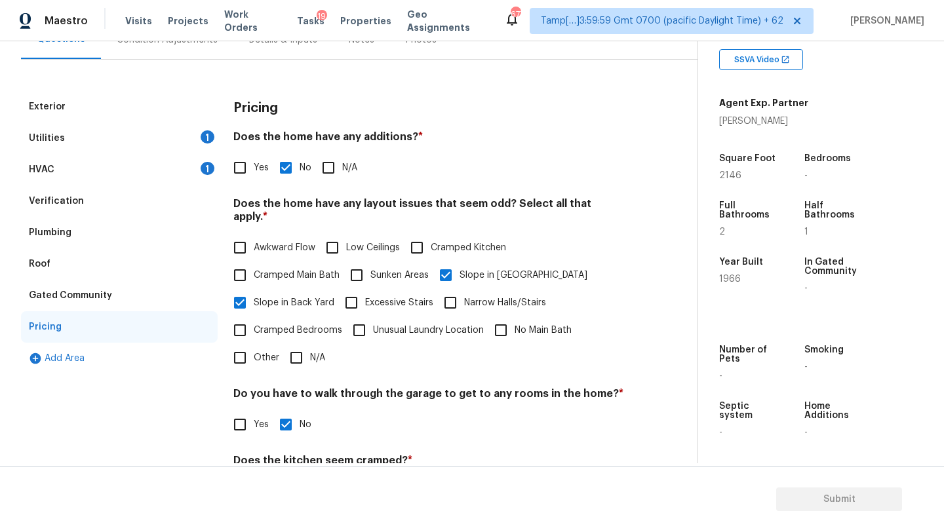
click at [75, 146] on div "Utilities 1" at bounding box center [119, 138] width 197 height 31
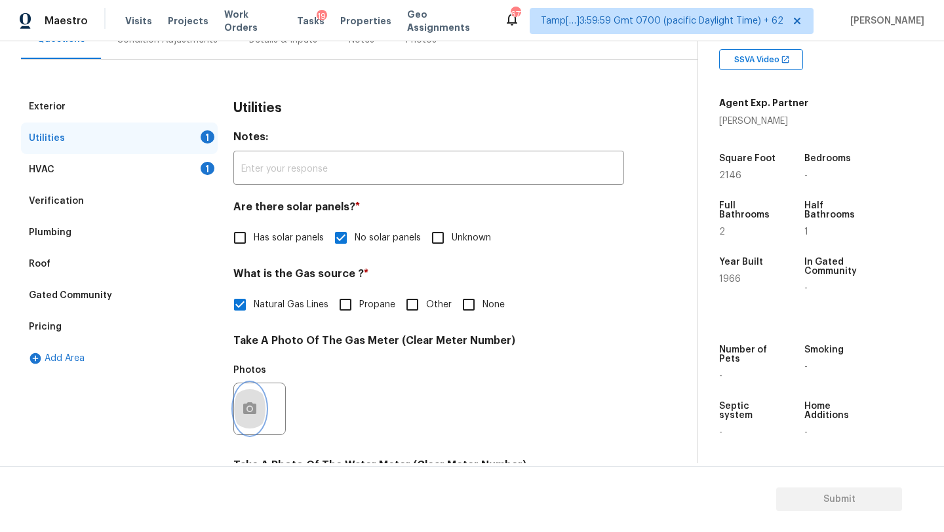
click at [264, 412] on button "button" at bounding box center [249, 409] width 31 height 51
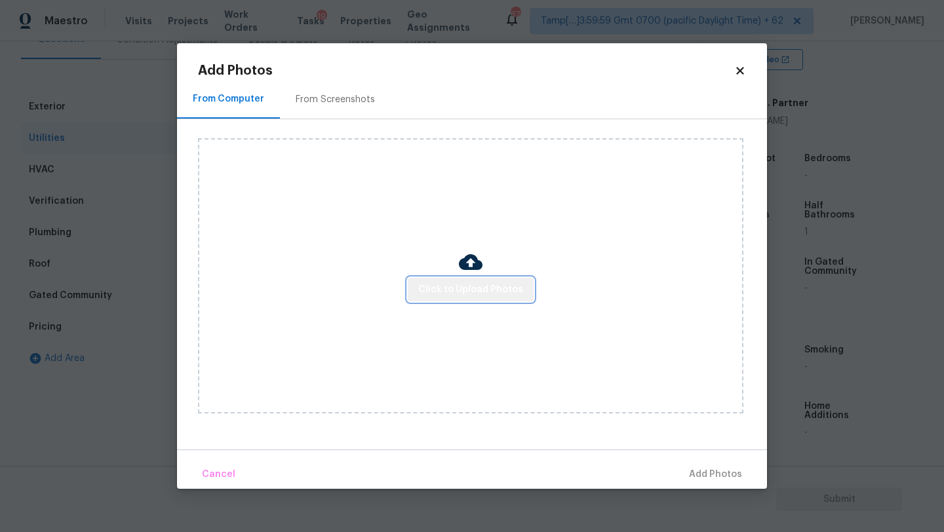
click at [488, 281] on button "Click to Upload Photos" at bounding box center [471, 290] width 126 height 24
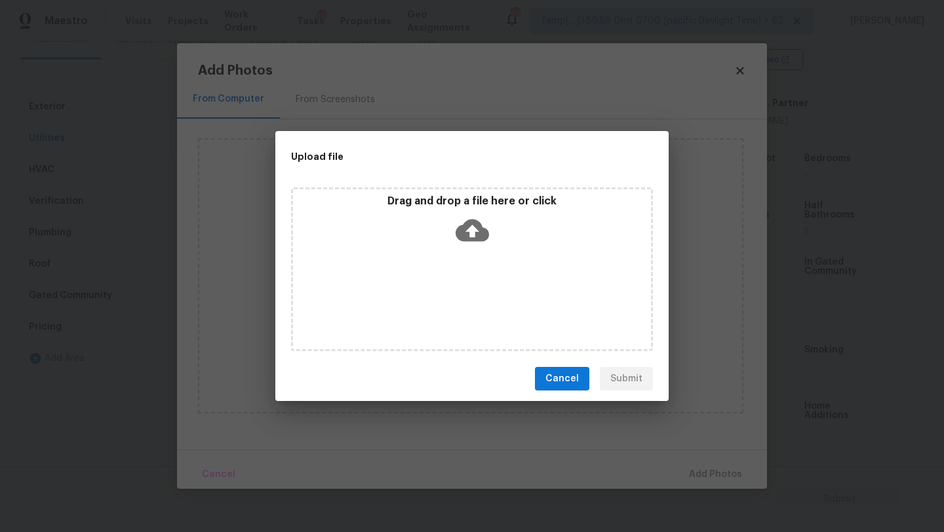
click at [485, 277] on div "Drag and drop a file here or click" at bounding box center [472, 270] width 362 height 164
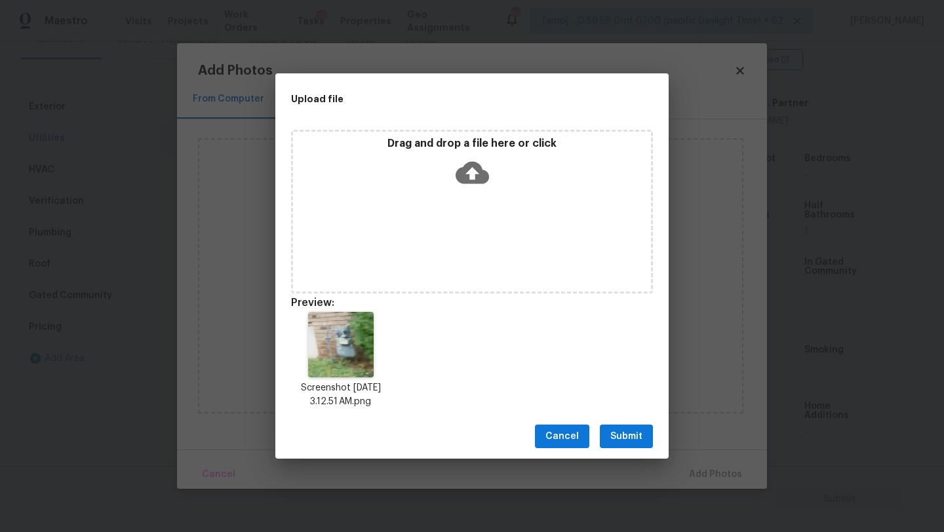
click at [642, 441] on span "Submit" at bounding box center [626, 437] width 32 height 16
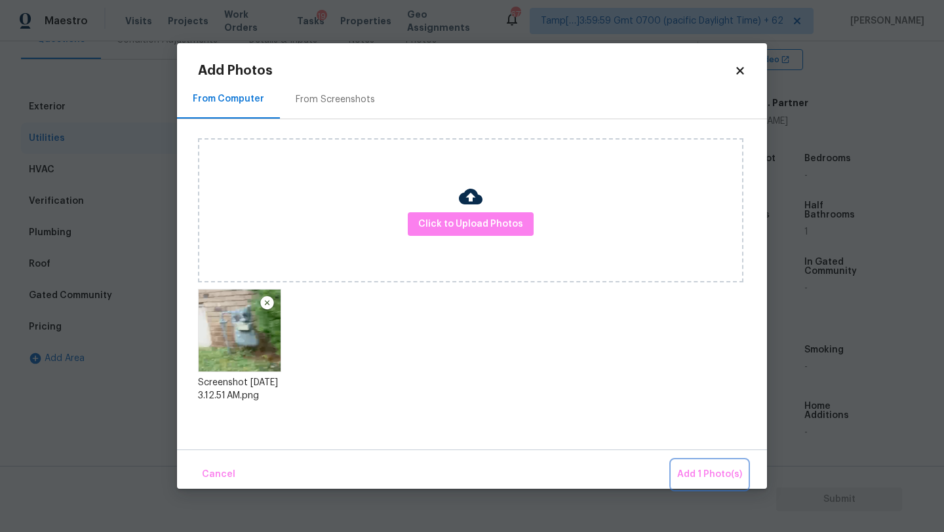
click at [720, 481] on span "Add 1 Photo(s)" at bounding box center [709, 475] width 65 height 16
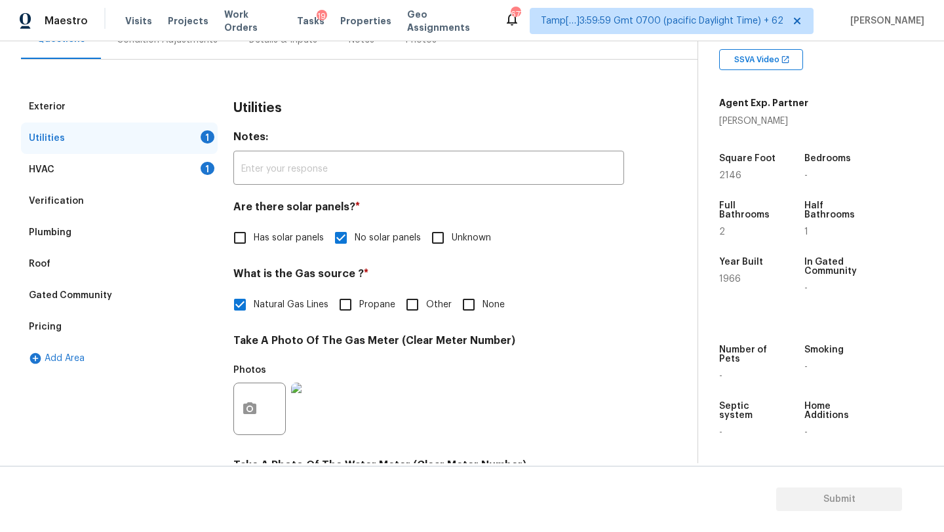
click at [71, 171] on div "HVAC 1" at bounding box center [119, 169] width 197 height 31
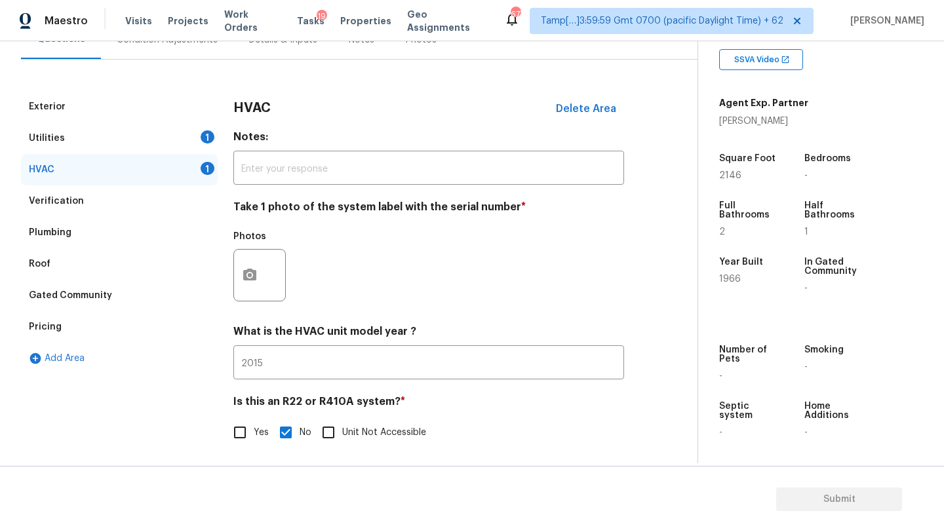
scroll to position [142, 0]
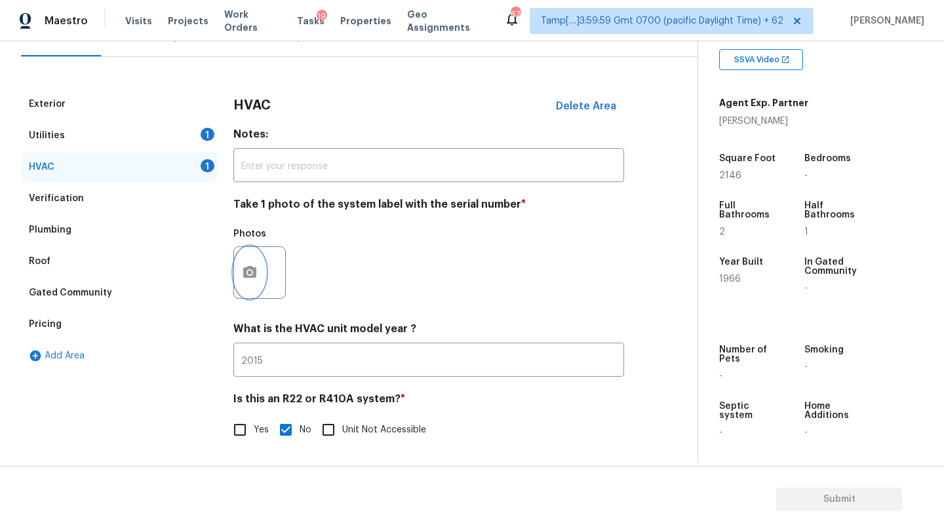
click at [247, 280] on icon "button" at bounding box center [250, 273] width 16 height 16
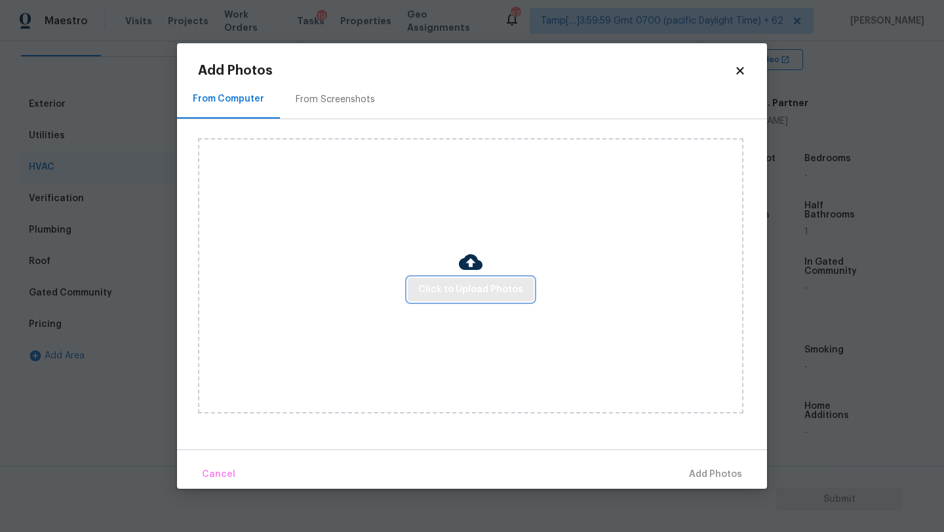
click at [444, 287] on span "Click to Upload Photos" at bounding box center [470, 290] width 105 height 16
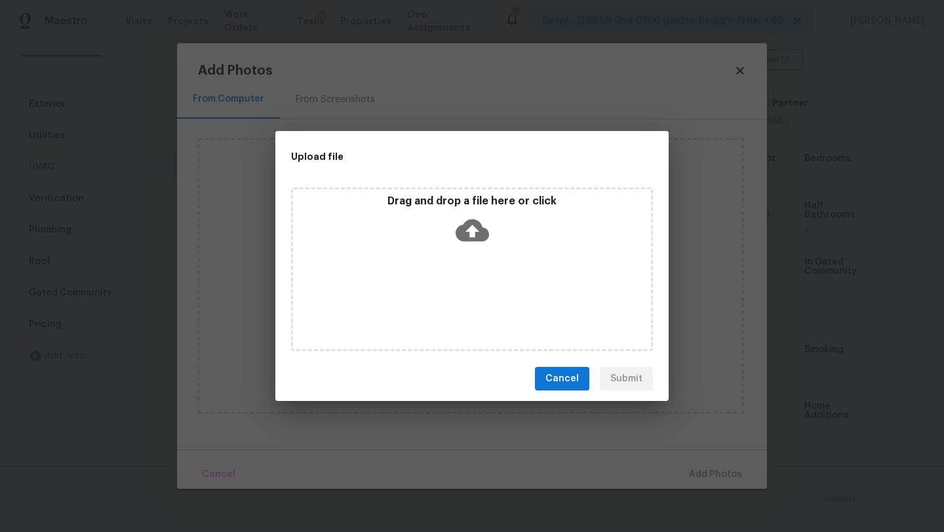
click at [482, 252] on div "Drag and drop a file here or click" at bounding box center [472, 270] width 362 height 164
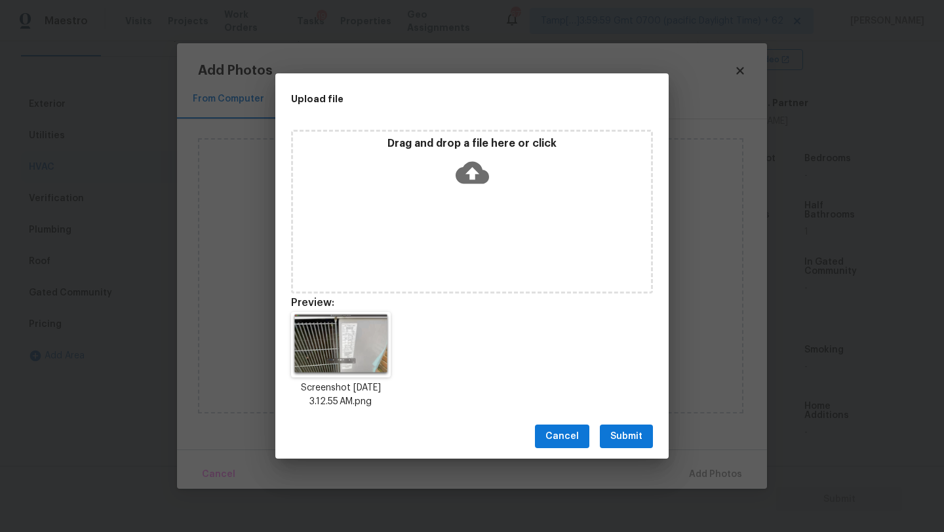
click at [642, 429] on span "Submit" at bounding box center [626, 437] width 32 height 16
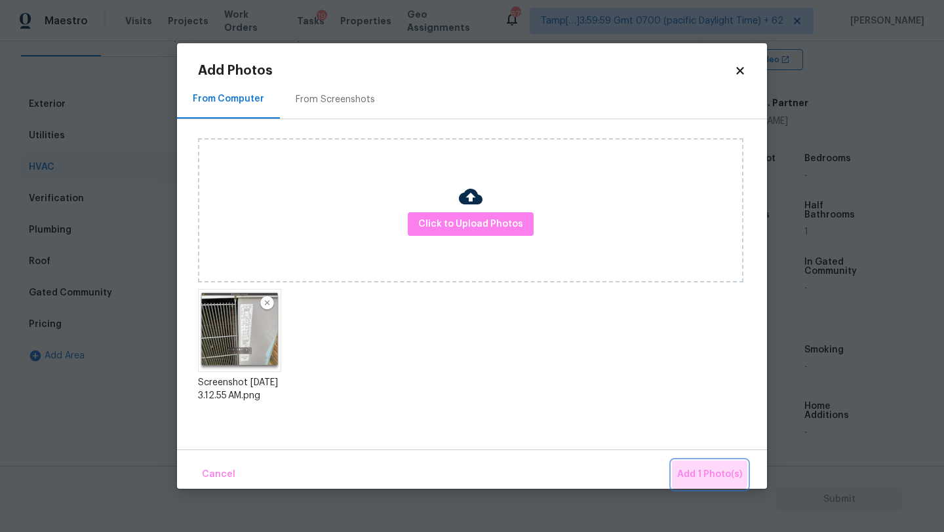
click at [686, 464] on button "Add 1 Photo(s)" at bounding box center [709, 475] width 75 height 28
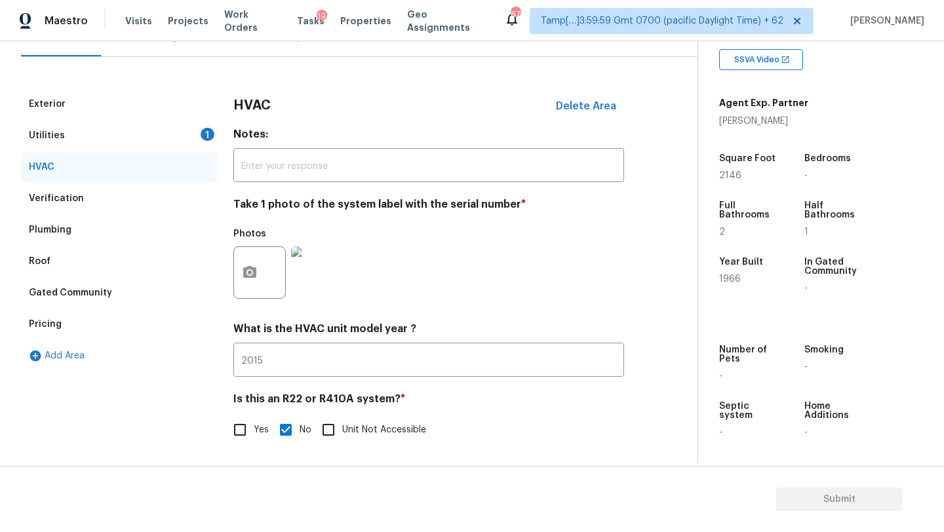
click at [94, 328] on div "Pricing" at bounding box center [119, 324] width 197 height 31
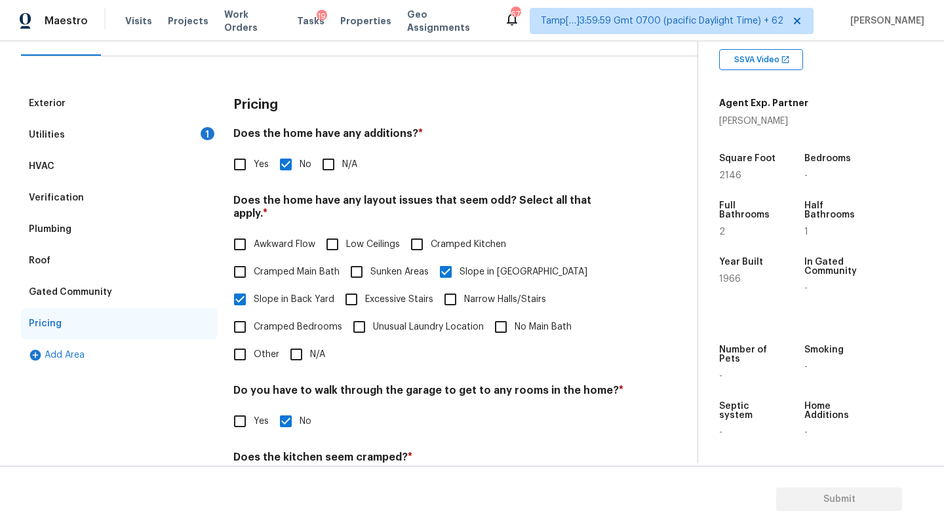
click at [241, 171] on input "Yes" at bounding box center [240, 165] width 28 height 28
checkbox input "true"
checkbox input "false"
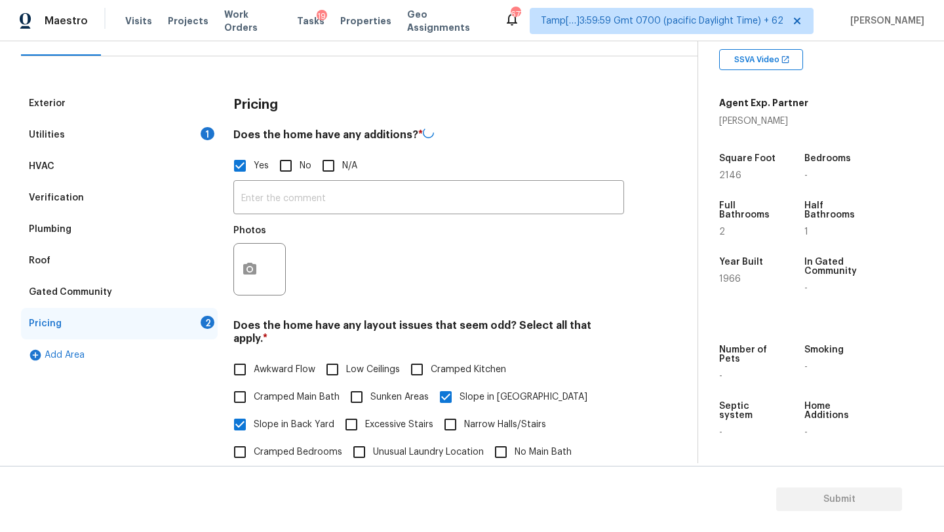
click at [291, 218] on div "​ Photos" at bounding box center [428, 242] width 391 height 124
click at [299, 180] on div "​ Photos" at bounding box center [428, 240] width 391 height 124
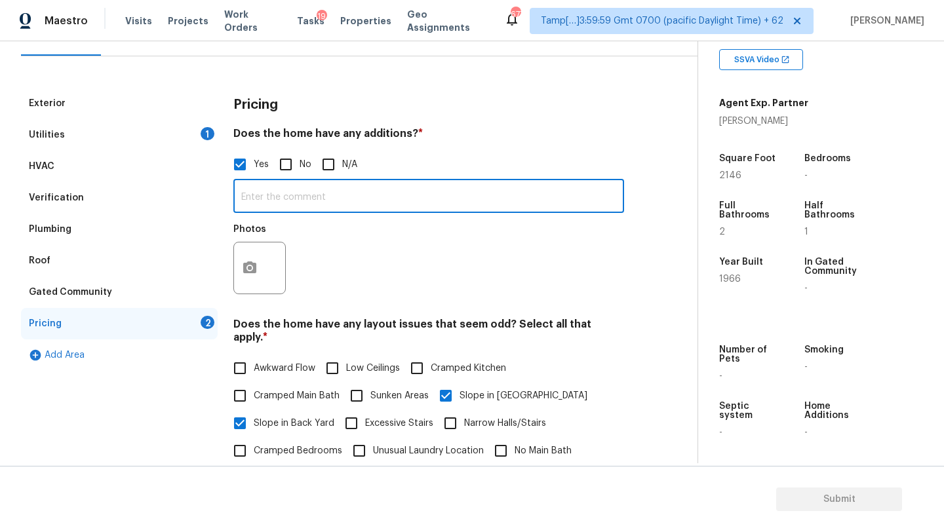
click at [295, 201] on input "text" at bounding box center [428, 197] width 391 height 31
type input "screened patio"
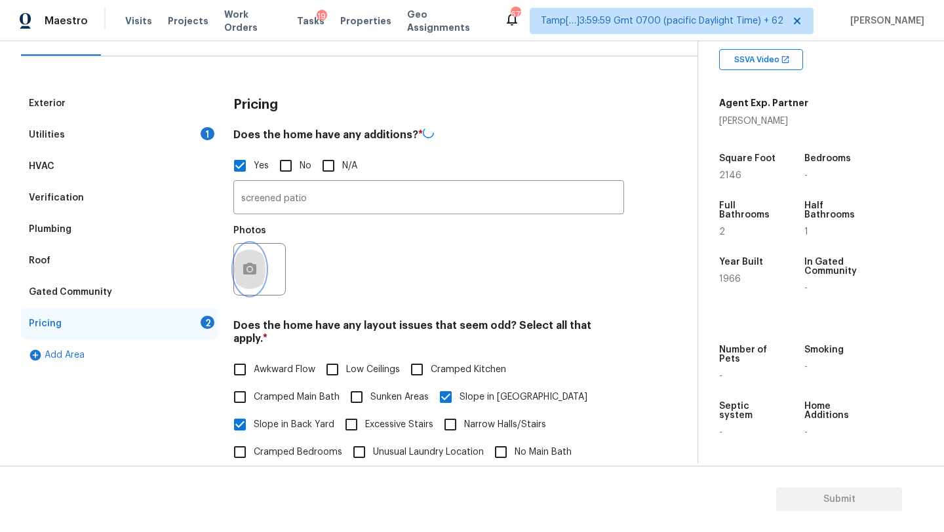
click at [258, 266] on button "button" at bounding box center [249, 269] width 31 height 51
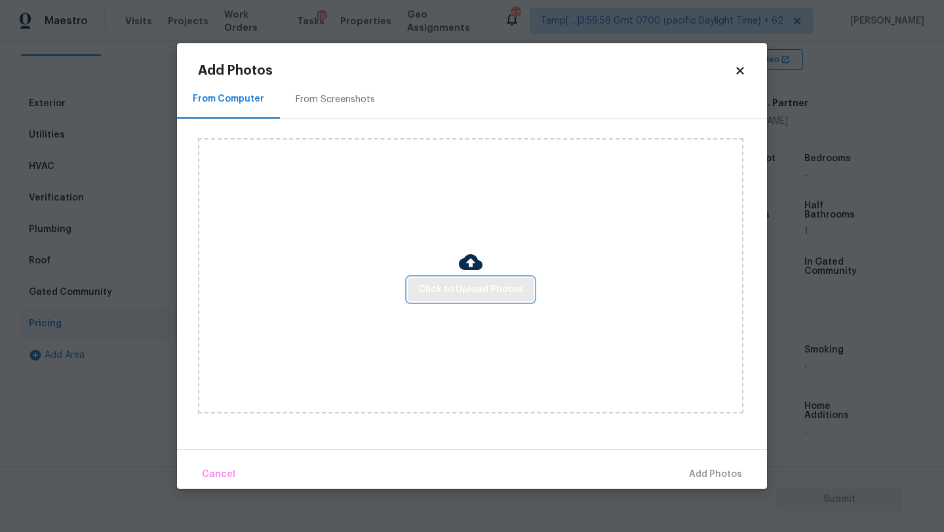
click at [424, 287] on span "Click to Upload Photos" at bounding box center [470, 290] width 105 height 16
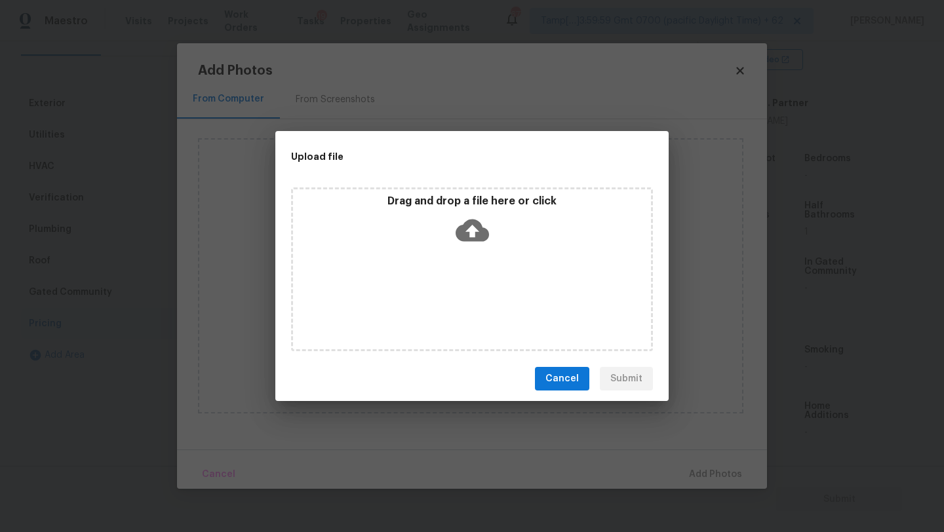
click at [448, 261] on div "Drag and drop a file here or click" at bounding box center [472, 270] width 362 height 164
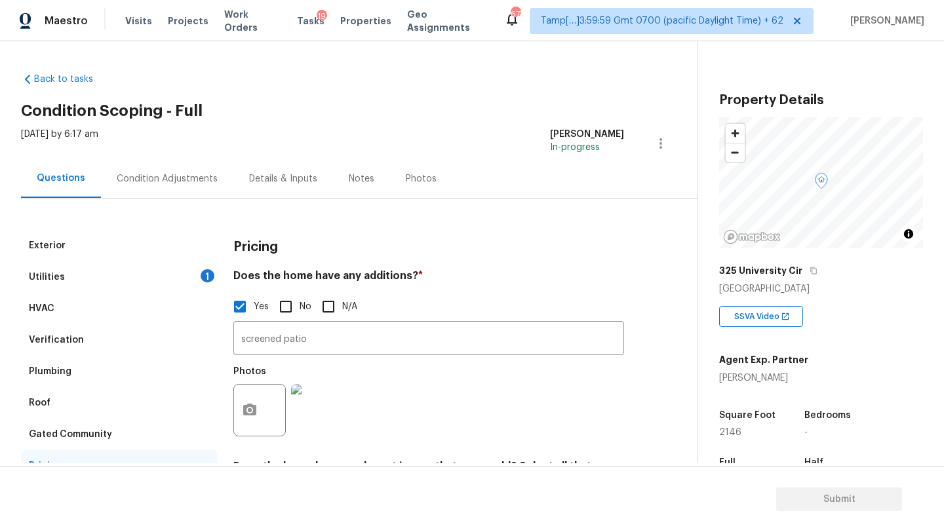
scroll to position [257, 0]
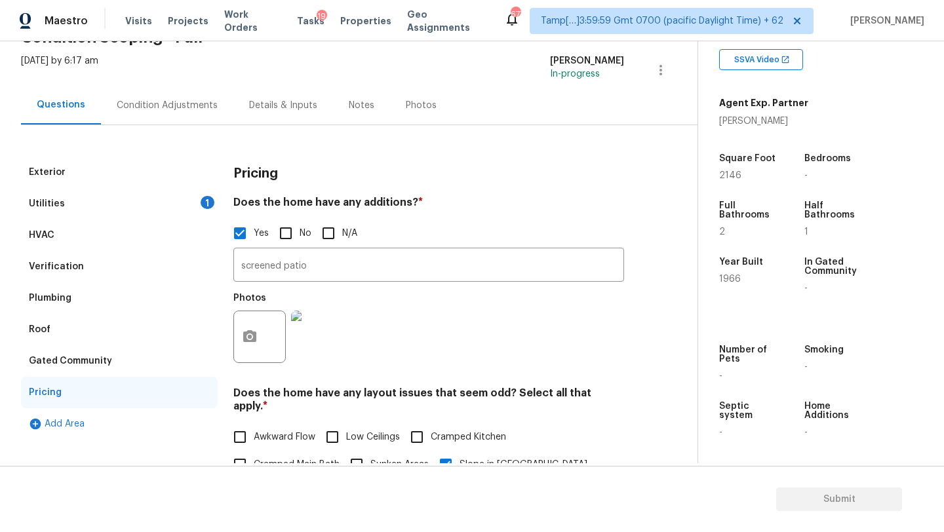
click at [170, 108] on div "Condition Adjustments" at bounding box center [167, 105] width 101 height 13
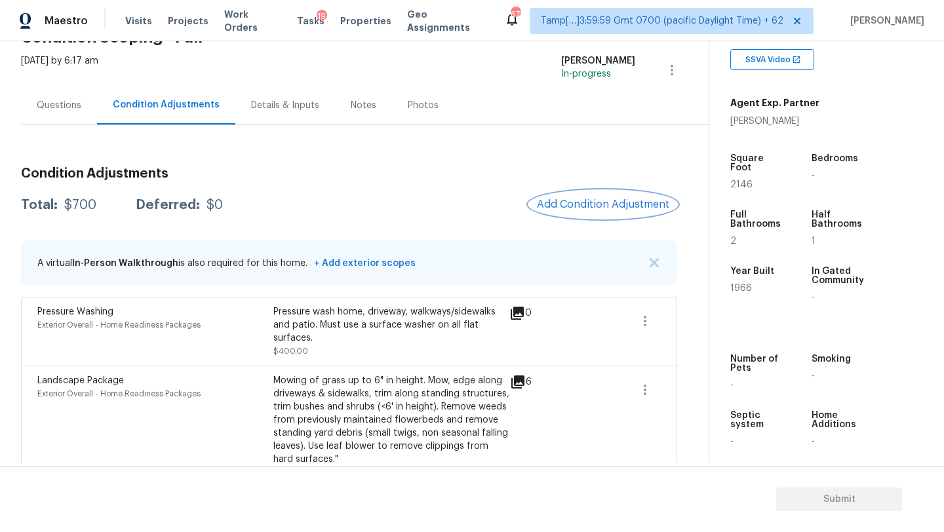
click at [589, 211] on button "Add Condition Adjustment" at bounding box center [603, 205] width 148 height 28
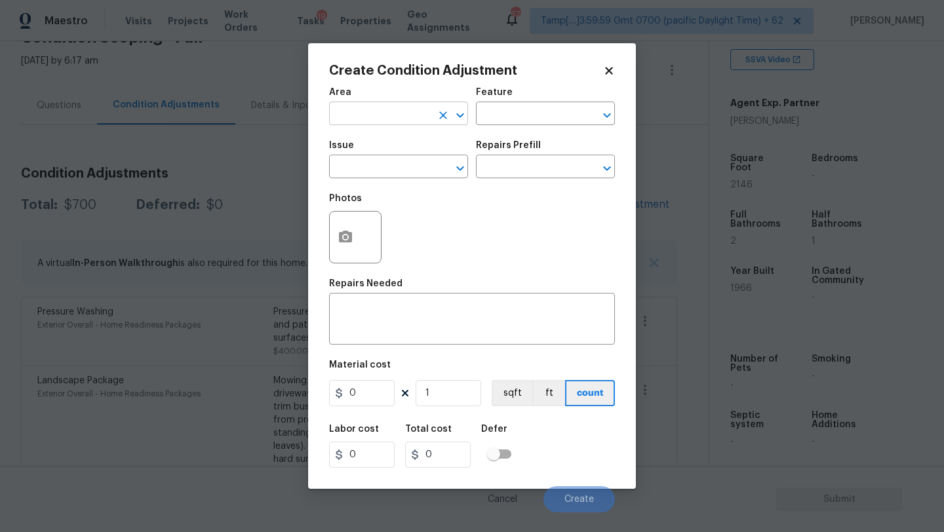
click at [390, 113] on input "text" at bounding box center [380, 115] width 102 height 20
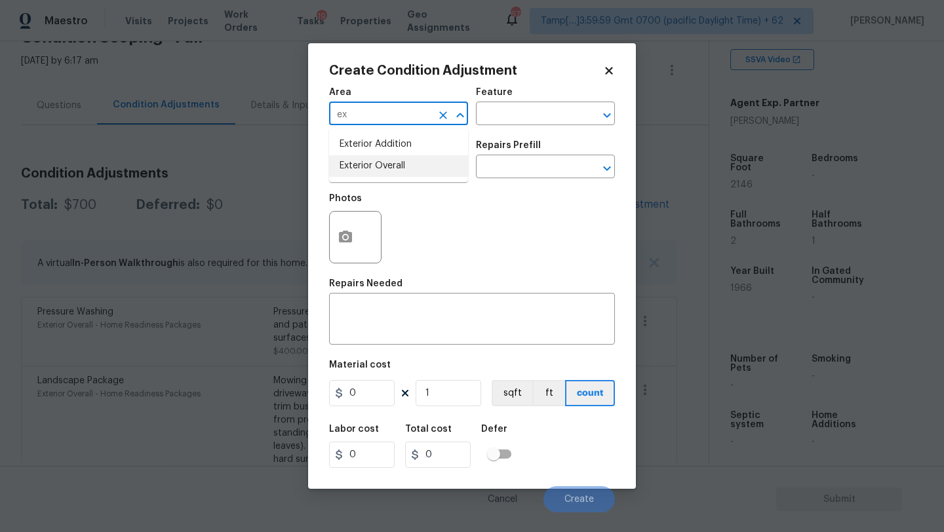
click at [395, 151] on li "Exterior Addition" at bounding box center [398, 145] width 139 height 22
type input "Exterior Addition"
click at [395, 151] on div "Issue" at bounding box center [398, 149] width 139 height 17
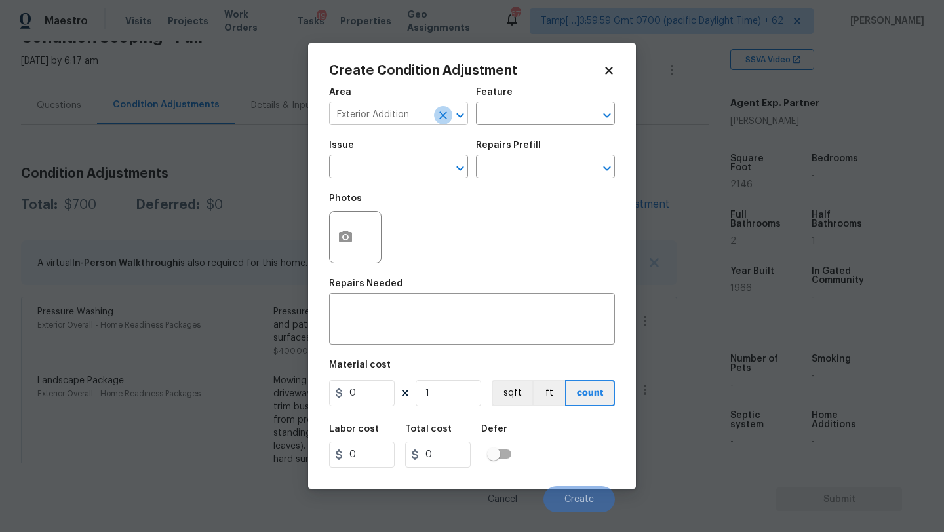
click at [441, 121] on icon "Clear" at bounding box center [443, 115] width 13 height 13
click at [418, 121] on input "text" at bounding box center [380, 115] width 102 height 20
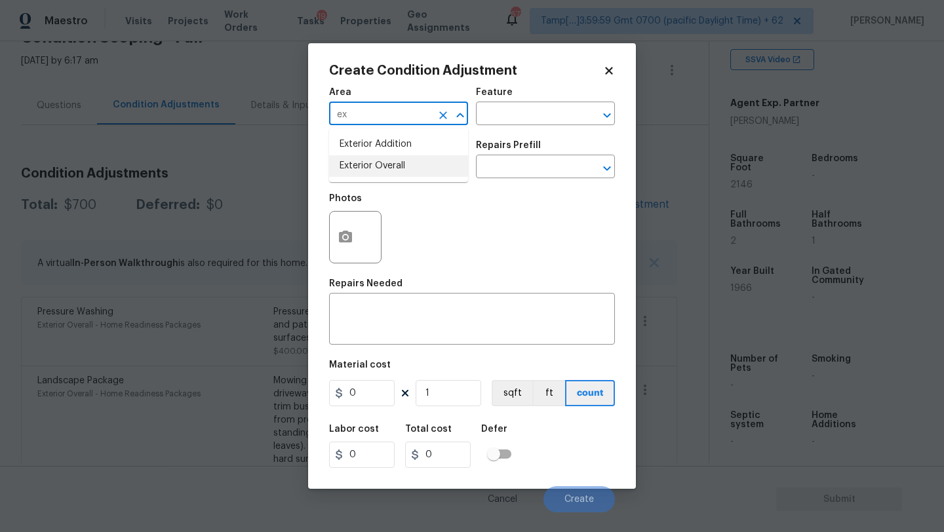
click at [415, 165] on li "Exterior Overall" at bounding box center [398, 166] width 139 height 22
type input "Exterior Overall"
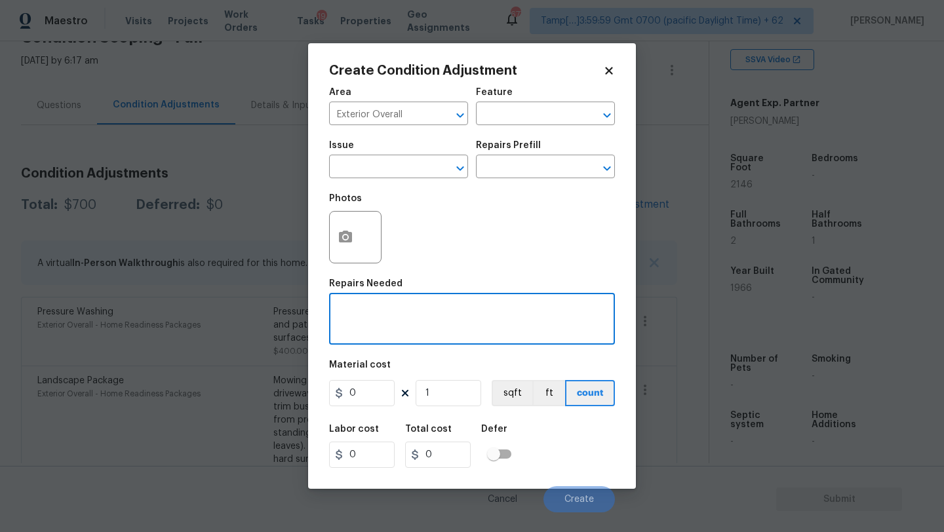
click at [405, 314] on textarea at bounding box center [472, 321] width 270 height 28
click at [405, 317] on textarea at bounding box center [472, 321] width 270 height 28
type textarea "deck repaint"
click at [372, 403] on input "0" at bounding box center [362, 393] width 66 height 26
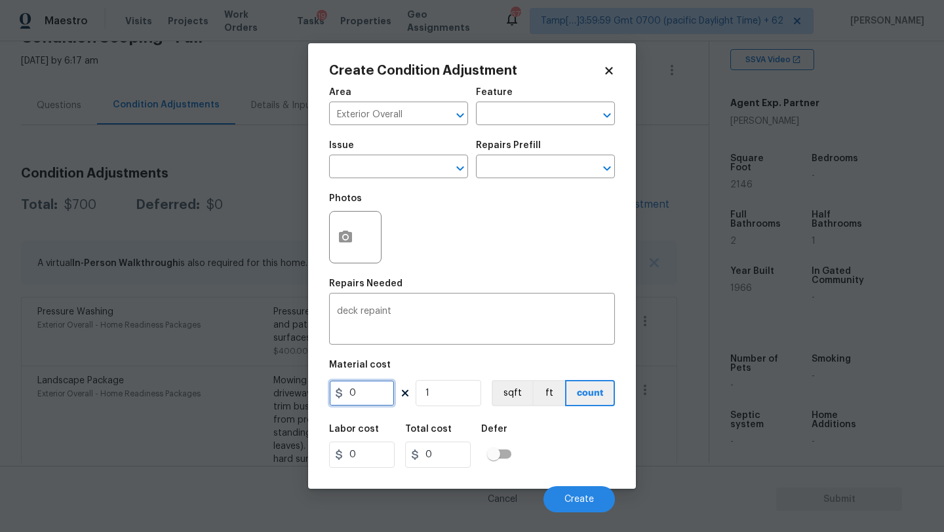
click at [372, 403] on input "0" at bounding box center [362, 393] width 66 height 26
type input "800"
click at [343, 222] on button "button" at bounding box center [345, 237] width 31 height 51
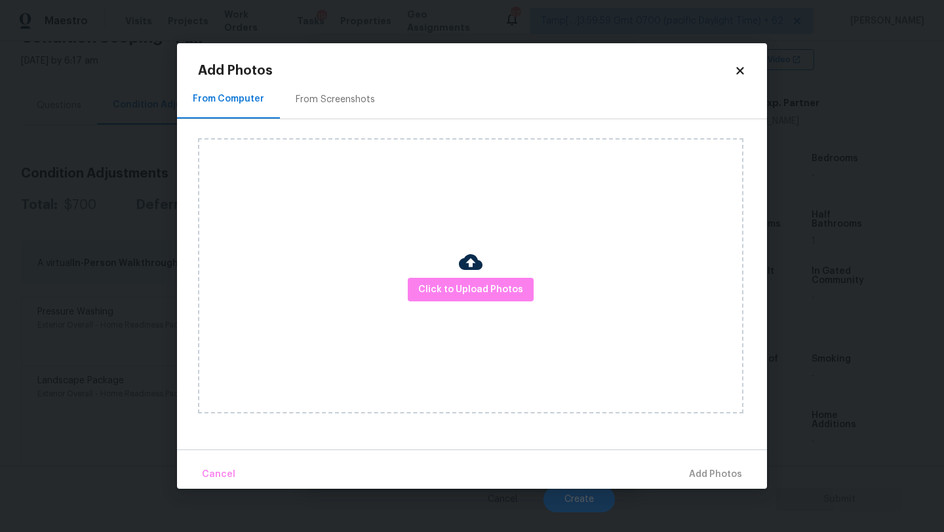
click at [456, 277] on div "Click to Upload Photos" at bounding box center [471, 275] width 546 height 275
click at [476, 237] on div "Click to Upload Photos" at bounding box center [471, 275] width 546 height 275
click at [471, 292] on span "Click to Upload Photos" at bounding box center [470, 290] width 105 height 16
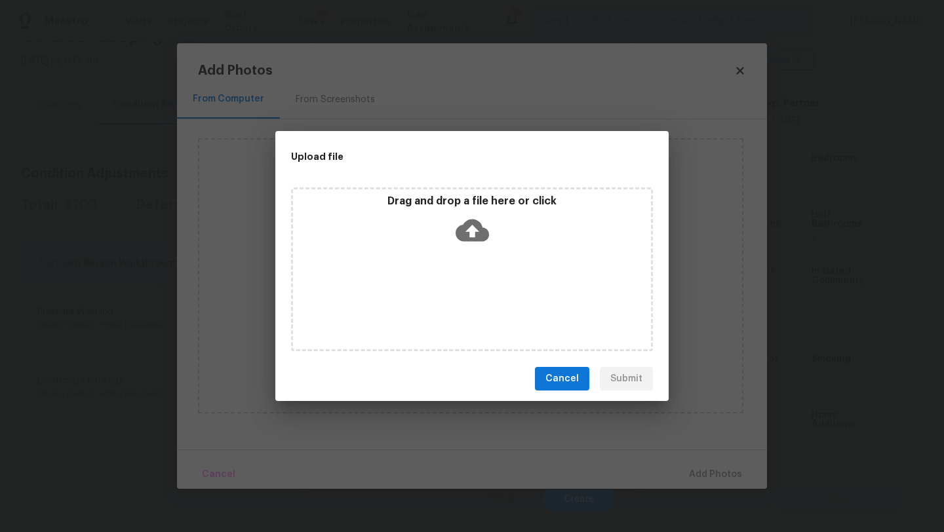
click at [471, 252] on div "Drag and drop a file here or click" at bounding box center [472, 270] width 362 height 164
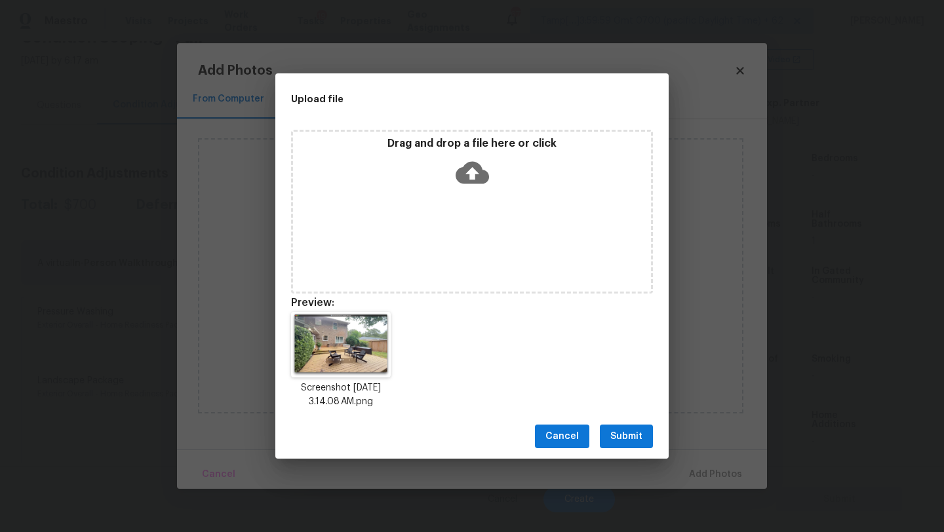
click at [632, 434] on span "Submit" at bounding box center [626, 437] width 32 height 16
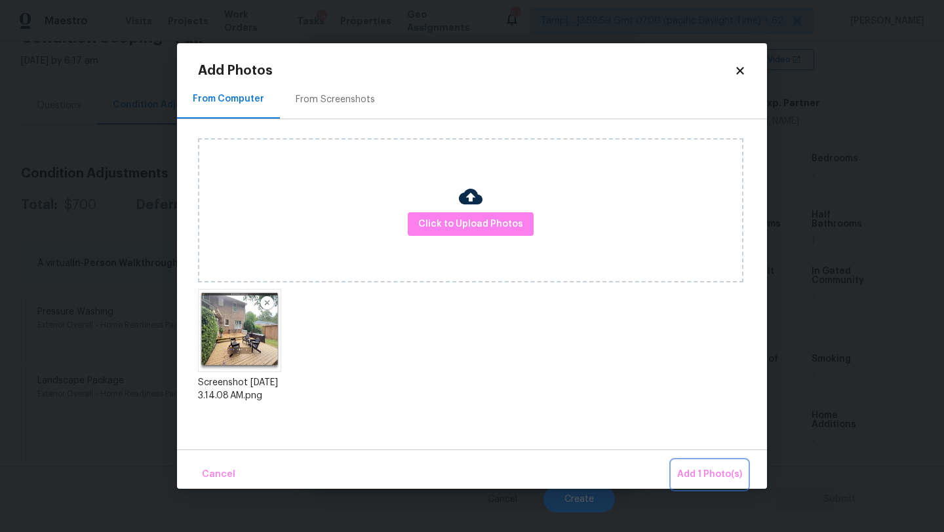
click at [696, 464] on button "Add 1 Photo(s)" at bounding box center [709, 475] width 75 height 28
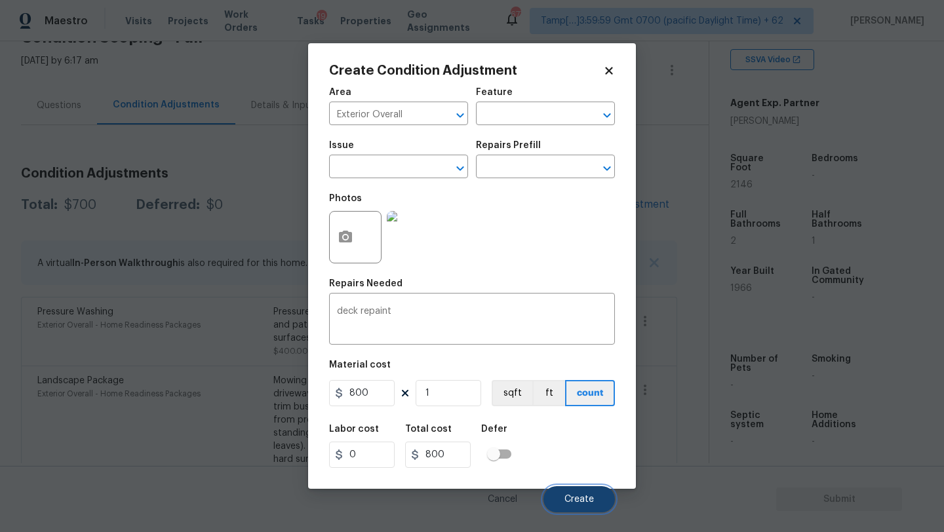
click at [589, 489] on button "Create" at bounding box center [579, 500] width 71 height 26
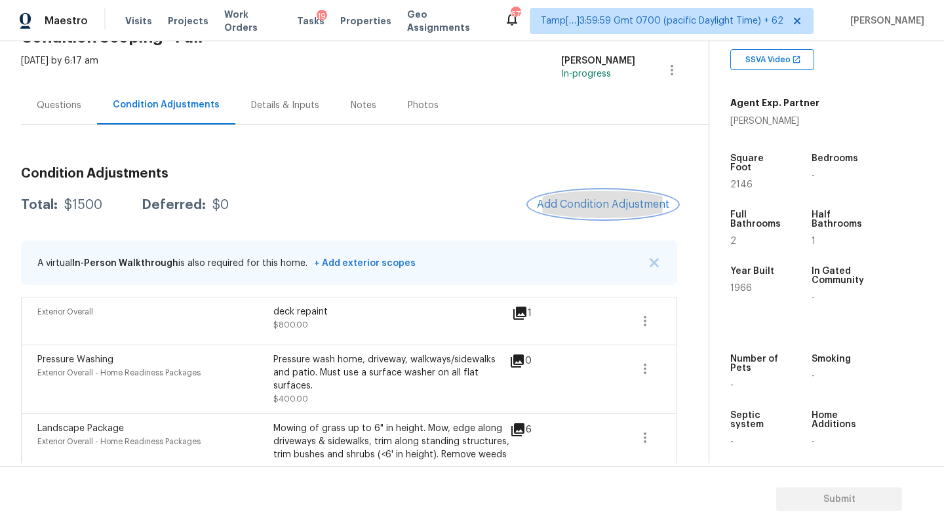
click at [598, 197] on button "Add Condition Adjustment" at bounding box center [603, 205] width 148 height 28
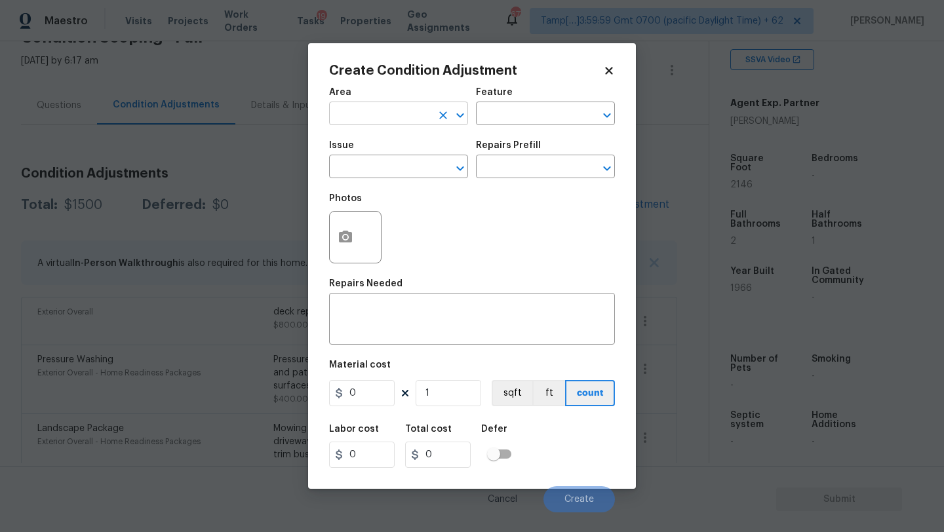
click at [378, 108] on input "text" at bounding box center [380, 115] width 102 height 20
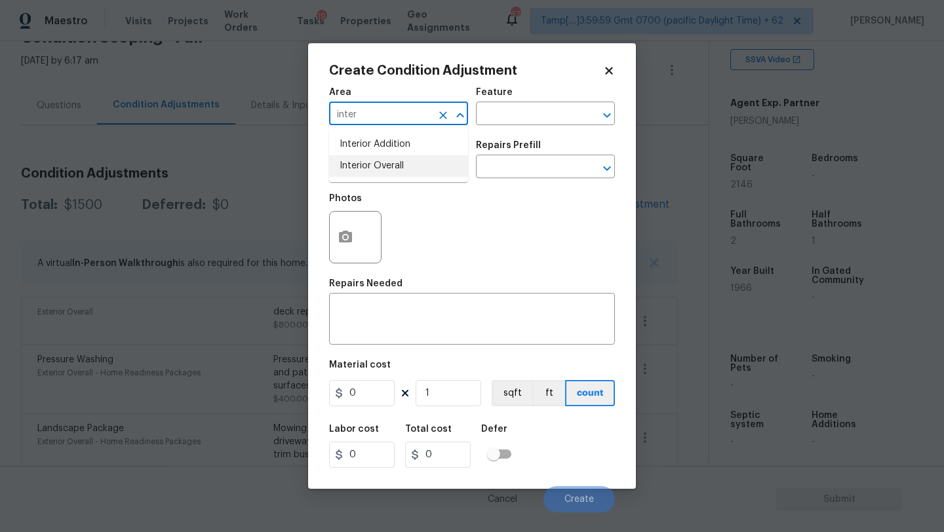
click at [385, 157] on li "Interior Overall" at bounding box center [398, 166] width 139 height 22
type input "Interior Overall"
click at [522, 116] on input "text" at bounding box center [527, 115] width 102 height 20
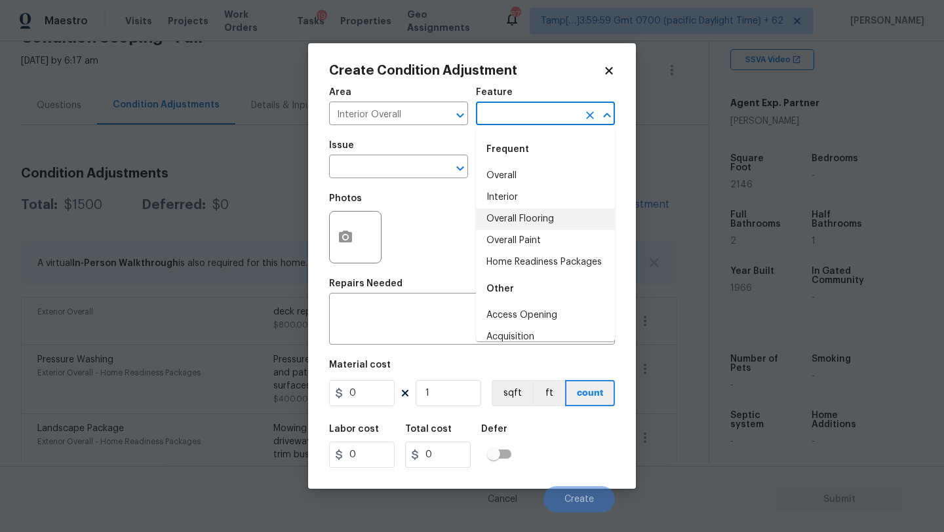
click at [514, 212] on li "Overall Flooring" at bounding box center [545, 220] width 139 height 22
type input "Overall Flooring"
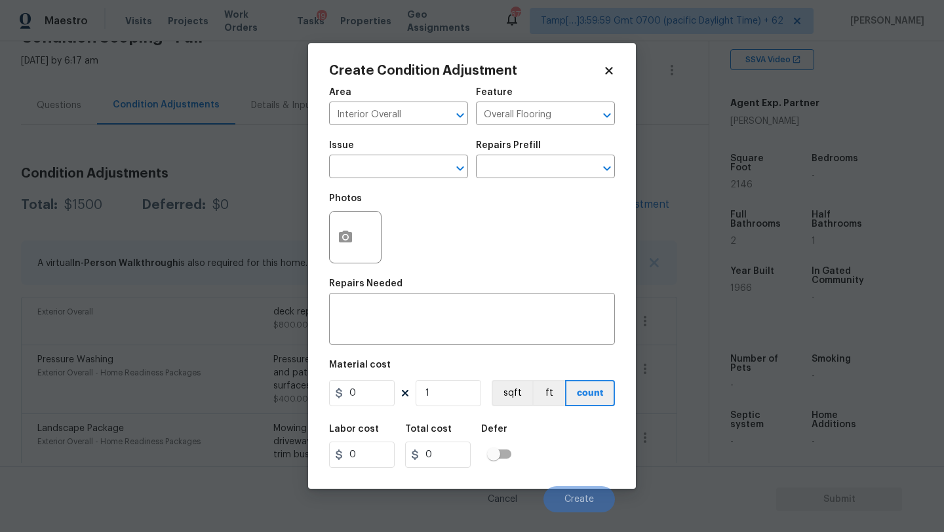
click at [411, 181] on span "Issue ​" at bounding box center [398, 159] width 139 height 53
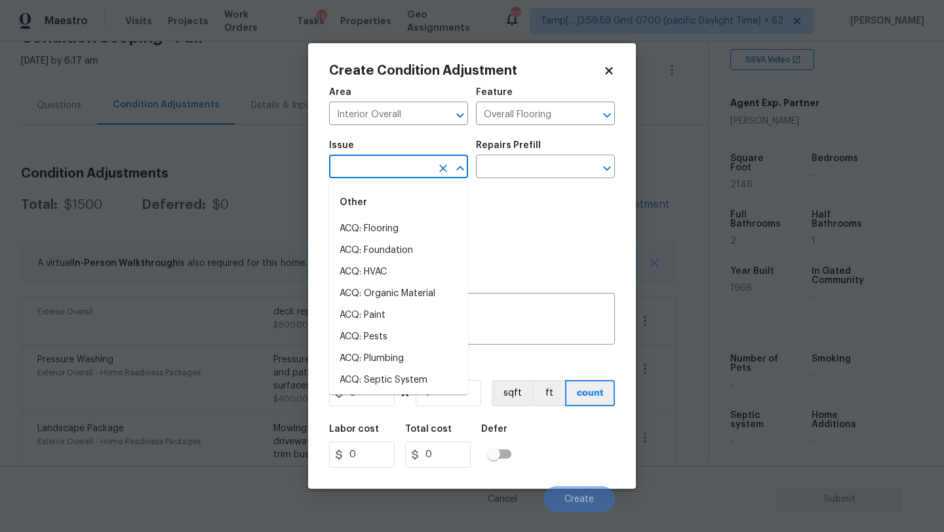
click at [416, 167] on input "text" at bounding box center [380, 168] width 102 height 20
click at [395, 231] on li "ACQ: Flooring" at bounding box center [398, 229] width 139 height 22
type input "ACQ: Flooring"
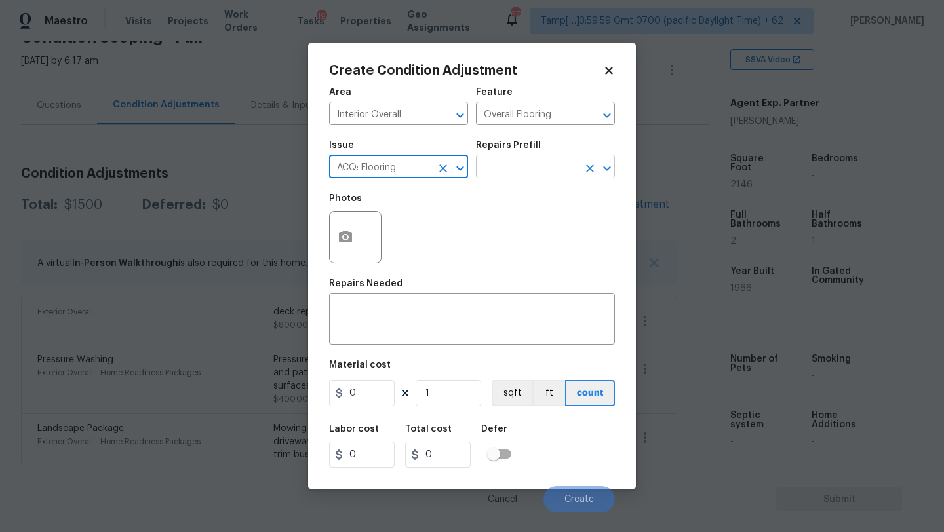
click at [534, 172] on input "text" at bounding box center [527, 168] width 102 height 20
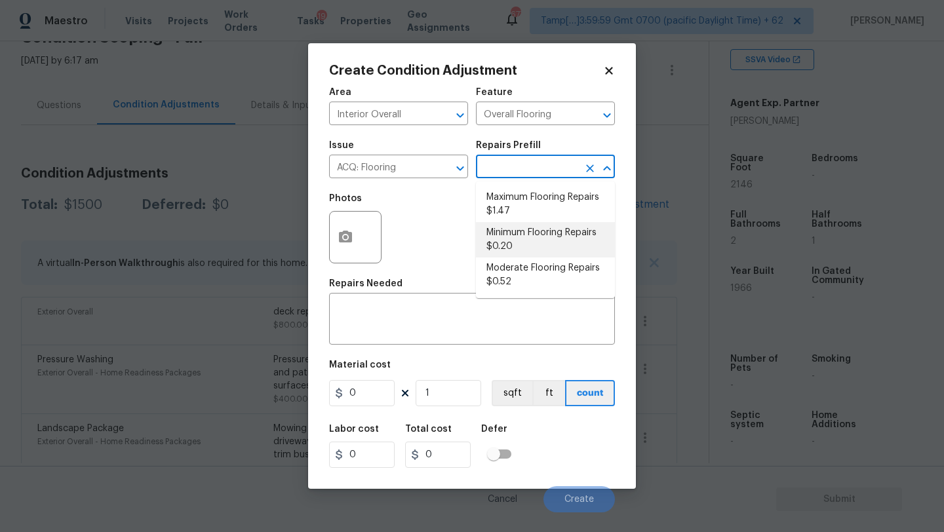
click at [551, 233] on li "Minimum Flooring Repairs $0.20" at bounding box center [545, 239] width 139 height 35
type input "Acquisition"
type textarea "Acquisition Scope: Minimum flooring repairs"
type input "0.2"
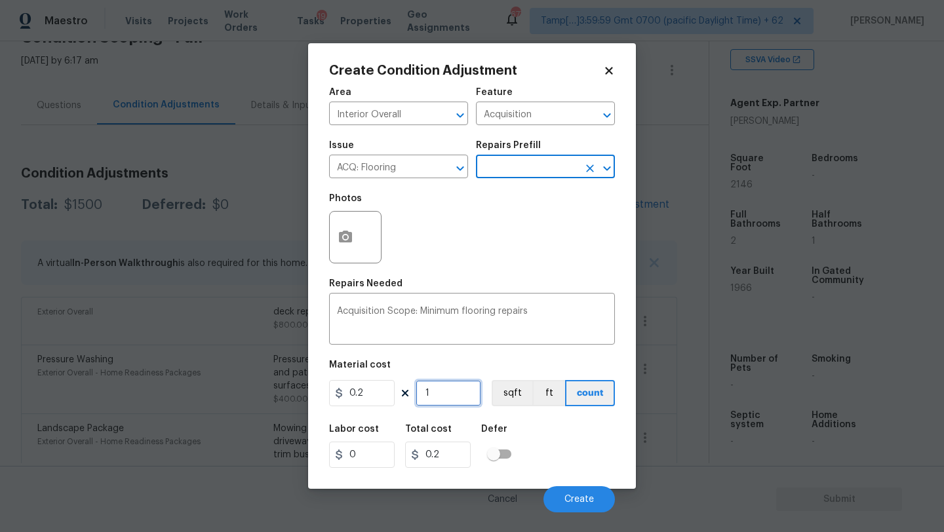
click at [461, 388] on input "1" at bounding box center [449, 393] width 66 height 26
type input "2"
type input "0.4"
type input "21"
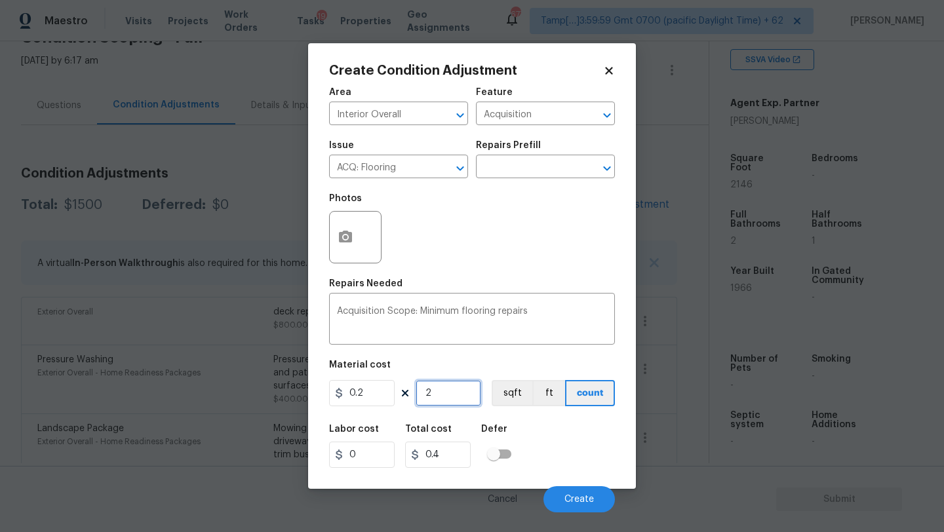
type input "4.2"
type input "214"
type input "42.8"
type input "2146"
type input "429.2"
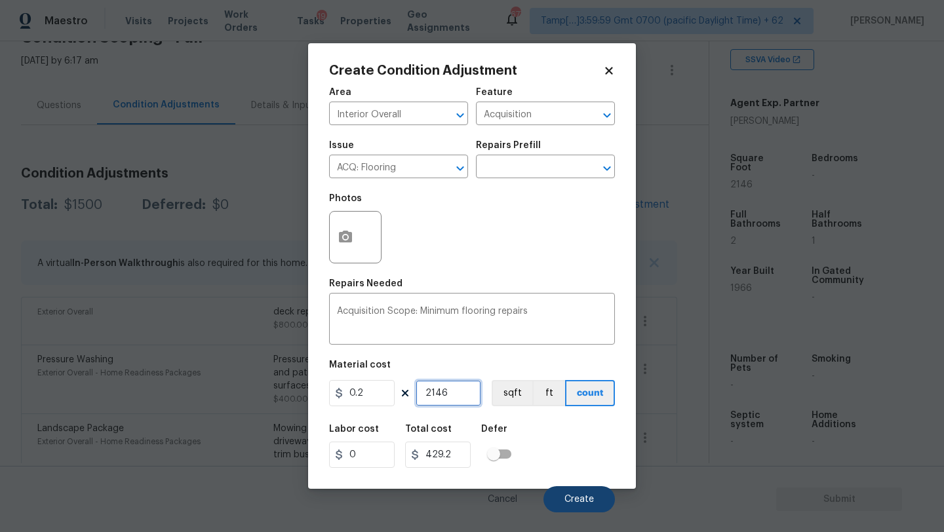
type input "2146"
click at [569, 490] on button "Create" at bounding box center [579, 500] width 71 height 26
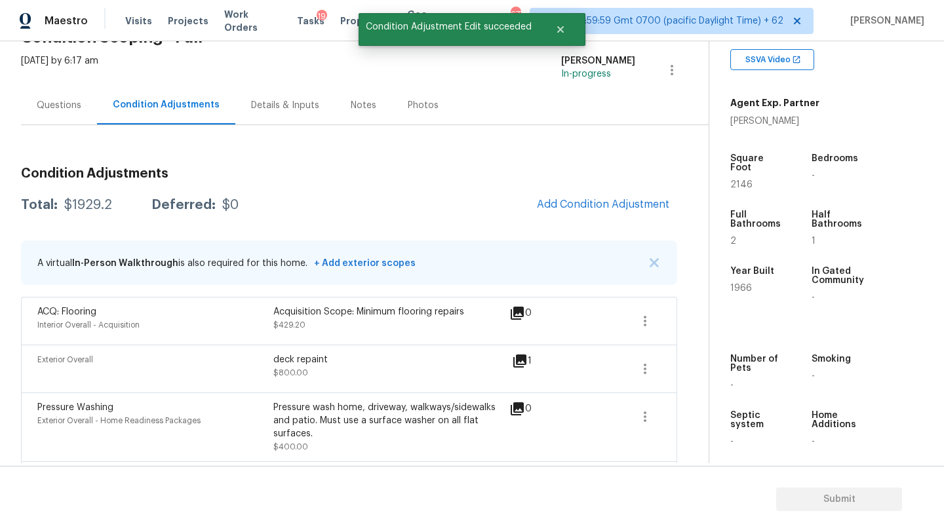
click at [587, 221] on div "Condition Adjustments Total: $1929.2 Deferred: $0 Add Condition Adjustment A vi…" at bounding box center [349, 370] width 656 height 427
click at [586, 203] on span "Add Condition Adjustment" at bounding box center [603, 205] width 132 height 12
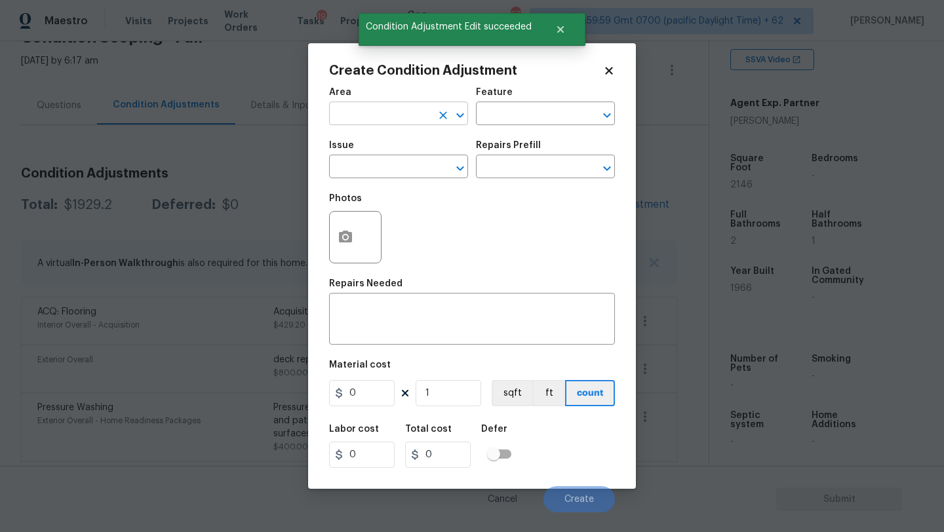
click at [361, 116] on input "text" at bounding box center [380, 115] width 102 height 20
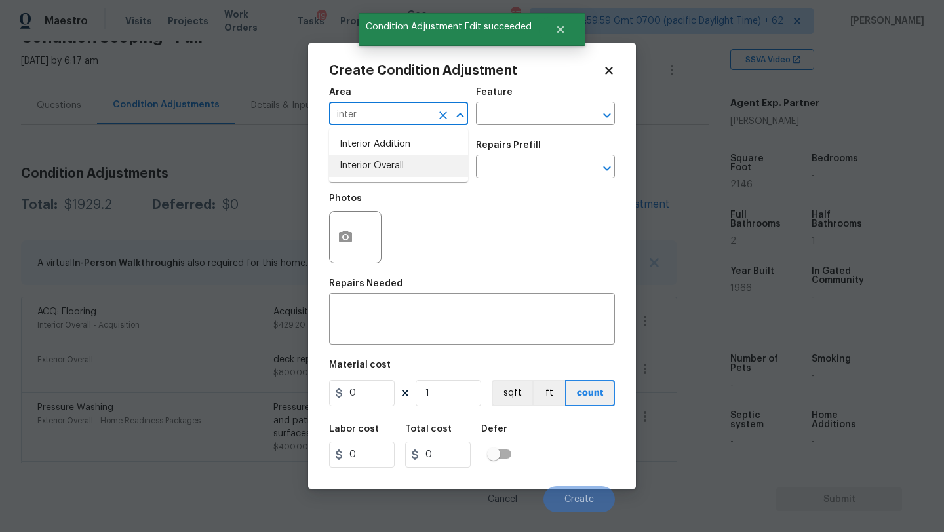
click at [368, 164] on li "Interior Overall" at bounding box center [398, 166] width 139 height 22
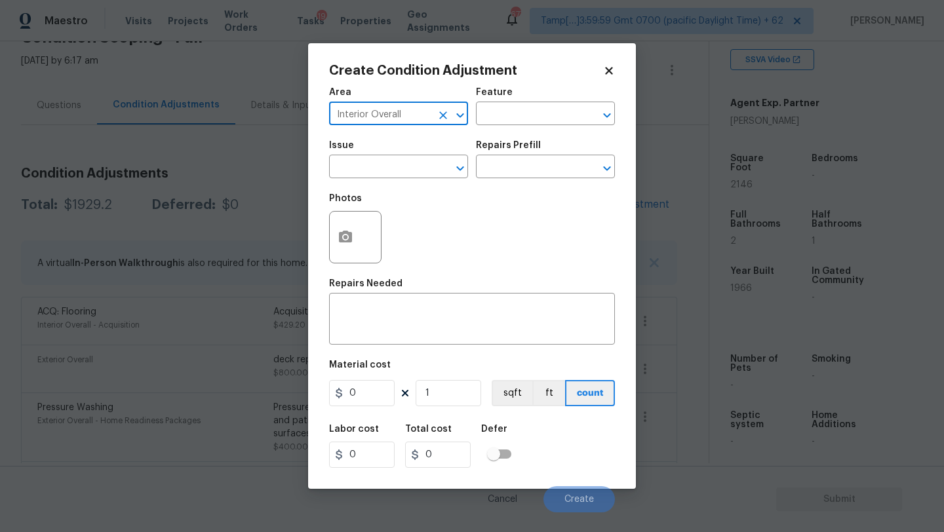
type input "Interior Overall"
click at [516, 102] on div "Feature" at bounding box center [545, 96] width 139 height 17
click at [516, 116] on input "text" at bounding box center [527, 115] width 102 height 20
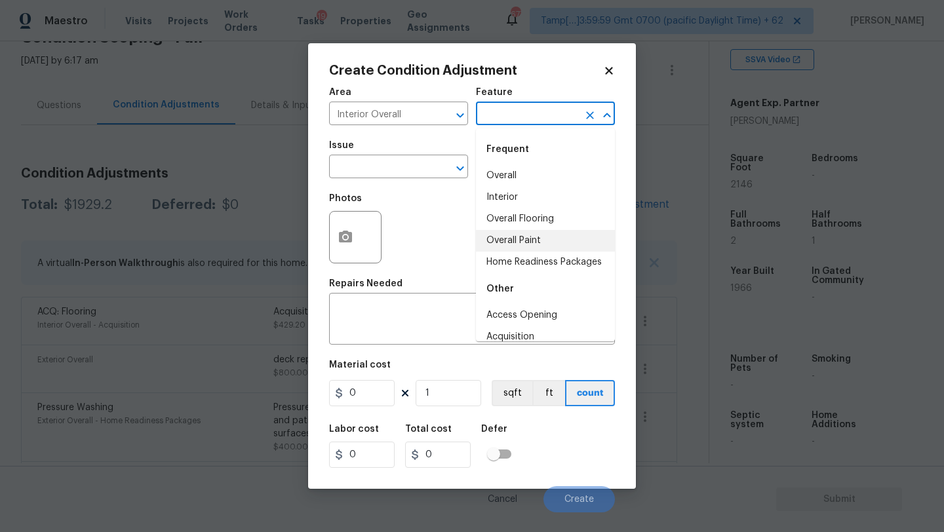
click at [525, 239] on li "Overall Paint" at bounding box center [545, 241] width 139 height 22
type input "Overall Paint"
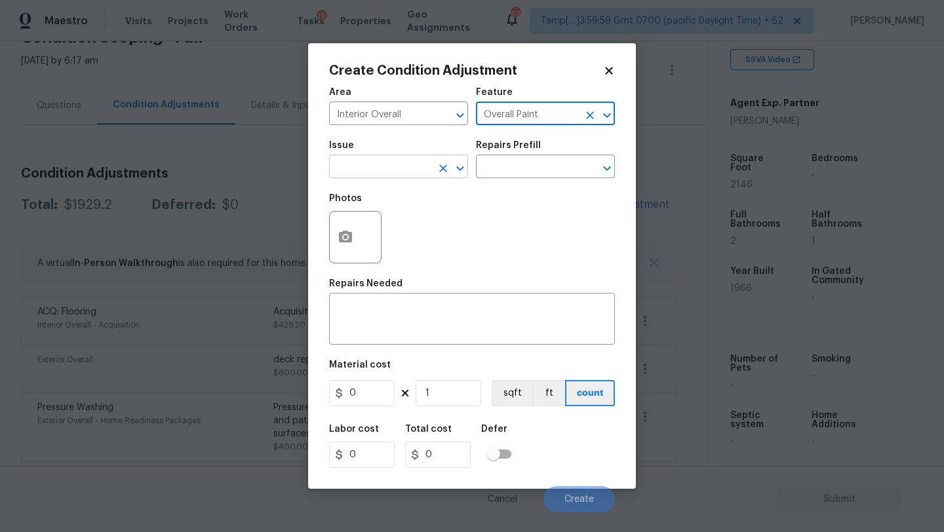
click at [405, 172] on input "text" at bounding box center [380, 168] width 102 height 20
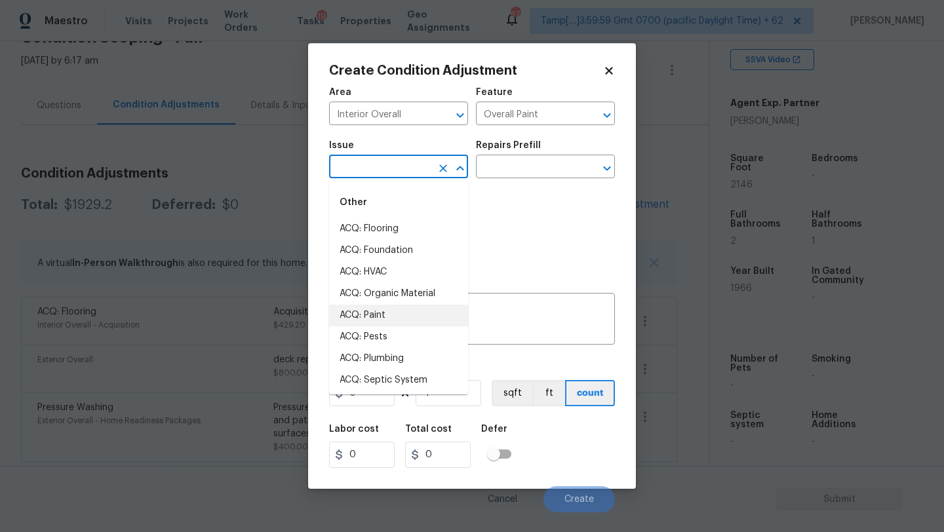
click at [394, 311] on li "ACQ: Paint" at bounding box center [398, 316] width 139 height 22
type input "ACQ: Paint"
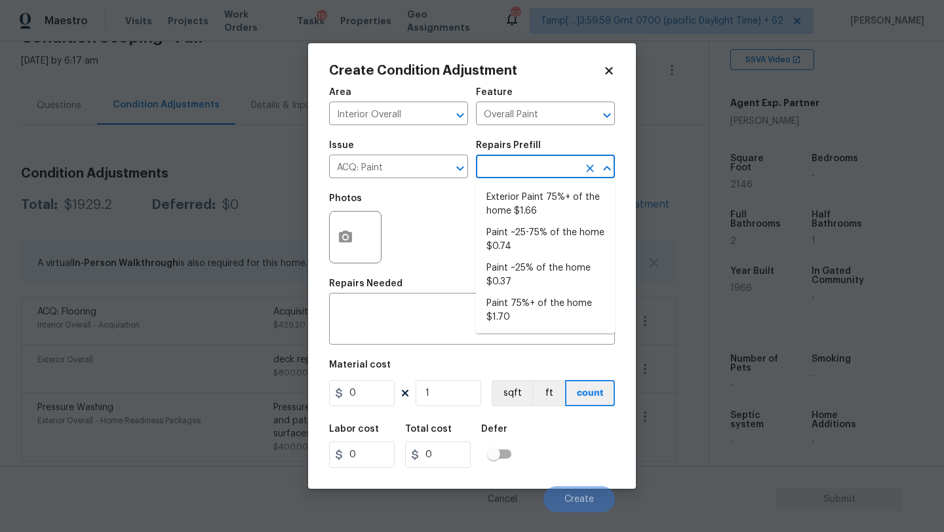
click at [554, 165] on input "text" at bounding box center [527, 168] width 102 height 20
click at [540, 237] on li "Paint ~25-75% of the home $0.74" at bounding box center [545, 239] width 139 height 35
type input "Acquisition"
type textarea "Acquisition Scope: ~25 - 75% of the home needs interior paint"
type input "0.74"
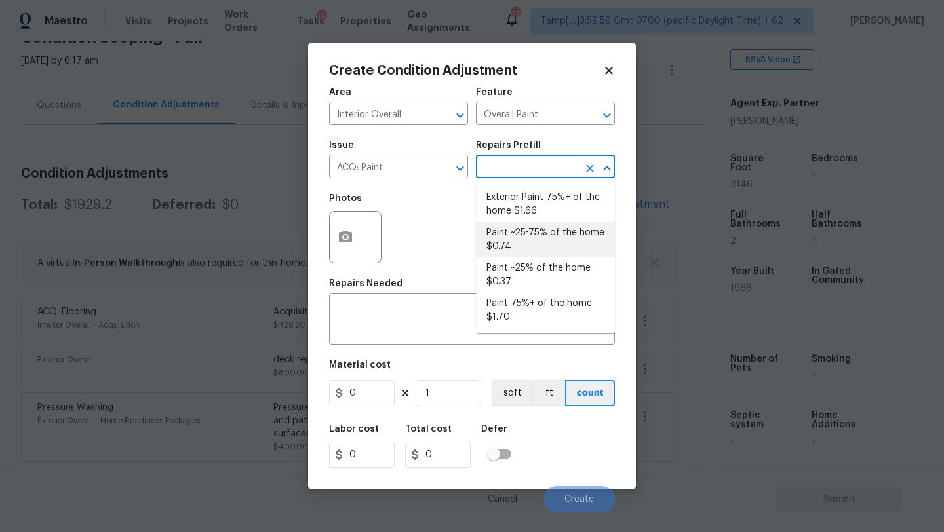
type input "0.74"
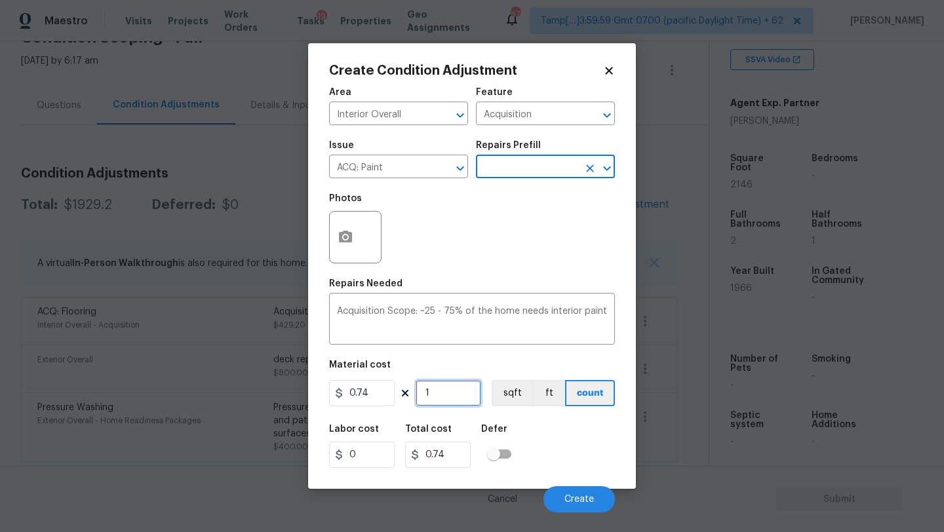
click at [460, 399] on input "1" at bounding box center [449, 393] width 66 height 26
type input "2"
type input "1.48"
type input "21"
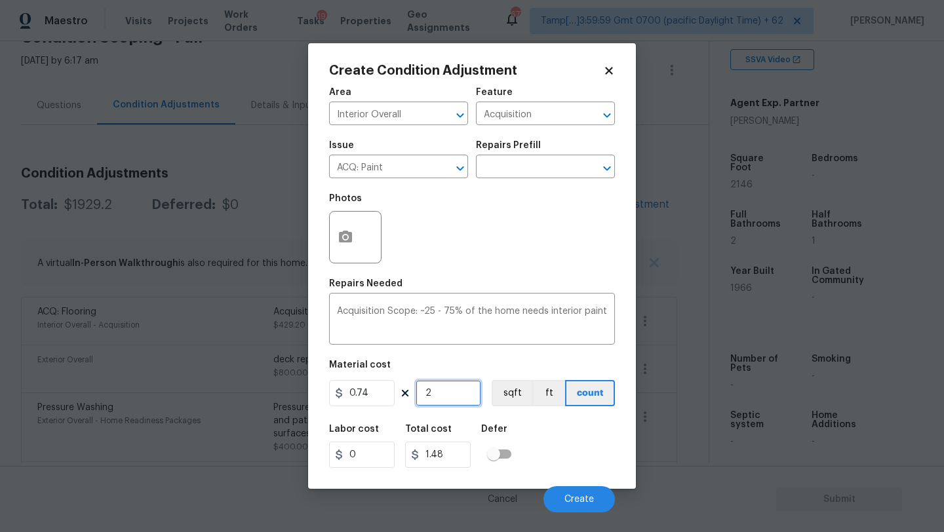
type input "15.54"
type input "214"
type input "158.36"
type input "2146"
type input "1588.04"
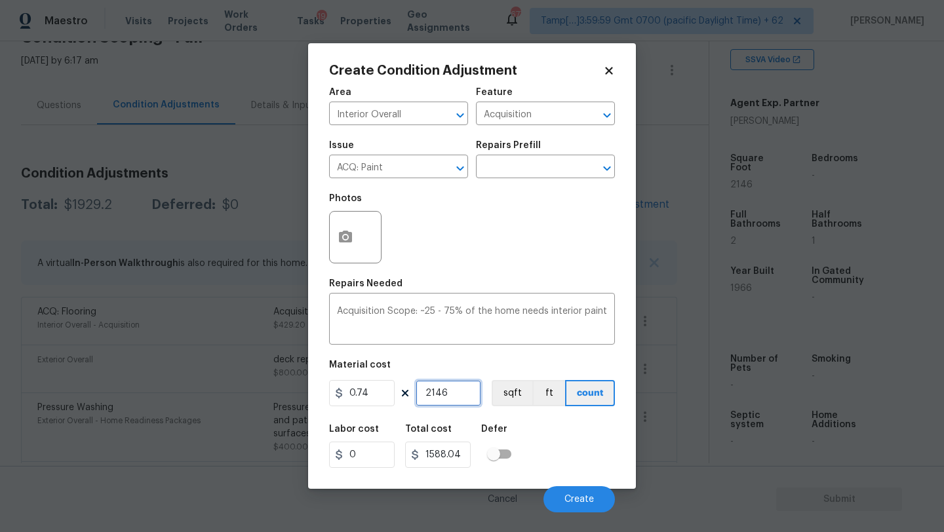
type input "2146"
click at [347, 239] on circle "button" at bounding box center [346, 237] width 4 height 4
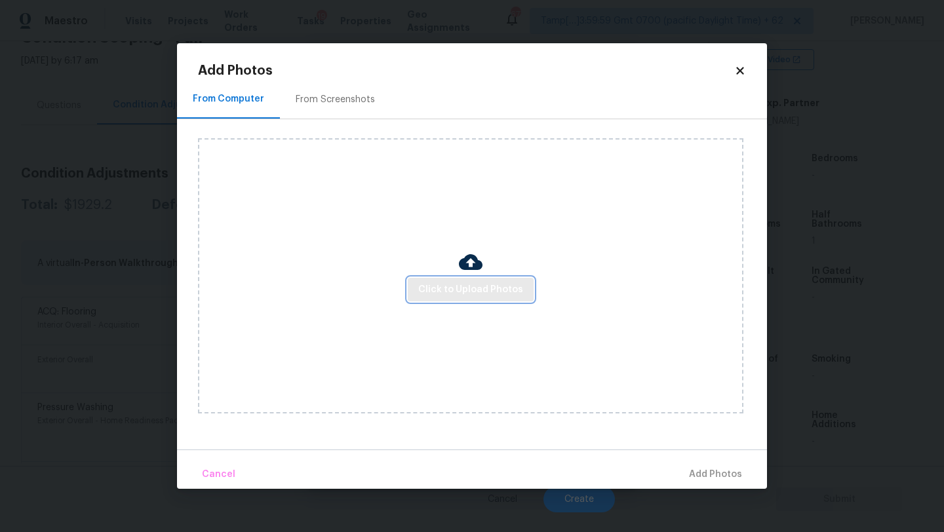
click at [442, 285] on span "Click to Upload Photos" at bounding box center [470, 290] width 105 height 16
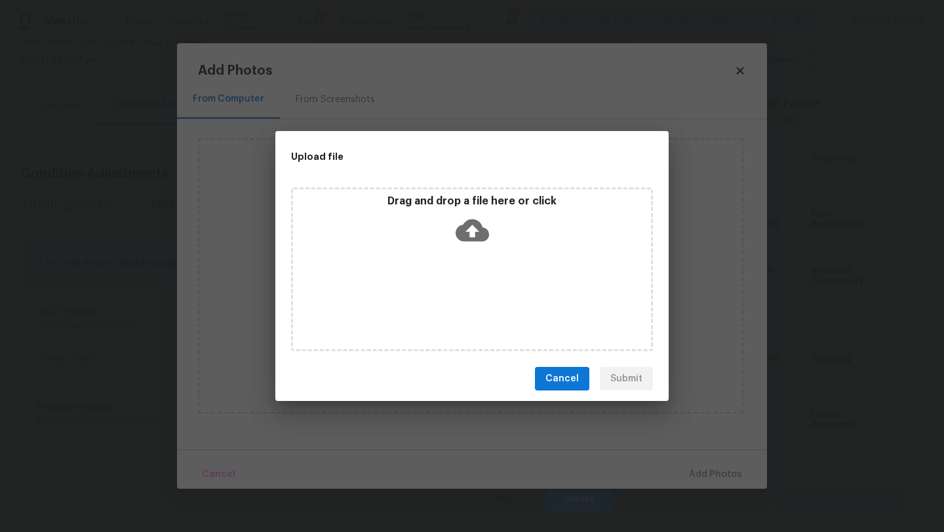
click at [497, 233] on div "Drag and drop a file here or click" at bounding box center [472, 223] width 358 height 56
